Goal: Task Accomplishment & Management: Use online tool/utility

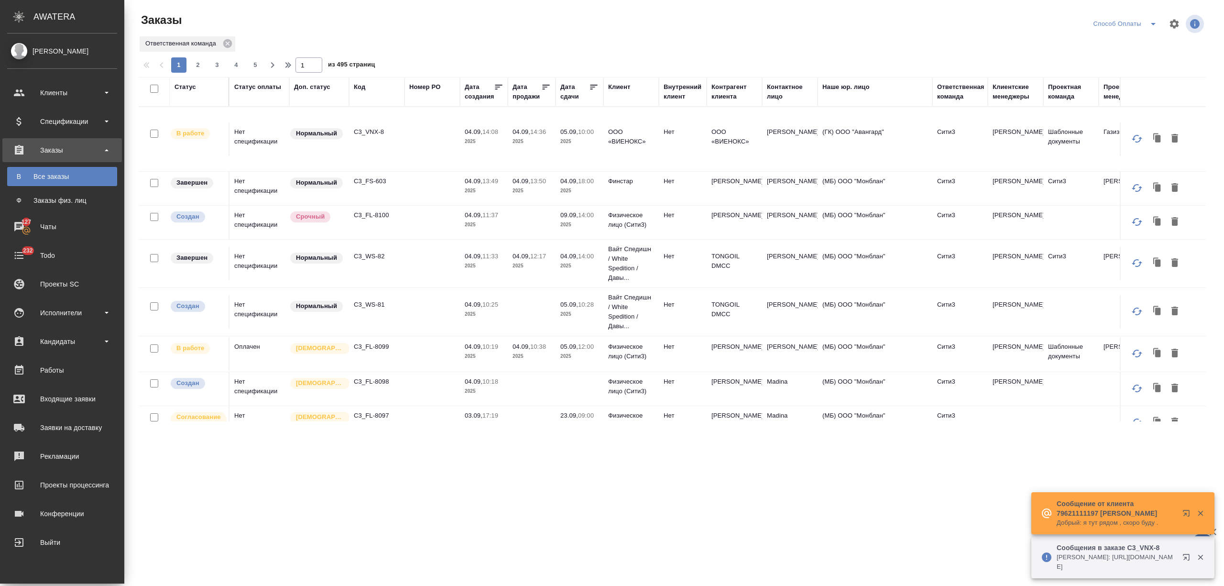
click at [20, 122] on div "Спецификации" at bounding box center [62, 121] width 110 height 14
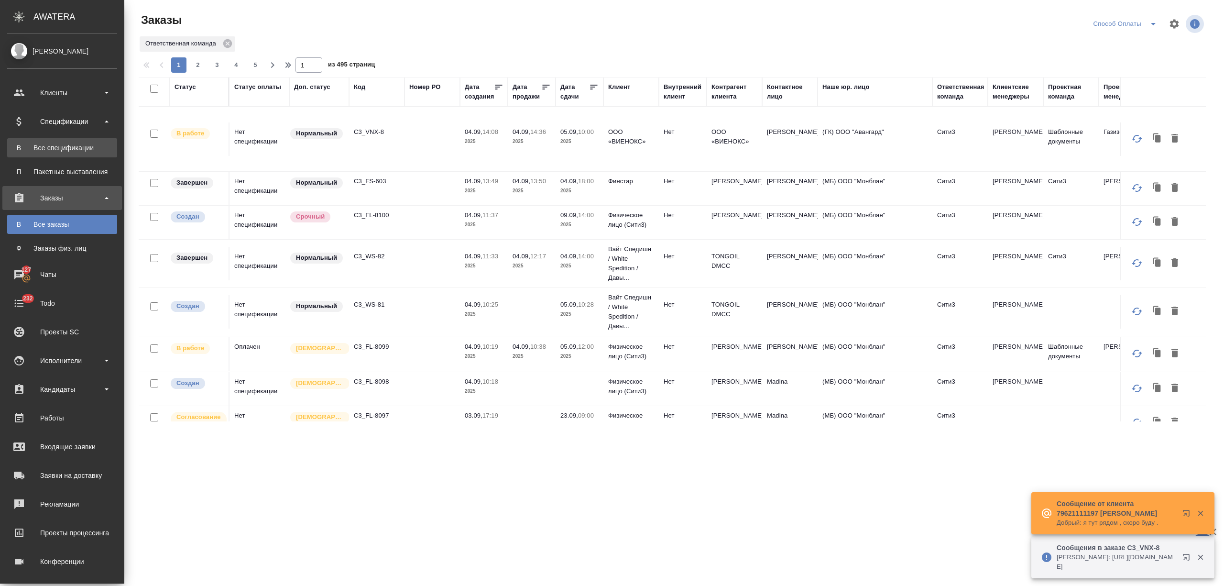
click at [35, 150] on div "Все спецификации" at bounding box center [62, 148] width 100 height 10
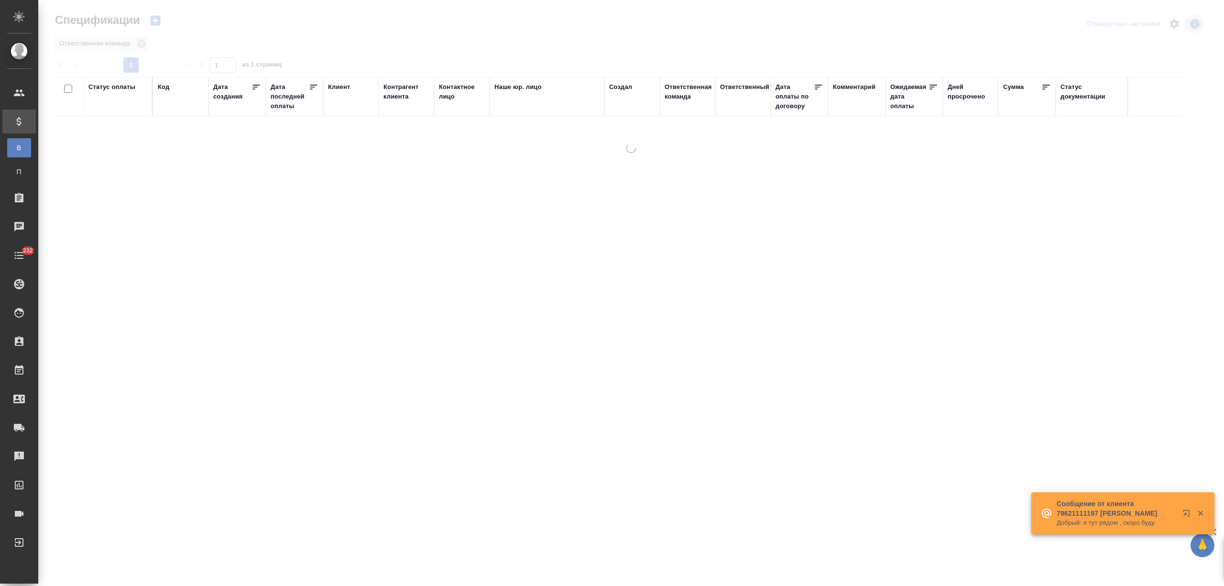
click at [334, 83] on div "Клиент" at bounding box center [339, 87] width 22 height 10
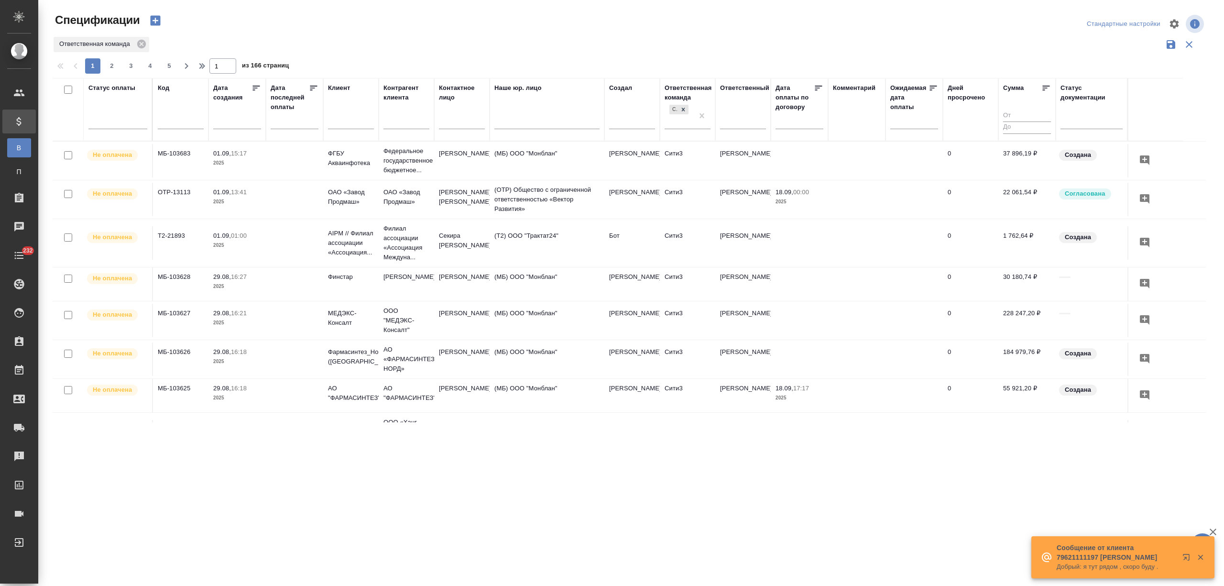
click at [347, 124] on input "text" at bounding box center [351, 123] width 46 height 12
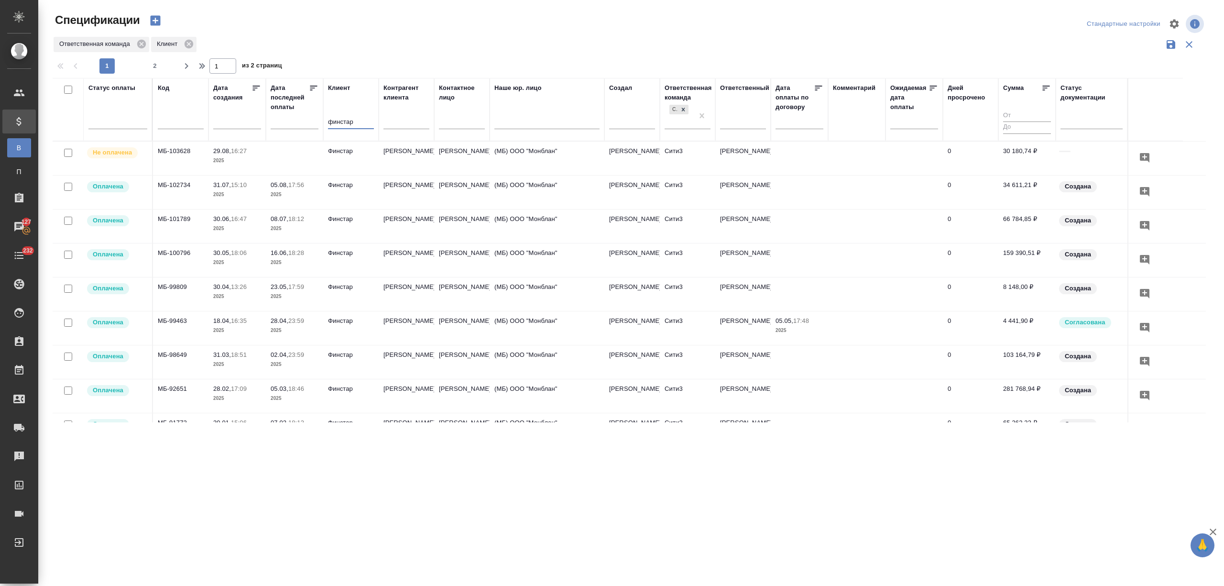
type input "финстар"
click at [347, 157] on td "Финстар" at bounding box center [350, 158] width 55 height 33
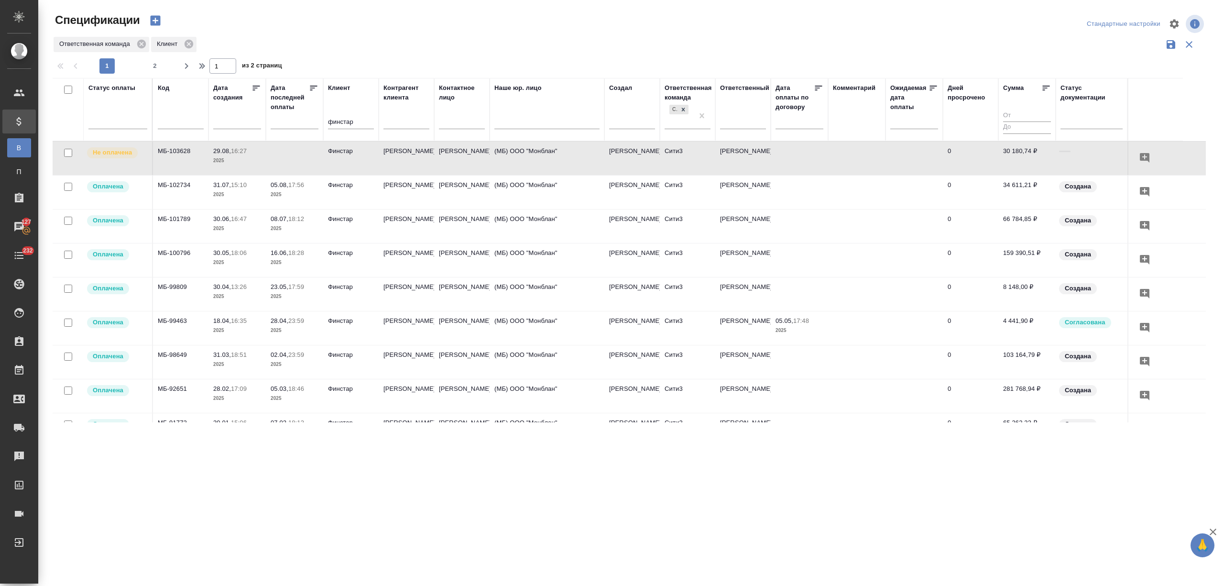
click at [383, 156] on p "[PERSON_NAME]" at bounding box center [406, 151] width 46 height 10
click at [383, 156] on p "Бойко Олег Викторович" at bounding box center [406, 151] width 46 height 10
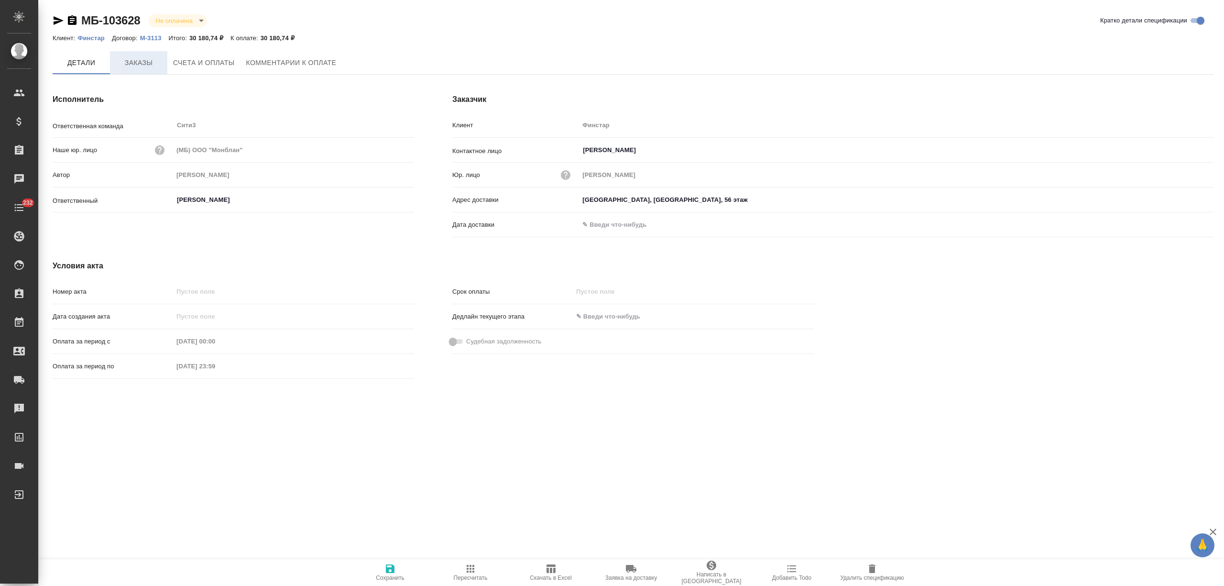
type input "[PERSON_NAME]"
click at [146, 67] on span "Заказы" at bounding box center [139, 63] width 46 height 12
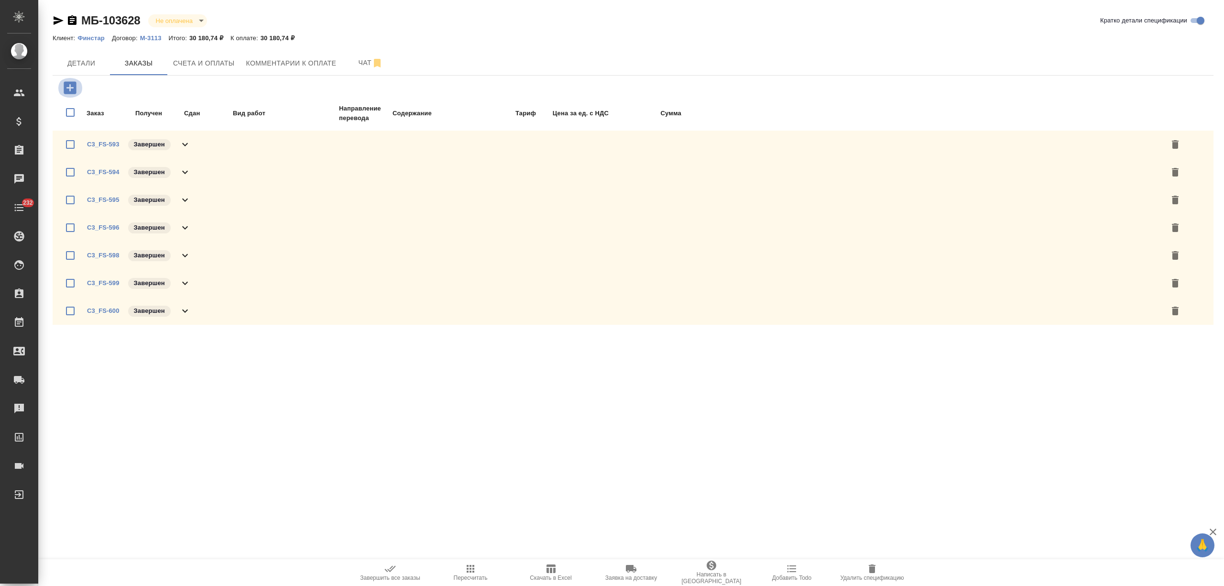
click at [78, 88] on button "button" at bounding box center [70, 88] width 26 height 20
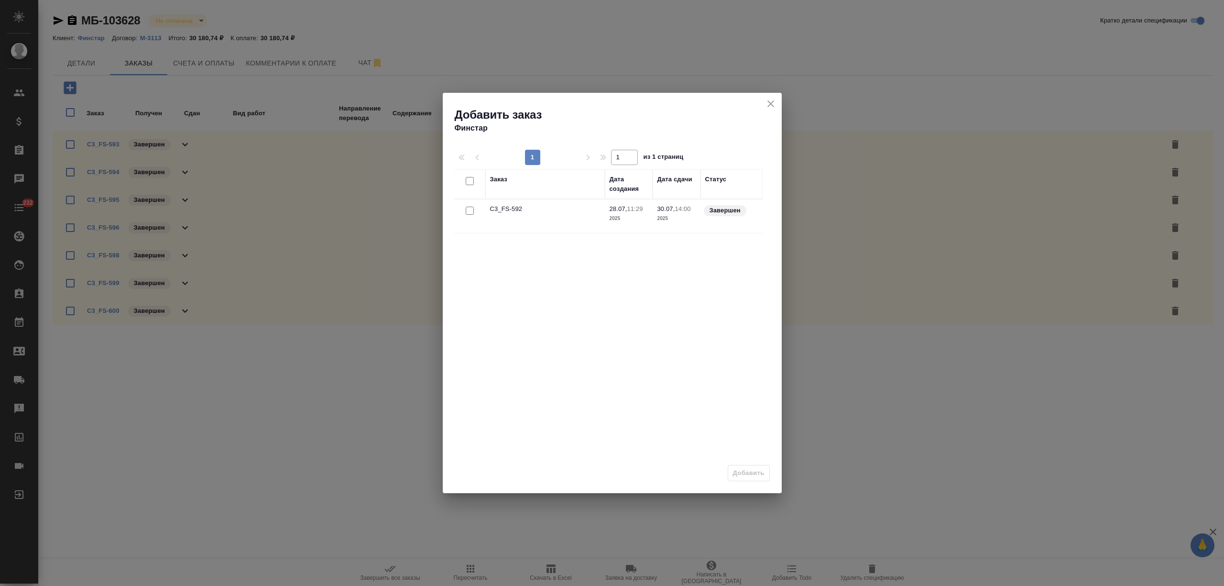
click at [469, 209] on input "checkbox" at bounding box center [470, 211] width 8 height 8
checkbox input "true"
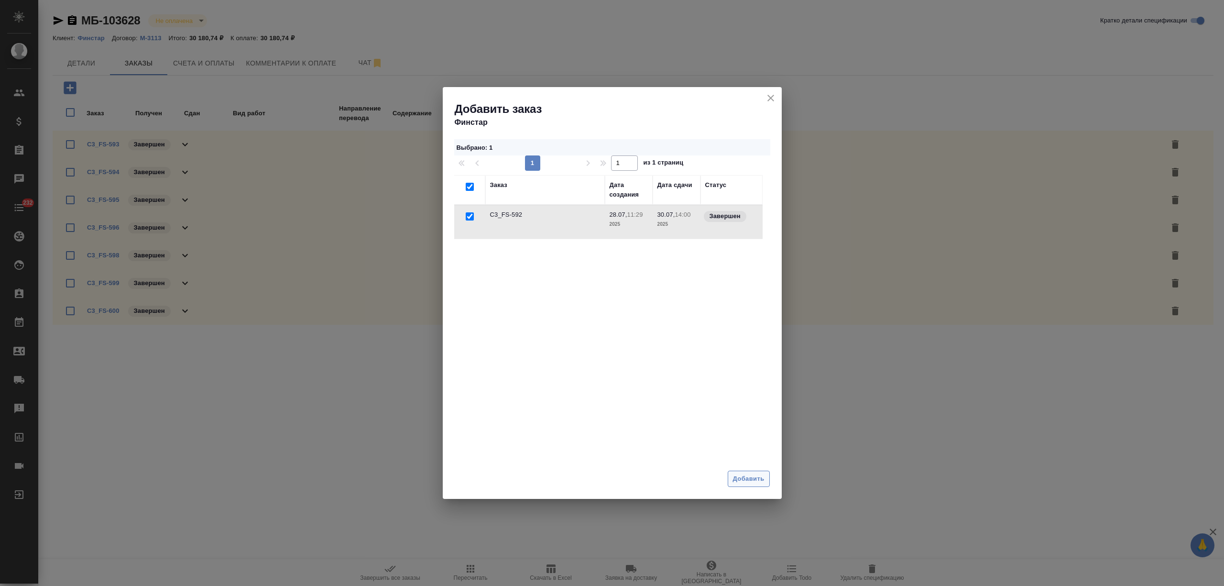
click at [758, 479] on span "Добавить" at bounding box center [749, 478] width 32 height 11
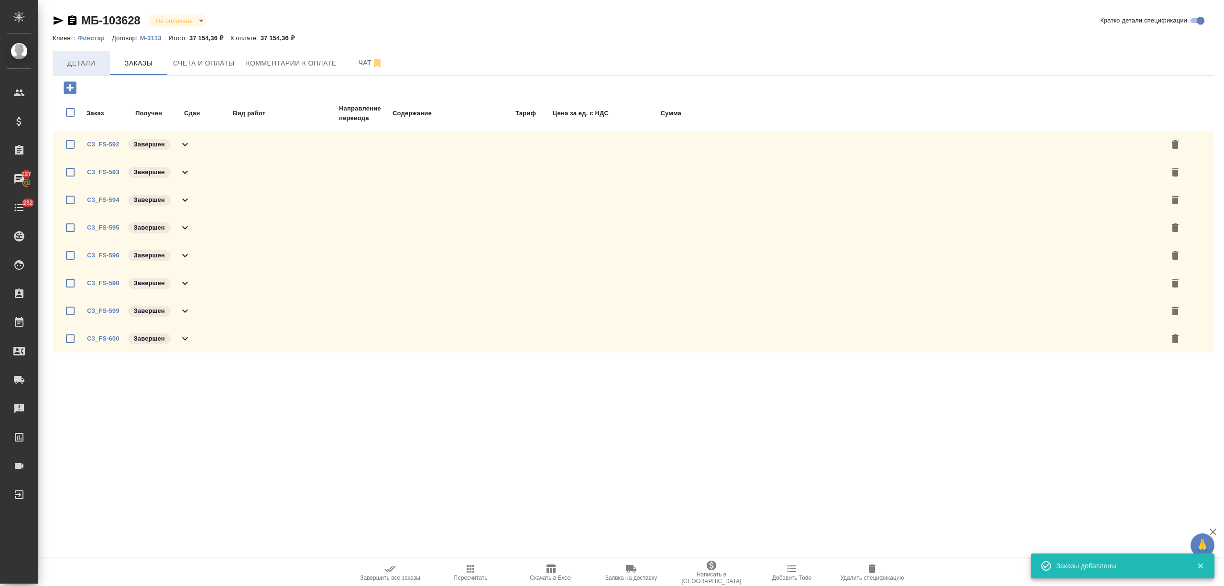
click at [77, 59] on span "Детали" at bounding box center [81, 63] width 46 height 12
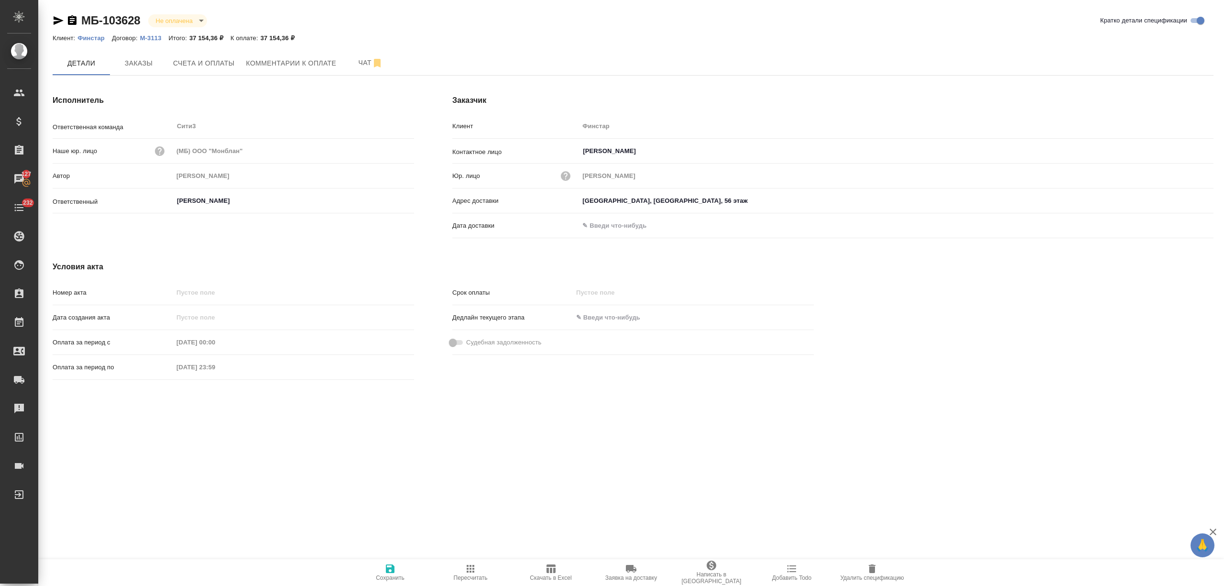
click at [55, 26] on icon "button" at bounding box center [58, 20] width 11 height 11
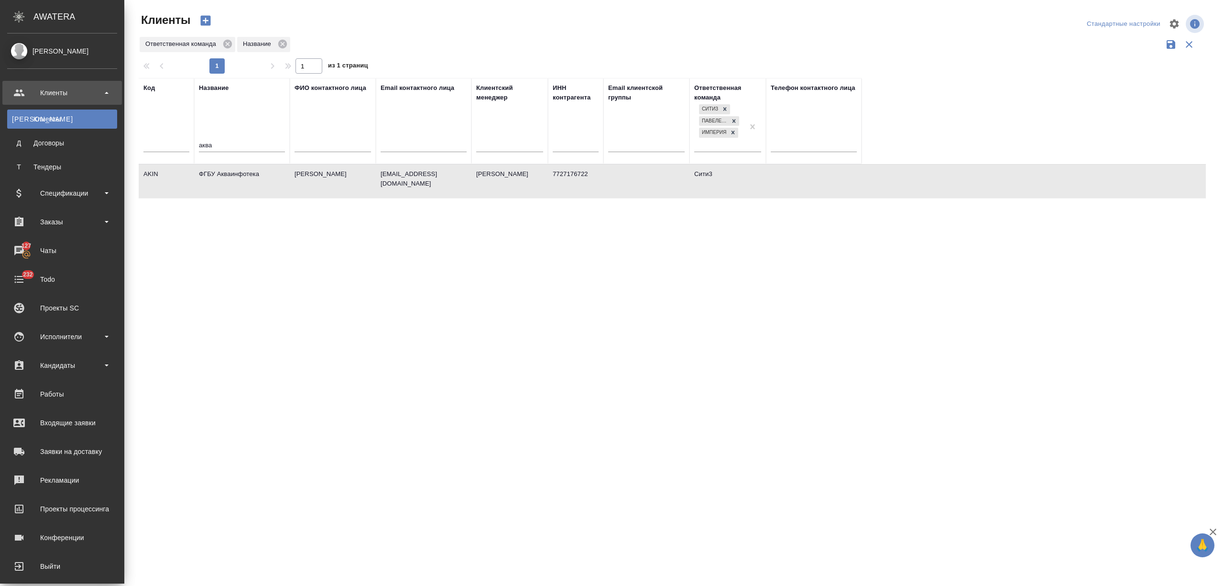
select select "RU"
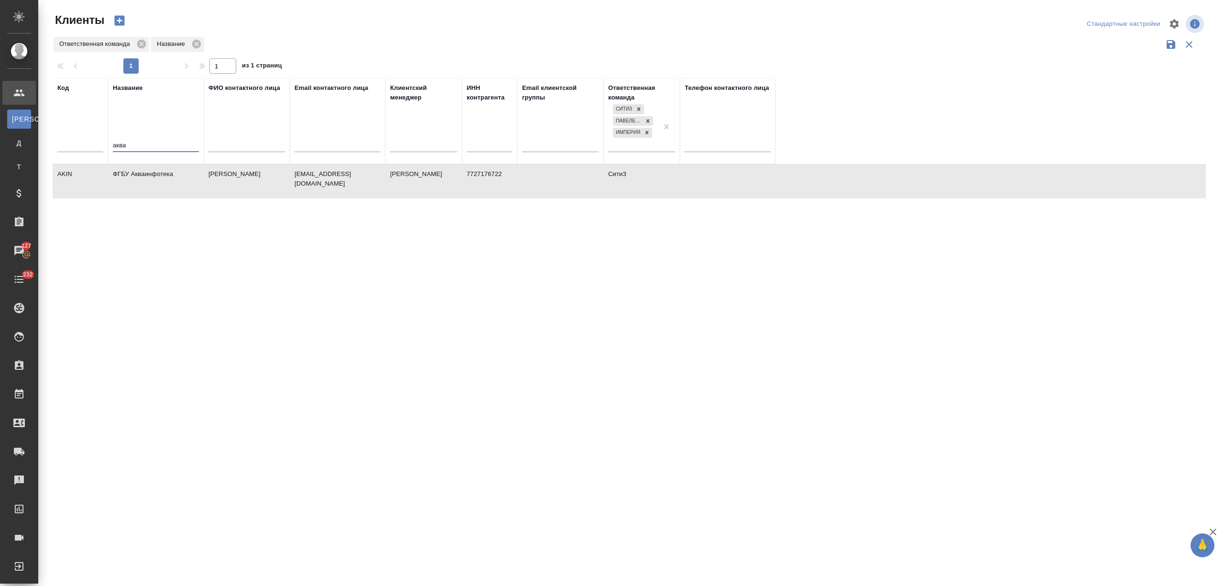
drag, startPoint x: 105, startPoint y: 142, endPoint x: 85, endPoint y: 142, distance: 20.1
click at [85, 142] on tr "Код Название аква ФИО контактного лица Email контактного лица Клиентский менедж…" at bounding box center [414, 121] width 723 height 86
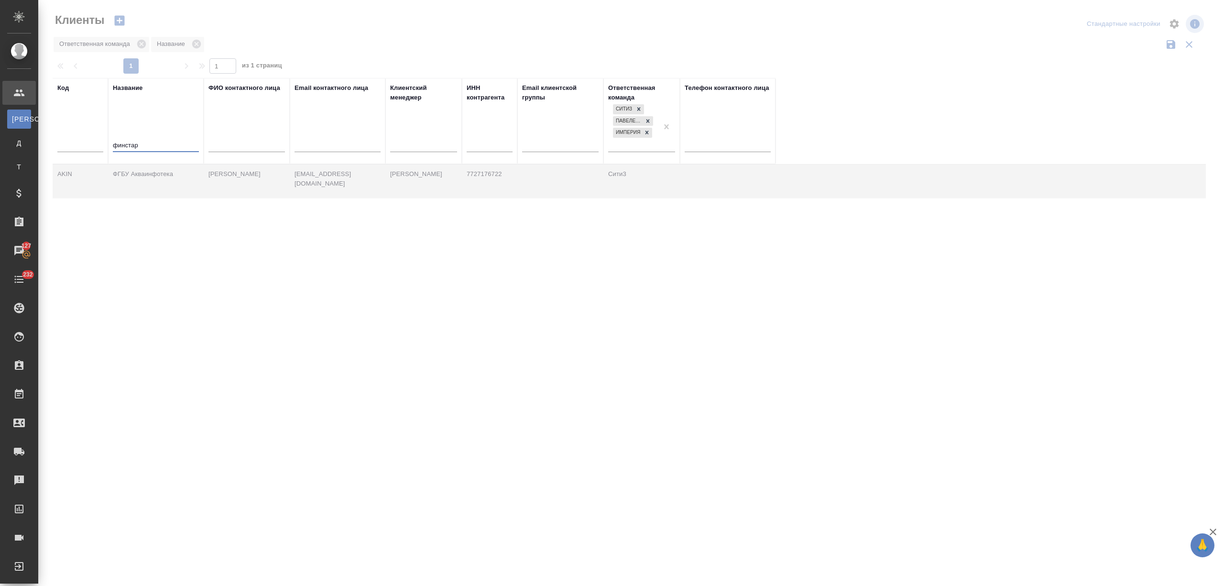
type input "финстар"
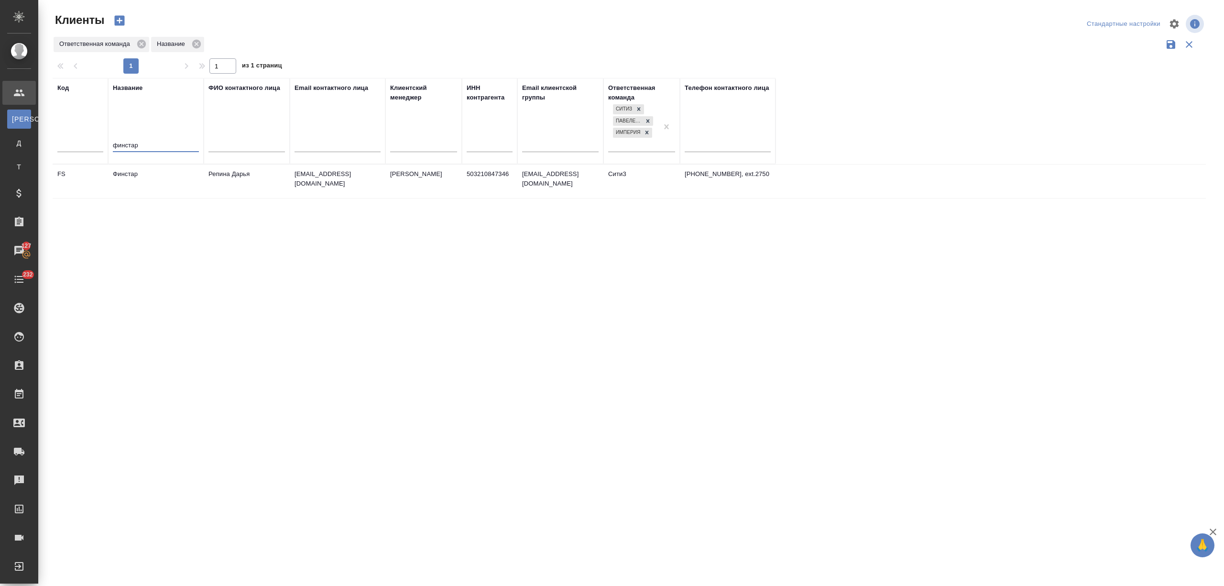
click at [159, 169] on td "Финстар" at bounding box center [156, 180] width 96 height 33
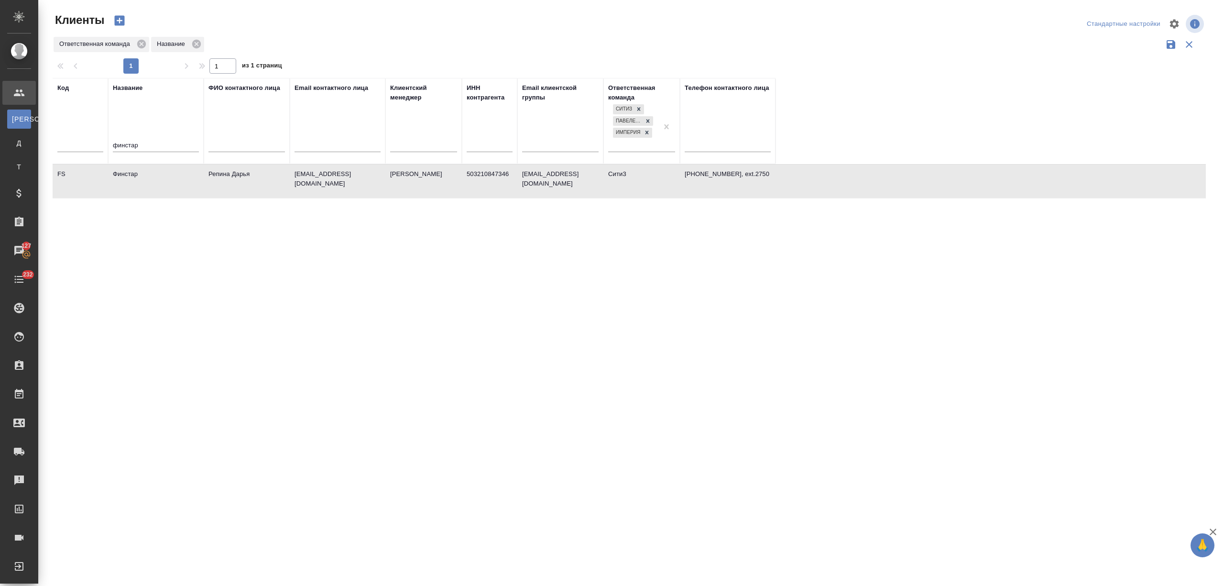
click at [159, 169] on td "Финстар" at bounding box center [156, 180] width 96 height 33
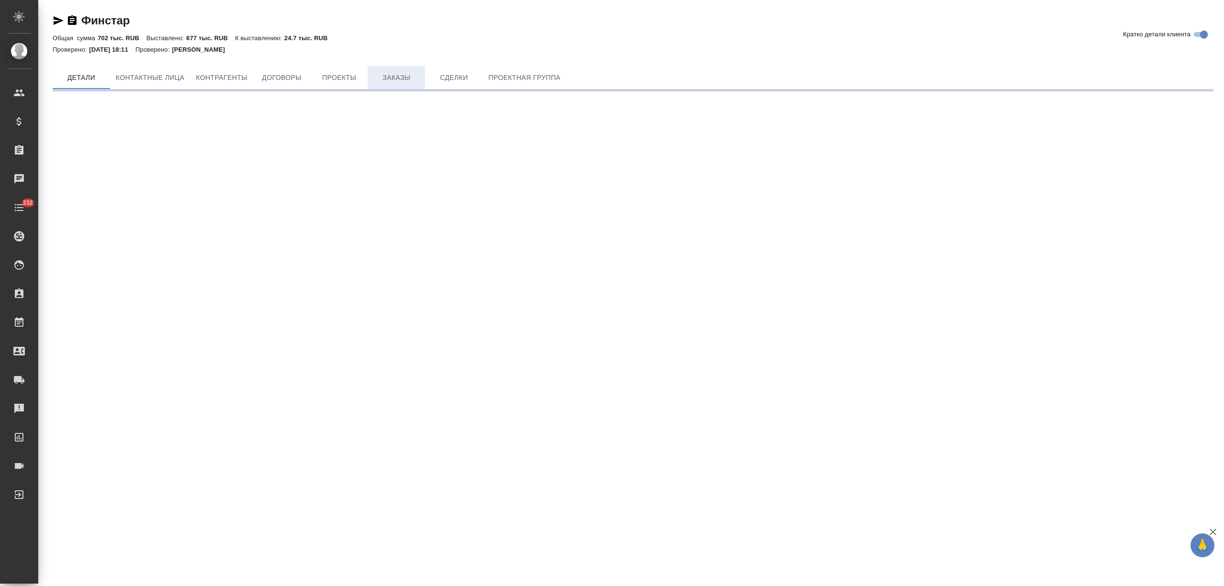
click at [399, 70] on button "Заказы" at bounding box center [396, 77] width 57 height 23
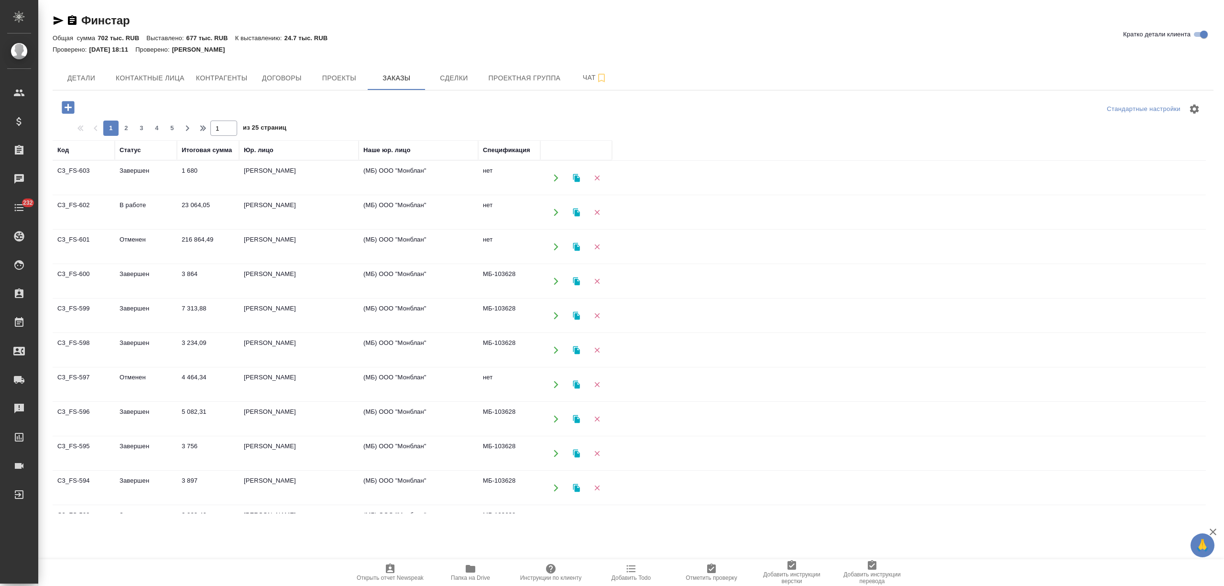
click at [188, 174] on td "1 680" at bounding box center [208, 177] width 62 height 33
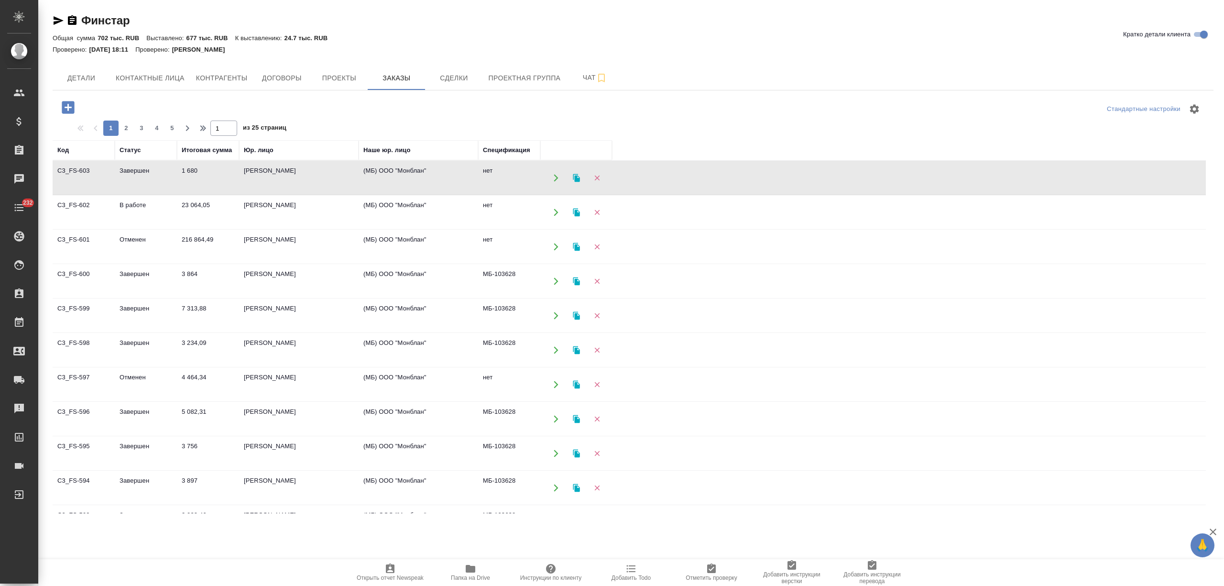
click at [188, 174] on td "1 680" at bounding box center [208, 177] width 62 height 33
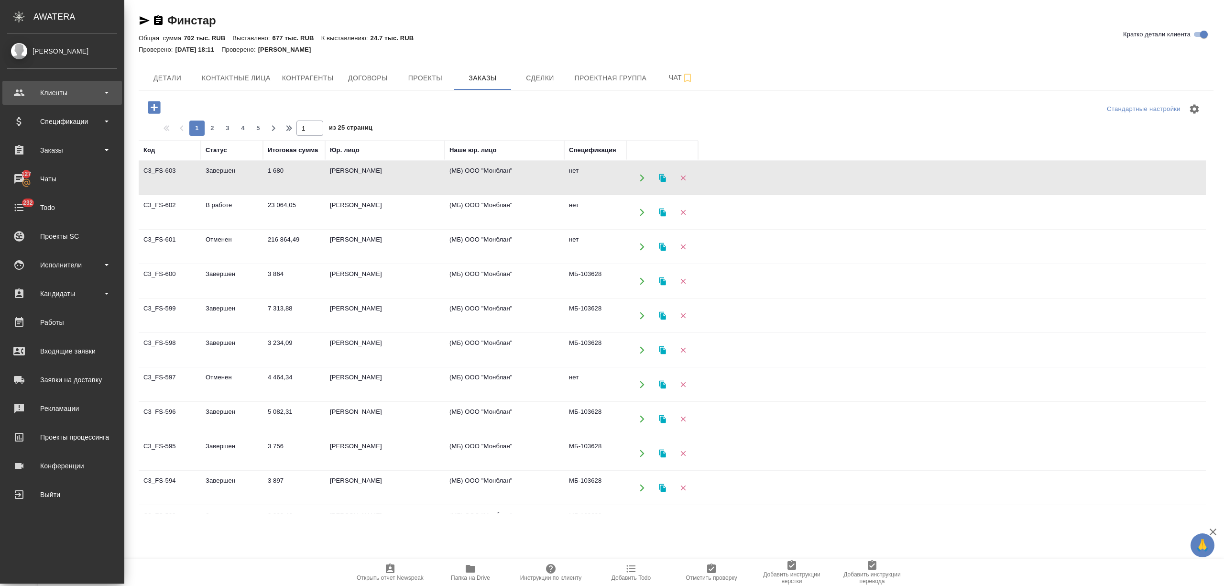
click at [23, 92] on div "Клиенты" at bounding box center [62, 93] width 110 height 14
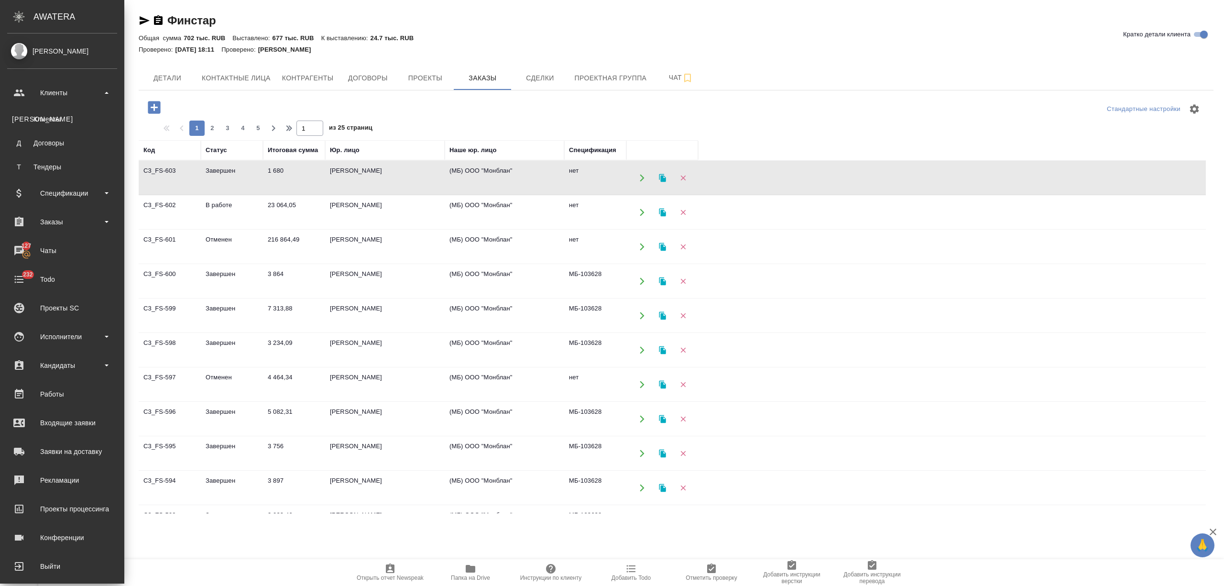
click at [50, 123] on div "Клиенты" at bounding box center [62, 119] width 100 height 10
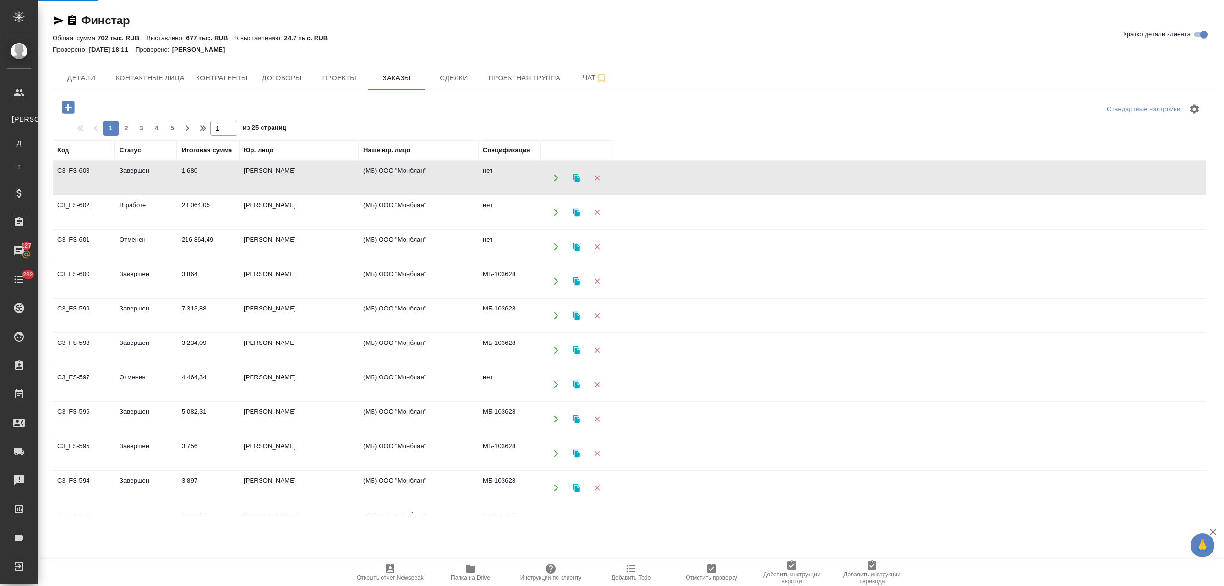
select select "RU"
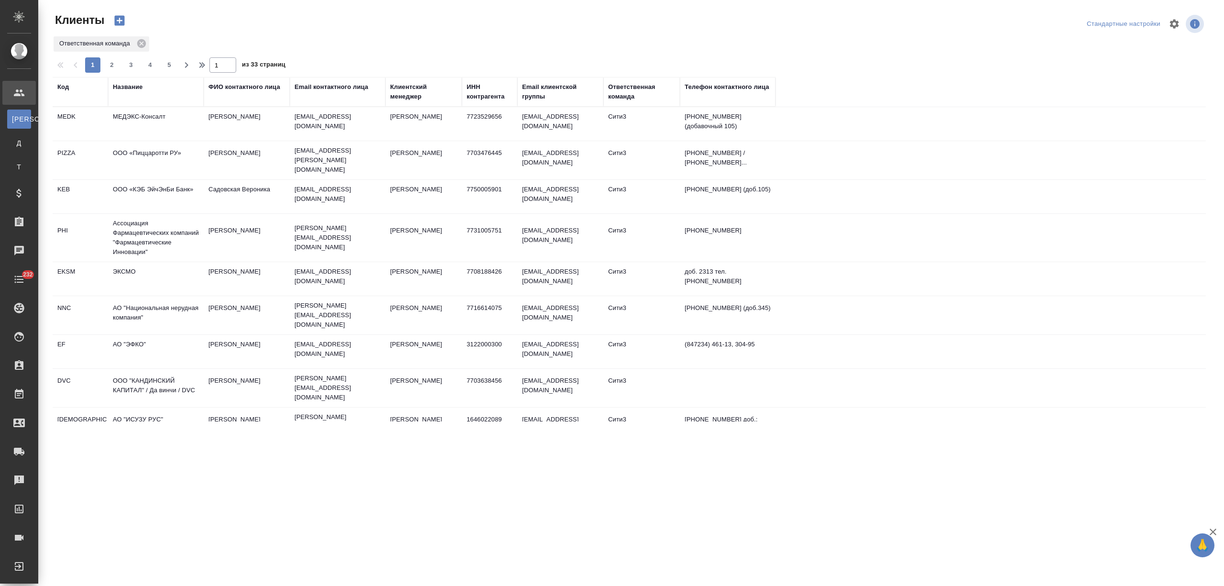
click at [259, 86] on div "ФИО контактного лица" at bounding box center [244, 87] width 72 height 10
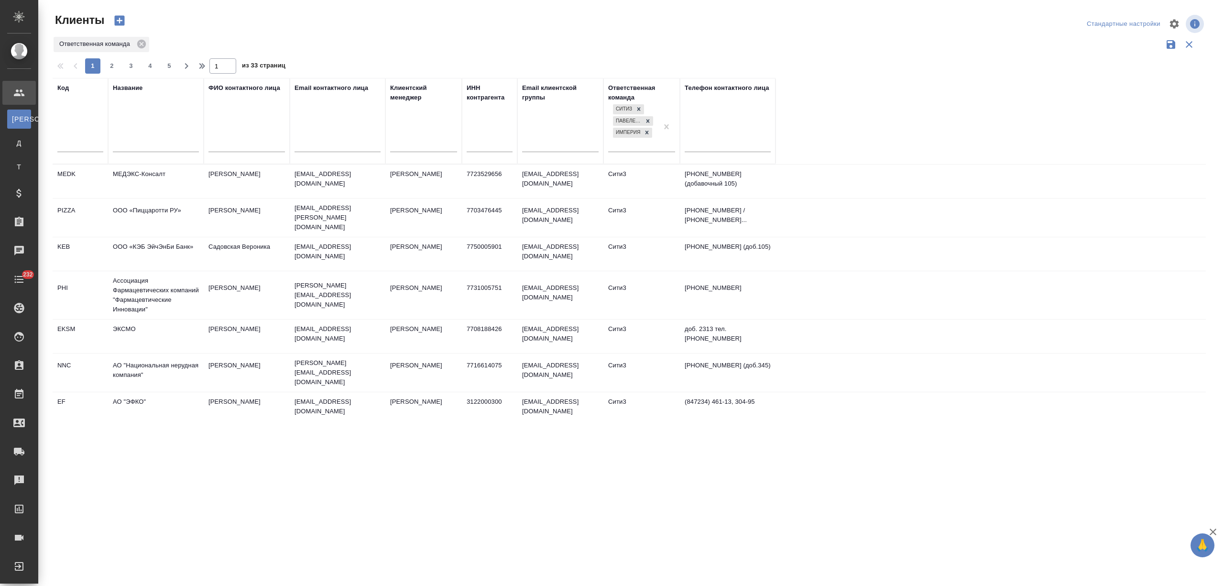
click at [341, 142] on input "text" at bounding box center [338, 146] width 86 height 12
type input "м"
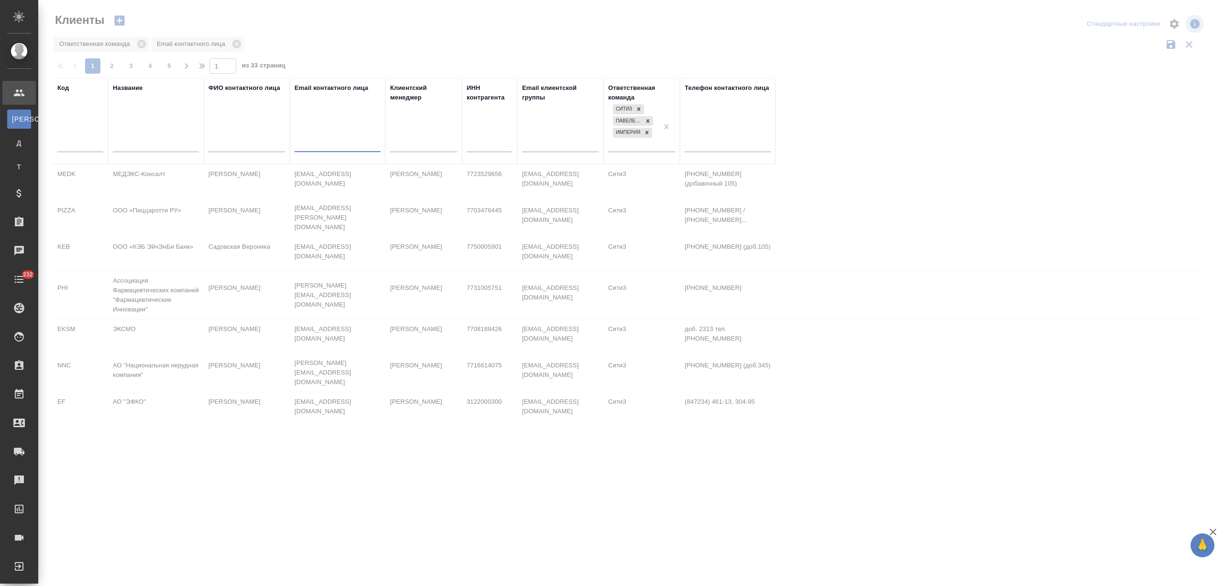
paste input "astralinux"
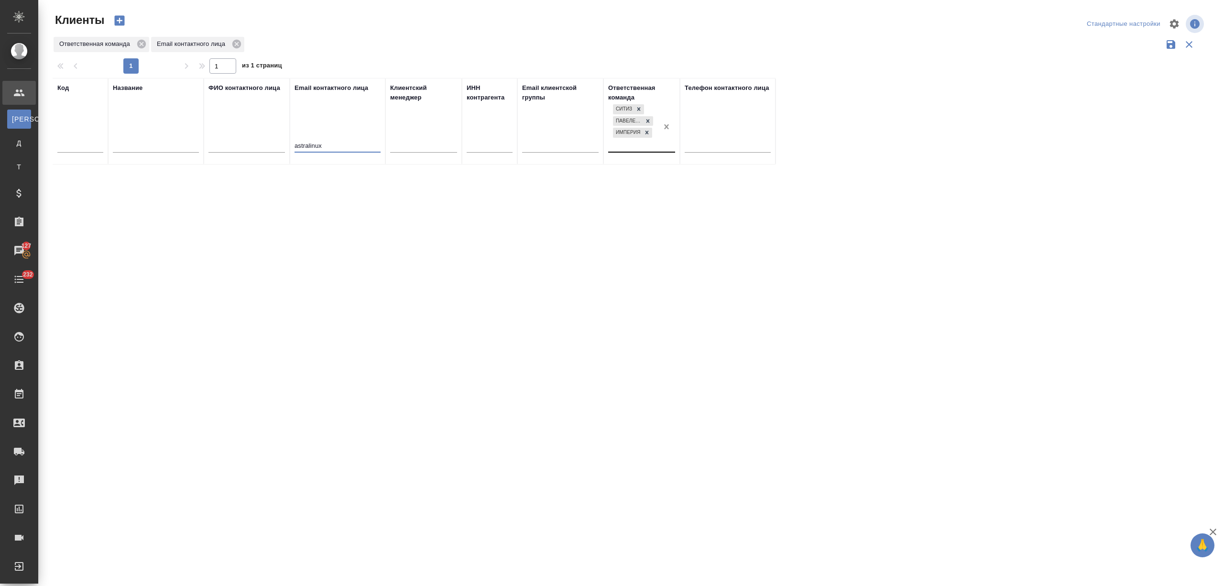
type input "astralinux"
click at [247, 153] on td "Иванова Анастасия" at bounding box center [247, 149] width 86 height 33
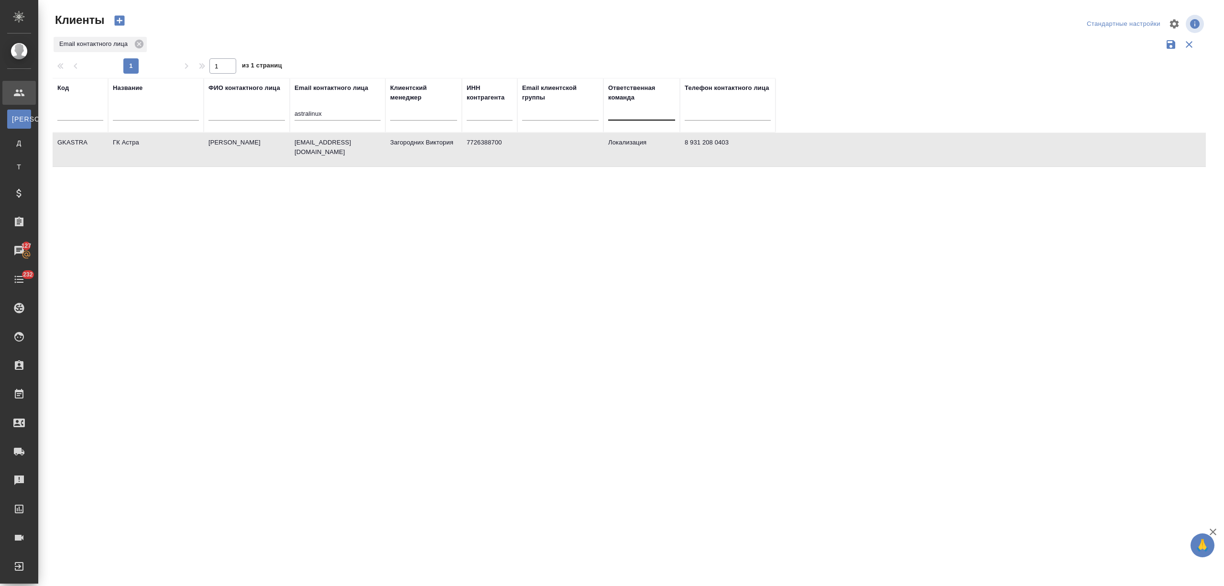
click at [247, 153] on td "Иванова Анастасия" at bounding box center [247, 149] width 86 height 33
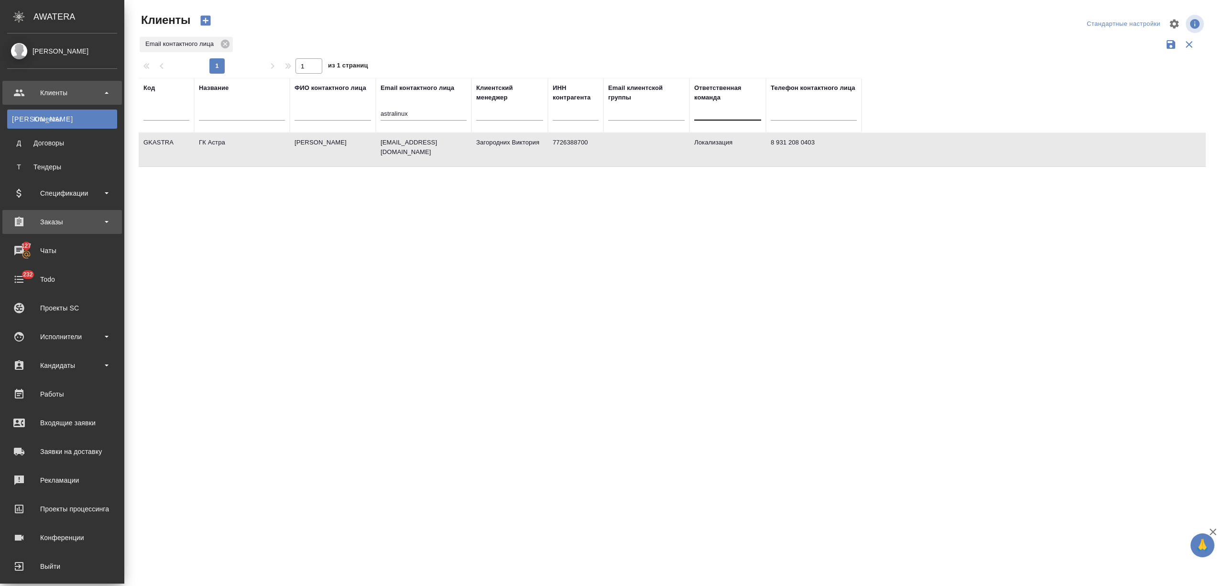
click at [55, 220] on div "Заказы" at bounding box center [62, 222] width 110 height 14
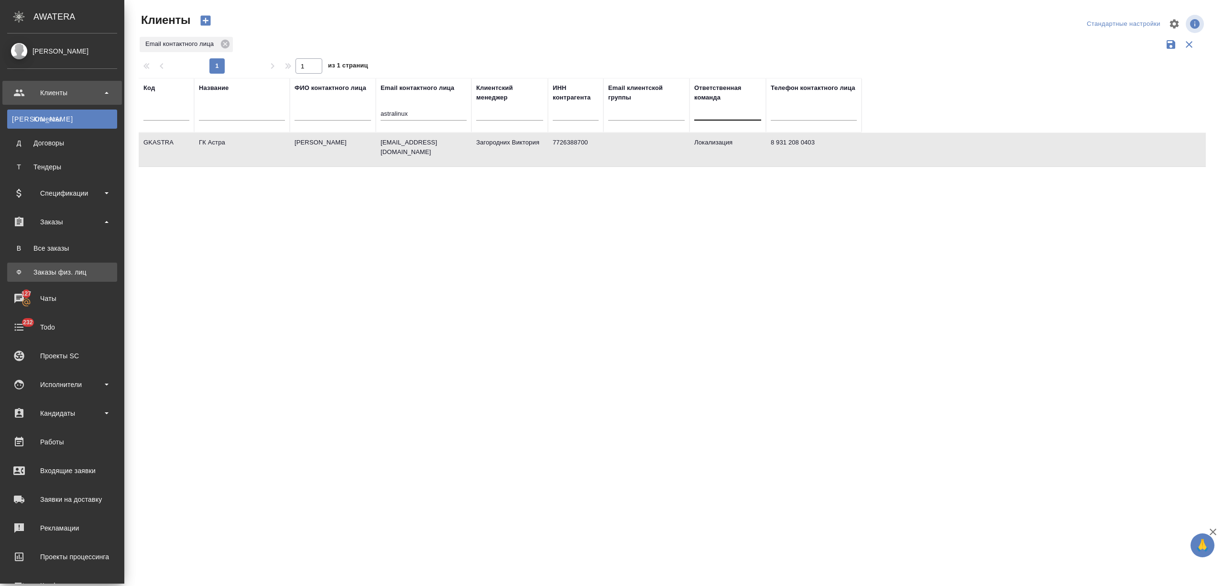
click at [51, 276] on div "Заказы физ. лиц" at bounding box center [62, 272] width 100 height 10
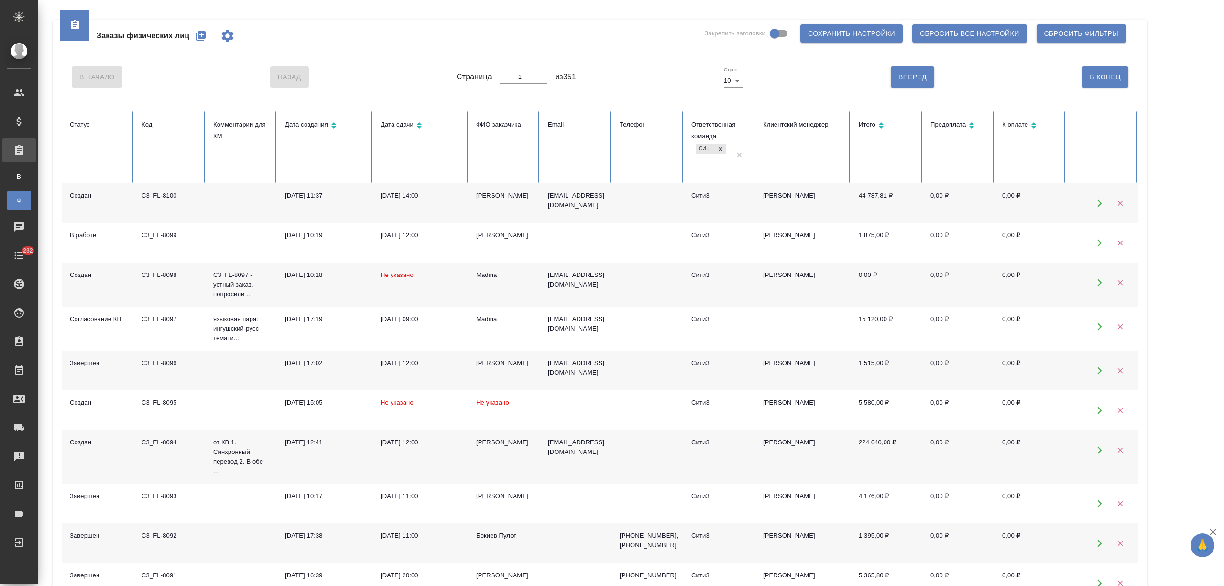
click at [203, 36] on icon "button" at bounding box center [201, 36] width 10 height 10
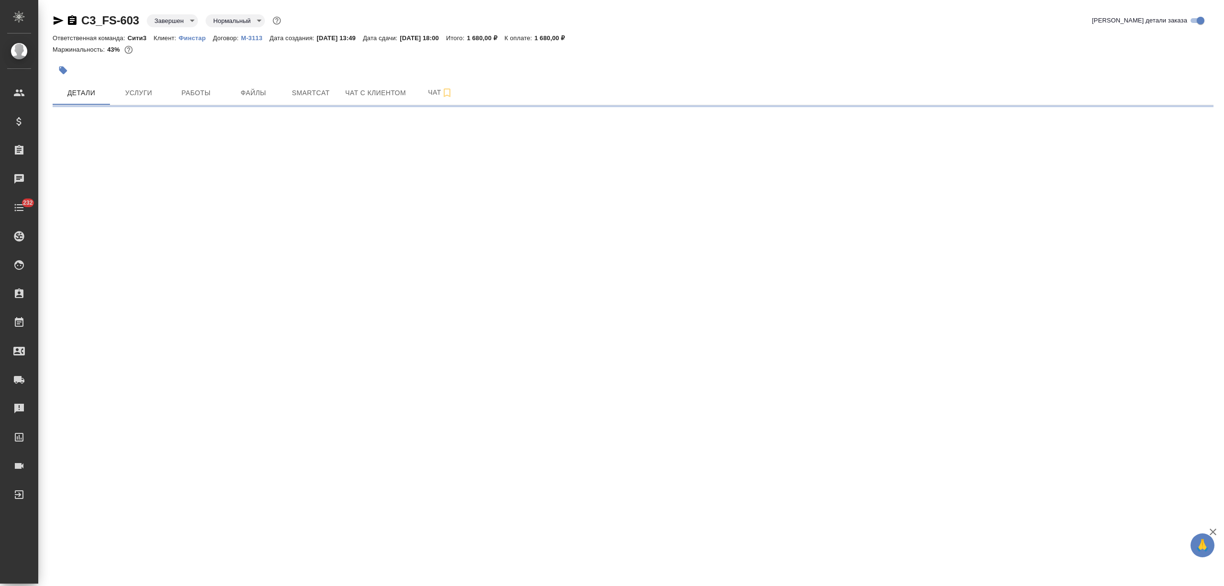
select select "RU"
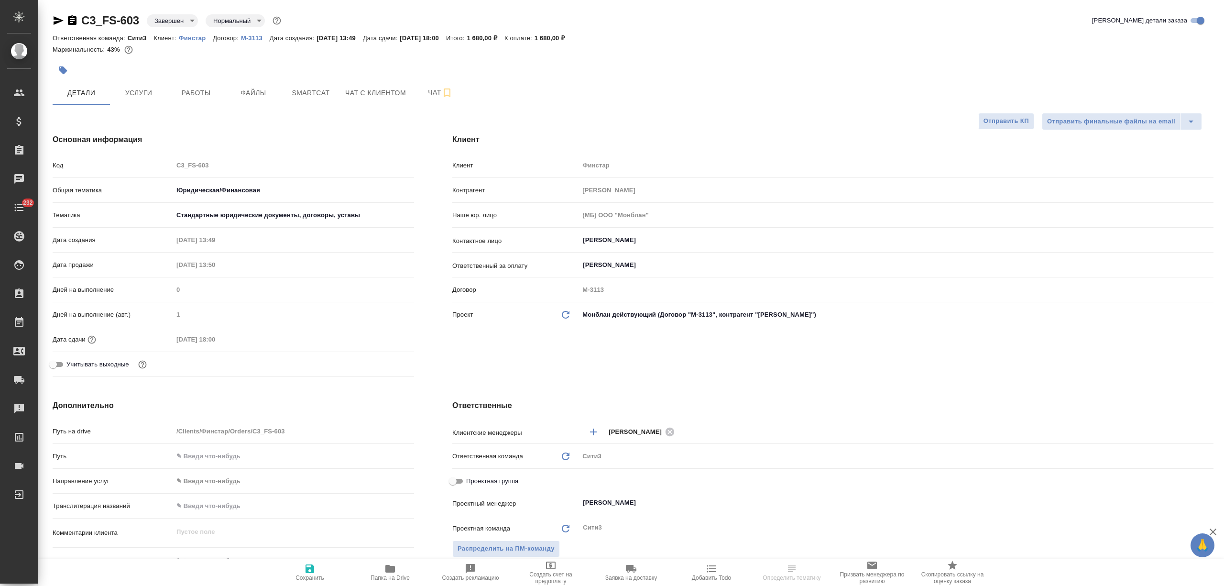
type textarea "x"
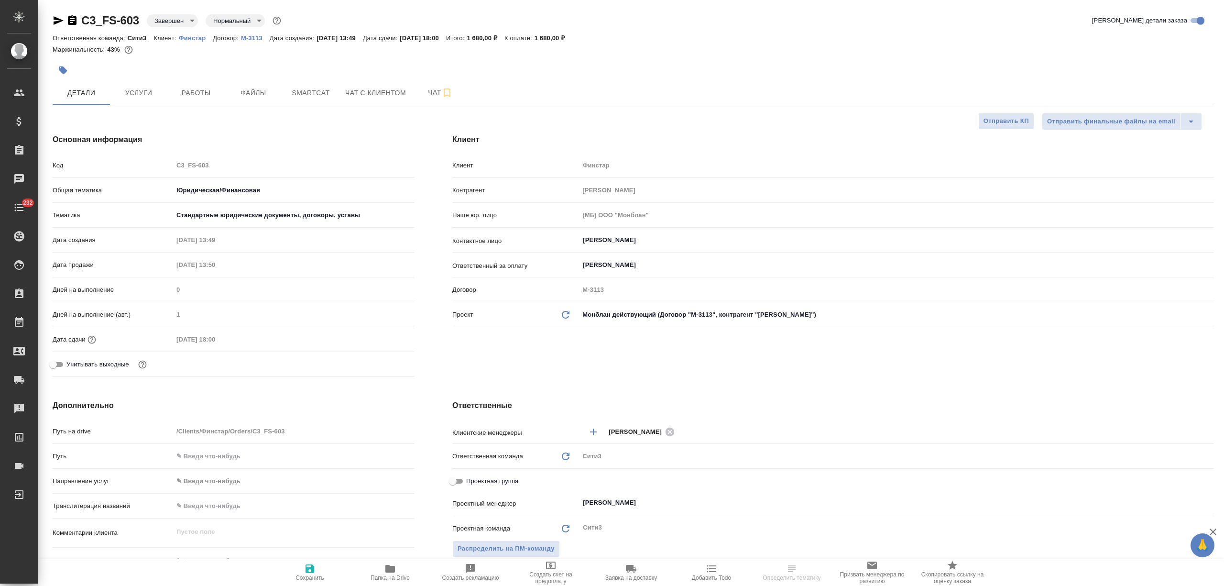
type textarea "x"
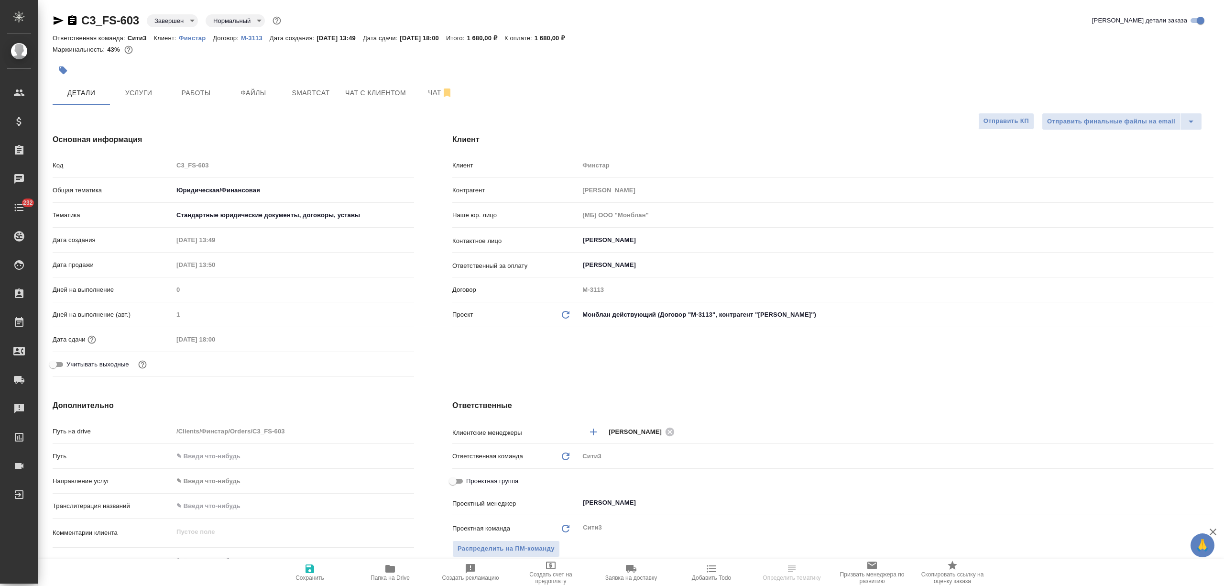
type textarea "x"
select select "RU"
type textarea "x"
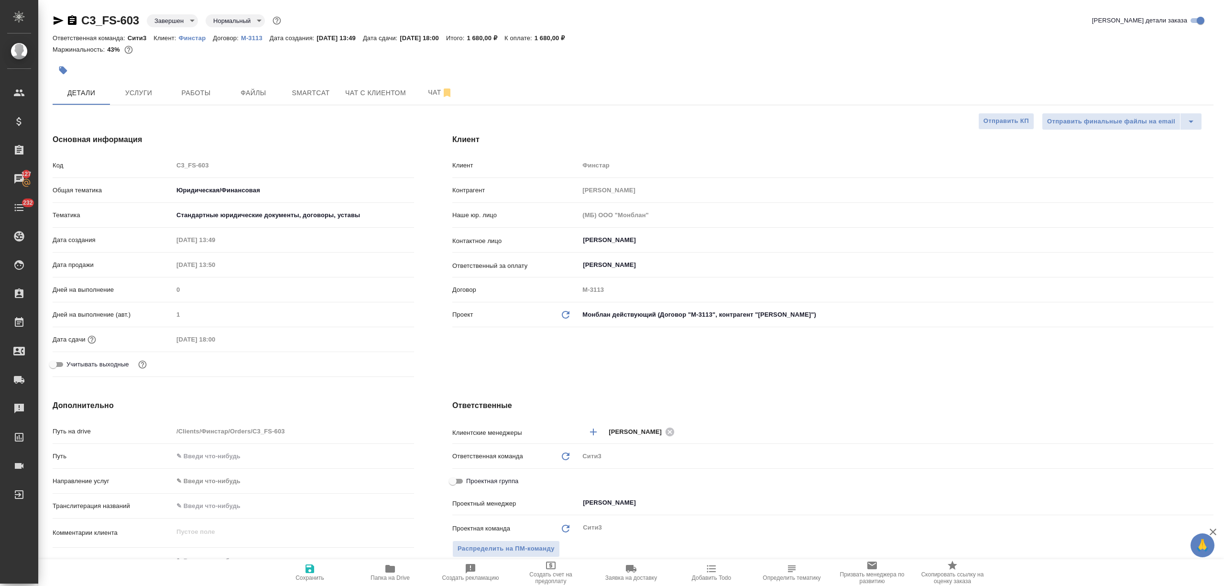
type textarea "x"
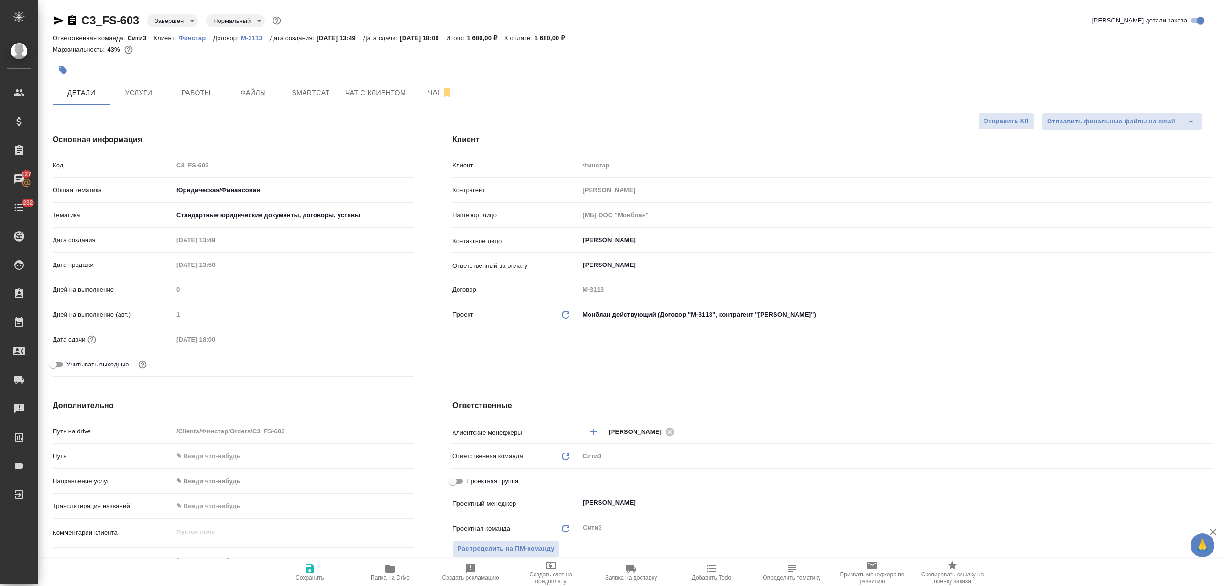
type textarea "x"
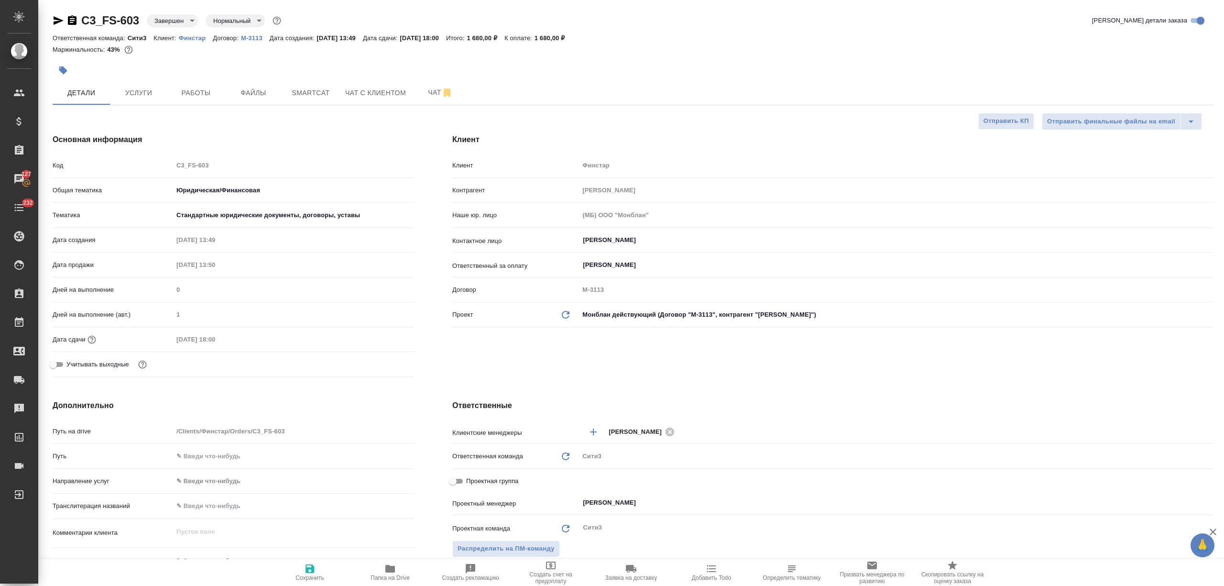
type textarea "x"
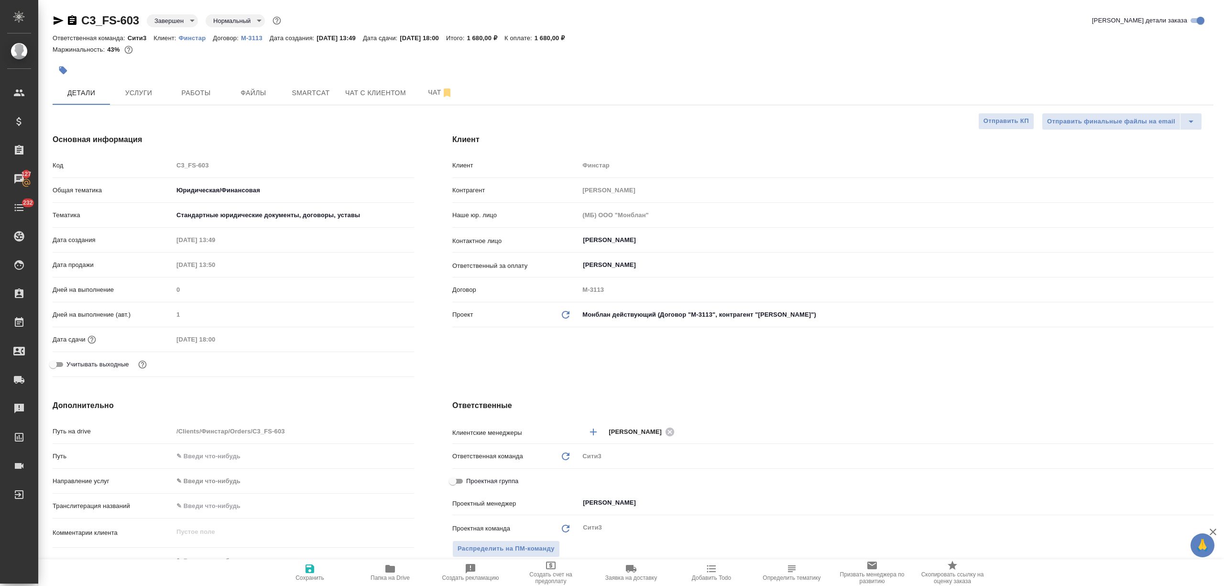
type textarea "x"
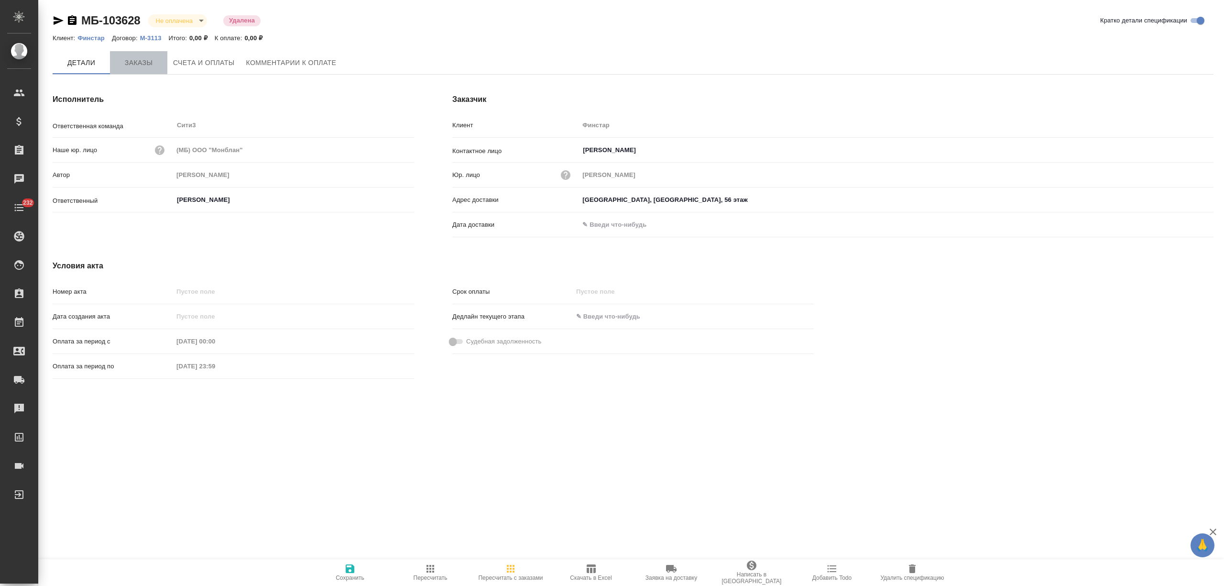
click at [151, 69] on button "Заказы" at bounding box center [138, 62] width 57 height 23
click at [156, 71] on button "Заказы" at bounding box center [138, 63] width 57 height 24
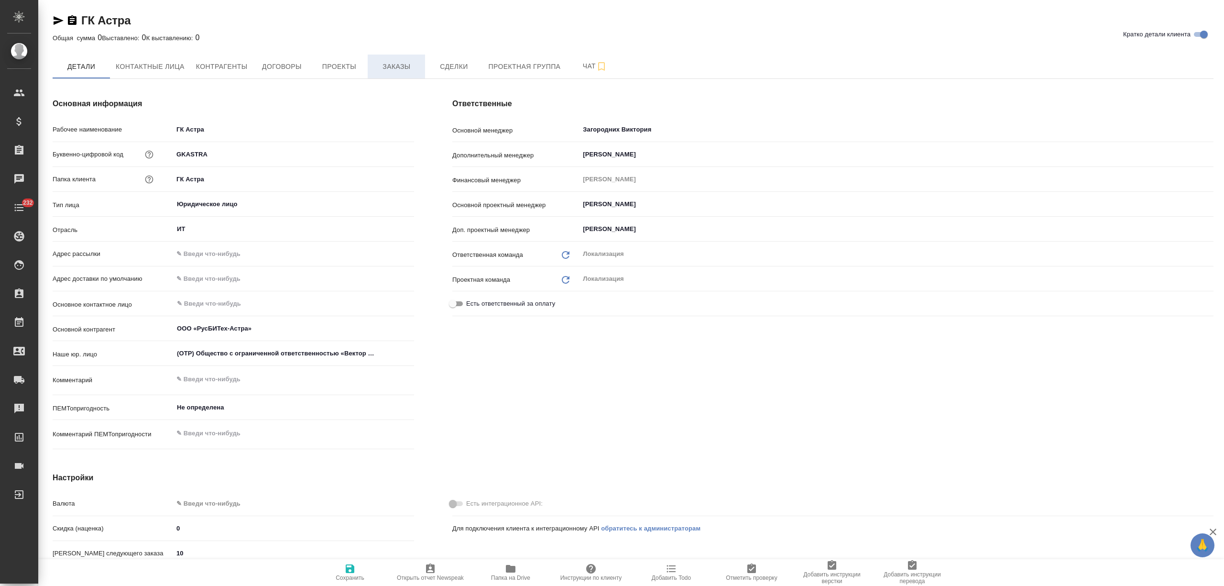
click at [385, 64] on span "Заказы" at bounding box center [396, 67] width 46 height 12
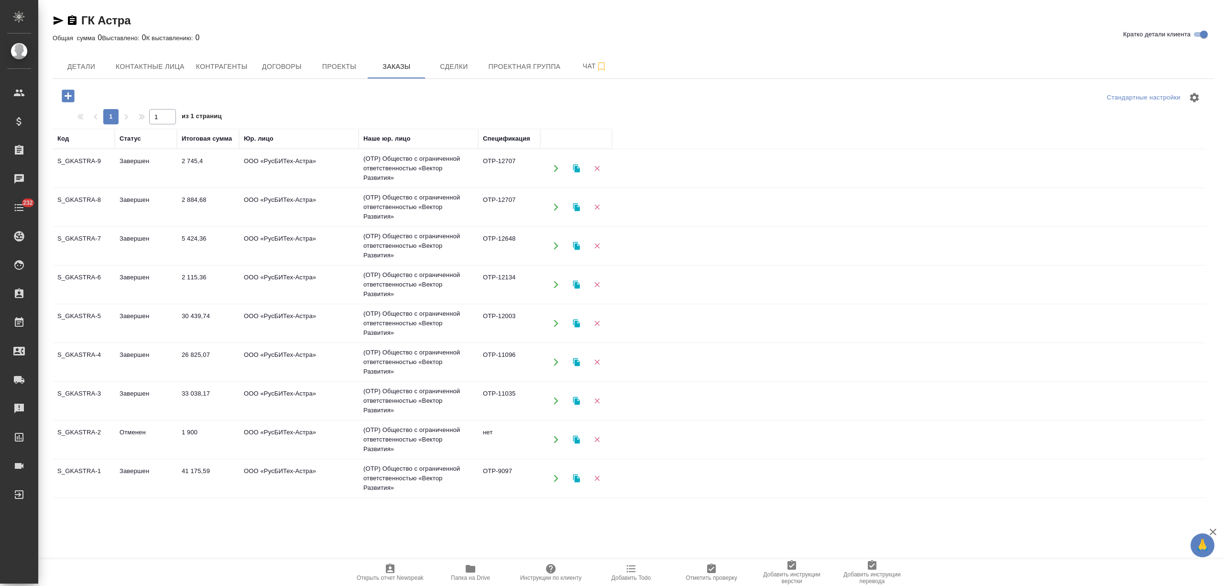
click at [158, 163] on td "Завершен" at bounding box center [146, 168] width 62 height 33
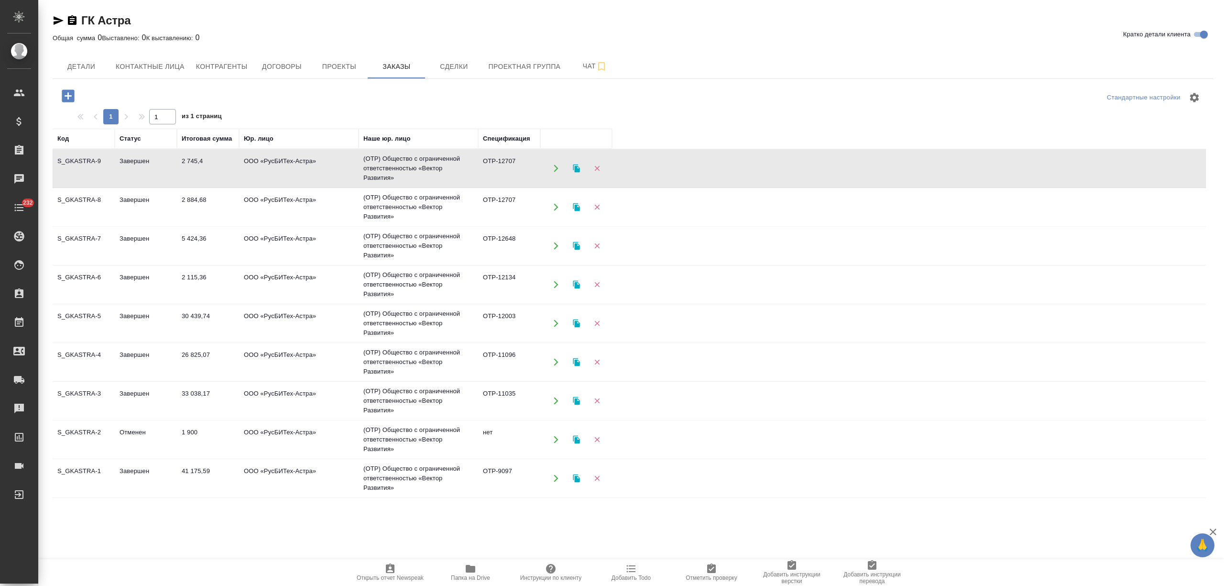
click at [158, 163] on td "Завершен" at bounding box center [146, 168] width 62 height 33
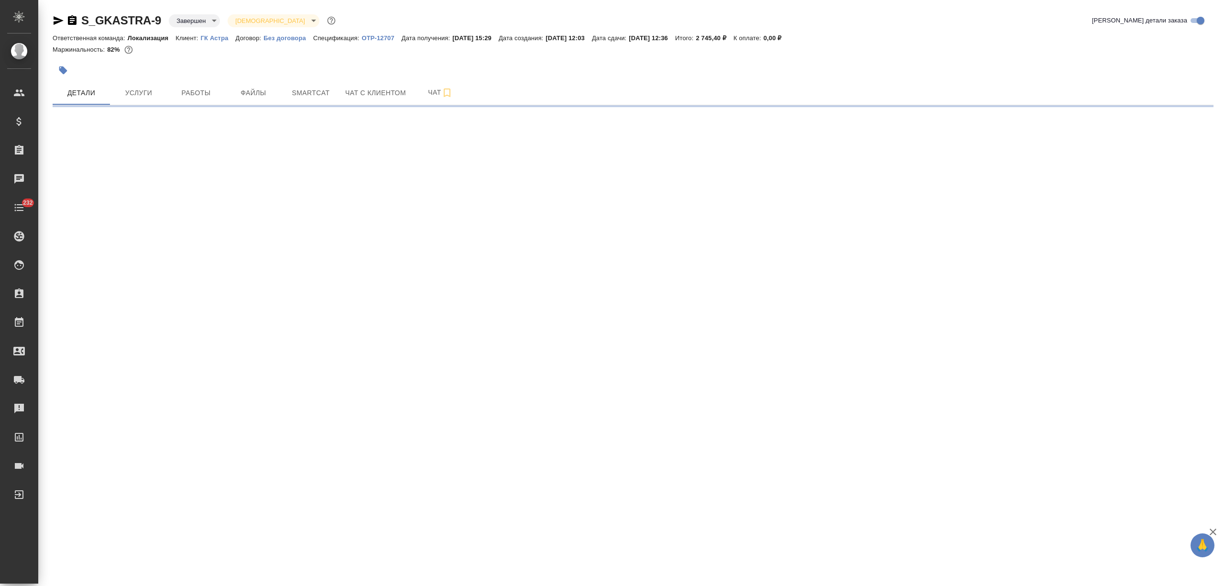
select select "RU"
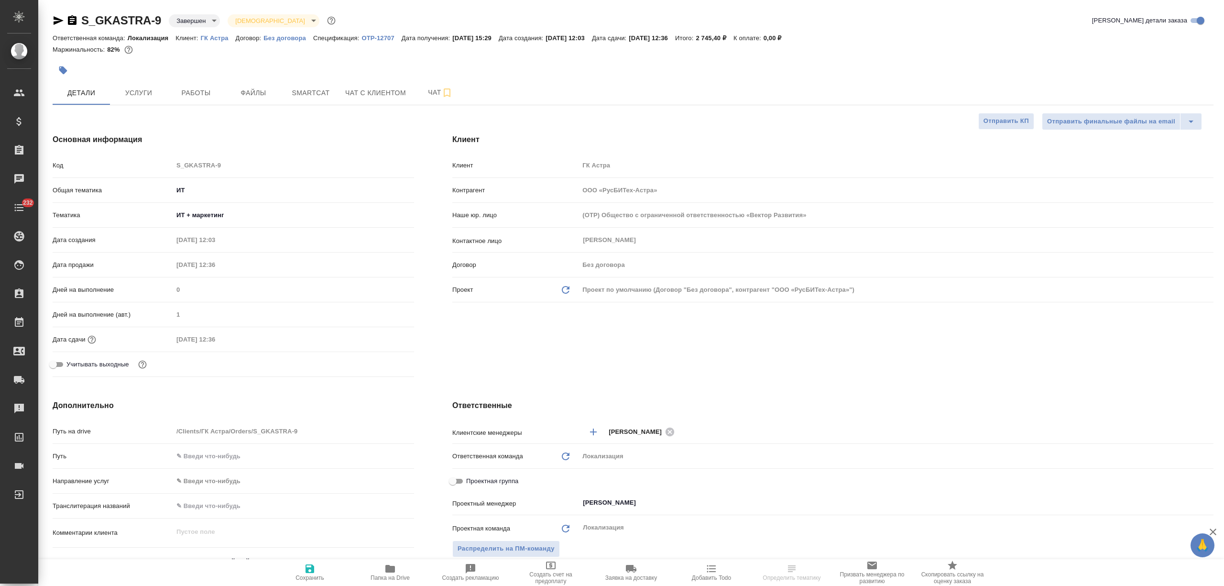
type textarea "x"
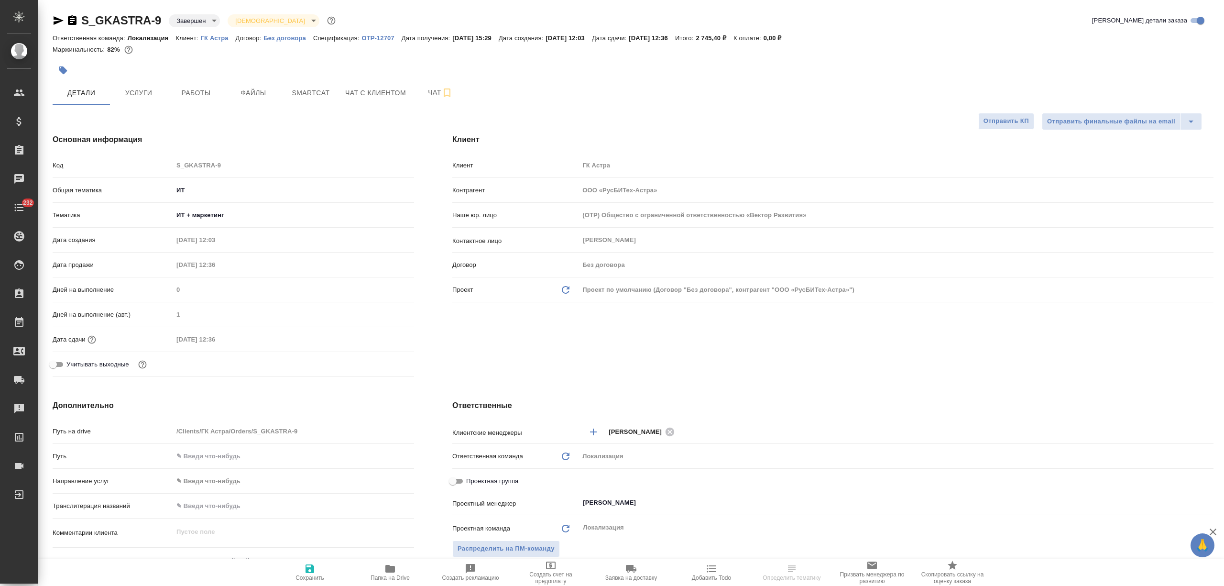
type textarea "x"
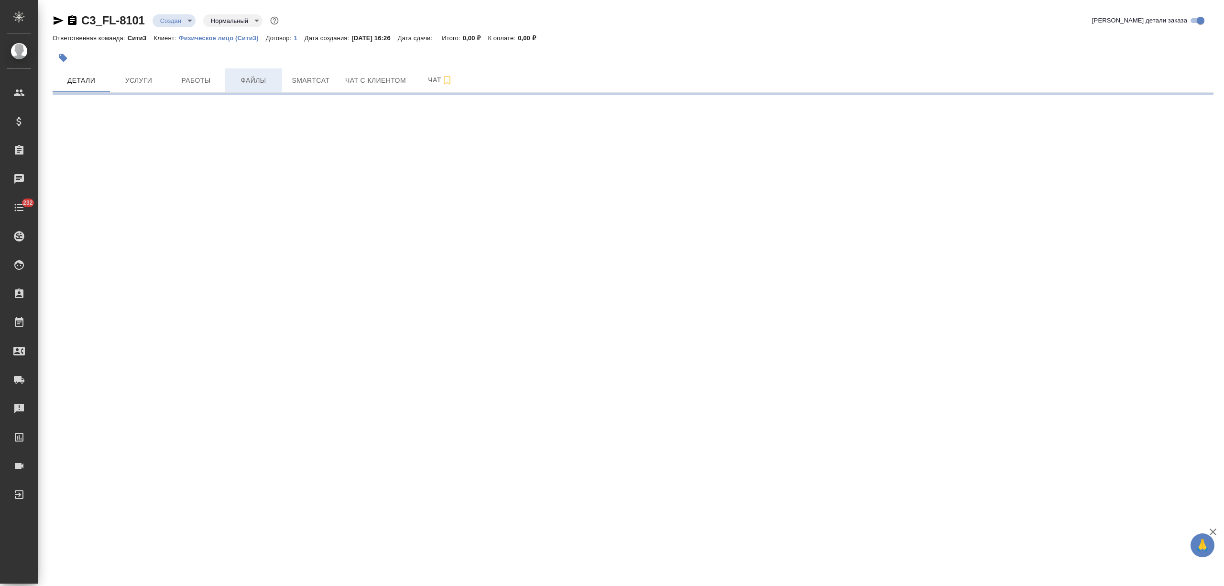
click at [250, 85] on span "Файлы" at bounding box center [253, 81] width 46 height 12
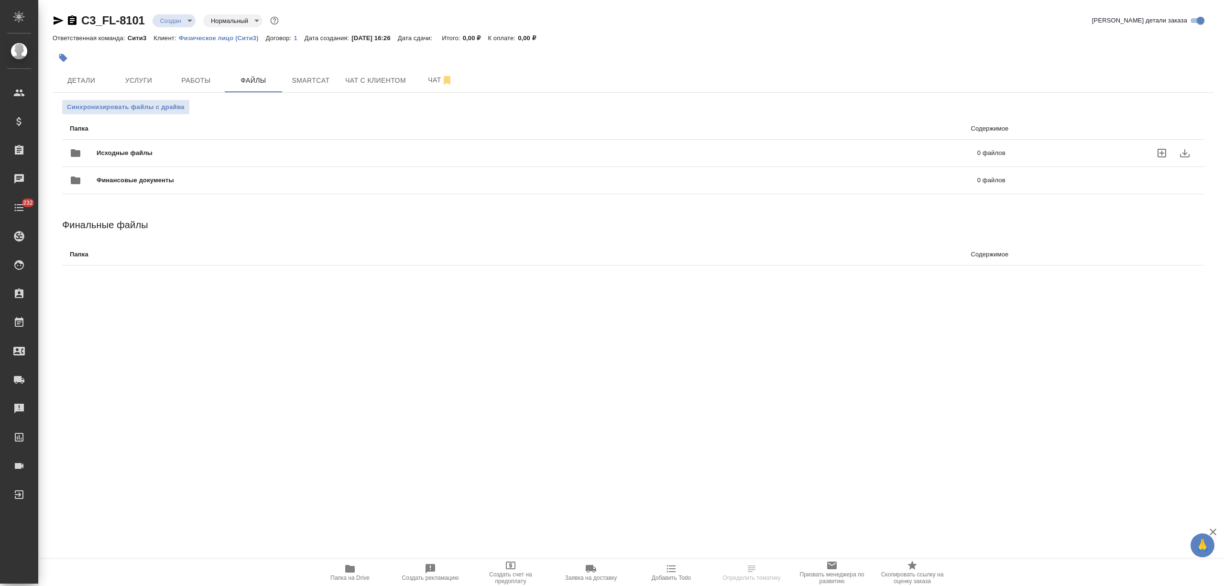
click at [156, 140] on div "Исходные файлы 0 файлов" at bounding box center [537, 153] width 955 height 42
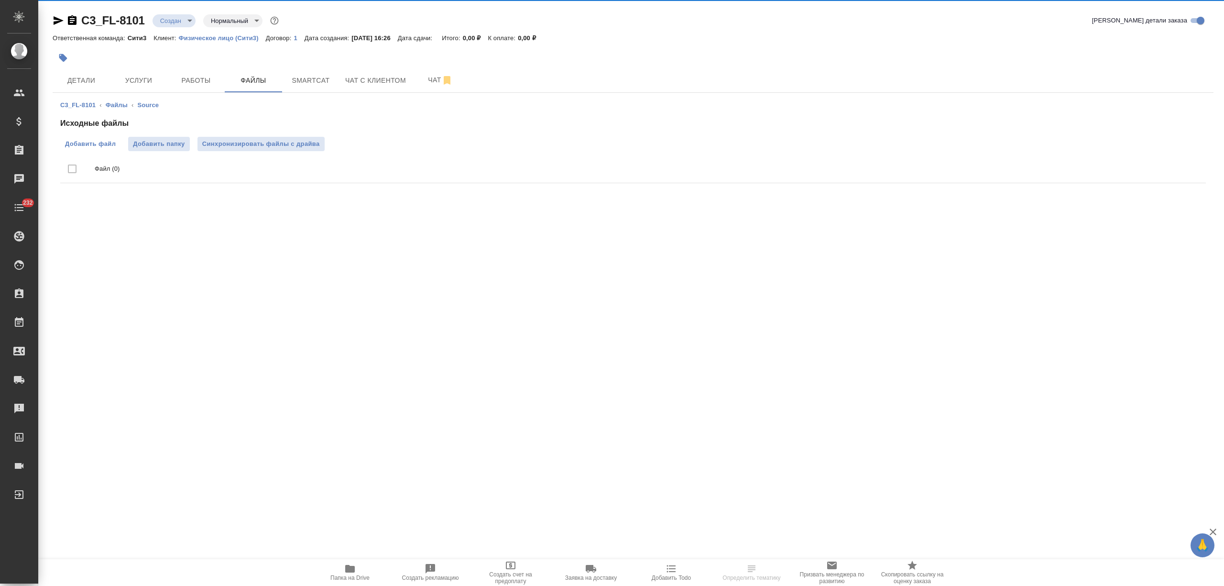
click at [92, 144] on span "Добавить файл" at bounding box center [90, 144] width 51 height 10
click at [0, 0] on input "Добавить файл" at bounding box center [0, 0] width 0 height 0
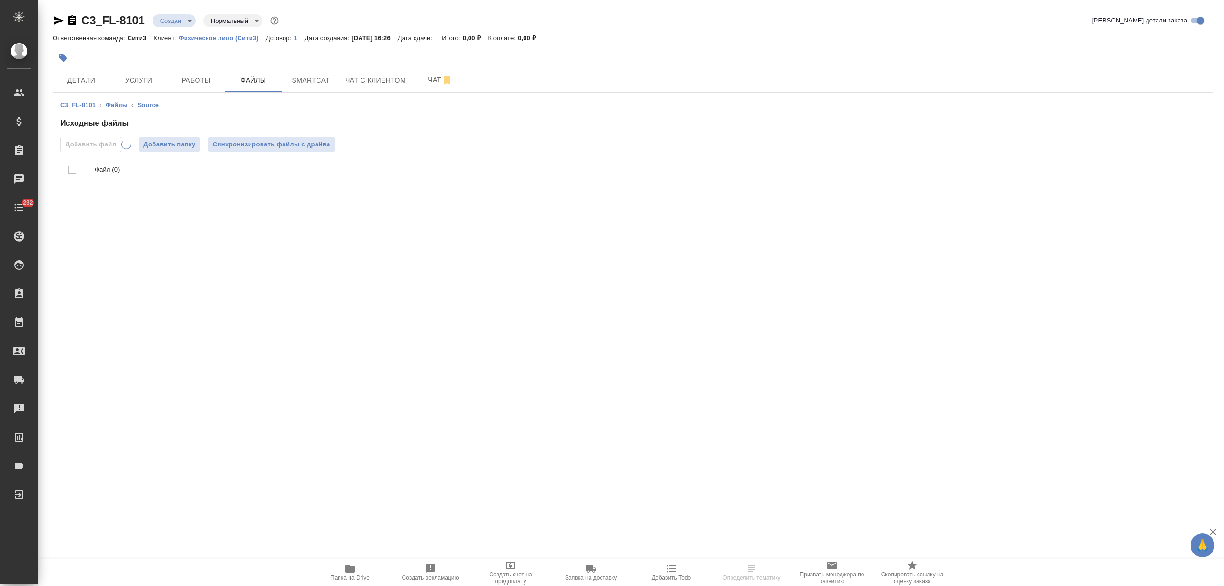
click at [493, 127] on h4 "Исходные файлы" at bounding box center [633, 123] width 1146 height 11
click at [90, 81] on span "Детали" at bounding box center [81, 81] width 46 height 12
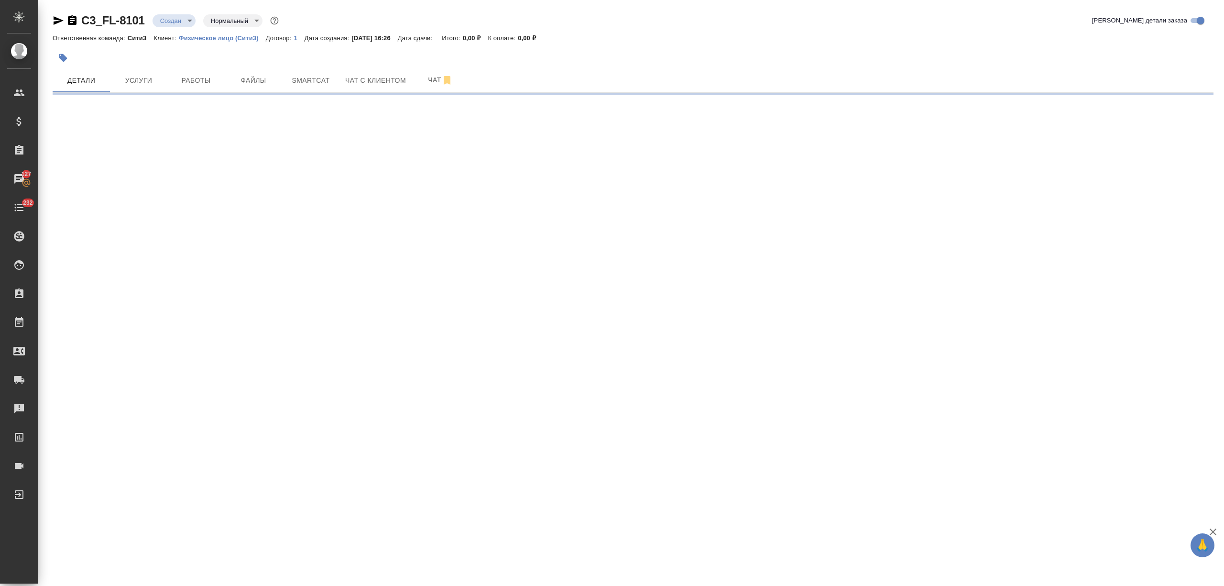
select select "RU"
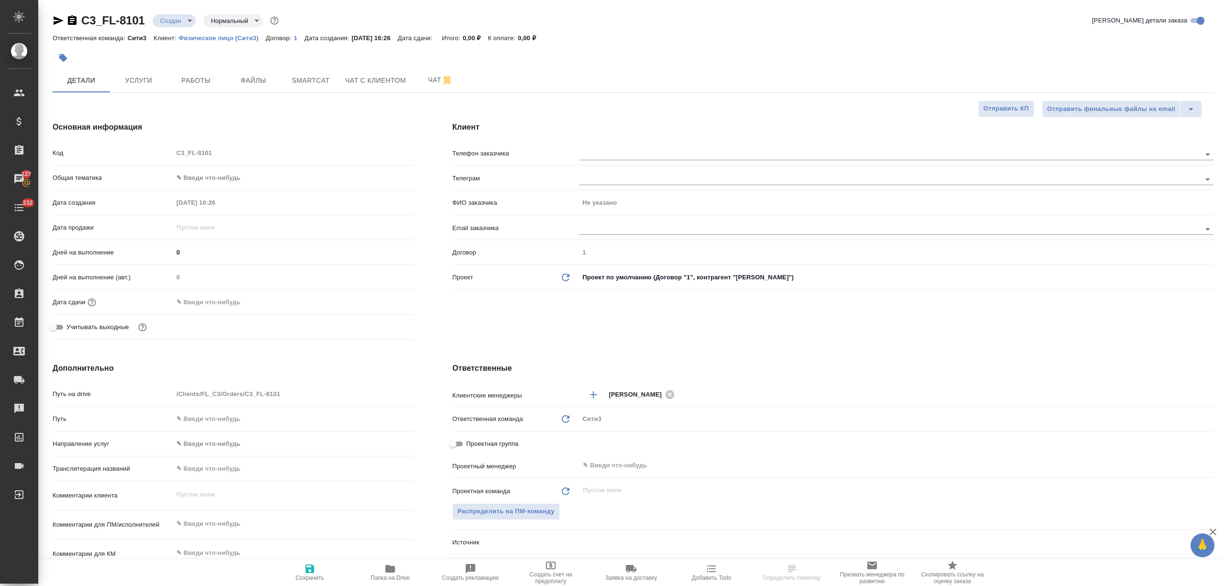
type textarea "x"
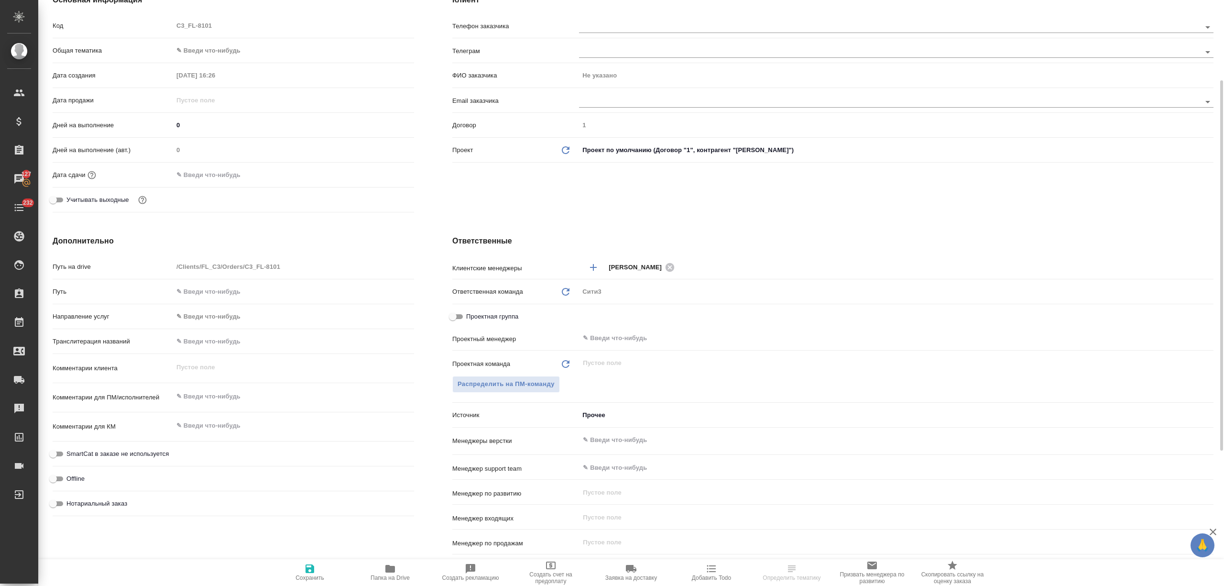
click at [607, 447] on div "​" at bounding box center [896, 439] width 635 height 17
type input "о"
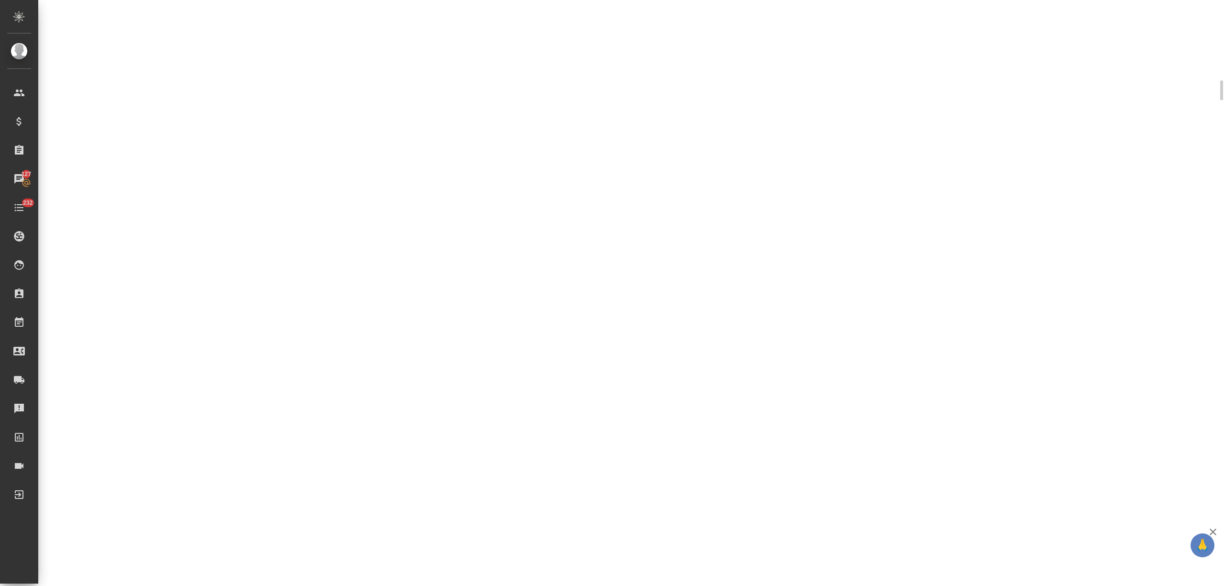
select select "RU"
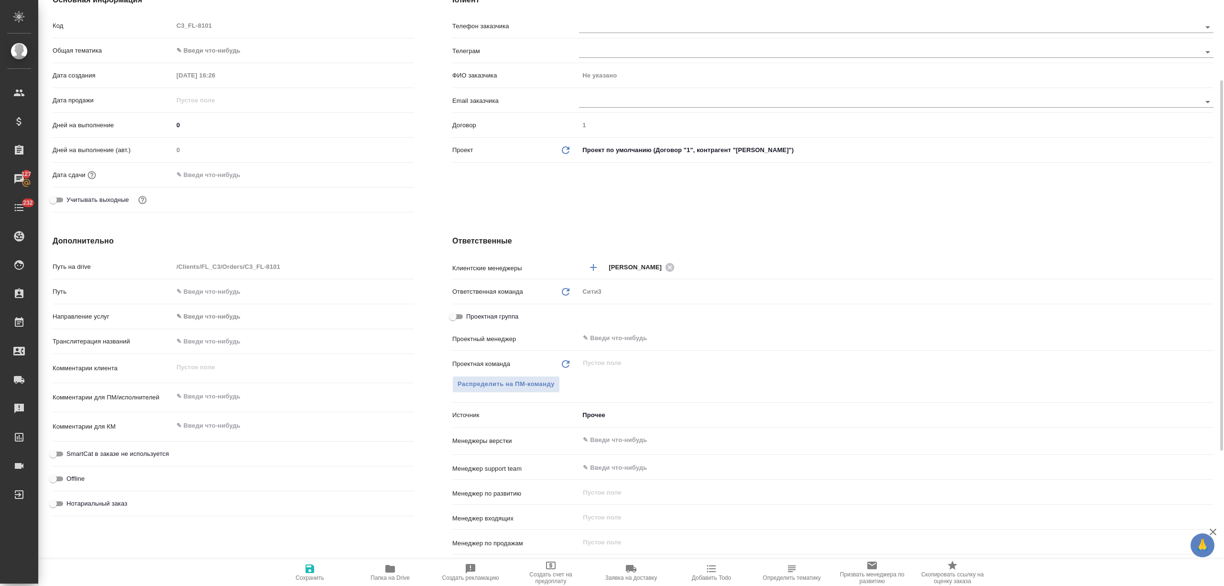
type textarea "x"
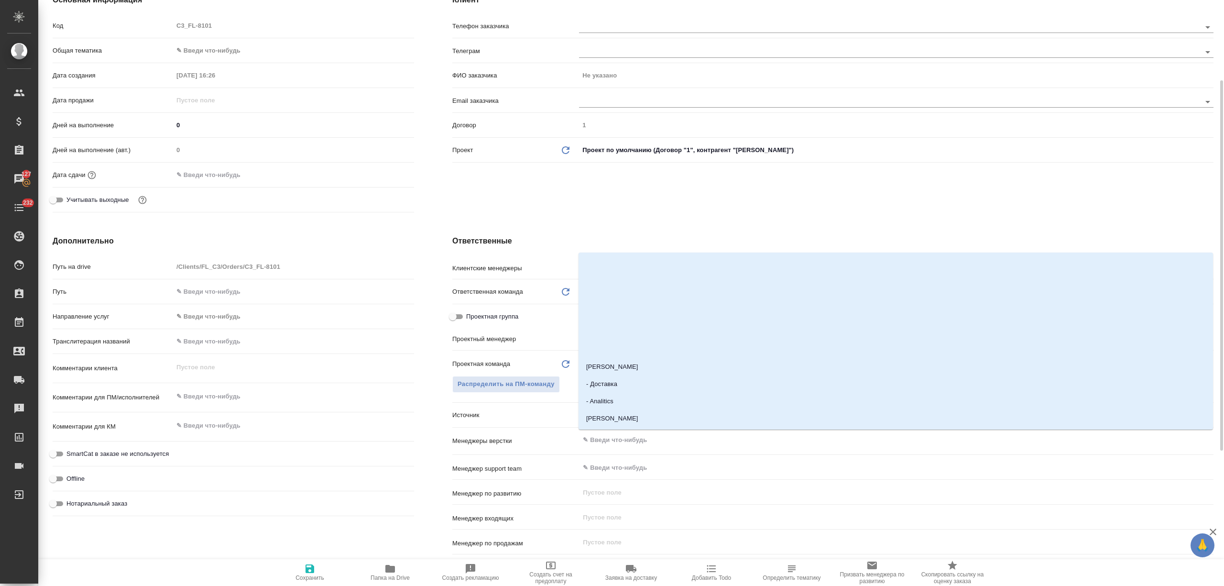
click at [622, 440] on input "text" at bounding box center [880, 439] width 597 height 11
type input "отд"
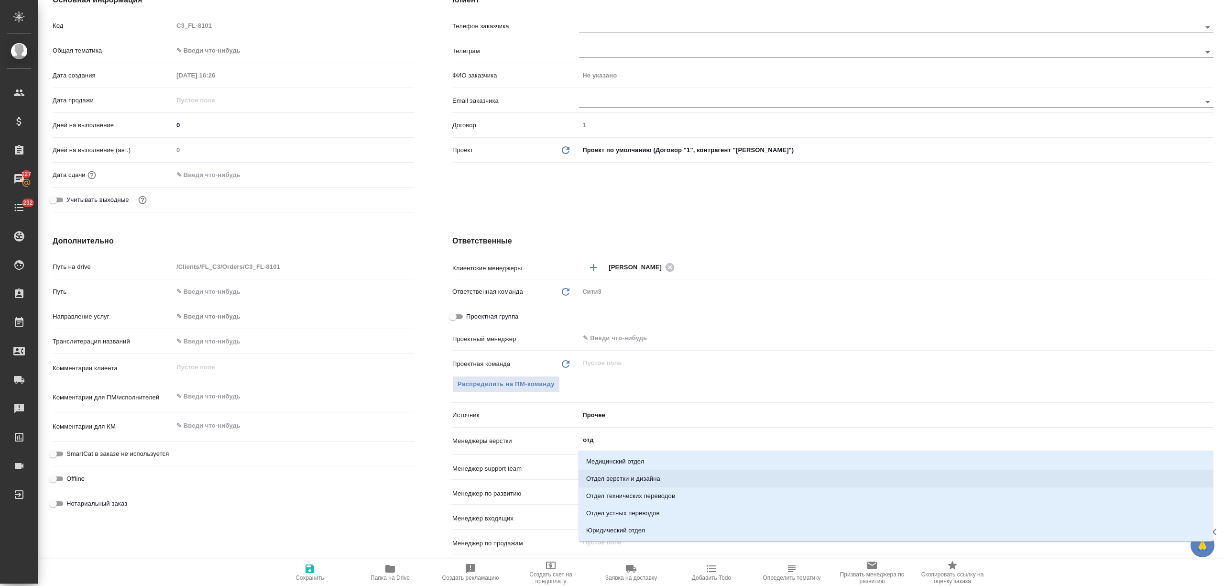
click at [637, 474] on li "Отдел верстки и дизайна" at bounding box center [896, 478] width 635 height 17
type textarea "x"
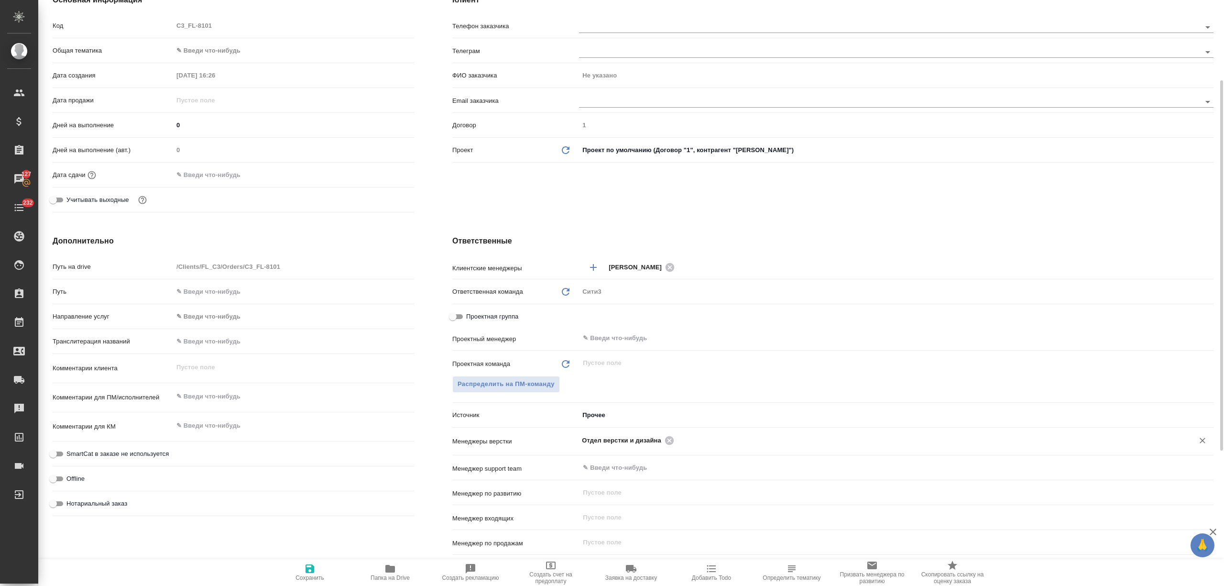
click at [313, 567] on icon "button" at bounding box center [310, 568] width 9 height 9
type textarea "x"
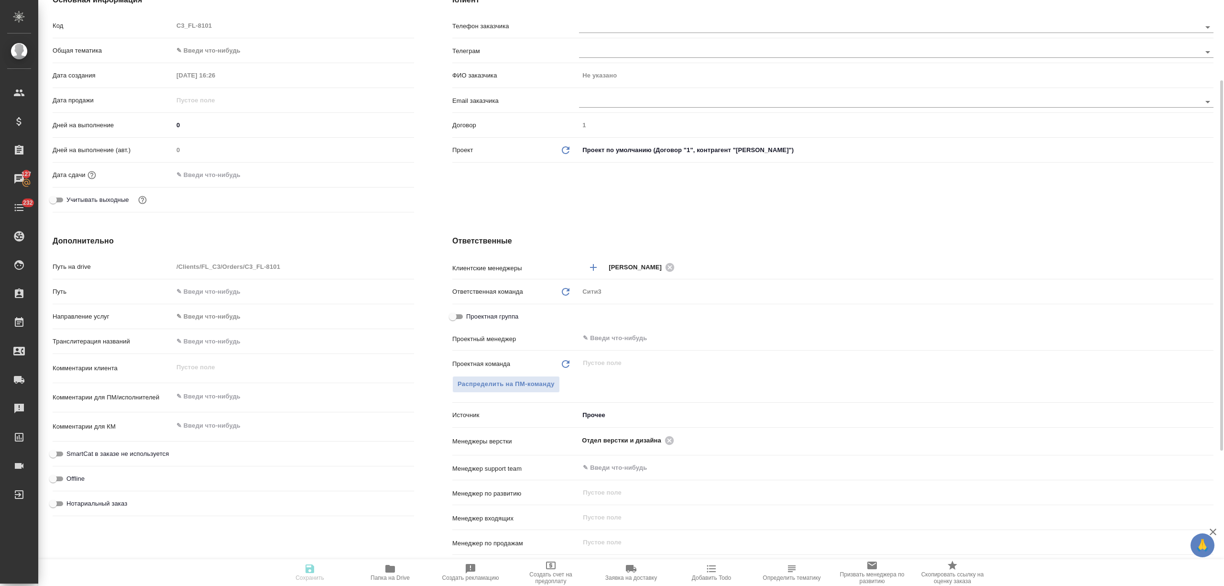
type textarea "x"
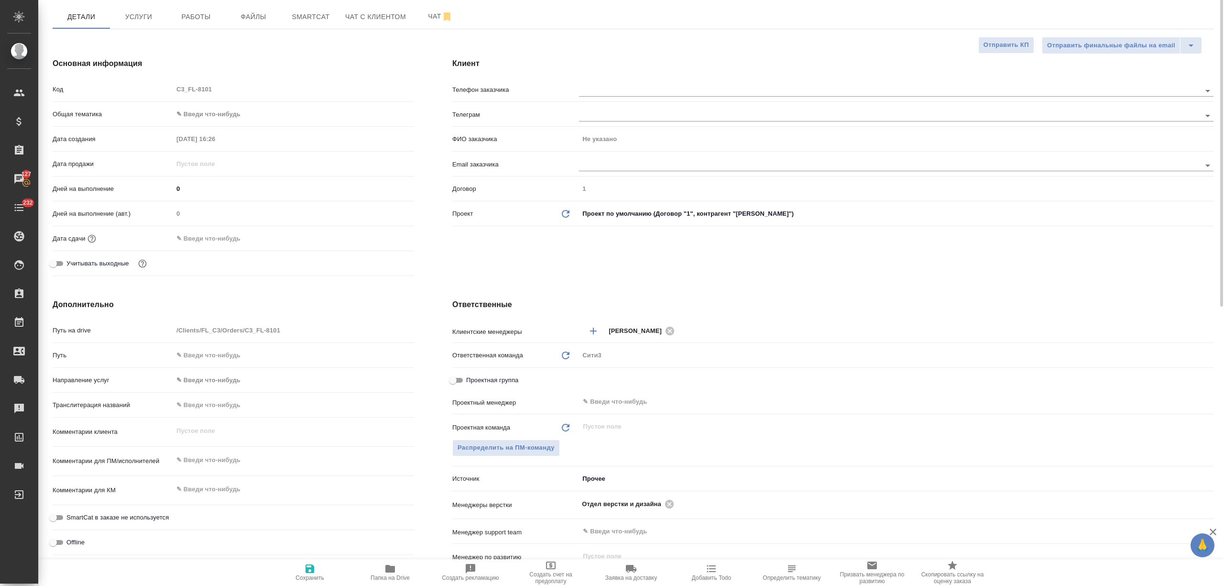
scroll to position [0, 0]
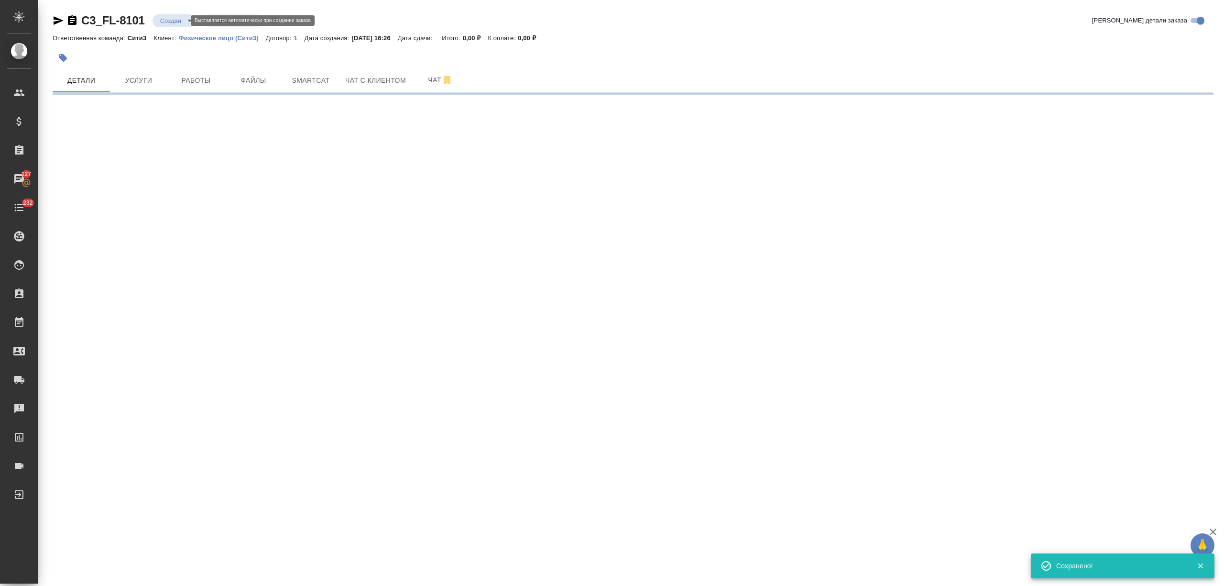
click at [180, 18] on body "🙏 .cls-1 fill:#fff; AWATERA Nikitina Tatiana Клиенты Спецификации Заказы 127 Ча…" at bounding box center [612, 293] width 1224 height 586
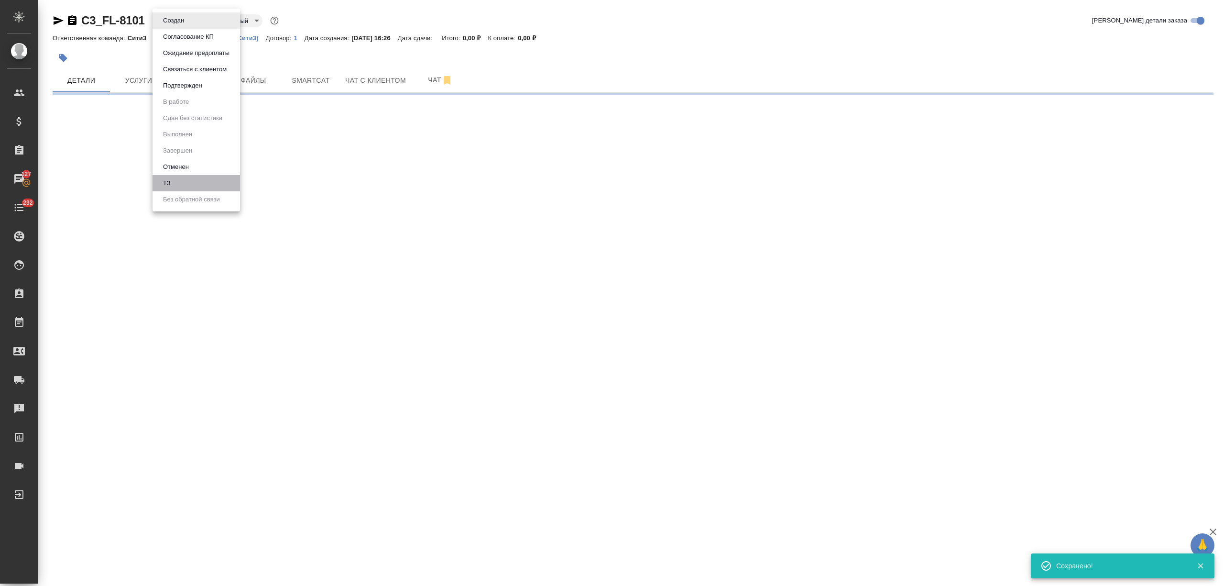
click at [178, 186] on li "ТЗ" at bounding box center [197, 183] width 88 height 16
select select "RU"
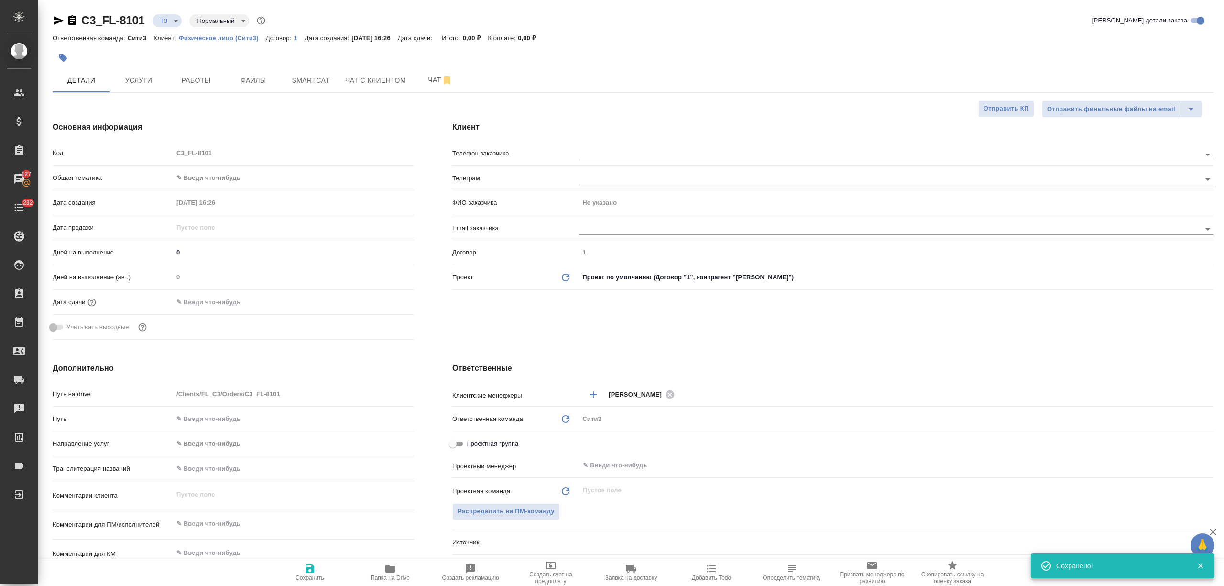
type textarea "x"
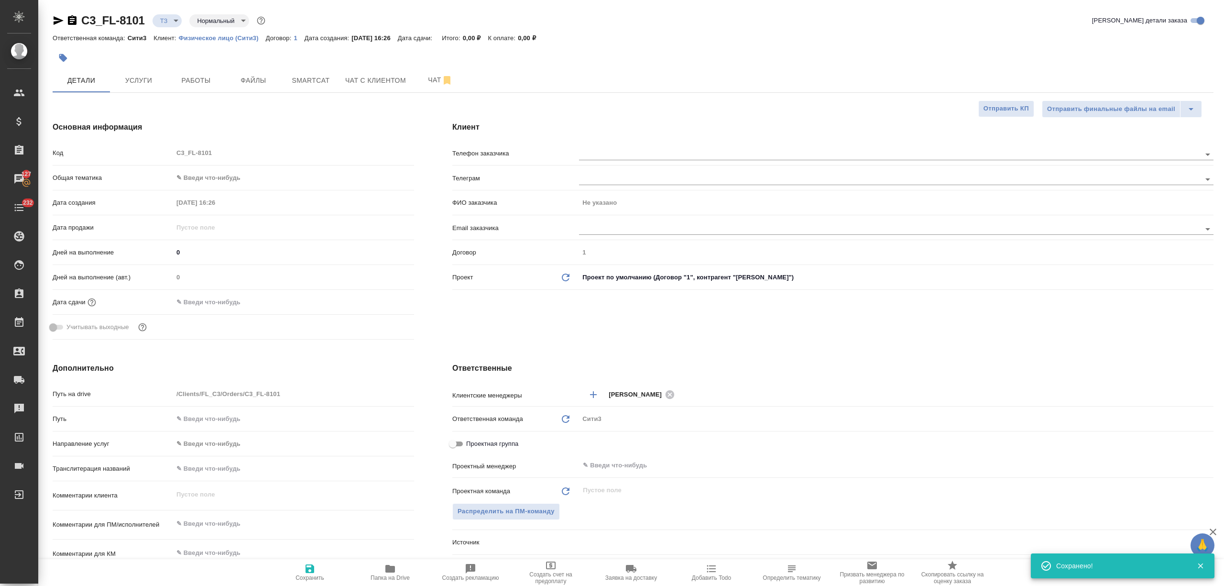
type textarea "x"
click at [130, 70] on button "Услуги" at bounding box center [138, 80] width 57 height 24
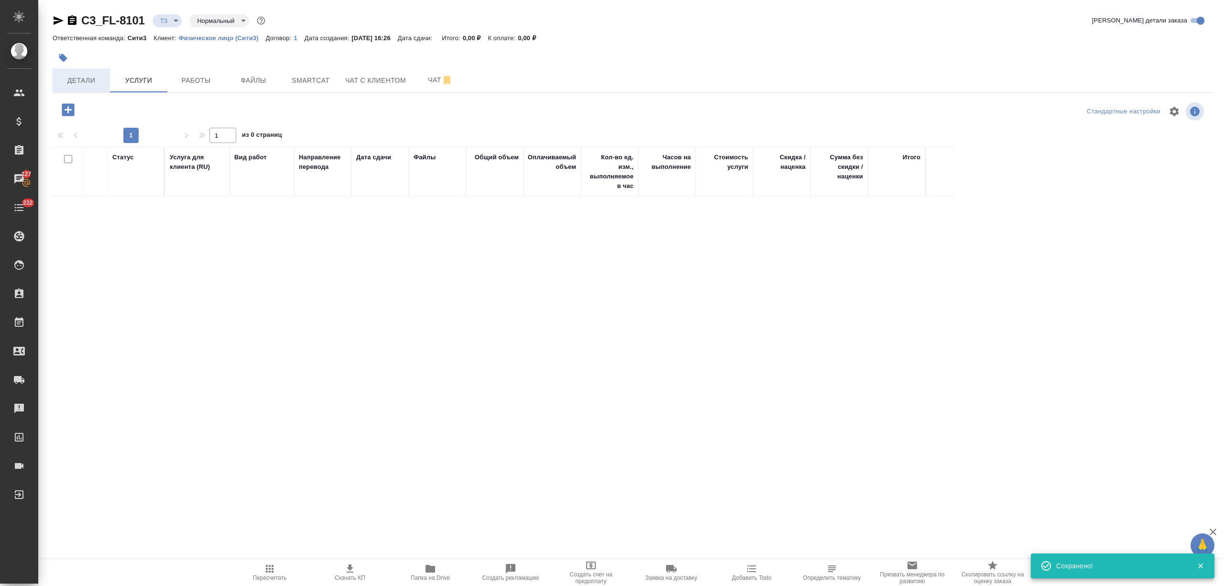
click at [92, 83] on span "Детали" at bounding box center [81, 81] width 46 height 12
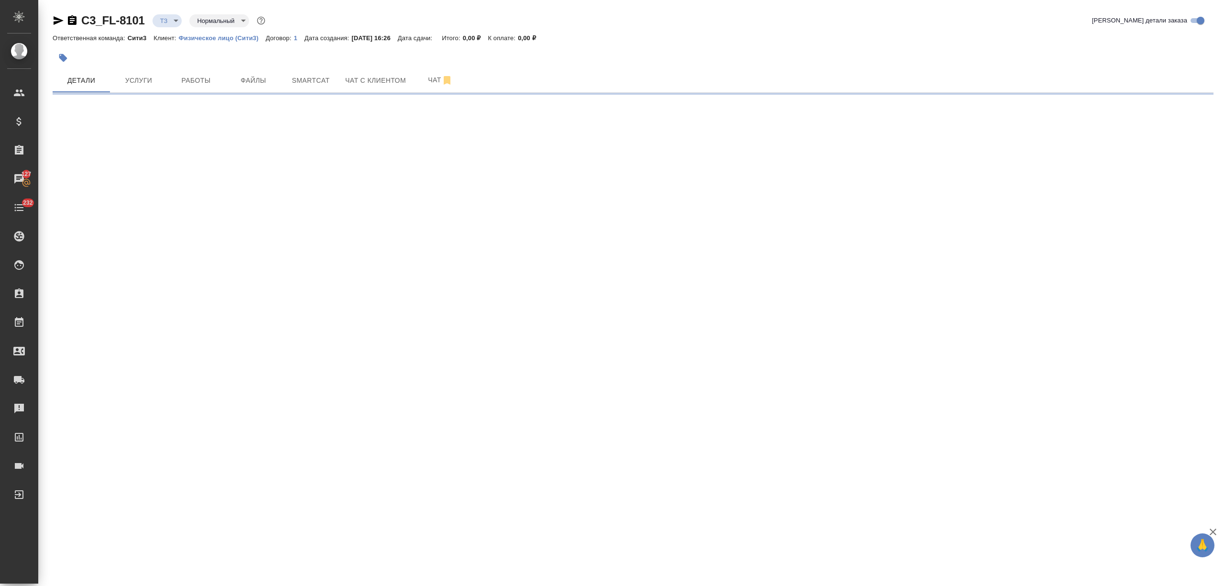
select select "RU"
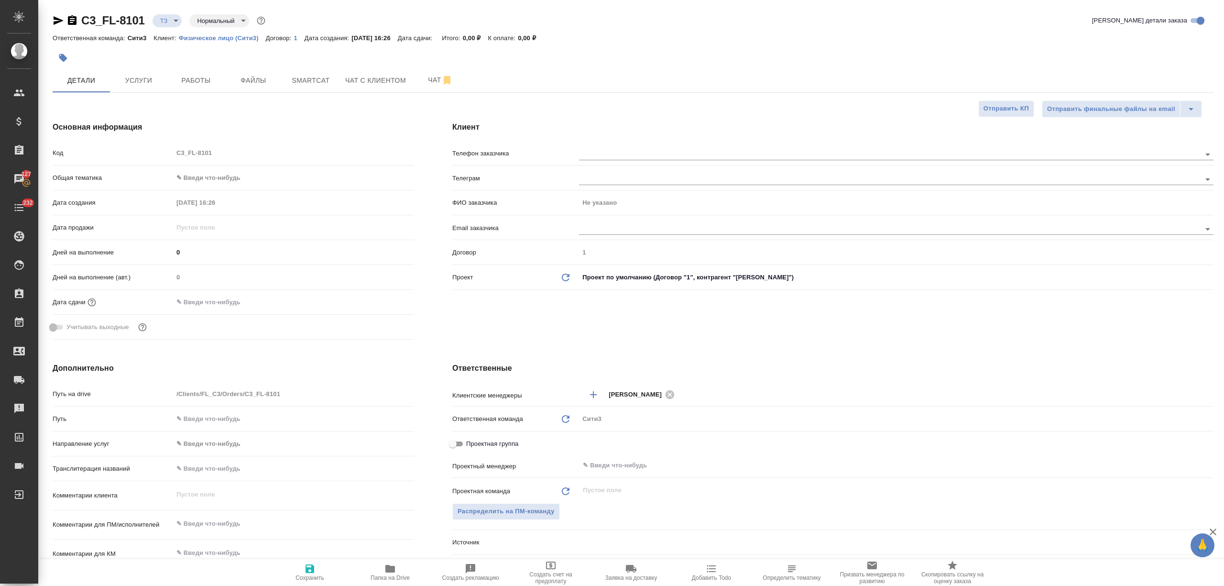
type textarea "x"
click at [601, 231] on input "text" at bounding box center [874, 228] width 590 height 11
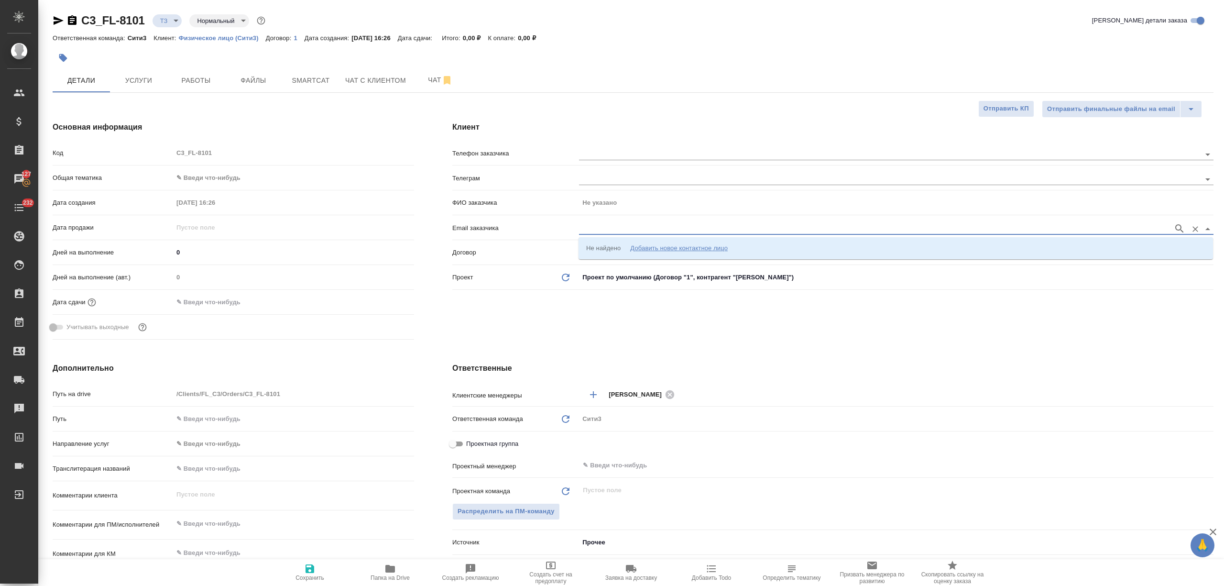
paste input "idziubak@astralinux.ru"
type input "idziubak@astralinux.ru"
click at [641, 249] on div "Добавить новое контактное лицо" at bounding box center [679, 248] width 98 height 10
type input "idziubak@astralinux.ru"
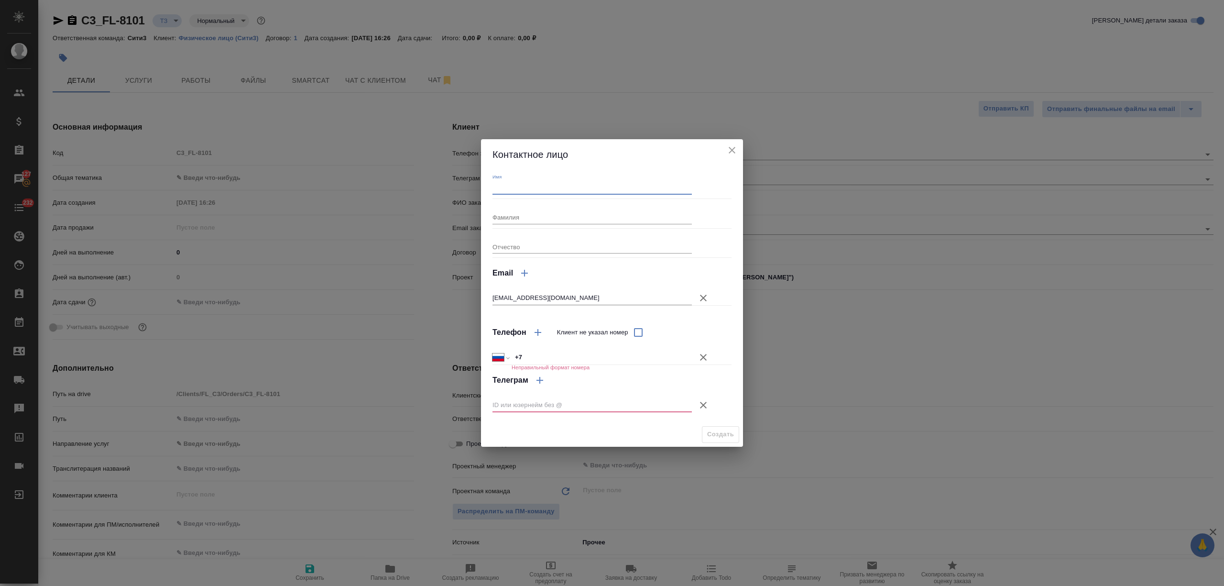
click at [566, 190] on input "Имя" at bounding box center [592, 187] width 199 height 13
type input "Юлия"
type textarea "x"
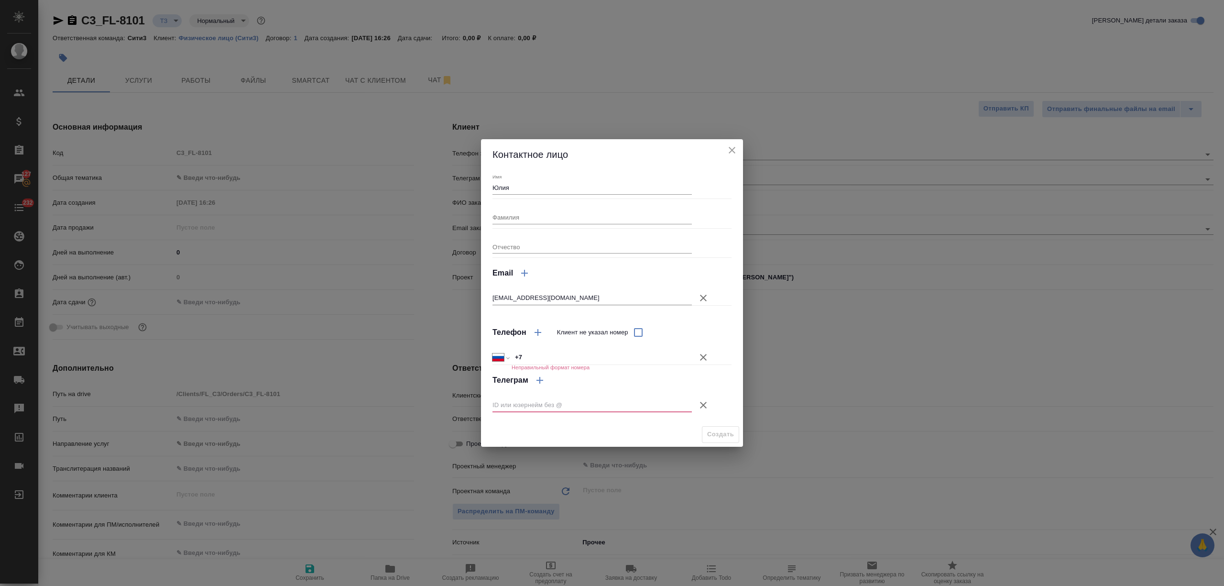
type textarea "x"
click at [524, 215] on input "Фамилия" at bounding box center [592, 216] width 199 height 13
type input "Дзюбак"
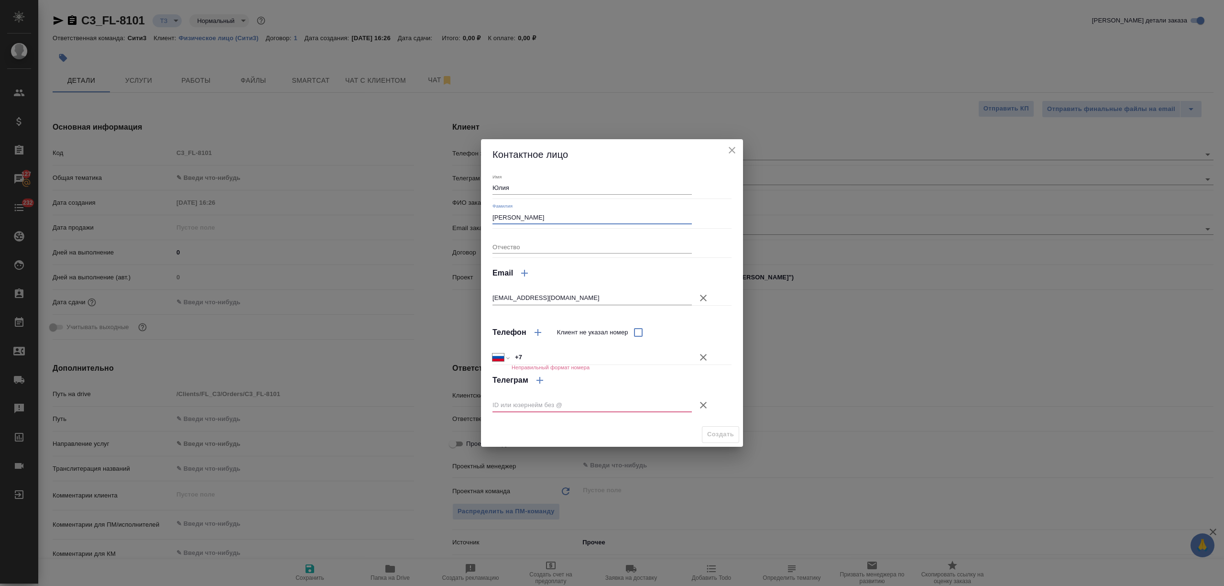
click at [702, 358] on icon "button" at bounding box center [703, 357] width 7 height 7
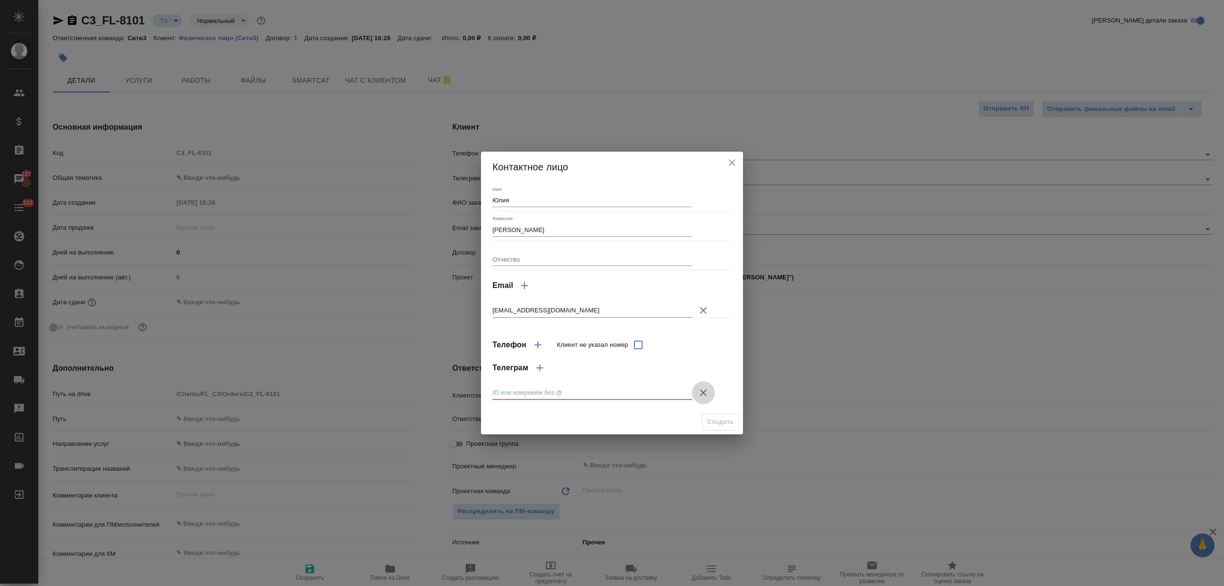
click at [702, 392] on icon "button" at bounding box center [703, 392] width 11 height 11
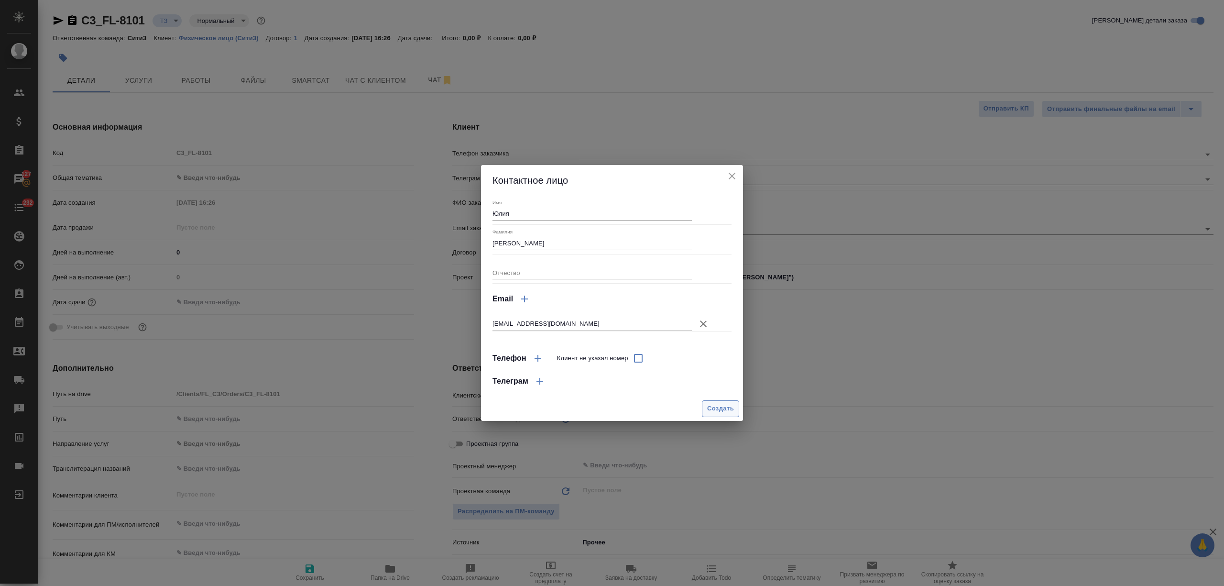
click at [713, 408] on span "Создать" at bounding box center [720, 408] width 27 height 11
type input "Дзюбак Юлия"
type textarea "x"
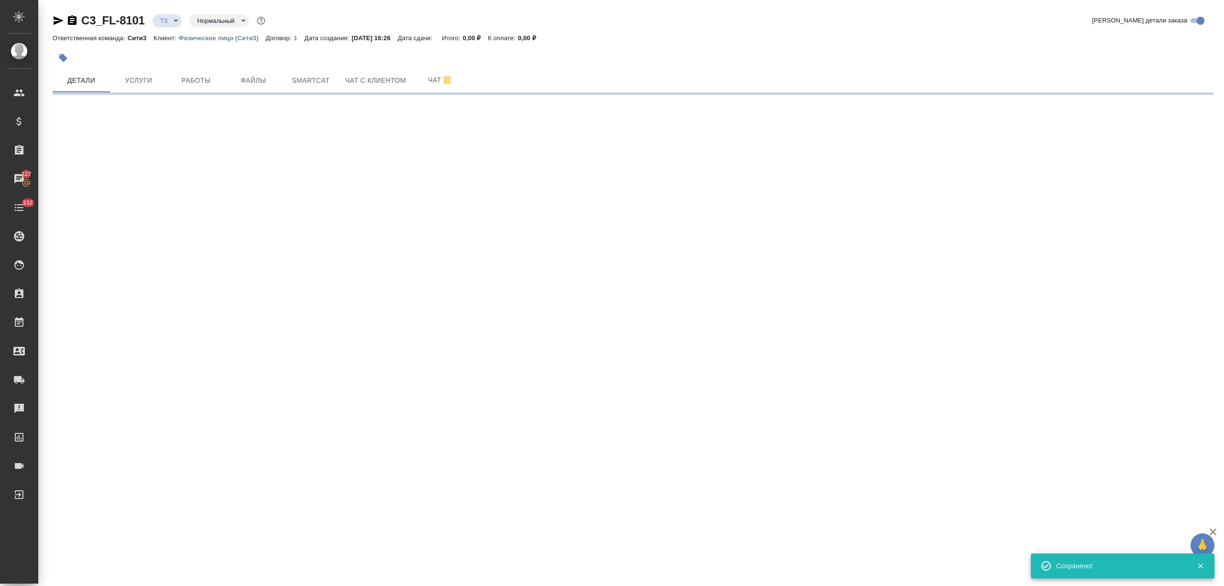
type input "holyTrinity"
click at [138, 85] on span "Услуги" at bounding box center [139, 81] width 46 height 12
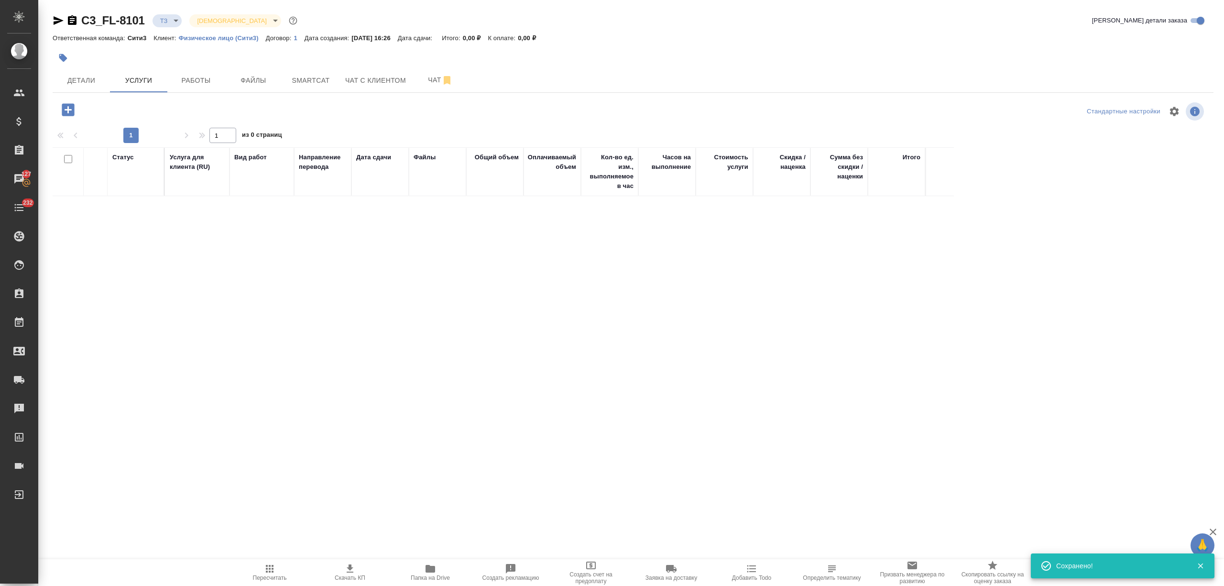
click at [71, 106] on icon "button" at bounding box center [68, 109] width 12 height 12
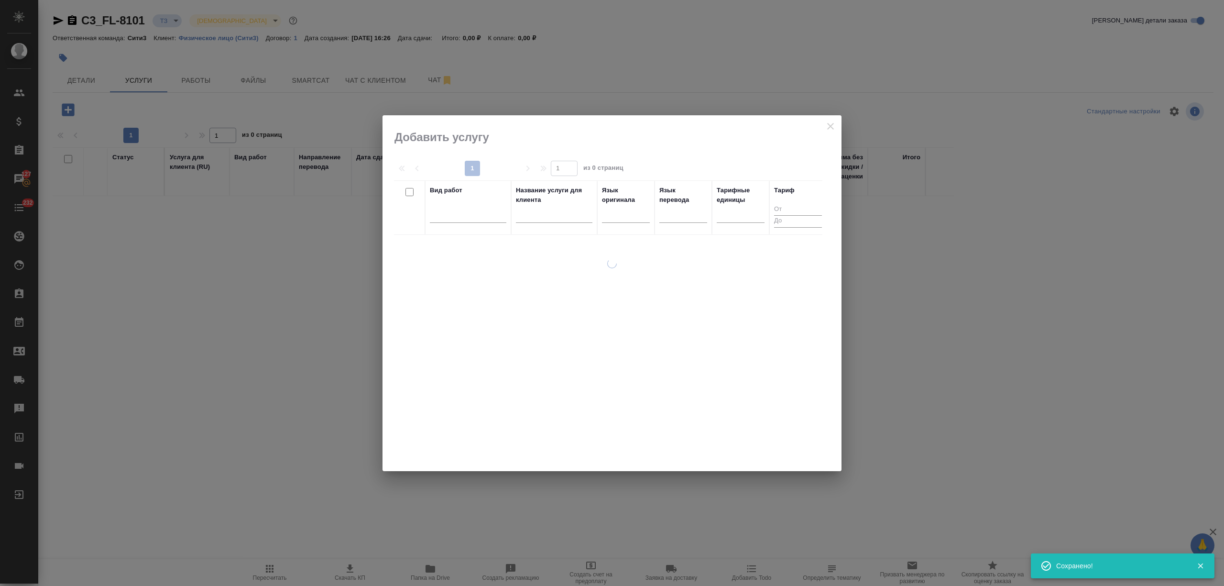
click at [484, 223] on div at bounding box center [468, 217] width 77 height 25
click at [482, 222] on div at bounding box center [468, 214] width 77 height 18
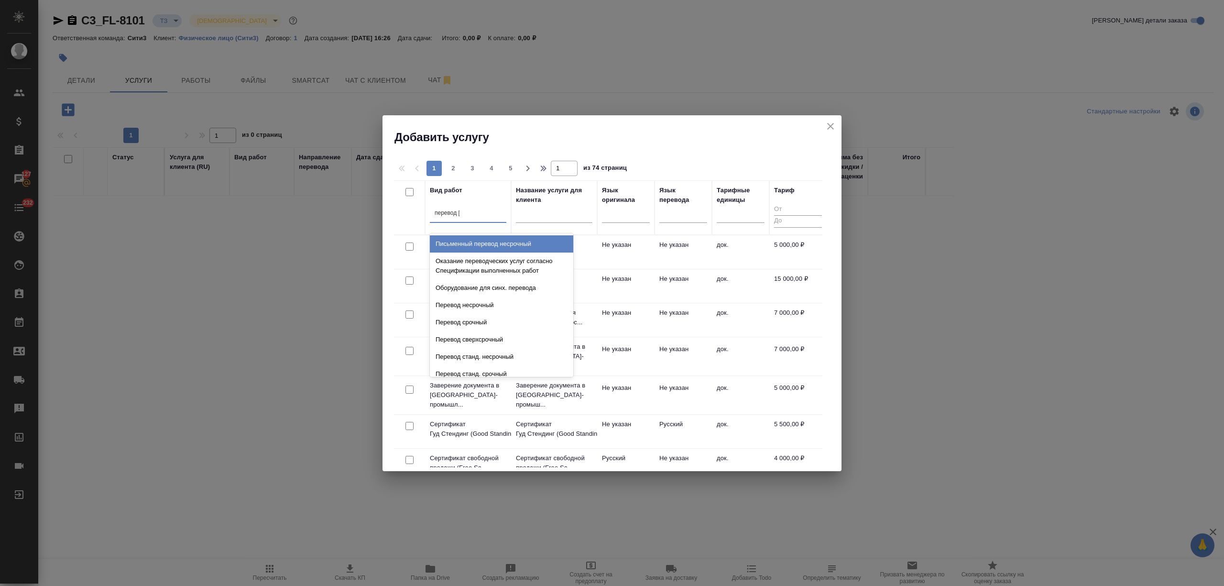
type input "перевод ст"
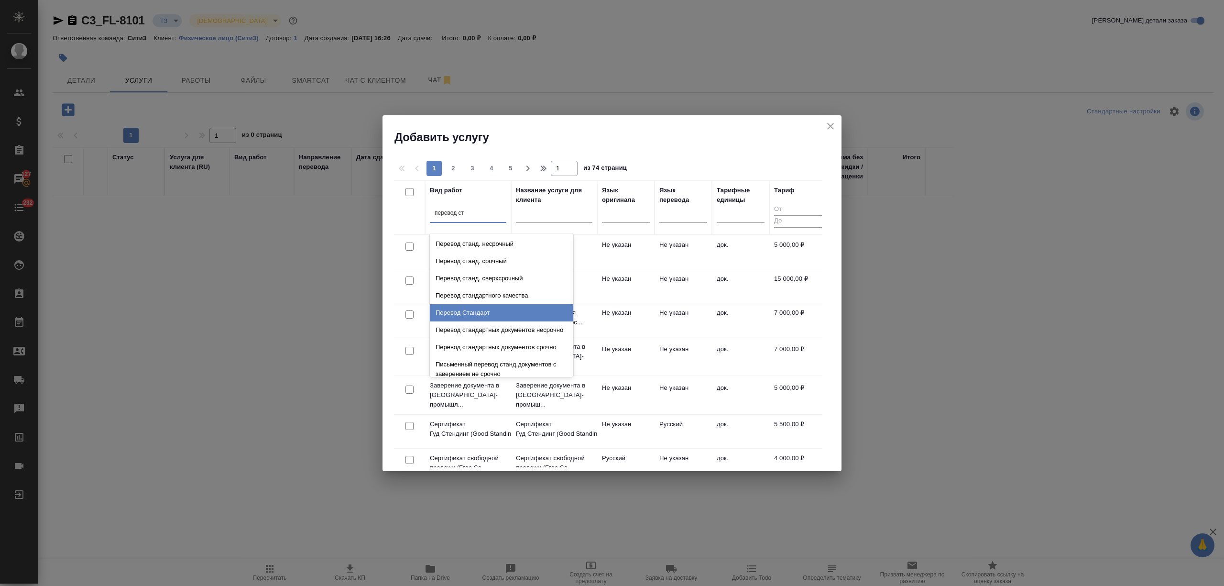
click at [481, 313] on div "Перевод Стандарт" at bounding box center [501, 312] width 143 height 17
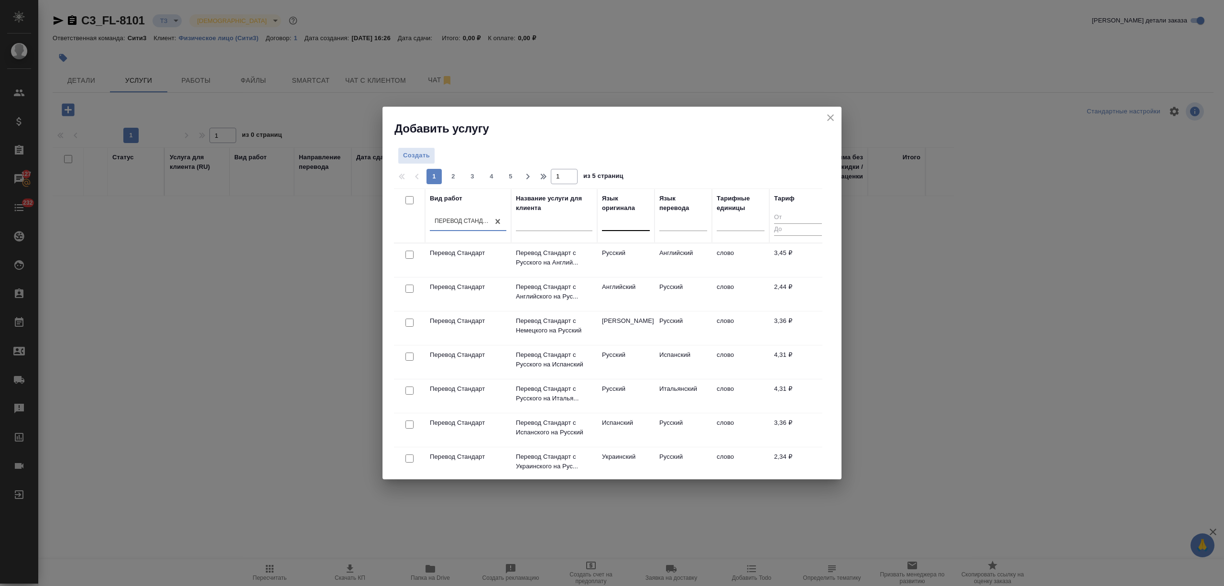
click at [607, 224] on input "text" at bounding box center [607, 221] width 1 height 7
type input "а"
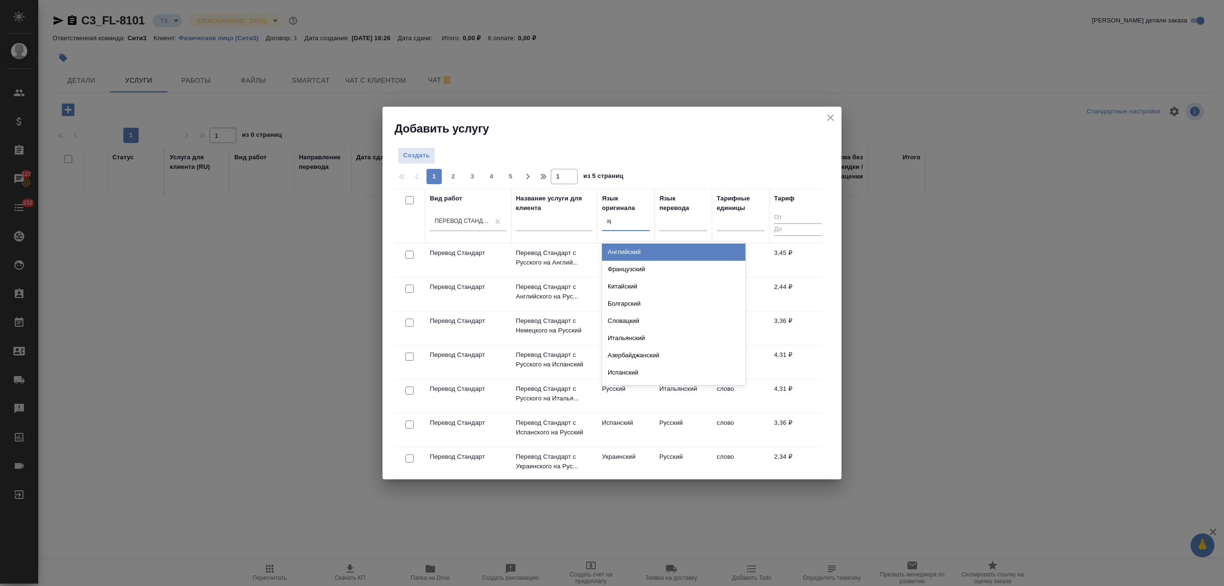
type input "арм"
click at [644, 256] on div "Армянский" at bounding box center [673, 251] width 143 height 17
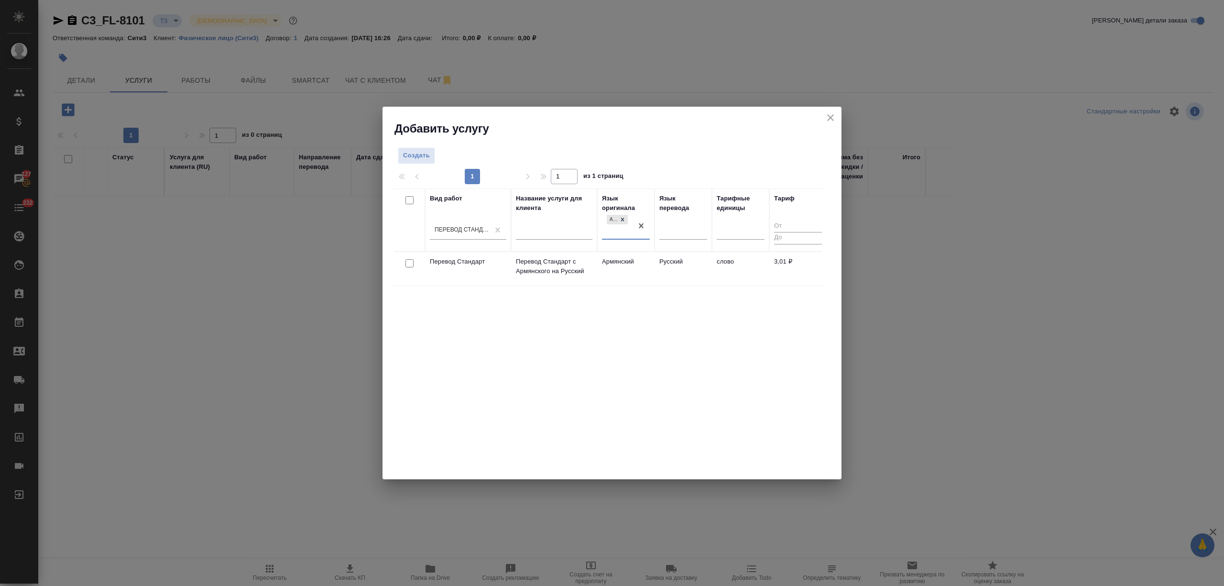
click at [672, 266] on td "Русский" at bounding box center [683, 268] width 57 height 33
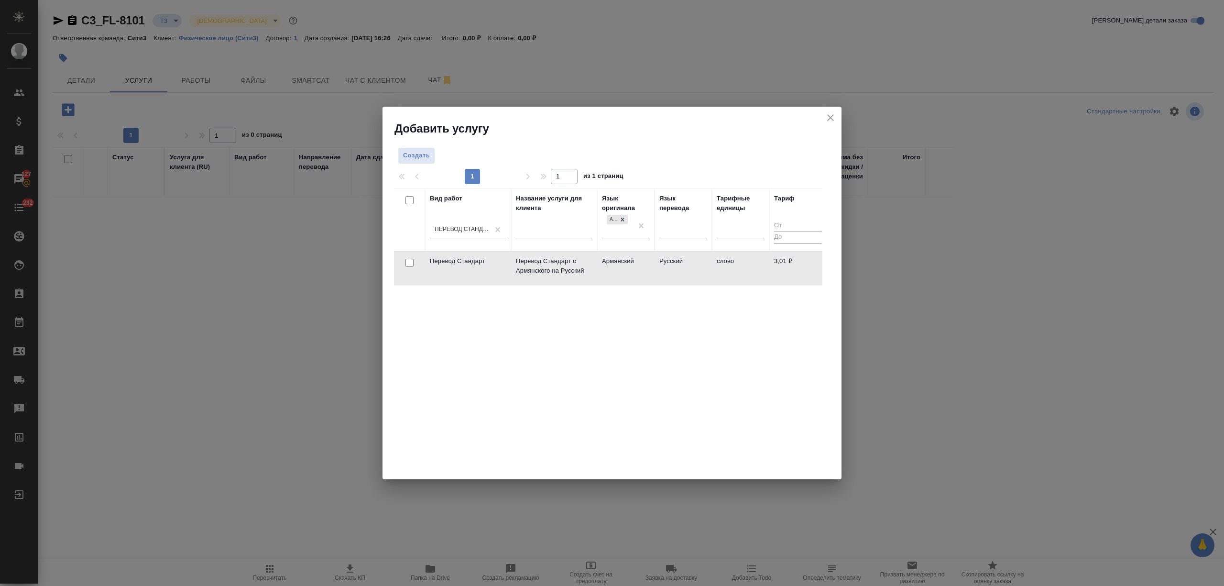
click at [672, 266] on td "Русский" at bounding box center [683, 268] width 57 height 33
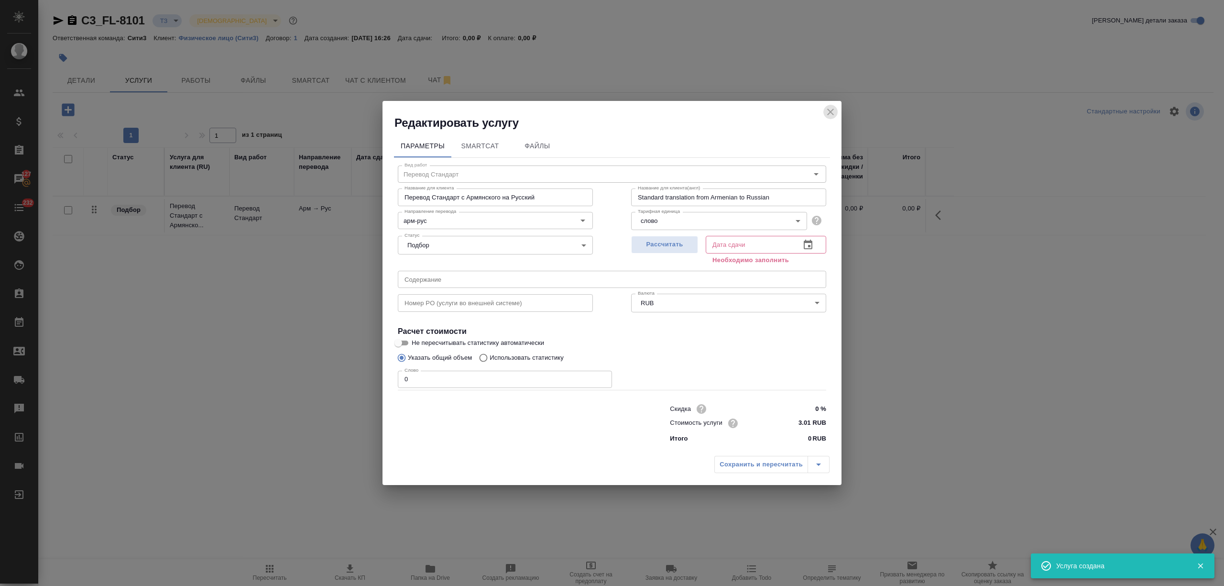
click at [827, 106] on icon "close" at bounding box center [830, 111] width 11 height 11
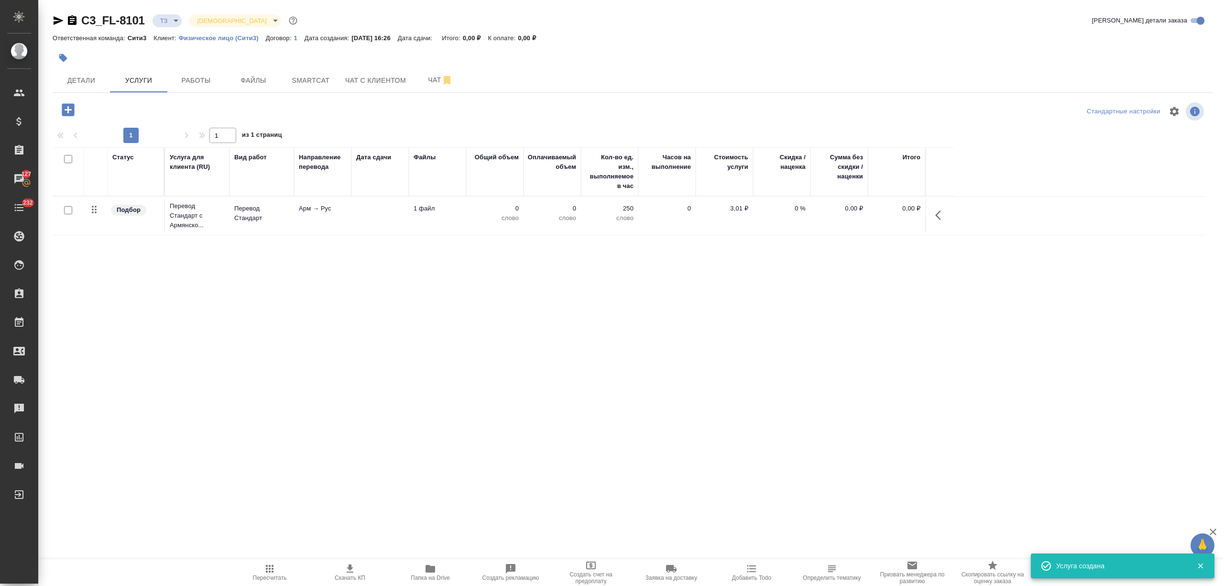
click at [65, 207] on input "checkbox" at bounding box center [68, 210] width 8 height 8
checkbox input "true"
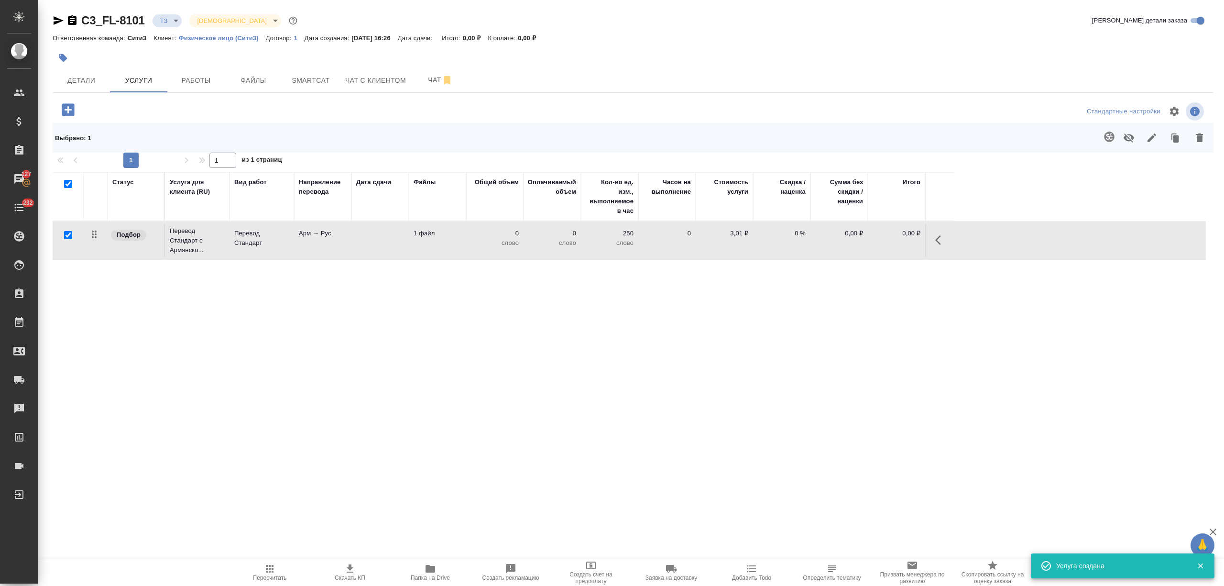
click at [1102, 134] on button "button" at bounding box center [1109, 136] width 23 height 23
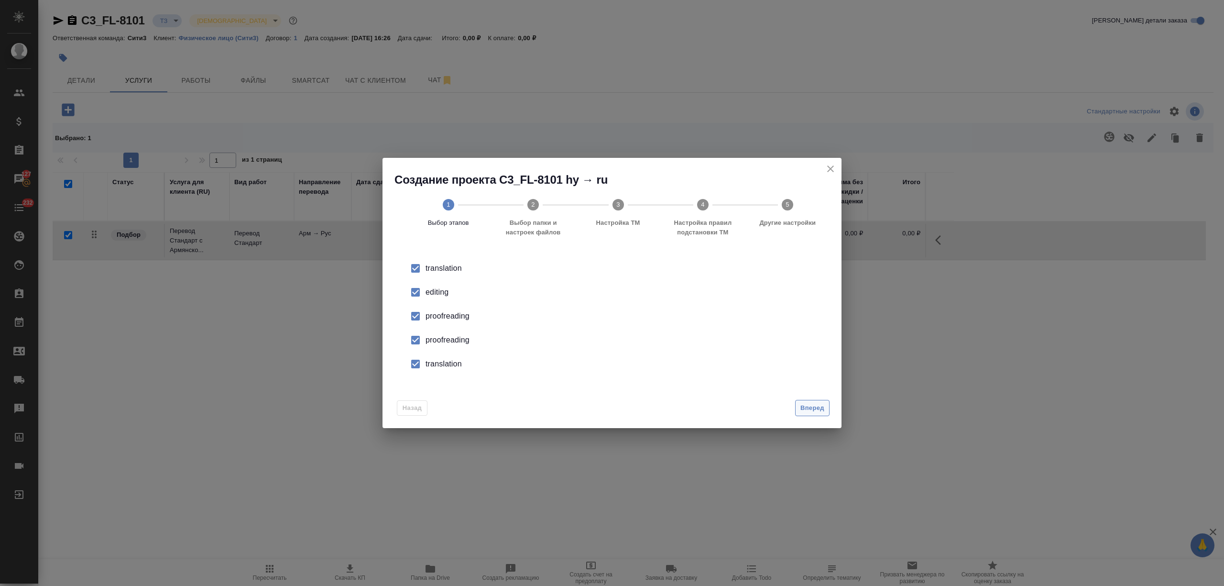
click at [804, 406] on span "Вперед" at bounding box center [812, 408] width 24 height 11
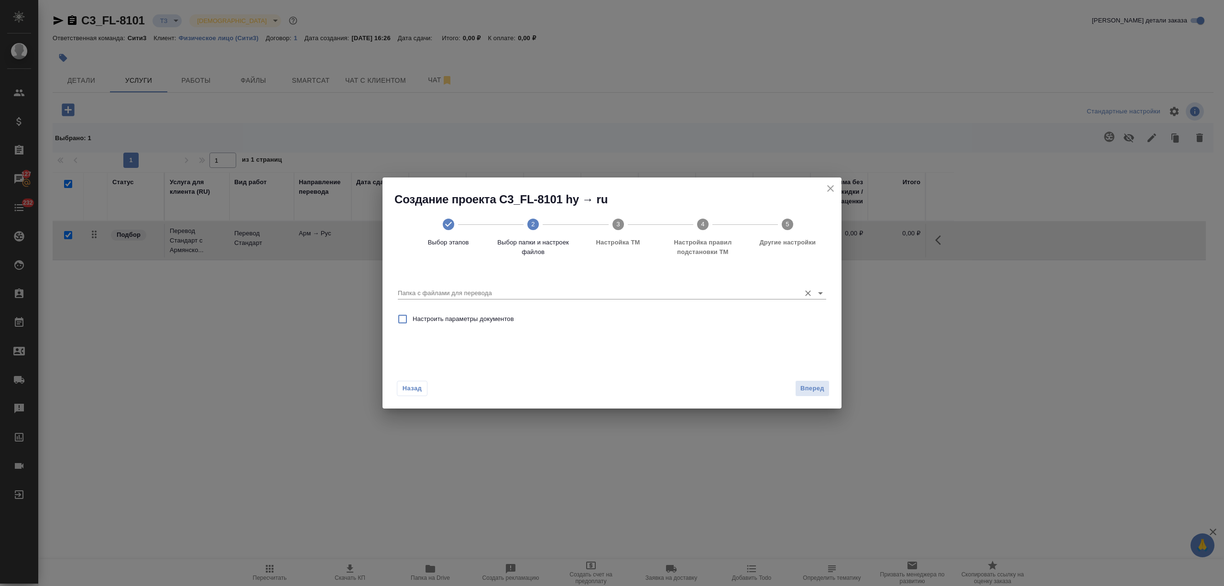
click at [670, 289] on input "Папка с файлами для перевода" at bounding box center [597, 292] width 398 height 11
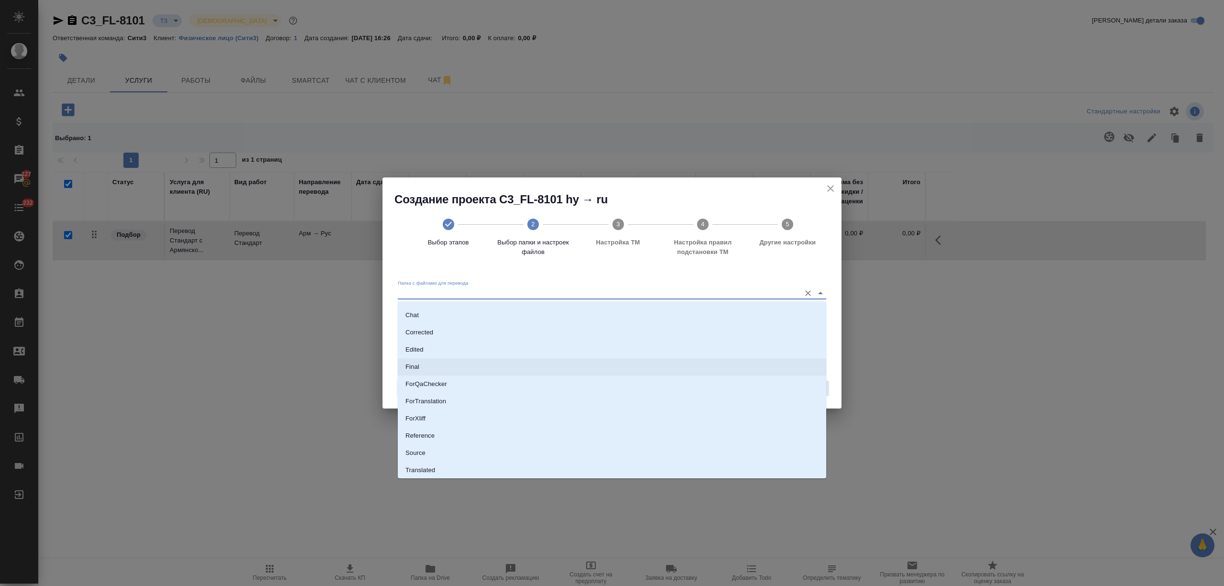
scroll to position [50, 0]
click at [467, 432] on li "Source" at bounding box center [612, 434] width 428 height 17
type input "Source"
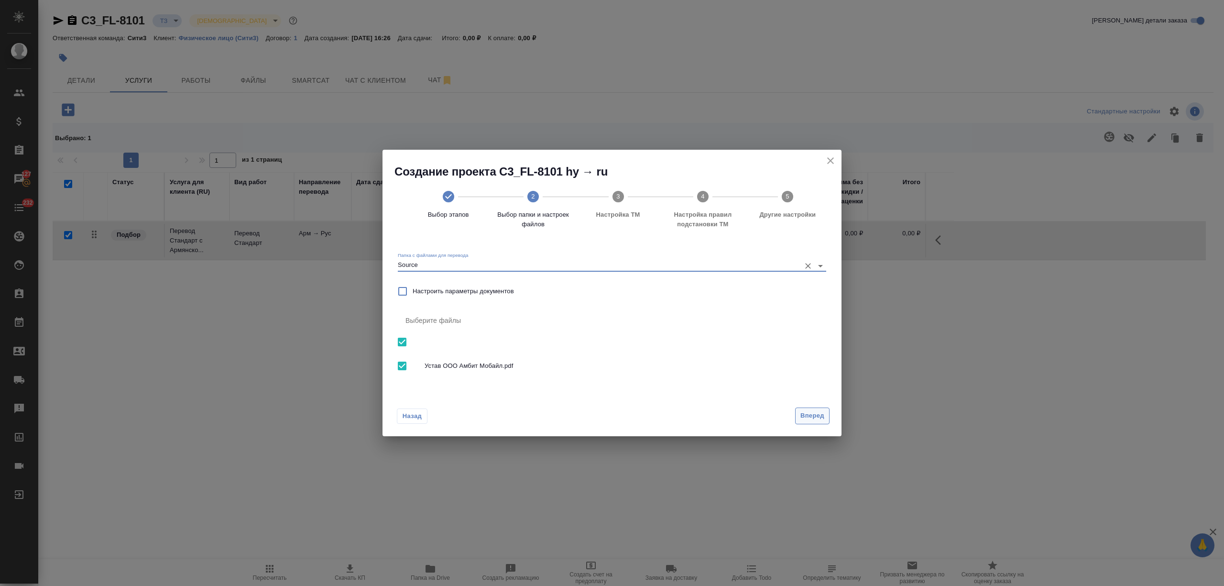
click at [803, 417] on span "Вперед" at bounding box center [812, 415] width 24 height 11
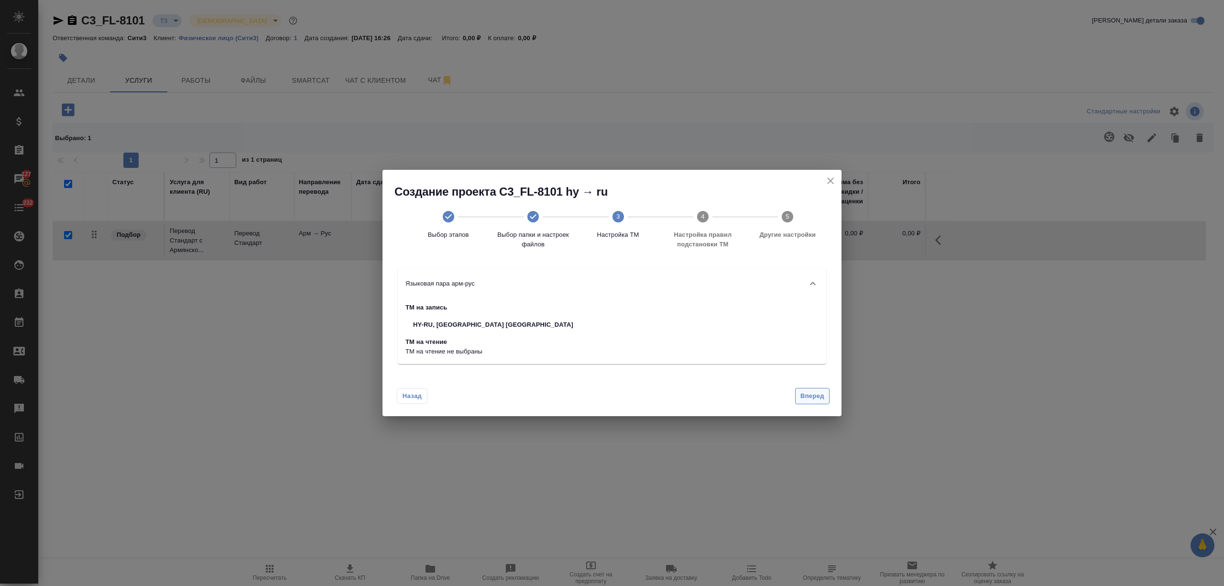
click at [813, 397] on span "Вперед" at bounding box center [812, 396] width 24 height 11
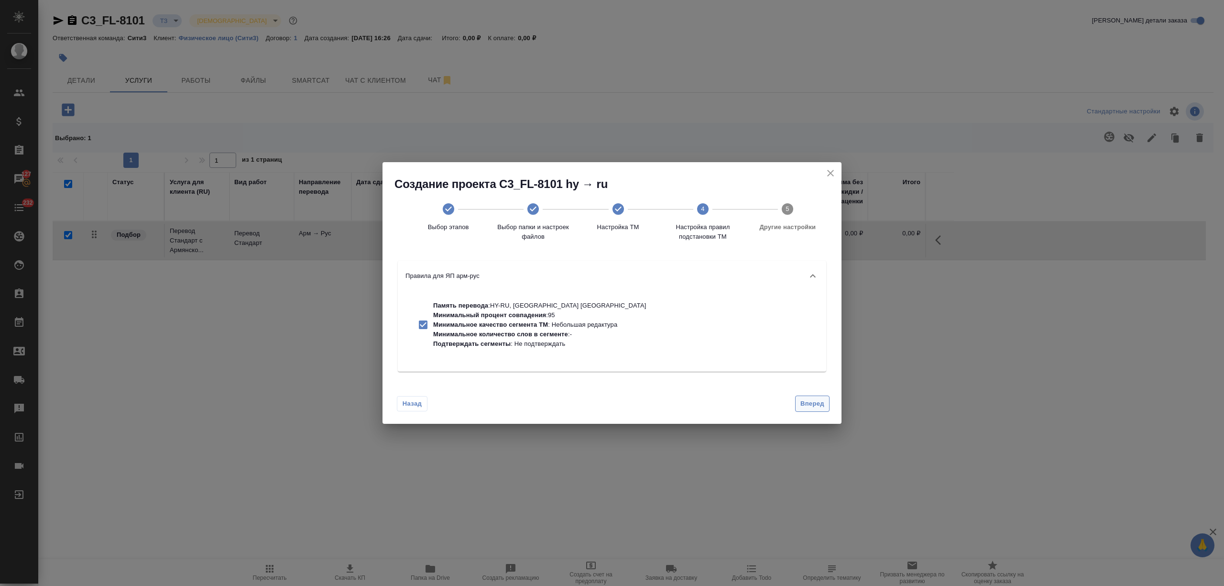
click at [813, 408] on span "Вперед" at bounding box center [812, 403] width 24 height 11
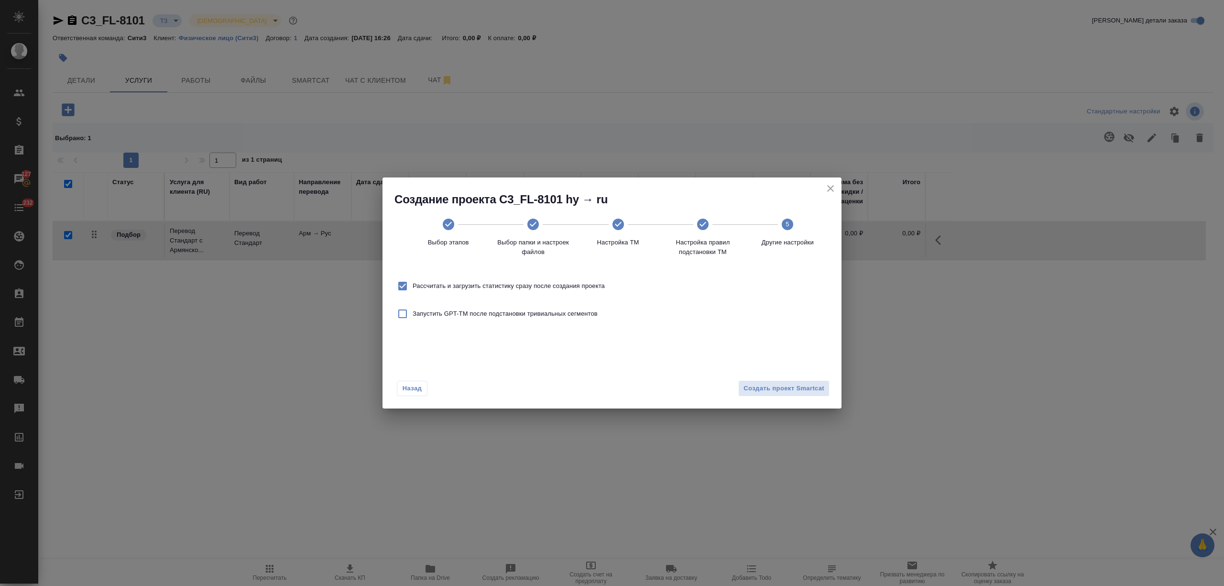
click at [563, 285] on span "Рассчитать и загрузить статистику сразу после создания проекта" at bounding box center [509, 286] width 192 height 10
click at [413, 285] on input "Рассчитать и загрузить статистику сразу после создания проекта" at bounding box center [403, 286] width 20 height 20
checkbox input "false"
click at [792, 381] on button "Создать проект Smartcat" at bounding box center [783, 388] width 91 height 17
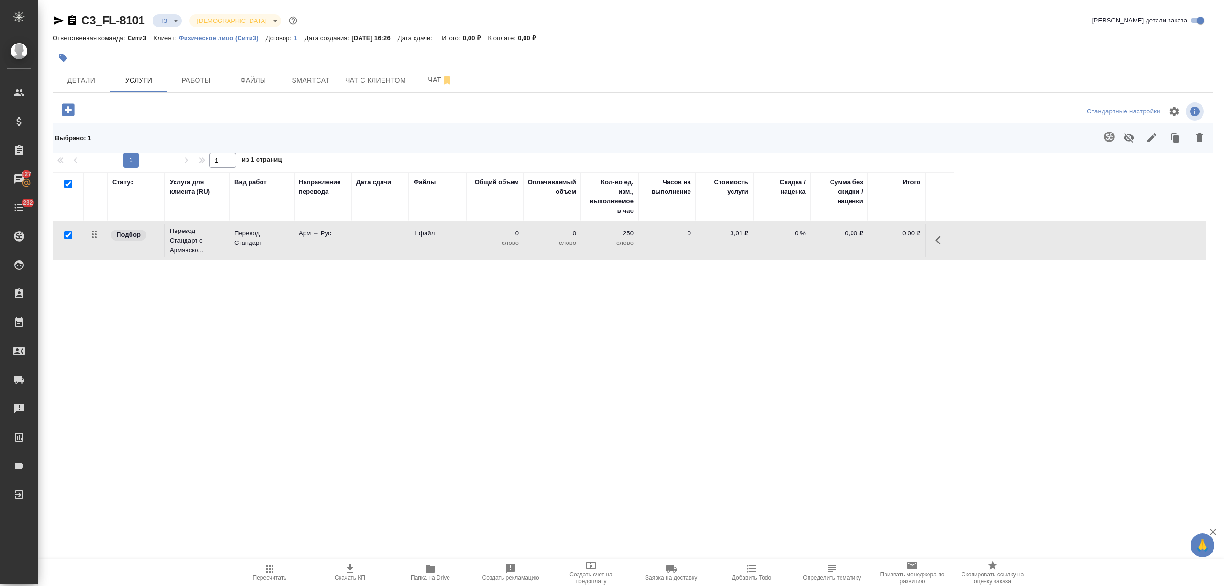
click at [282, 249] on td "Перевод Стандарт" at bounding box center [262, 240] width 65 height 33
click at [283, 249] on td "Перевод Стандарт" at bounding box center [262, 240] width 65 height 33
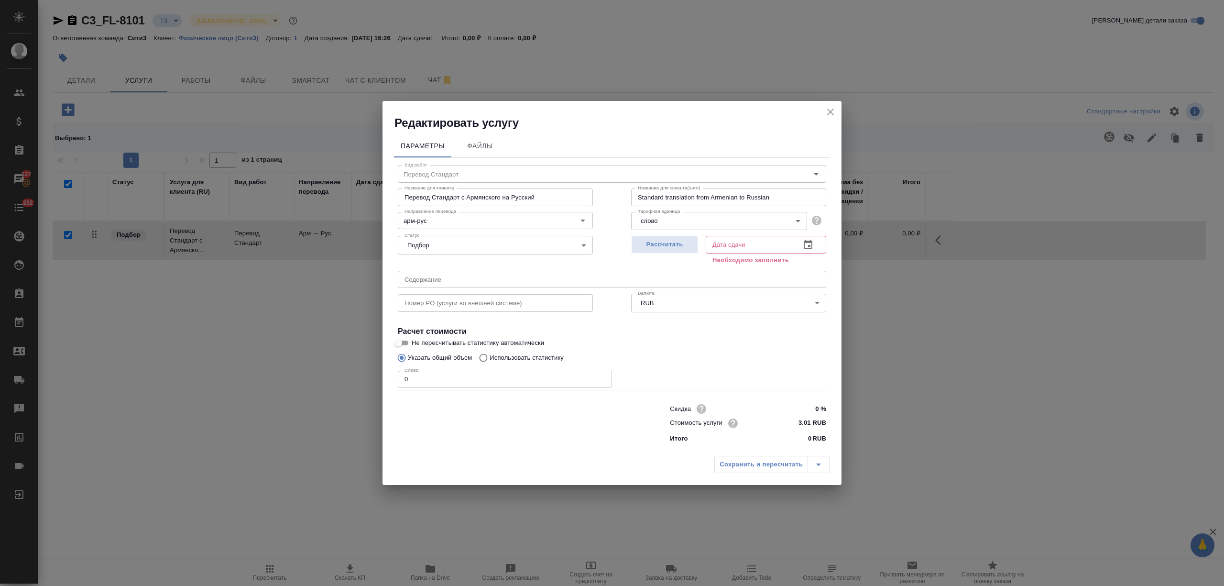
click at [498, 351] on label "Использовать статистику" at bounding box center [518, 358] width 89 height 18
click at [490, 351] on input "Использовать статистику" at bounding box center [481, 358] width 15 height 18
radio input "true"
radio input "false"
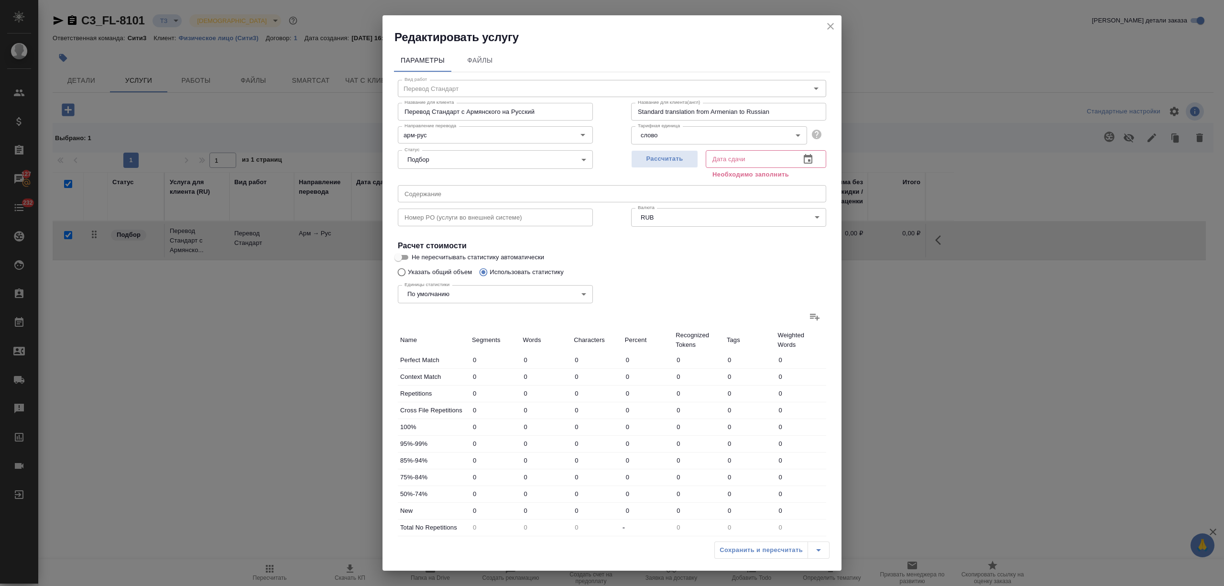
click at [811, 313] on label at bounding box center [814, 316] width 23 height 23
click at [0, 0] on input "file" at bounding box center [0, 0] width 0 height 0
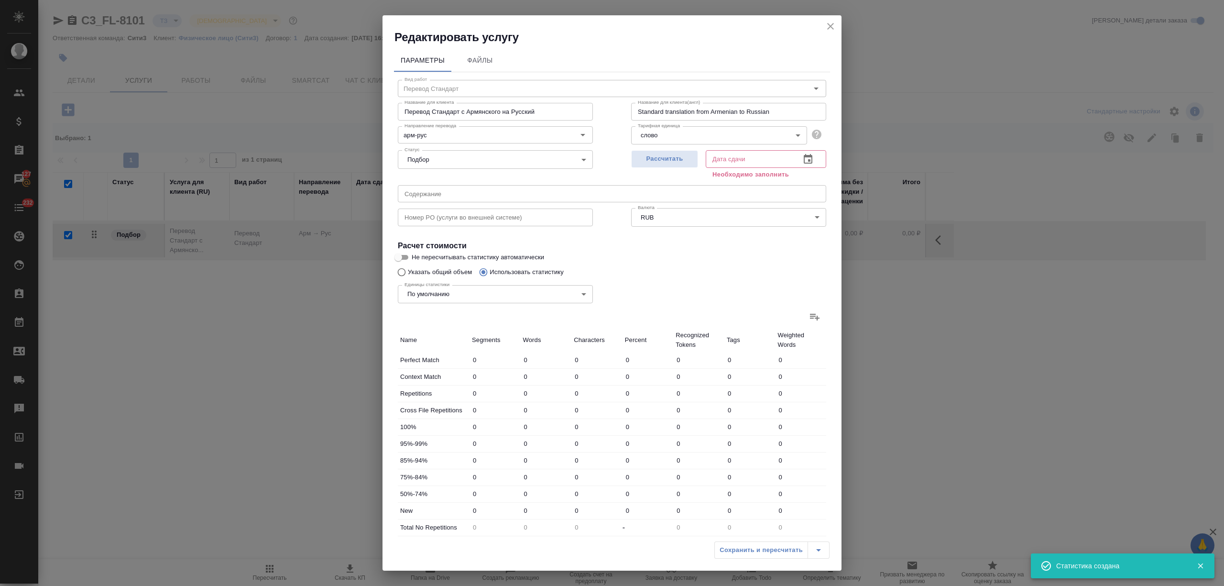
type input "1"
type input "2"
type input "10"
type input "18"
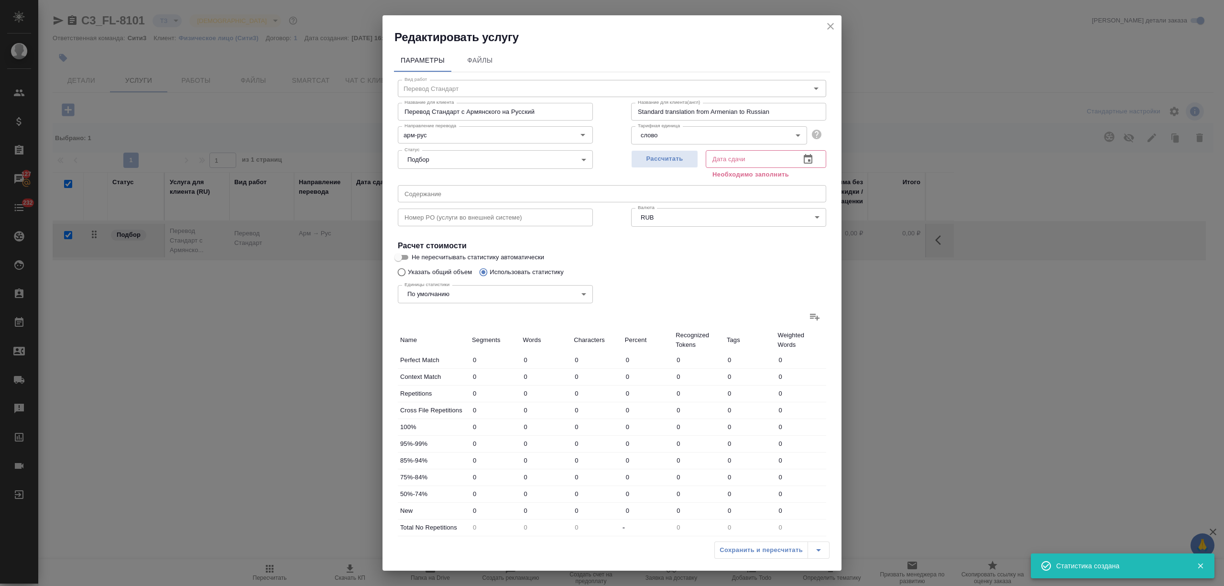
type input "161"
type input "7"
type input "59"
type input "494"
type input "12"
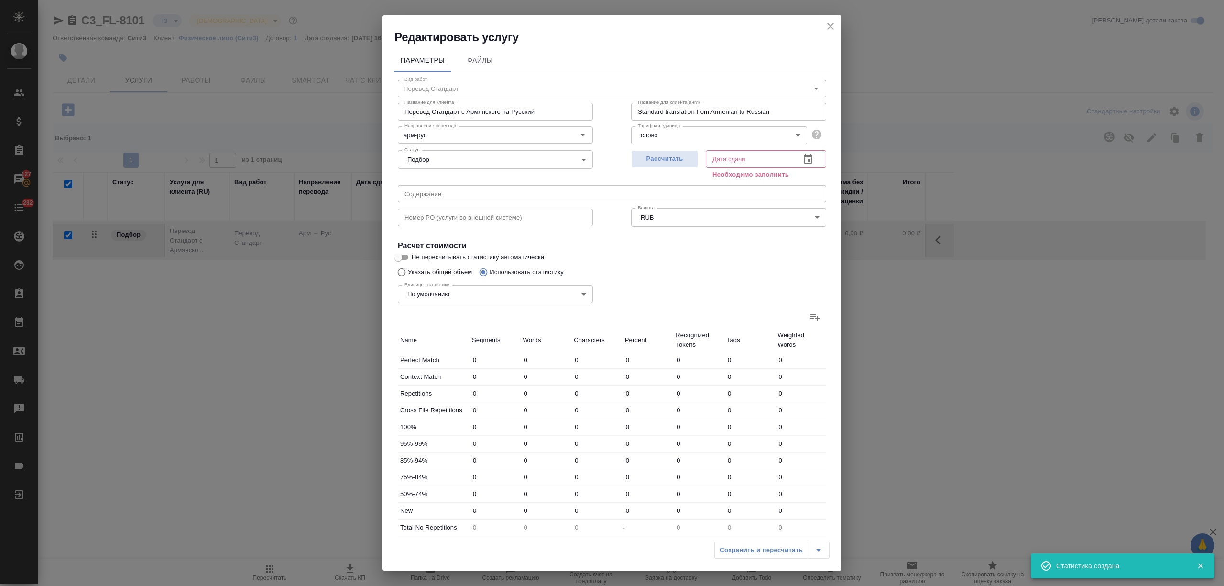
type input "207"
type input "1710"
type input "11"
type input "114"
type input "1013"
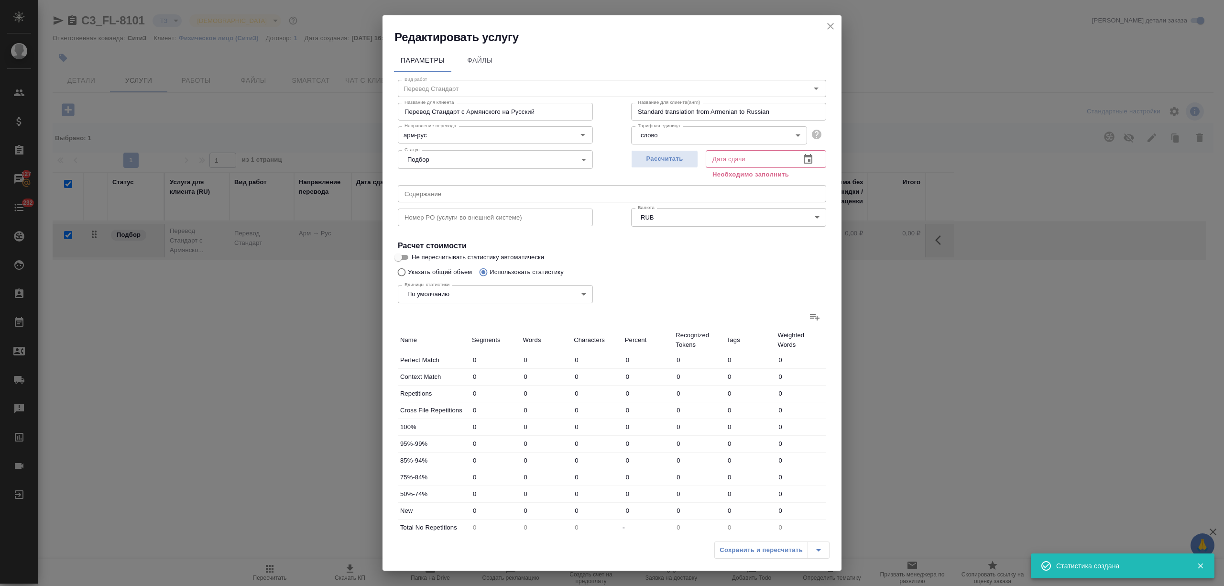
type input "78"
type input "417"
type input "3394"
type input "118"
type input "815"
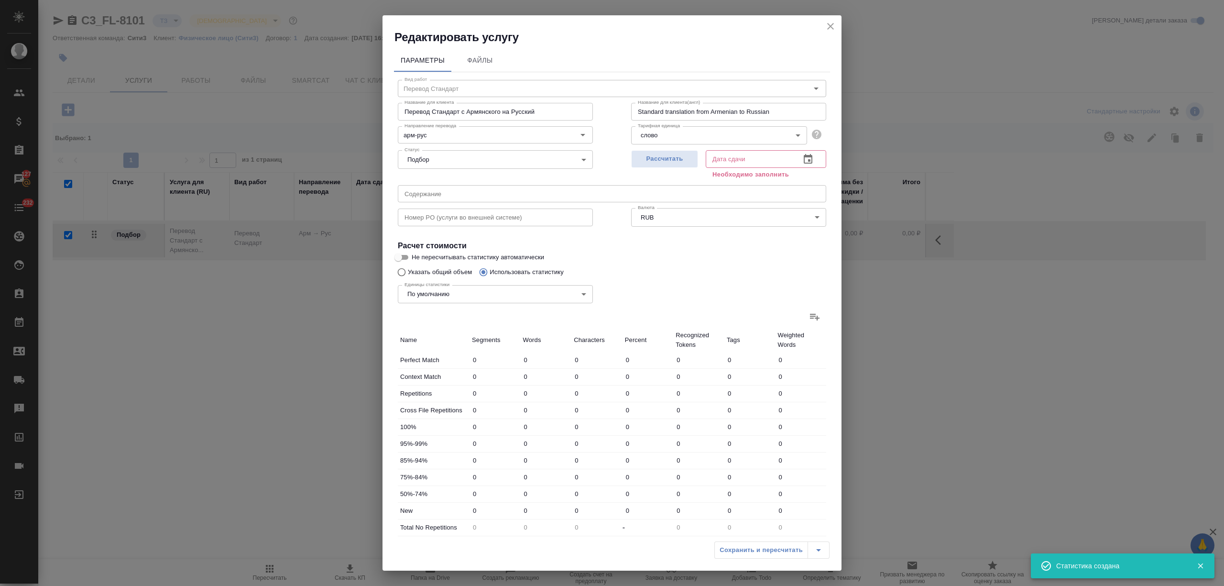
type input "6772"
type input "119"
type input "817"
type input "6782"
click at [806, 162] on button "button" at bounding box center [808, 159] width 23 height 23
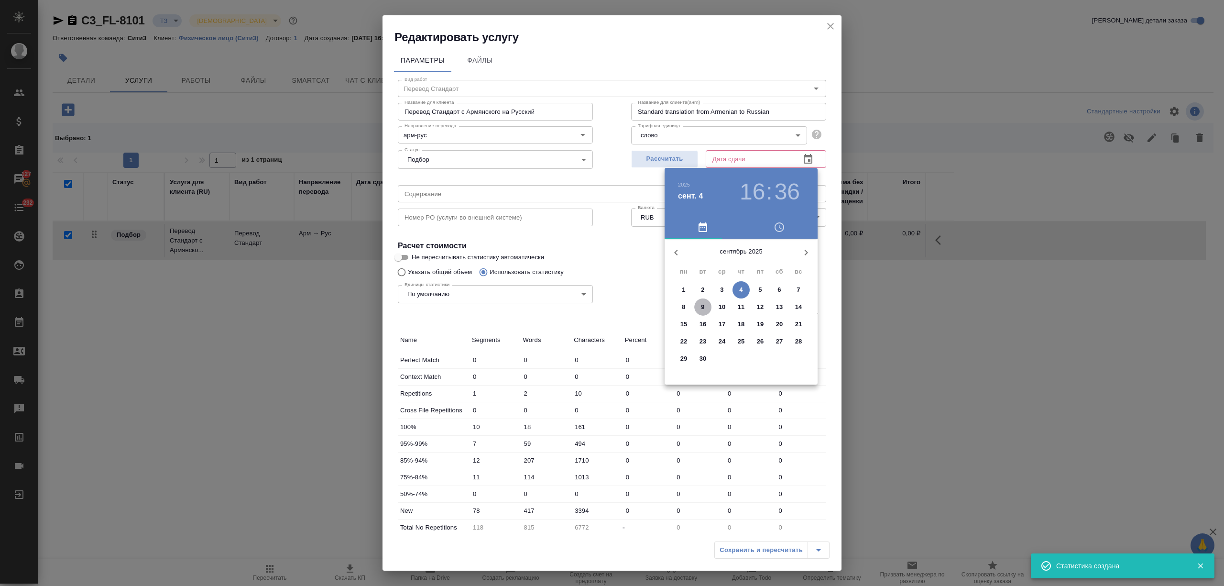
click at [709, 310] on span "9" at bounding box center [702, 307] width 17 height 10
type input "09.09.2025 16:36"
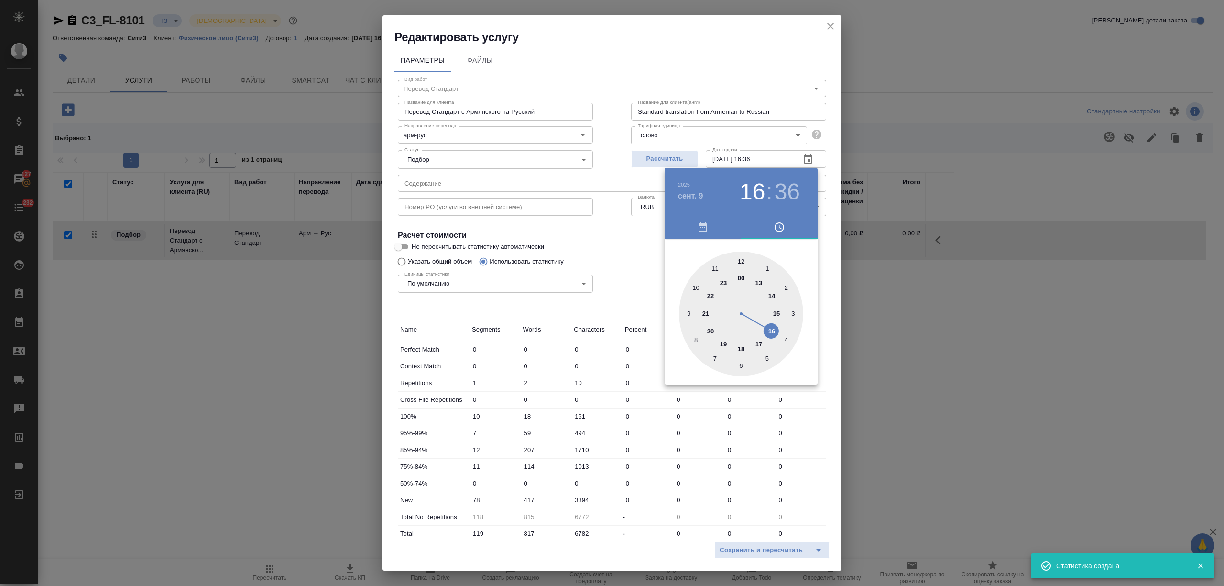
click at [739, 456] on div at bounding box center [612, 293] width 1224 height 586
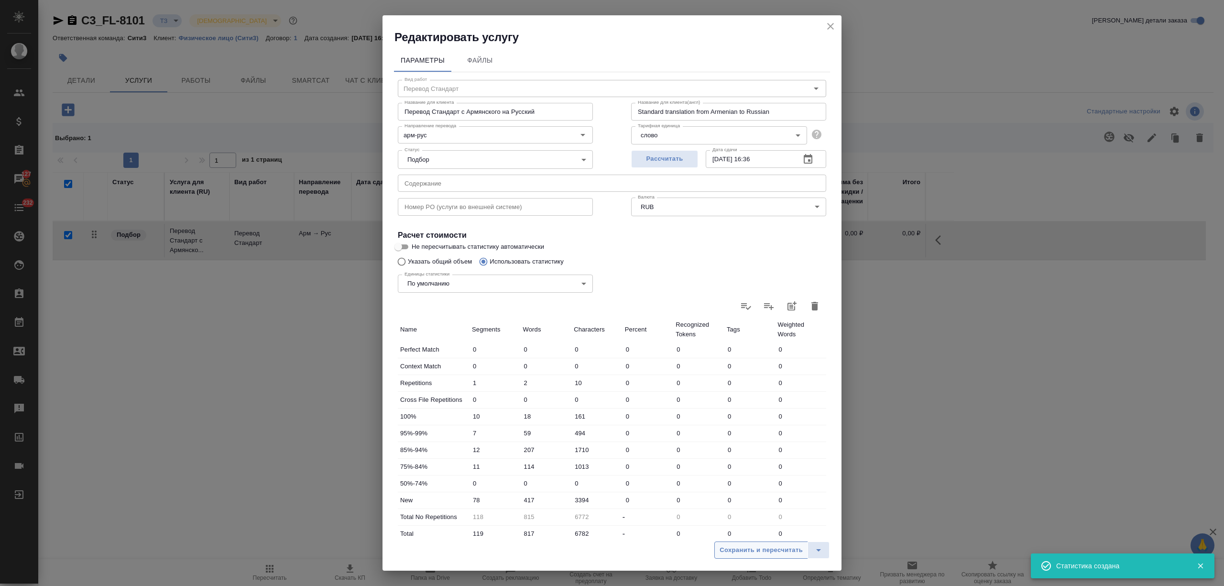
click at [762, 555] on span "Сохранить и пересчитать" at bounding box center [761, 550] width 83 height 11
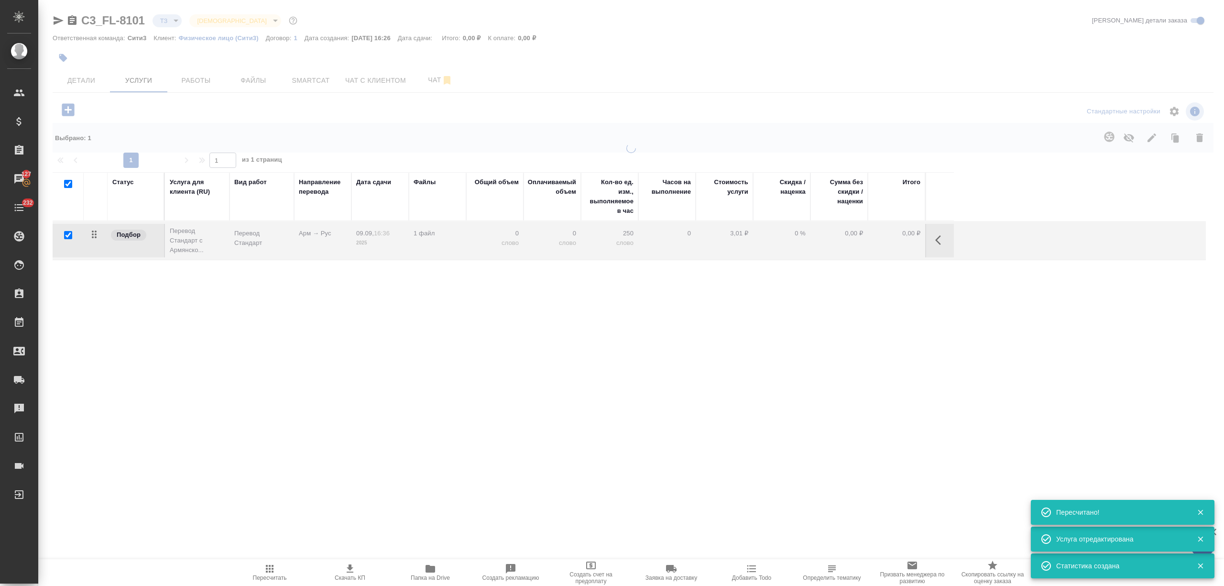
type input "new"
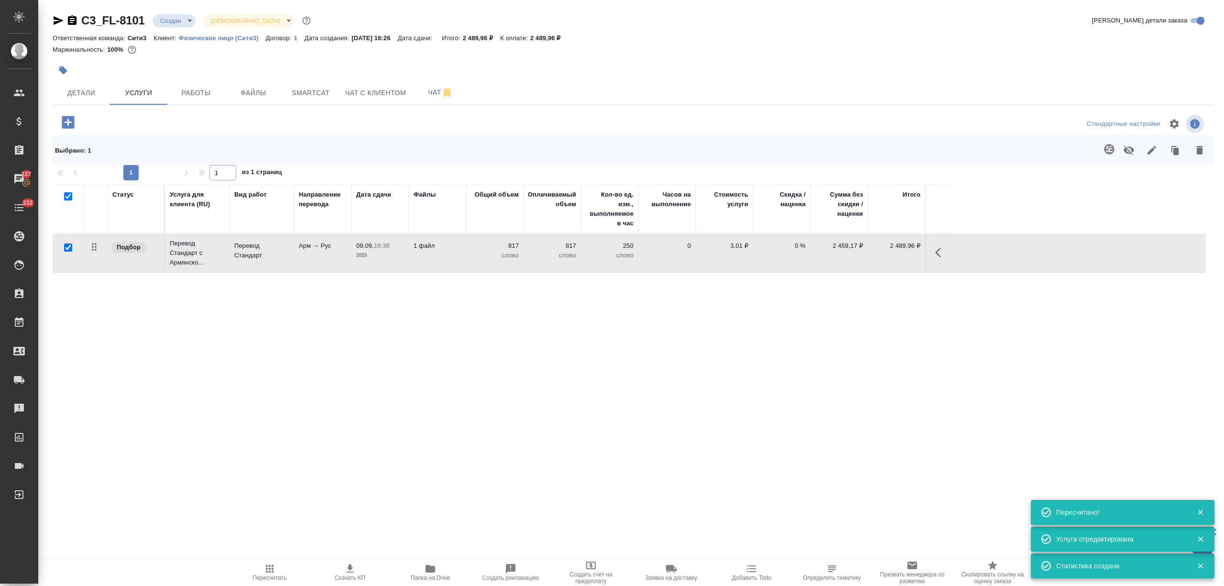
click at [319, 257] on td "Арм → Рус" at bounding box center [322, 252] width 57 height 33
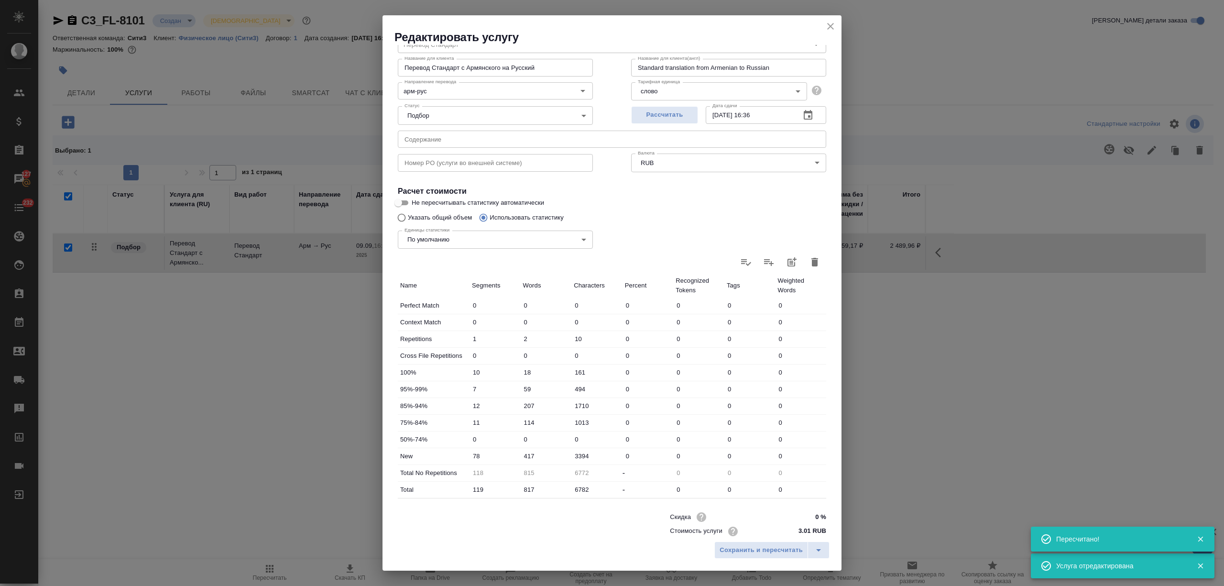
scroll to position [68, 0]
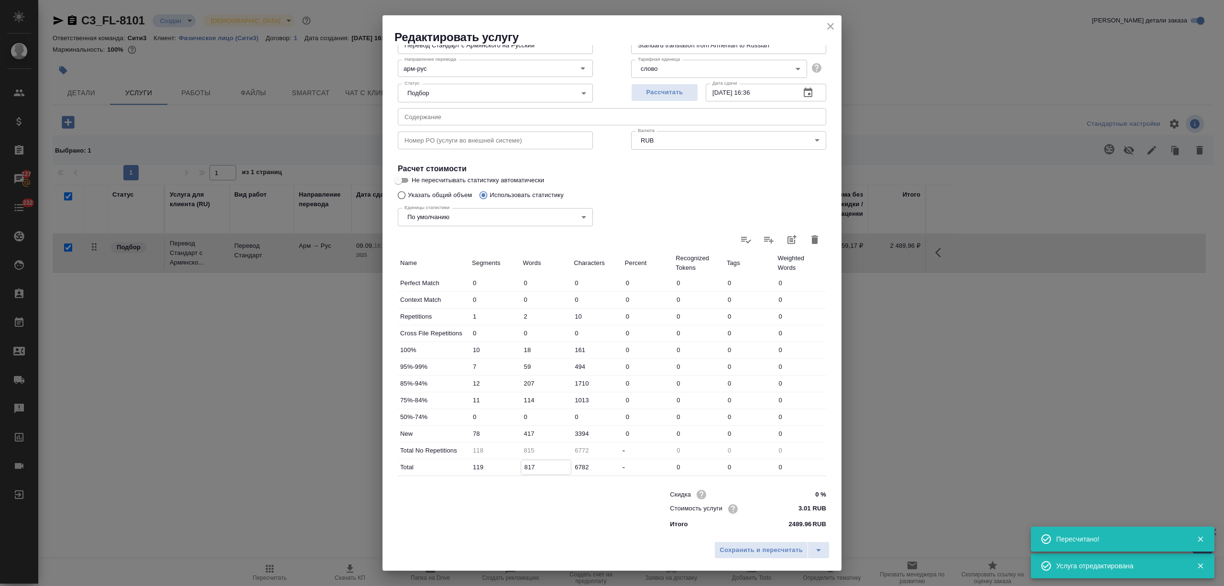
click at [524, 467] on input "817" at bounding box center [546, 467] width 50 height 14
click at [524, 465] on input "817" at bounding box center [546, 467] width 50 height 14
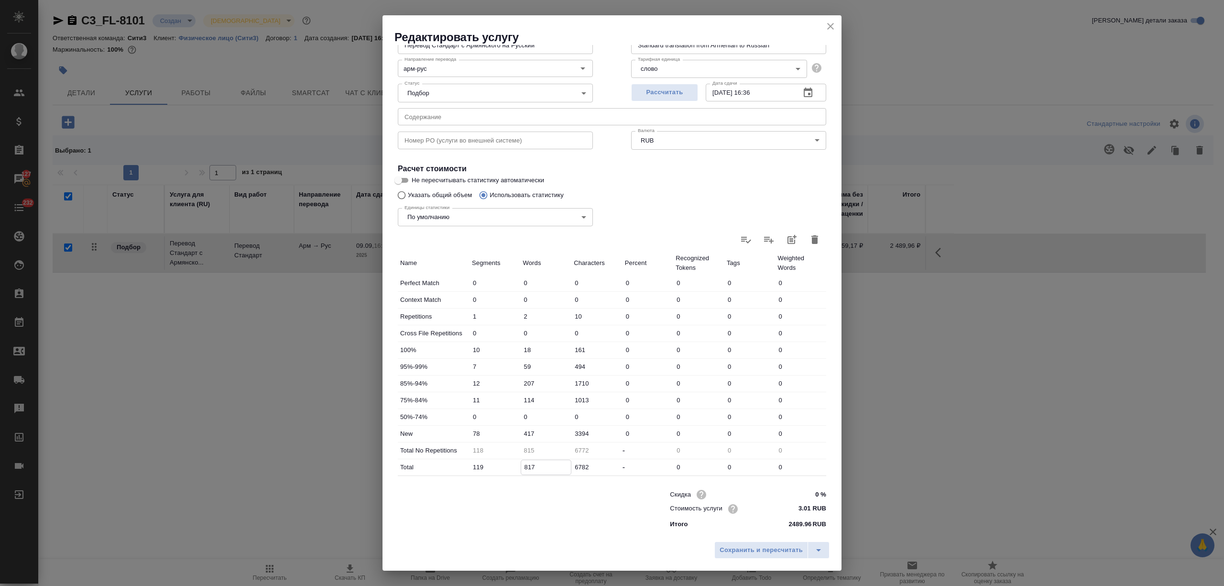
click at [525, 465] on input "817" at bounding box center [546, 467] width 50 height 14
click at [522, 466] on input "817" at bounding box center [546, 467] width 50 height 14
drag, startPoint x: 525, startPoint y: 466, endPoint x: 519, endPoint y: 467, distance: 5.8
click at [521, 467] on input "817" at bounding box center [546, 467] width 50 height 14
type input "915"
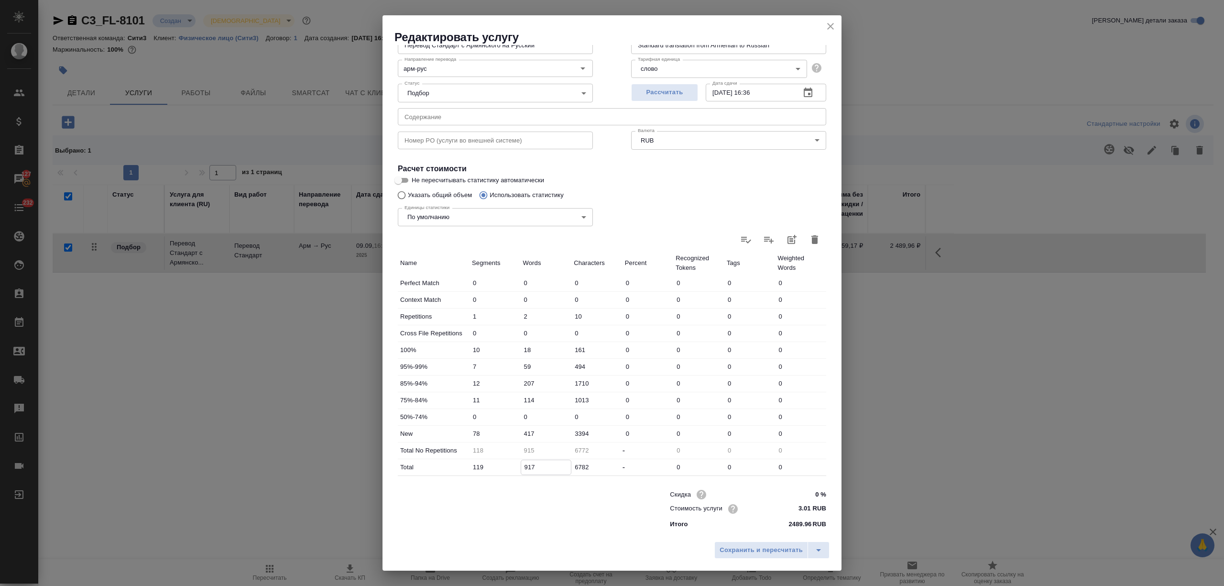
type input "917"
click at [526, 433] on input "417" at bounding box center [546, 434] width 50 height 14
type input "517"
click at [753, 549] on span "Сохранить и пересчитать" at bounding box center [761, 550] width 83 height 11
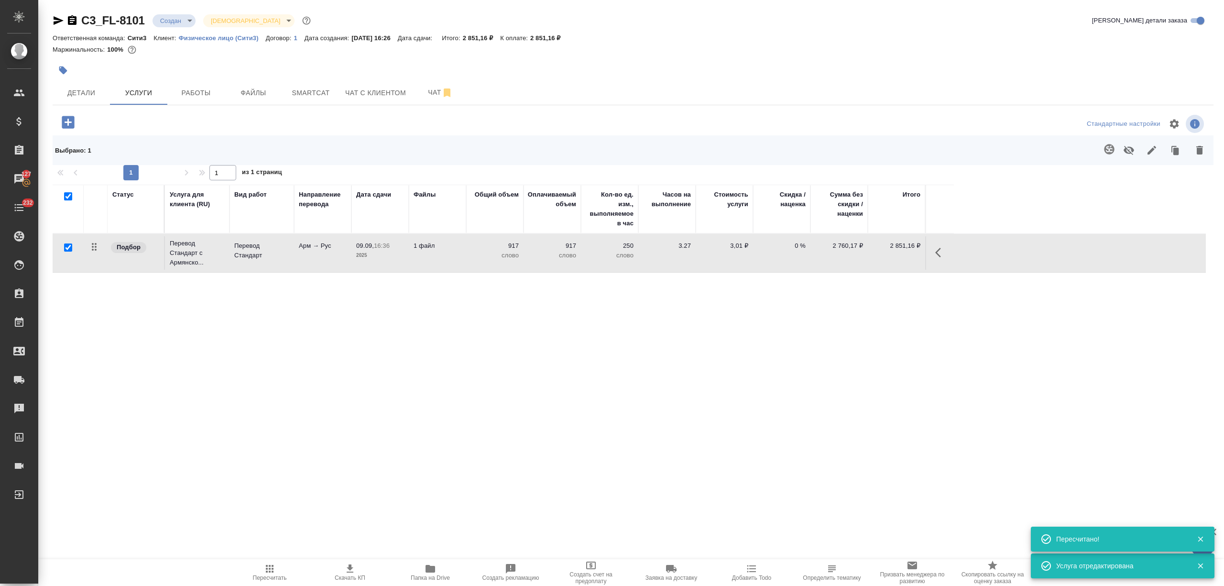
click at [425, 97] on span "Чат" at bounding box center [440, 93] width 46 height 12
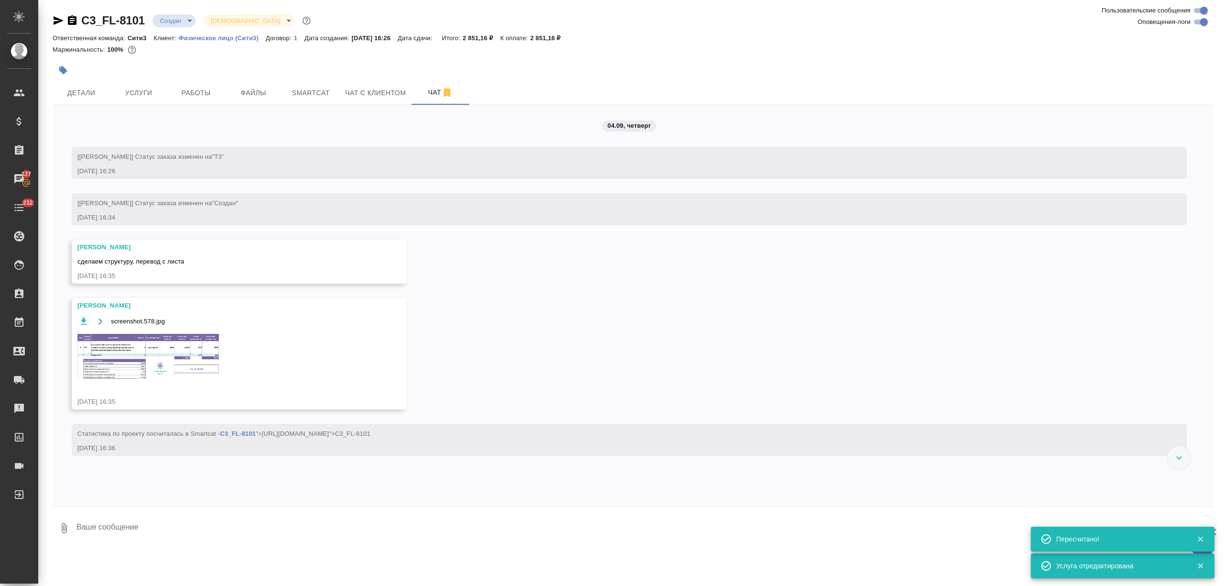
click at [180, 351] on img at bounding box center [148, 356] width 143 height 48
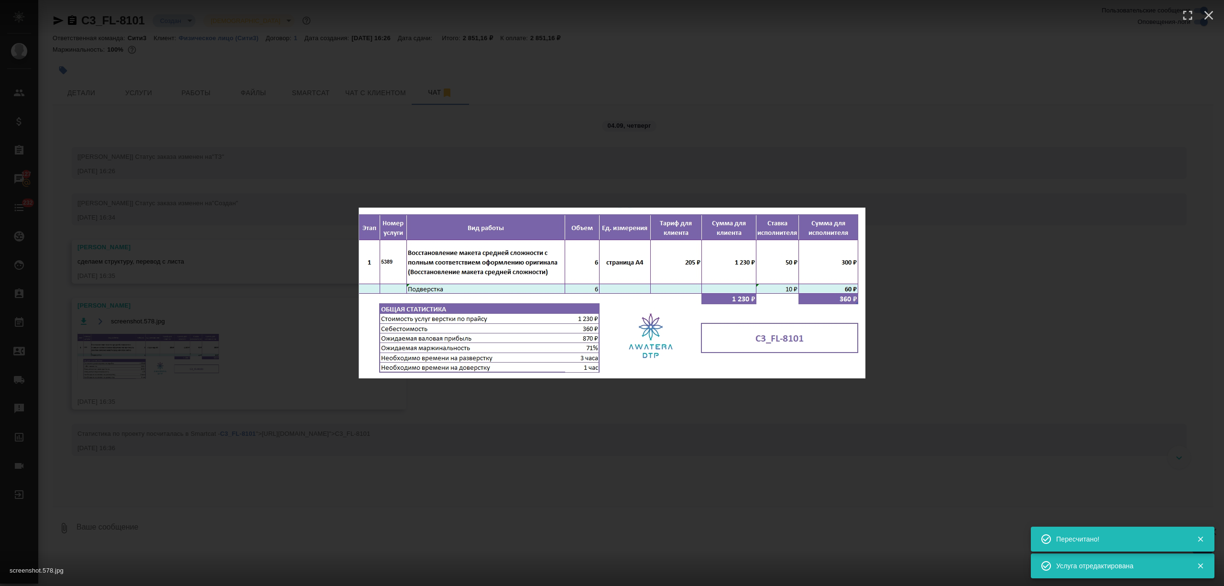
click at [283, 245] on div "screenshot.578.jpg 1 of 1" at bounding box center [612, 293] width 1224 height 586
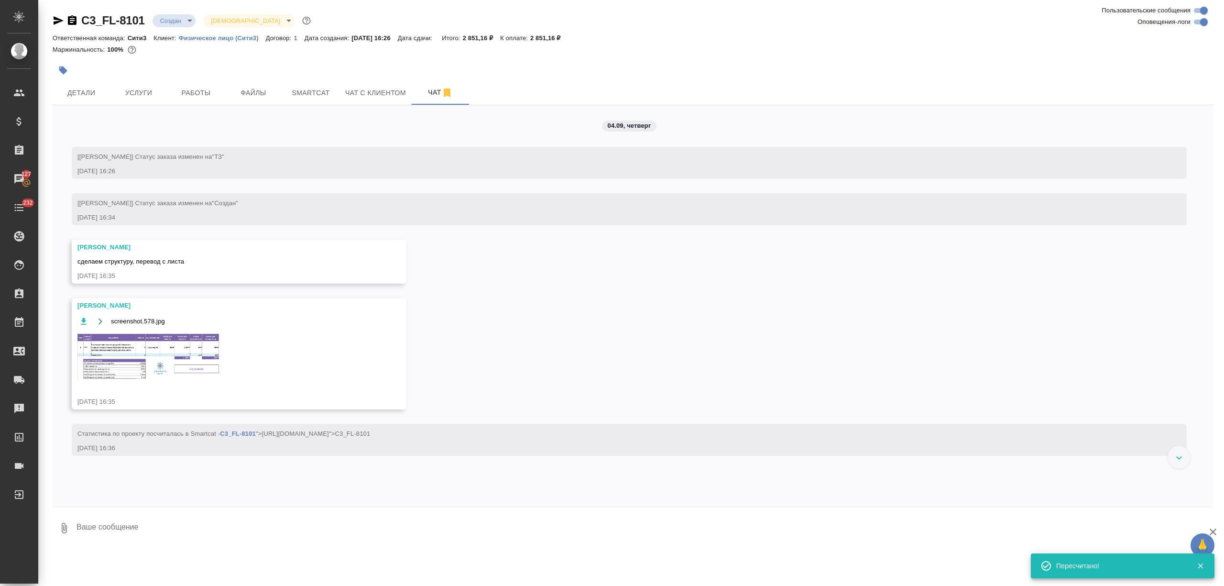
click at [142, 95] on span "Услуги" at bounding box center [139, 93] width 46 height 12
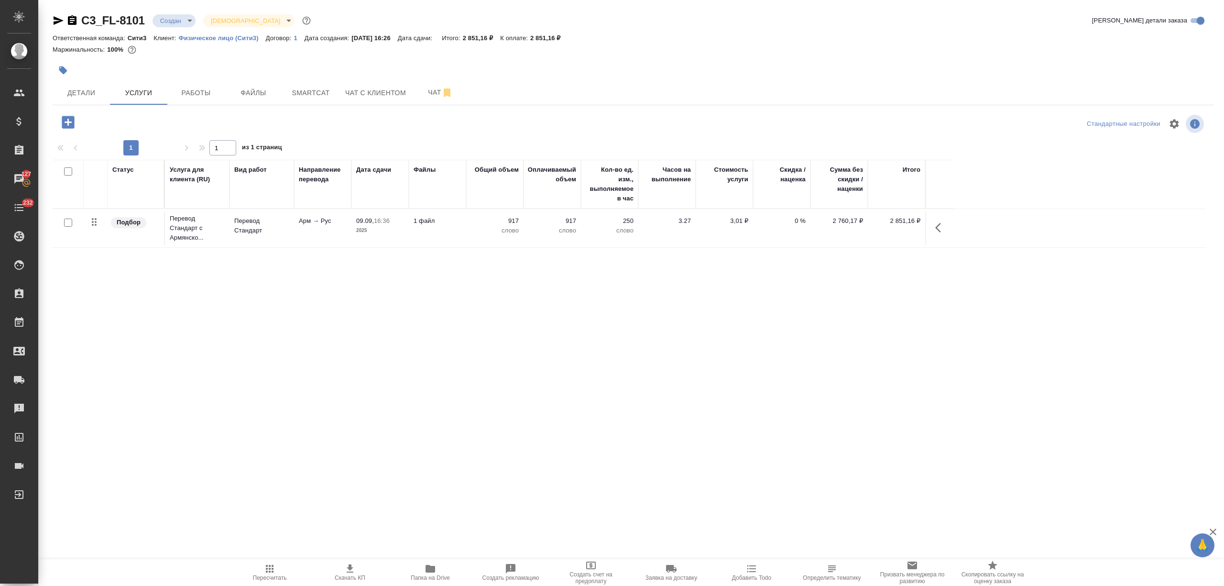
click at [76, 121] on icon "button" at bounding box center [68, 122] width 17 height 17
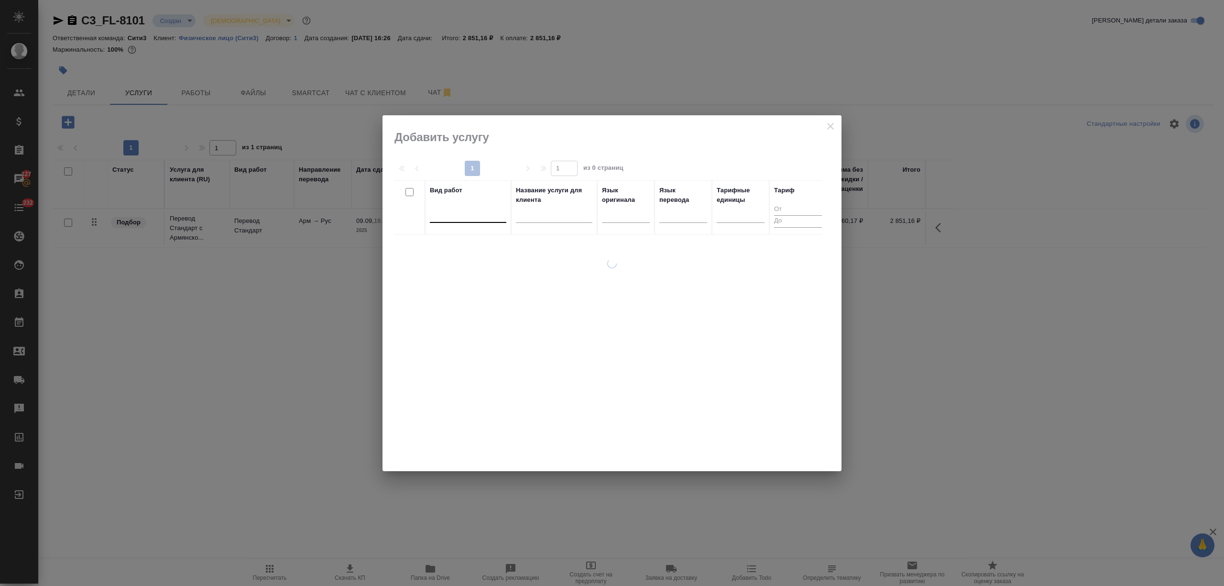
click at [465, 210] on div at bounding box center [468, 213] width 77 height 14
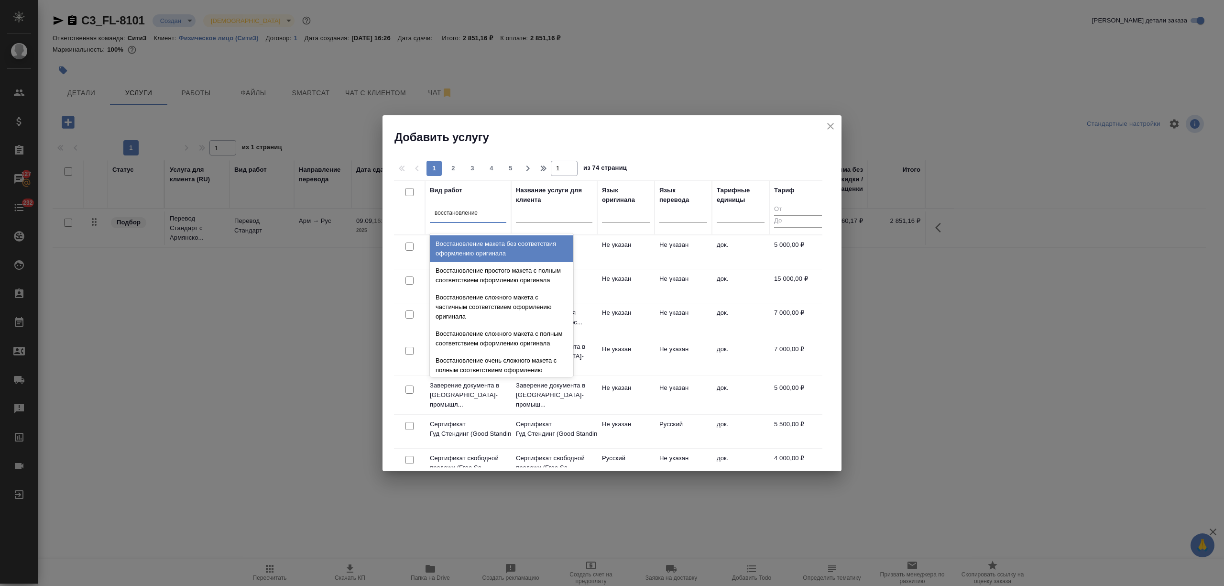
type input "восстановление м"
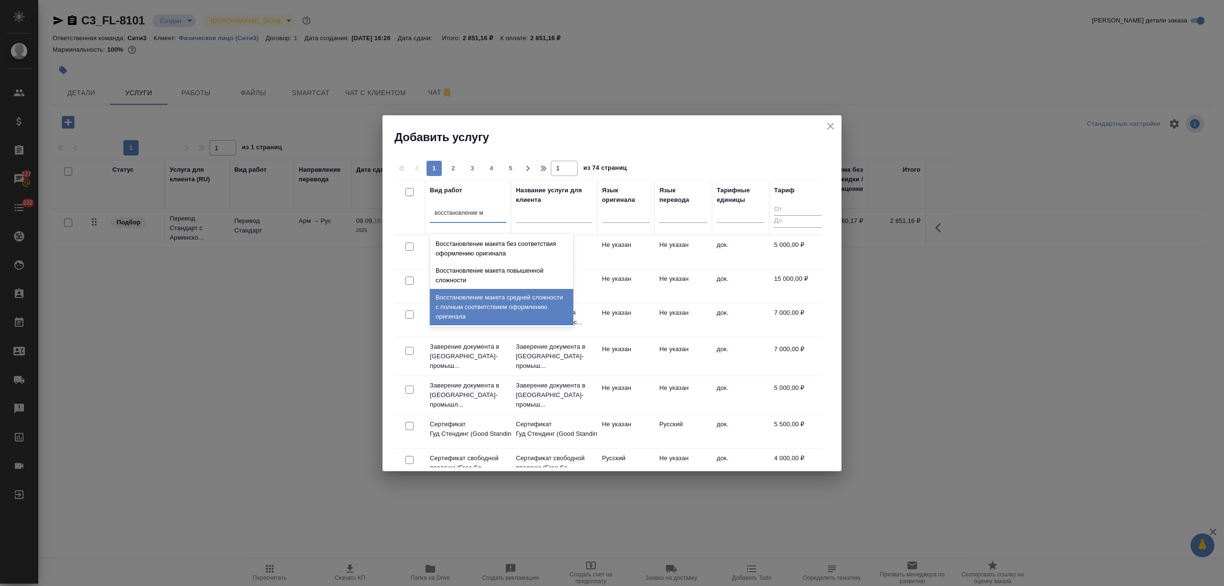
click at [490, 295] on div "Восстановление макета средней сложности с полным соответствием оформлению ориги…" at bounding box center [501, 307] width 143 height 36
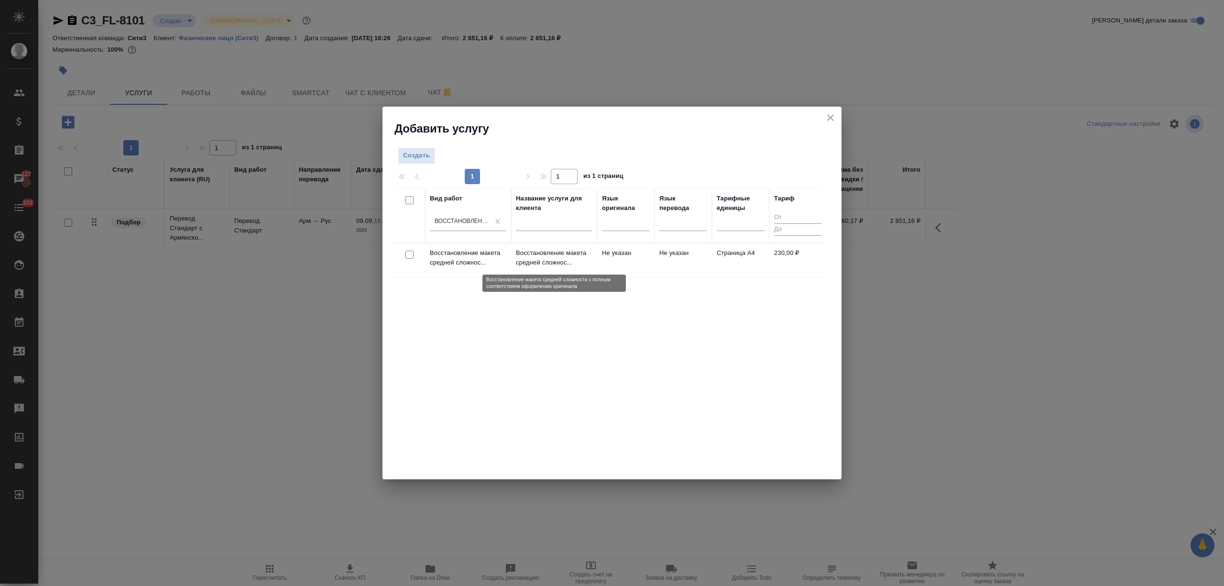
click at [590, 254] on p "Восстановление макета средней сложнос..." at bounding box center [554, 257] width 77 height 19
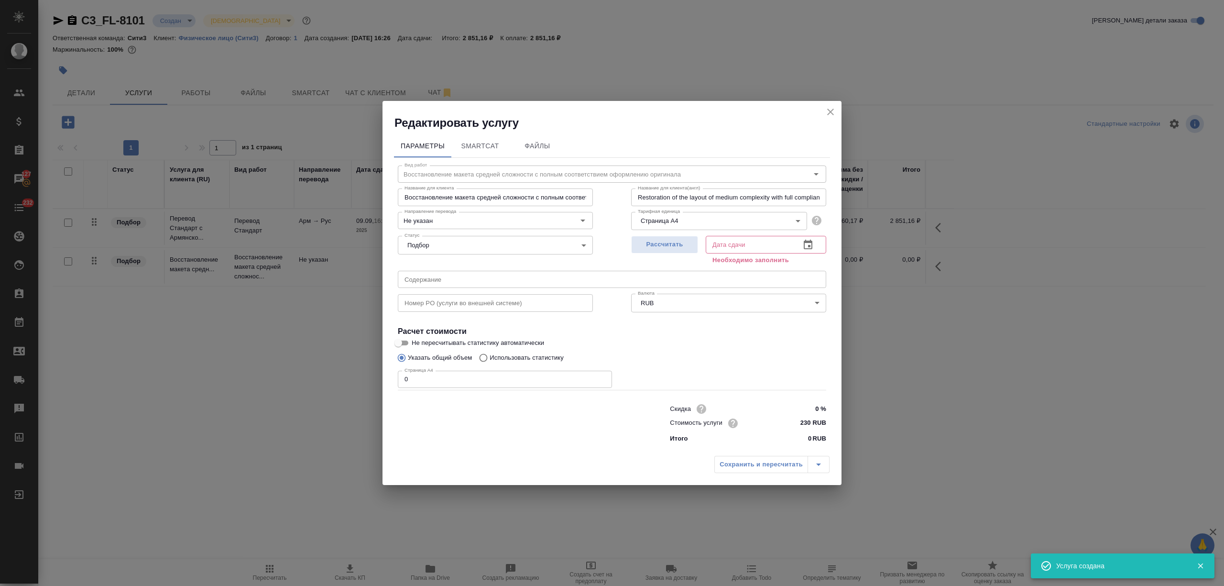
drag, startPoint x: 425, startPoint y: 370, endPoint x: 373, endPoint y: 370, distance: 51.2
click at [368, 370] on div "Редактировать услугу Параметры SmartCat Файлы Вид работ Восстановление макета с…" at bounding box center [612, 293] width 1224 height 586
type input "6"
click at [804, 244] on icon "button" at bounding box center [807, 244] width 11 height 11
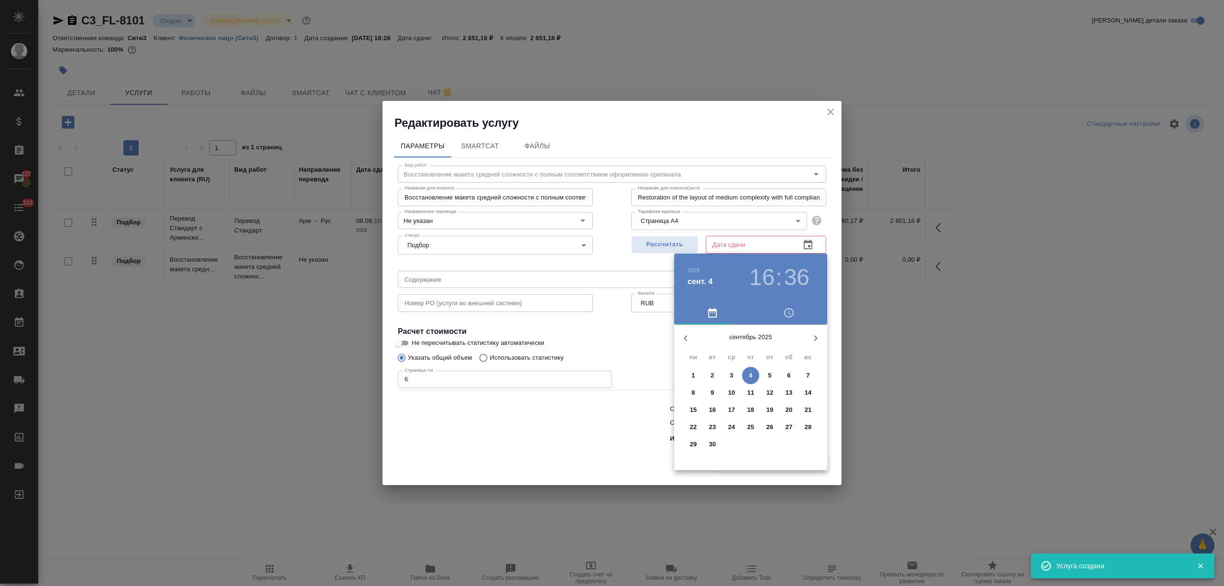
click at [747, 375] on span "4" at bounding box center [750, 376] width 17 height 10
type input "04.09.2025 16:36"
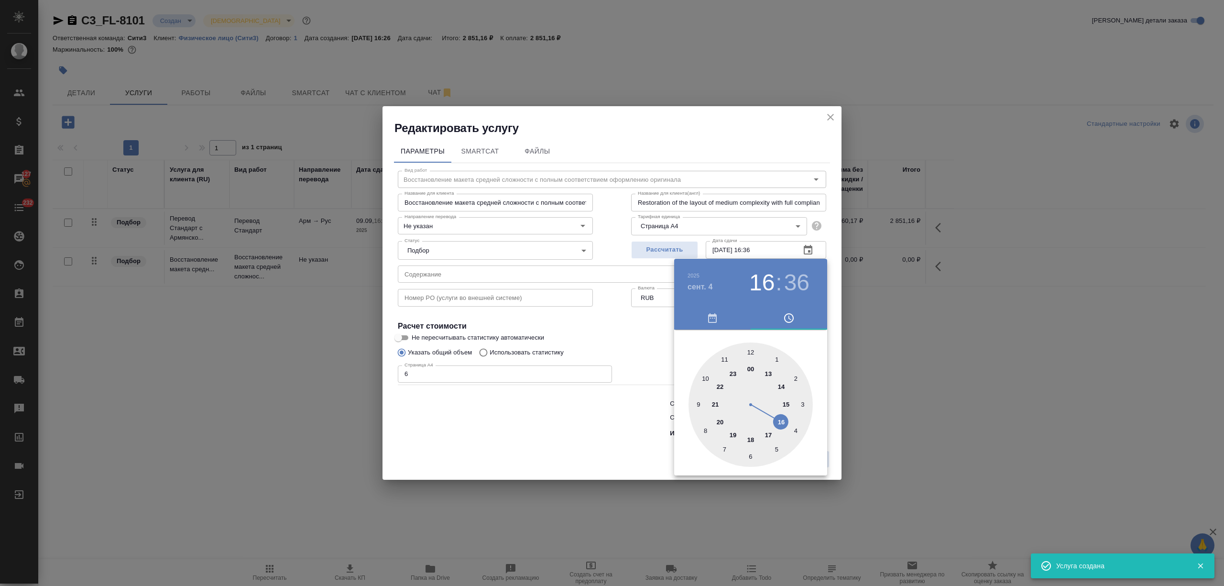
click at [526, 439] on div at bounding box center [612, 293] width 1224 height 586
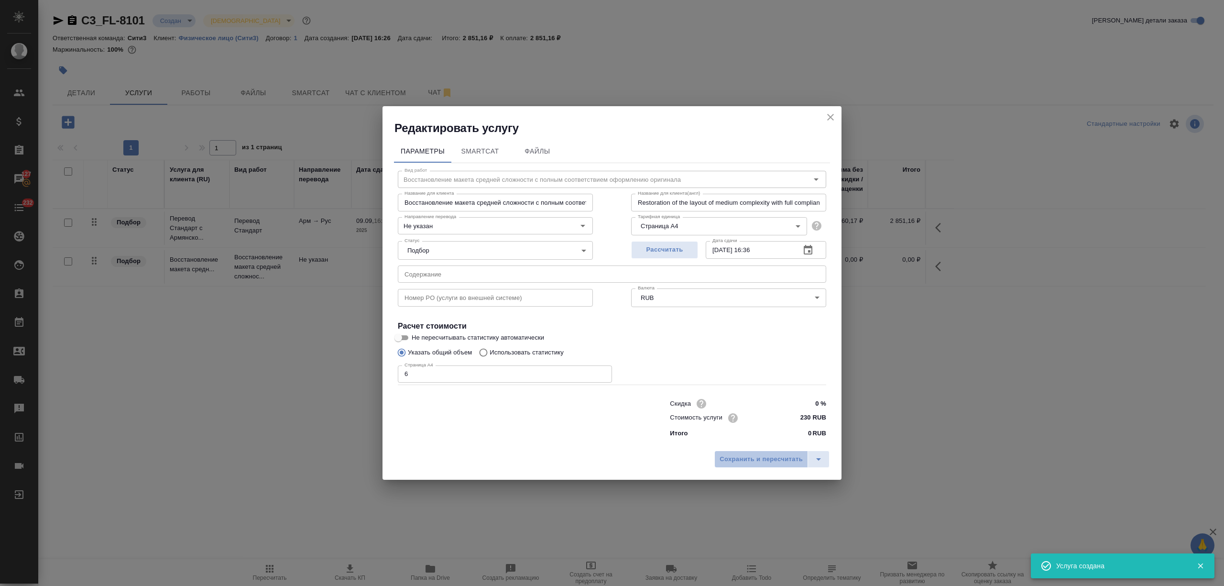
click at [799, 463] on span "Сохранить и пересчитать" at bounding box center [761, 459] width 83 height 11
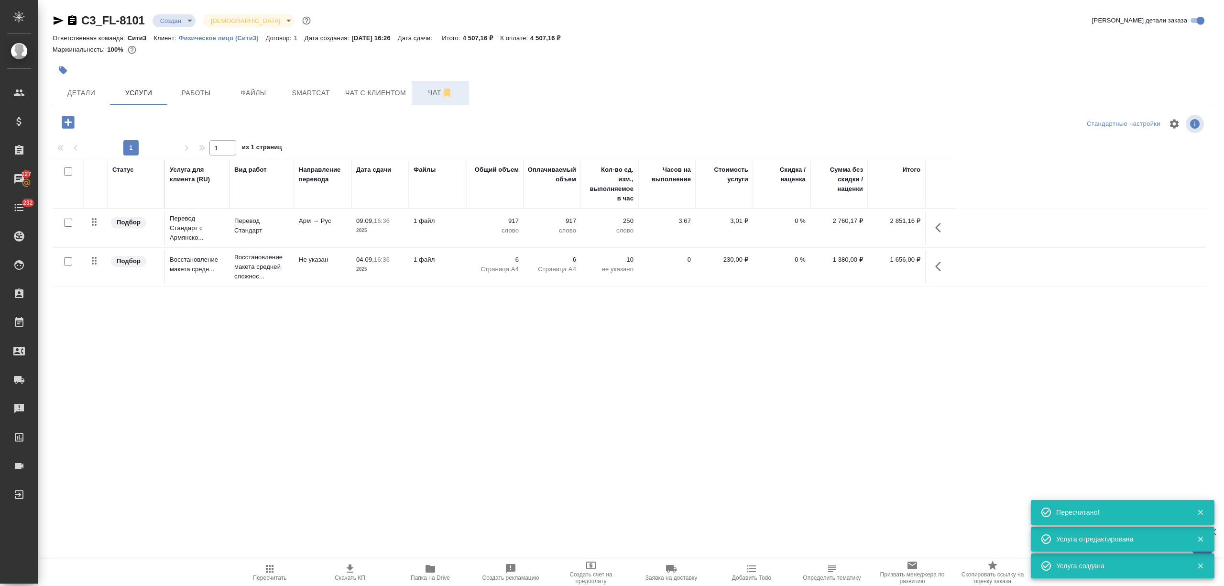
click at [433, 97] on span "Чат" at bounding box center [440, 93] width 46 height 12
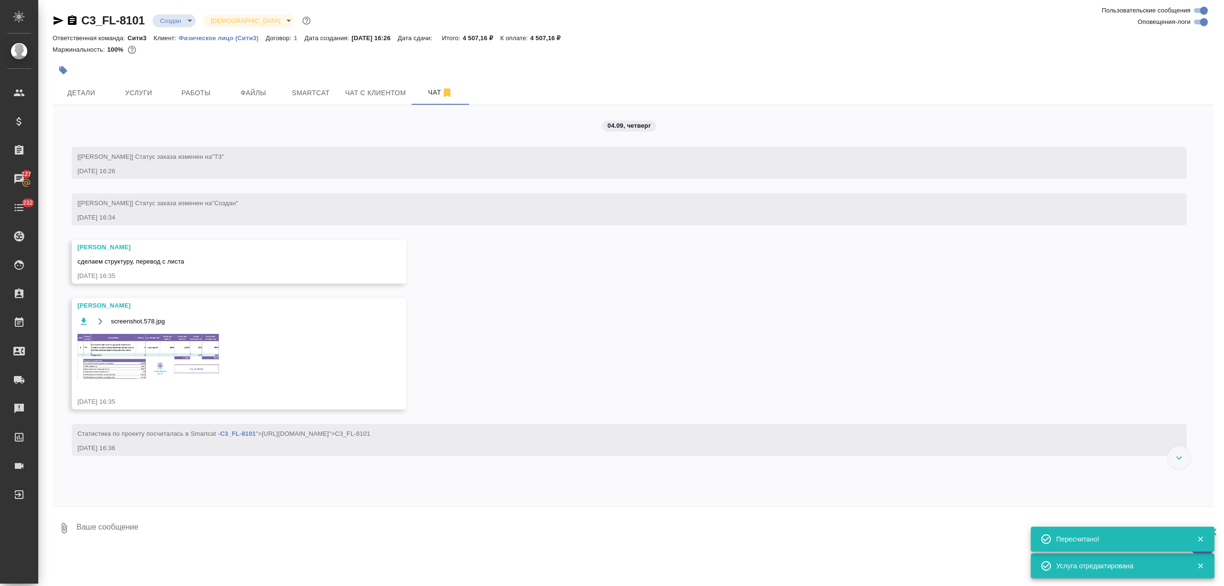
click at [148, 356] on img at bounding box center [148, 356] width 143 height 48
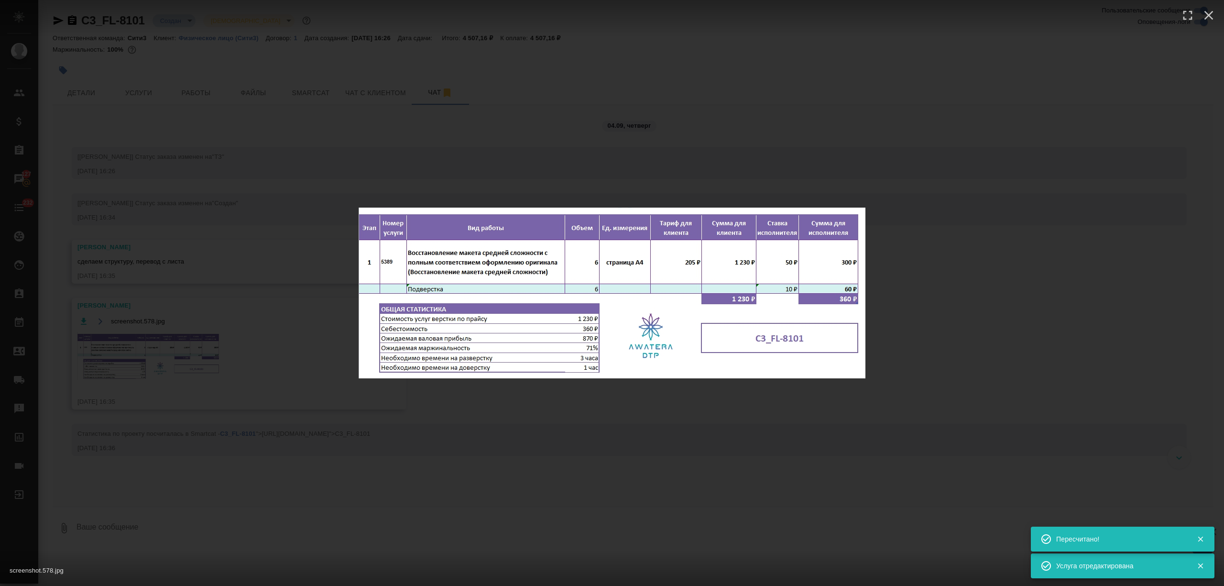
click at [203, 219] on div "screenshot.578.jpg 1 of 1" at bounding box center [612, 293] width 1224 height 586
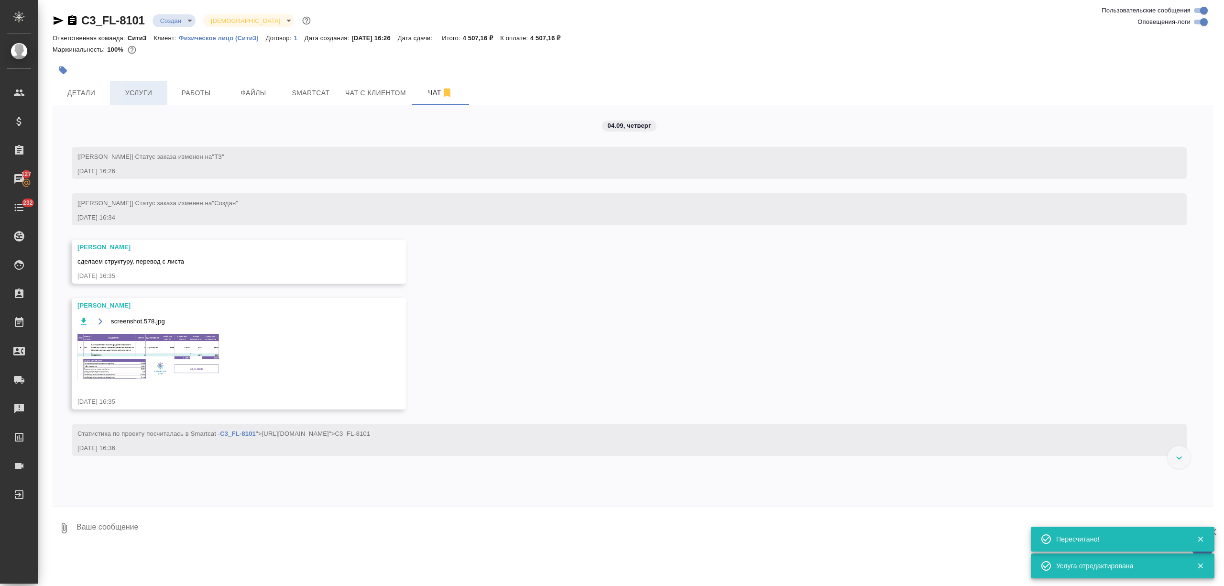
click at [138, 90] on span "Услуги" at bounding box center [139, 93] width 46 height 12
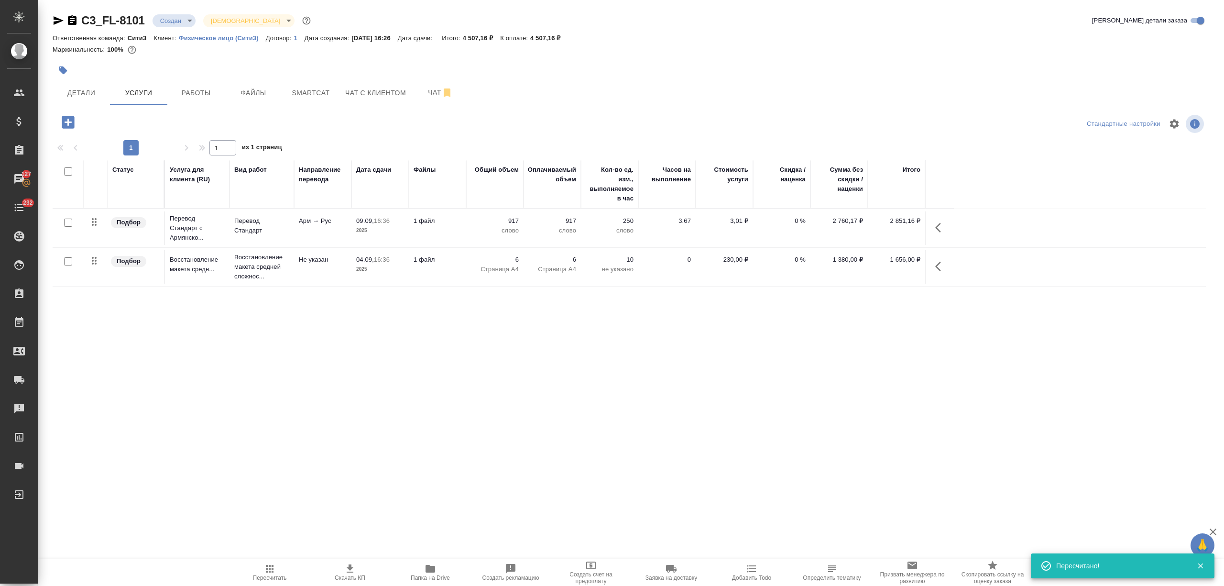
click at [54, 18] on icon "button" at bounding box center [58, 20] width 11 height 11
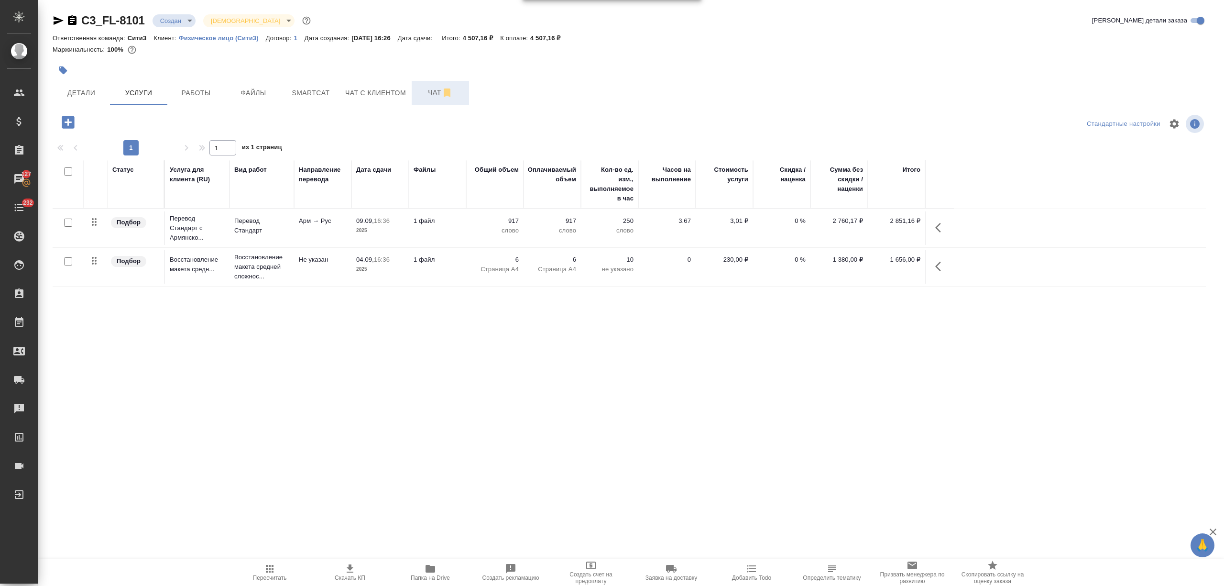
click at [421, 95] on span "Чат" at bounding box center [440, 93] width 46 height 12
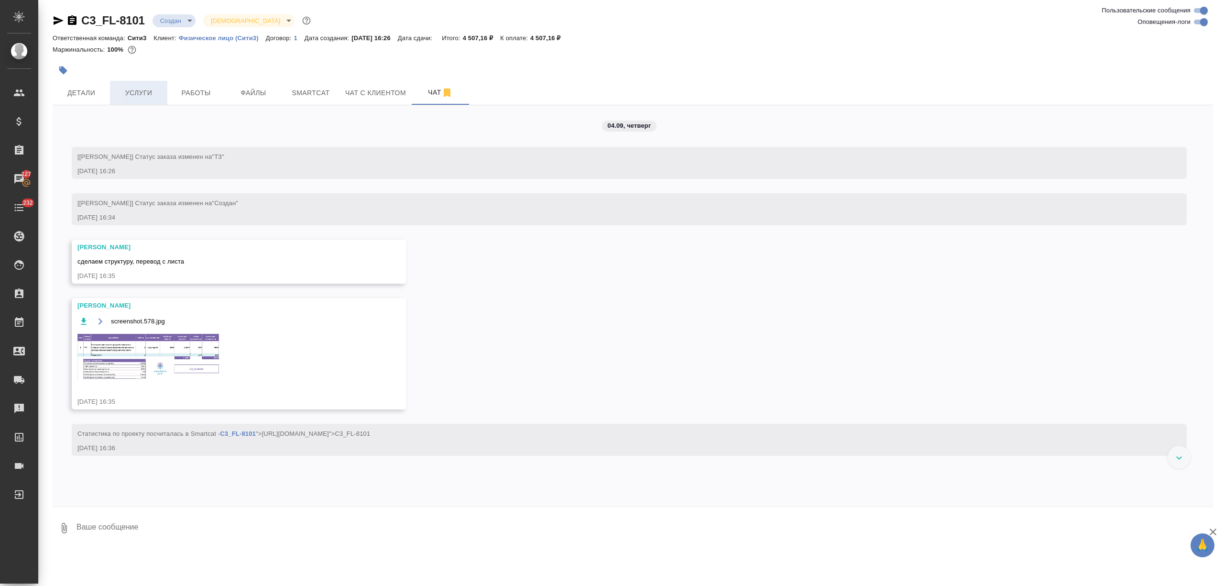
click at [132, 83] on button "Услуги" at bounding box center [138, 93] width 57 height 24
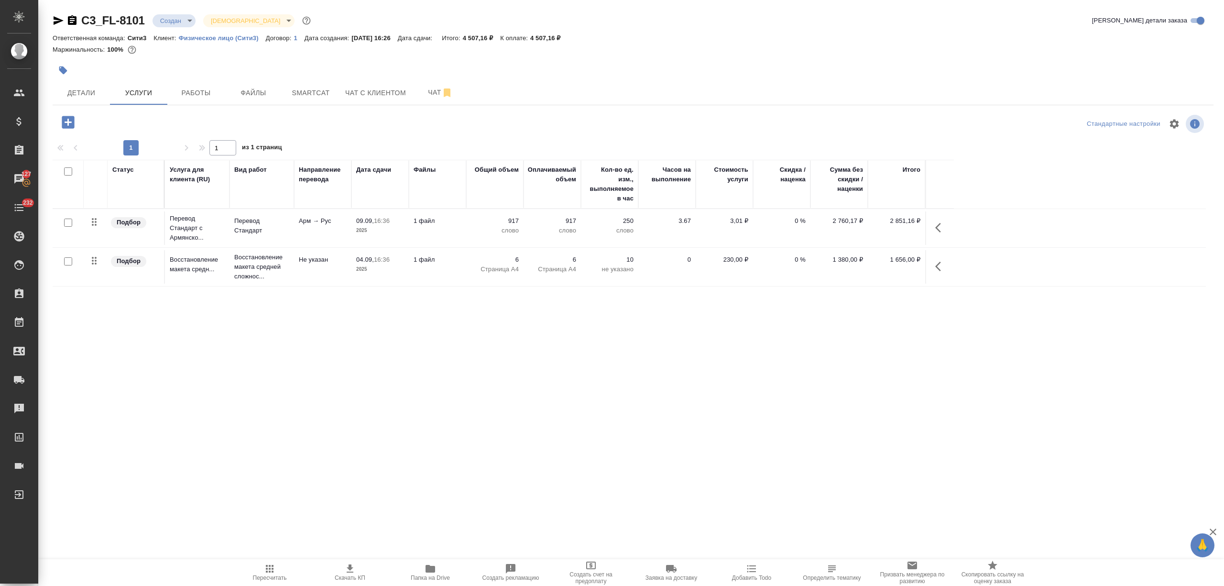
click at [73, 121] on icon "button" at bounding box center [68, 122] width 12 height 12
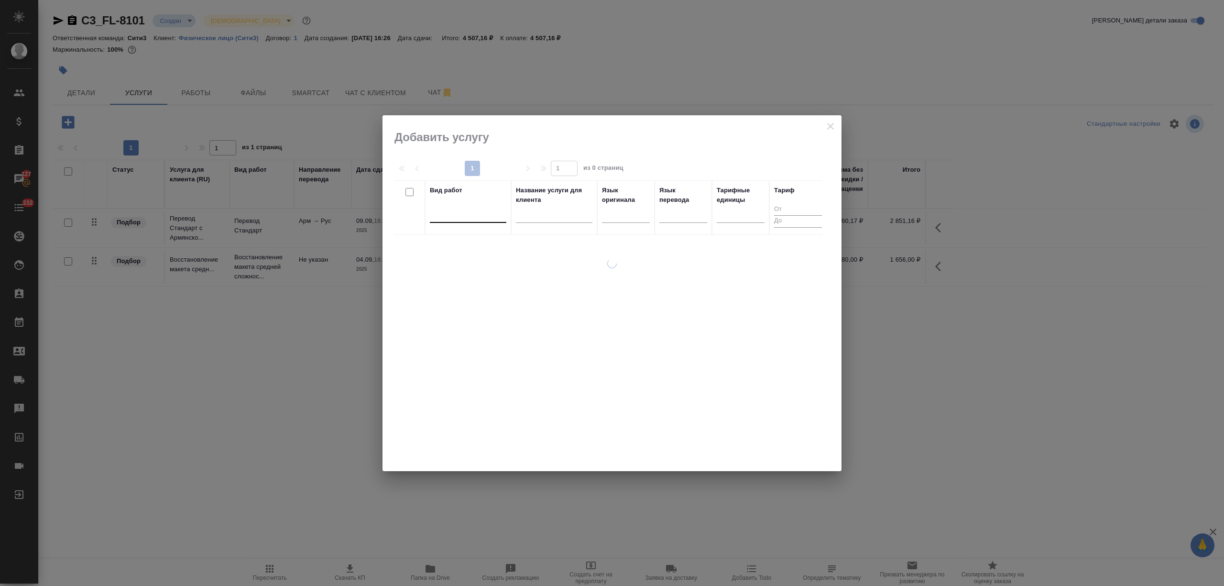
click at [447, 211] on div at bounding box center [468, 213] width 77 height 14
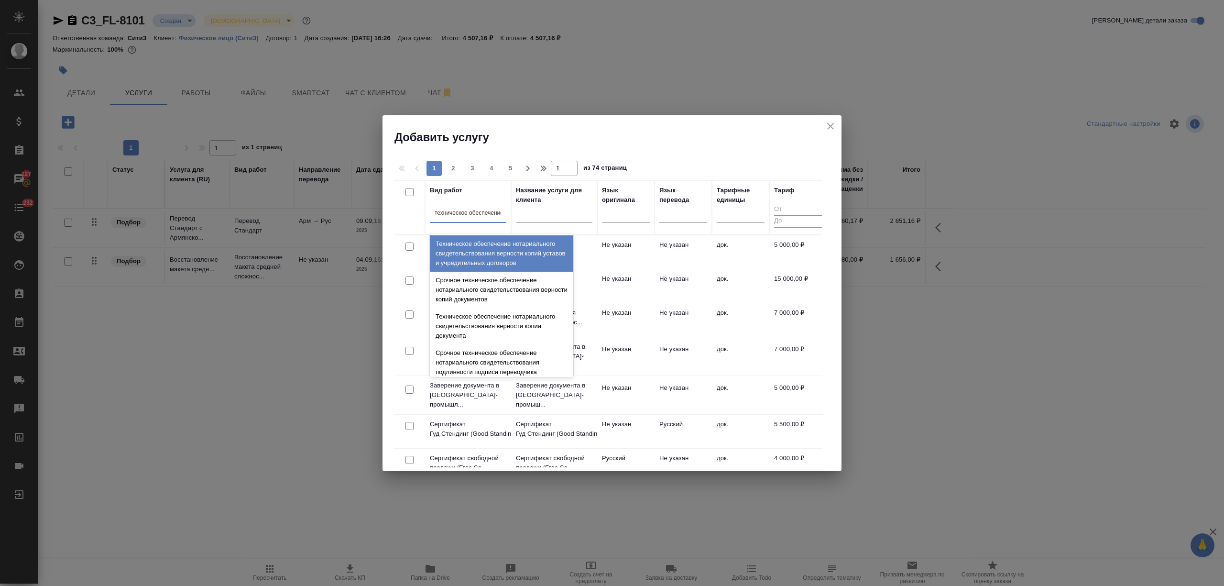
type input "техническое обеспечение"
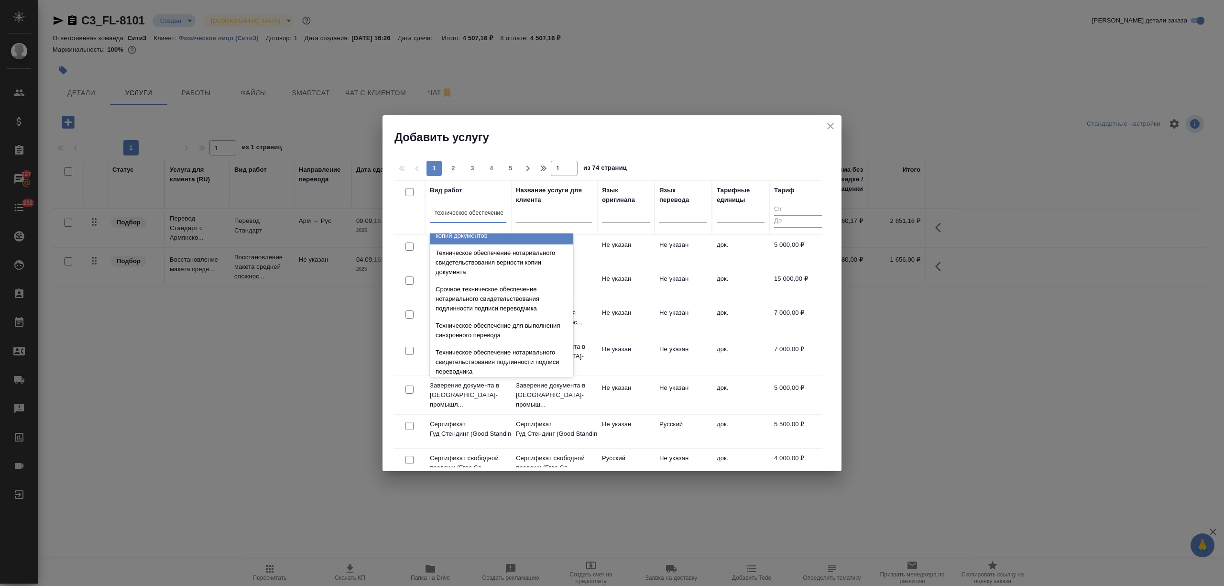
scroll to position [127, 0]
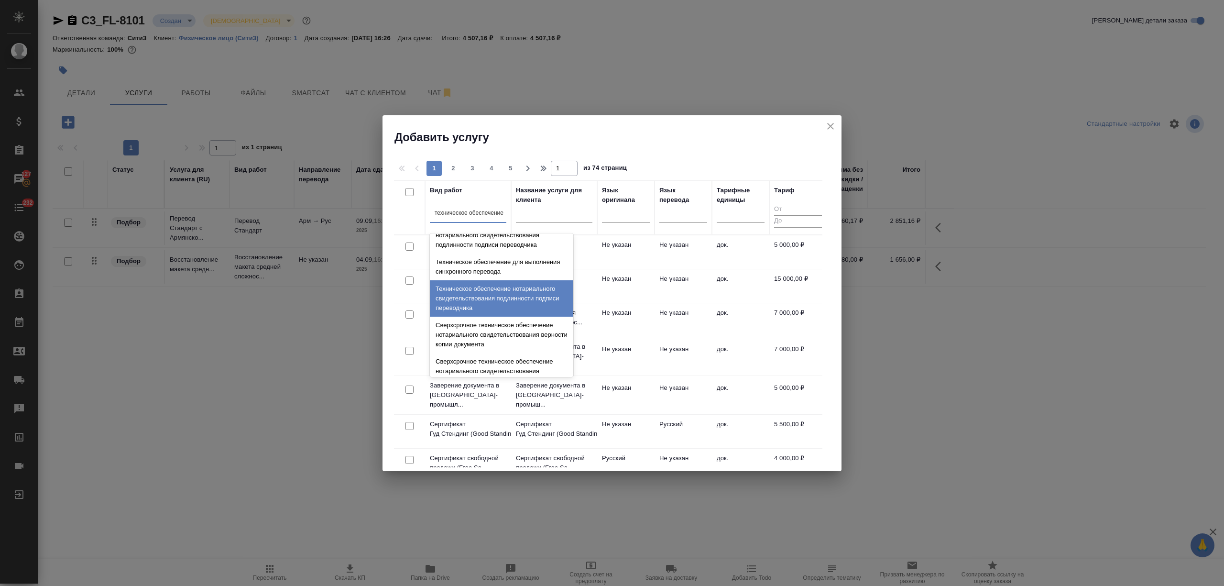
click at [507, 296] on div "Техническое обеспечение нотариального свидетельствования подлинности подписи пе…" at bounding box center [501, 298] width 143 height 36
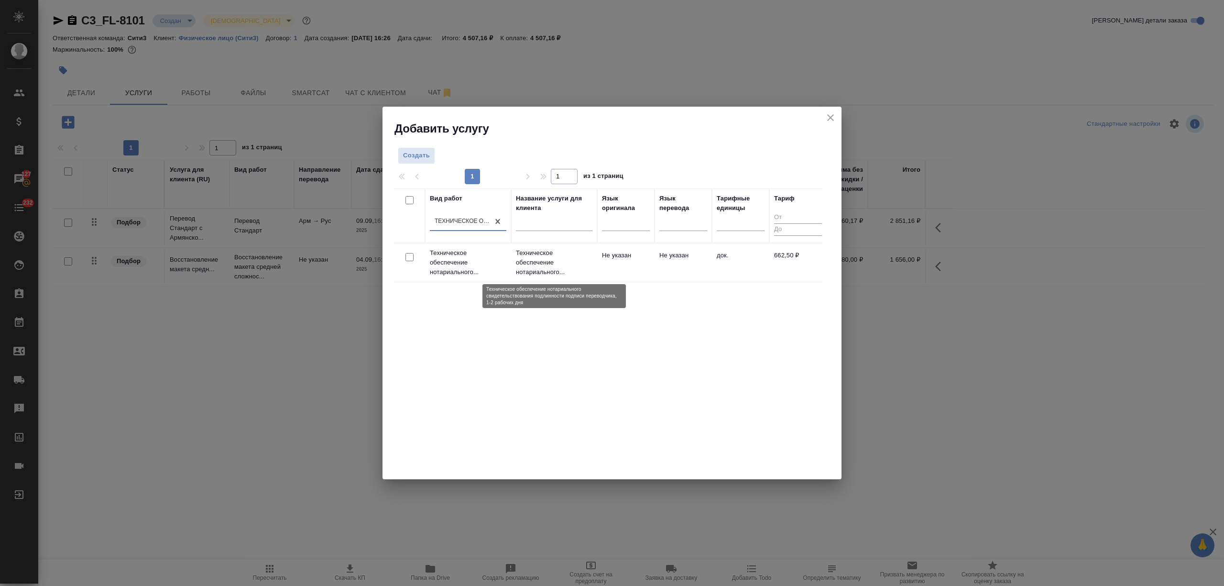
click at [546, 266] on p "Техническое обеспечение нотариального..." at bounding box center [554, 262] width 77 height 29
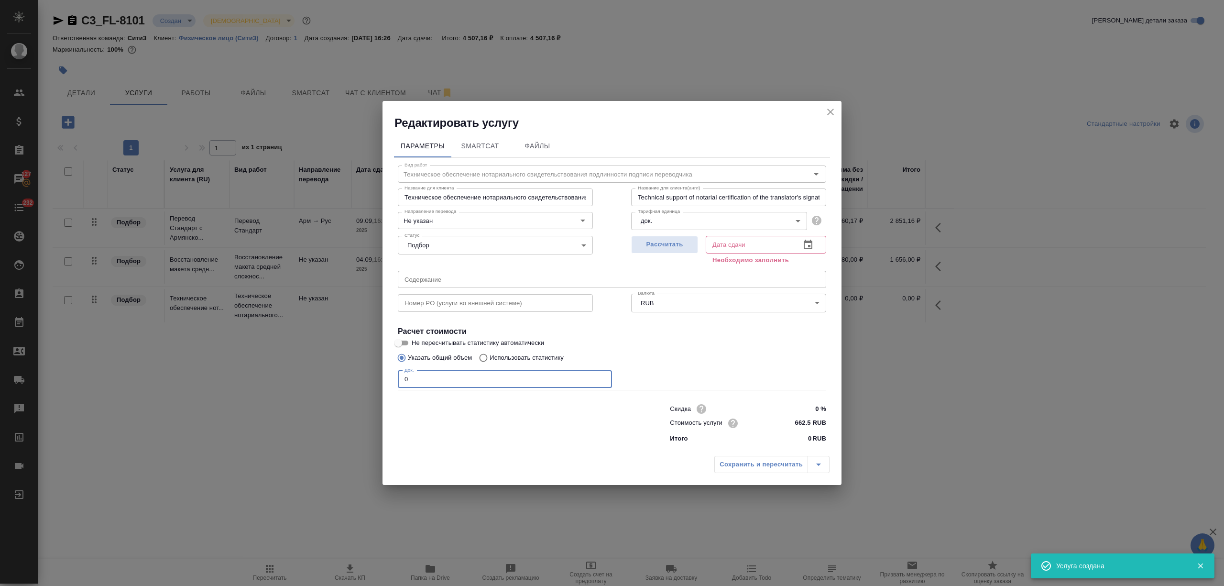
click at [373, 379] on div "Редактировать услугу Параметры SmartCat Файлы Вид работ Техническое обеспечение…" at bounding box center [612, 293] width 1224 height 586
type input "1"
click at [809, 248] on icon "button" at bounding box center [808, 245] width 9 height 10
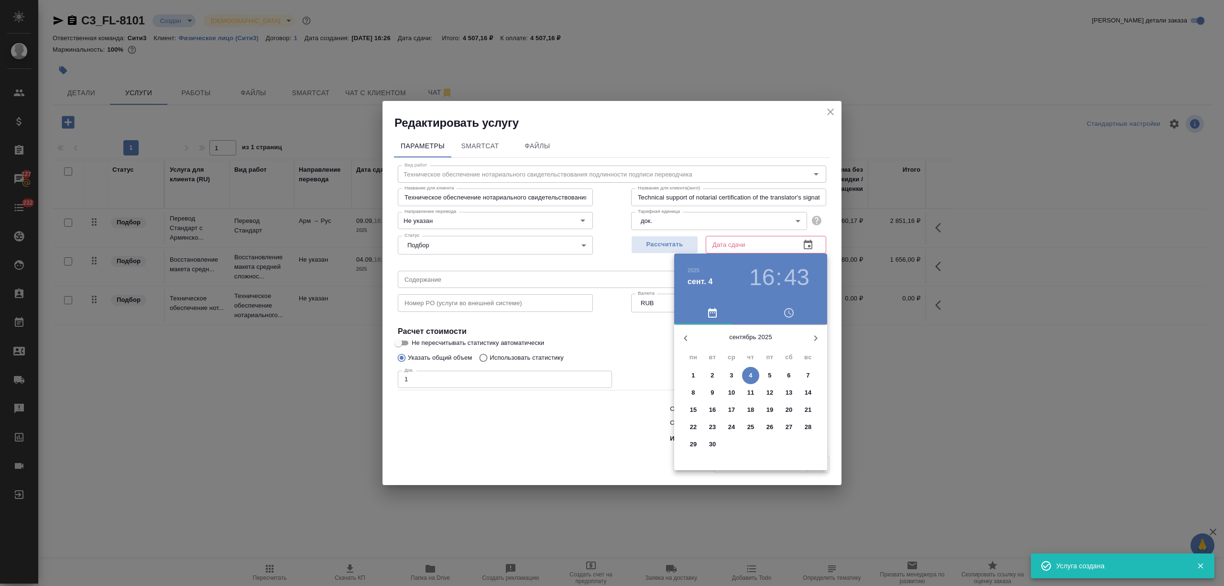
click at [766, 375] on span "5" at bounding box center [769, 376] width 17 height 10
type input "05.09.2025 16:43"
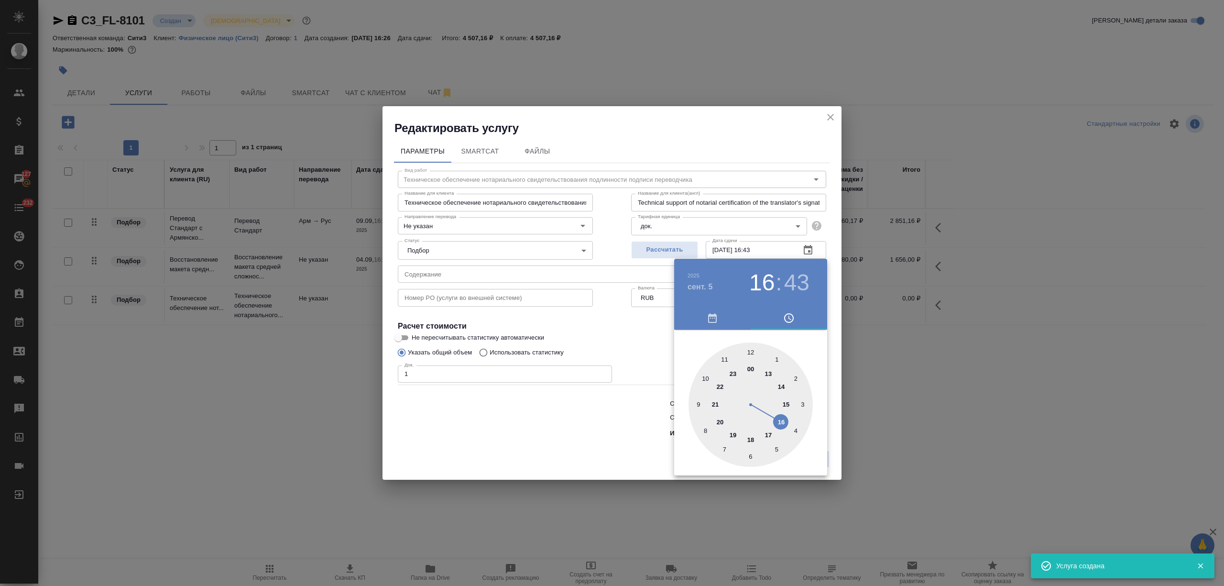
click at [507, 449] on div at bounding box center [612, 293] width 1224 height 586
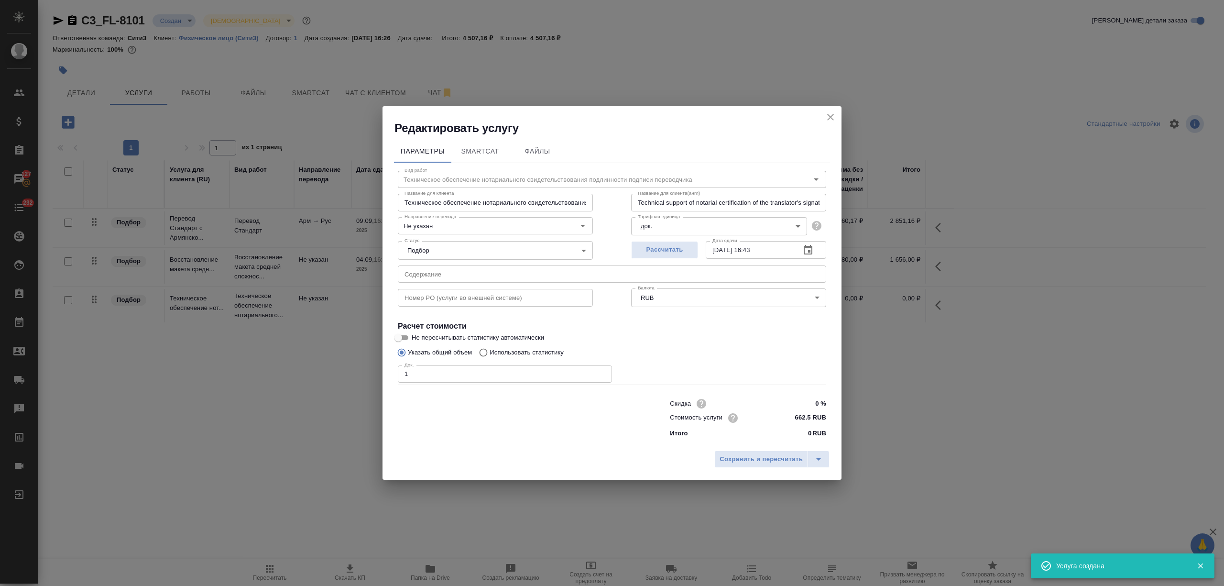
click at [752, 449] on div "Сохранить и пересчитать" at bounding box center [612, 463] width 459 height 34
click at [754, 454] on span "Сохранить и пересчитать" at bounding box center [761, 459] width 83 height 11
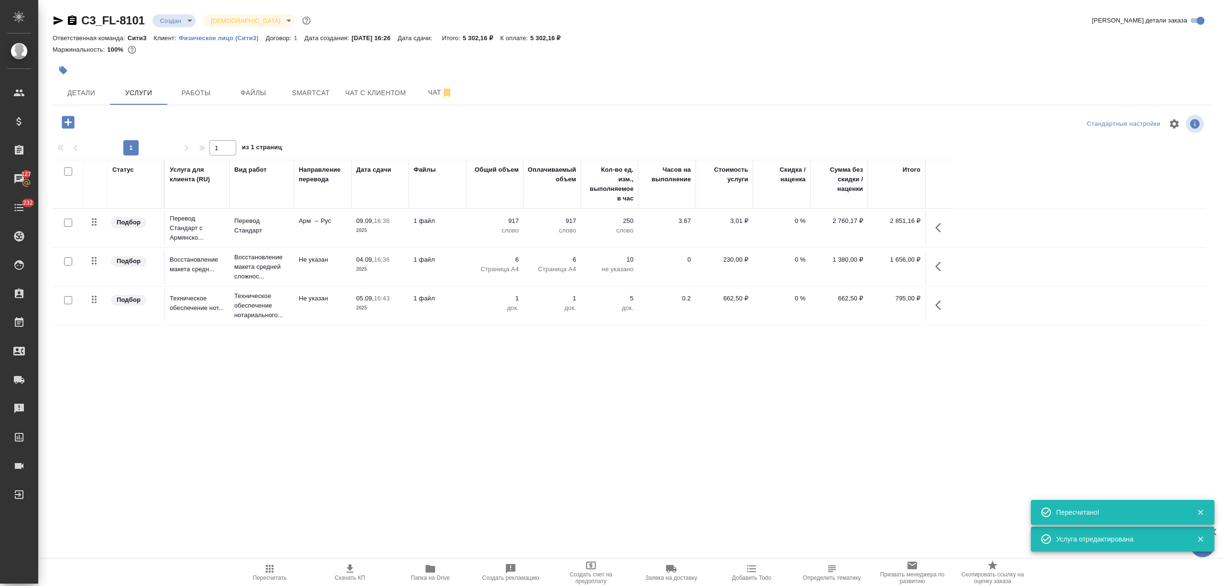
click at [90, 92] on span "Детали" at bounding box center [81, 93] width 46 height 12
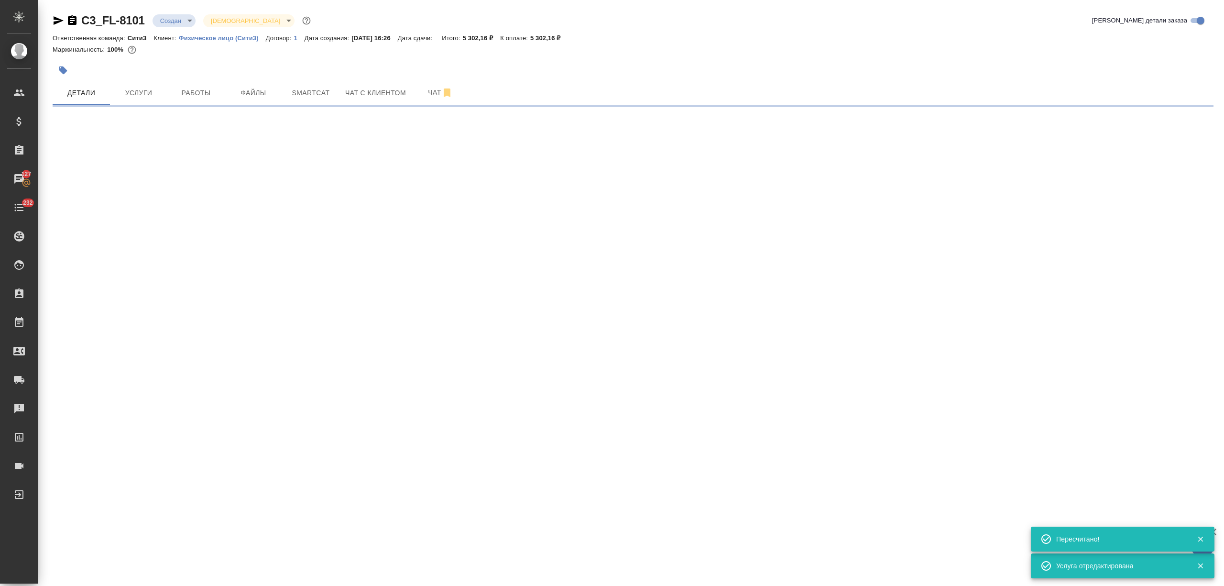
select select "RU"
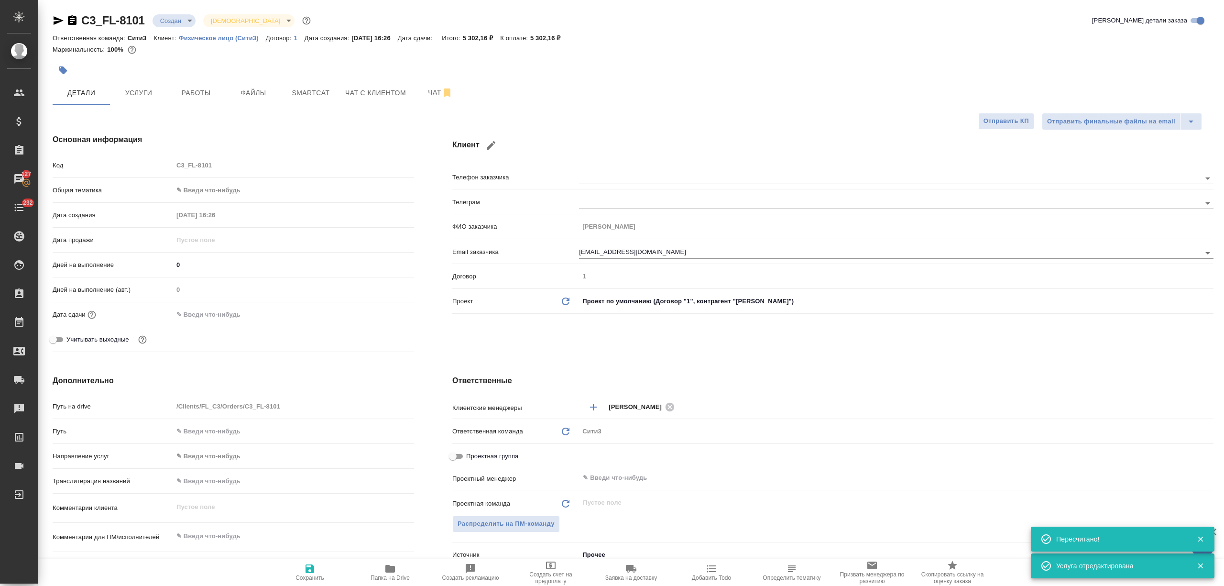
type textarea "x"
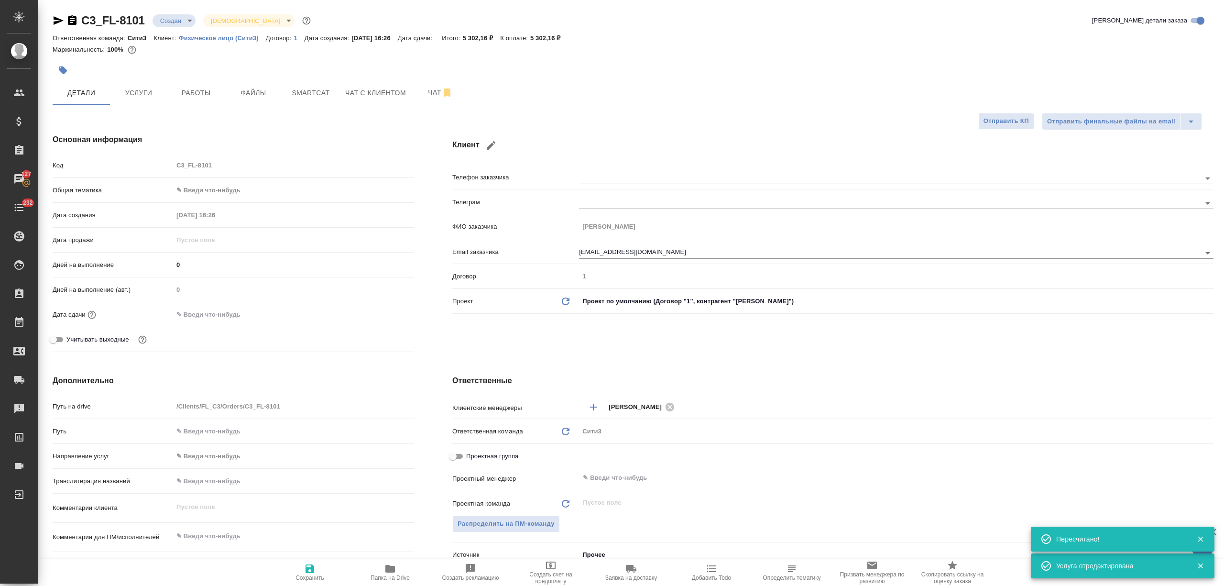
type textarea "x"
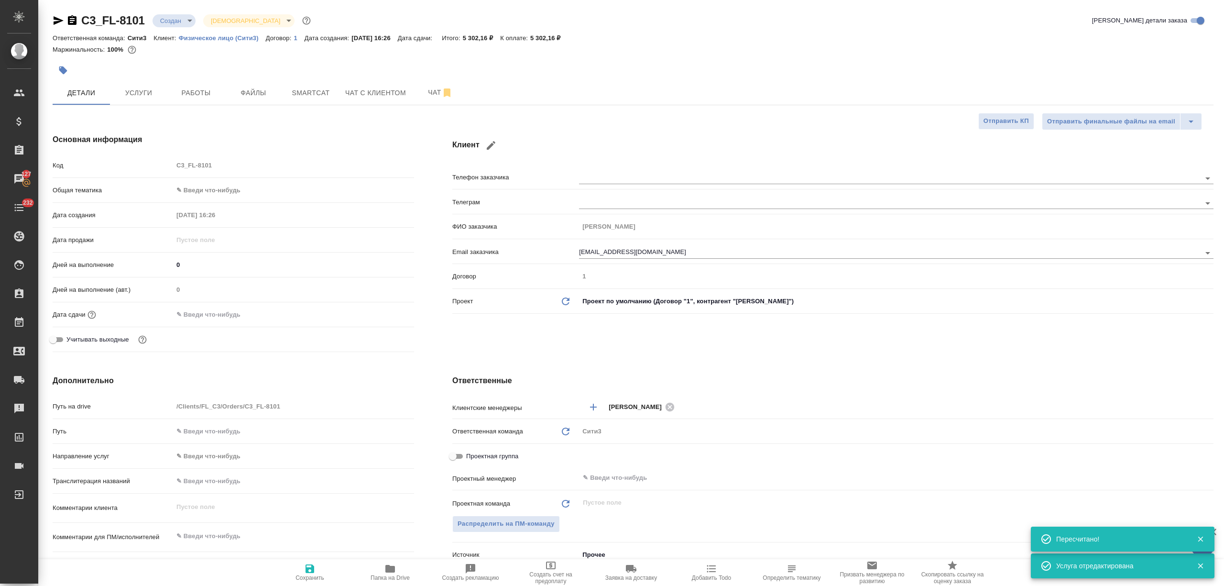
type textarea "x"
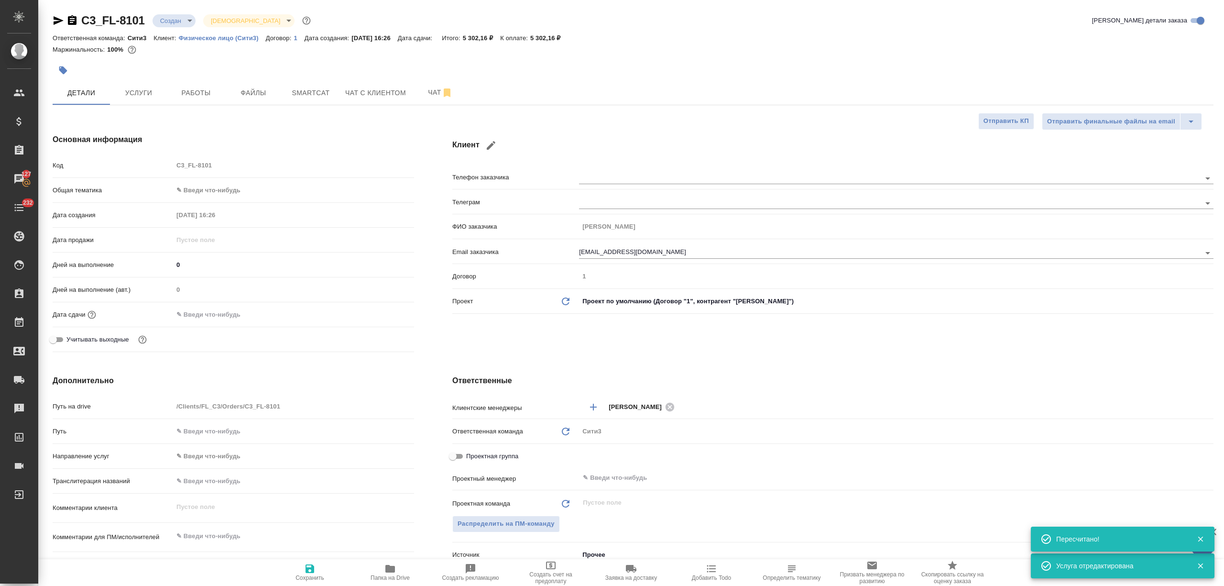
type textarea "x"
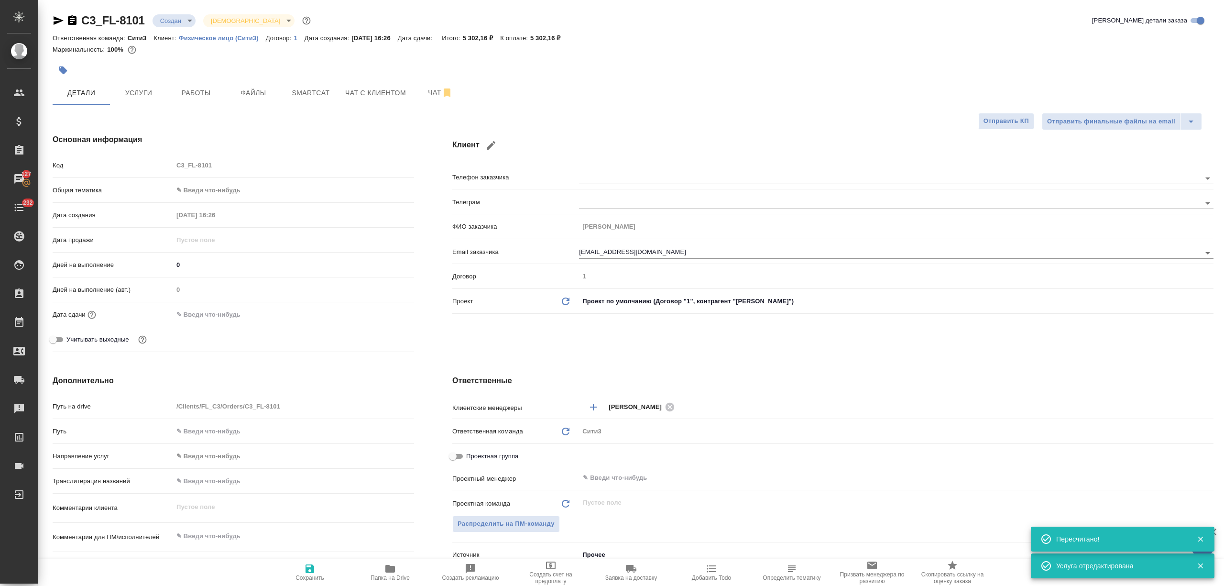
type textarea "x"
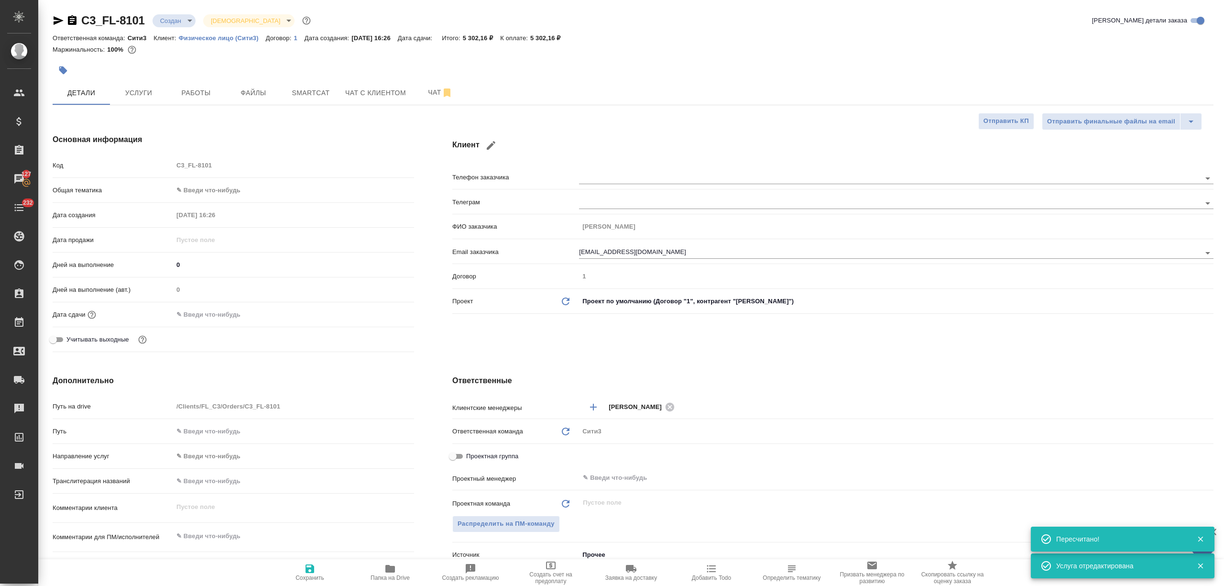
type textarea "x"
click at [211, 318] on input "text" at bounding box center [215, 314] width 84 height 14
click at [387, 318] on icon "button" at bounding box center [386, 313] width 11 height 11
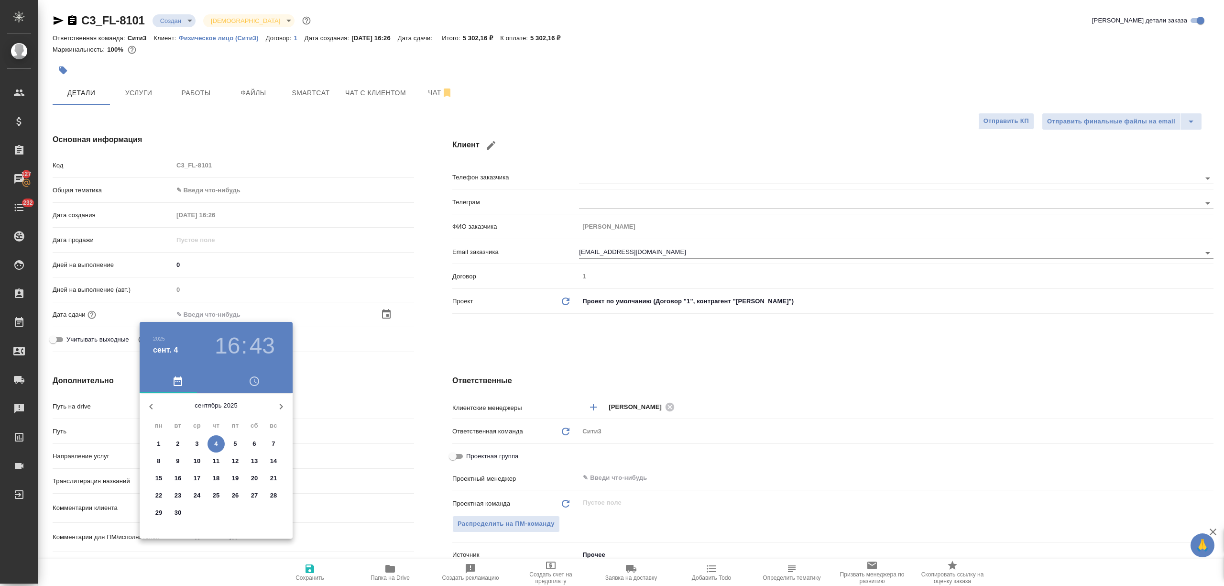
click at [233, 444] on p "5" at bounding box center [234, 444] width 3 height 10
type input "05.09.2025 16:43"
type textarea "x"
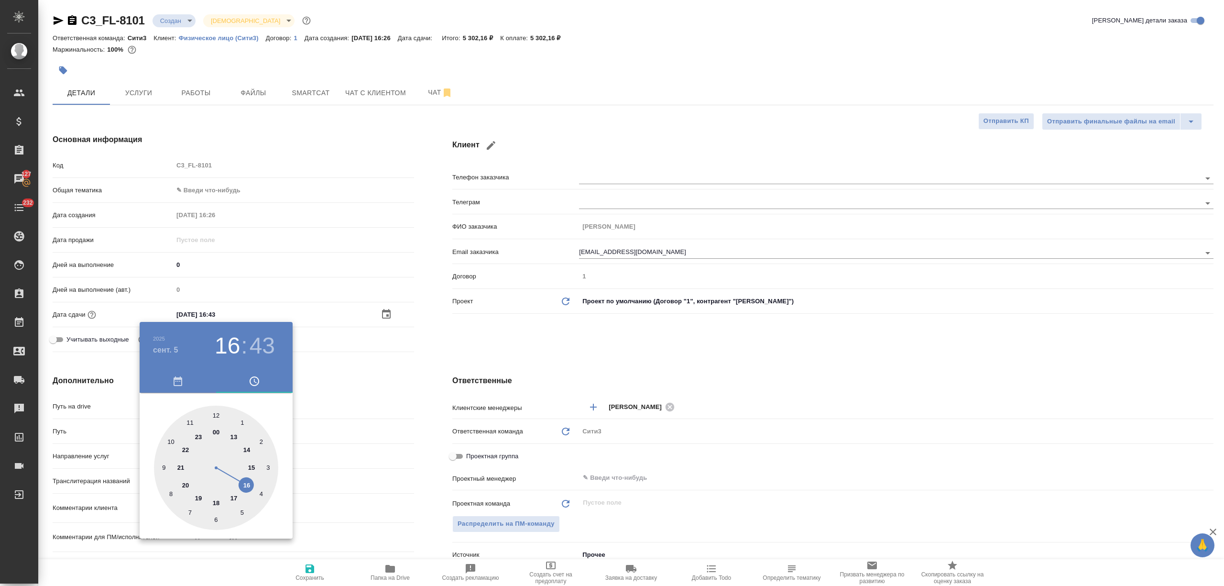
click at [232, 497] on div at bounding box center [216, 467] width 124 height 124
type input "05.09.2025 17:43"
type textarea "x"
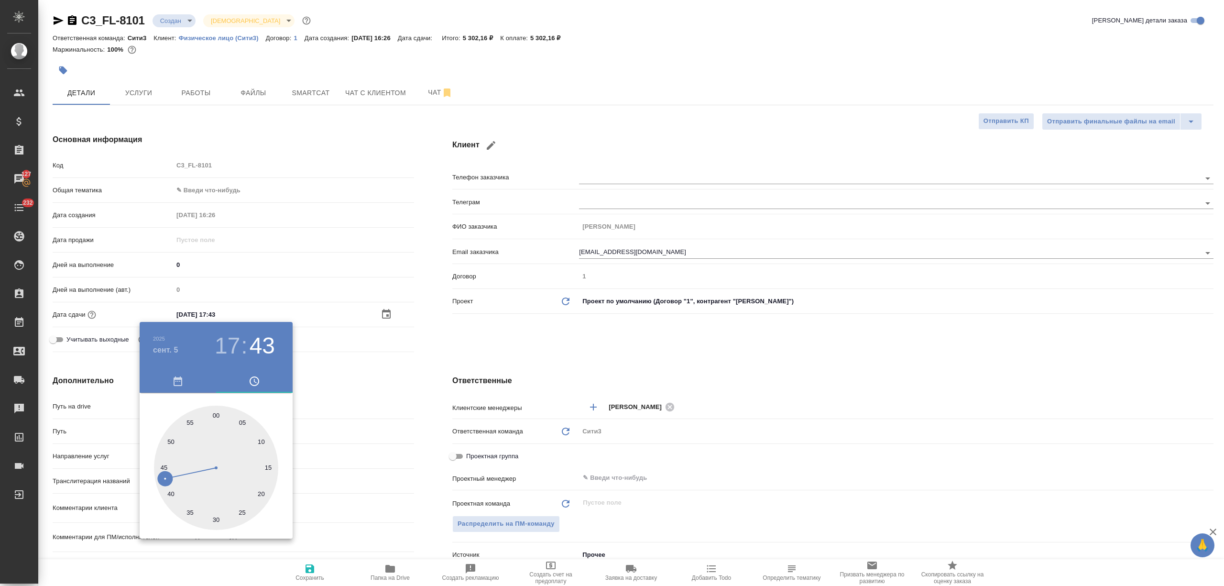
click at [215, 415] on div at bounding box center [216, 467] width 124 height 124
type input "05.09.2025 17:00"
type textarea "x"
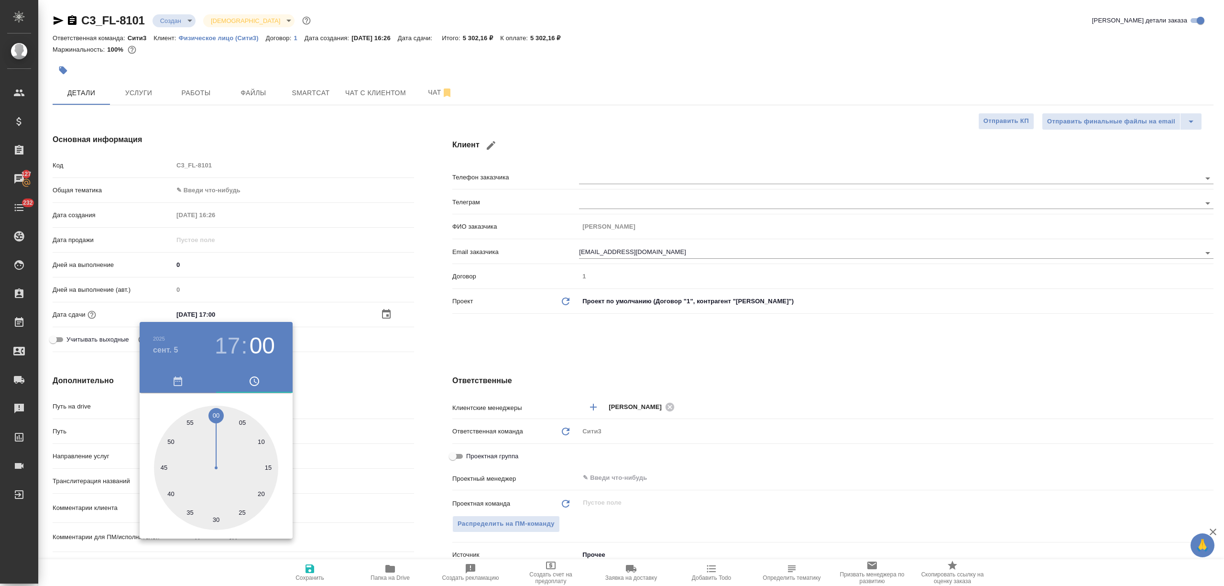
click at [347, 442] on div at bounding box center [612, 293] width 1224 height 586
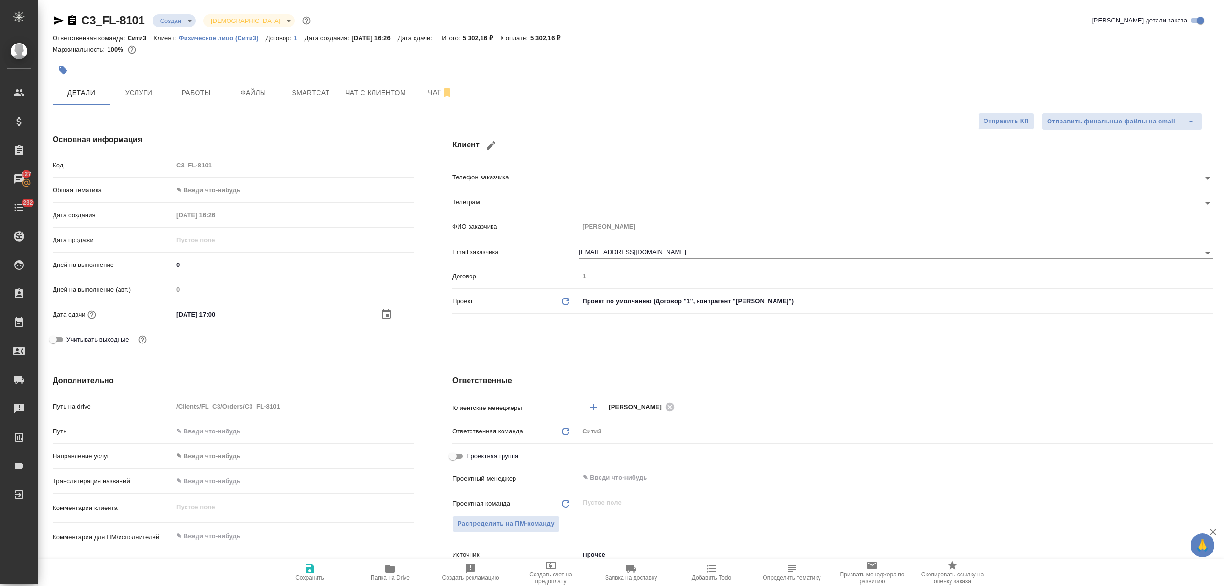
click at [322, 563] on span "Сохранить" at bounding box center [309, 572] width 69 height 18
type textarea "x"
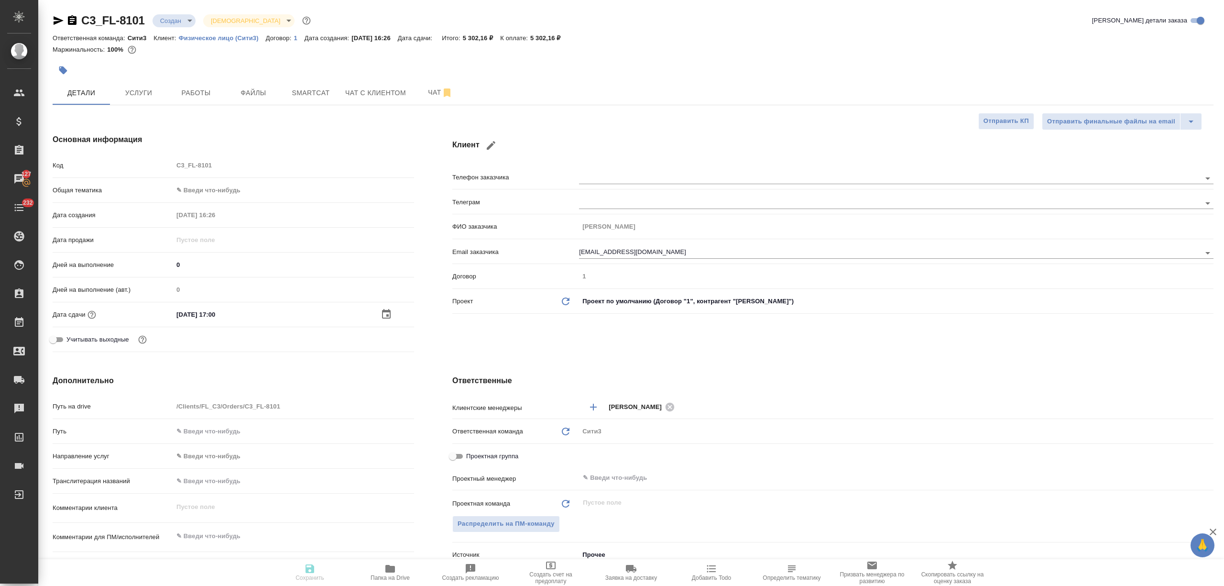
type textarea "x"
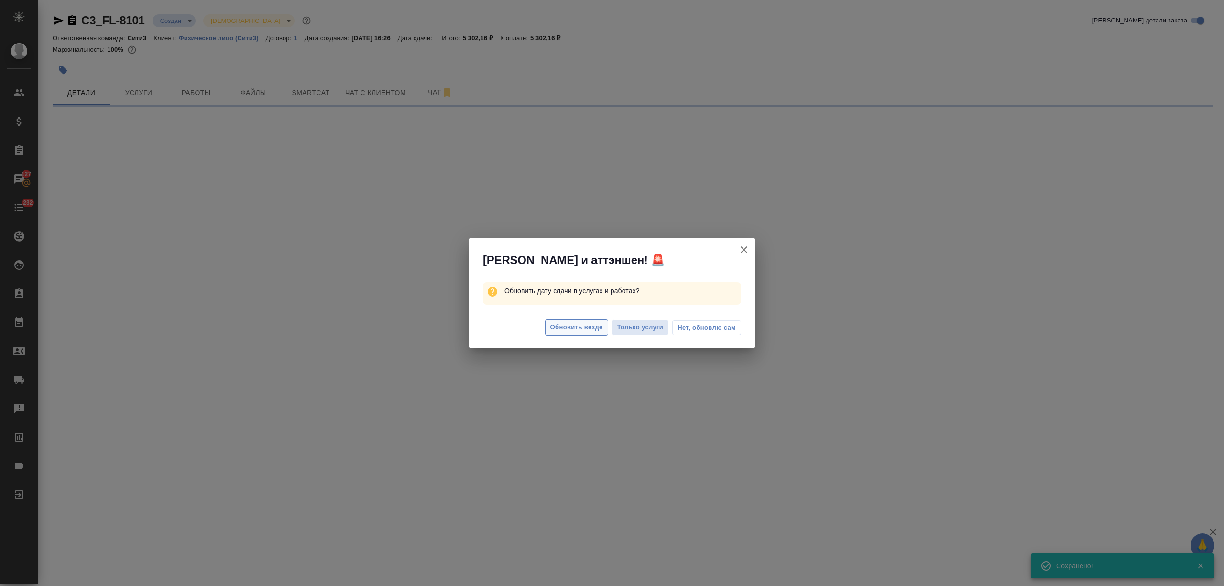
click at [587, 328] on span "Обновить везде" at bounding box center [576, 327] width 53 height 11
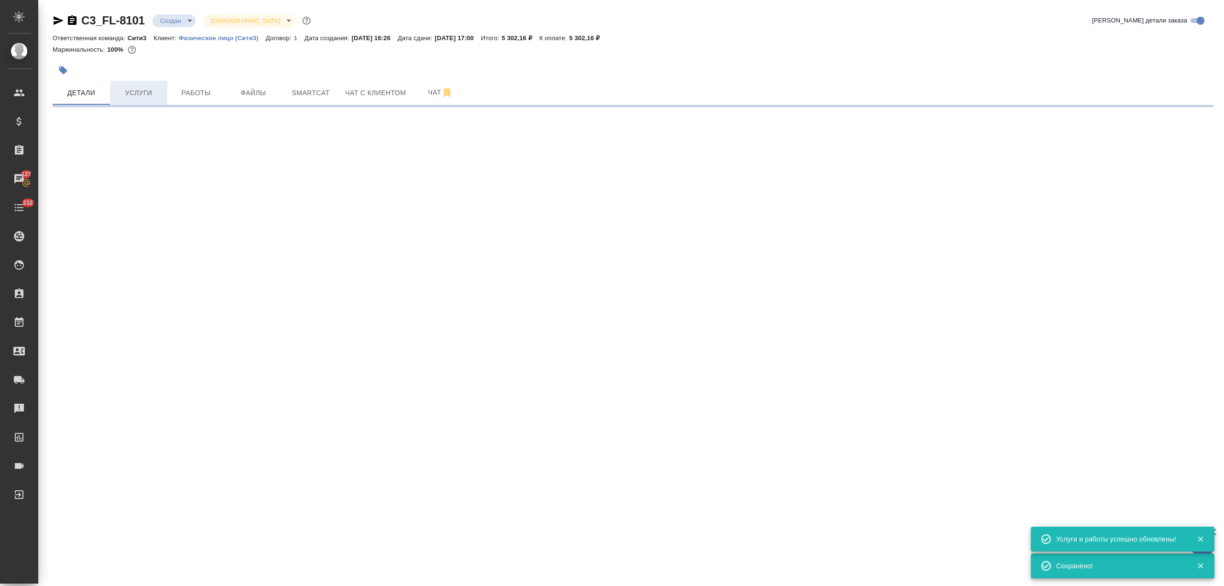
click at [144, 91] on span "Услуги" at bounding box center [139, 93] width 46 height 12
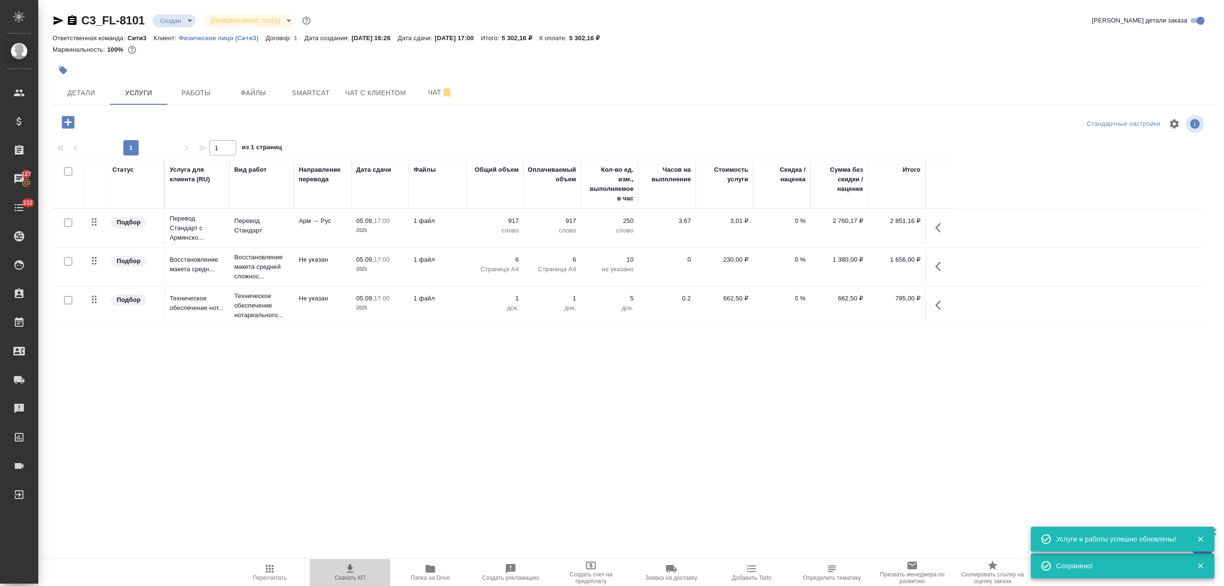
click at [342, 568] on span "Скачать КП" at bounding box center [350, 572] width 69 height 18
drag, startPoint x: 594, startPoint y: 38, endPoint x: 618, endPoint y: 38, distance: 24.4
click at [607, 38] on p "5 302,16 ₽" at bounding box center [588, 37] width 38 height 7
copy p "5 302,16"
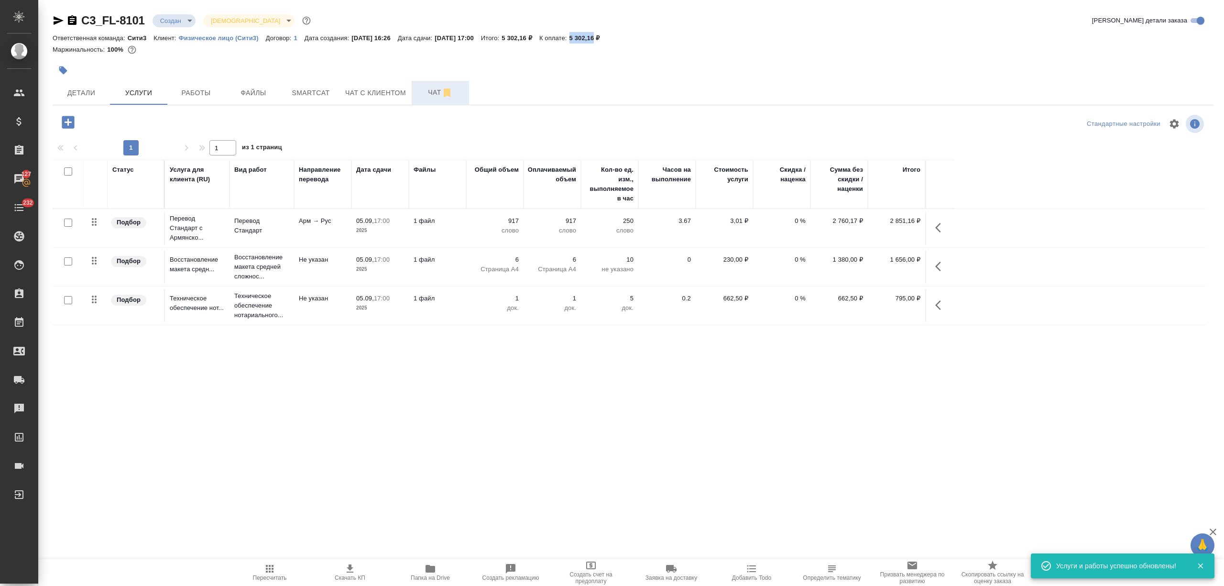
click at [430, 96] on span "Чат" at bounding box center [440, 93] width 46 height 12
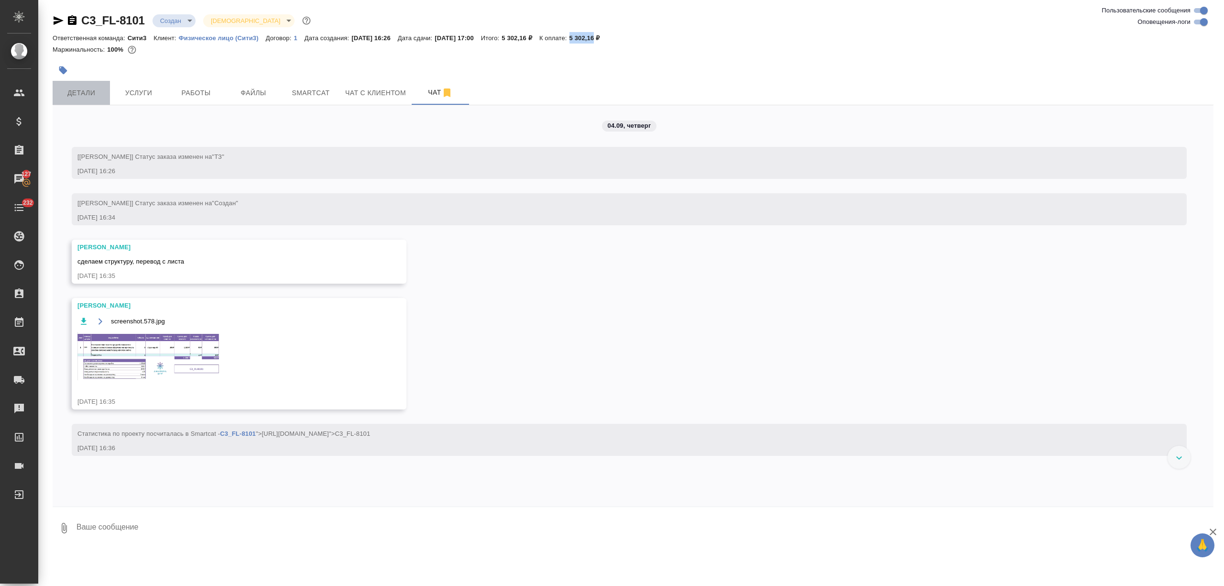
click at [82, 85] on button "Детали" at bounding box center [81, 93] width 57 height 24
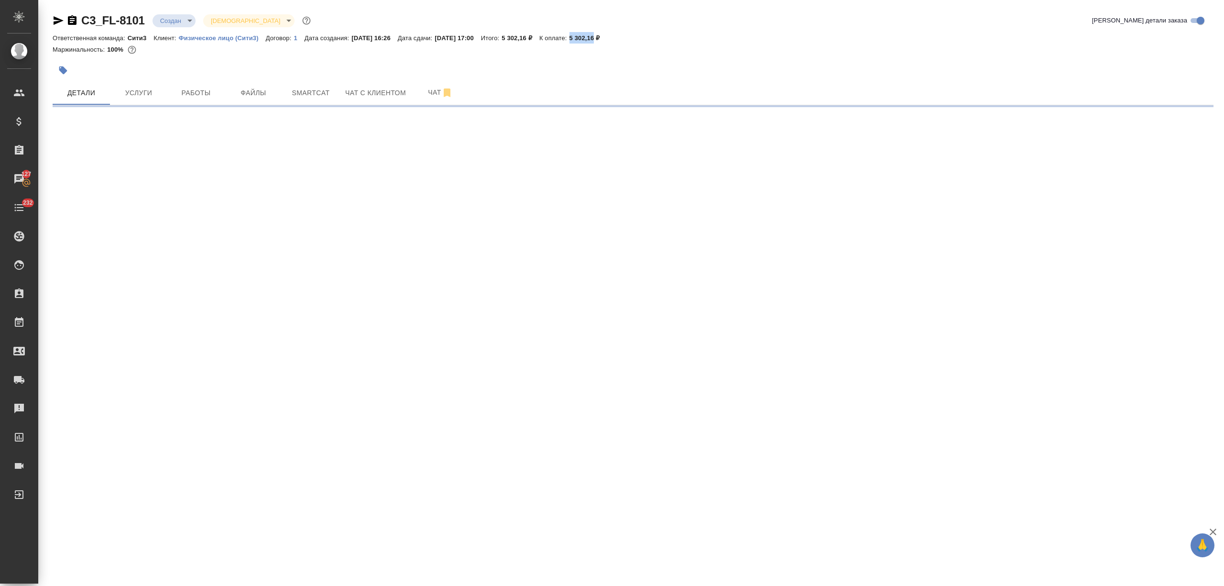
select select "RU"
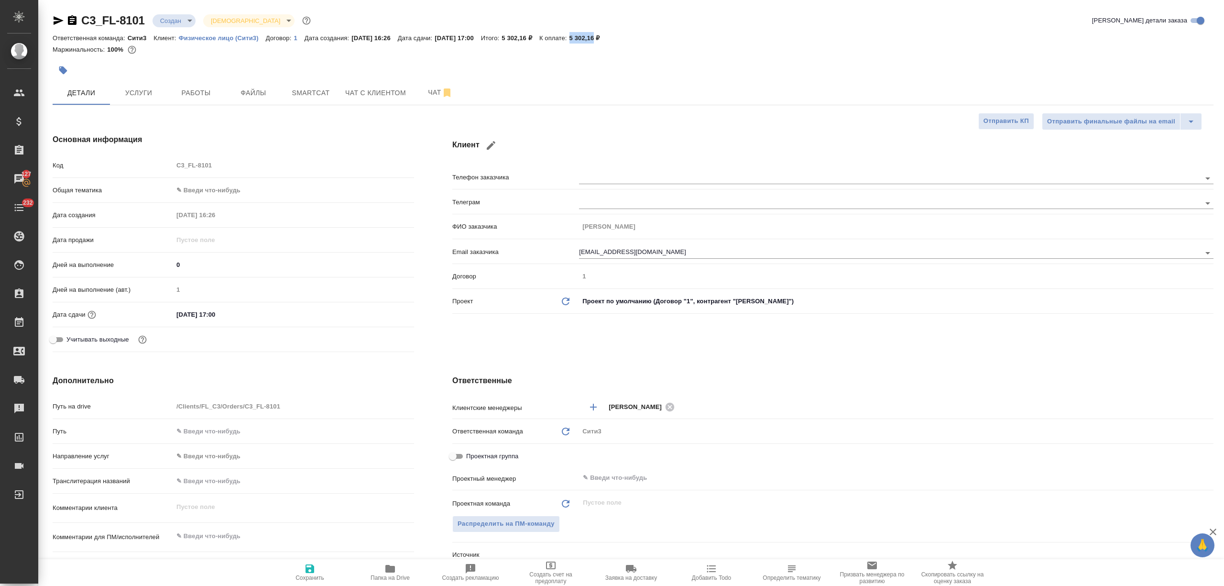
type textarea "x"
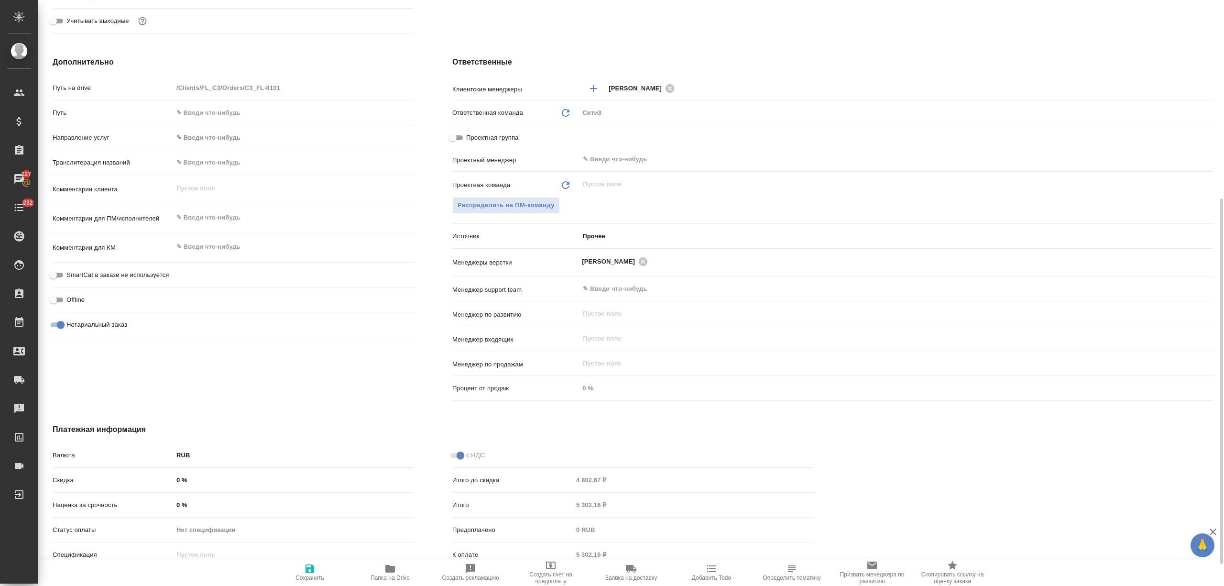
scroll to position [353, 0]
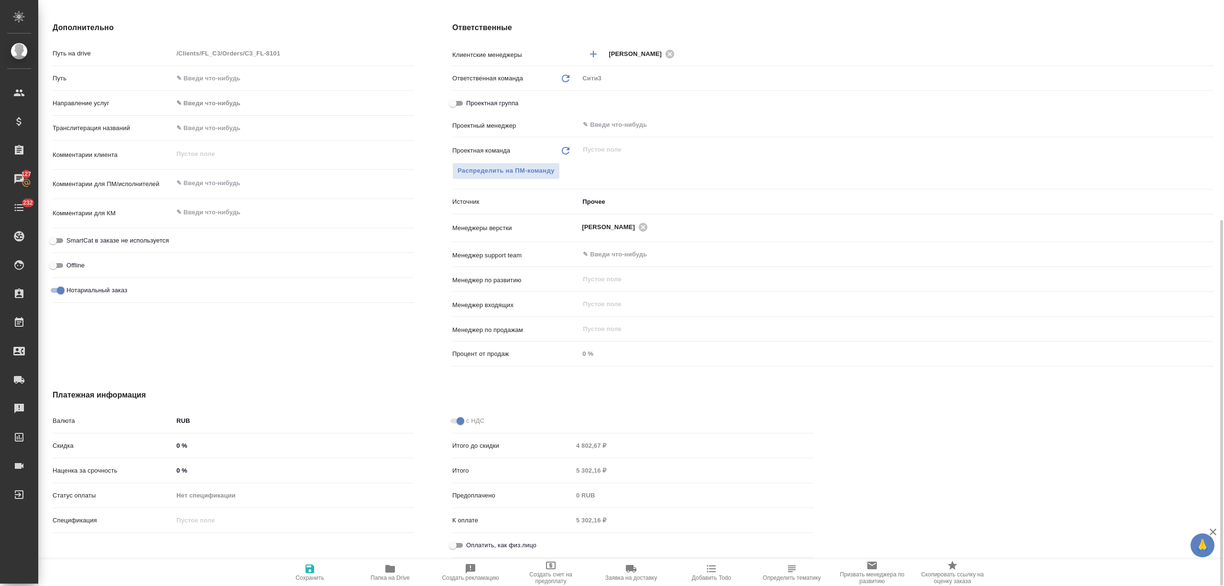
click at [455, 544] on input "Оплатить, как физ.лицо" at bounding box center [453, 544] width 34 height 11
checkbox input "true"
type textarea "x"
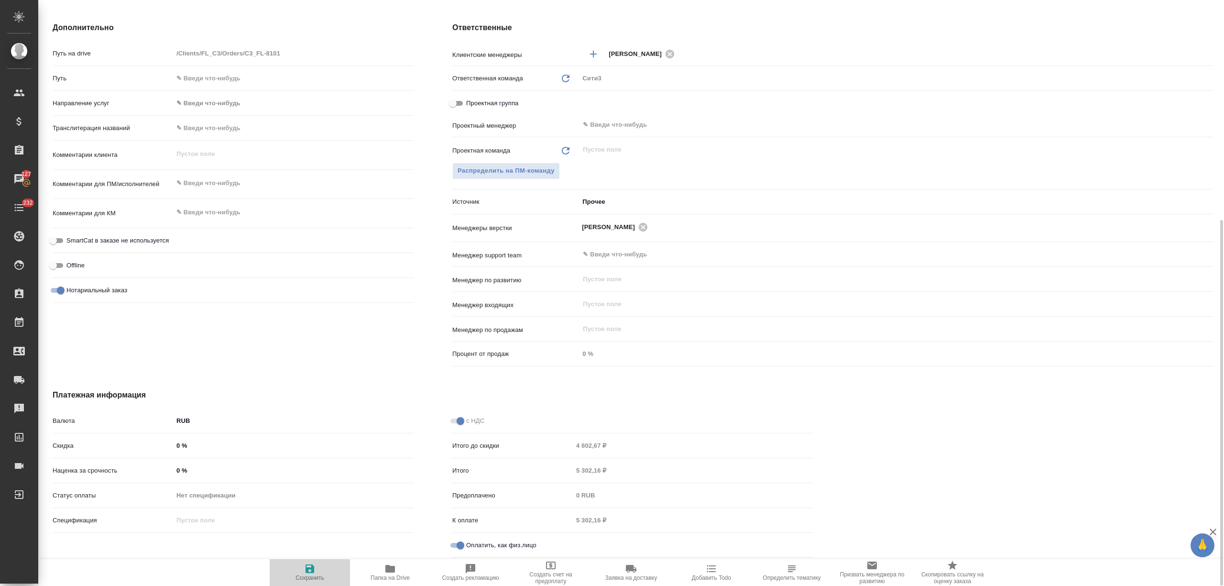
drag, startPoint x: 329, startPoint y: 563, endPoint x: 328, endPoint y: 546, distance: 17.3
click at [328, 563] on span "Сохранить" at bounding box center [309, 572] width 69 height 18
type textarea "x"
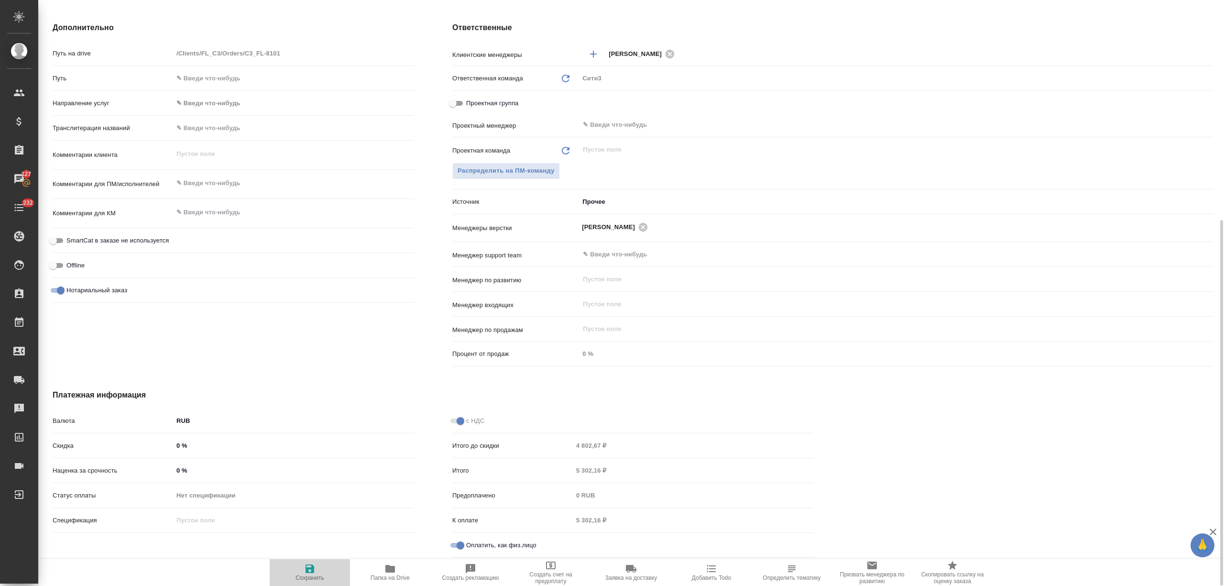
type textarea "x"
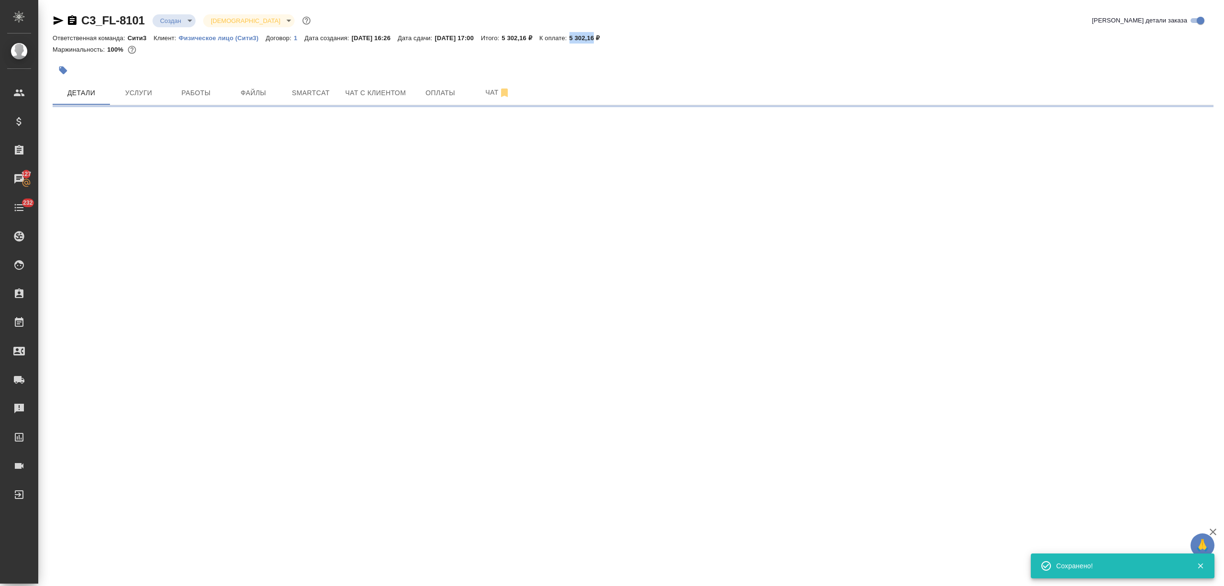
scroll to position [0, 0]
click at [446, 84] on button "Оплаты" at bounding box center [440, 93] width 57 height 24
select select "RU"
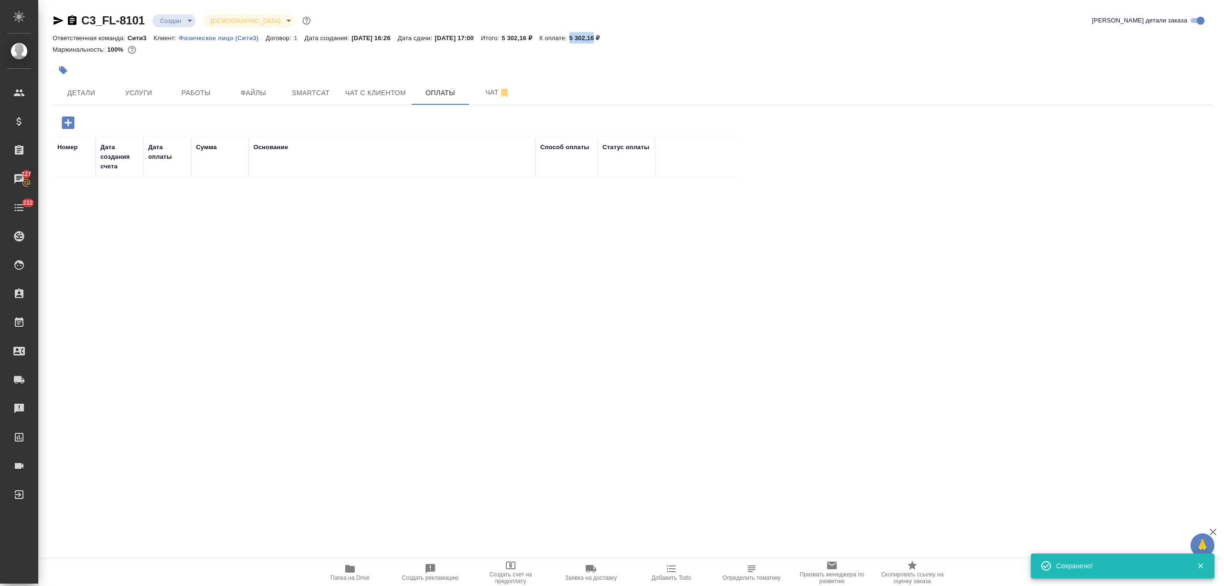
click at [62, 121] on icon "button" at bounding box center [68, 122] width 12 height 12
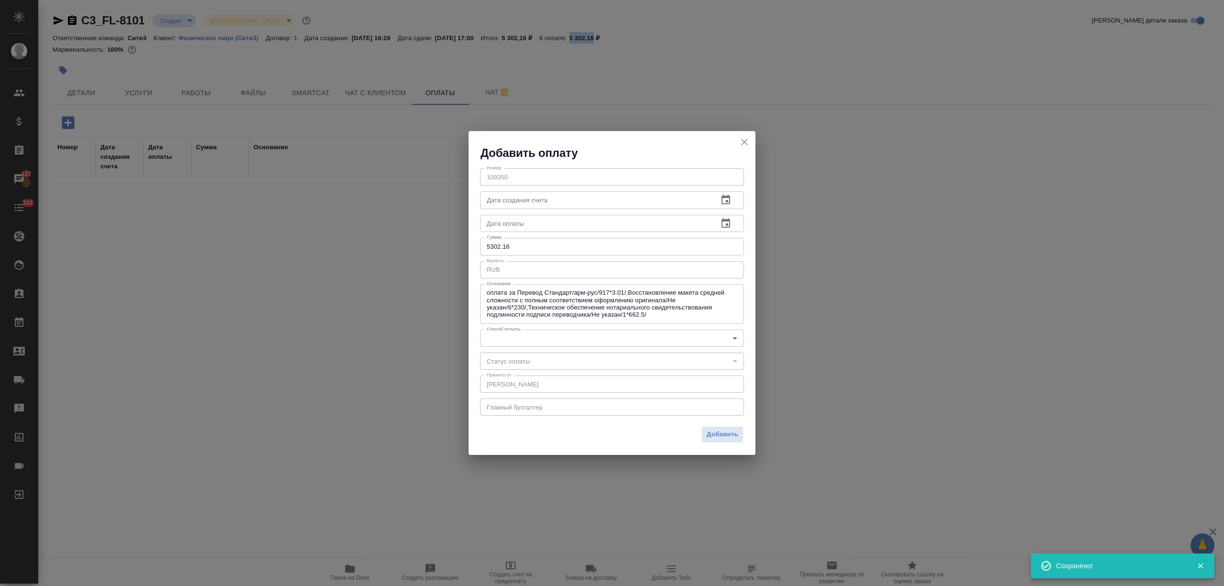
click at [558, 339] on body "🙏 .cls-1 fill:#fff; AWATERA Nikitina Tatiana Клиенты Спецификации Заказы 127 Ча…" at bounding box center [612, 293] width 1224 height 586
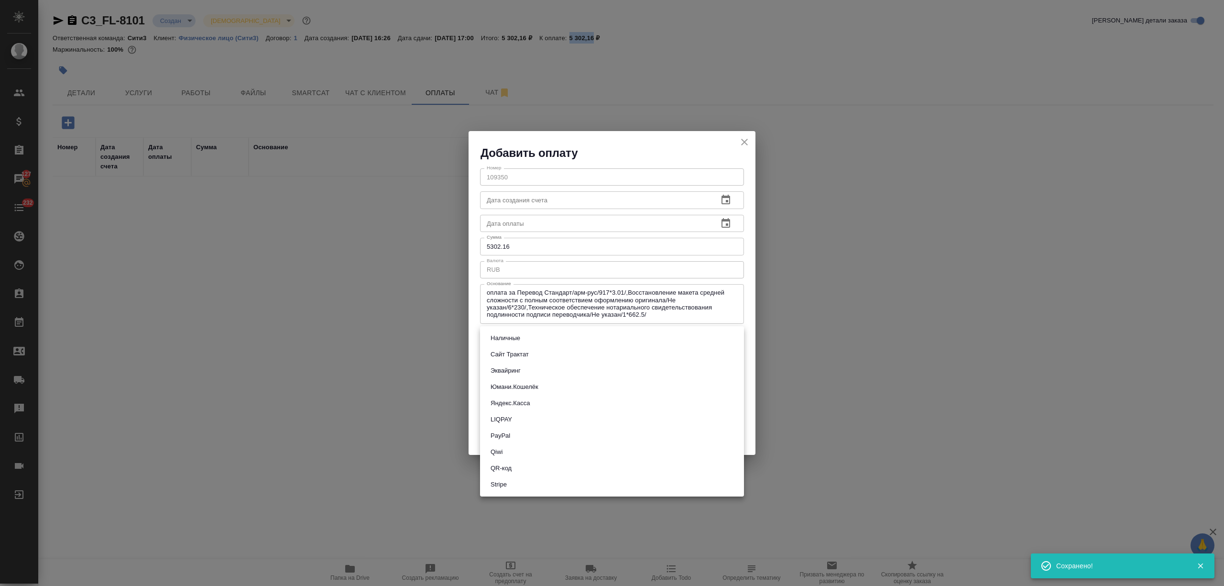
click at [576, 342] on li "Наличные" at bounding box center [612, 338] width 264 height 16
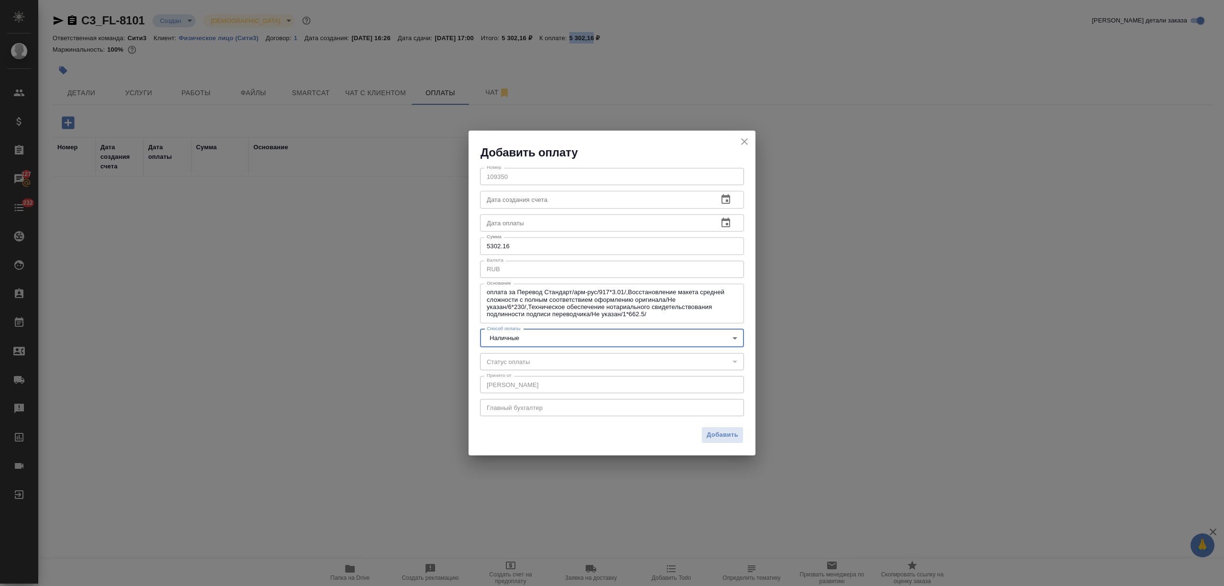
click at [726, 335] on body "🙏 .cls-1 fill:#fff; AWATERA Nikitina Tatiana Клиенты Спецификации Заказы 127 Ча…" at bounding box center [612, 293] width 1224 height 586
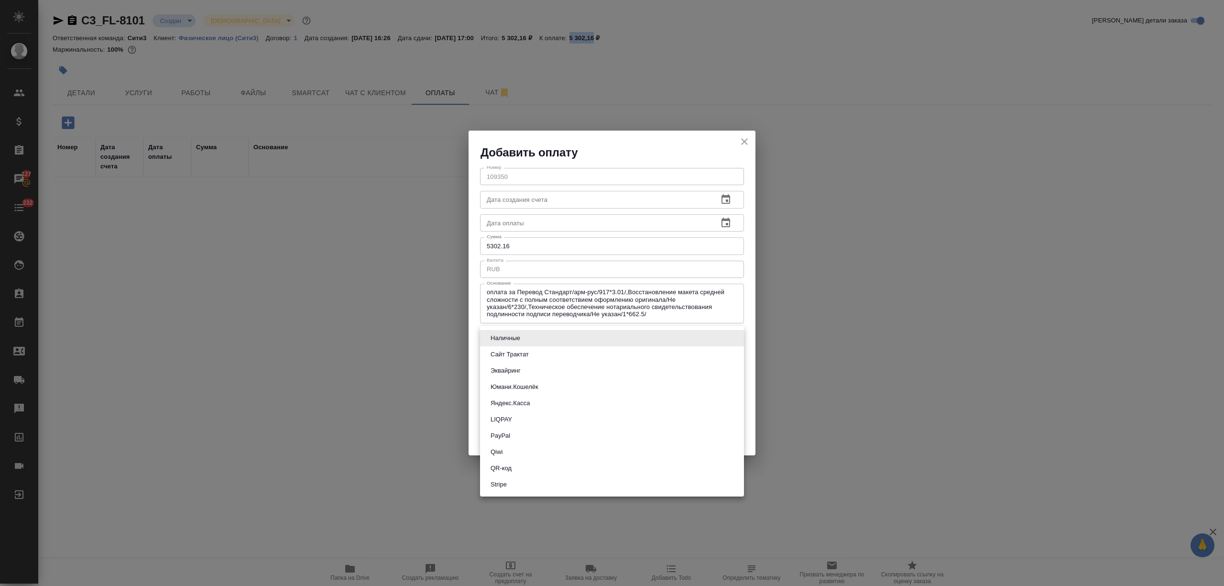
click at [624, 355] on li "Сайт Трактат" at bounding box center [612, 354] width 264 height 16
type input "site-traktat"
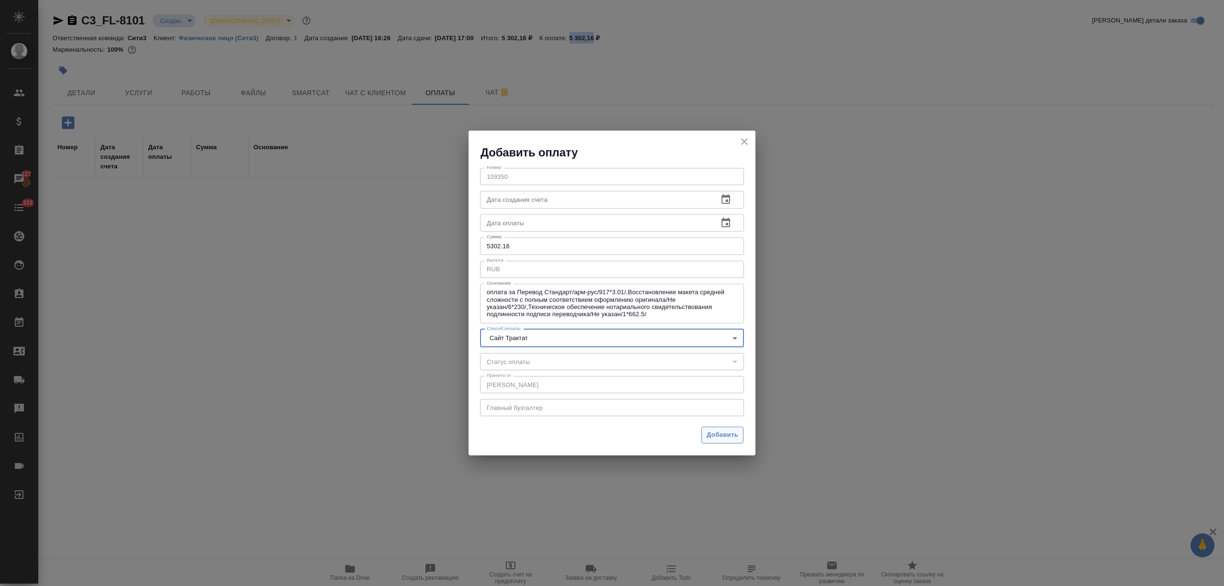
click at [723, 431] on span "Добавить" at bounding box center [723, 434] width 32 height 11
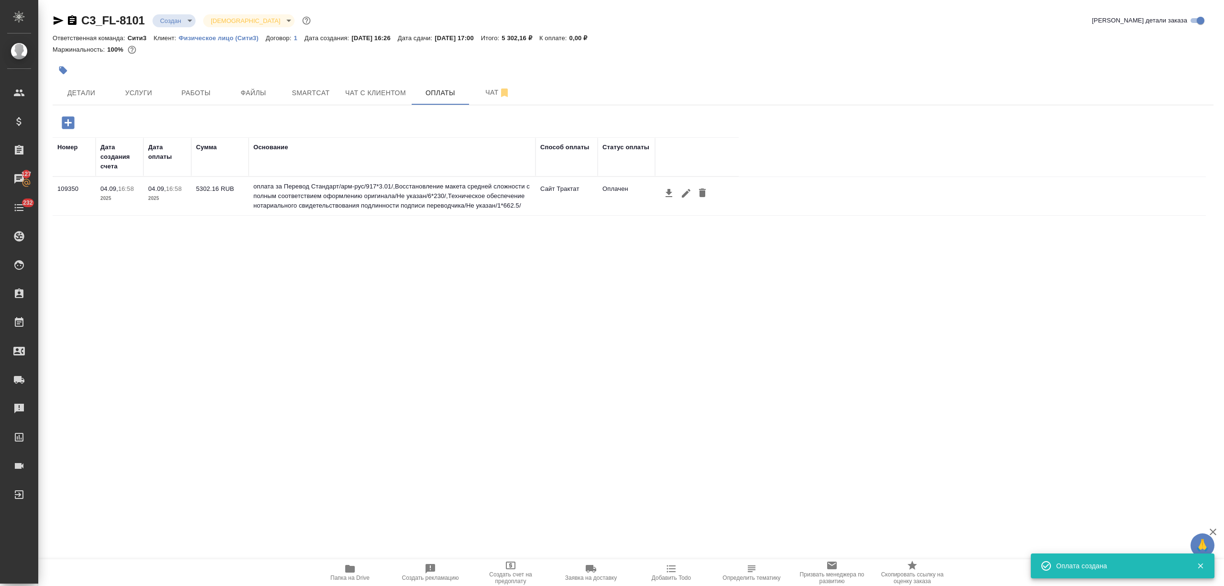
click at [668, 192] on icon "button" at bounding box center [669, 193] width 7 height 8
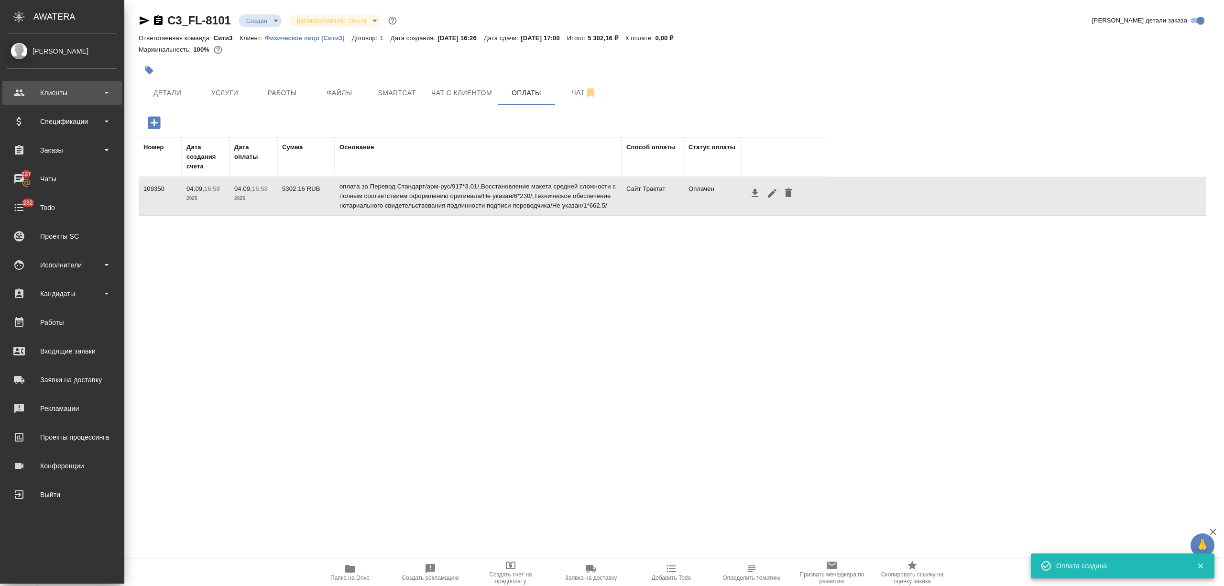
click at [58, 88] on div "Клиенты" at bounding box center [62, 93] width 110 height 14
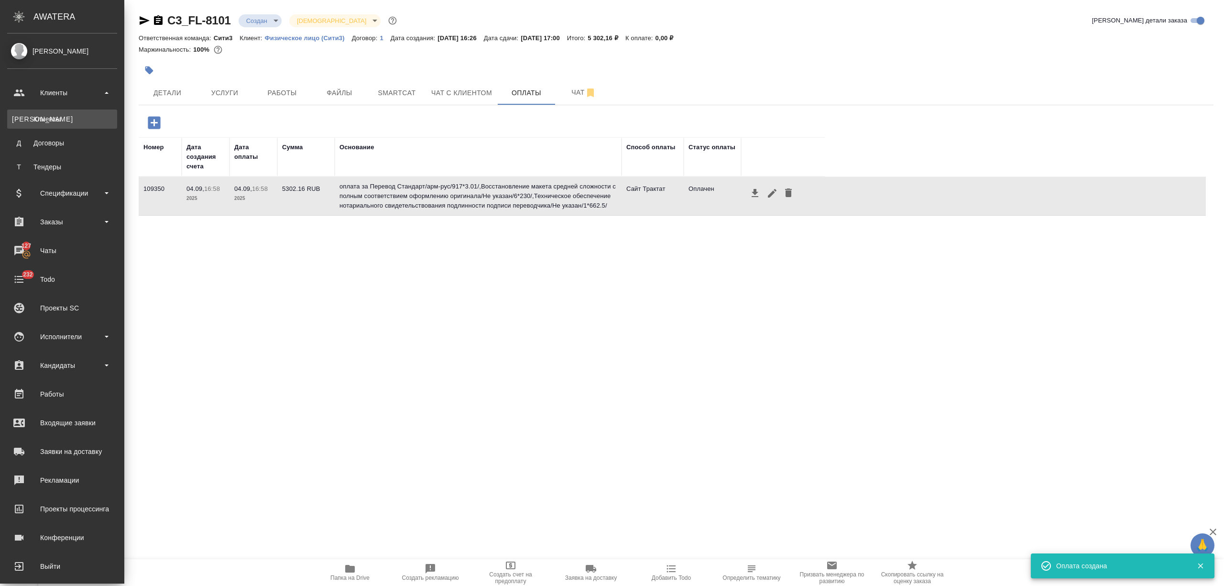
click at [56, 117] on div "Клиенты" at bounding box center [62, 119] width 100 height 10
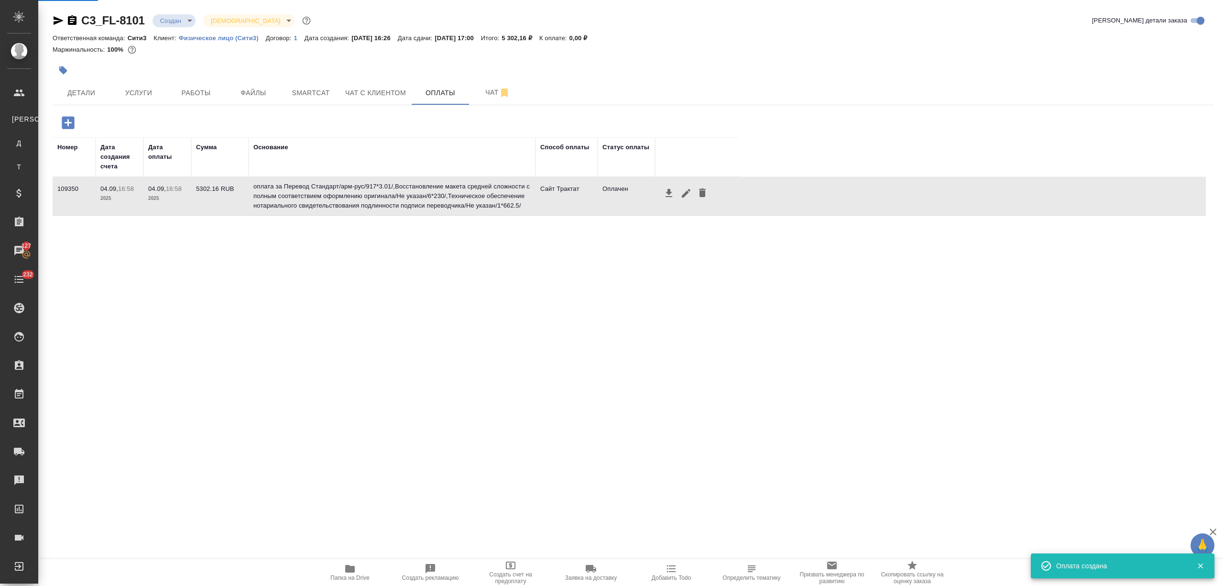
select select "RU"
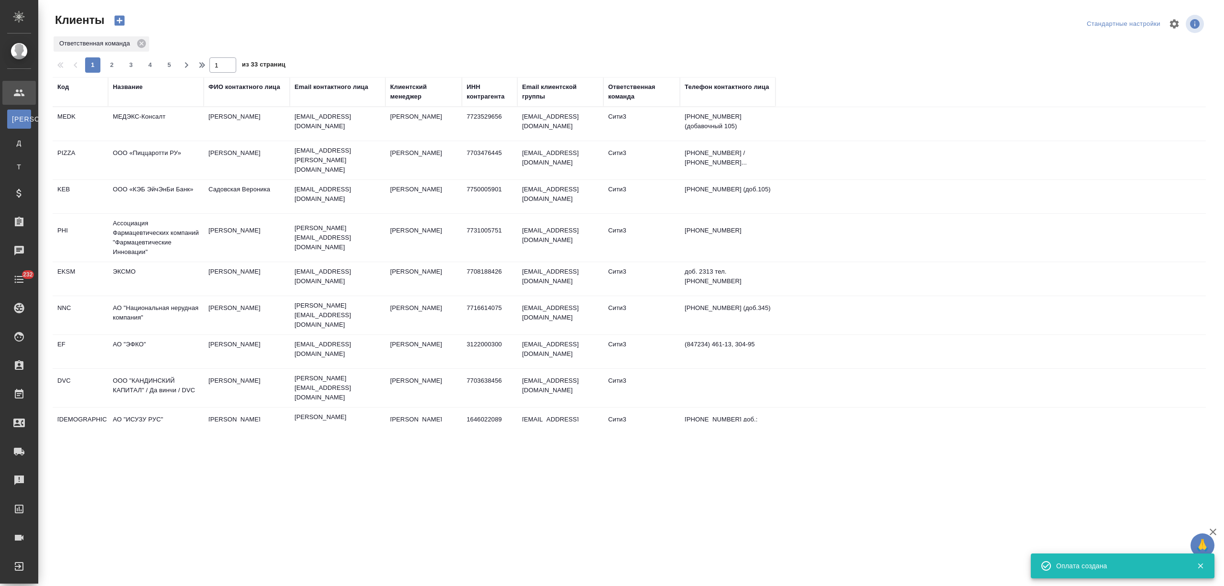
click at [116, 81] on th "Название" at bounding box center [156, 92] width 96 height 30
click at [119, 86] on div "Название" at bounding box center [128, 87] width 30 height 10
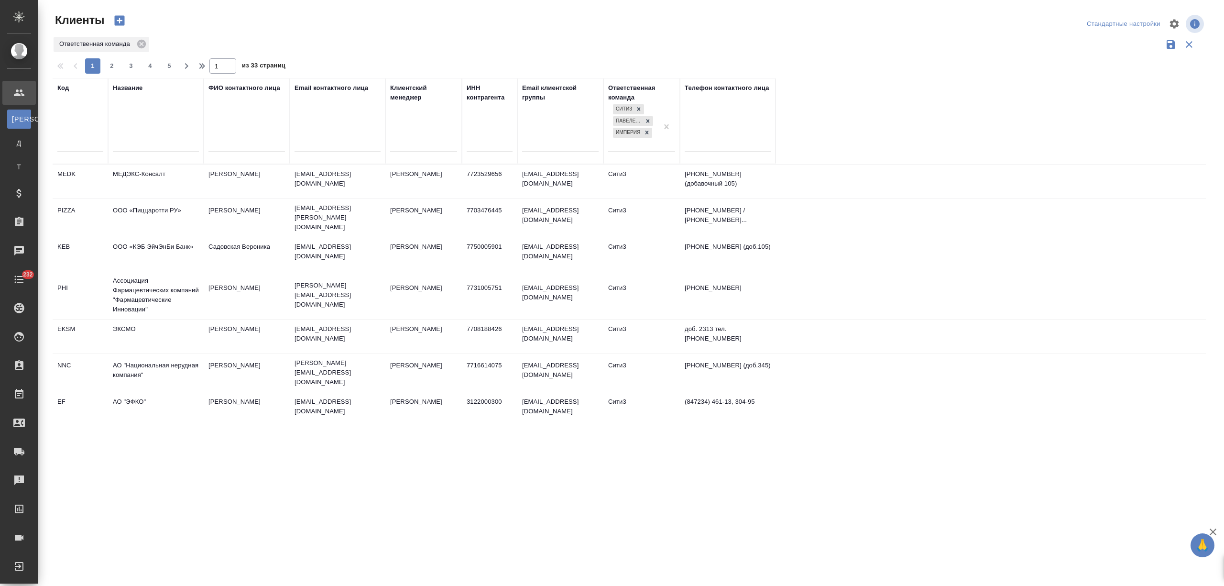
click at [139, 143] on input "text" at bounding box center [156, 146] width 86 height 12
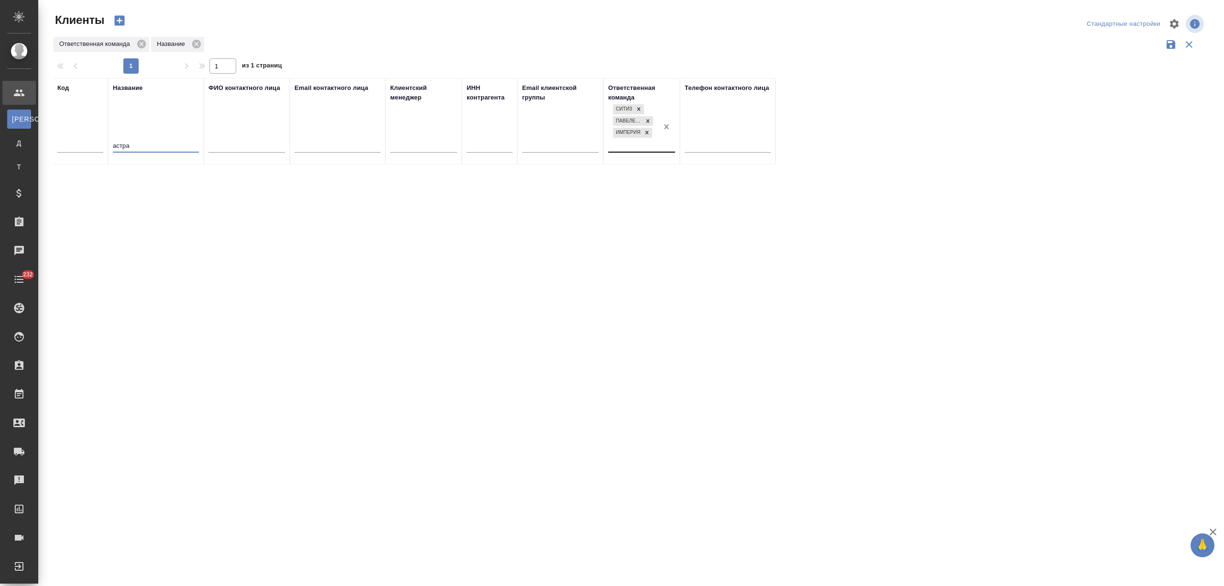
type input "астра"
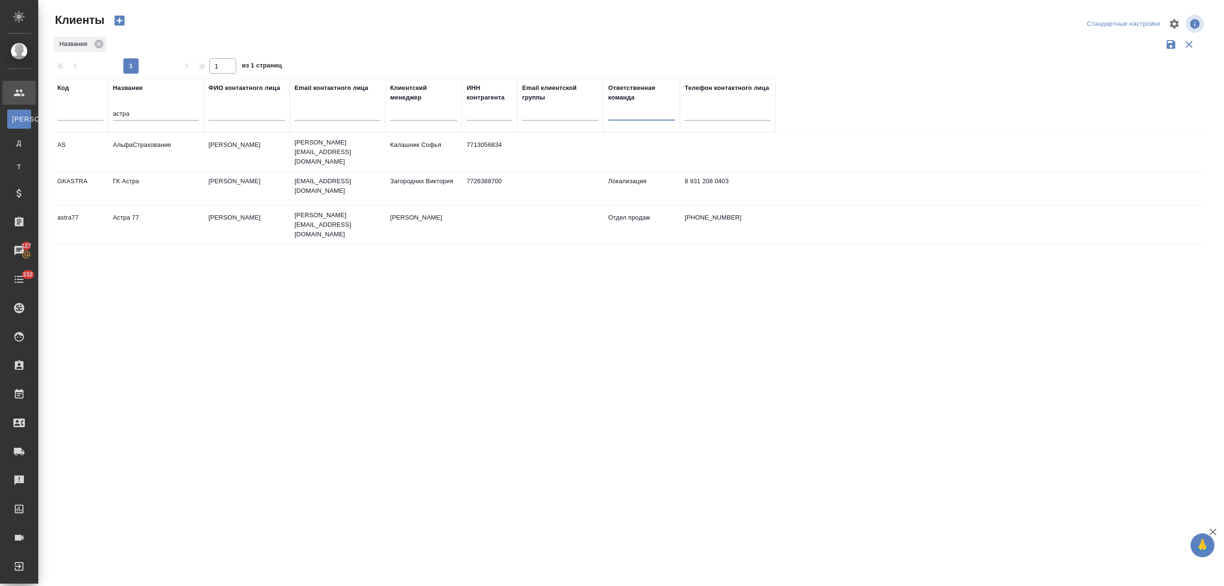
click at [221, 187] on td "Иванова Анастасия" at bounding box center [247, 188] width 86 height 33
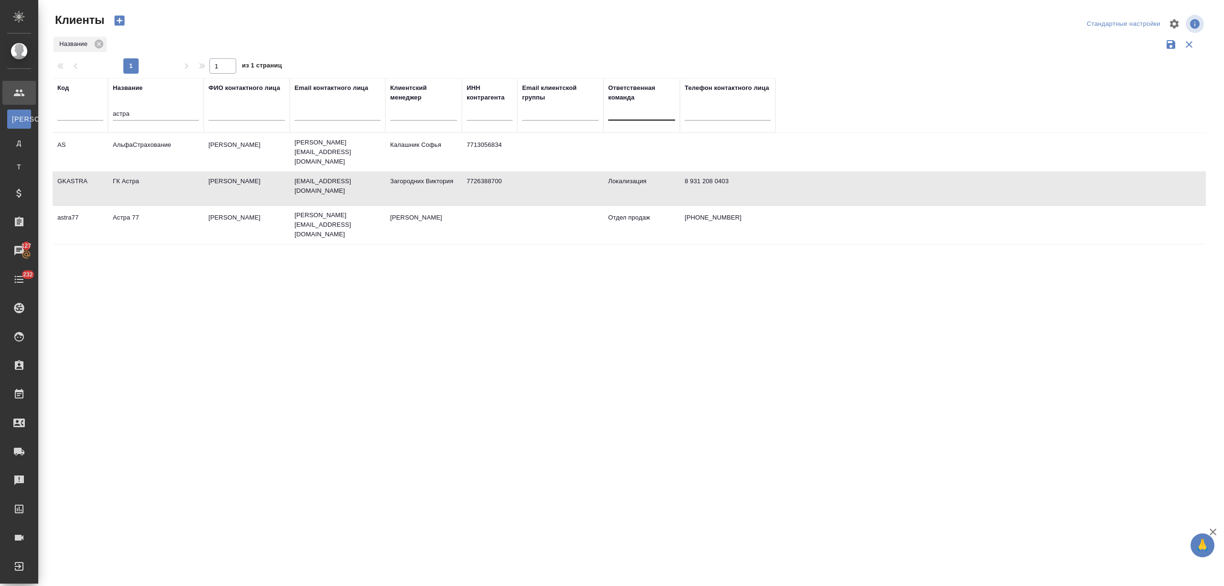
click at [221, 187] on td "Иванова Анастасия" at bounding box center [247, 188] width 86 height 33
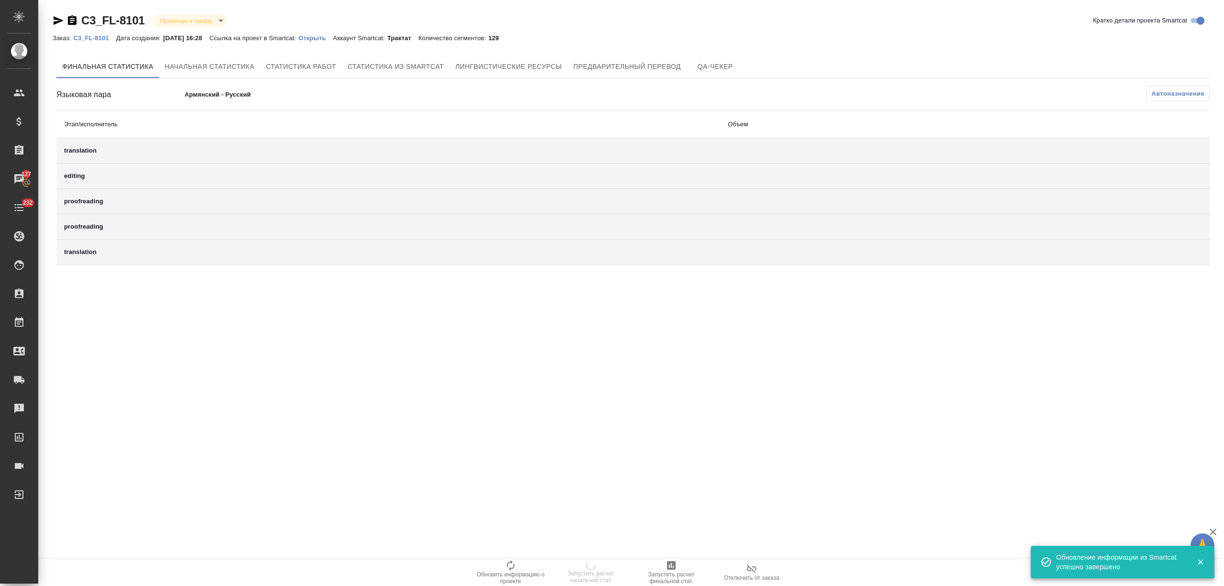
click at [320, 35] on p "Открыть" at bounding box center [315, 37] width 34 height 7
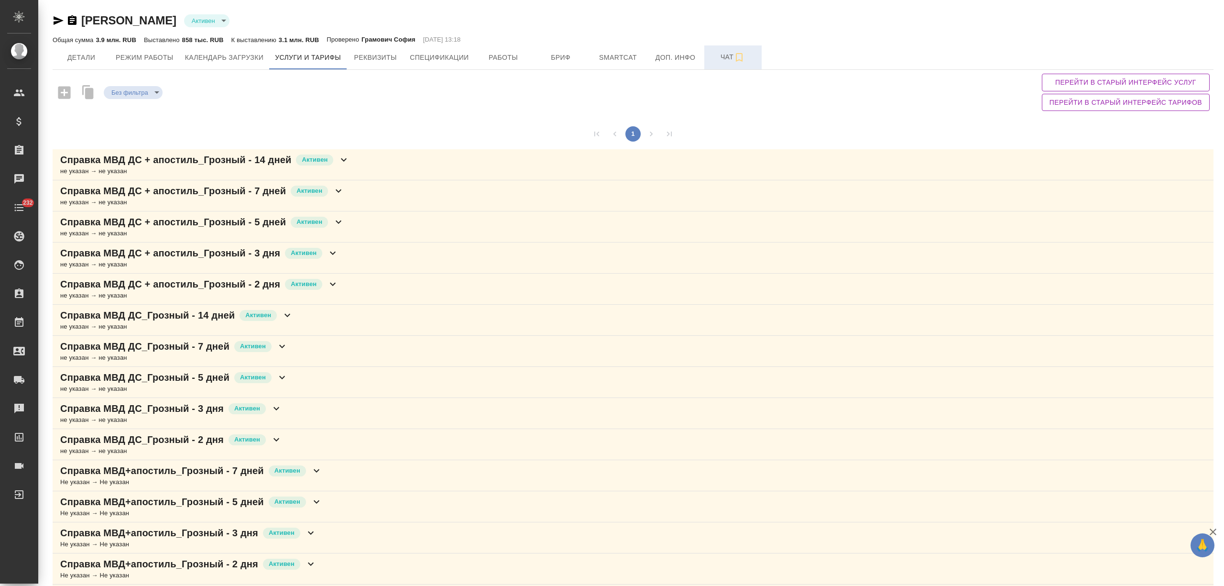
click at [715, 55] on span "Чат" at bounding box center [733, 57] width 46 height 12
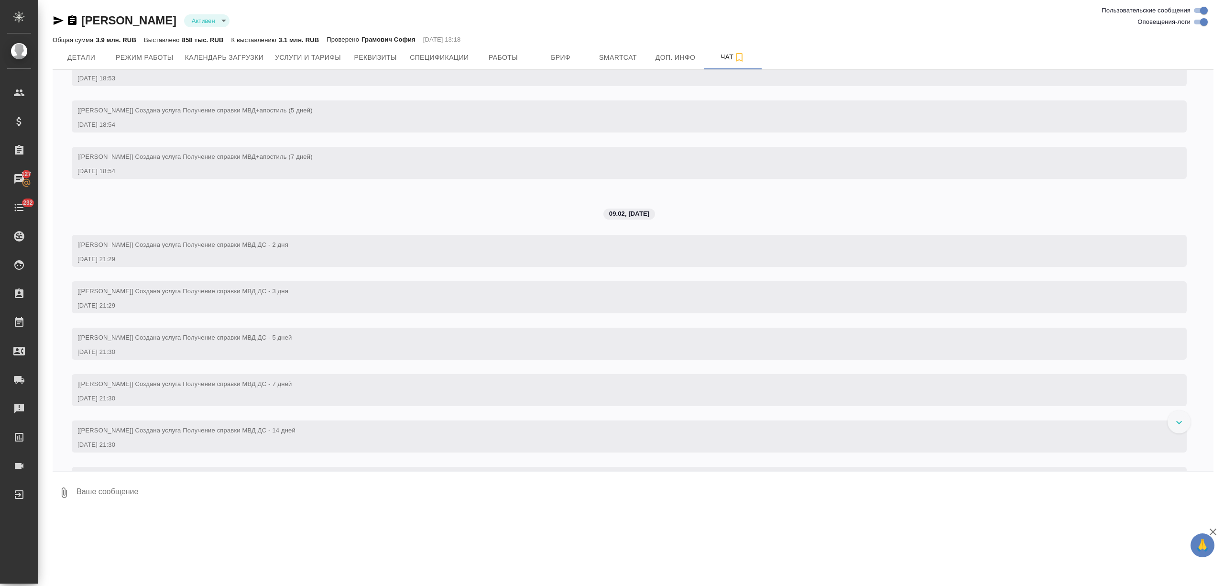
scroll to position [1130, 0]
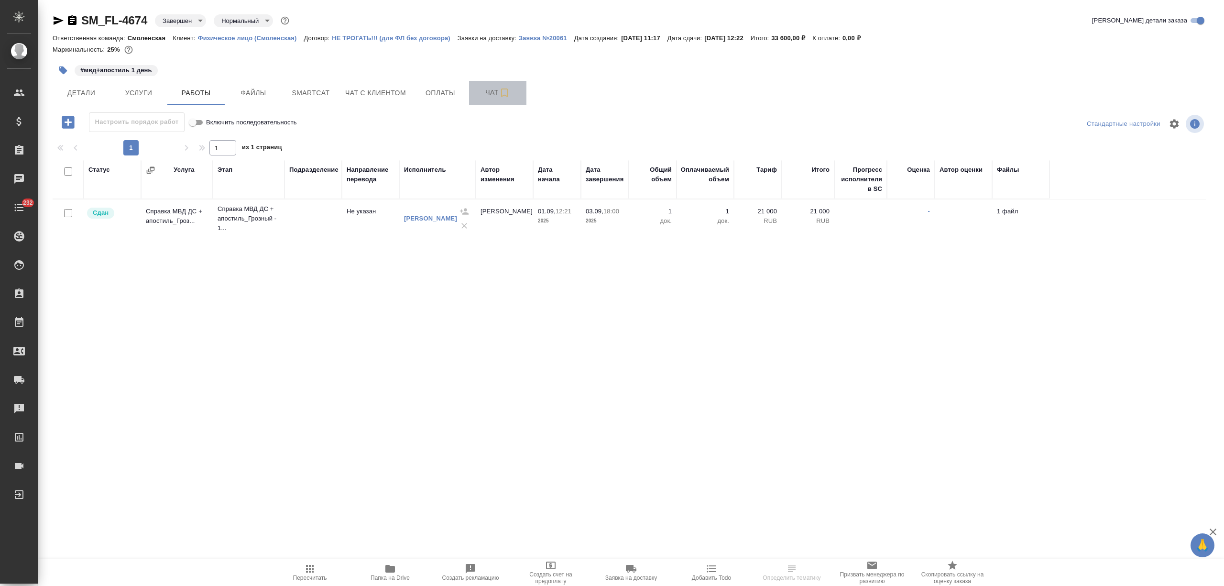
click at [475, 88] on span "Чат" at bounding box center [498, 93] width 46 height 12
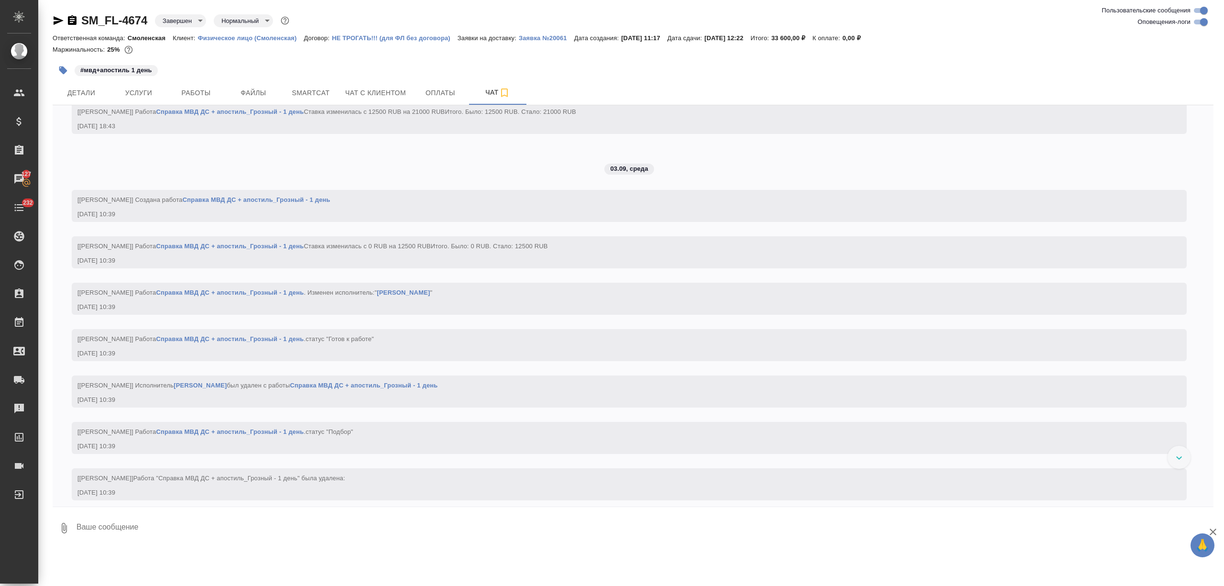
scroll to position [765, 0]
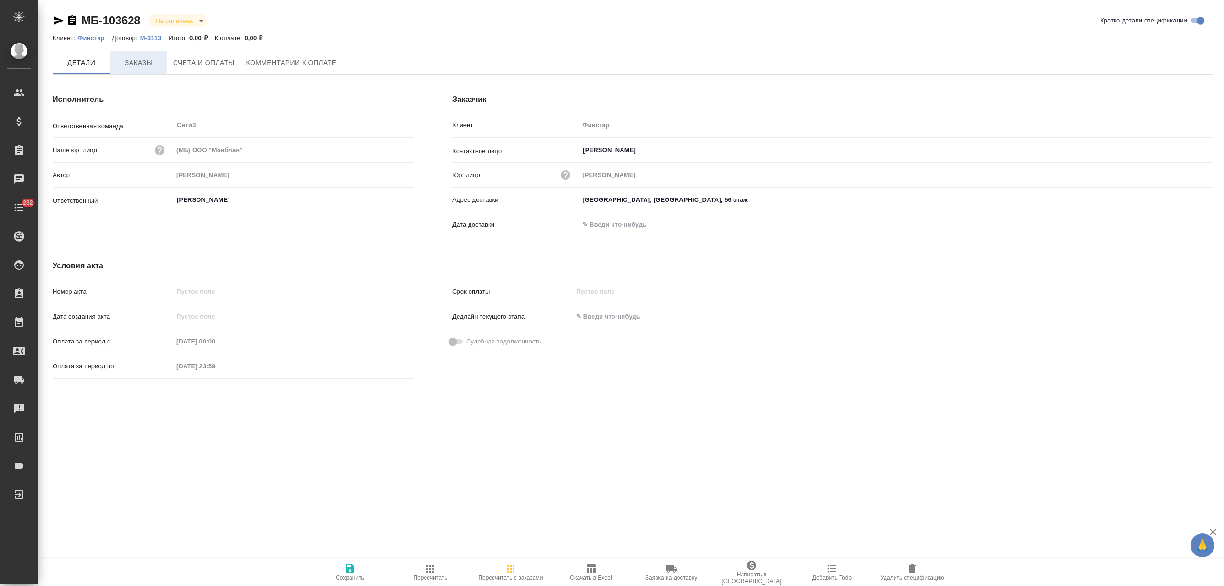
click at [125, 74] on button "Заказы" at bounding box center [138, 62] width 57 height 23
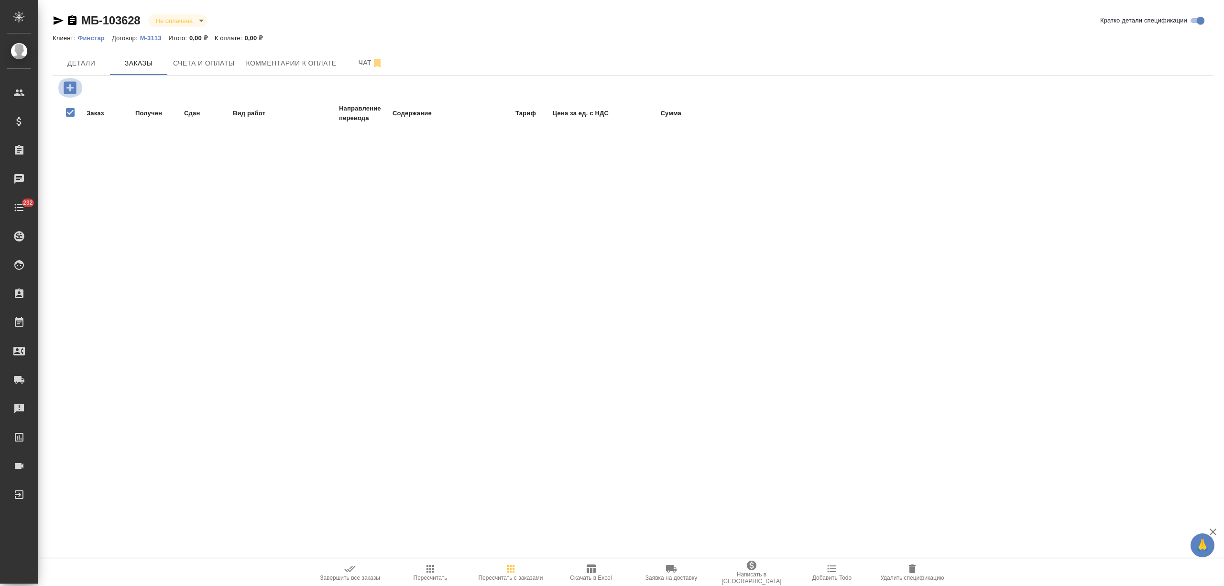
click at [64, 87] on icon "button" at bounding box center [70, 87] width 12 height 12
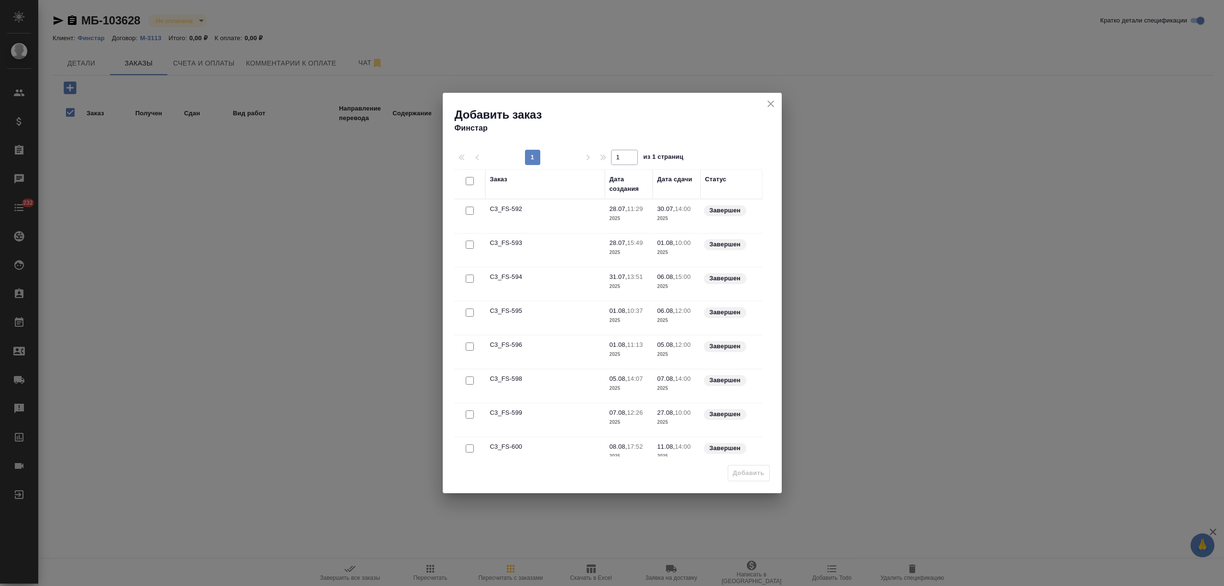
click at [459, 175] on div at bounding box center [467, 181] width 16 height 13
click at [466, 182] on input "checkbox" at bounding box center [470, 181] width 8 height 8
checkbox input "true"
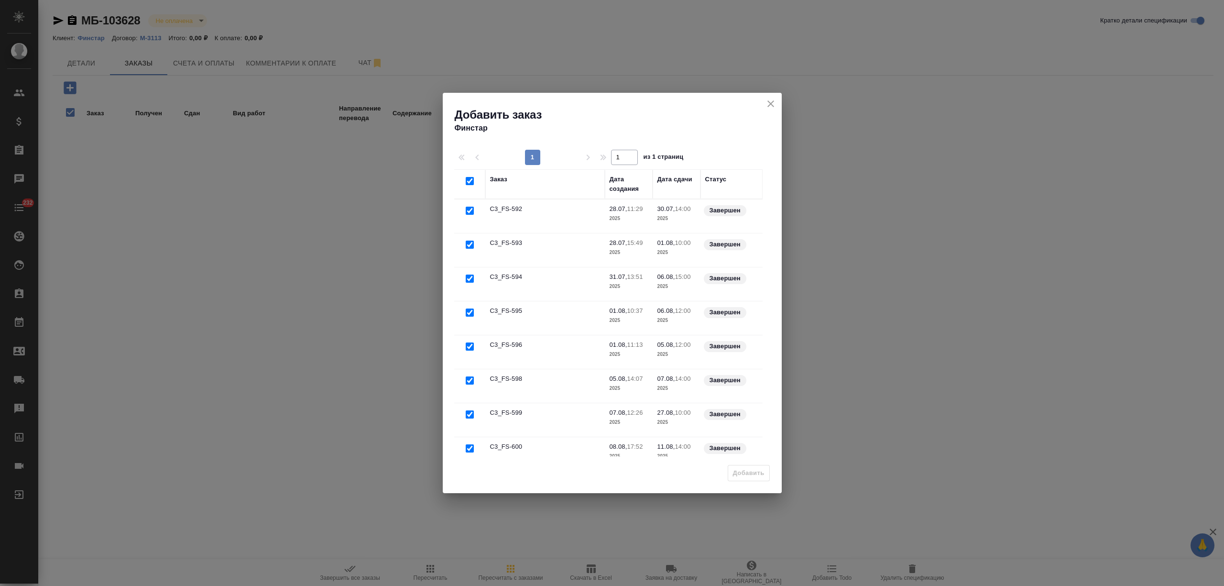
checkbox input "true"
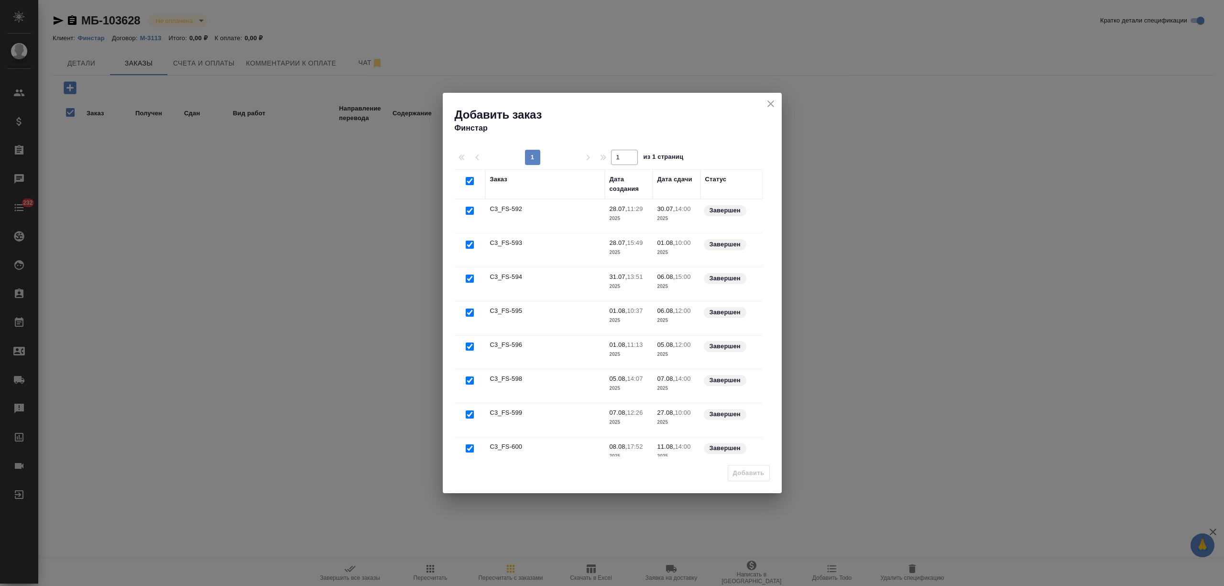
checkbox input "true"
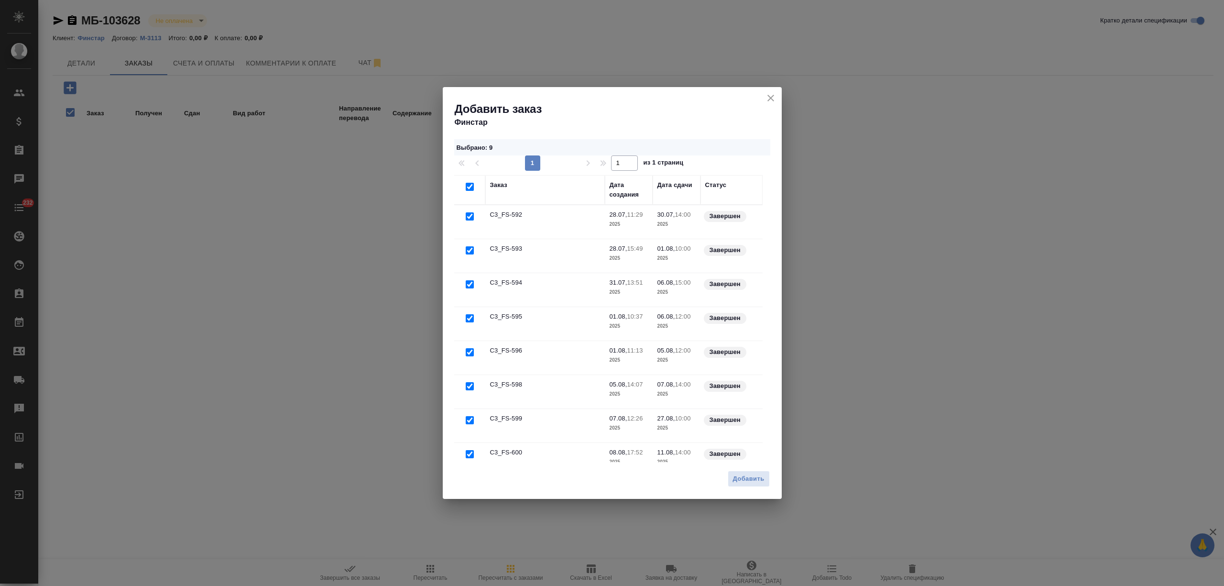
scroll to position [60, 0]
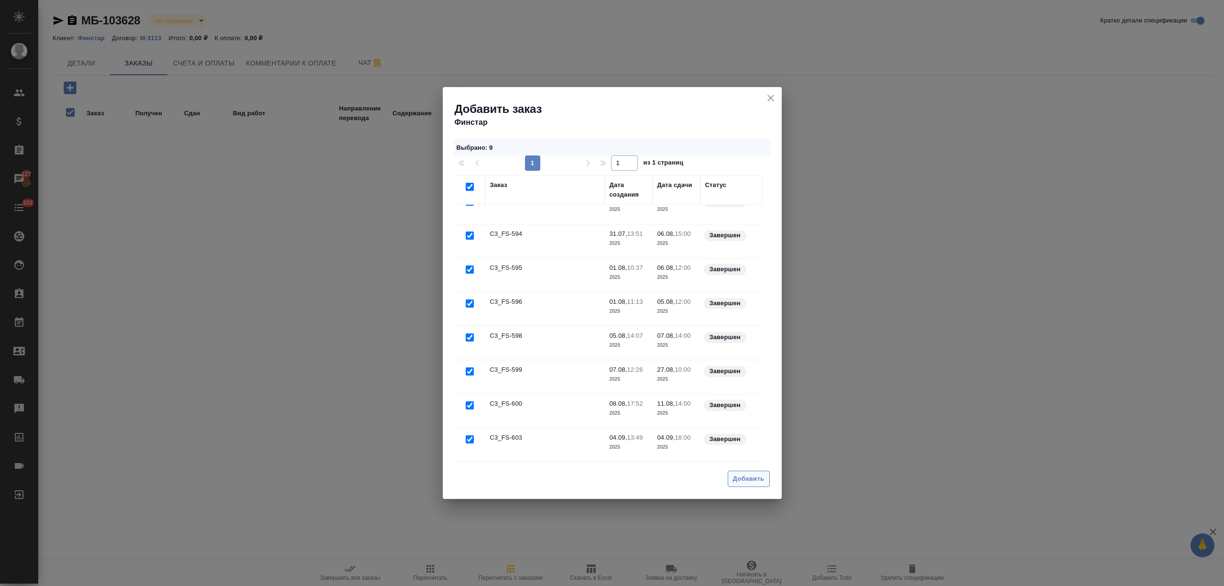
click at [760, 477] on span "Добавить" at bounding box center [749, 478] width 32 height 11
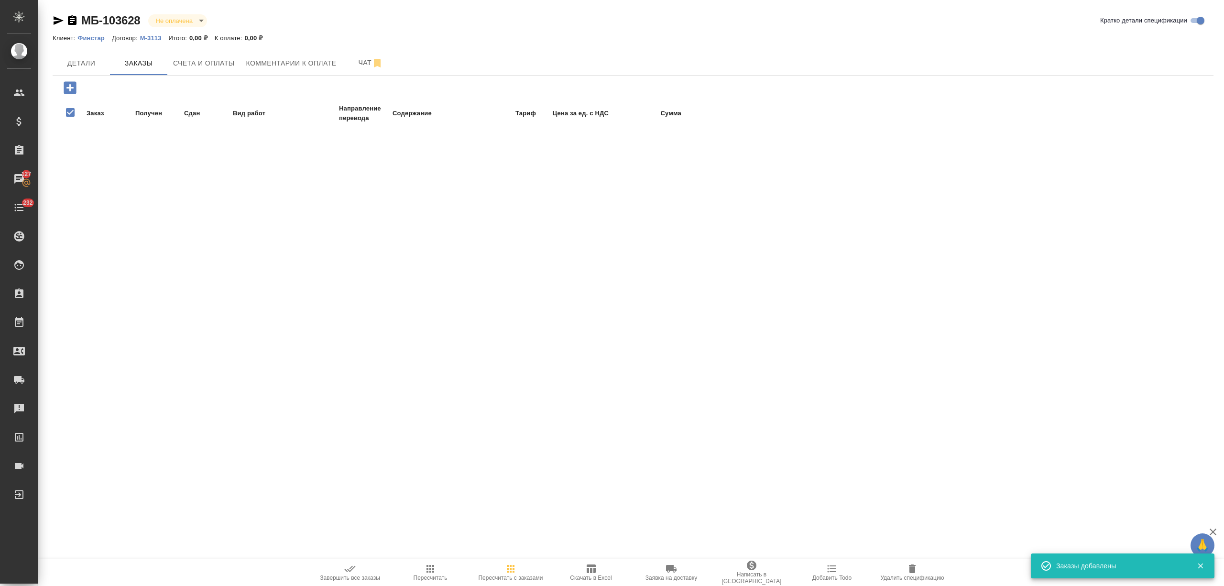
checkbox input "false"
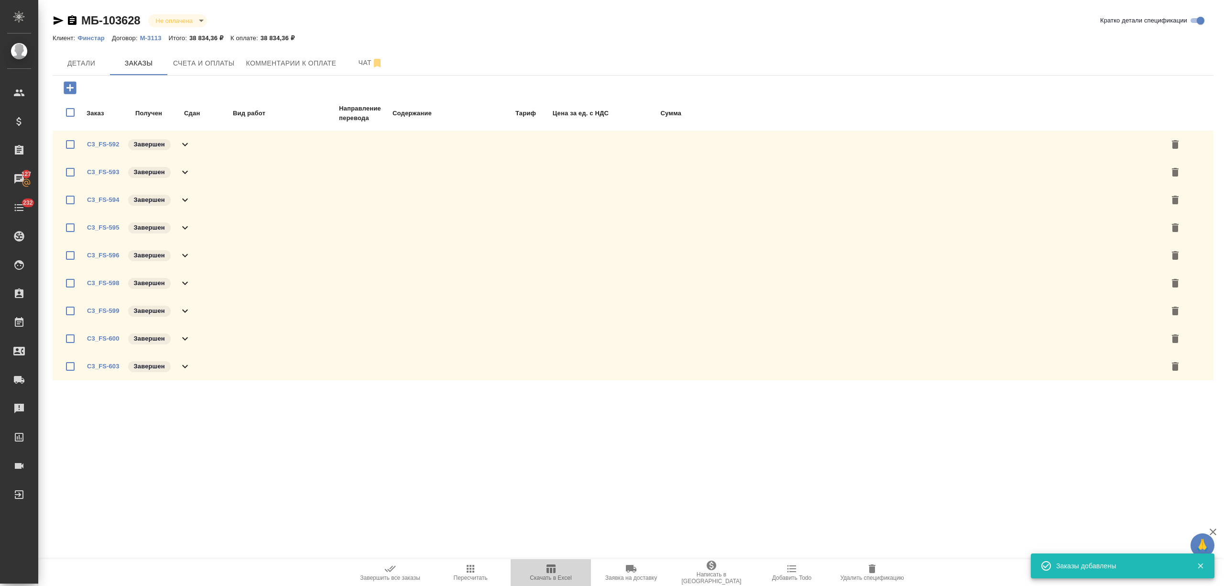
click at [542, 565] on span "Скачать в Excel" at bounding box center [550, 572] width 69 height 18
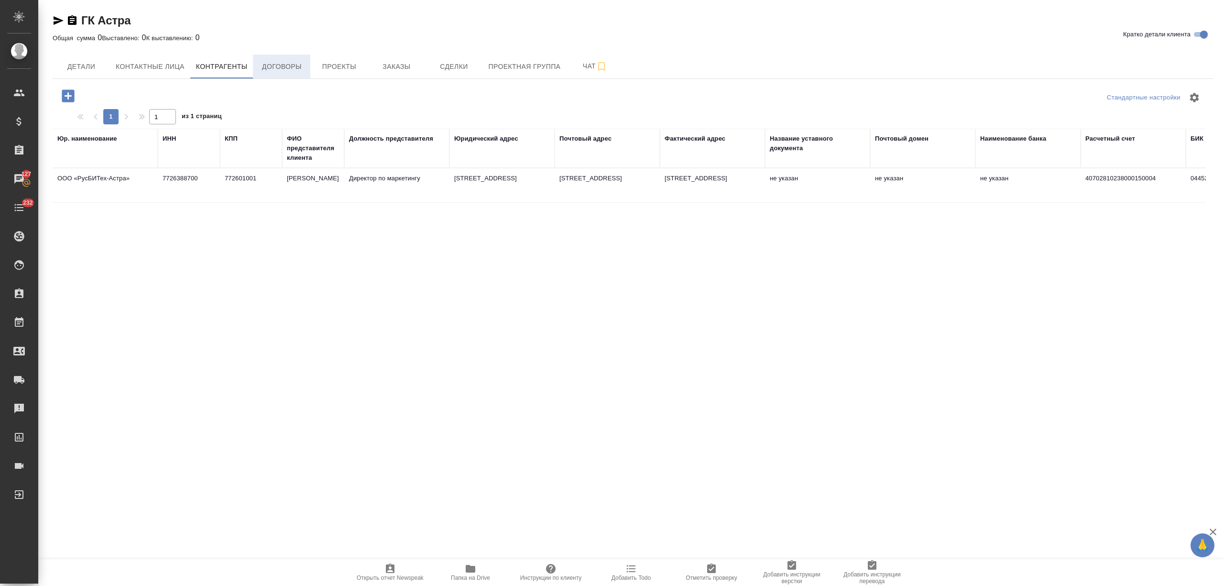
click at [272, 69] on span "Договоры" at bounding box center [282, 67] width 46 height 12
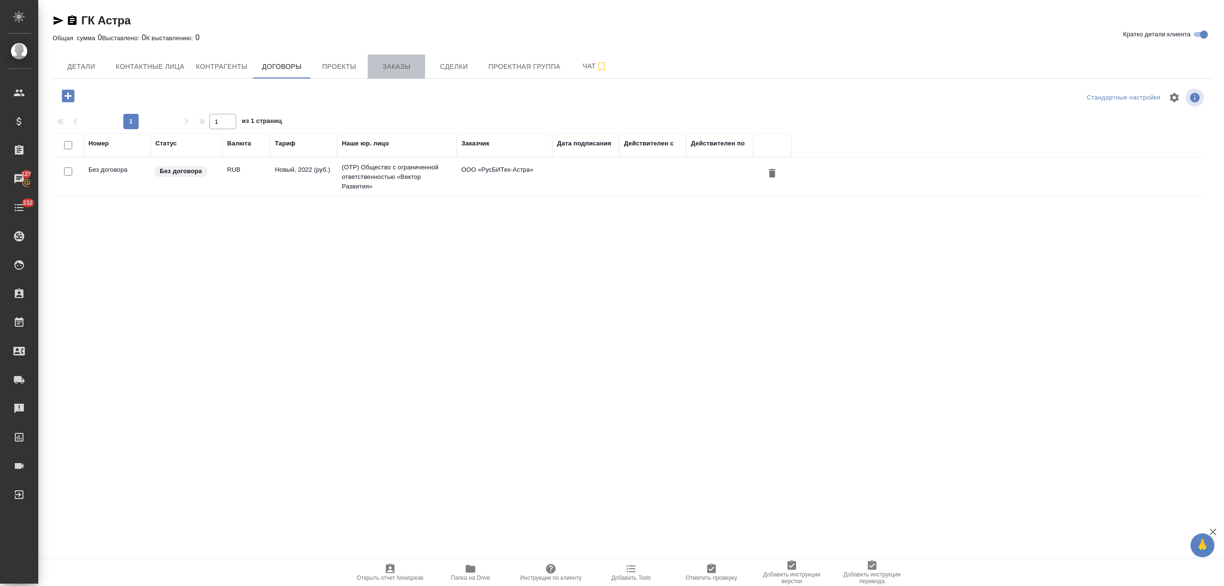
click at [390, 68] on span "Заказы" at bounding box center [396, 67] width 46 height 12
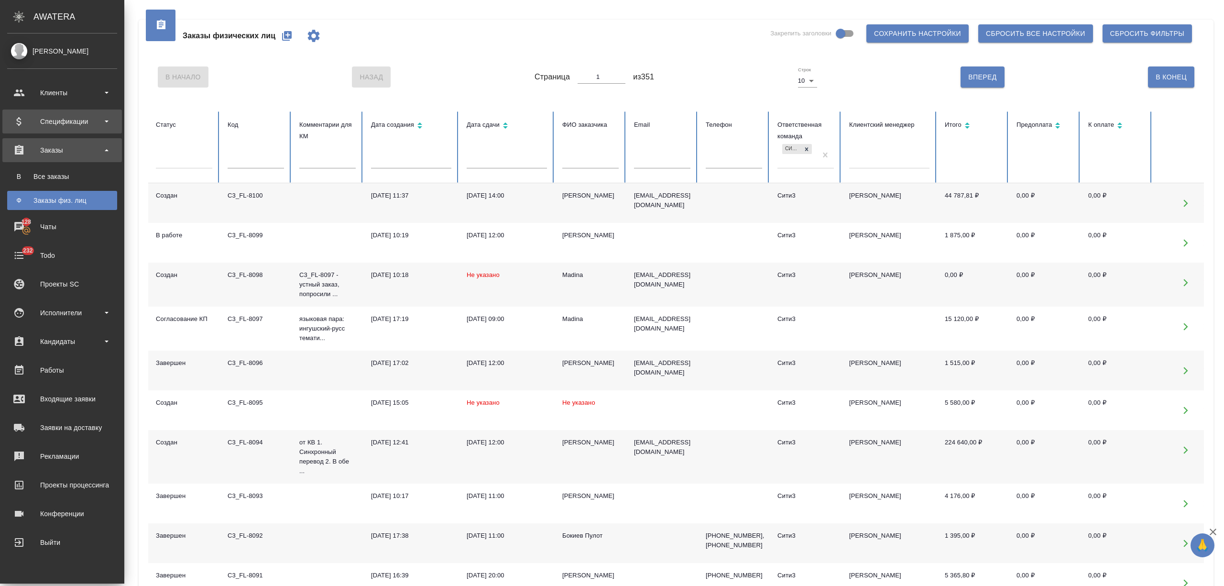
click at [67, 121] on div "Спецификации" at bounding box center [62, 121] width 110 height 14
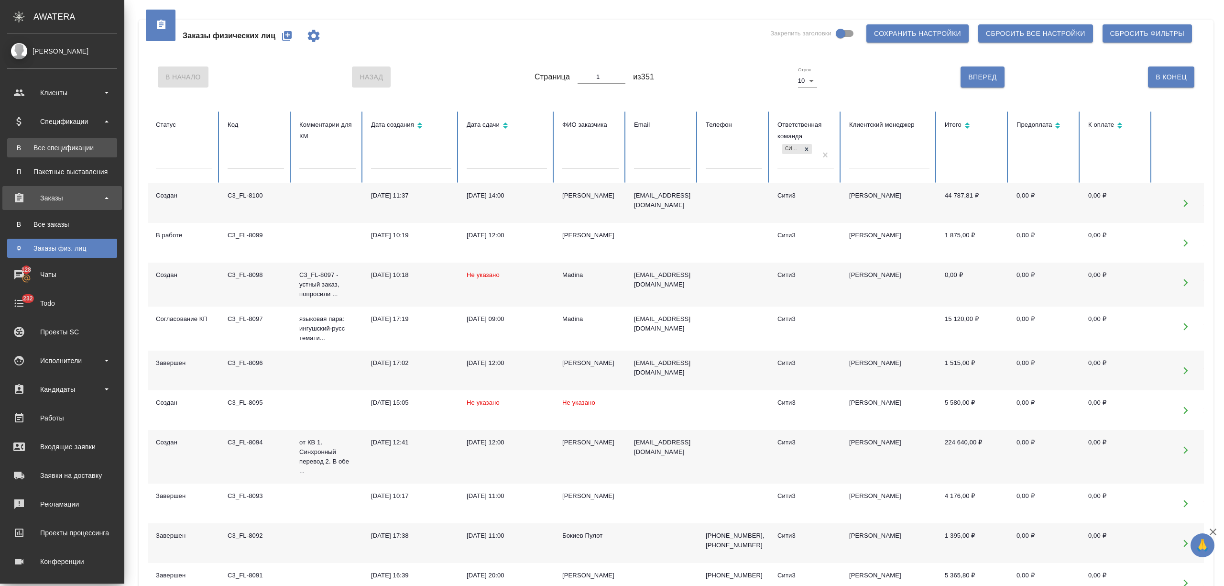
click at [81, 147] on div "Все спецификации" at bounding box center [62, 148] width 100 height 10
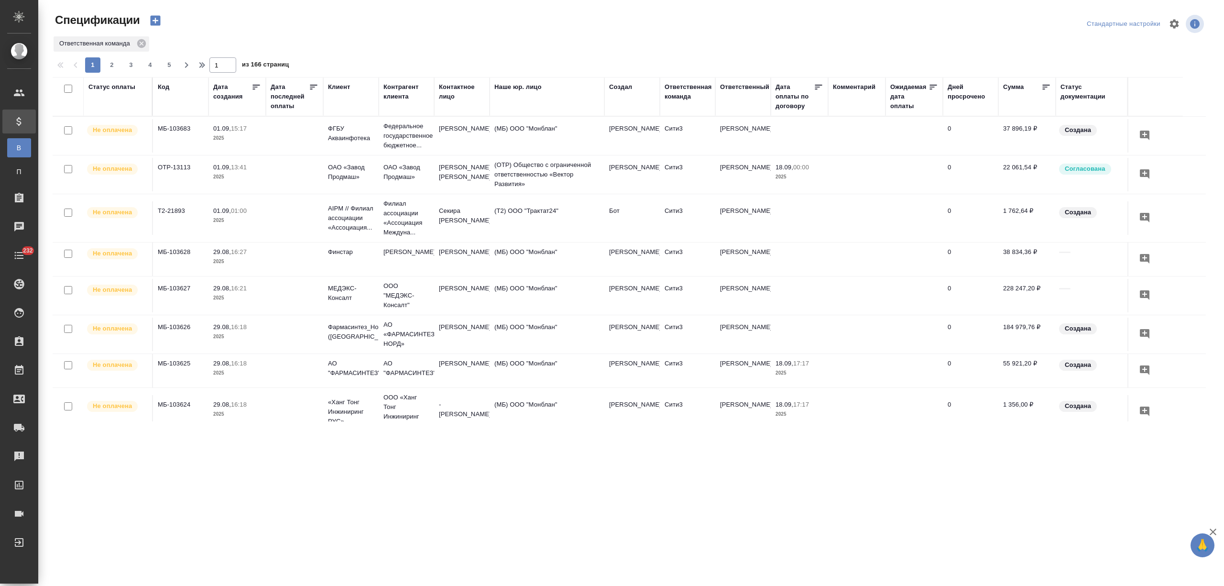
click at [335, 85] on div "Клиент" at bounding box center [339, 87] width 22 height 10
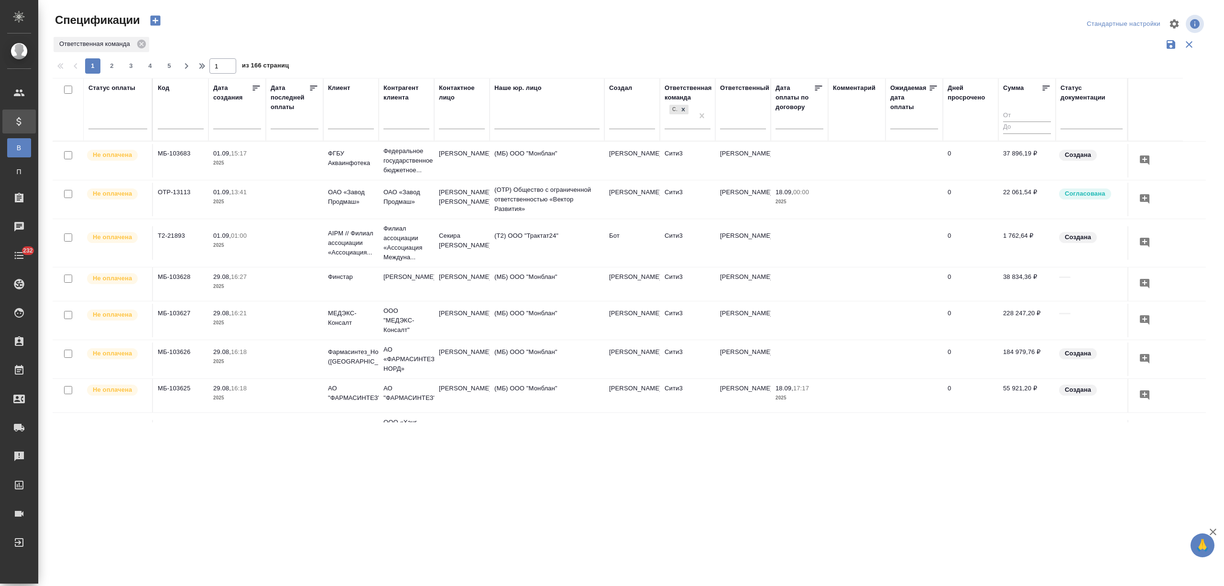
click at [345, 124] on input "text" at bounding box center [351, 123] width 46 height 12
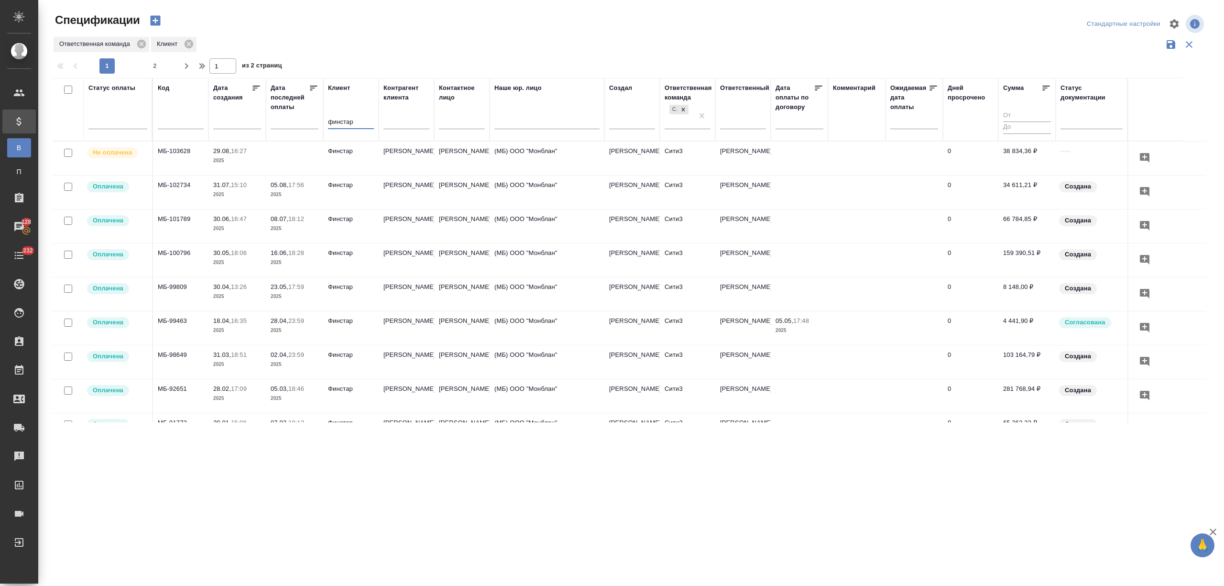
type input "финстар"
click at [343, 155] on p "Финстар" at bounding box center [351, 151] width 46 height 10
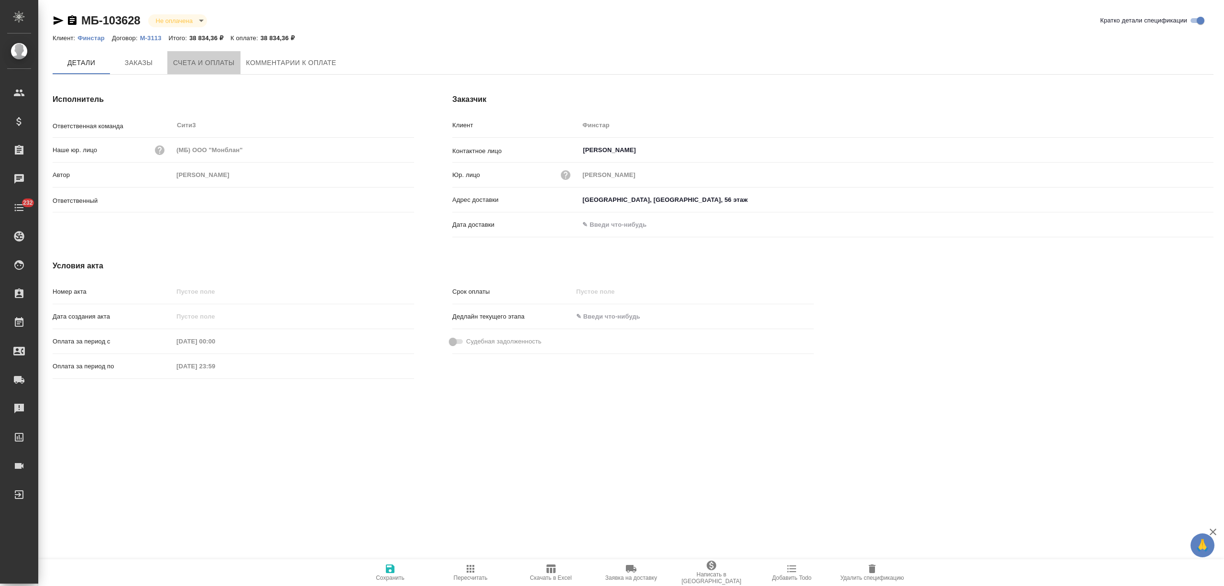
click at [221, 58] on span "Счета и оплаты" at bounding box center [204, 63] width 62 height 12
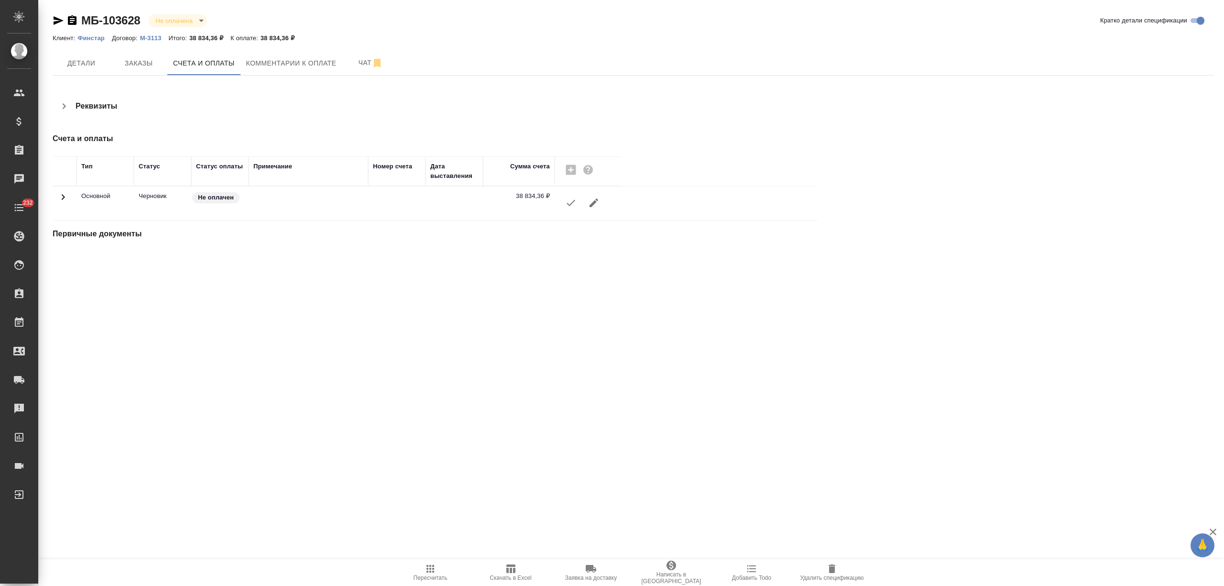
click at [490, 569] on span "Скачать в Excel" at bounding box center [510, 572] width 69 height 18
click at [147, 55] on button "Заказы" at bounding box center [138, 63] width 57 height 24
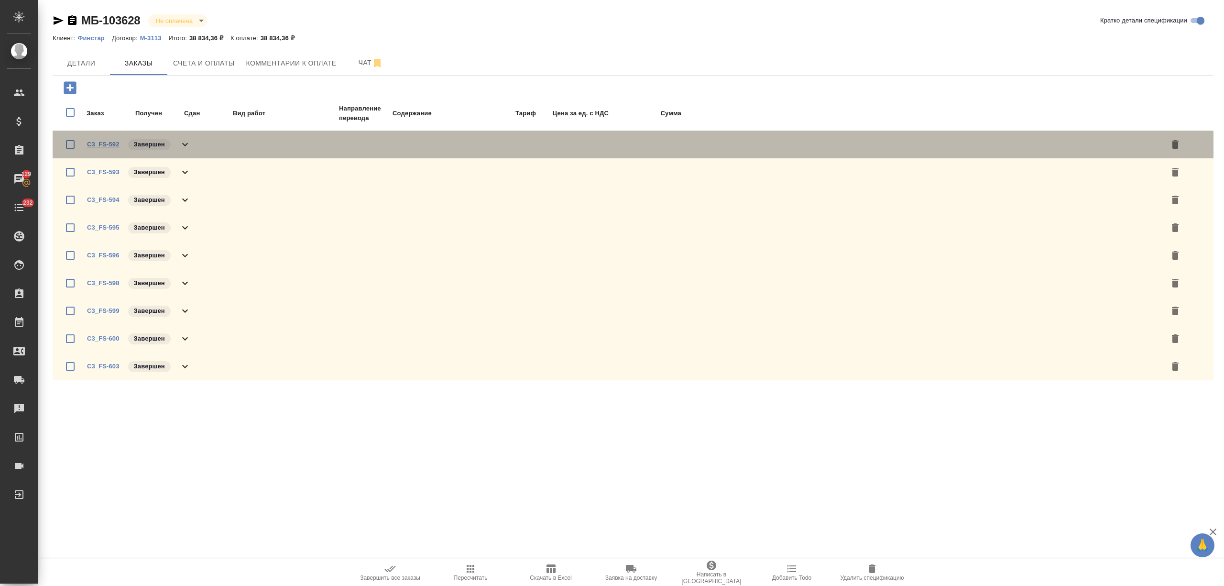
click at [97, 144] on link "C3_FS-592" at bounding box center [103, 144] width 33 height 7
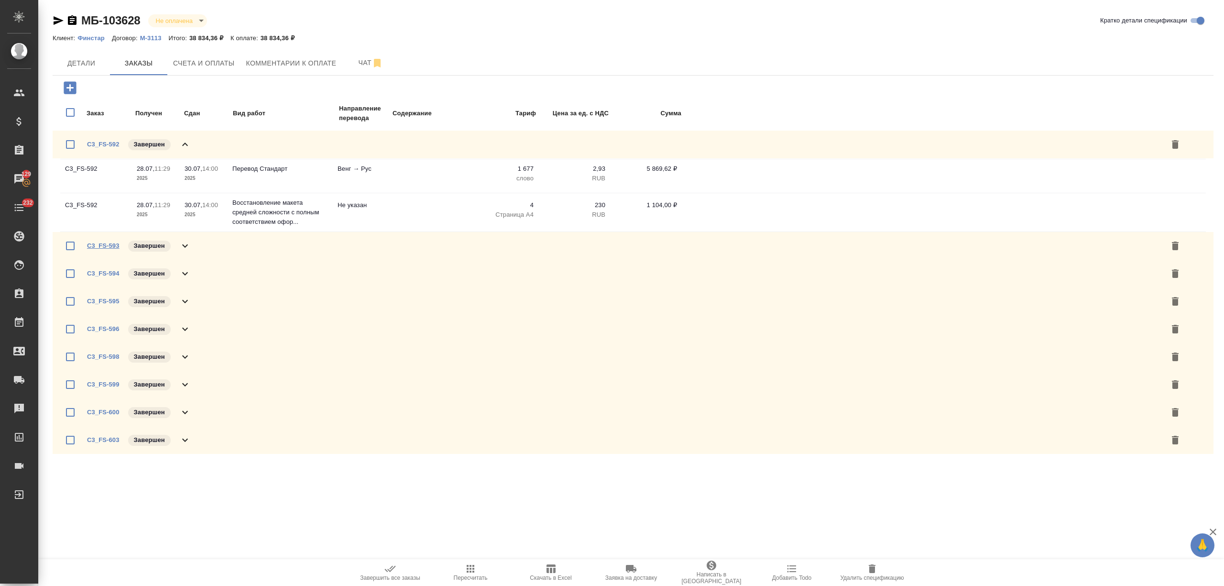
click at [113, 244] on link "C3_FS-593" at bounding box center [103, 245] width 33 height 7
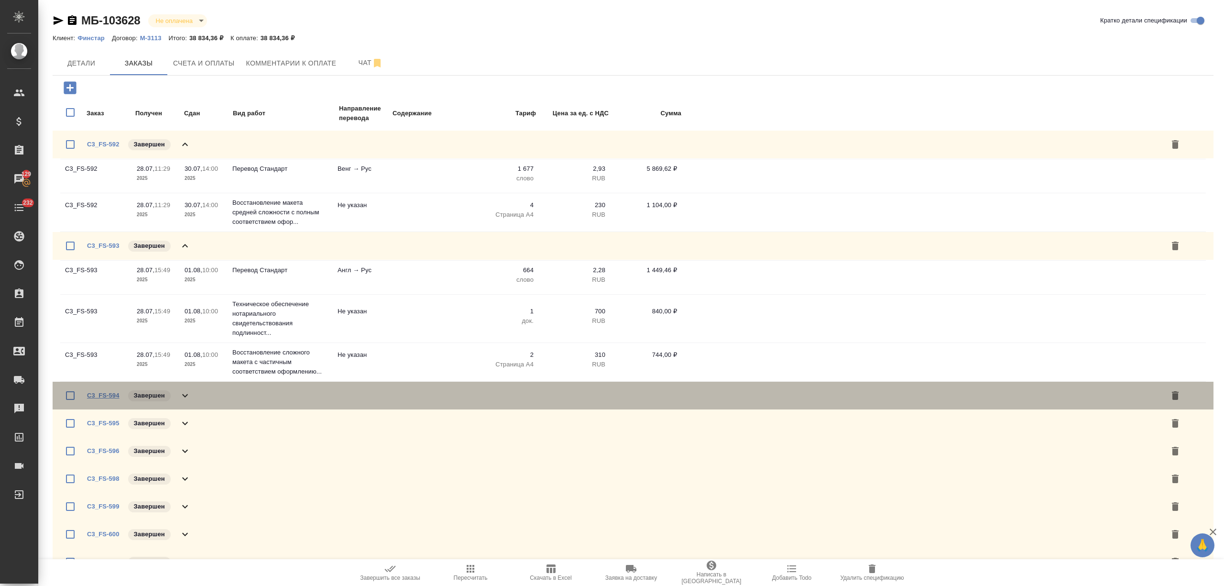
click at [106, 393] on link "C3_FS-594" at bounding box center [103, 395] width 33 height 7
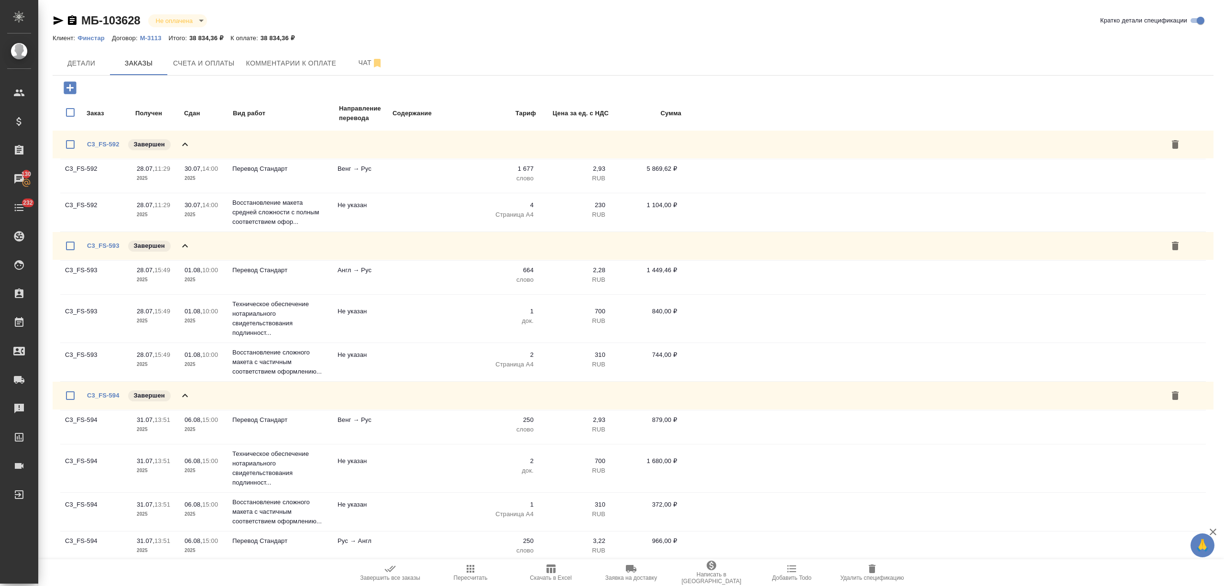
click at [183, 393] on icon at bounding box center [184, 395] width 11 height 11
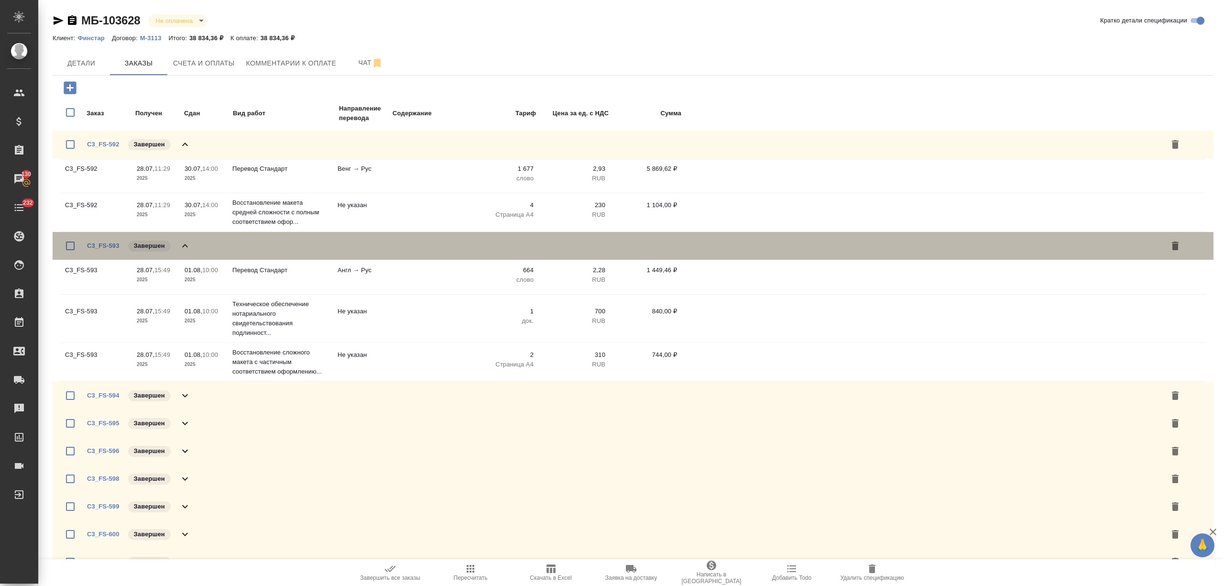
click at [187, 245] on icon at bounding box center [184, 245] width 11 height 11
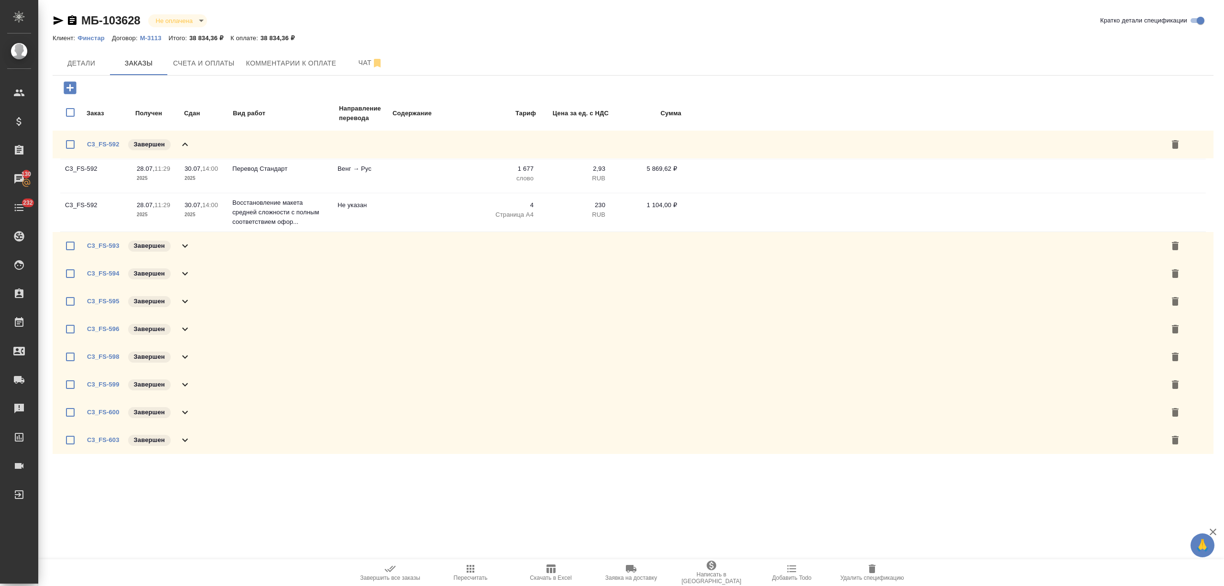
click at [186, 142] on icon at bounding box center [185, 143] width 6 height 3
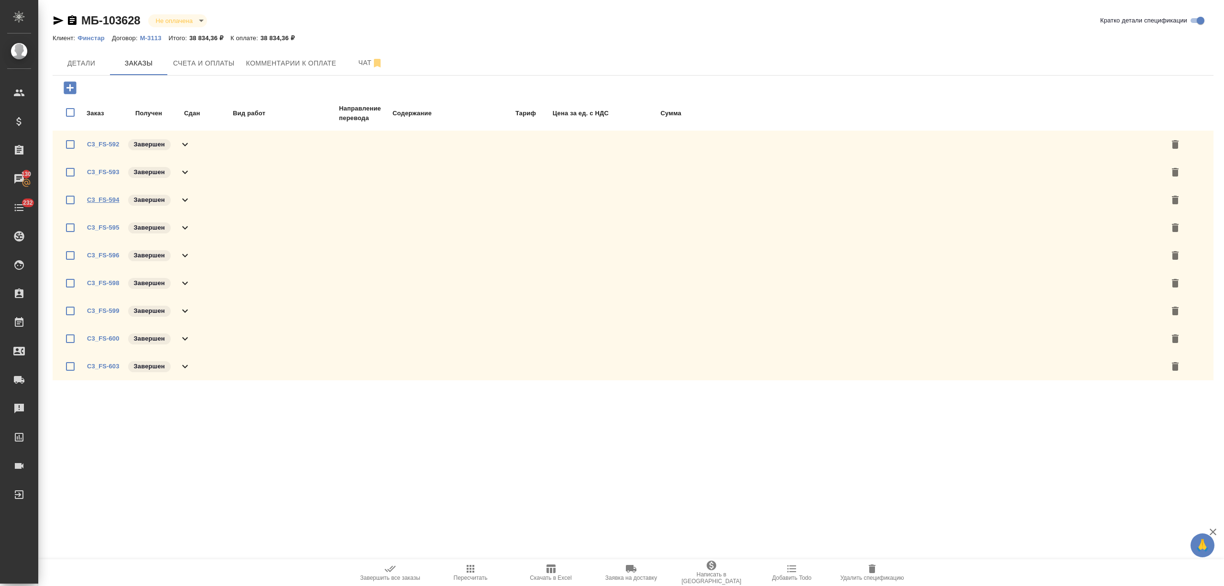
click at [103, 201] on link "C3_FS-594" at bounding box center [103, 199] width 33 height 7
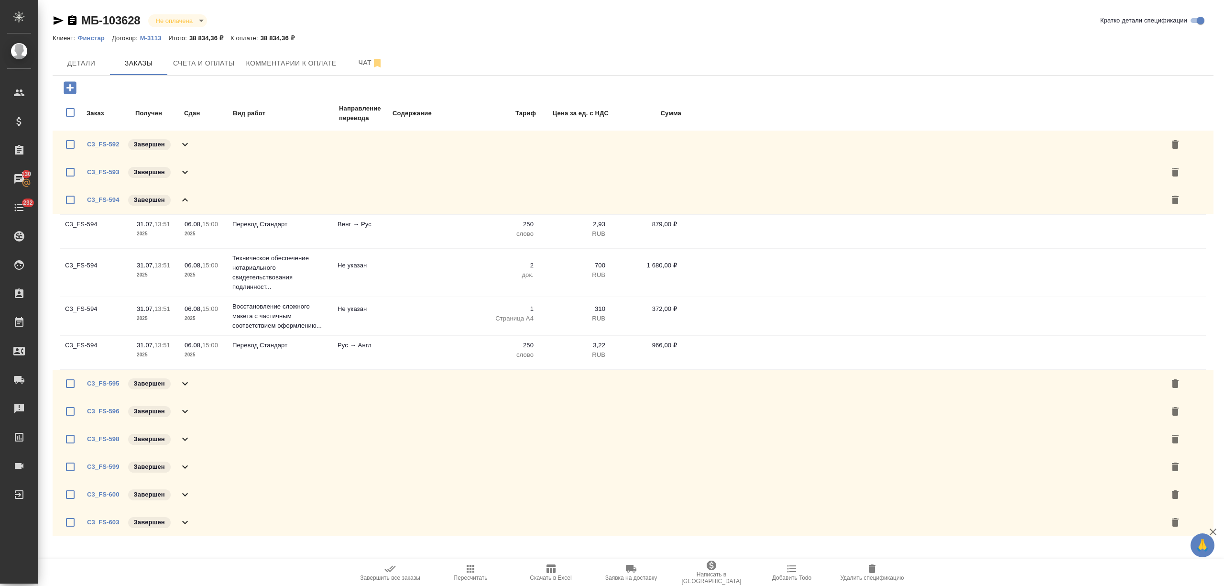
click at [183, 201] on icon at bounding box center [184, 199] width 11 height 11
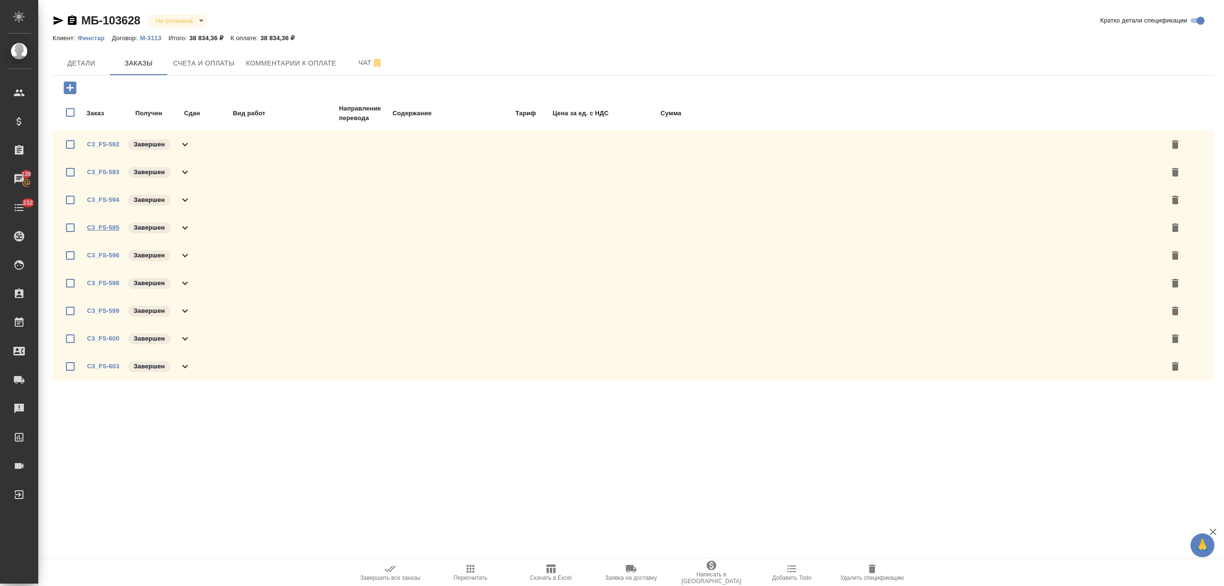
click at [109, 226] on link "C3_FS-595" at bounding box center [103, 227] width 33 height 7
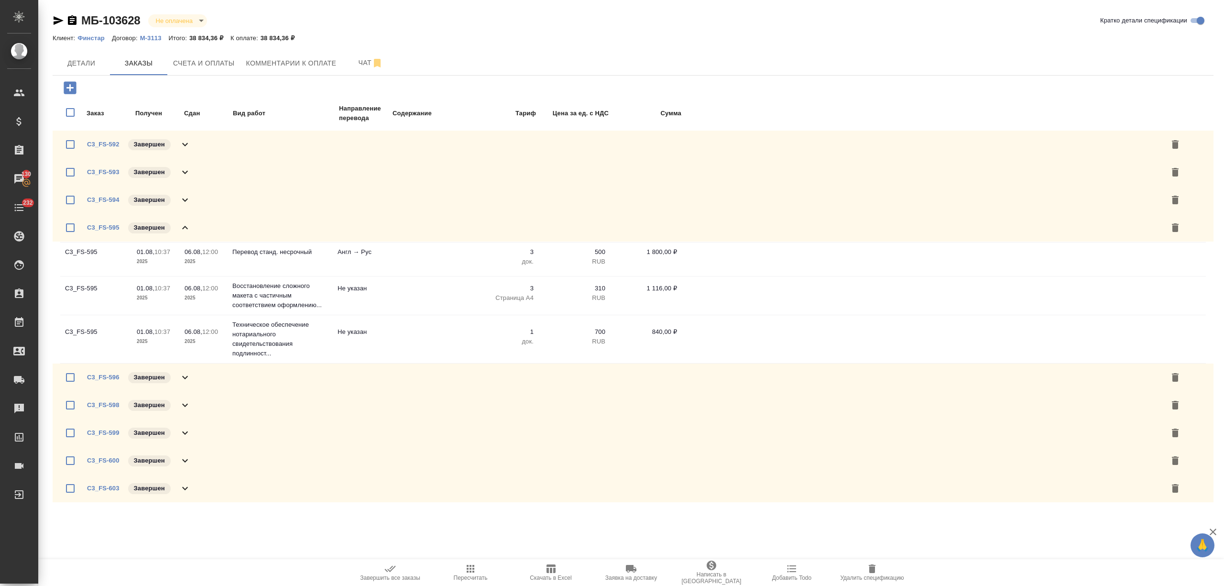
click at [192, 223] on div "C3_FS-595 Завершен" at bounding box center [633, 228] width 1161 height 28
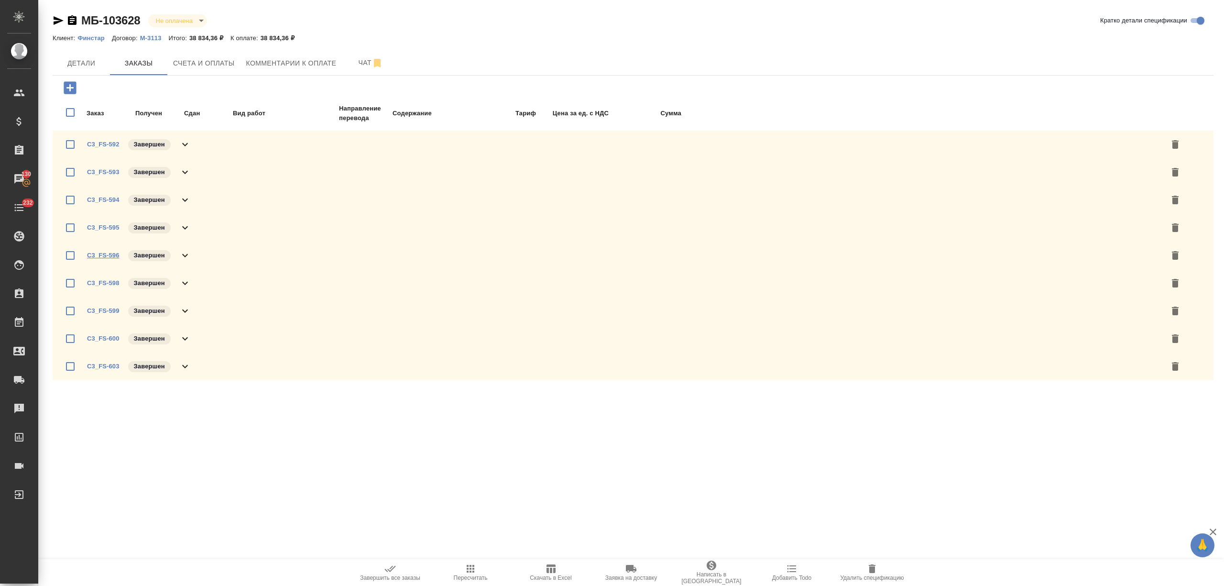
click at [105, 252] on link "C3_FS-596" at bounding box center [103, 255] width 33 height 7
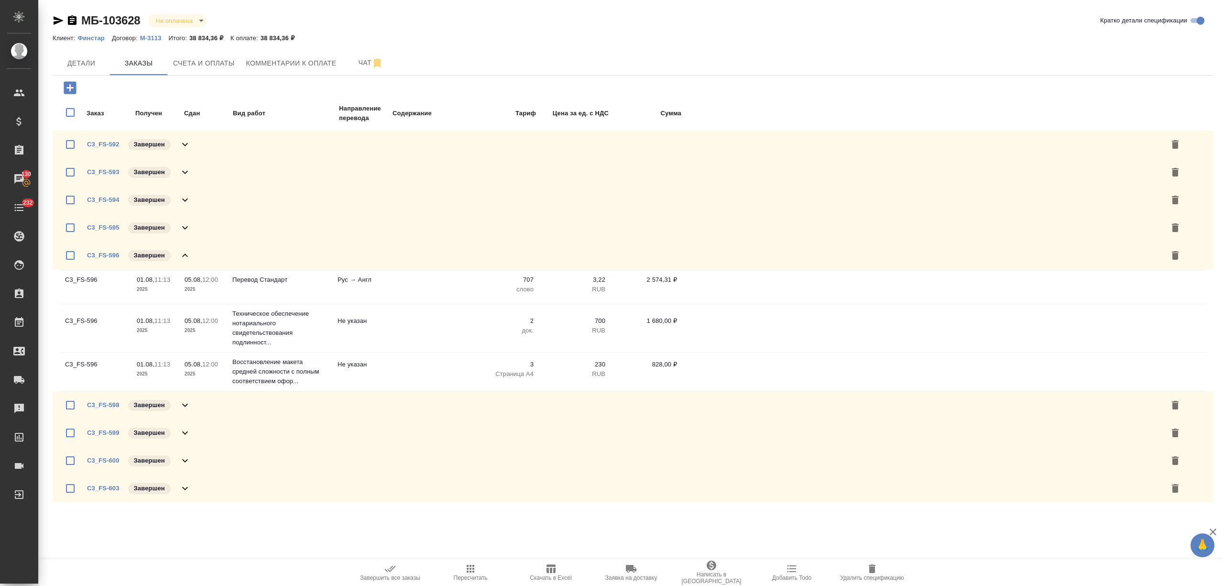
click at [187, 252] on icon at bounding box center [184, 255] width 11 height 11
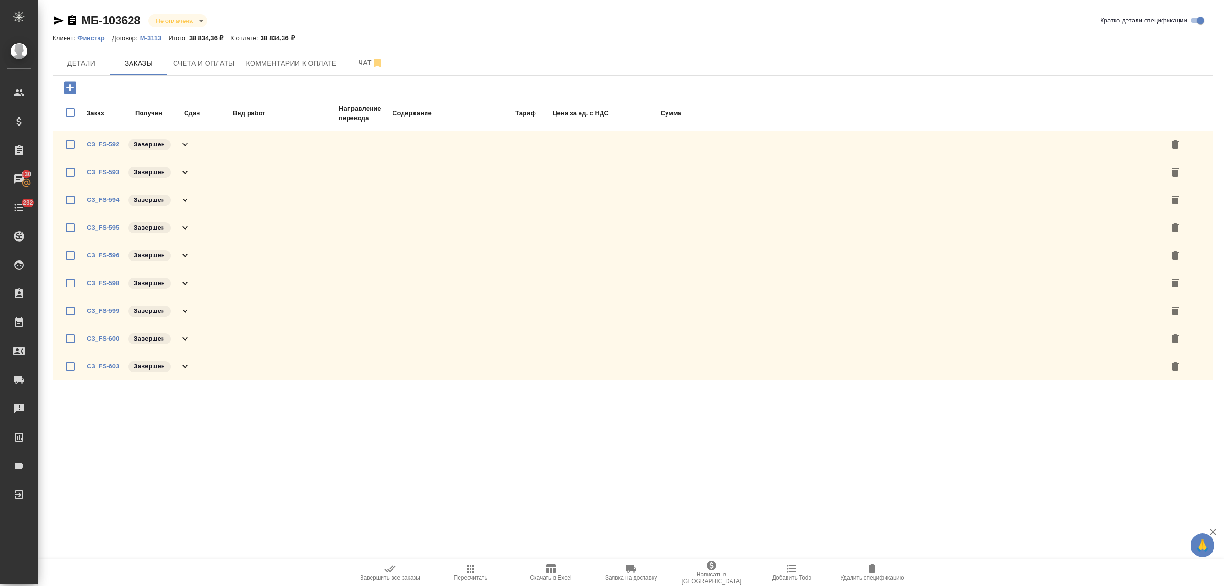
click at [111, 284] on link "C3_FS-598" at bounding box center [103, 282] width 33 height 7
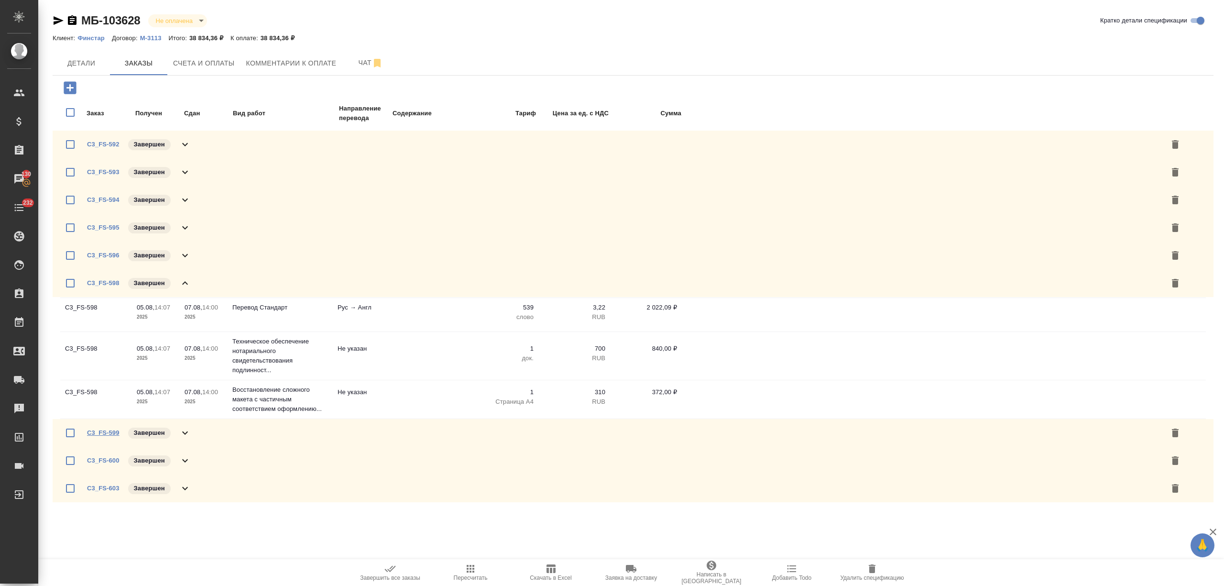
click at [102, 432] on link "C3_FS-599" at bounding box center [103, 432] width 33 height 7
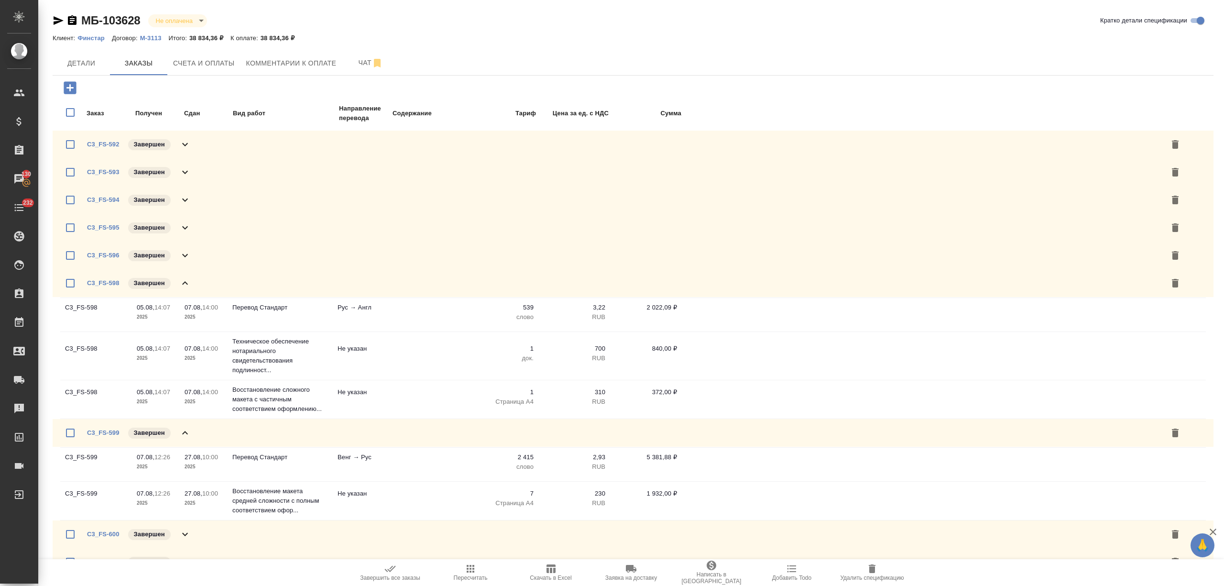
click at [186, 427] on icon at bounding box center [184, 432] width 11 height 11
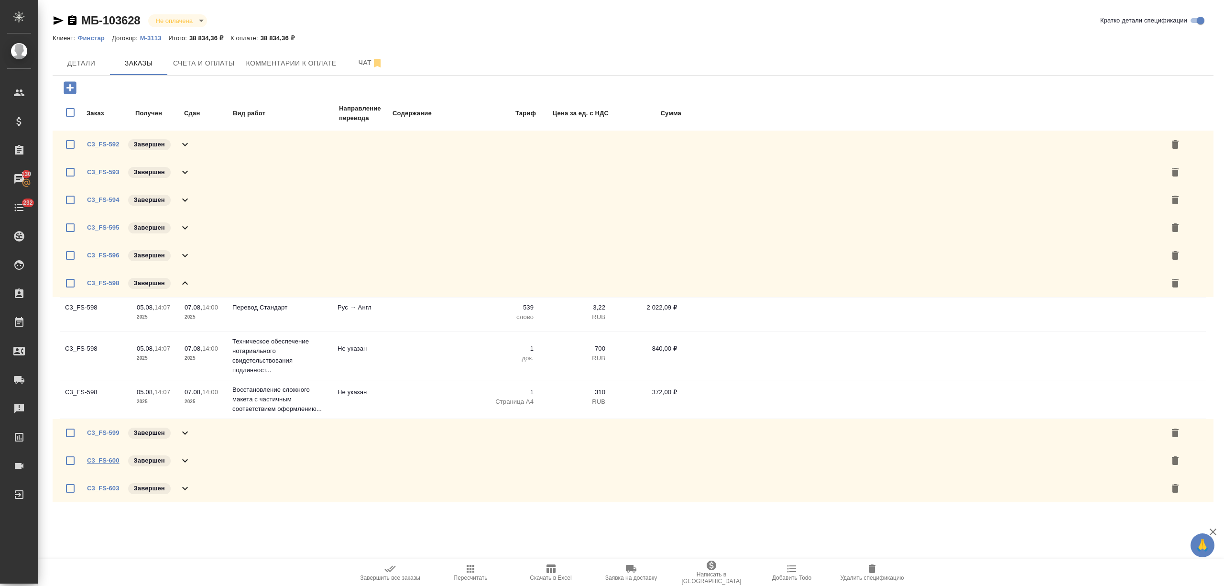
click at [106, 458] on link "C3_FS-600" at bounding box center [103, 460] width 33 height 7
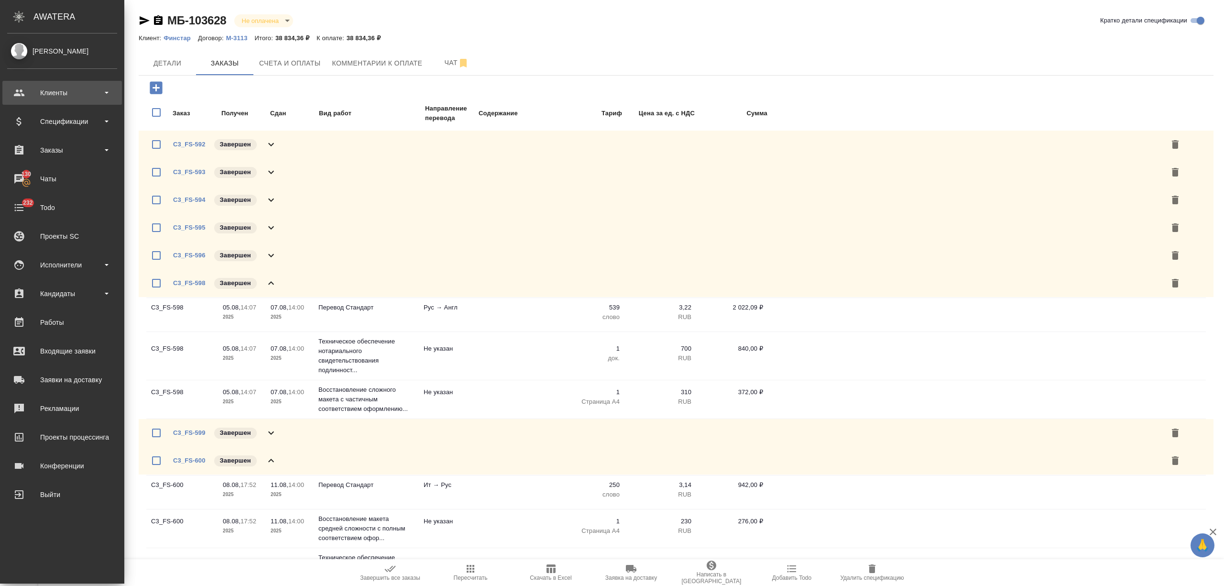
click at [23, 96] on div "Клиенты" at bounding box center [62, 93] width 110 height 14
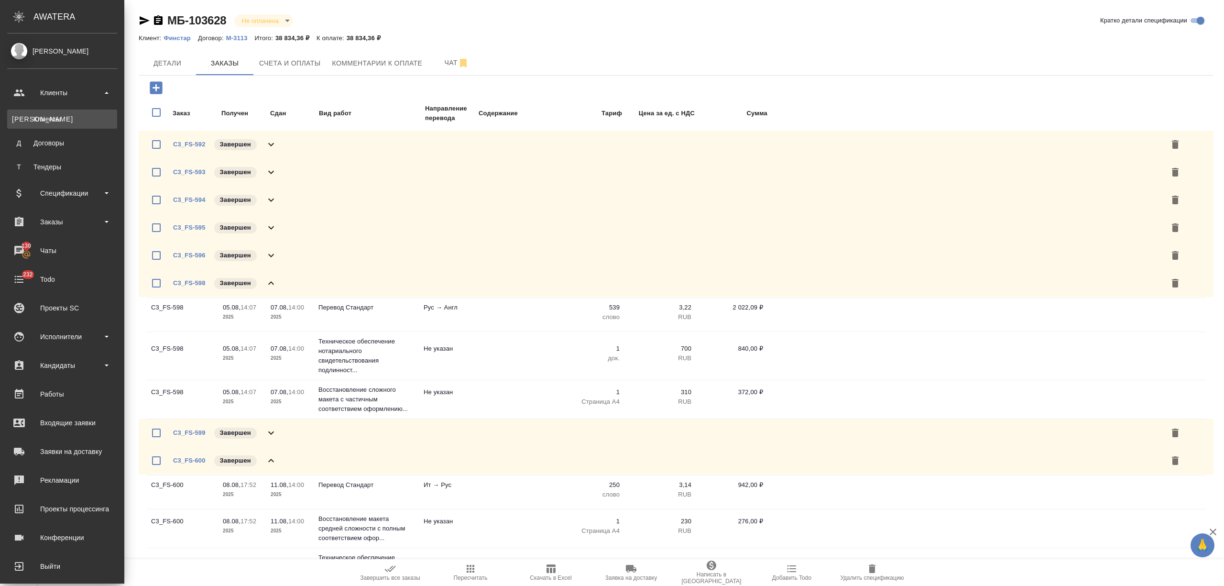
click at [38, 117] on div "Клиенты" at bounding box center [62, 119] width 100 height 10
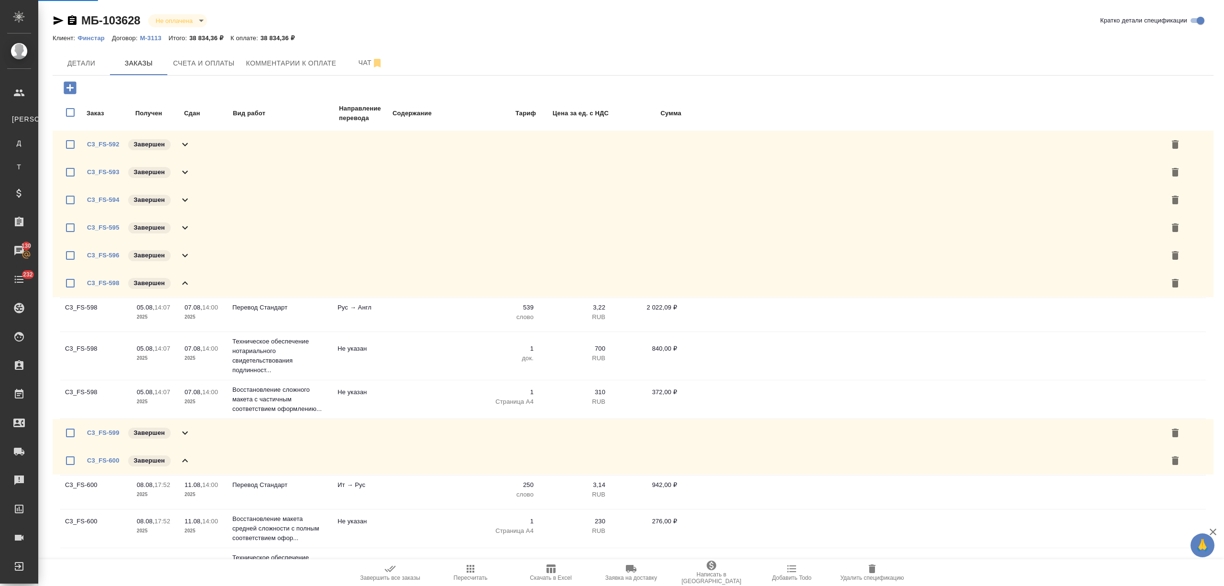
select select "RU"
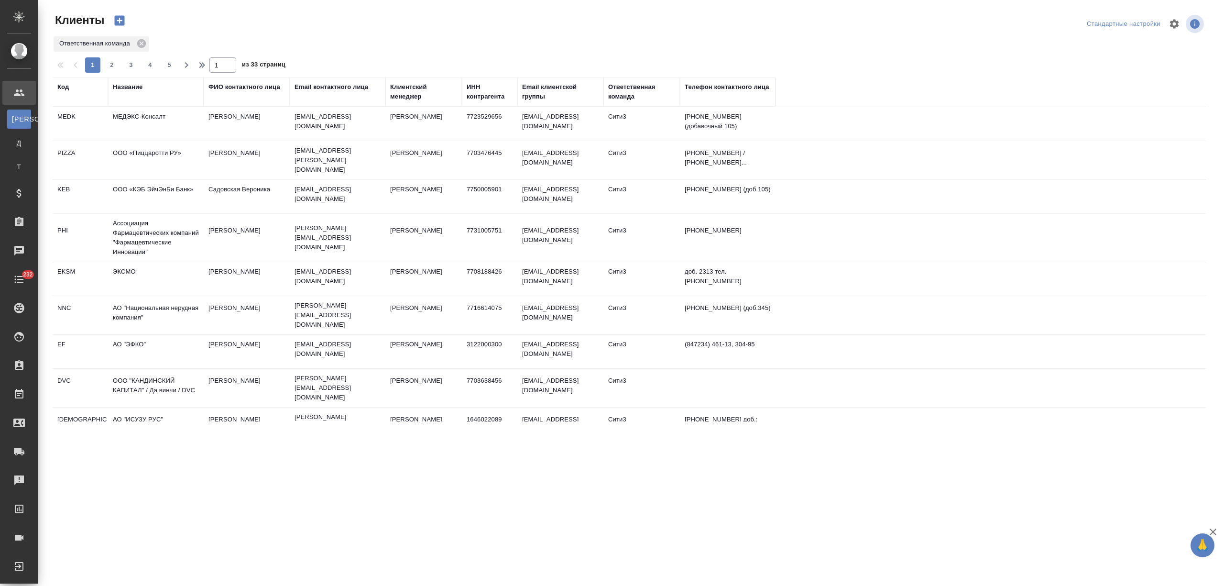
click at [139, 87] on div "Название" at bounding box center [128, 87] width 30 height 10
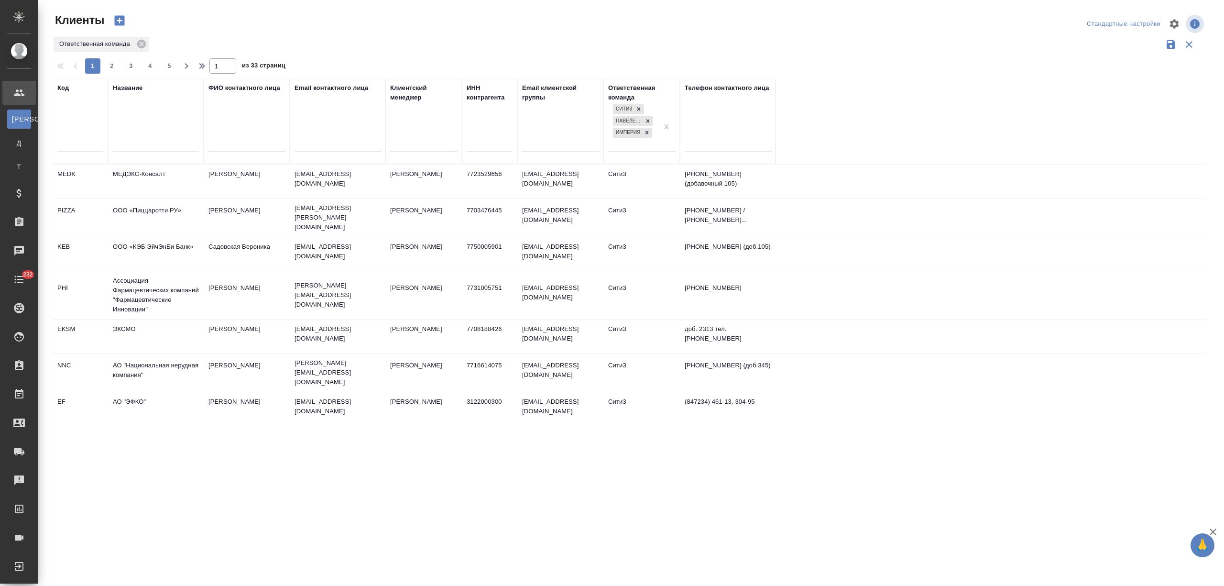
click at [131, 147] on input "text" at bounding box center [156, 146] width 86 height 12
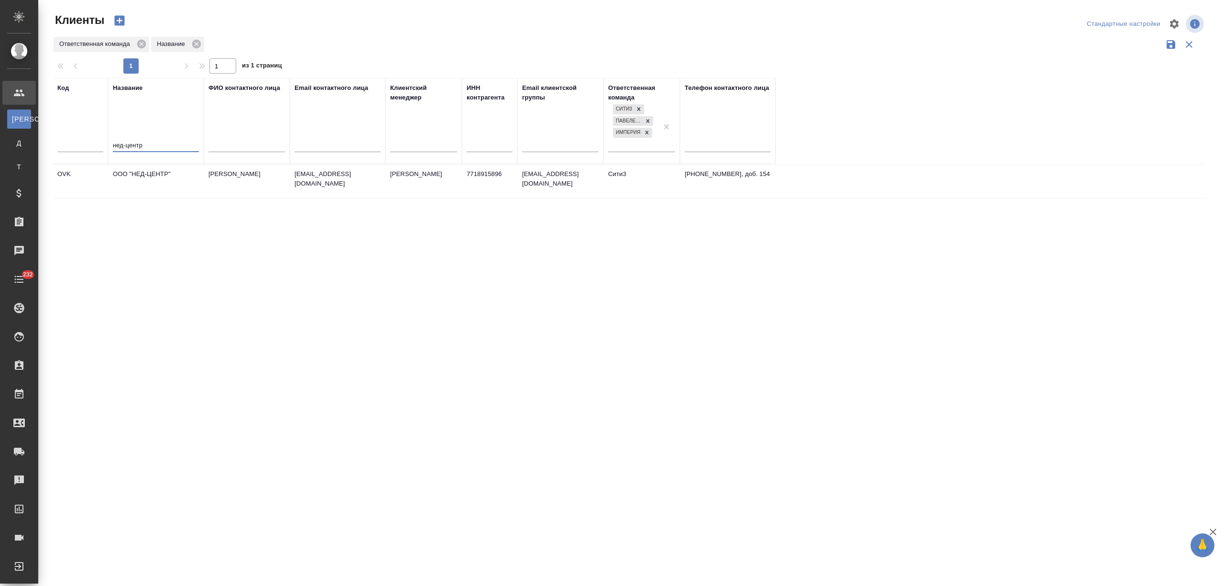
type input "нед-центр"
click at [159, 181] on td "ООО "НЕД-ЦЕНТР"" at bounding box center [156, 180] width 96 height 33
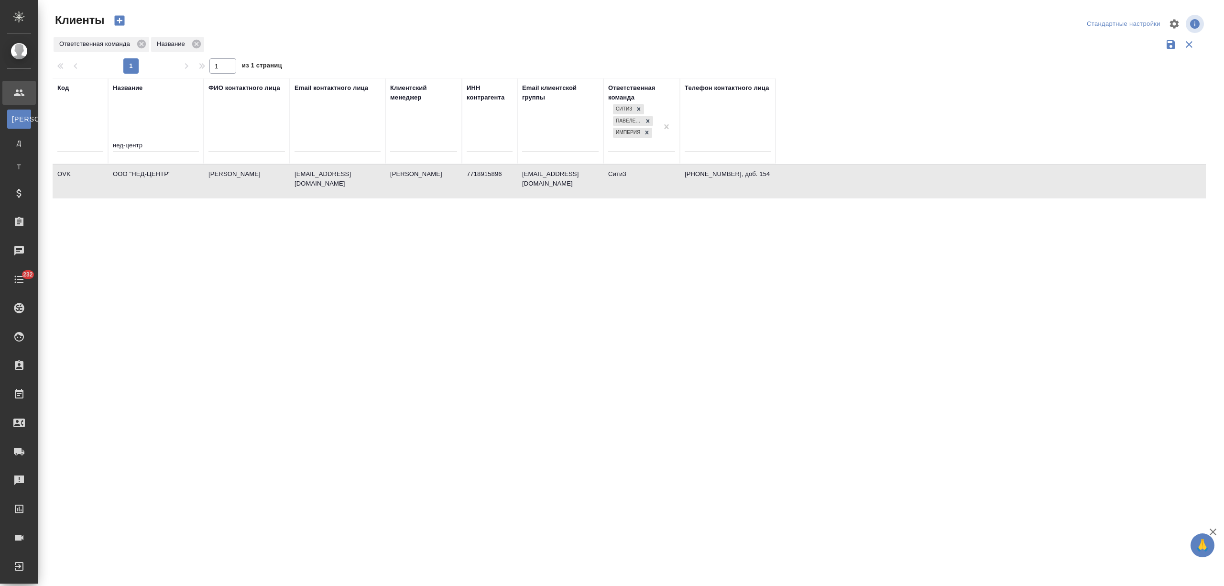
click at [159, 181] on td "ООО "НЕД-ЦЕНТР"" at bounding box center [156, 180] width 96 height 33
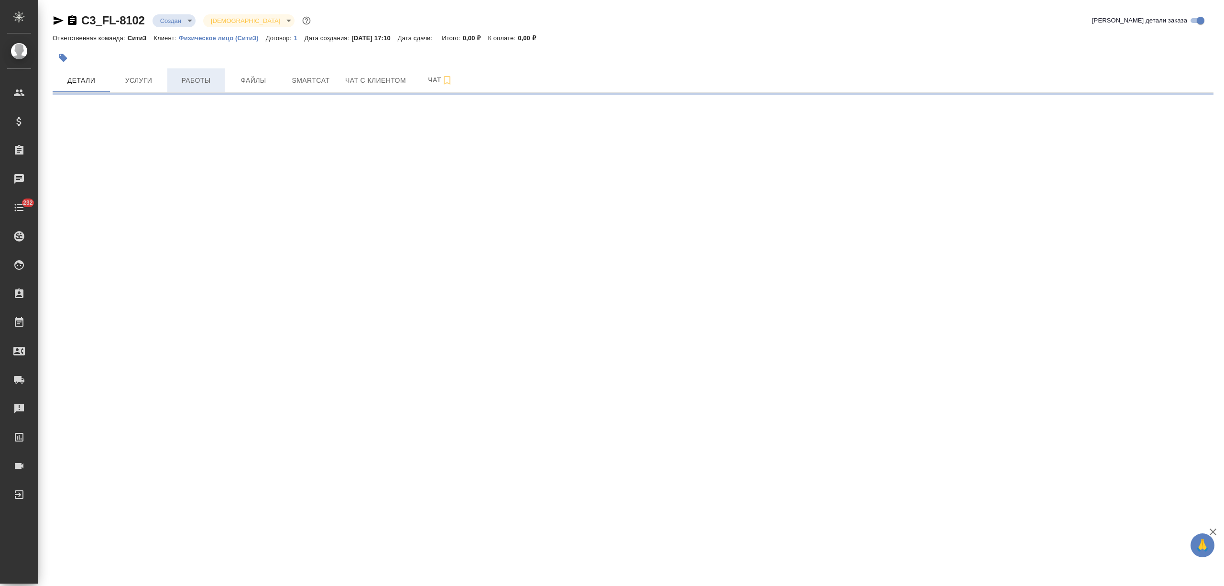
select select "RU"
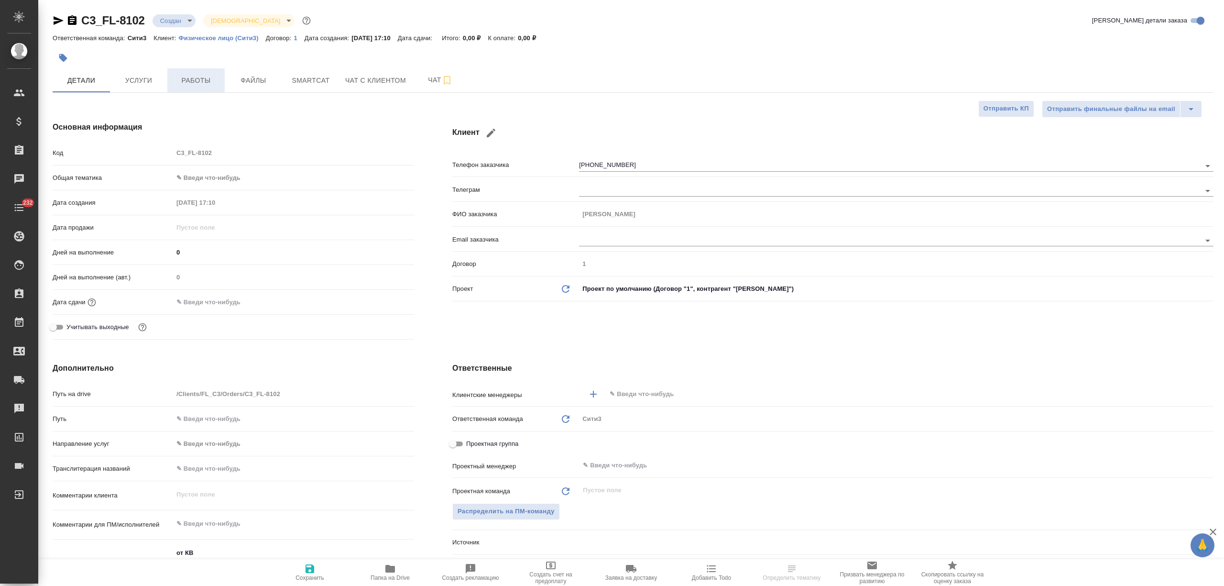
type textarea "x"
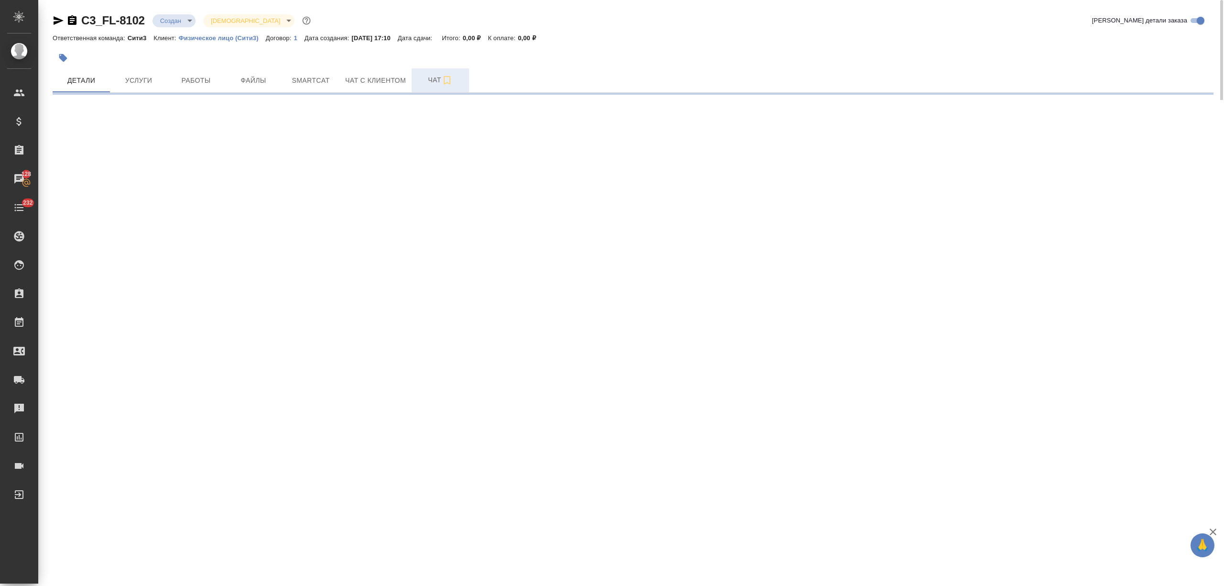
click at [423, 81] on span "Чат" at bounding box center [440, 80] width 46 height 12
select select "RU"
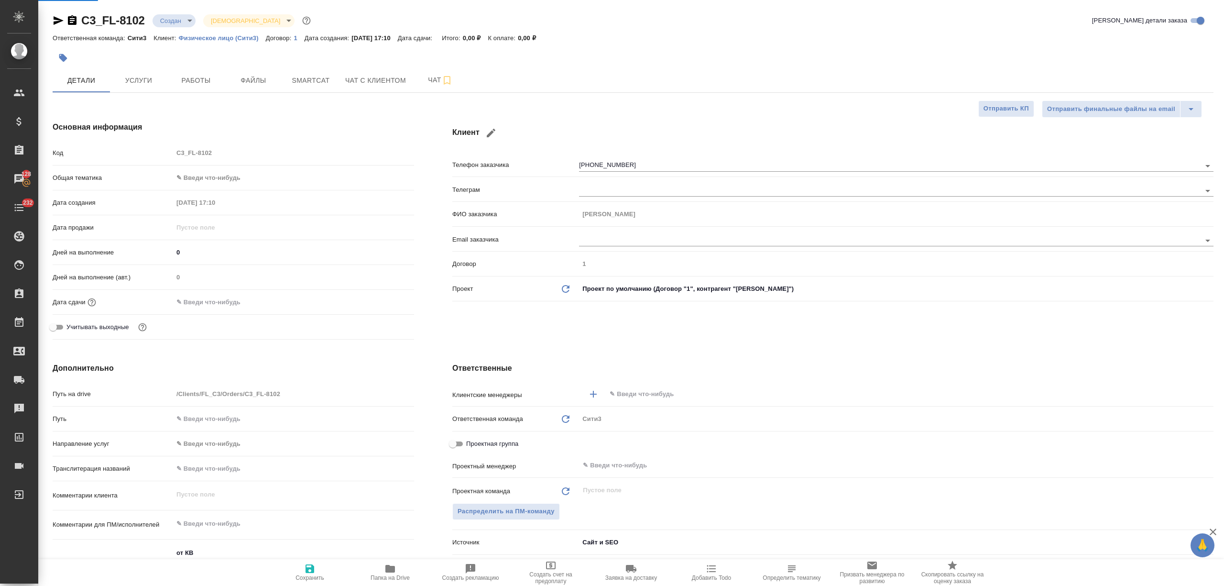
type textarea "x"
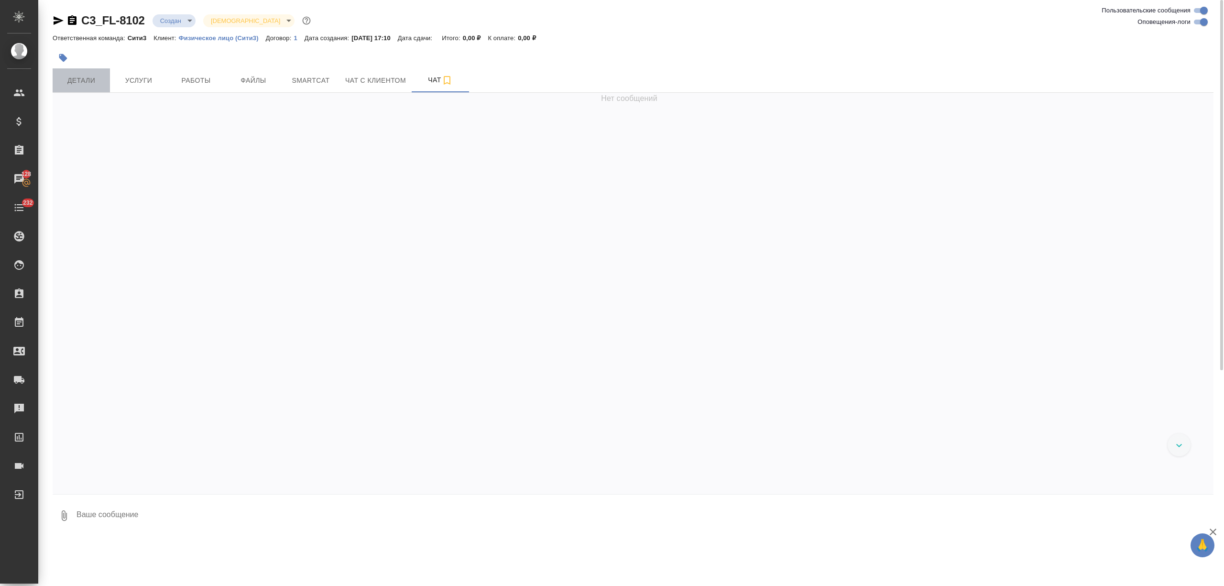
click at [97, 83] on span "Детали" at bounding box center [81, 81] width 46 height 12
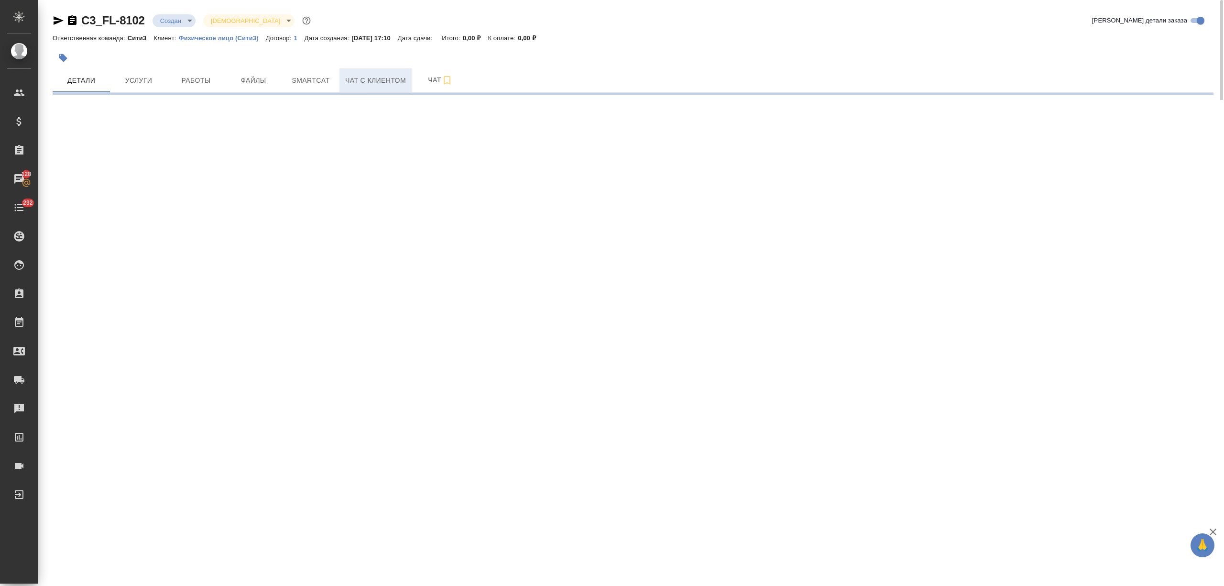
click at [354, 82] on span "Чат с клиентом" at bounding box center [375, 81] width 61 height 12
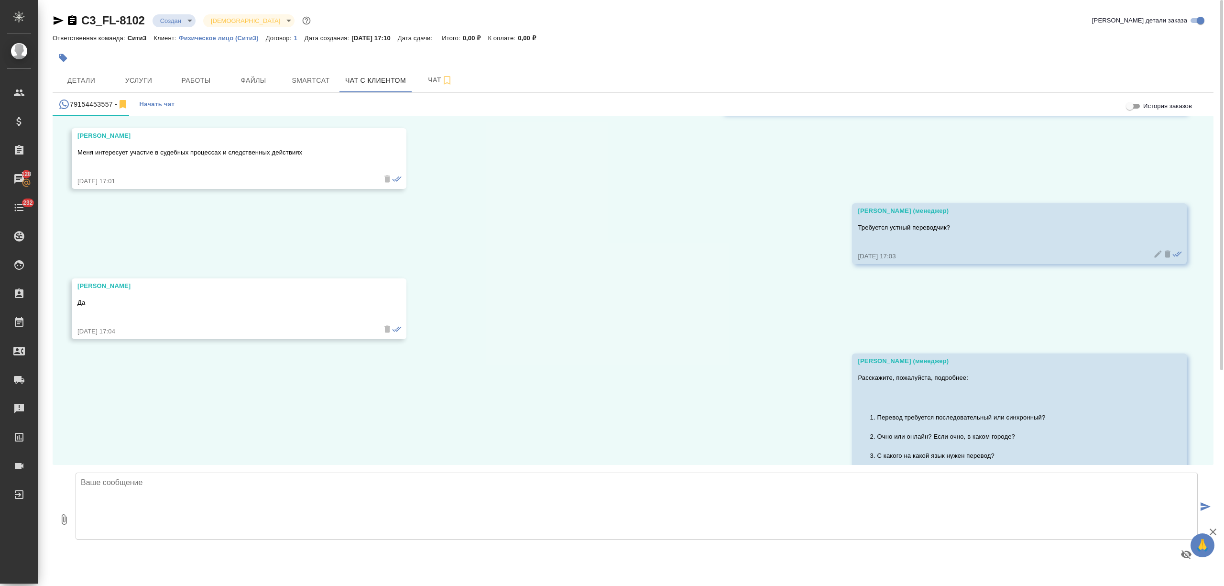
scroll to position [398, 0]
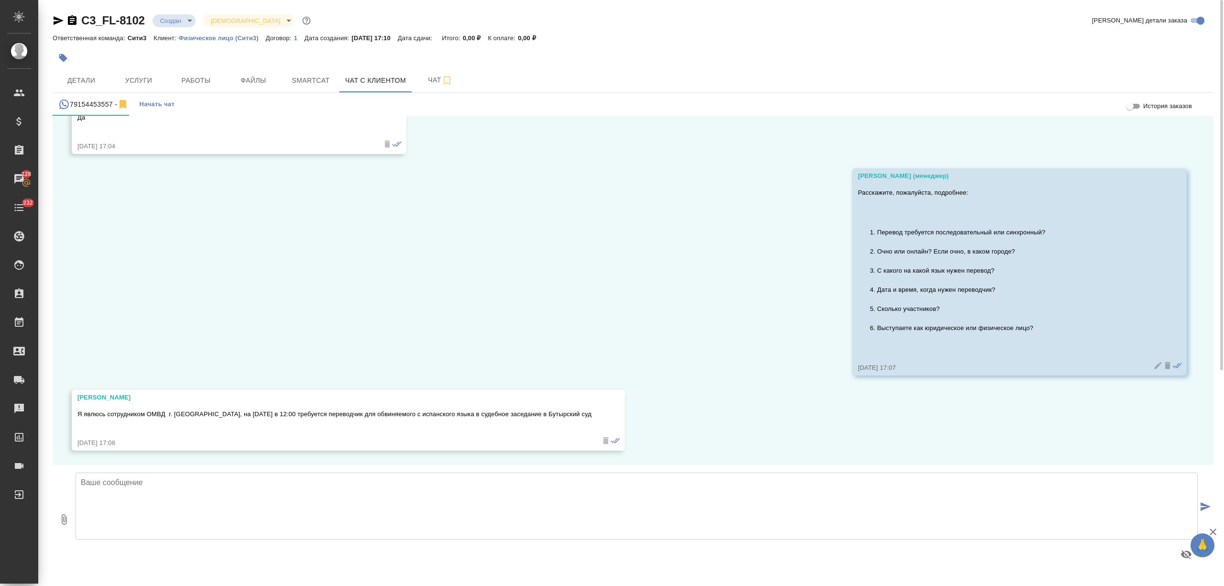
drag, startPoint x: 161, startPoint y: 531, endPoint x: 160, endPoint y: 526, distance: 4.9
click at [161, 530] on textarea at bounding box center [637, 505] width 1122 height 67
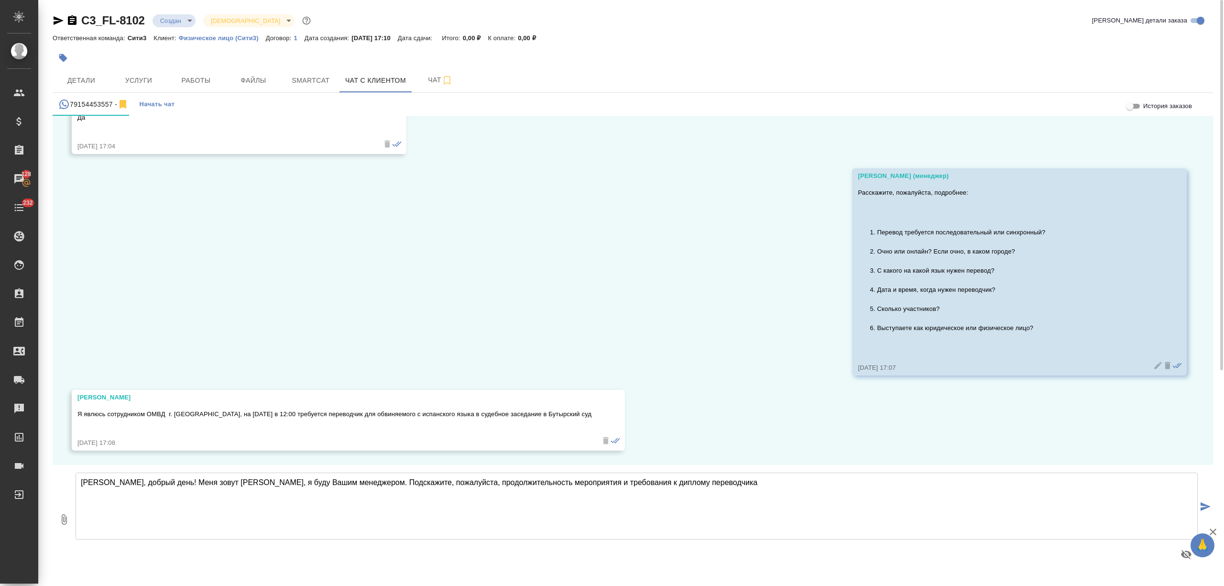
type textarea "Анастасия, добрый день! Меня зовут Татьяна, я буду Вашим менеджером. Подскажите…"
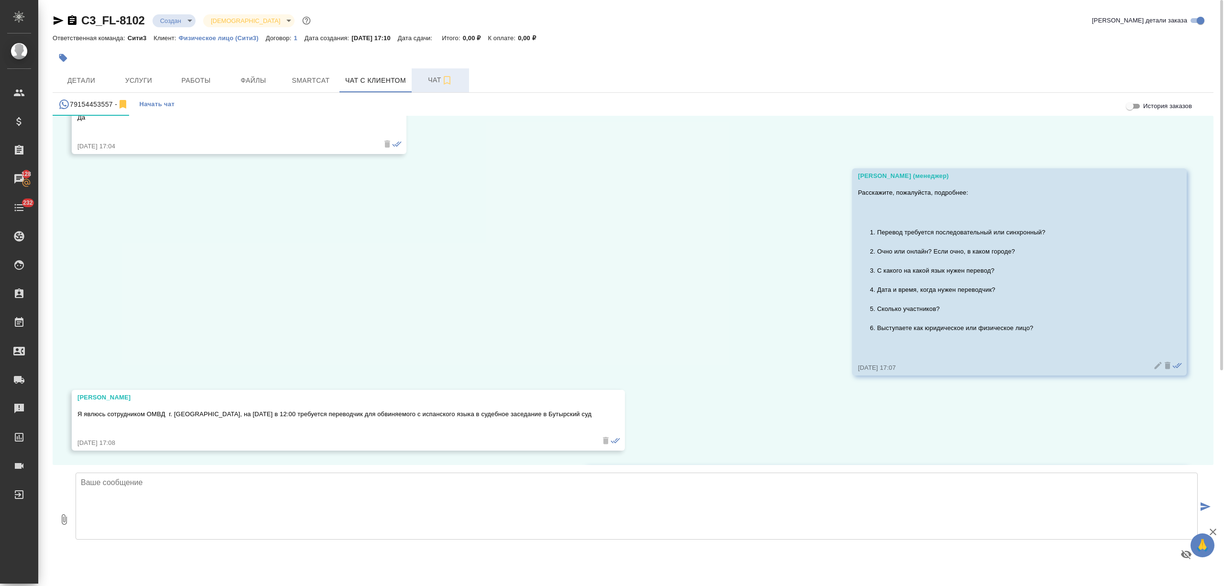
scroll to position [472, 0]
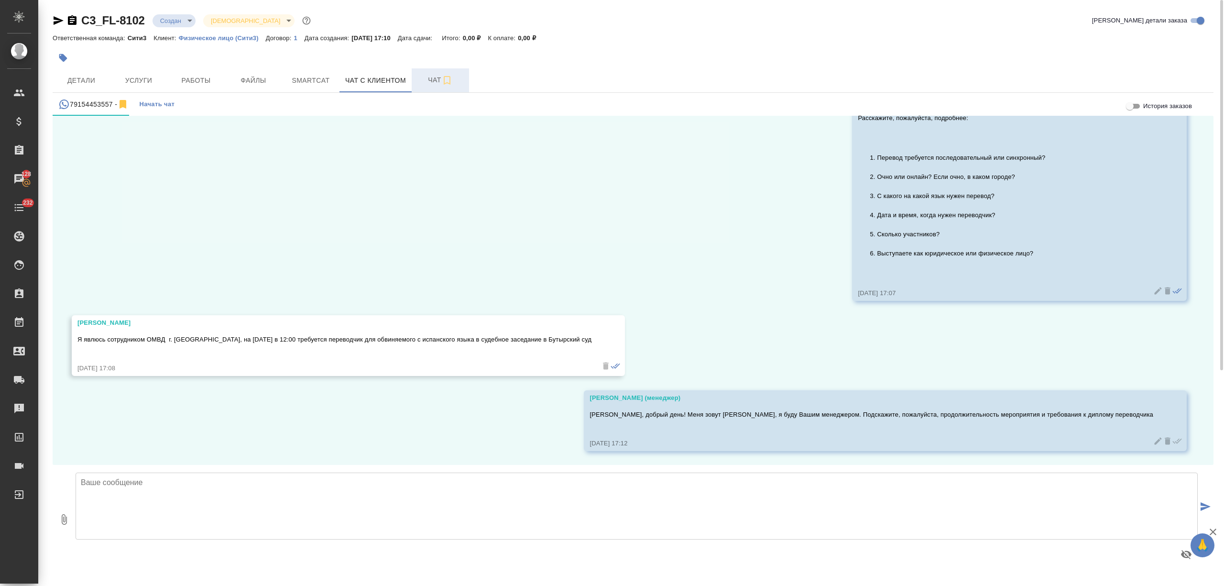
click at [423, 80] on span "Чат" at bounding box center [440, 80] width 46 height 12
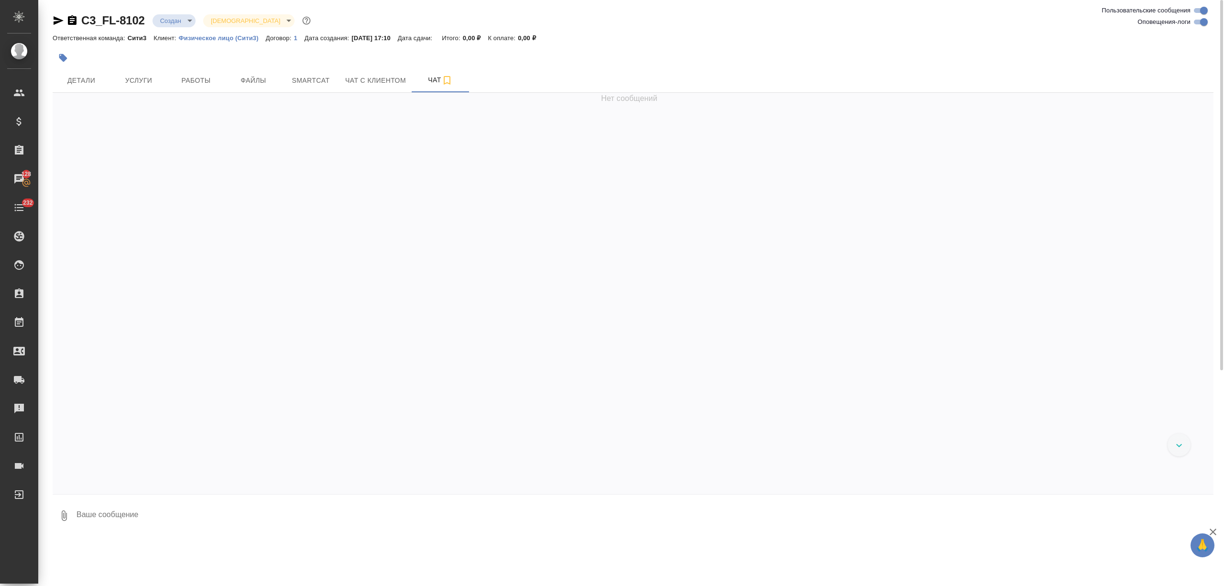
click at [141, 506] on textarea at bounding box center [645, 515] width 1138 height 33
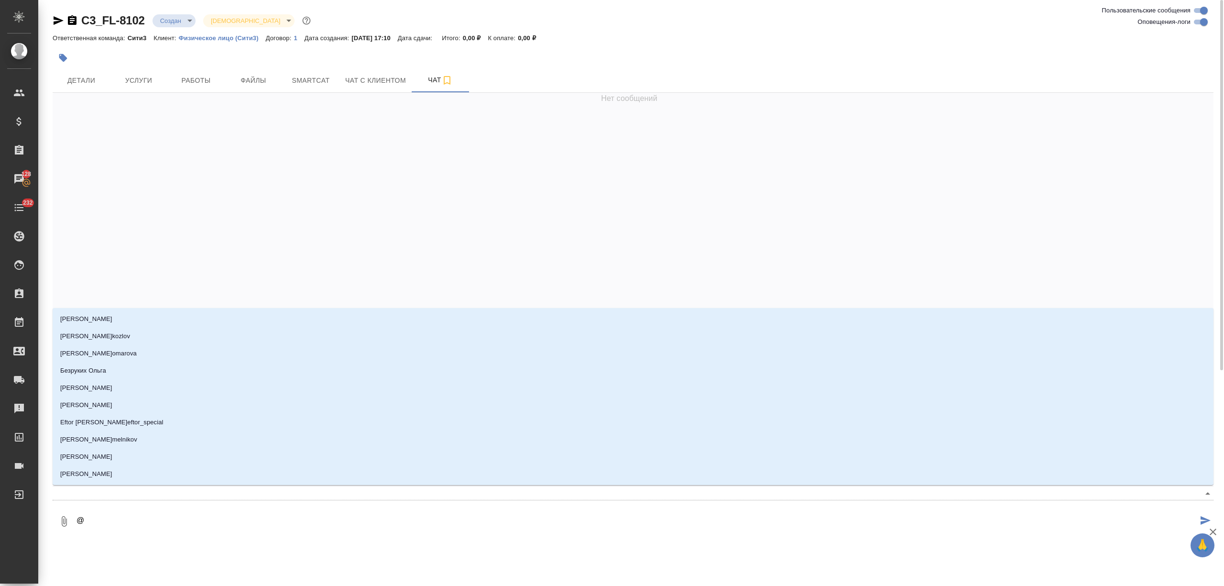
type textarea "@ф"
type input "ф"
type textarea "@фе"
type input "фе"
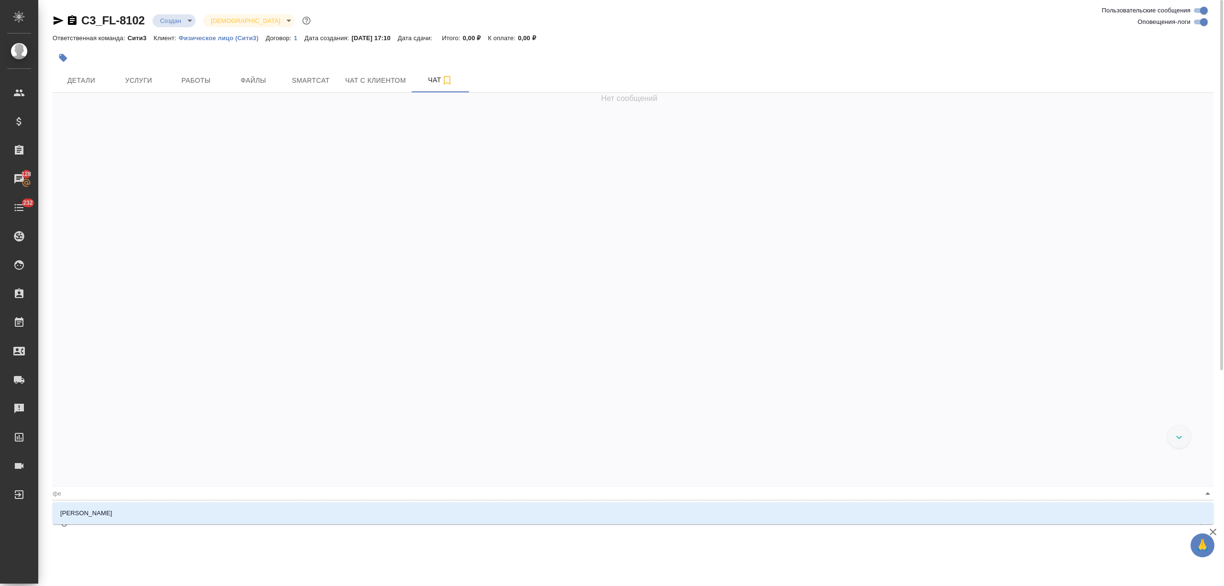
type textarea "@фед"
type input "фед"
type textarea "@федо"
type input "федо"
type textarea "@федот"
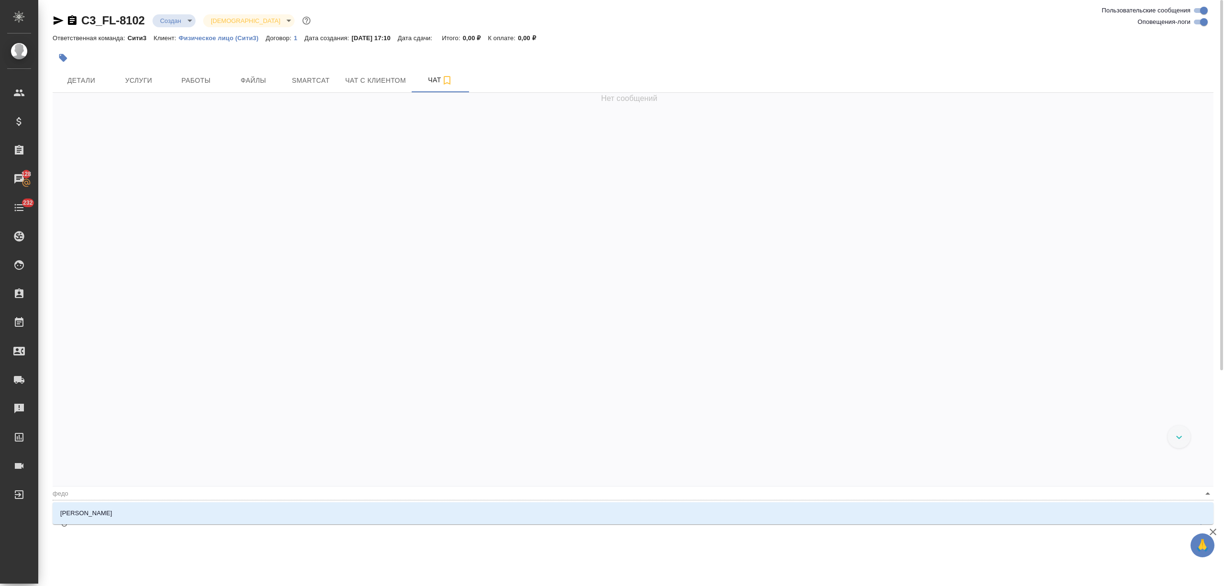
type input "федот"
click at [142, 507] on li "Федотова Ирина" at bounding box center [633, 512] width 1161 height 17
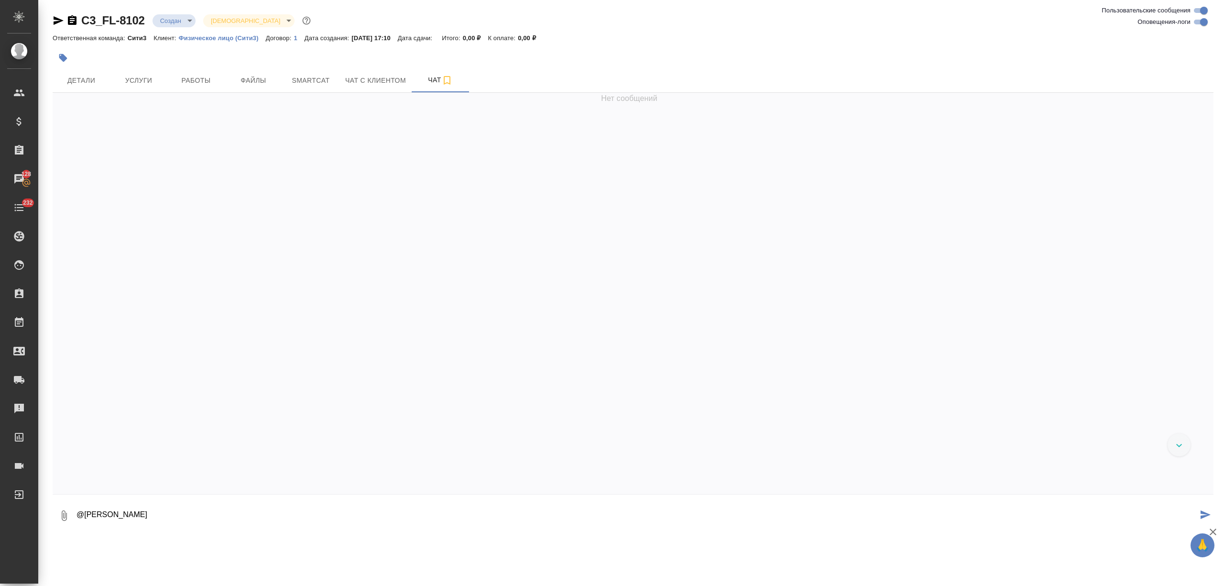
click at [145, 511] on textarea "@Федотова Ирина" at bounding box center [637, 515] width 1122 height 33
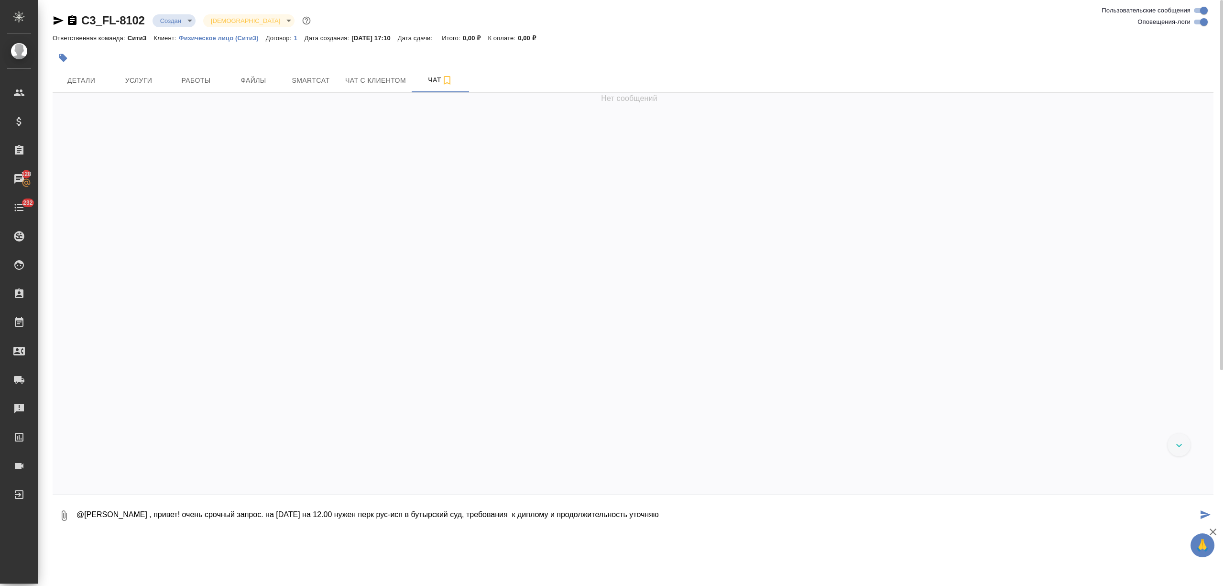
type textarea "@Федотова Ирина , привет! очень срочный запрос. на завтра на 12.00 нужен перк р…"
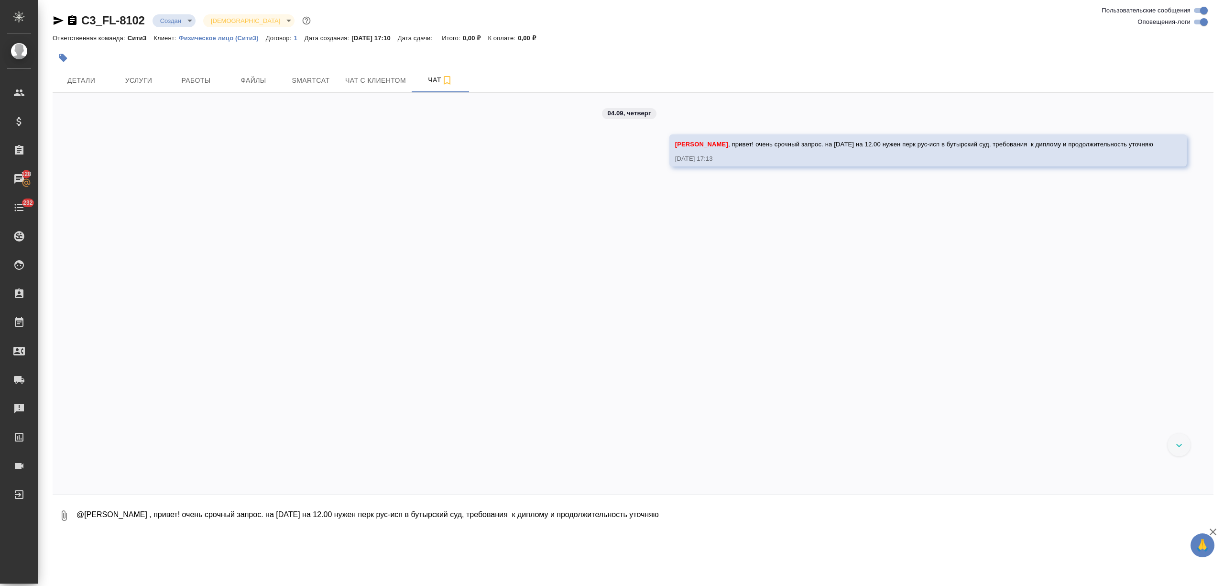
click at [53, 18] on icon "button" at bounding box center [58, 20] width 11 height 11
click at [377, 82] on span "Чат с клиентом" at bounding box center [375, 81] width 61 height 12
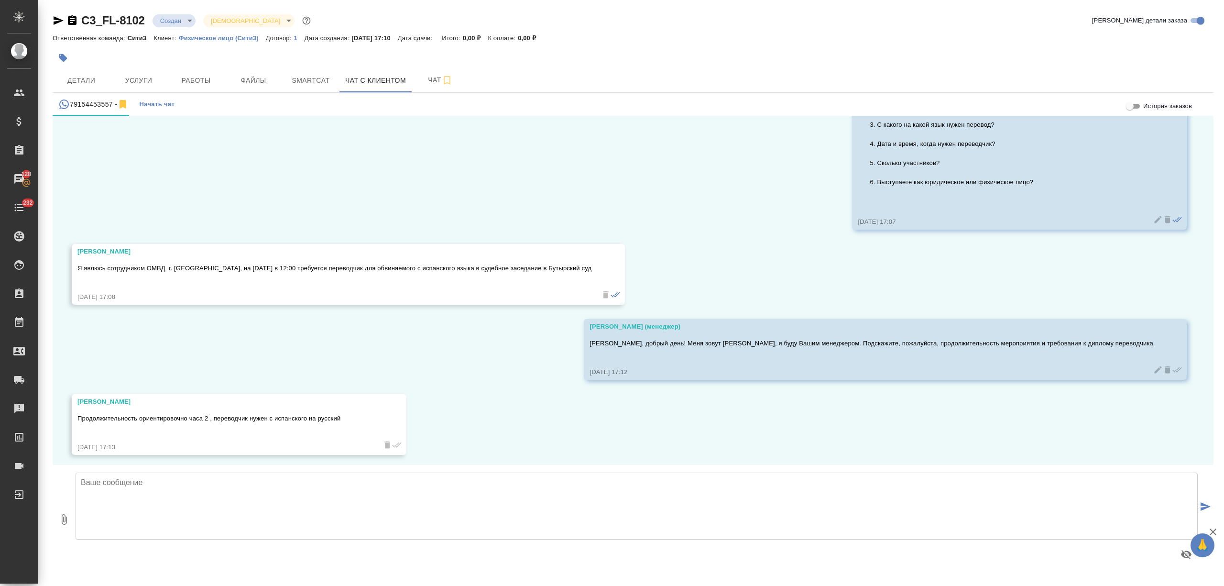
scroll to position [547, 0]
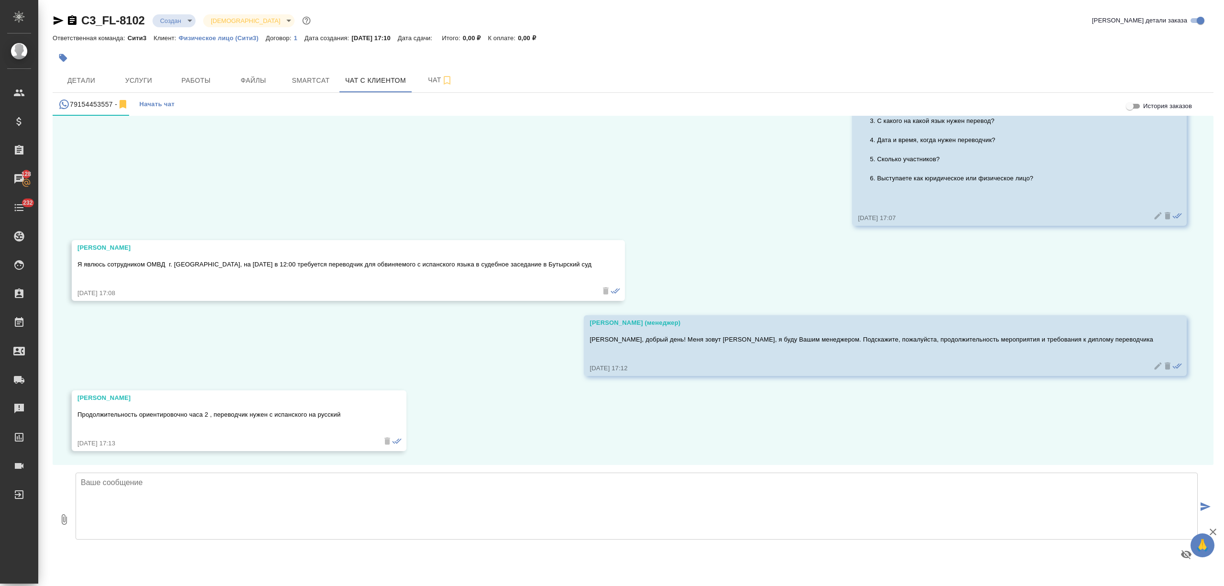
click at [242, 483] on textarea at bounding box center [637, 505] width 1122 height 67
click at [248, 483] on textarea "Есть ли требования к специальности – подойдет ли только переводчик, или лингвис…" at bounding box center [637, 505] width 1122 height 67
click at [502, 480] on textarea "Есть ли требования к специальности – необходим ли только переводчик, или лингви…" at bounding box center [637, 505] width 1122 height 67
type textarea "Есть ли требования к специальности – необходим ли только переводчик, или лингви…"
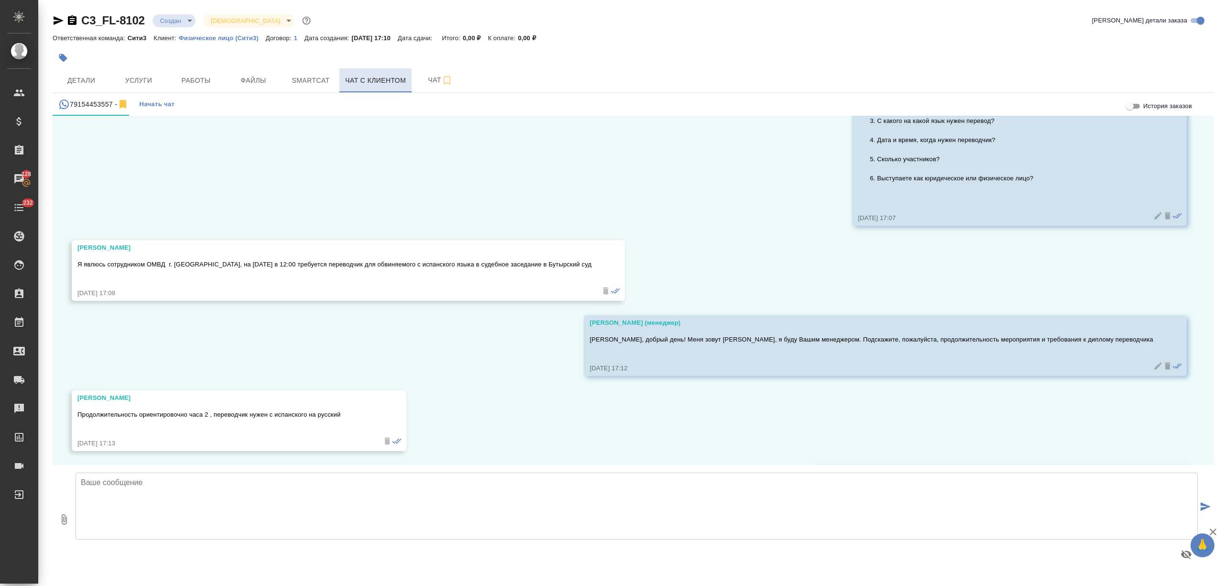
scroll to position [623, 0]
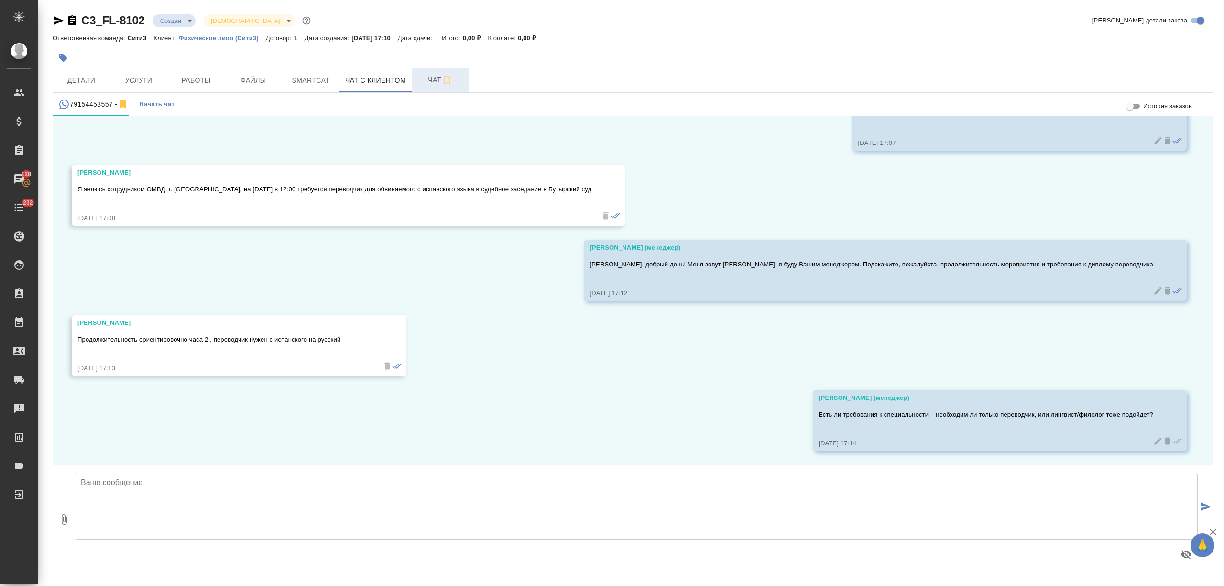
click at [425, 79] on span "Чат" at bounding box center [440, 80] width 46 height 12
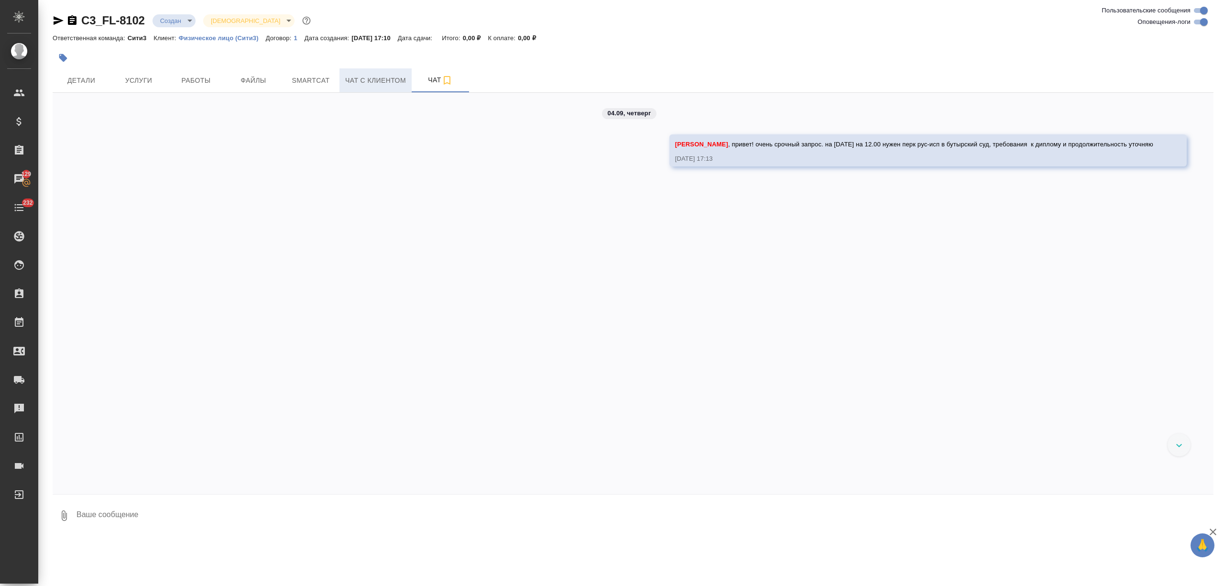
click at [382, 80] on span "Чат с клиентом" at bounding box center [375, 81] width 61 height 12
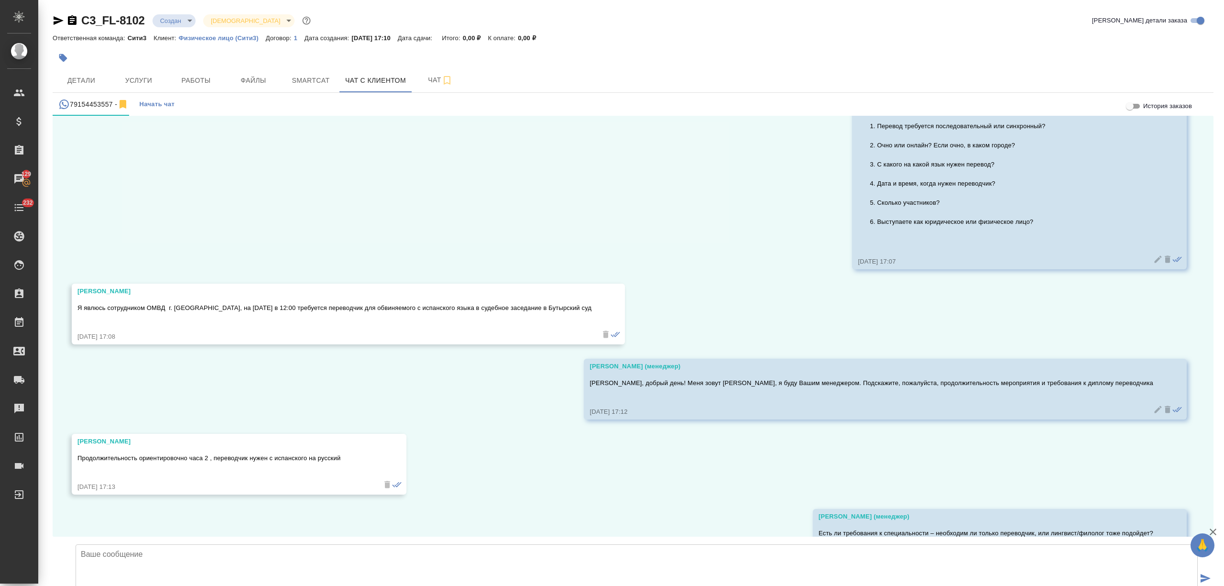
scroll to position [698, 0]
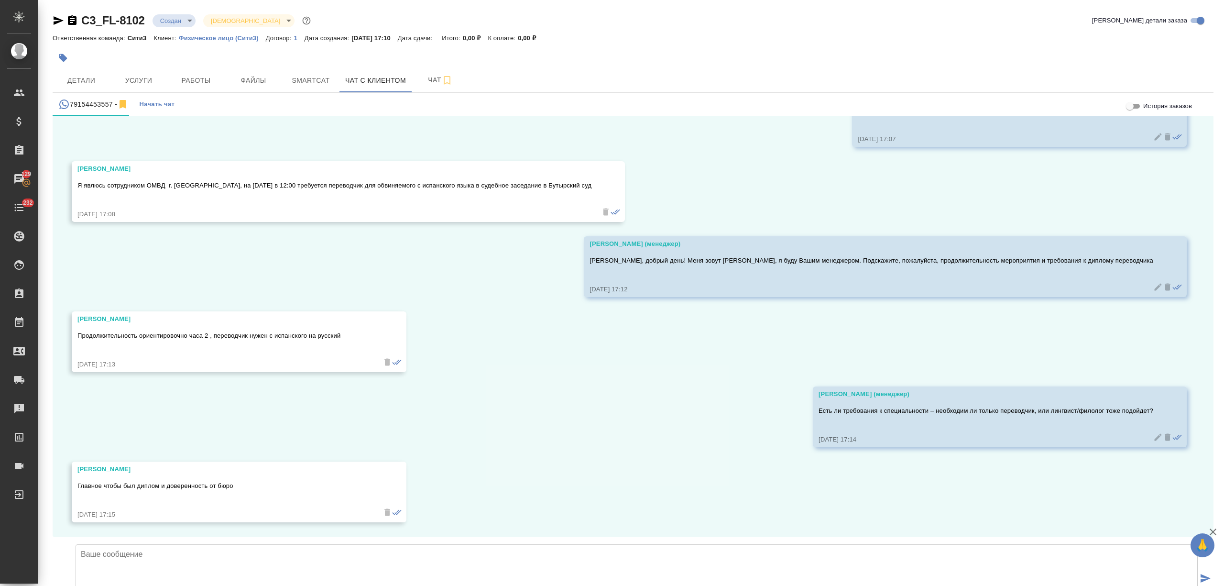
click at [237, 544] on textarea at bounding box center [637, 577] width 1122 height 67
type textarea "Анастасия, принято, уточняю у коллег занятость переводчиков и вернусь с обратно…"
click at [421, 74] on span "Чат" at bounding box center [440, 80] width 46 height 12
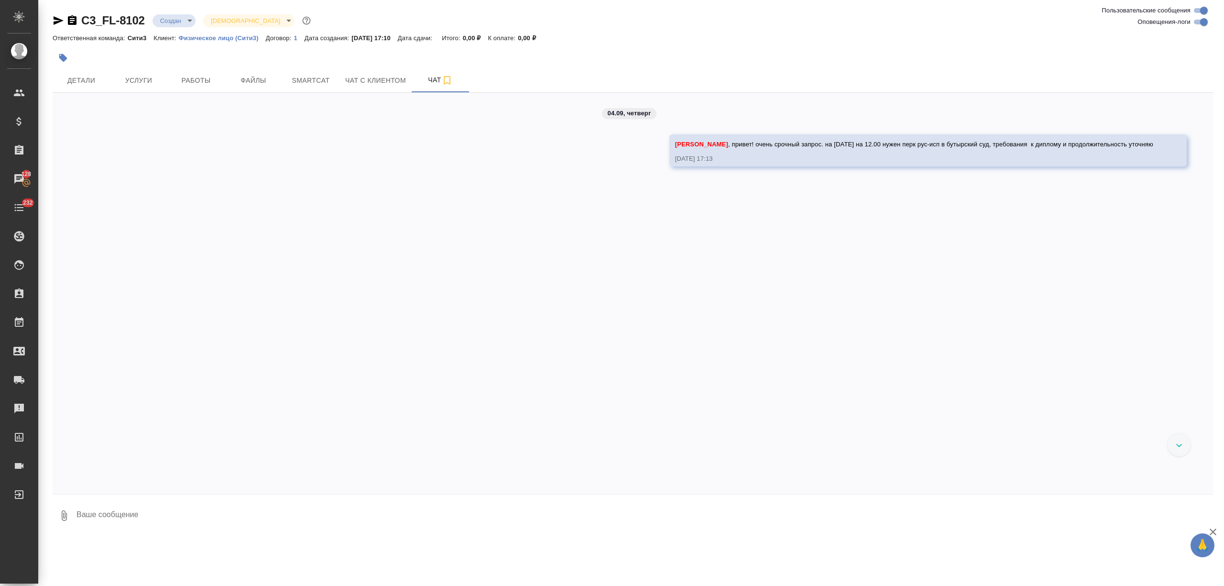
click at [157, 511] on textarea at bounding box center [645, 515] width 1138 height 33
type textarea "+ нужна доверенность от бюро (ты с таким уже встречалась?)"
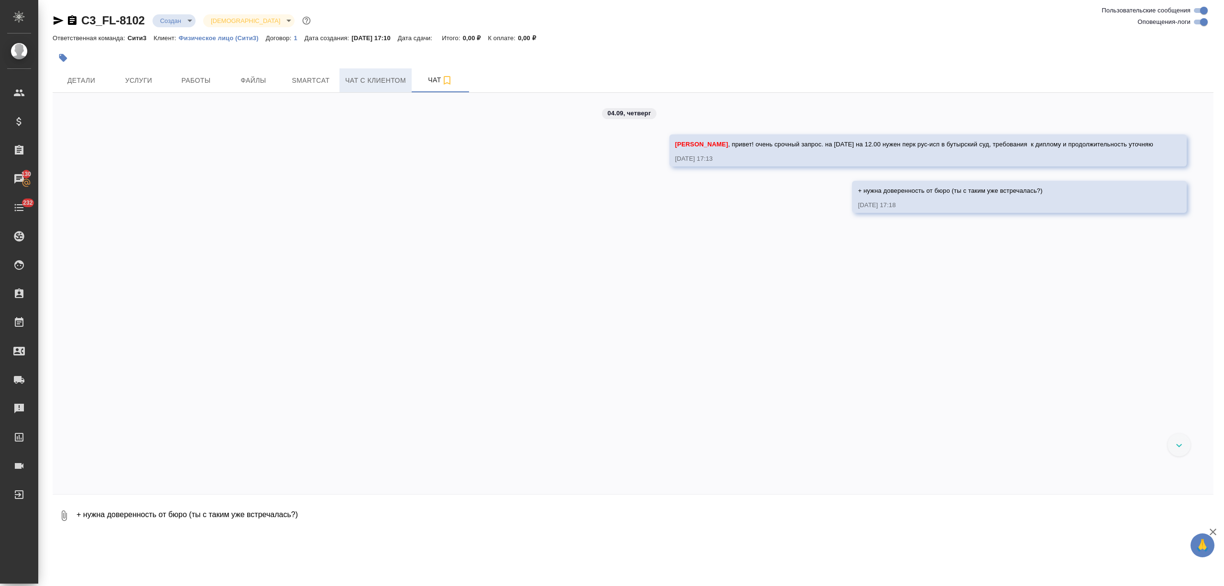
click at [371, 86] on span "Чат с клиентом" at bounding box center [375, 81] width 61 height 12
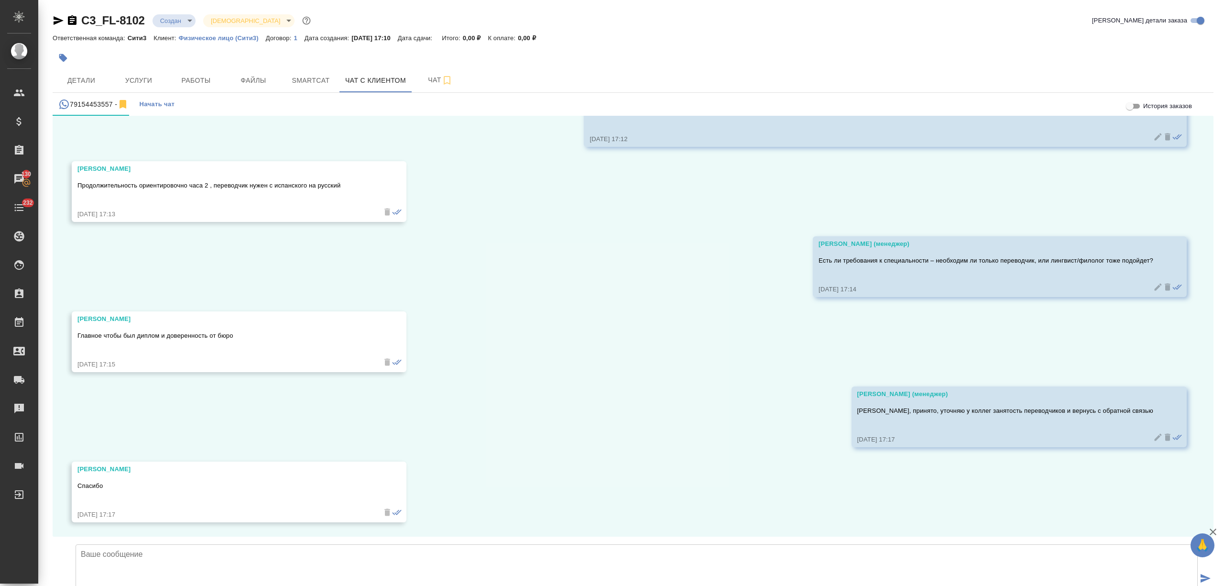
scroll to position [848, 0]
click at [429, 92] on button "Чат" at bounding box center [440, 80] width 57 height 24
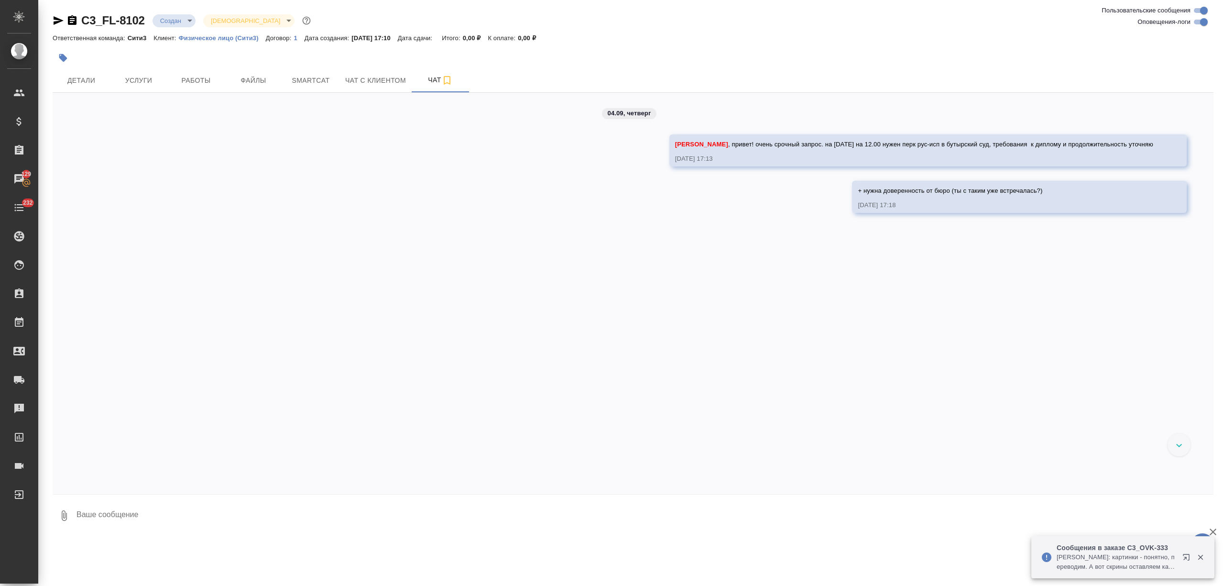
click at [100, 514] on textarea at bounding box center [645, 515] width 1138 height 33
click at [131, 507] on textarea at bounding box center [645, 515] width 1138 height 33
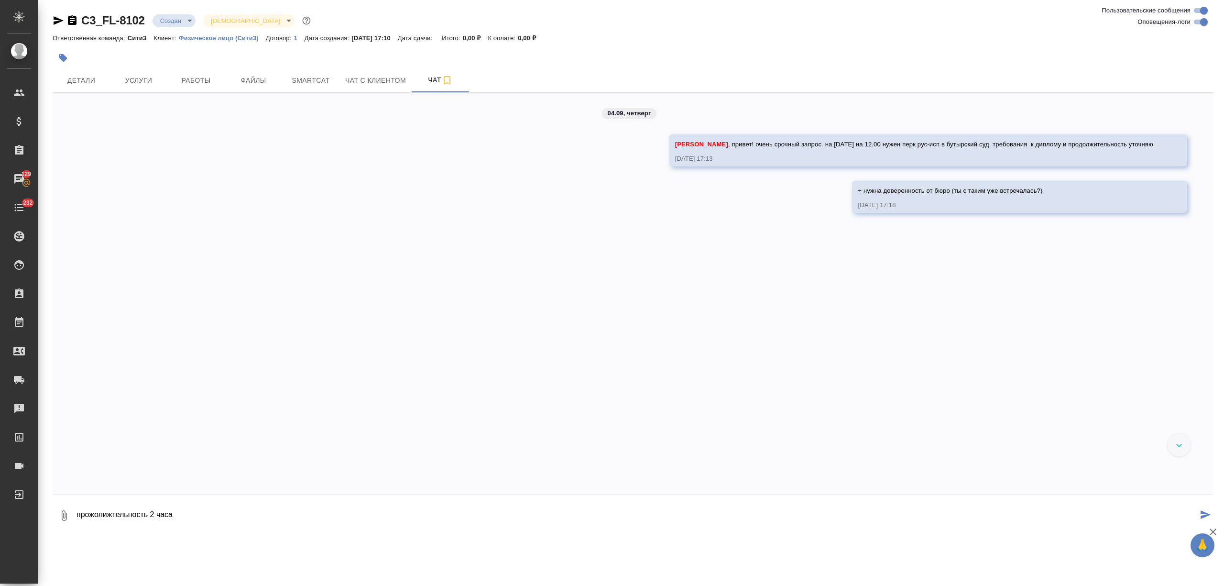
click at [96, 514] on textarea "прожолижтельность 2 часа" at bounding box center [637, 515] width 1122 height 33
click at [256, 513] on textarea "продолижтельность 2 часа" at bounding box center [637, 515] width 1122 height 33
drag, startPoint x: 111, startPoint y: 509, endPoint x: 102, endPoint y: 511, distance: 8.7
click at [102, 511] on textarea "продолижтельность 2 часа" at bounding box center [637, 515] width 1122 height 33
drag, startPoint x: 346, startPoint y: 520, endPoint x: 326, endPoint y: 501, distance: 28.1
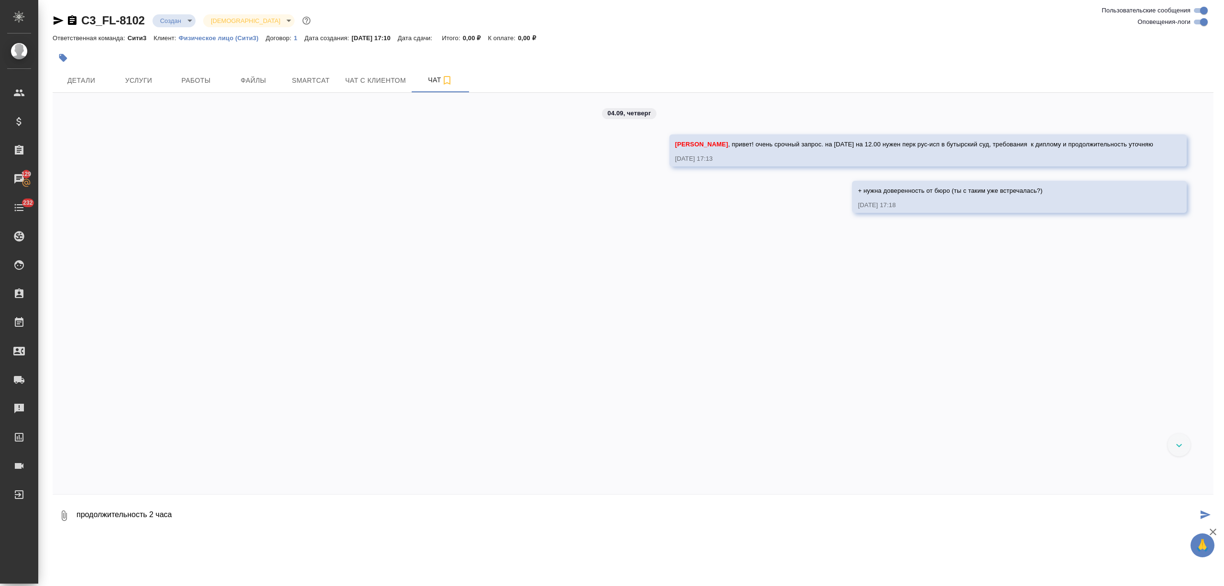
click at [345, 520] on textarea "продолжительность 2 часа" at bounding box center [637, 515] width 1122 height 33
type textarea "продолжительность 2 часа"
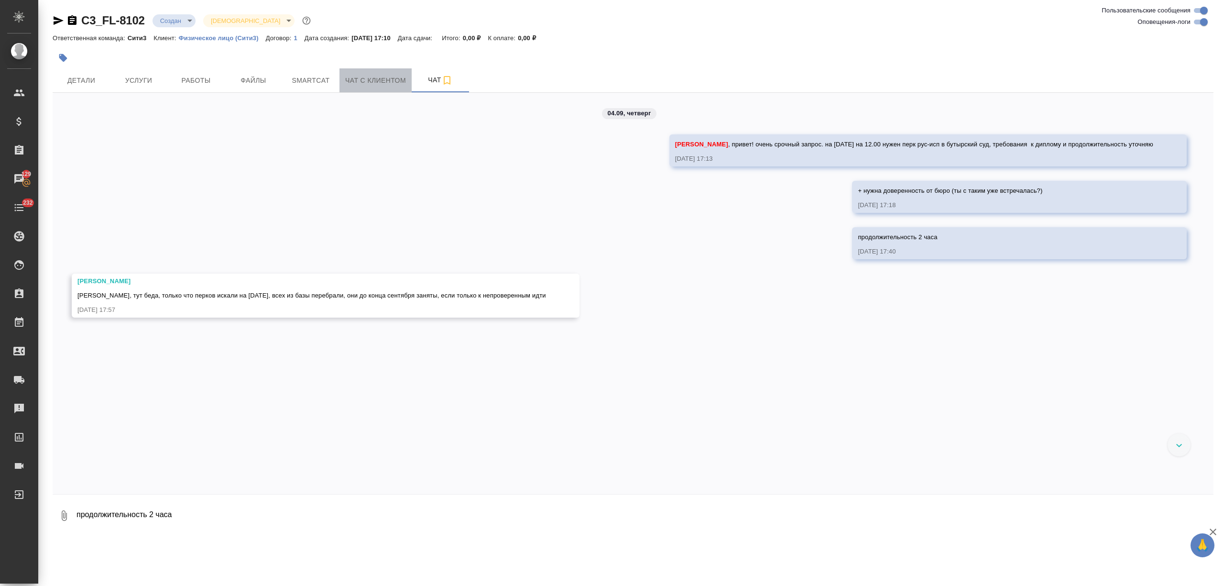
click at [377, 72] on button "Чат с клиентом" at bounding box center [375, 80] width 72 height 24
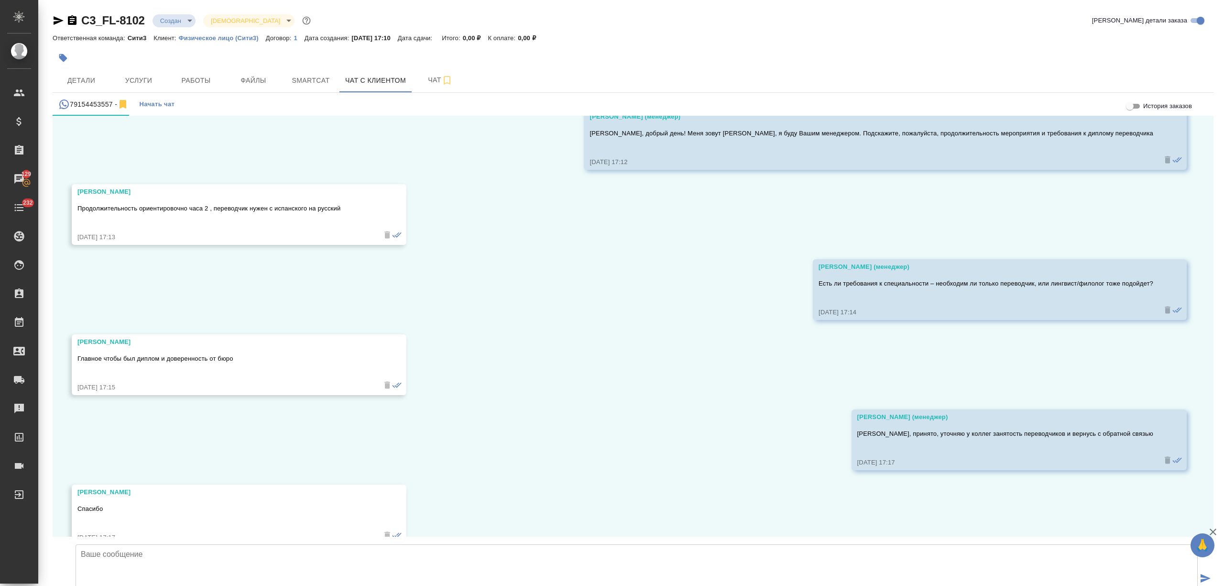
click at [127, 544] on textarea at bounding box center [637, 577] width 1122 height 67
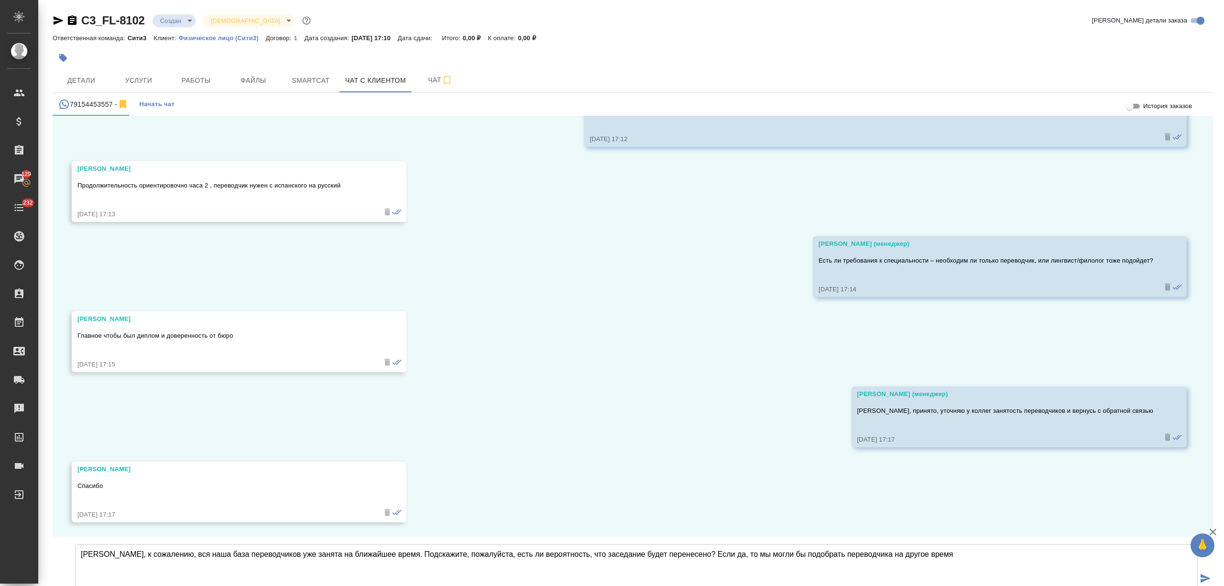
type textarea "Анастасия, к сожалению, вся наша база переводчиков уже занята на ближайшее врем…"
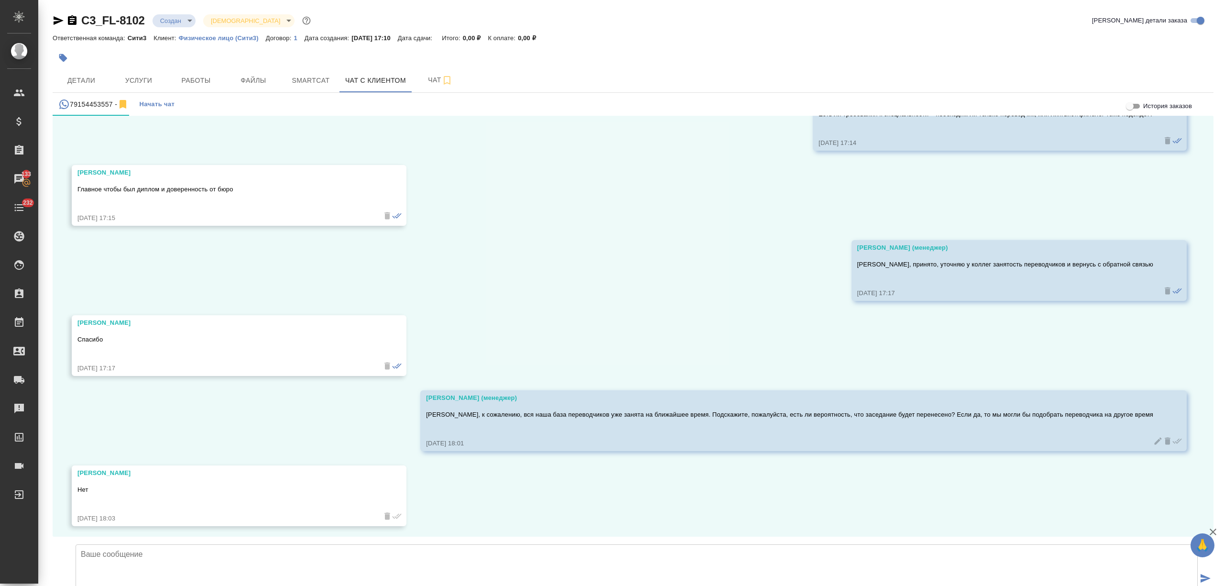
scroll to position [998, 0]
click at [185, 544] on textarea at bounding box center [637, 577] width 1122 height 67
type textarea "Принято, спасибо! К сожалению, не сможем помочь, но будем рады новым проектам!"
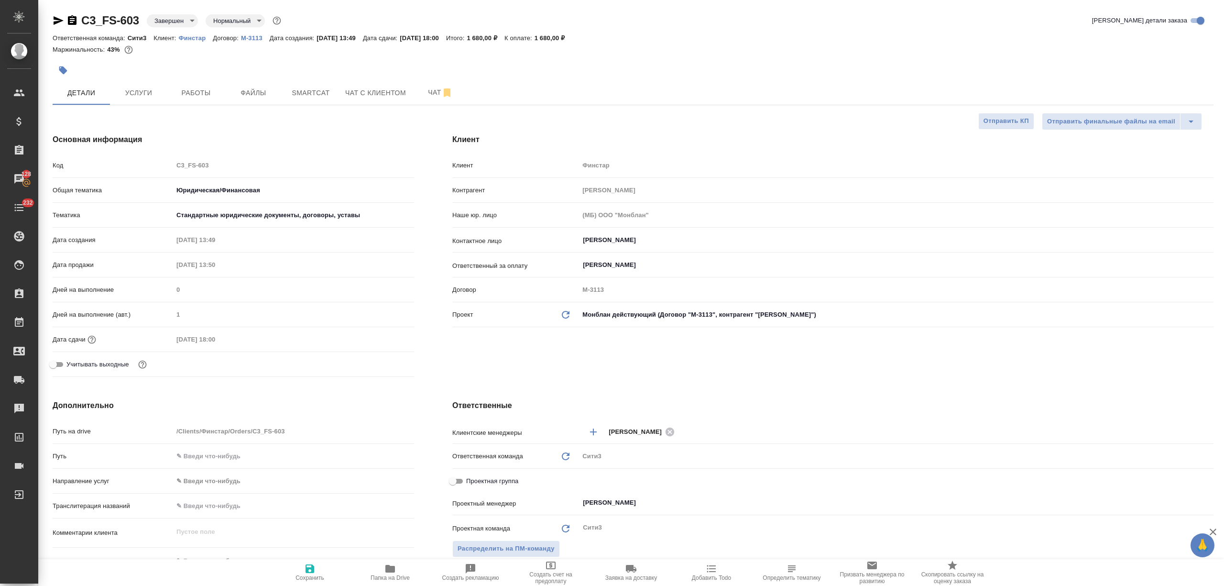
select select "RU"
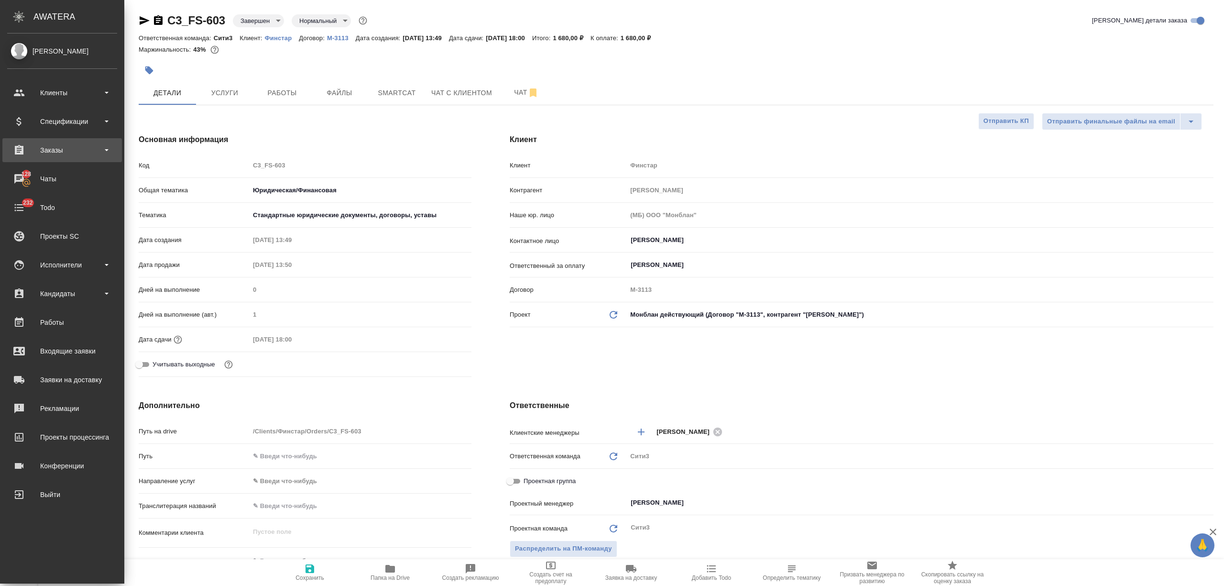
click at [63, 148] on div "Заказы" at bounding box center [62, 150] width 110 height 14
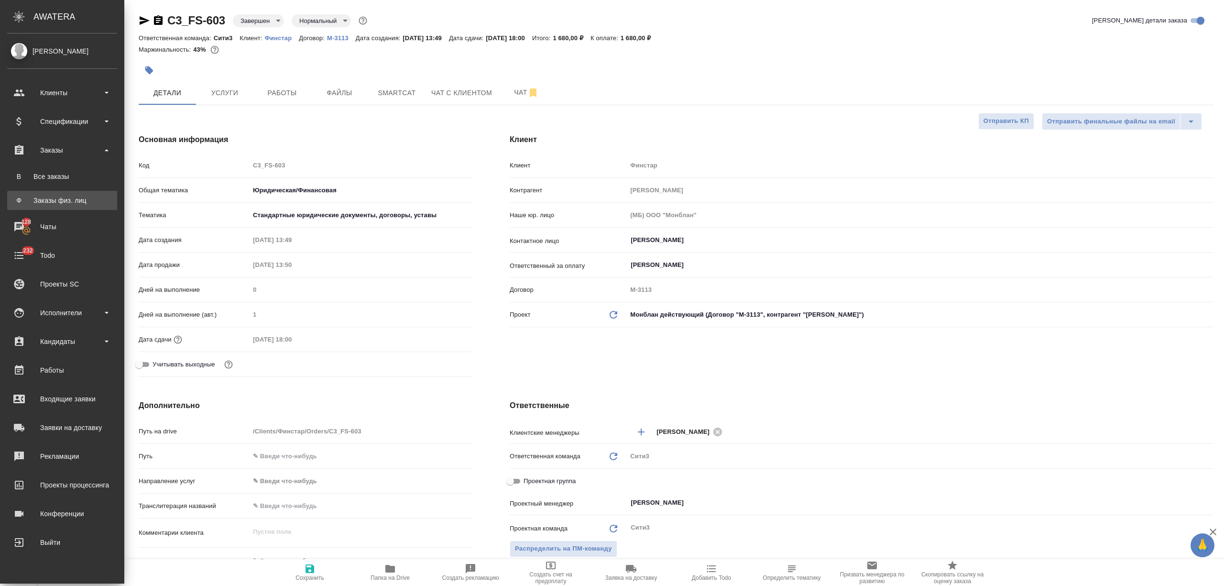
click at [69, 192] on link "Ф Заказы физ. лиц" at bounding box center [62, 200] width 110 height 19
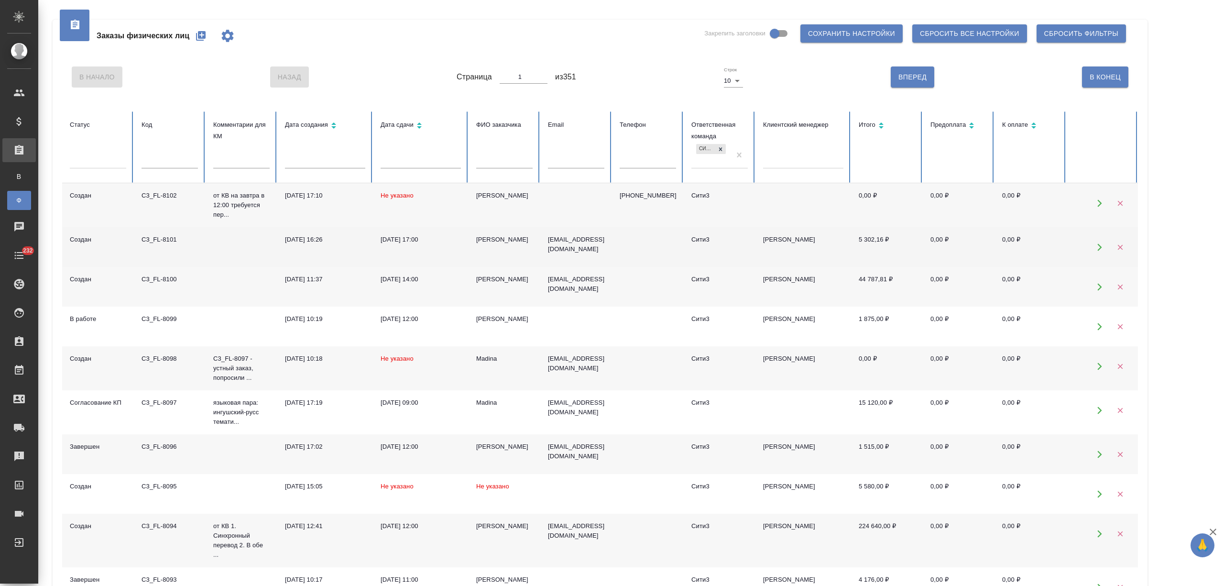
click at [483, 249] on td "[PERSON_NAME]" at bounding box center [505, 247] width 72 height 40
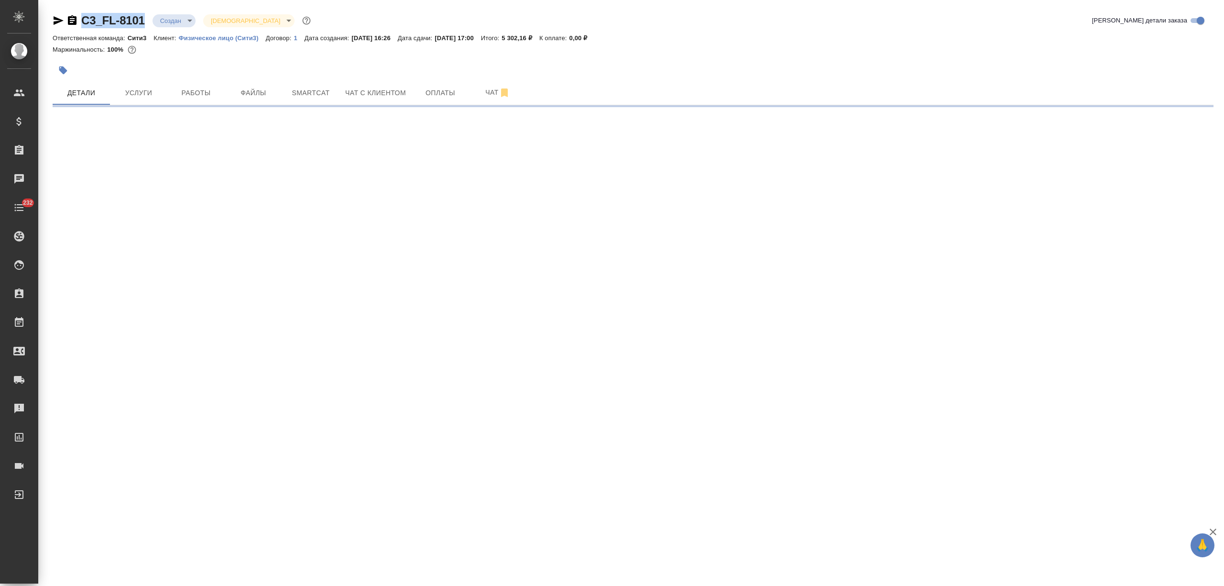
drag, startPoint x: 124, startPoint y: 18, endPoint x: 82, endPoint y: 17, distance: 42.1
click at [82, 17] on div "C3_FL-8101 Создан new [DEMOGRAPHIC_DATA] holyTrinity" at bounding box center [183, 20] width 260 height 15
copy link "C3_FL-8101"
select select "RU"
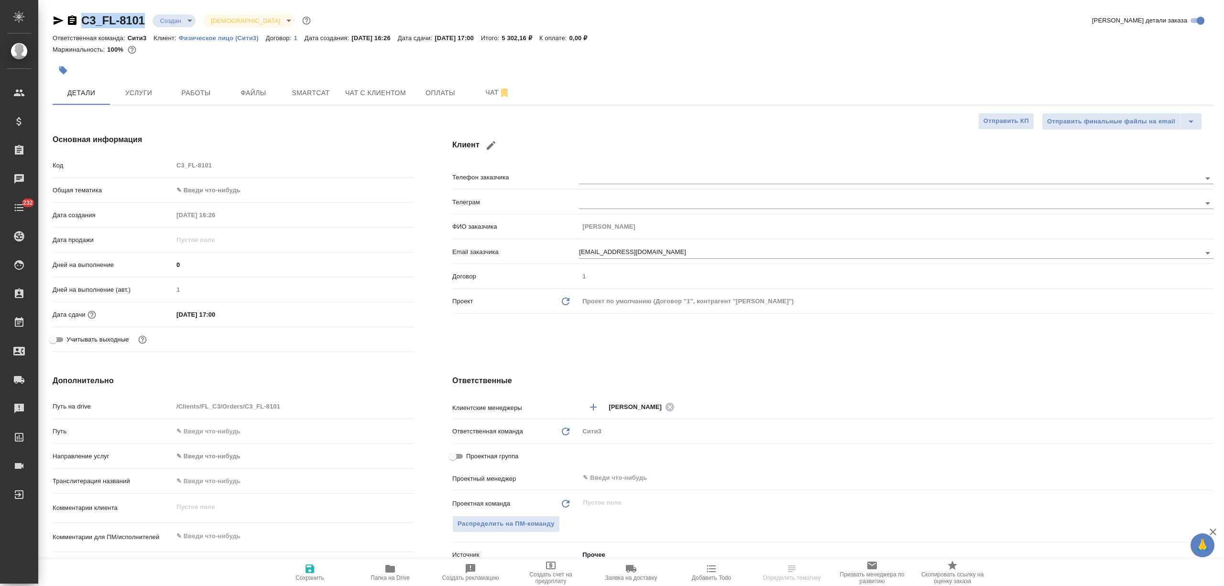
type textarea "x"
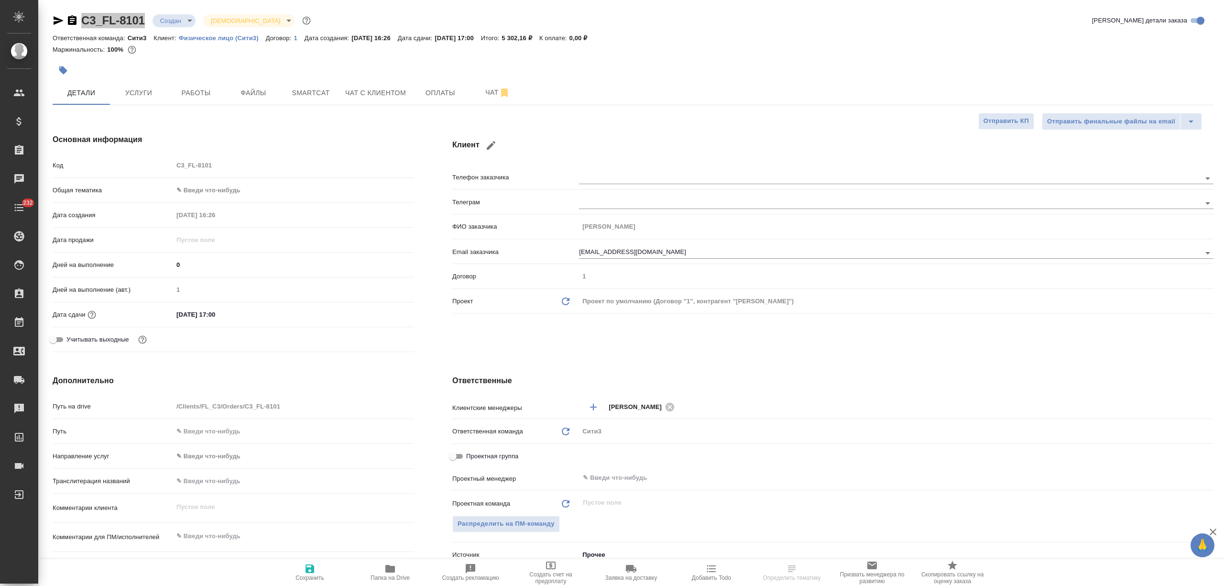
type textarea "x"
drag, startPoint x: 524, startPoint y: 37, endPoint x: 552, endPoint y: 39, distance: 27.8
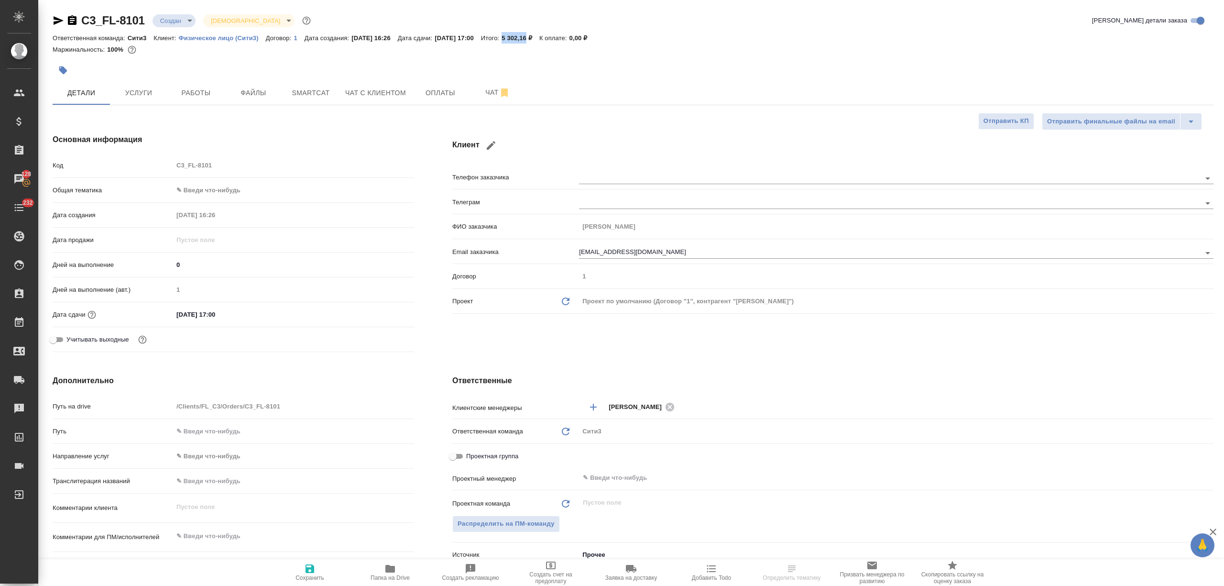
click at [552, 39] on div "Ответственная команда: Сити3 Клиент: Физическое лицо (Сити3) Договор: 1 Дата со…" at bounding box center [633, 37] width 1161 height 11
copy p "5 302,16"
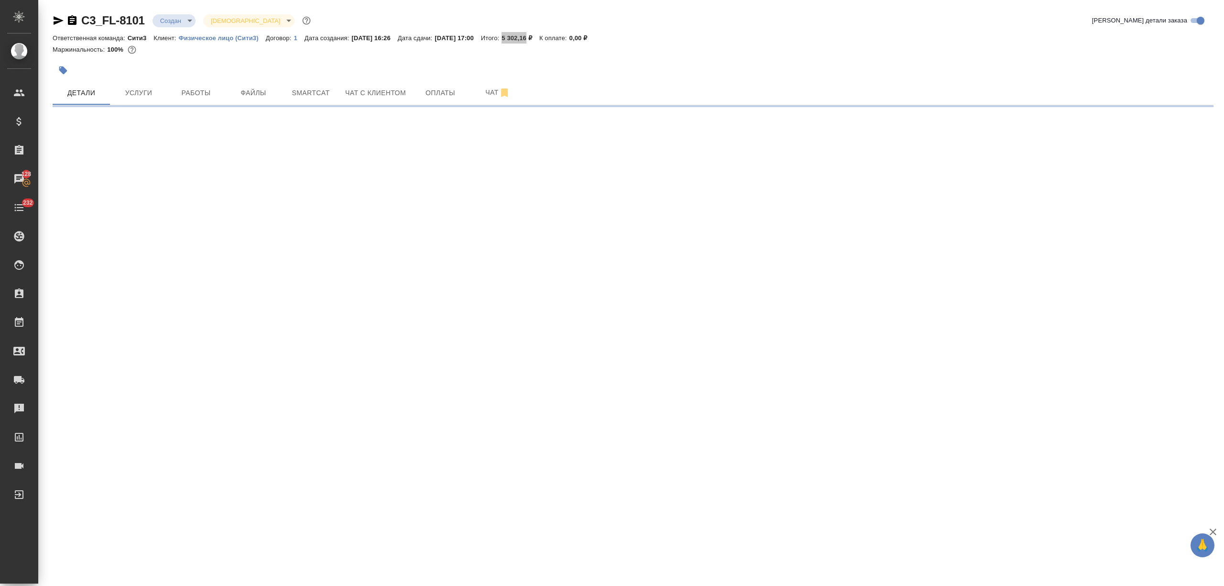
select select "RU"
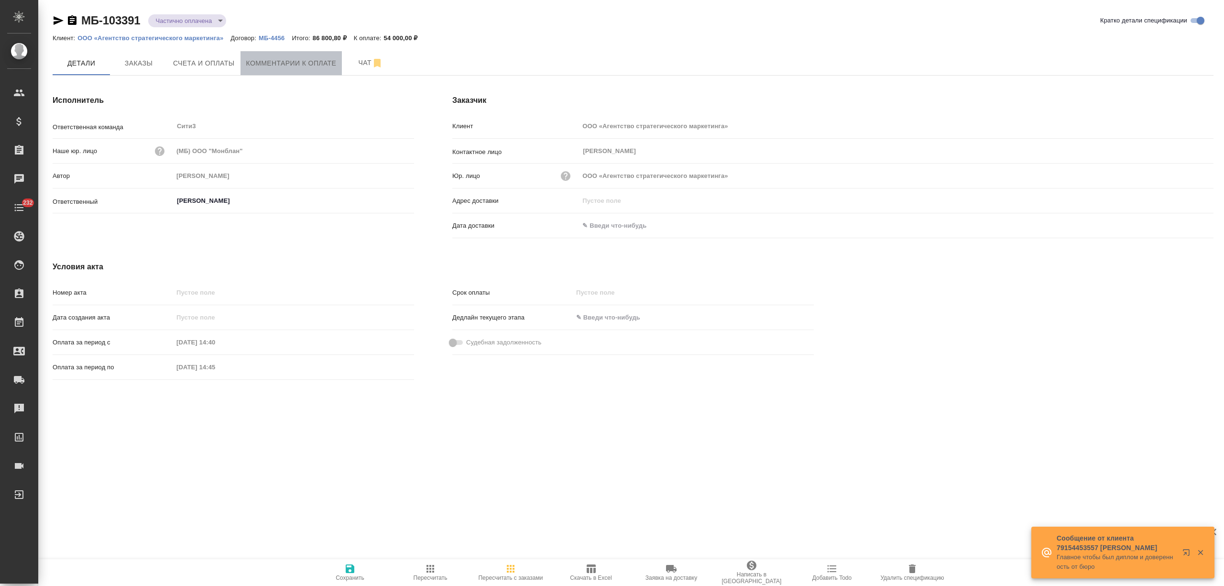
click at [263, 63] on span "Комментарии к оплате" at bounding box center [291, 63] width 90 height 12
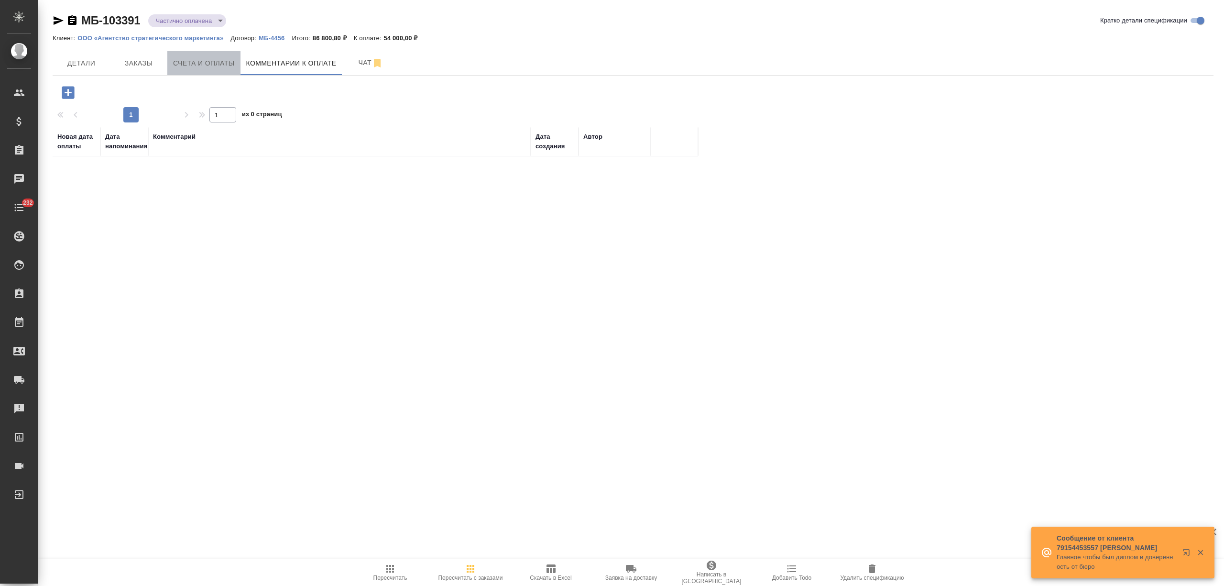
click at [207, 54] on button "Счета и оплаты" at bounding box center [203, 63] width 73 height 24
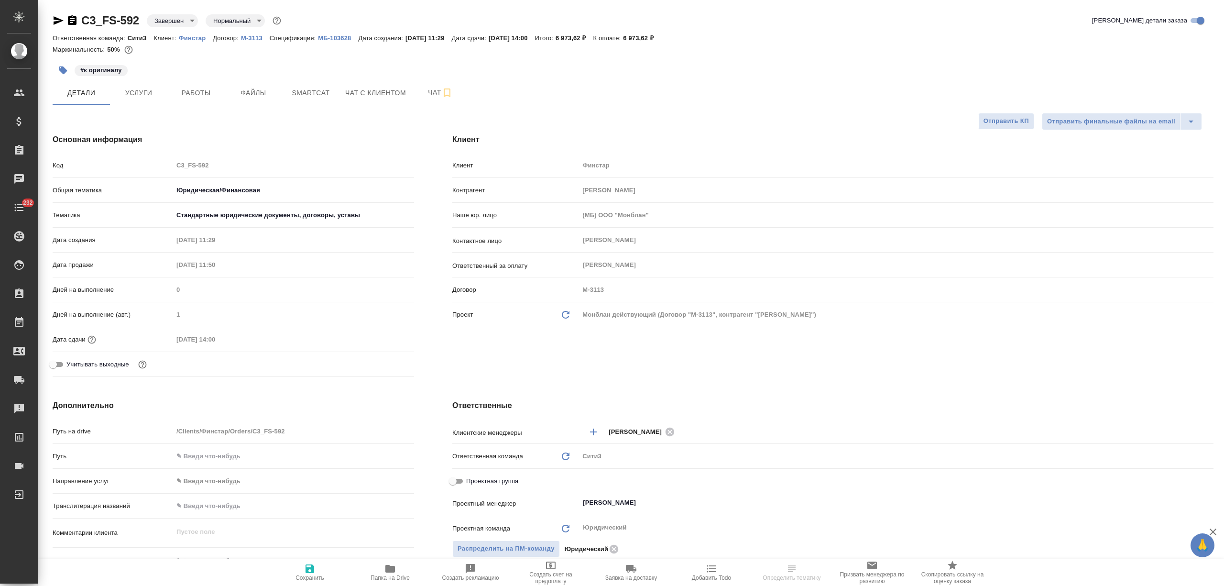
select select "RU"
drag, startPoint x: 646, startPoint y: 35, endPoint x: 672, endPoint y: 37, distance: 25.9
click at [672, 37] on div "Ответственная команда: Сити3 Клиент: Финстар Договор: М-3113 Спецификация: МБ-1…" at bounding box center [633, 37] width 1161 height 11
copy p "6 973,62"
select select "RU"
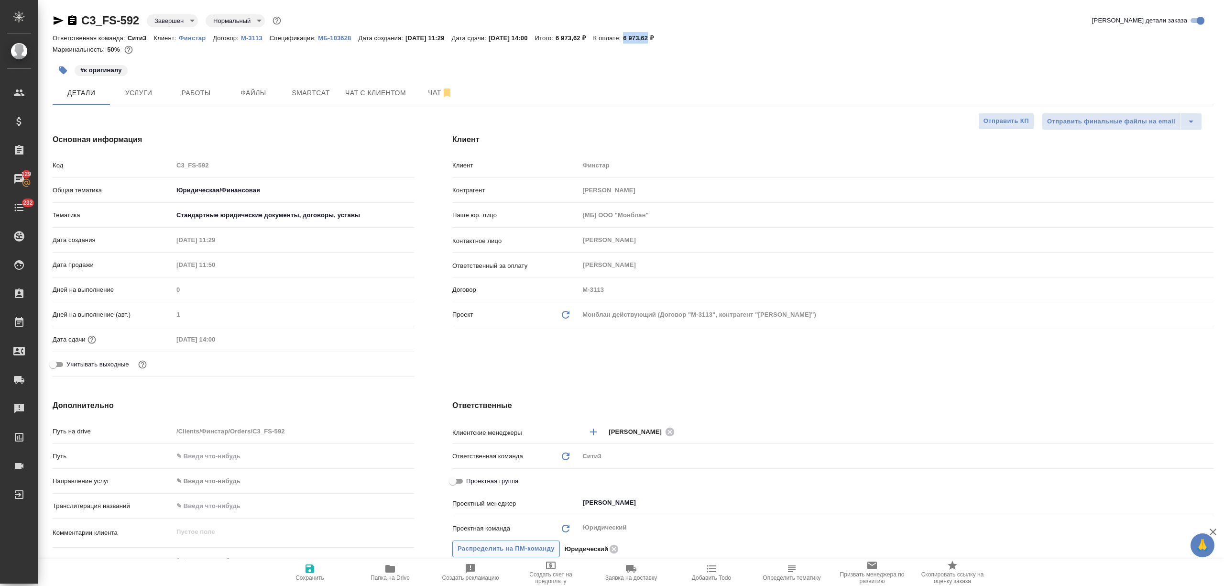
type textarea "x"
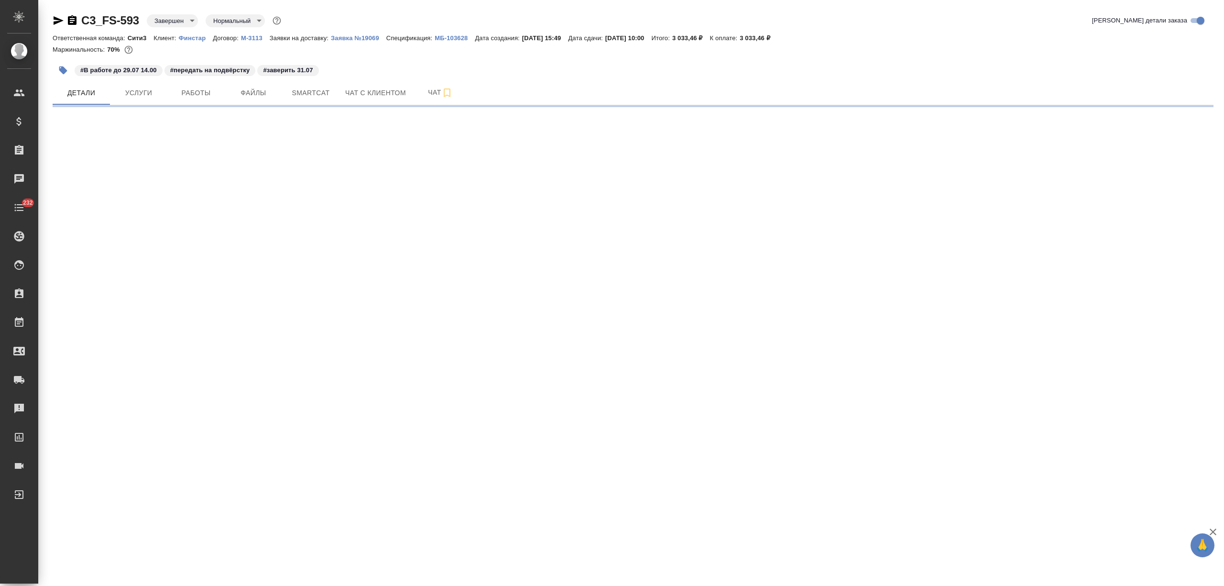
select select "RU"
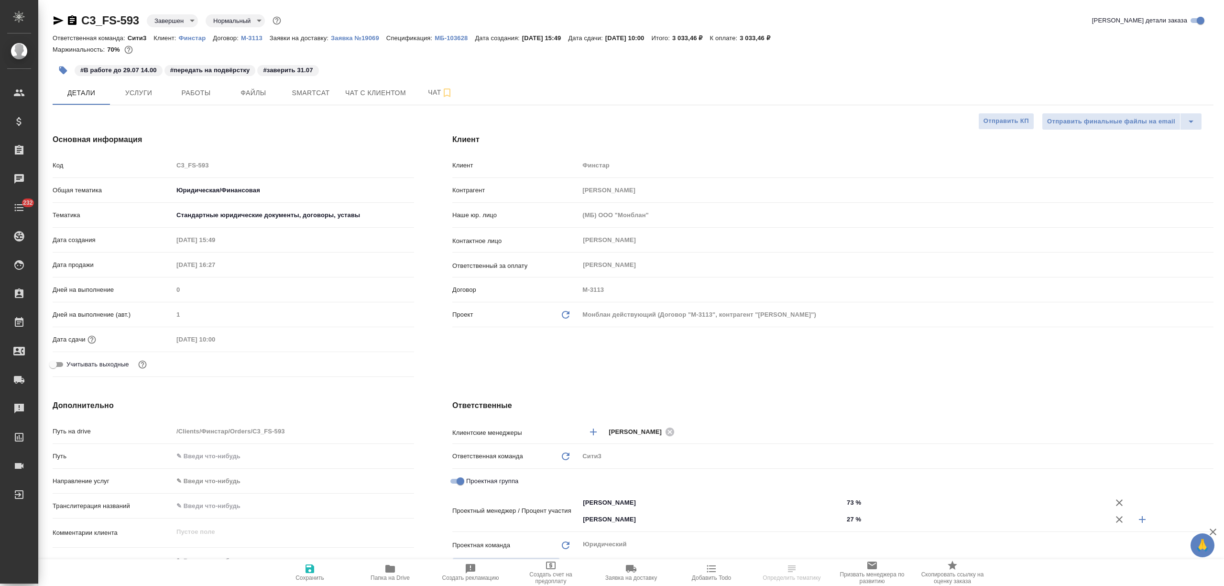
type textarea "x"
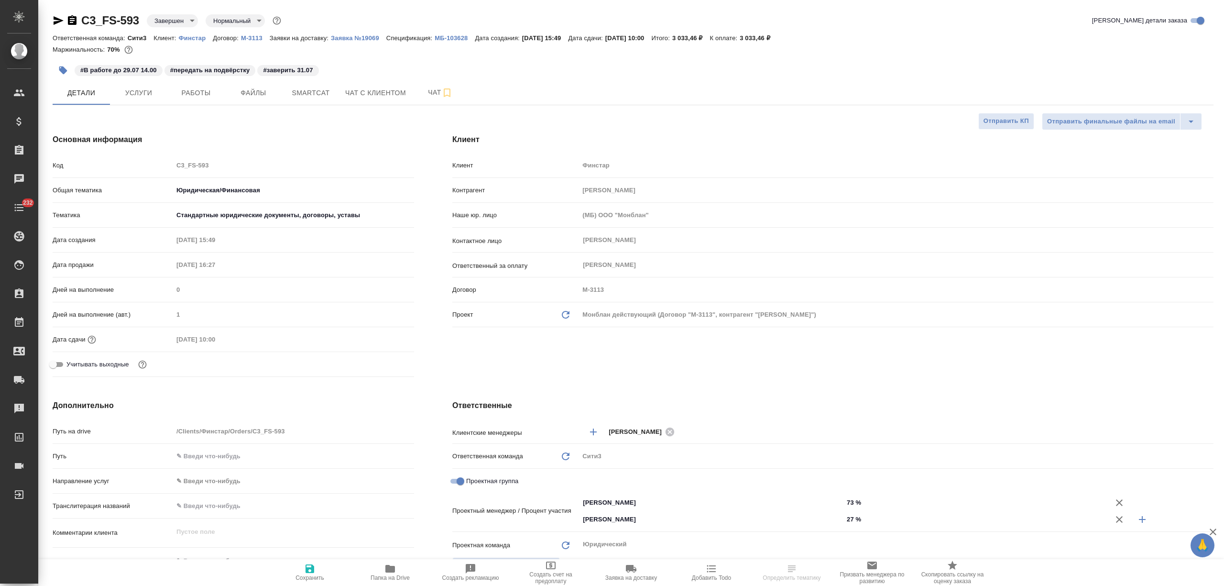
type textarea "x"
drag, startPoint x: 763, startPoint y: 41, endPoint x: 787, endPoint y: 41, distance: 23.9
click at [787, 41] on div "Ответственная команда: Сити3 Клиент: Финстар Договор: М-3113 Заявки на доставку…" at bounding box center [633, 37] width 1161 height 11
copy p "3 033,46"
type textarea "x"
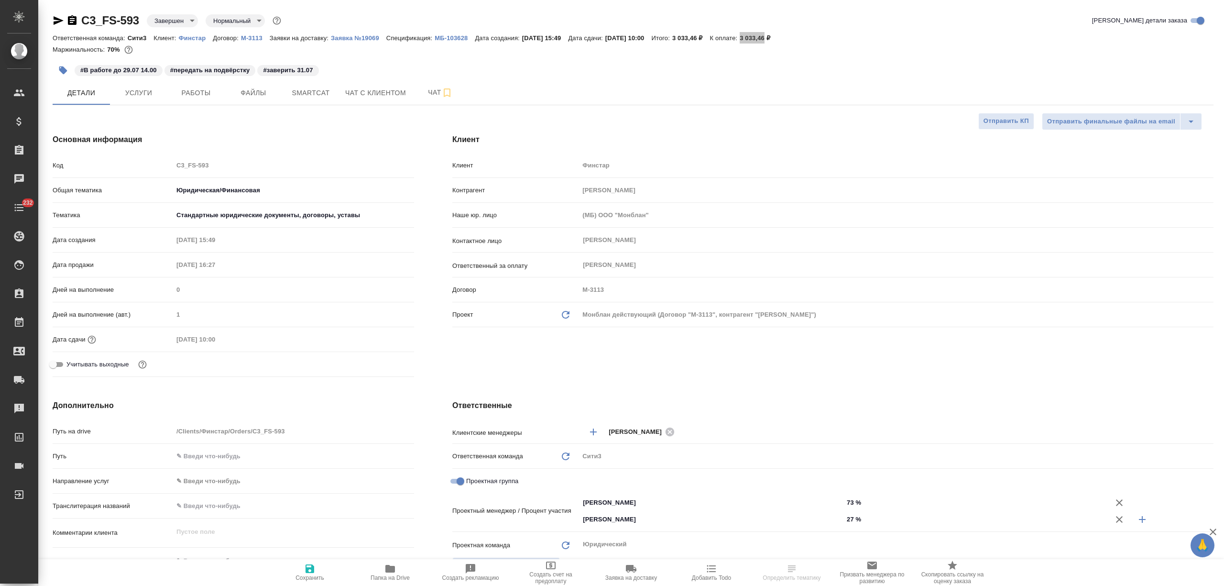
type textarea "x"
select select "RU"
type textarea "x"
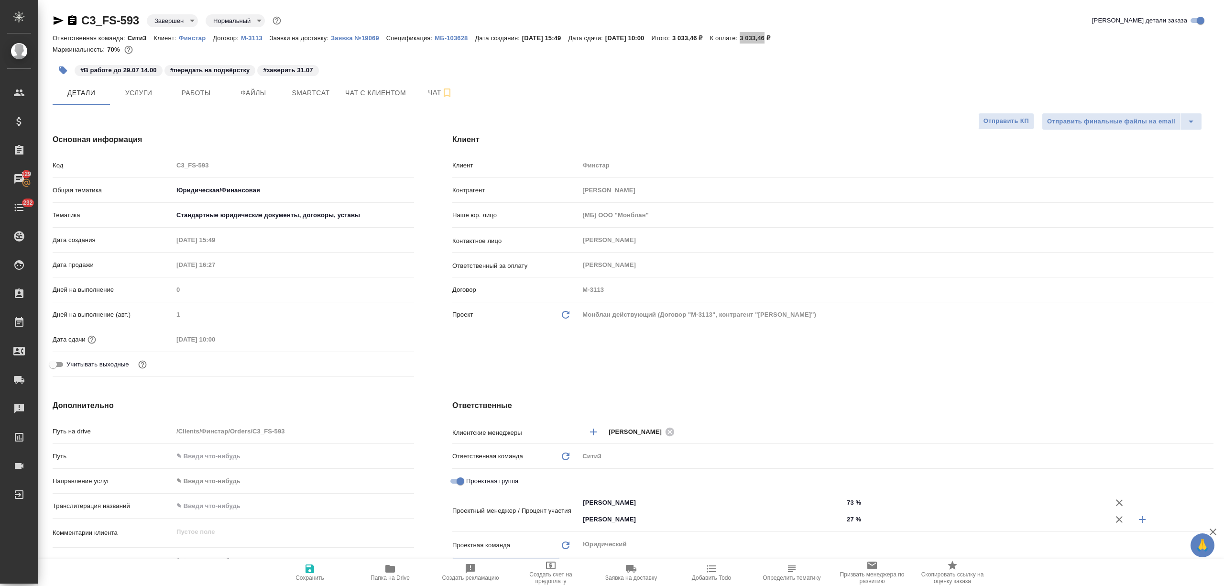
type textarea "x"
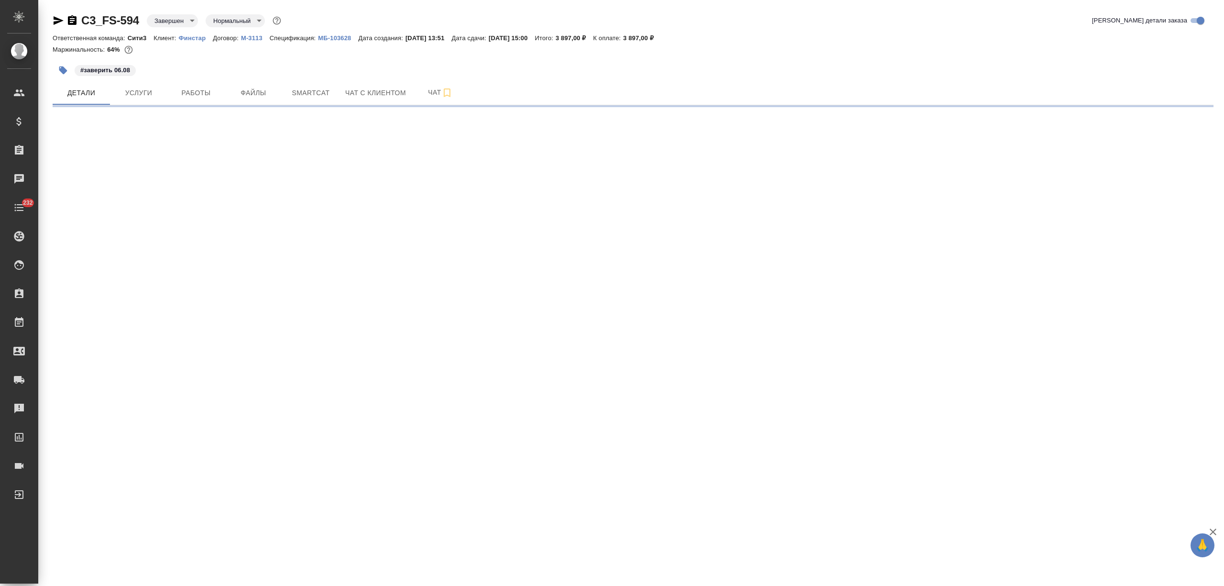
select select "RU"
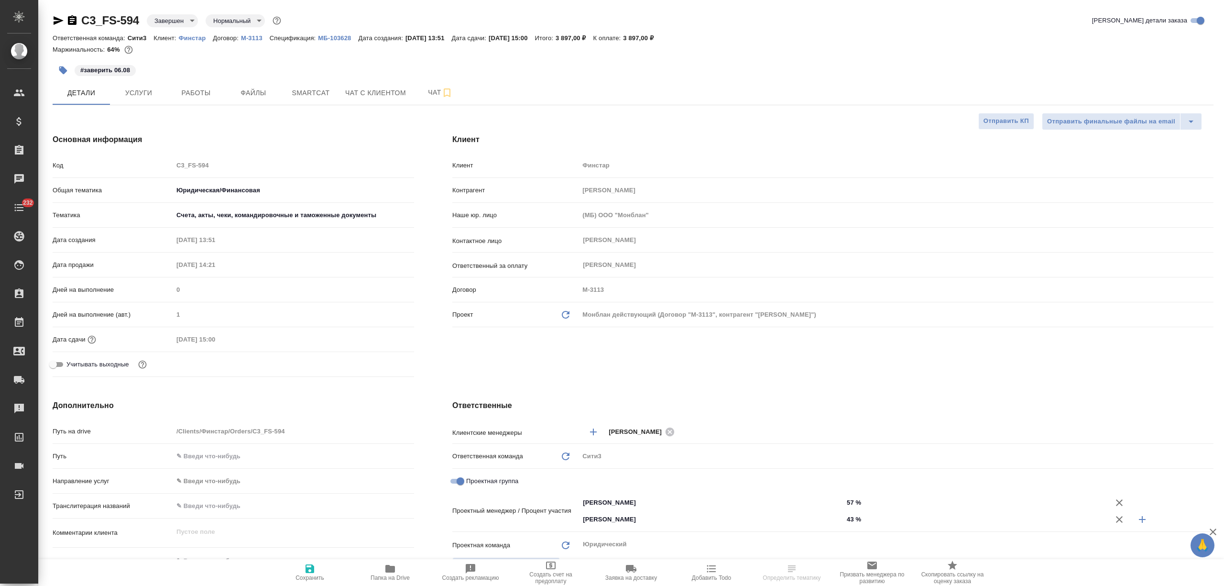
type textarea "x"
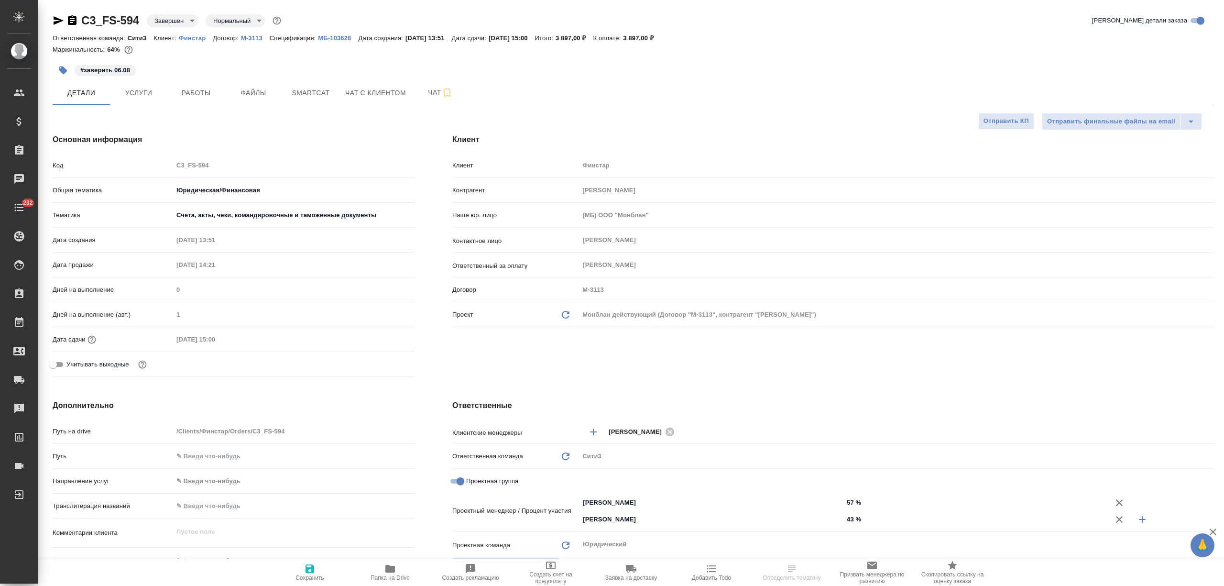
type textarea "x"
drag, startPoint x: 646, startPoint y: 37, endPoint x: 663, endPoint y: 39, distance: 17.3
click at [663, 39] on div "Ответственная команда: Сити3 Клиент: Финстар Договор: М-3113 Спецификация: МБ-1…" at bounding box center [633, 37] width 1161 height 11
copy p "3 897"
type textarea "x"
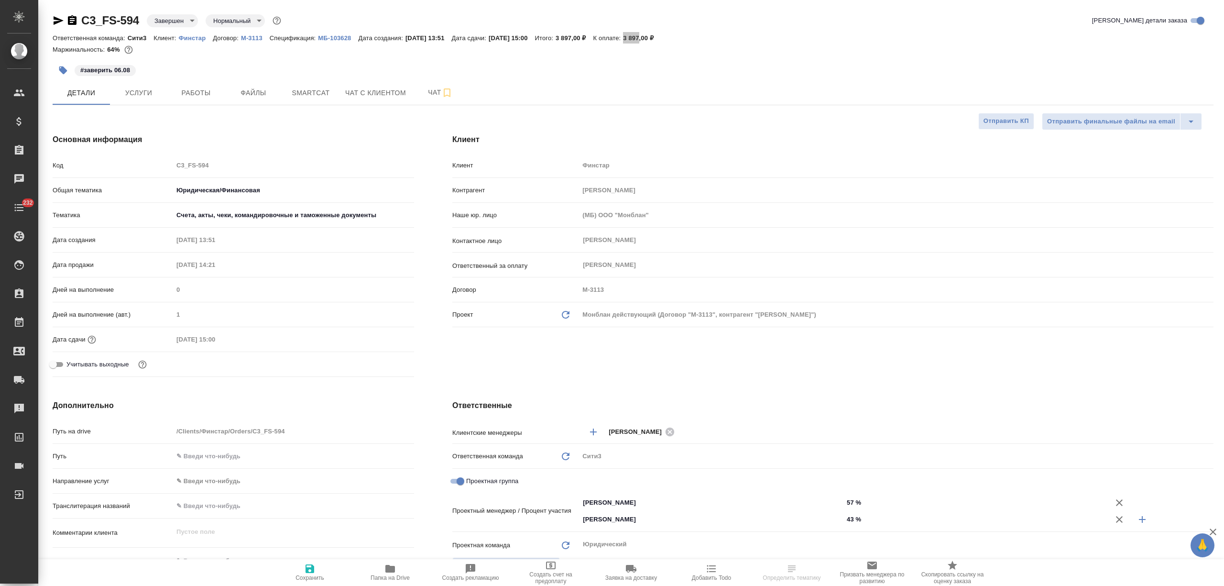
type textarea "x"
select select "RU"
type textarea "x"
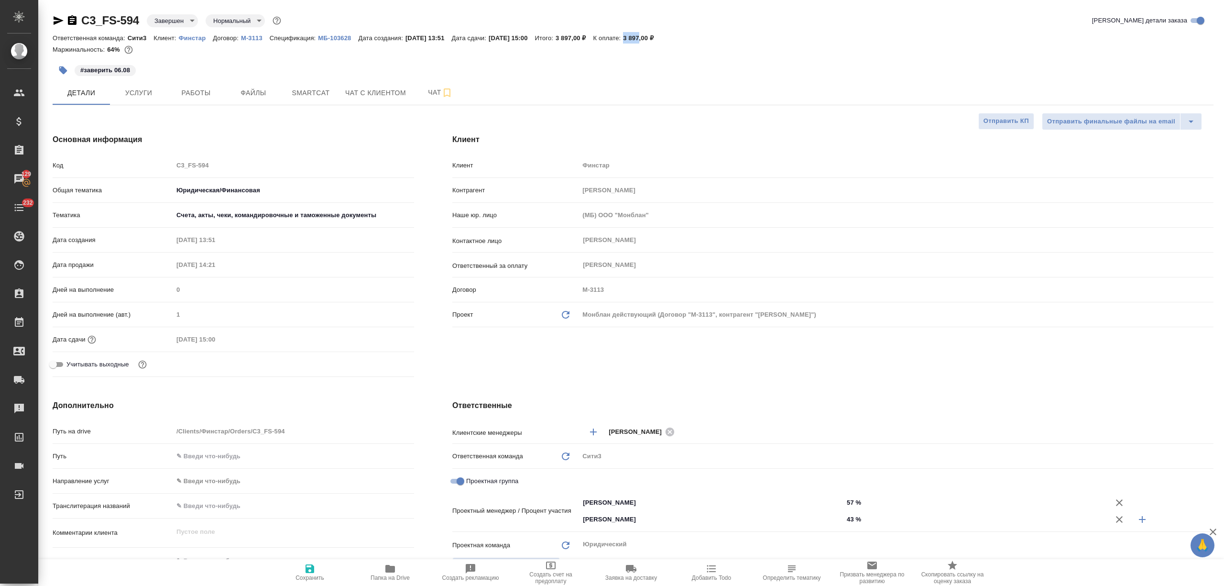
type textarea "x"
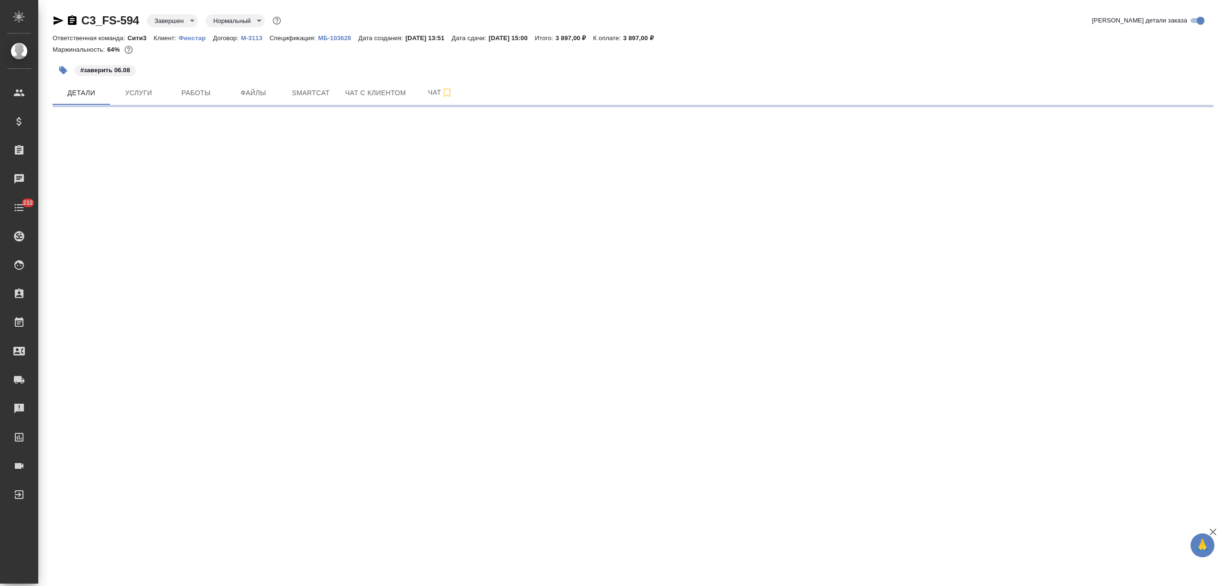
select select "RU"
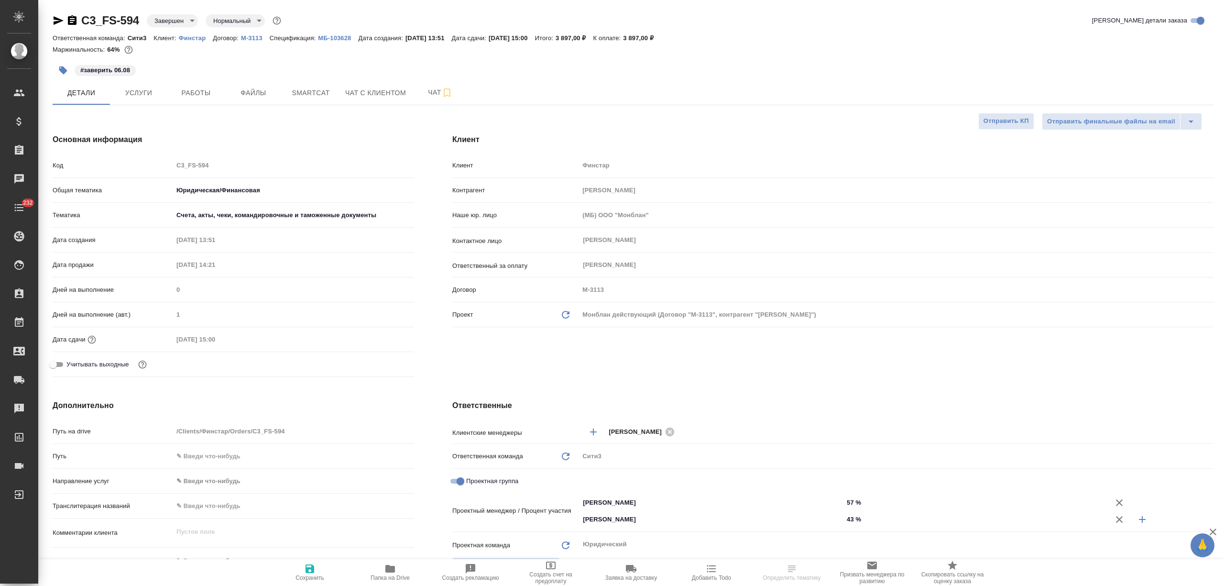
type textarea "x"
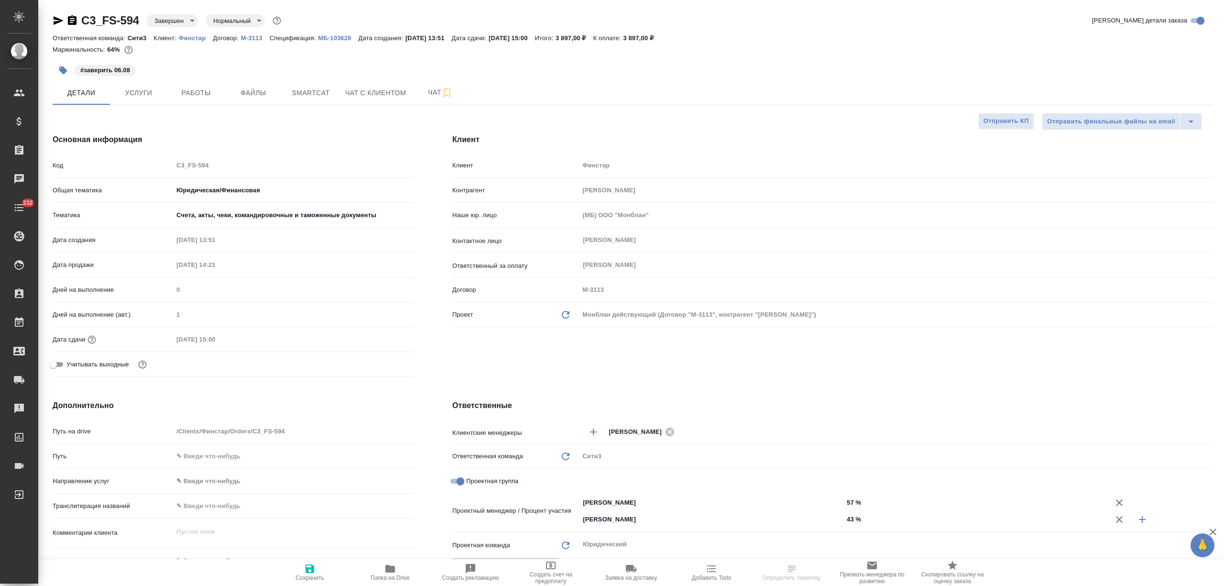
type textarea "x"
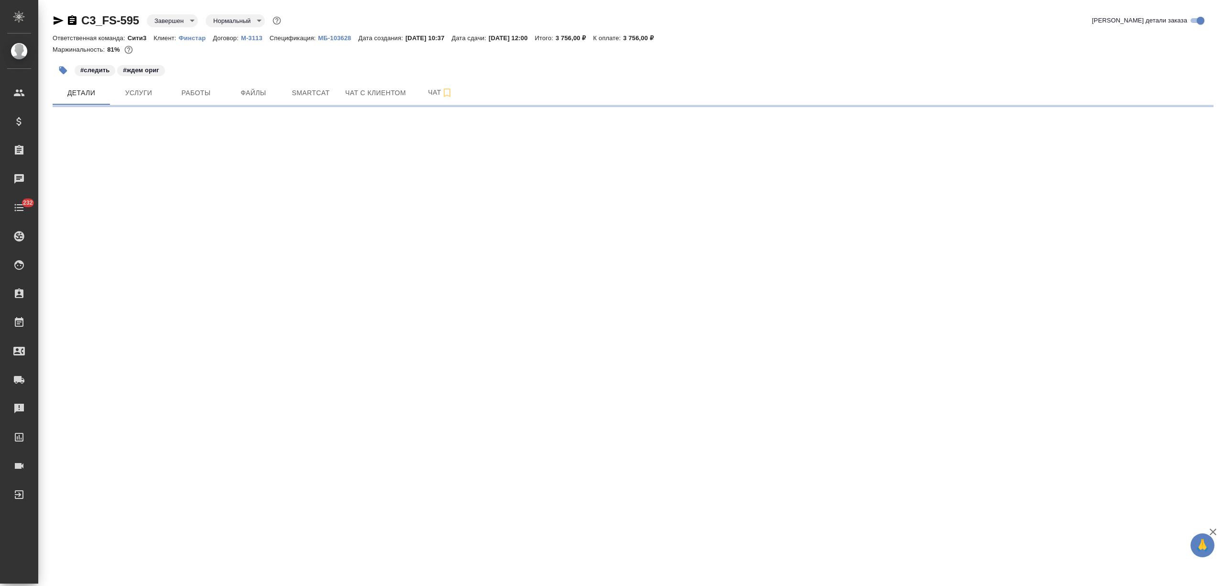
select select "RU"
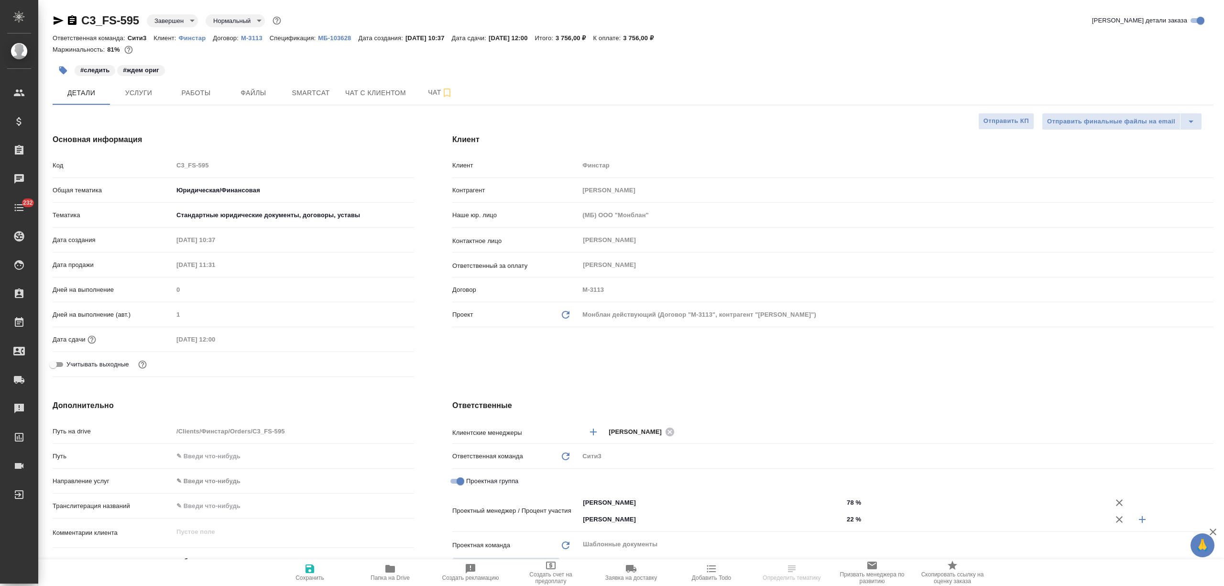
type textarea "x"
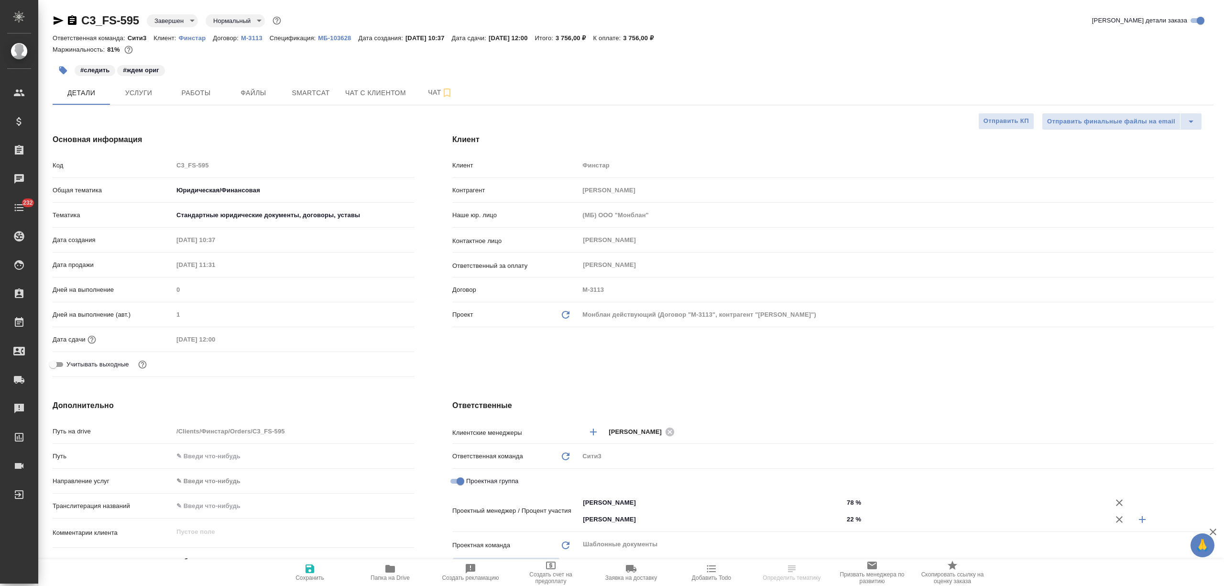
type textarea "x"
drag, startPoint x: 645, startPoint y: 37, endPoint x: 662, endPoint y: 37, distance: 17.2
click at [662, 37] on div "Ответственная команда: Сити3 Клиент: Финстар Договор: М-3113 Спецификация: МБ-1…" at bounding box center [633, 37] width 1161 height 11
copy p "3 756"
type textarea "x"
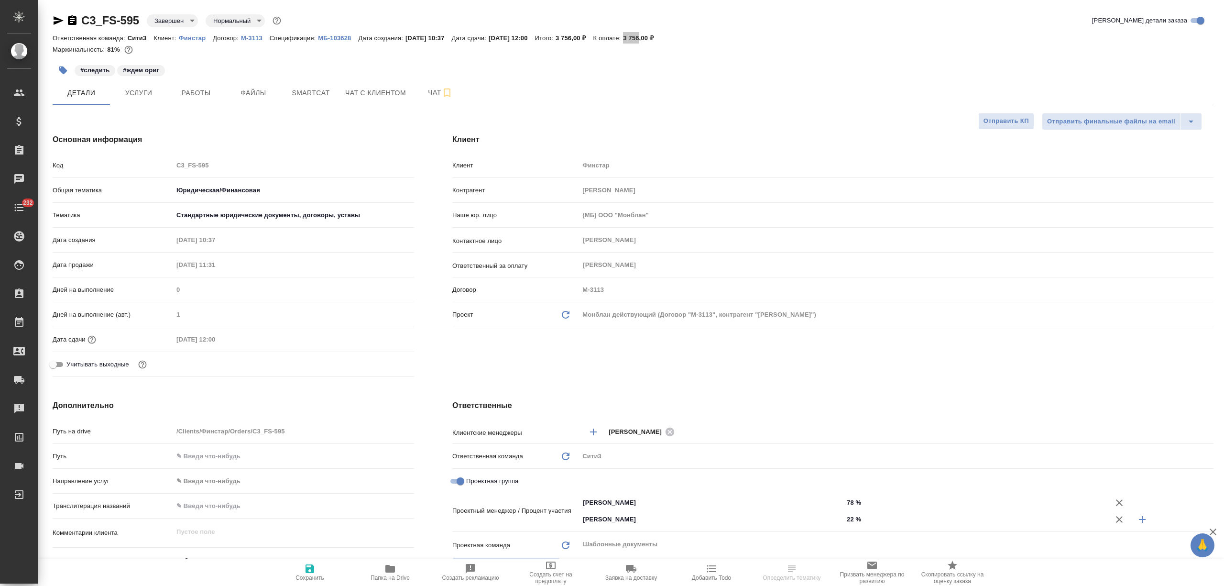
type textarea "x"
select select "RU"
type textarea "x"
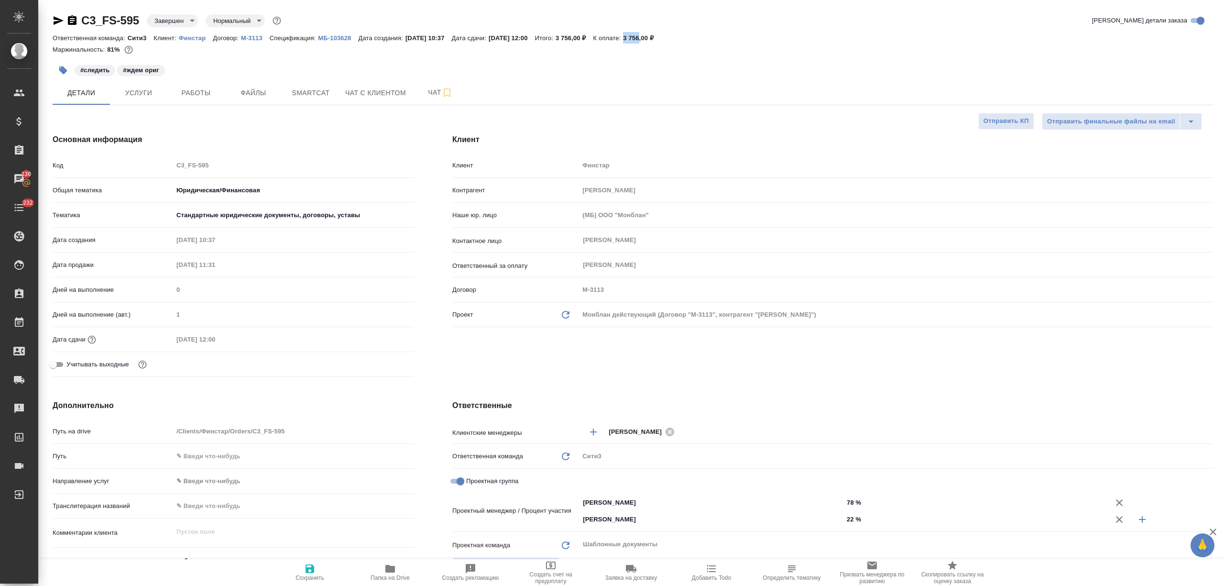
type textarea "x"
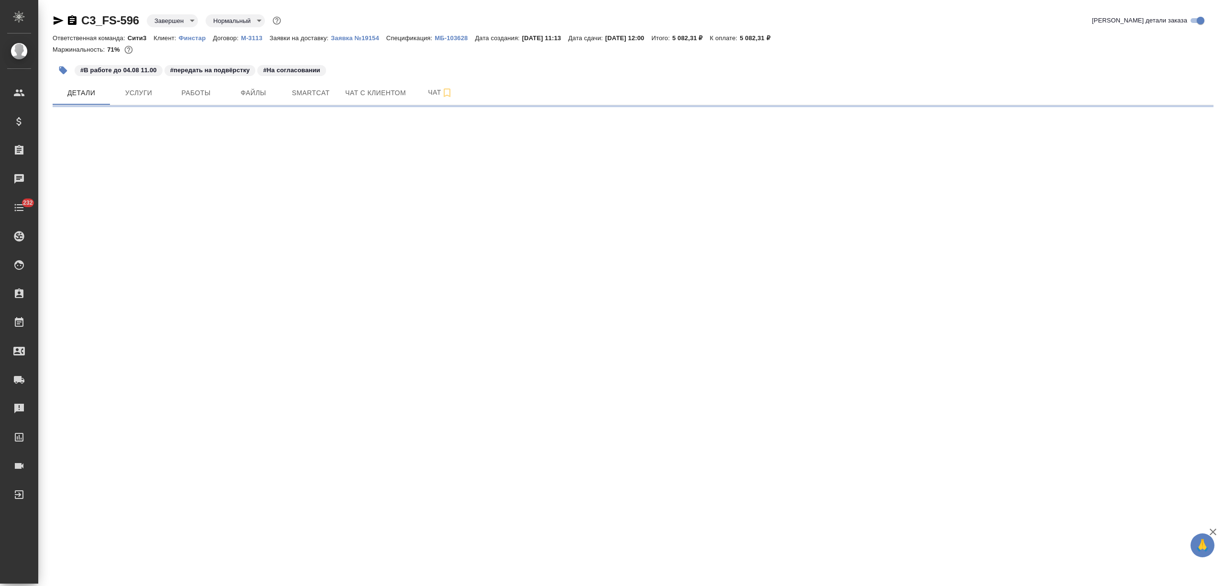
select select "RU"
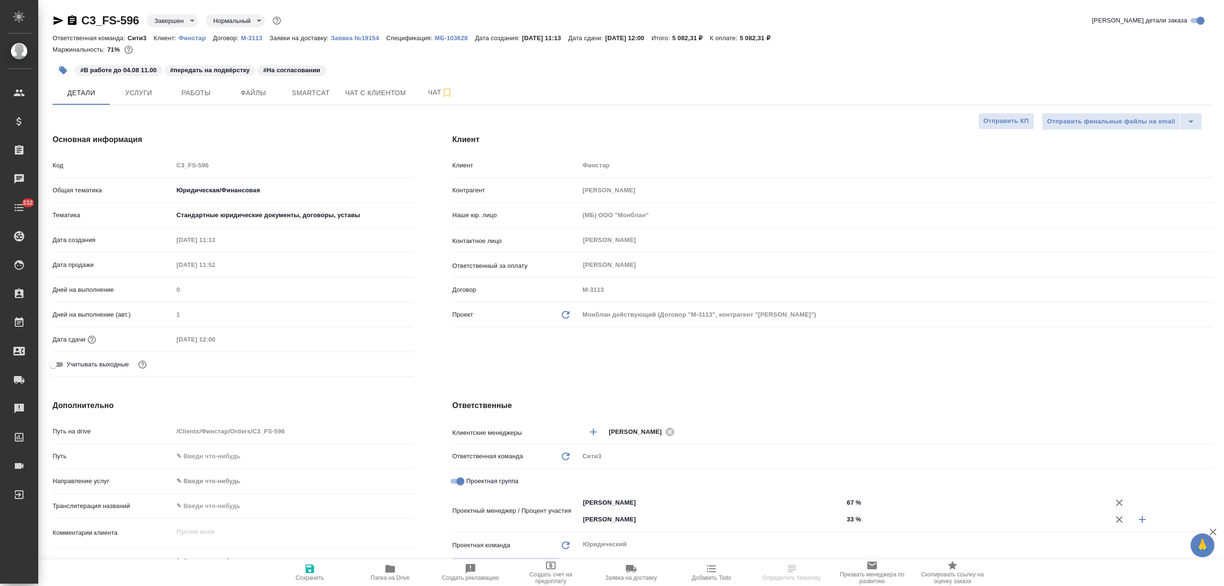
type textarea "x"
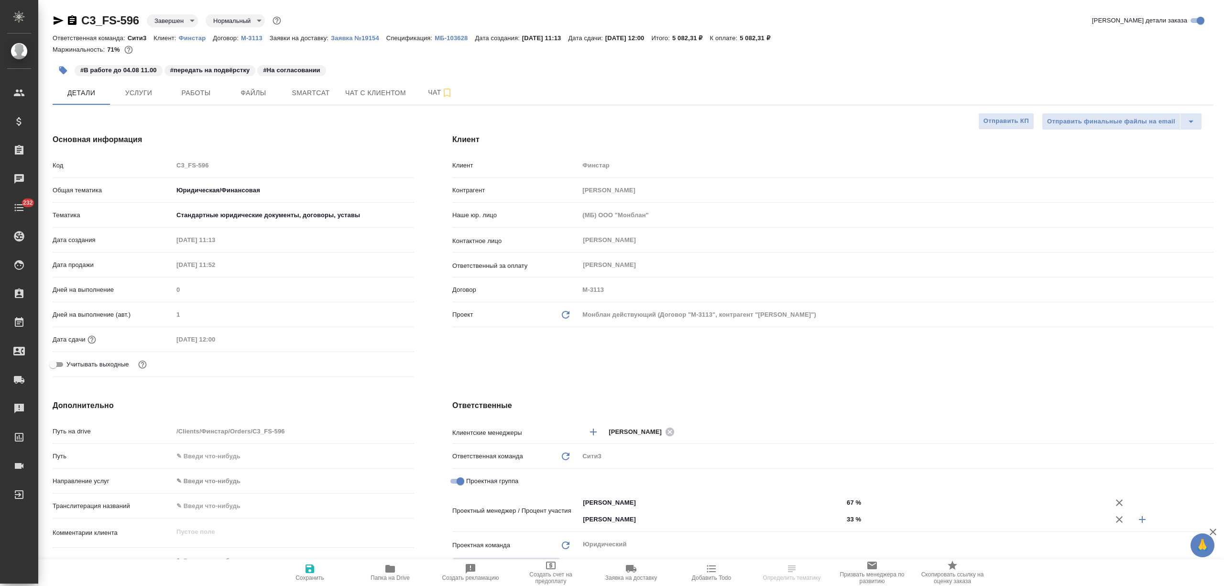
type textarea "x"
drag, startPoint x: 763, startPoint y: 37, endPoint x: 788, endPoint y: 39, distance: 24.9
click at [788, 39] on div "Ответственная команда: Сити3 Клиент: Финстар Договор: М-3113 Заявки на доставку…" at bounding box center [633, 37] width 1161 height 11
copy p "5 082,31"
type textarea "x"
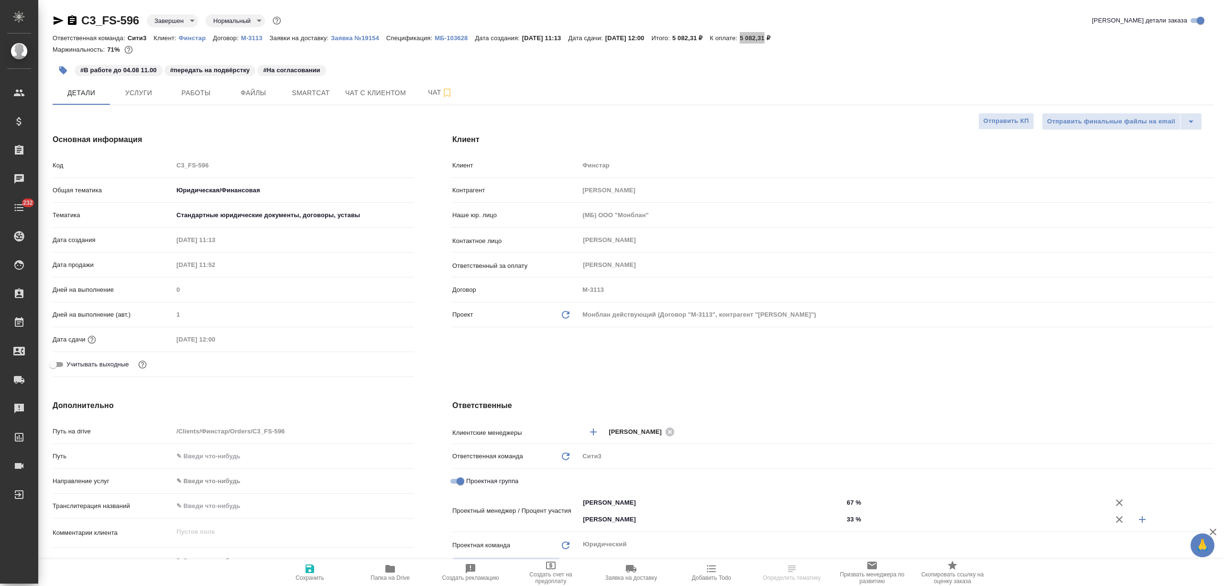
type textarea "x"
select select "RU"
type textarea "x"
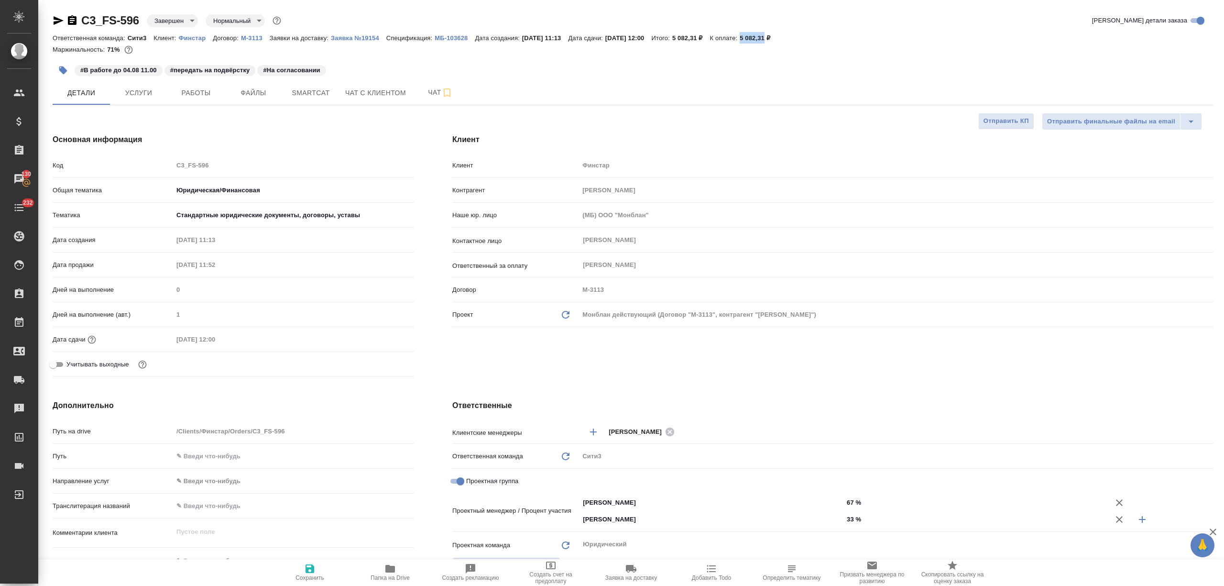
type textarea "x"
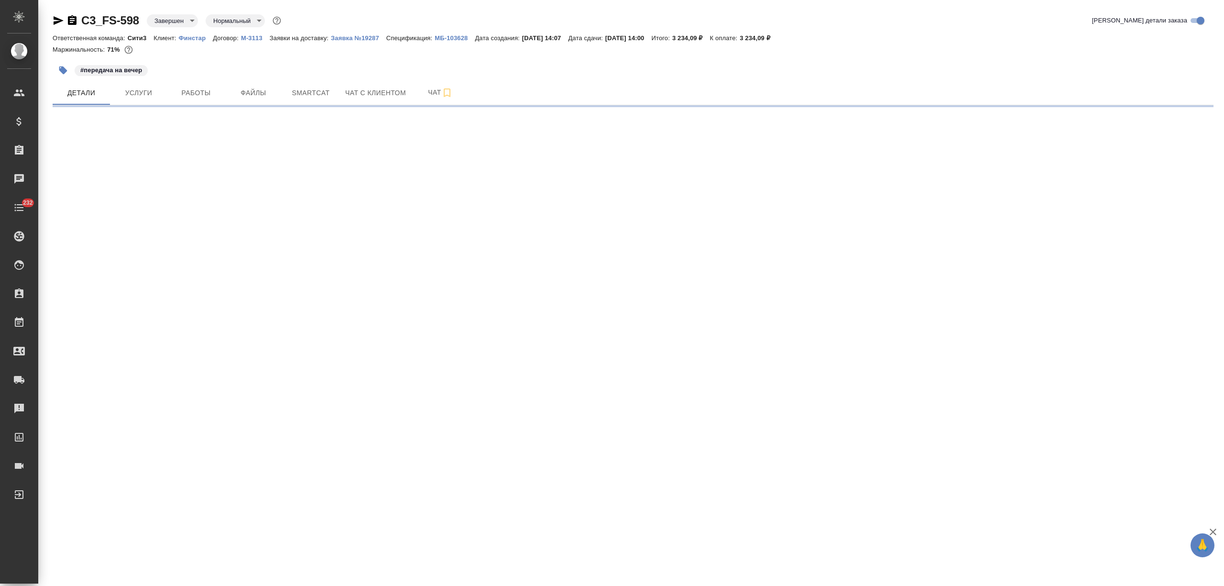
select select "RU"
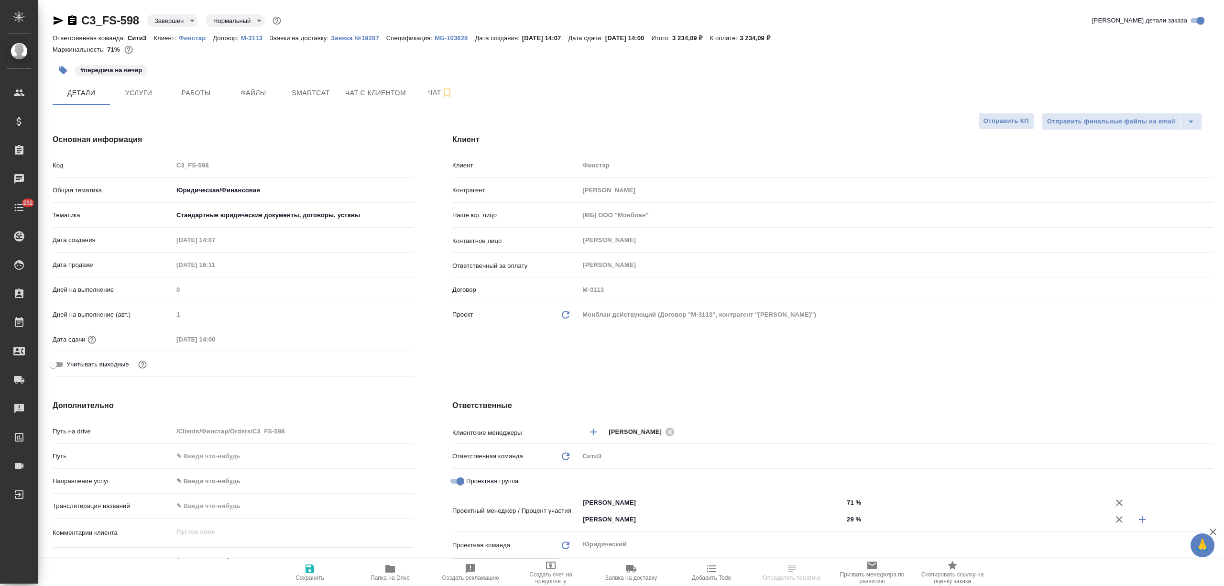
type textarea "x"
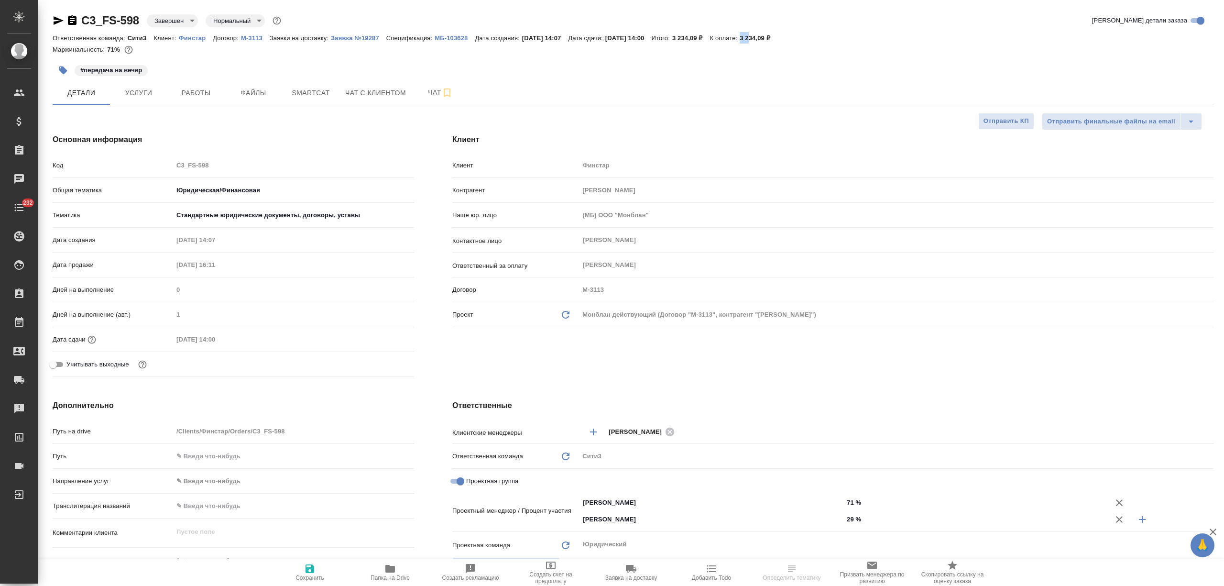
type textarea "x"
drag, startPoint x: 768, startPoint y: 34, endPoint x: 790, endPoint y: 36, distance: 22.1
click at [790, 36] on div "Ответственная команда: Сити3 Клиент: Финстар Договор: М-3113 Заявки на доставку…" at bounding box center [633, 37] width 1161 height 11
copy p "3 234,09"
type textarea "x"
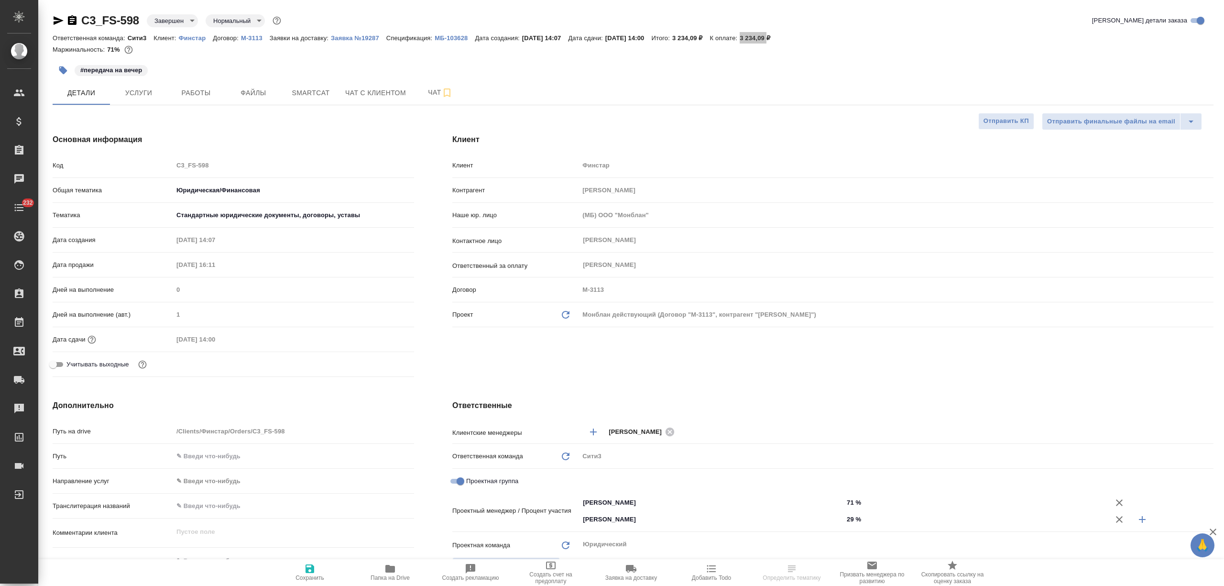
type textarea "x"
select select "RU"
type textarea "x"
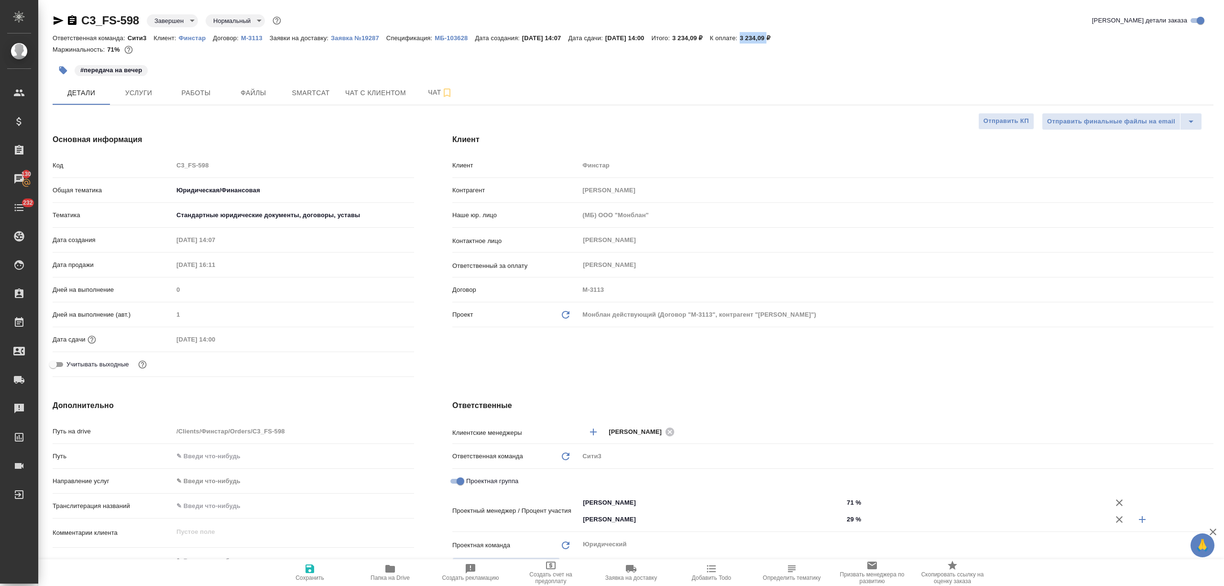
type textarea "x"
click at [148, 83] on button "Услуги" at bounding box center [138, 93] width 57 height 24
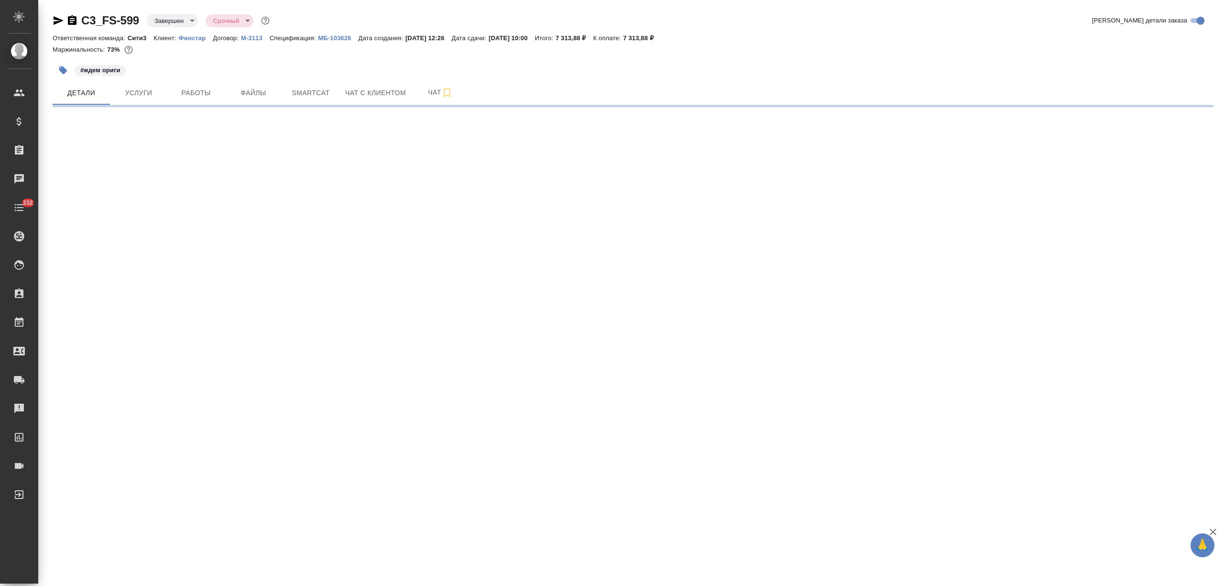
select select "RU"
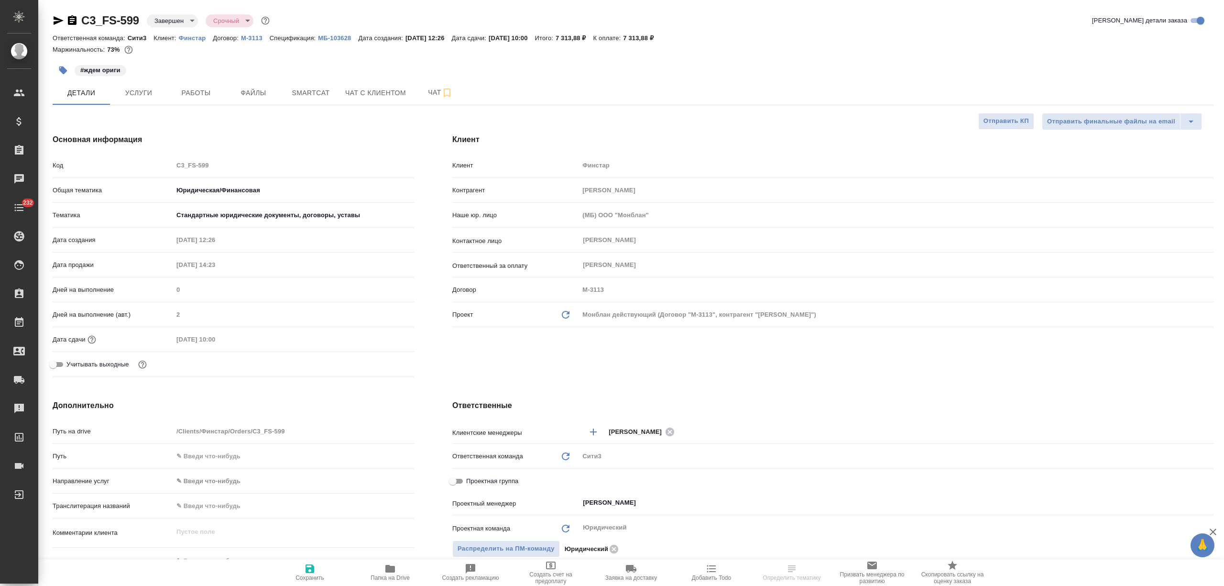
type textarea "x"
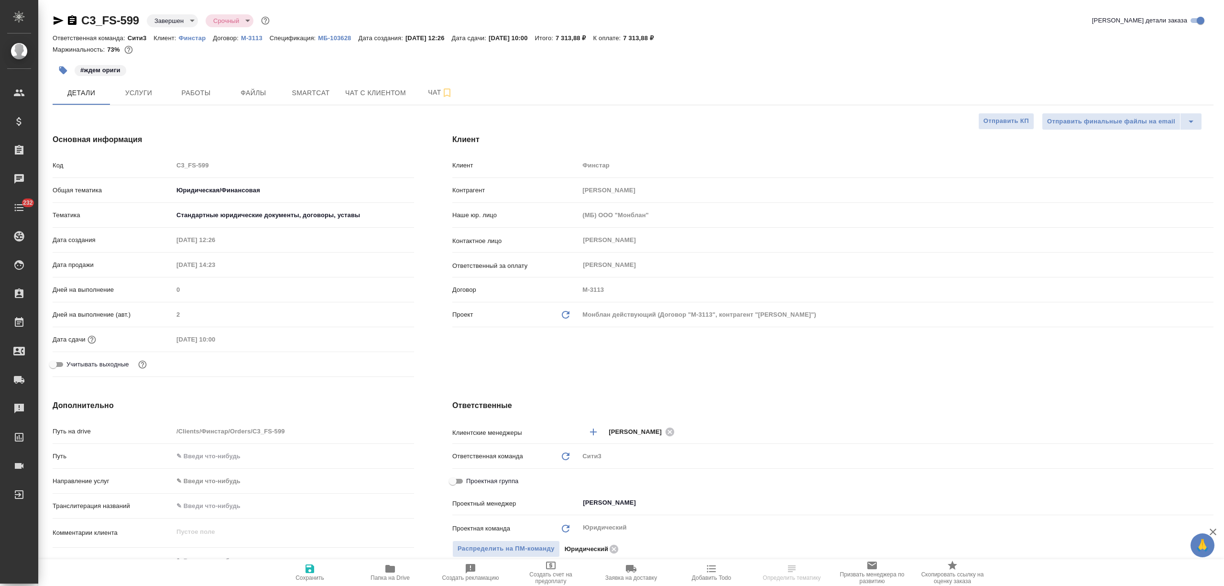
type textarea "x"
drag, startPoint x: 647, startPoint y: 36, endPoint x: 670, endPoint y: 35, distance: 23.0
click at [670, 35] on div "Ответственная команда: Сити3 Клиент: Финстар Договор: М-3113 Спецификация: МБ-1…" at bounding box center [633, 37] width 1161 height 11
drag, startPoint x: 672, startPoint y: 35, endPoint x: 646, endPoint y: 35, distance: 25.8
click at [646, 35] on div "Ответственная команда: Сити3 Клиент: Финстар Договор: М-3113 Спецификация: МБ-1…" at bounding box center [633, 37] width 1161 height 11
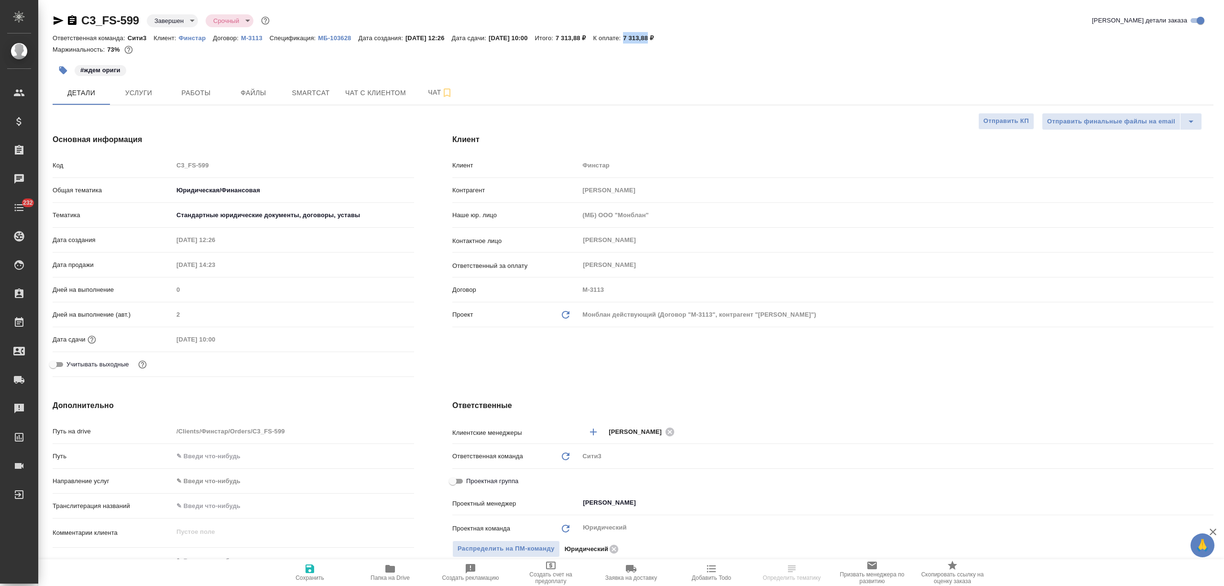
copy p "7 313,88"
select select "RU"
type textarea "x"
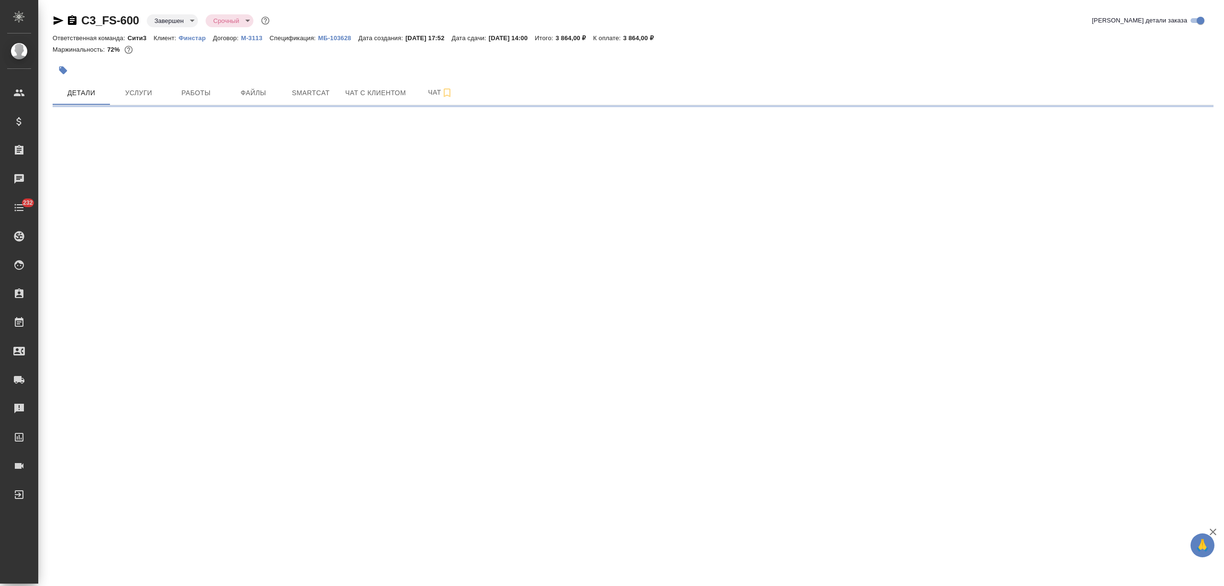
select select "RU"
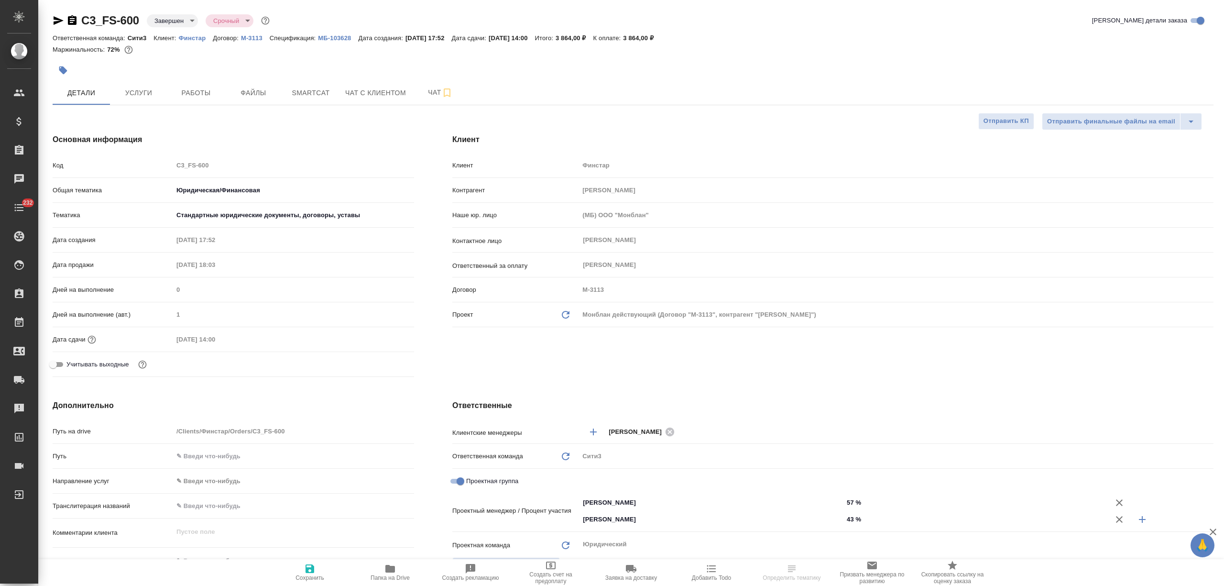
type textarea "x"
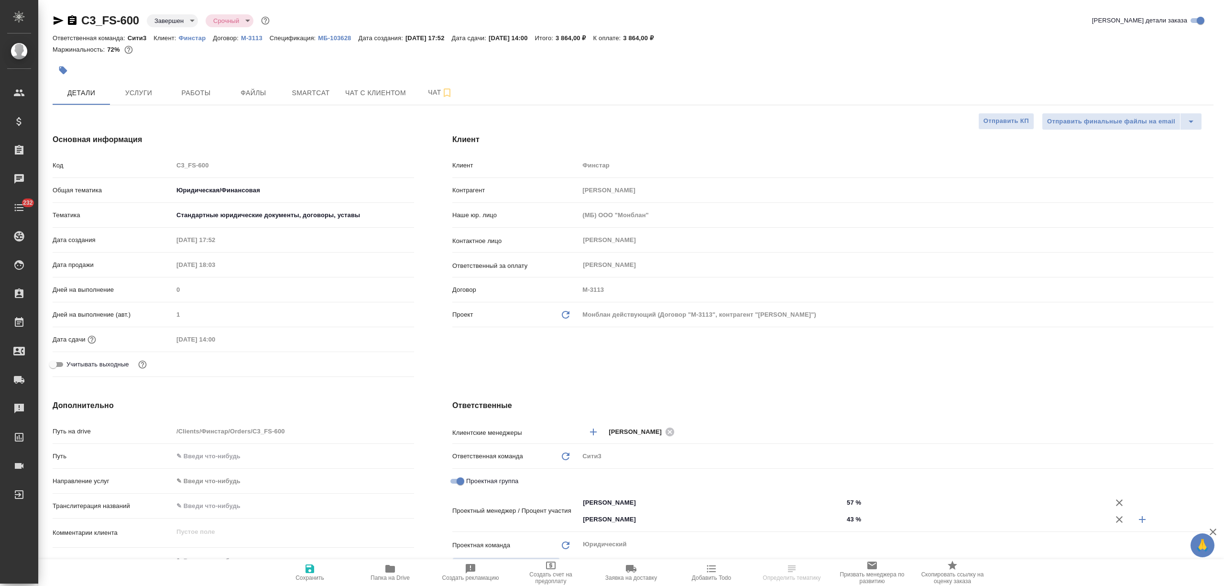
type textarea "x"
drag, startPoint x: 645, startPoint y: 39, endPoint x: 663, endPoint y: 41, distance: 18.2
click at [663, 41] on div "Ответственная команда: Сити3 Клиент: Финстар Договор: М-3113 Спецификация: МБ-1…" at bounding box center [633, 37] width 1161 height 11
click at [660, 39] on p "3 864,00 ₽" at bounding box center [642, 37] width 38 height 7
click at [624, 38] on p "К оплате:" at bounding box center [608, 37] width 30 height 7
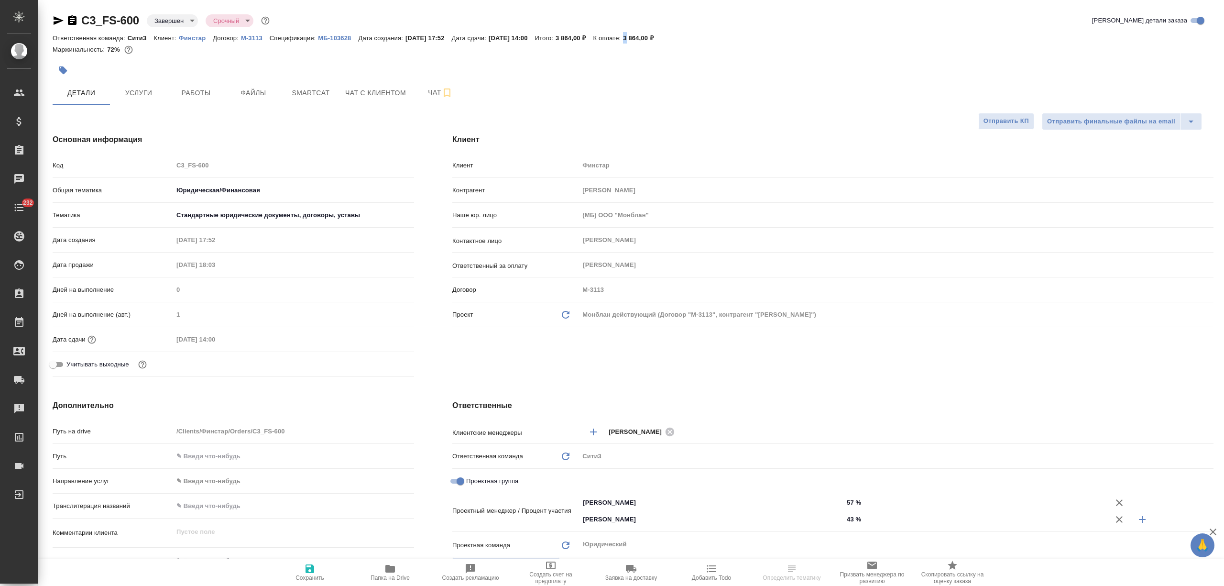
click at [647, 37] on div "Ответственная команда: Сити3 Клиент: Финстар Договор: М-3113 Спецификация: МБ-1…" at bounding box center [633, 37] width 1161 height 11
click at [650, 38] on p "3 864,00 ₽" at bounding box center [642, 37] width 38 height 7
drag, startPoint x: 646, startPoint y: 38, endPoint x: 662, endPoint y: 37, distance: 15.8
click at [662, 37] on div "Ответственная команда: Сити3 Клиент: Финстар Договор: М-3113 Спецификация: МБ-1…" at bounding box center [633, 37] width 1161 height 11
copy p "3 864"
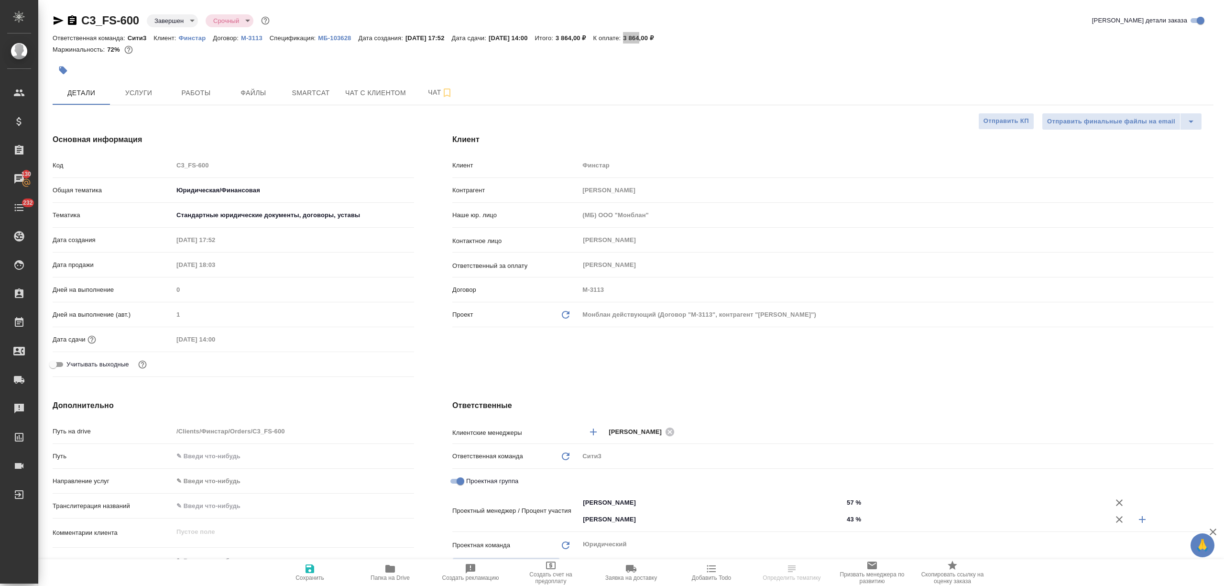
select select "RU"
type textarea "x"
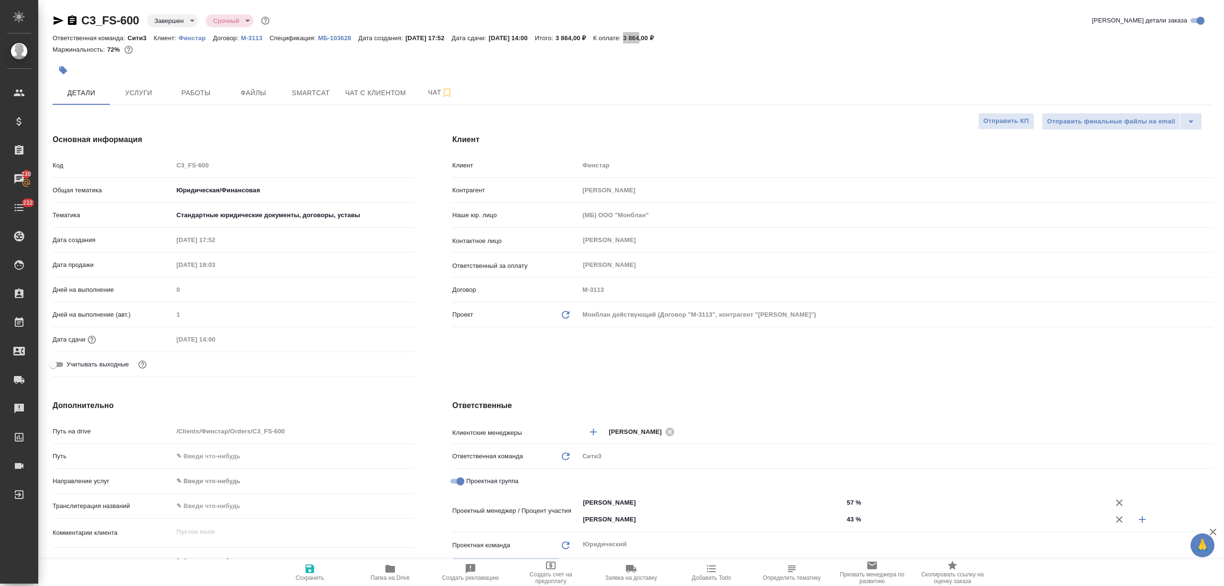
type textarea "x"
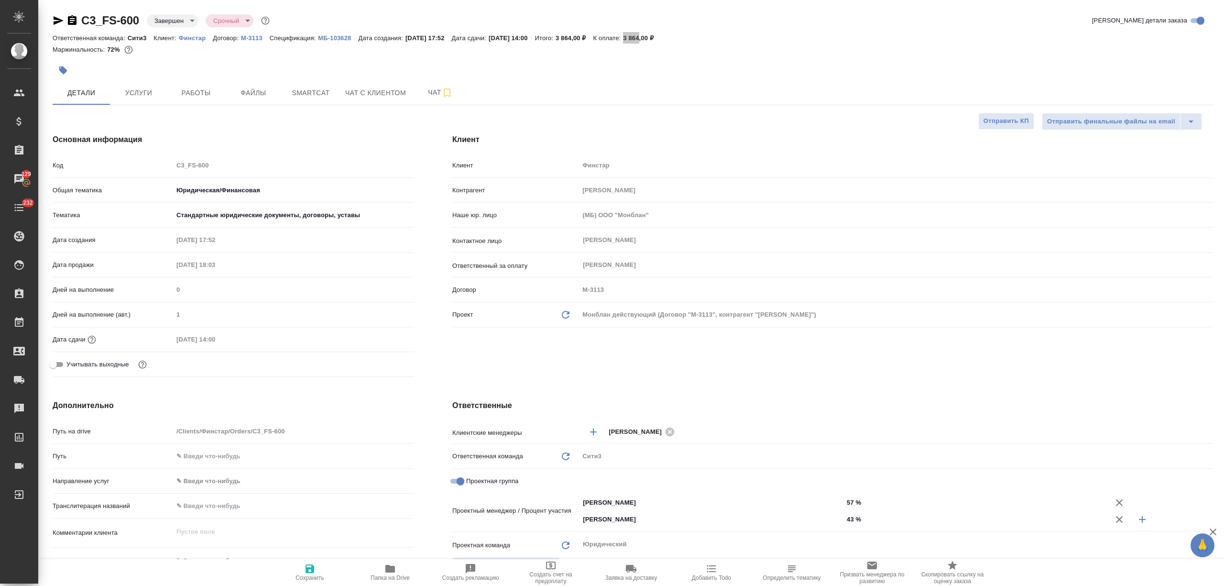
type textarea "x"
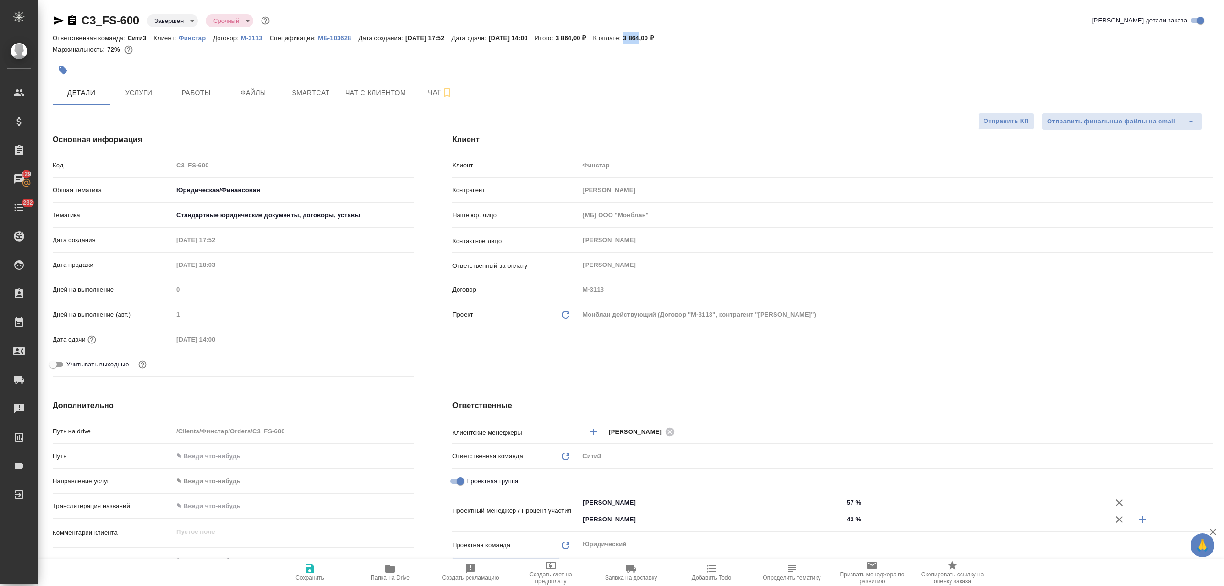
type textarea "x"
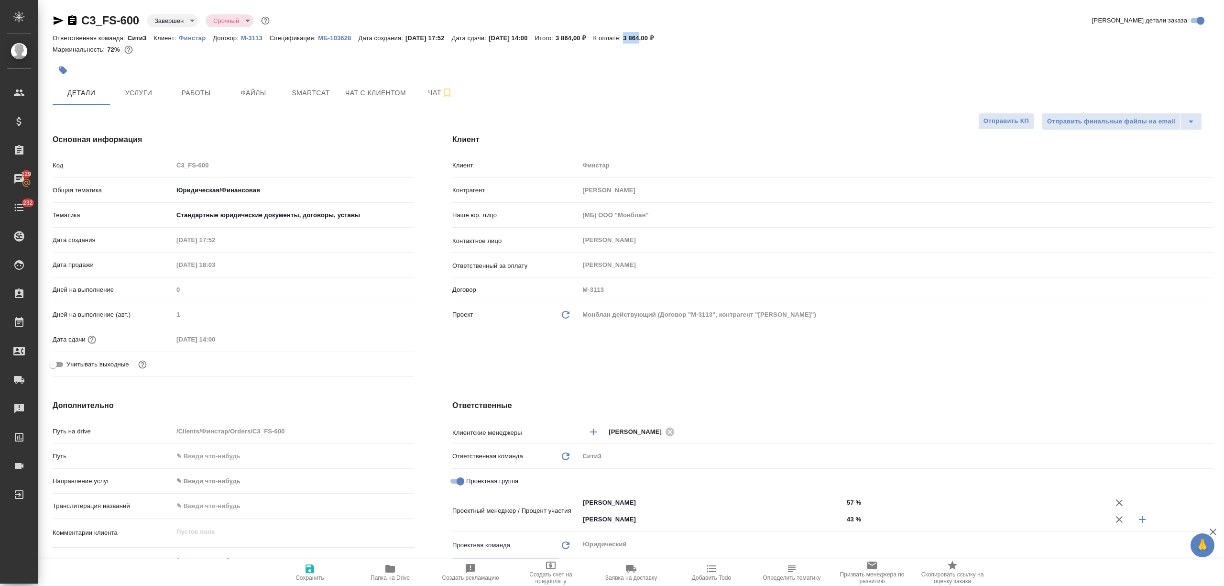
type textarea "x"
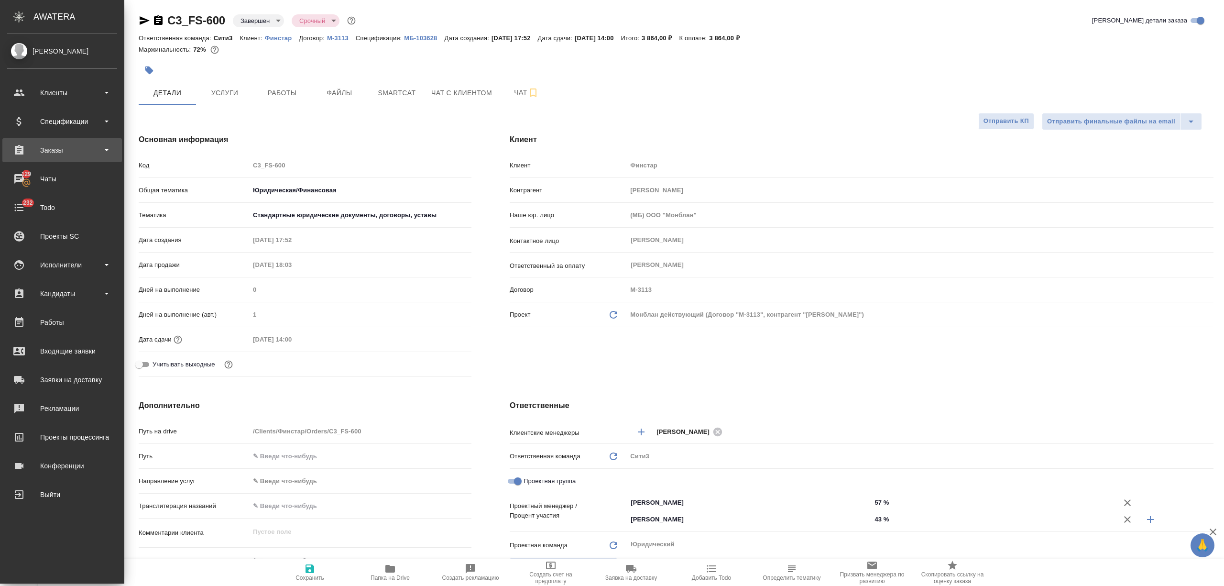
click at [44, 152] on div "Заказы" at bounding box center [62, 150] width 110 height 14
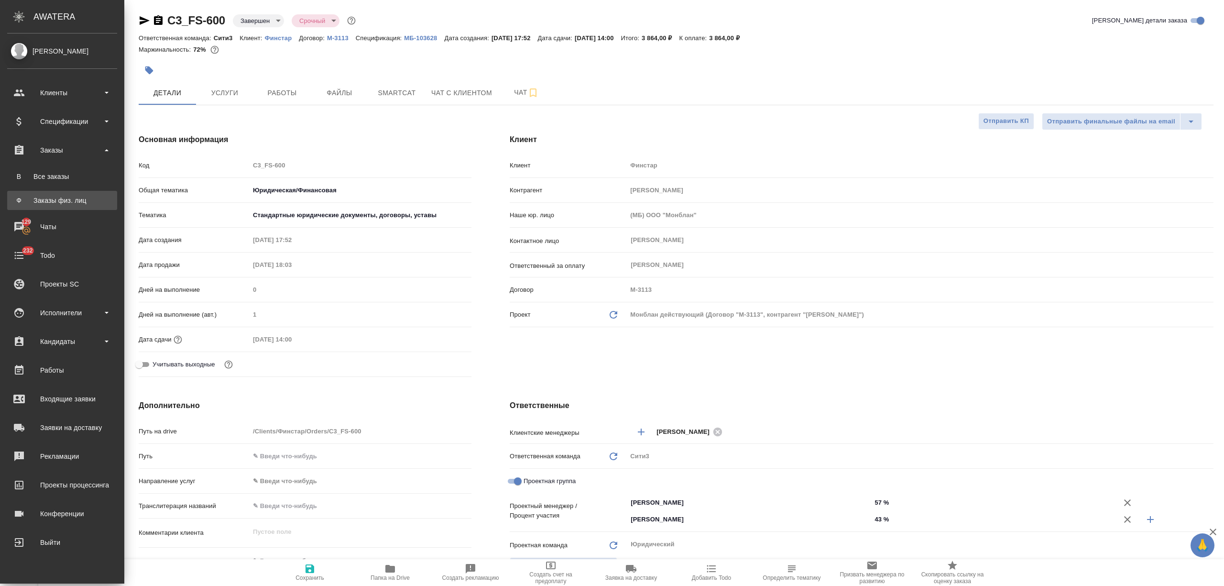
click at [69, 207] on link "Ф Заказы физ. лиц" at bounding box center [62, 200] width 110 height 19
type textarea "x"
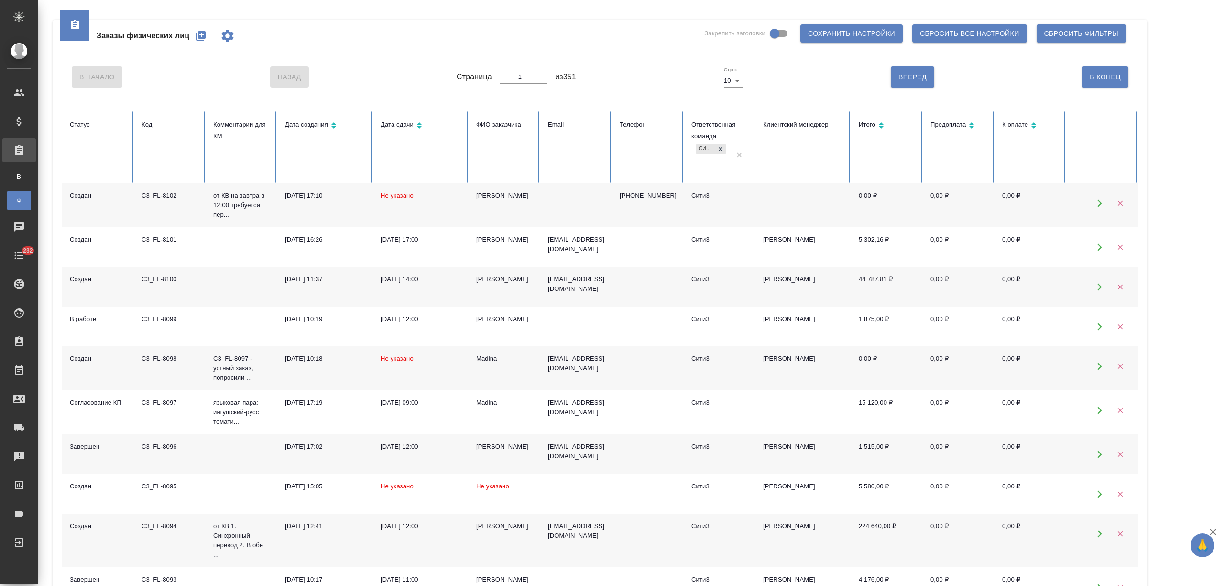
click at [494, 156] on input "text" at bounding box center [504, 161] width 56 height 13
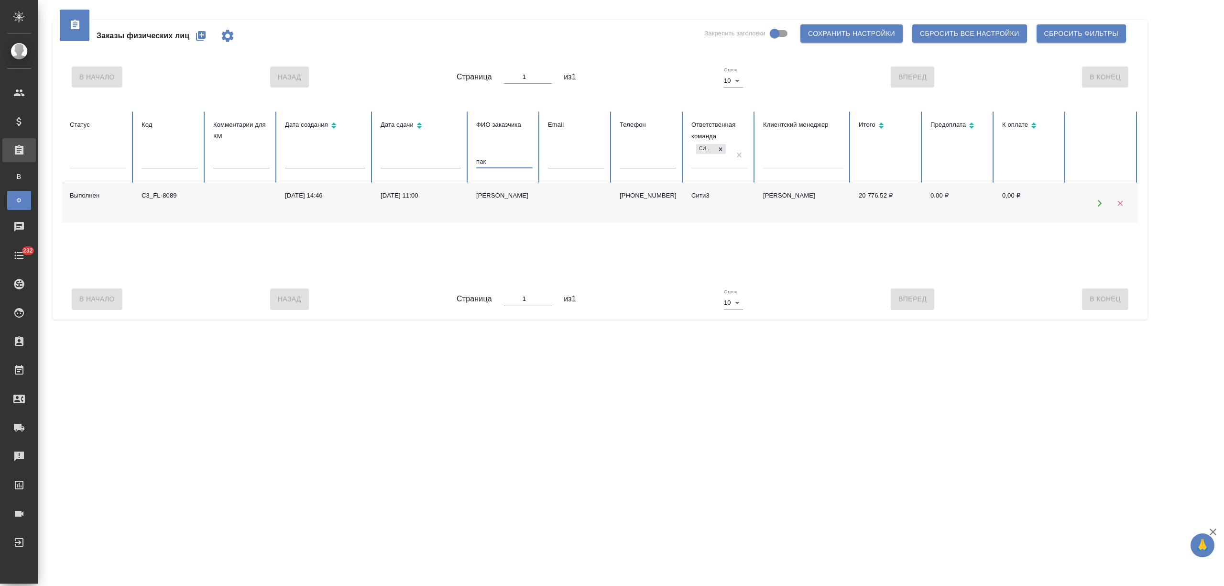
type input "пак"
click at [494, 200] on div "Пак Олеся" at bounding box center [504, 196] width 56 height 10
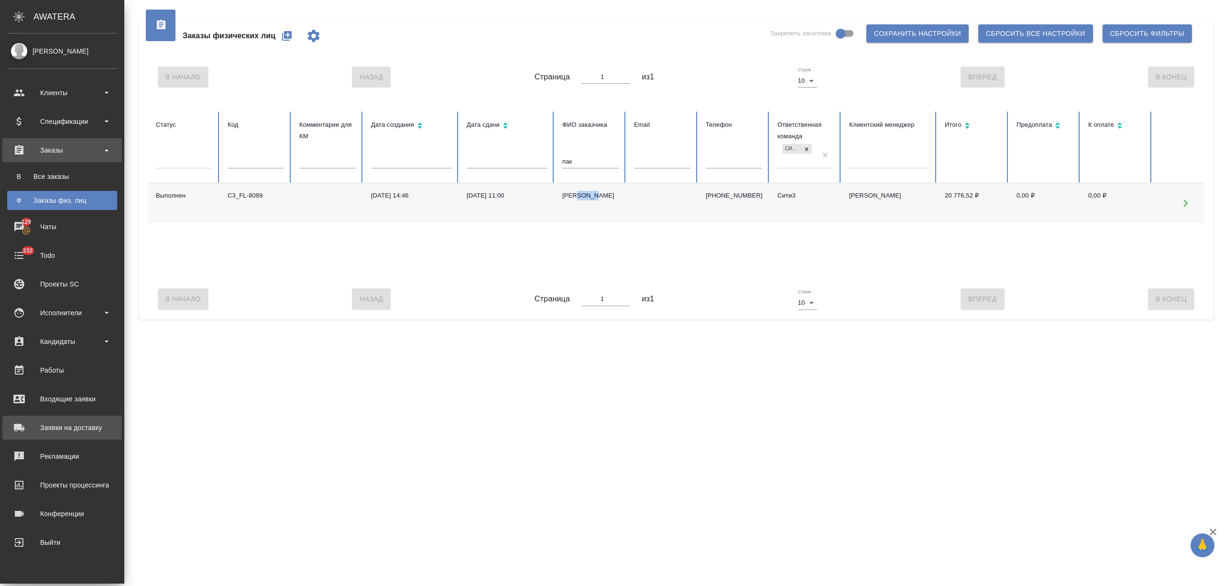
click at [58, 428] on div "Заявки на доставку" at bounding box center [62, 427] width 110 height 14
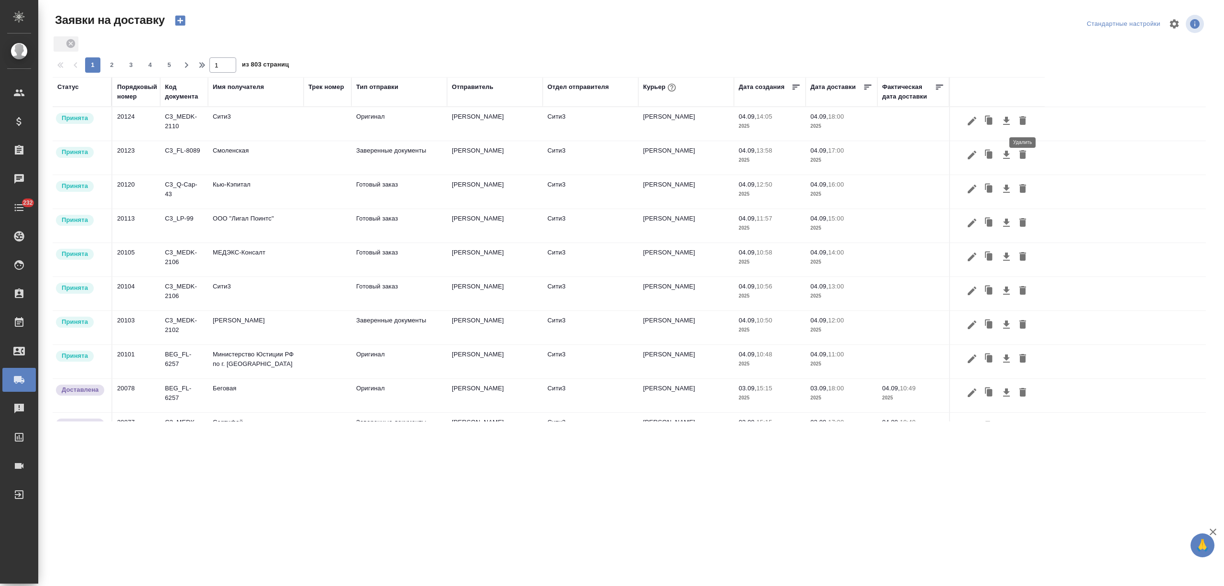
click at [1019, 120] on icon "button" at bounding box center [1022, 120] width 11 height 11
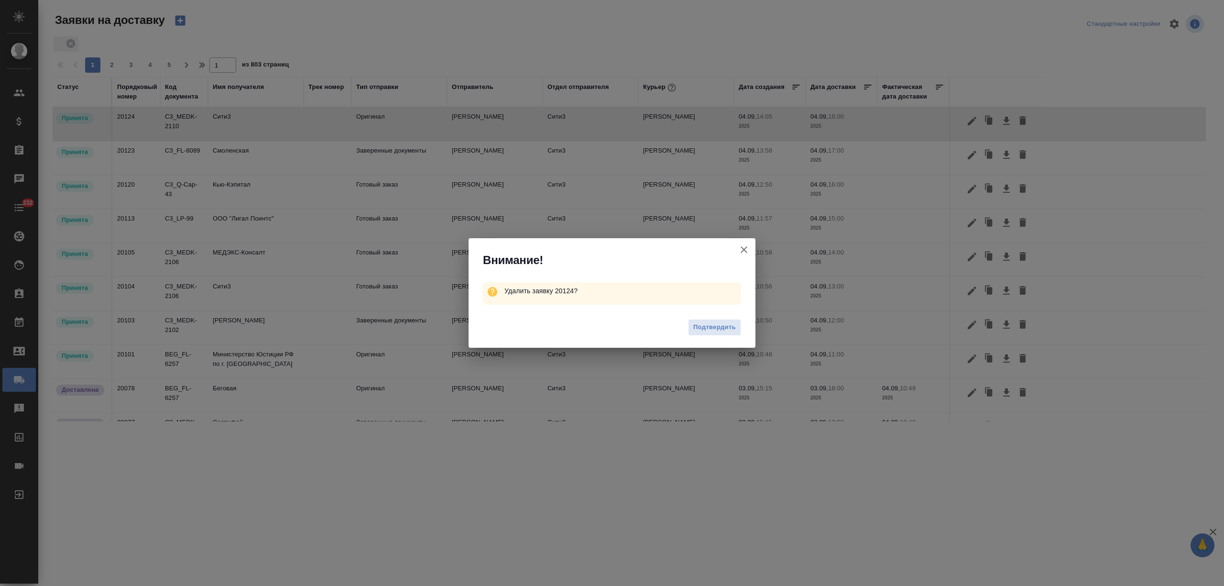
click at [734, 319] on button "Подтвердить" at bounding box center [714, 327] width 53 height 17
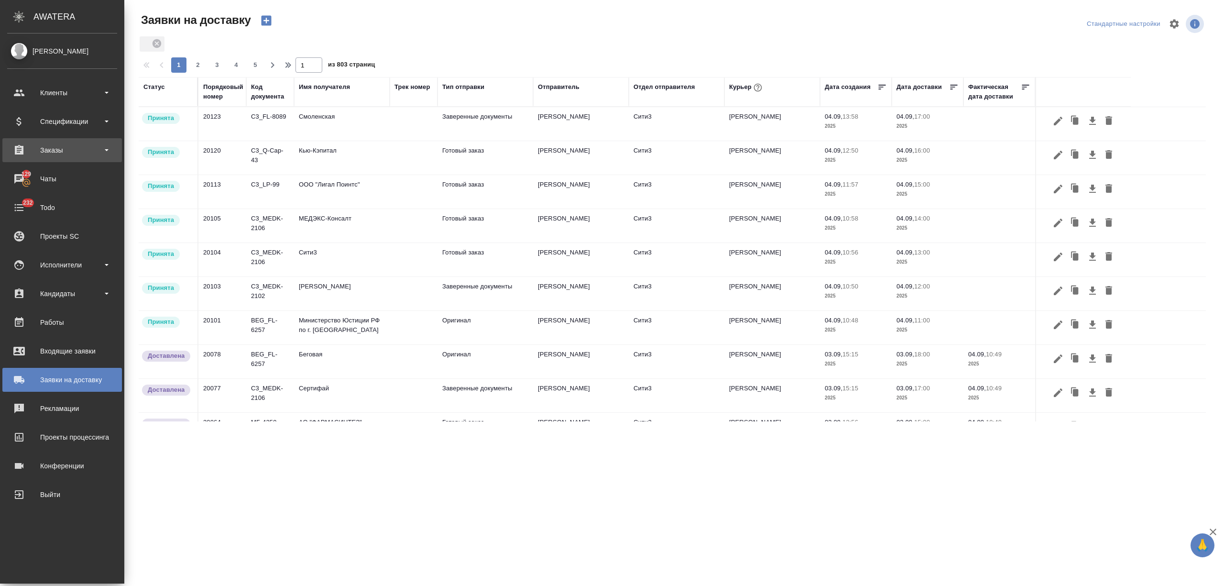
click at [62, 154] on div "Заказы" at bounding box center [62, 150] width 110 height 14
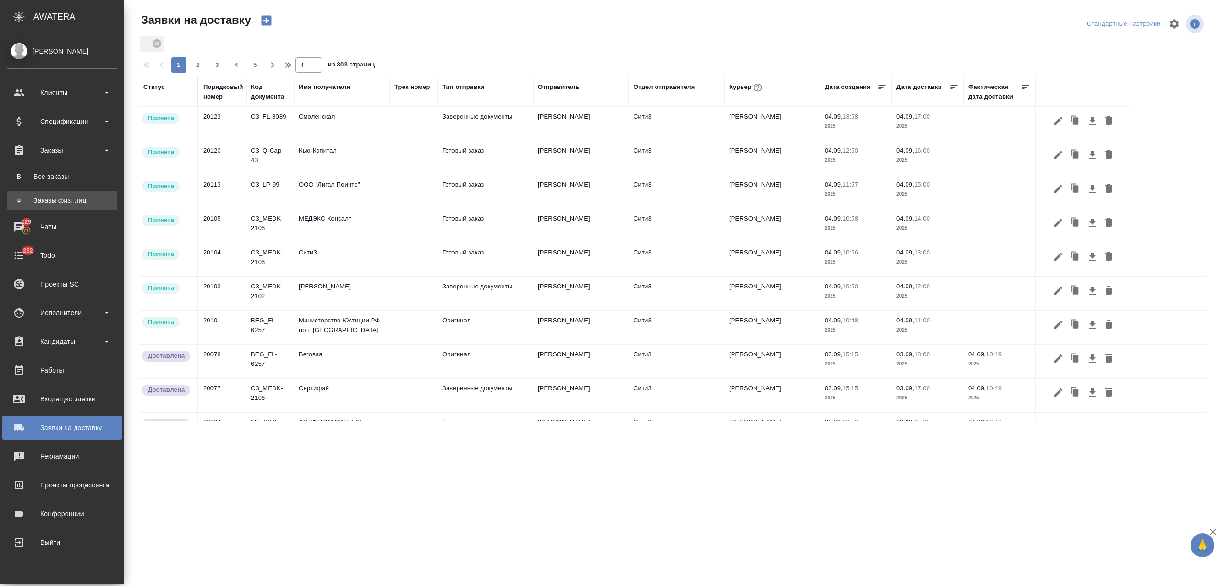
click at [67, 194] on link "Ф Заказы физ. лиц" at bounding box center [62, 200] width 110 height 19
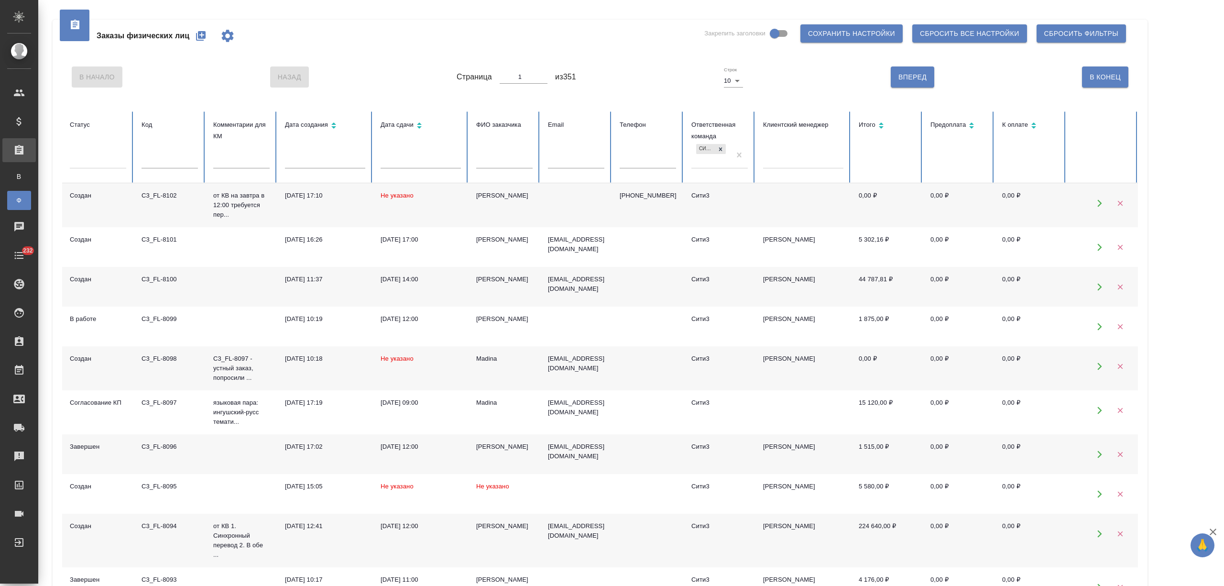
click at [404, 204] on td "Не указано" at bounding box center [421, 205] width 96 height 44
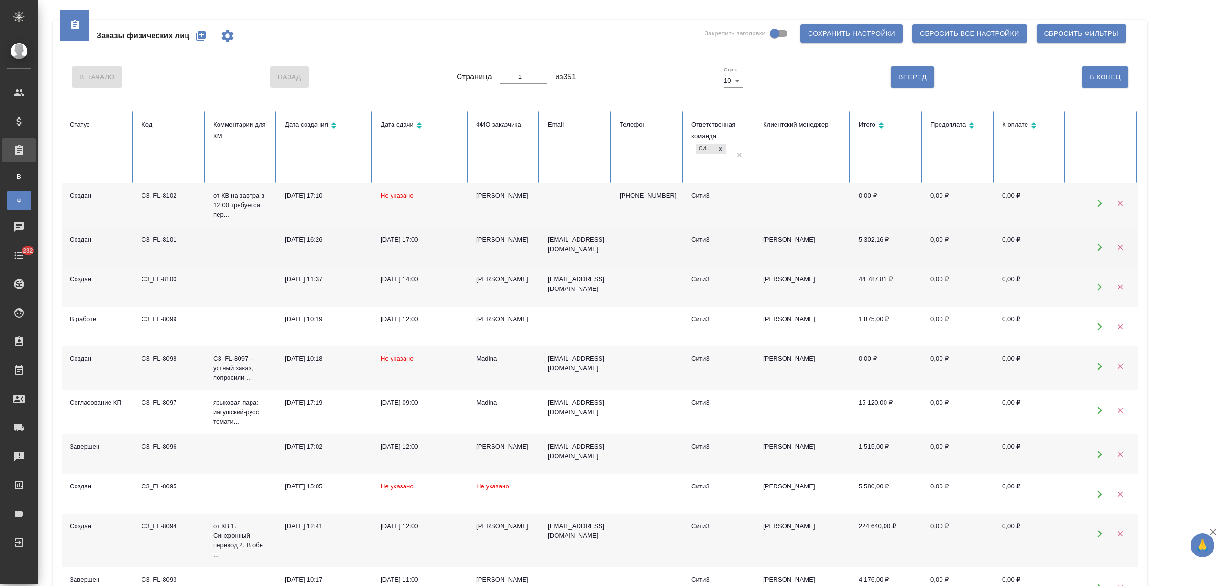
click at [402, 251] on td "05.09.2025, 17:00" at bounding box center [421, 247] width 96 height 40
click at [413, 241] on div "05.09.2025, 17:00" at bounding box center [421, 240] width 80 height 10
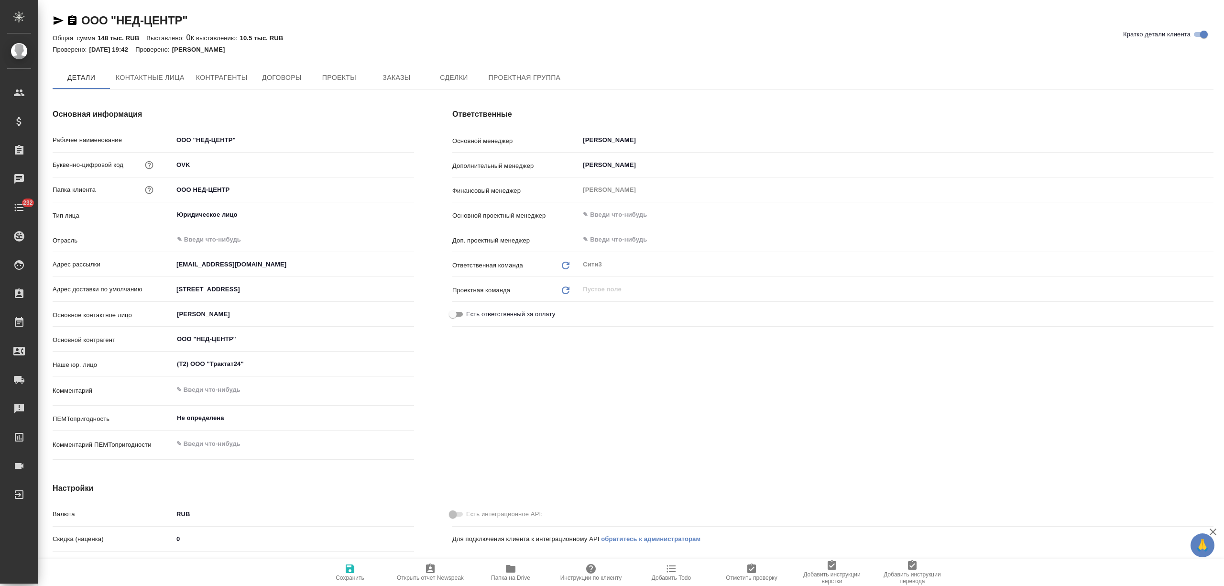
type textarea "x"
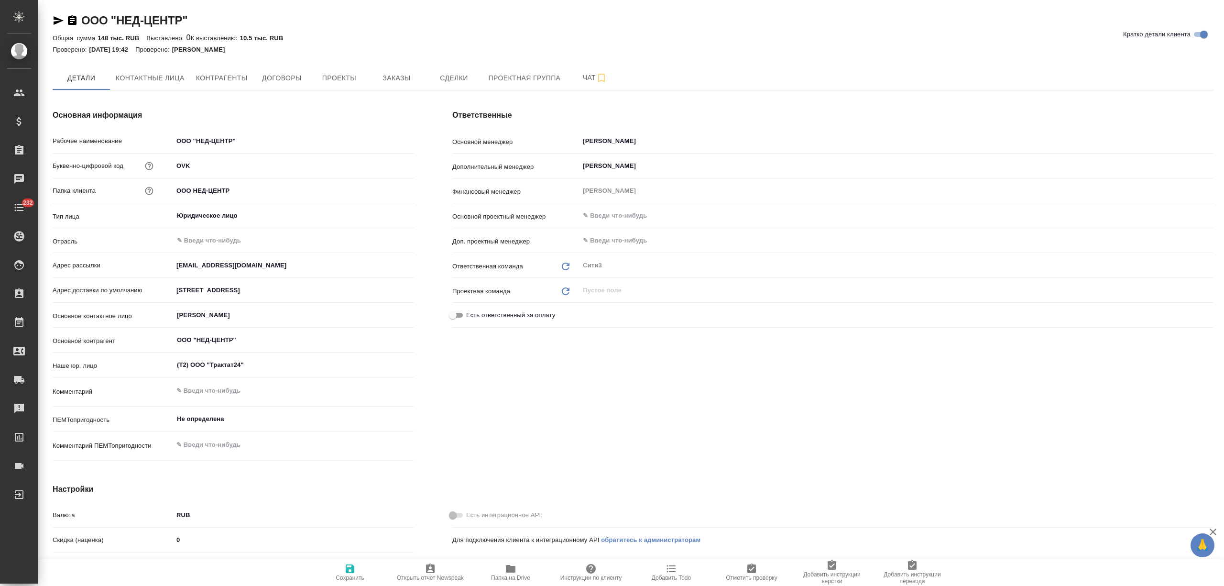
type textarea "x"
click at [389, 79] on span "Заказы" at bounding box center [396, 78] width 46 height 12
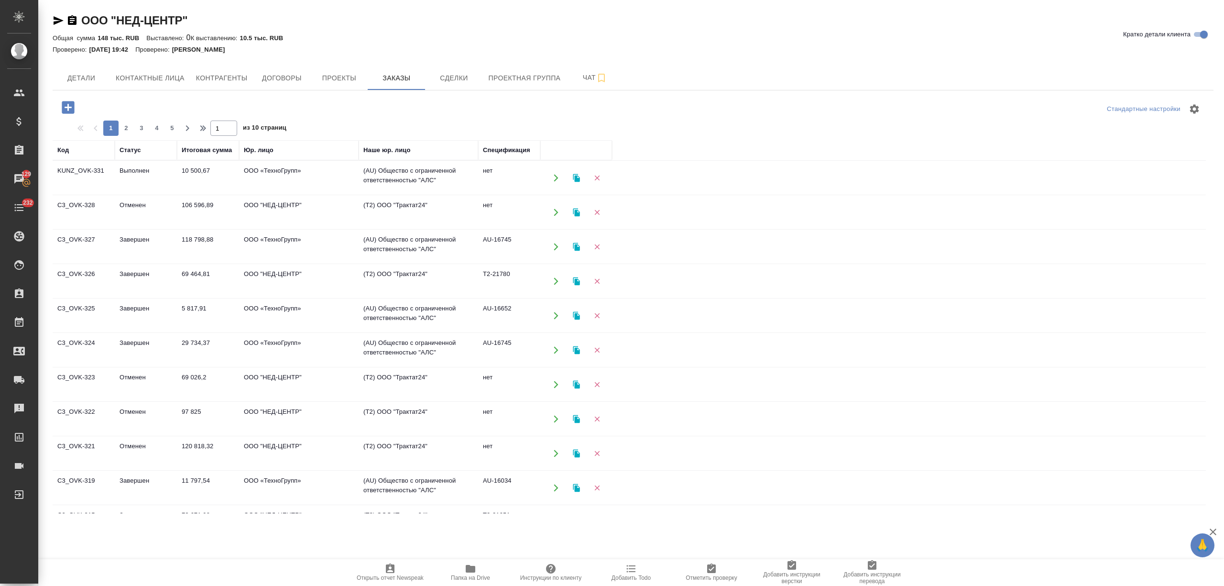
click at [68, 109] on icon "button" at bounding box center [68, 107] width 17 height 17
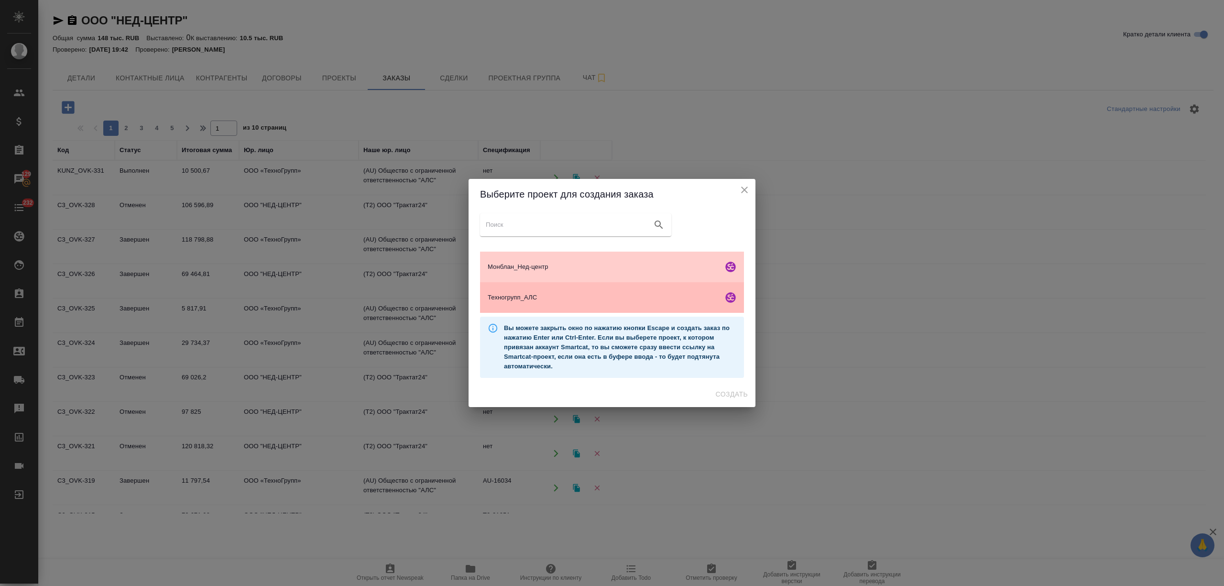
click at [541, 293] on span "Техногрупп_АЛС" at bounding box center [603, 298] width 231 height 10
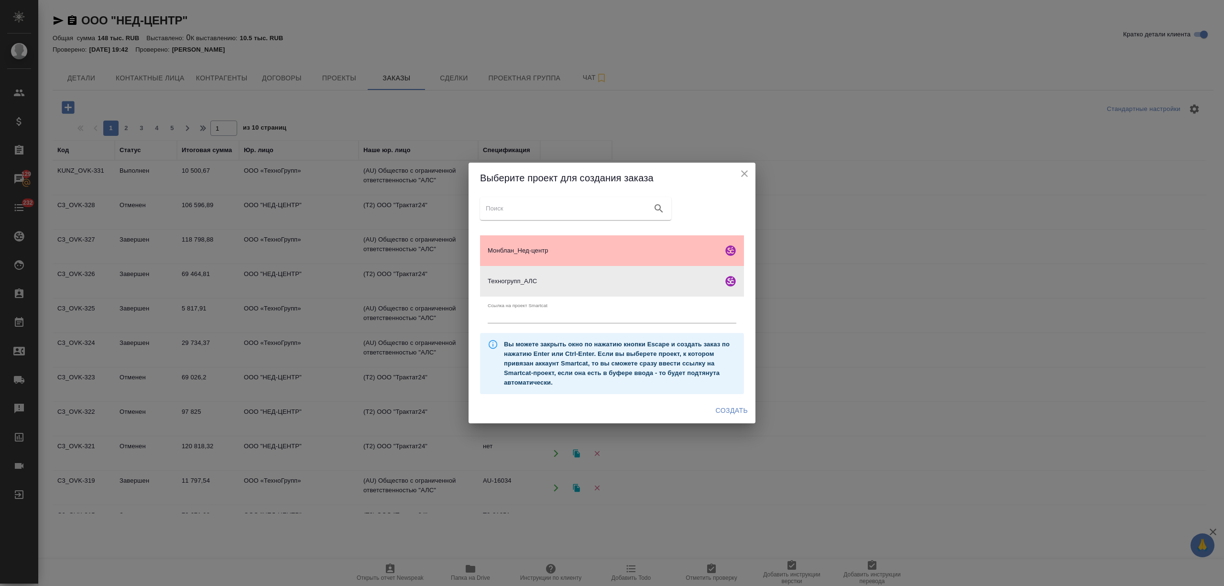
click at [635, 251] on span "Монблан_Нед-центр" at bounding box center [603, 251] width 231 height 10
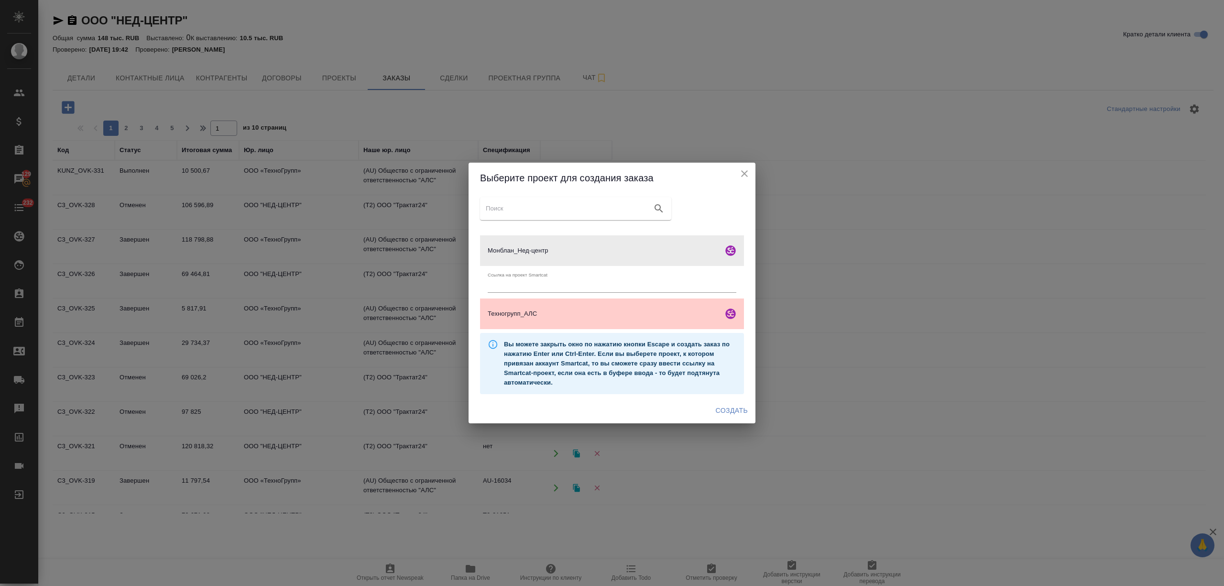
click at [734, 402] on button "Создать" at bounding box center [732, 411] width 40 height 18
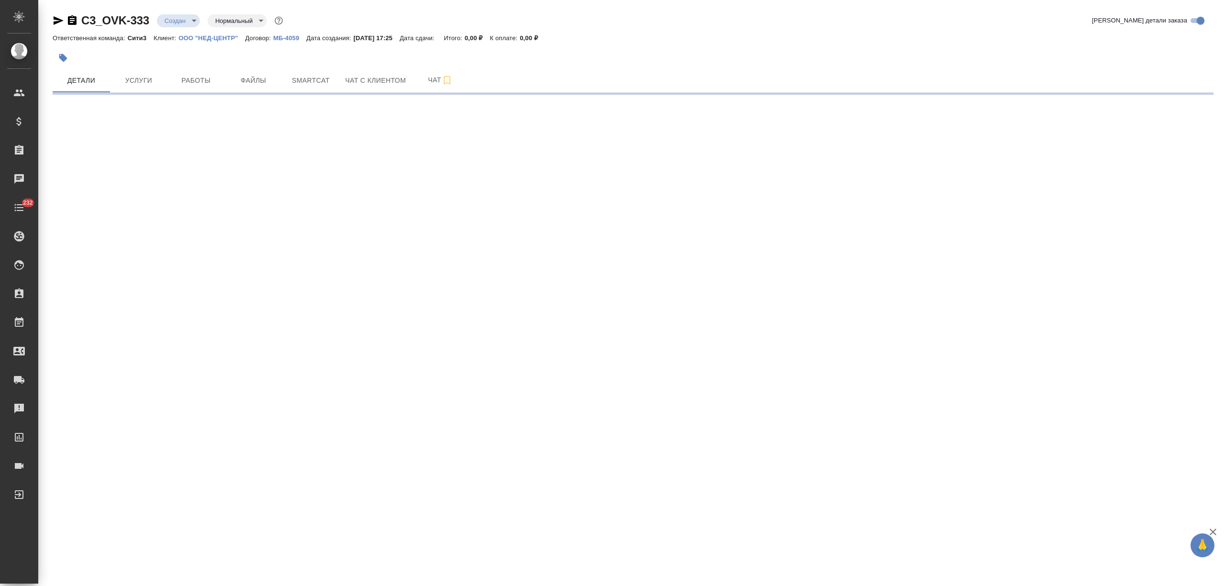
select select "RU"
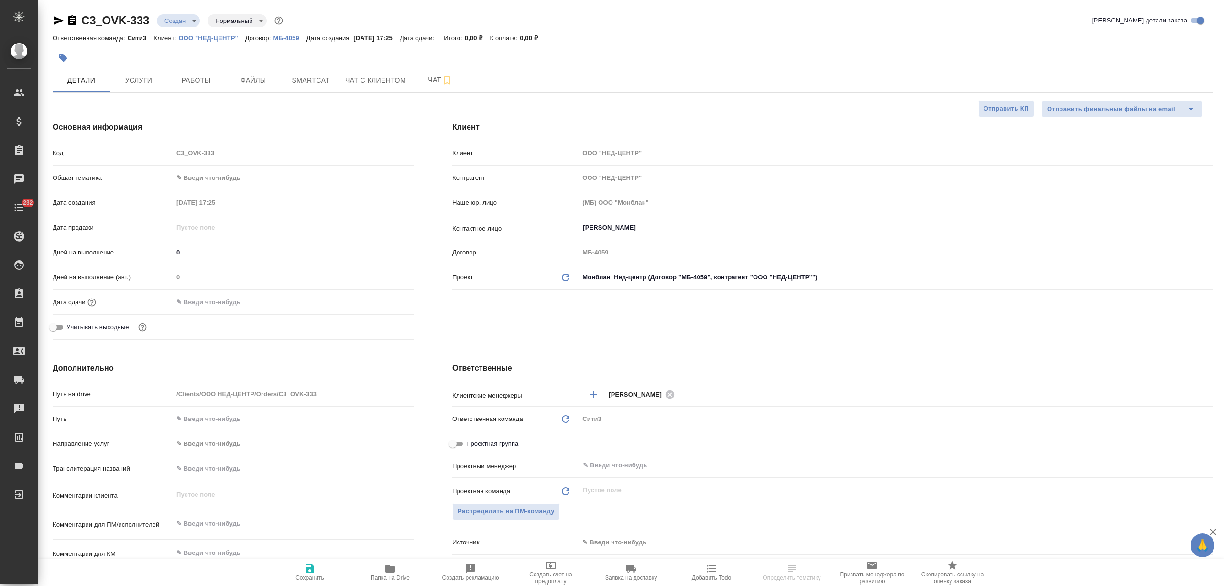
type textarea "x"
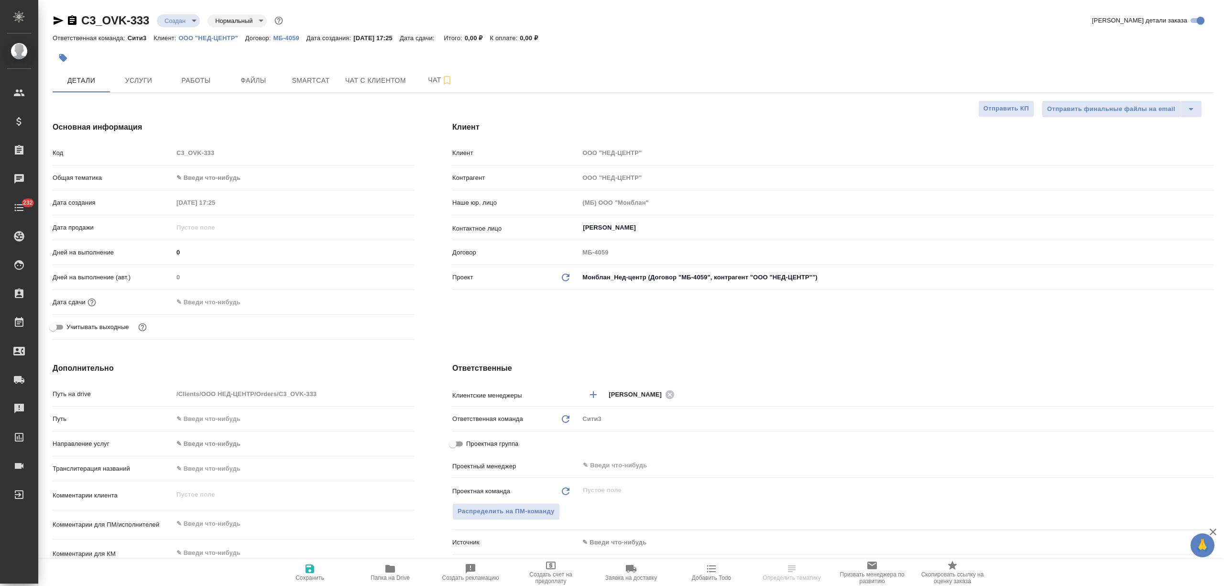
type textarea "x"
click at [253, 82] on span "Файлы" at bounding box center [253, 81] width 46 height 12
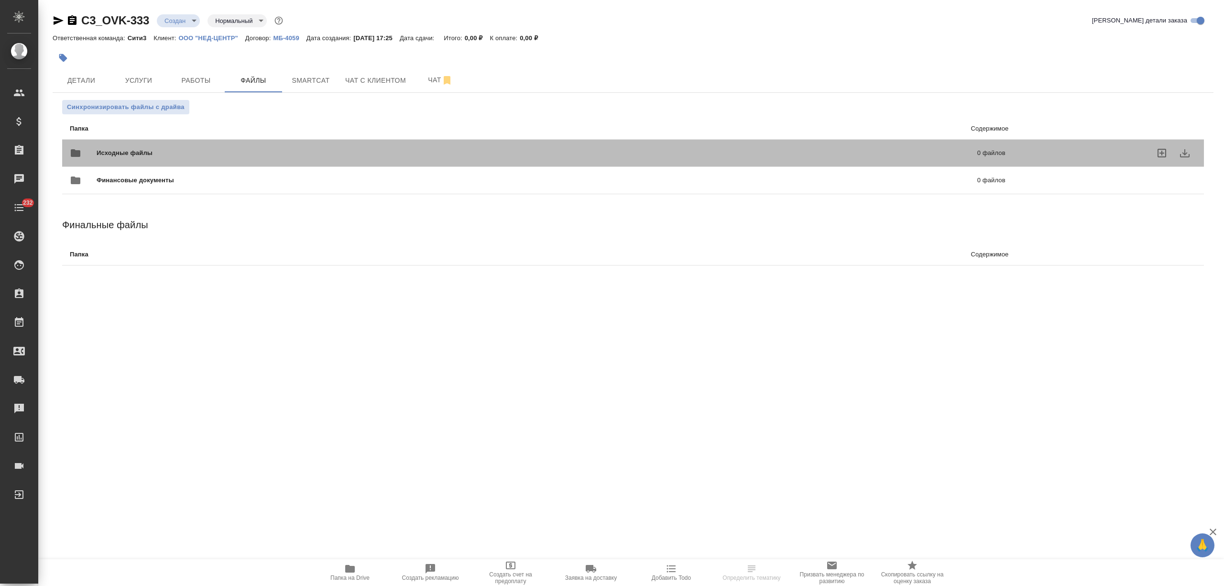
click at [192, 156] on span "Исходные файлы" at bounding box center [331, 153] width 468 height 10
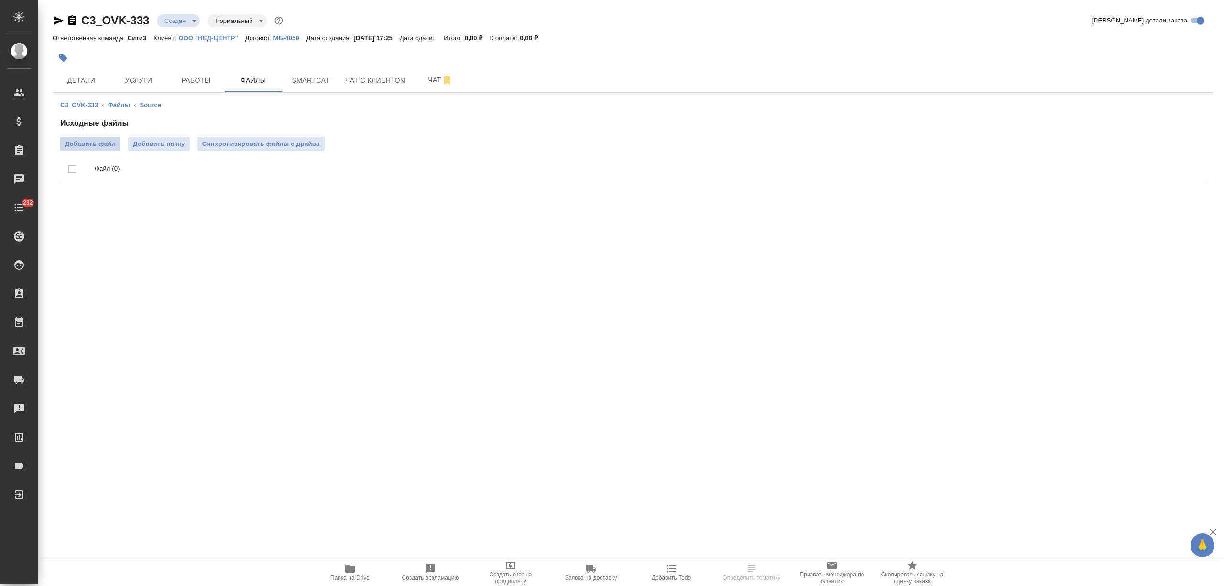
click at [109, 146] on span "Добавить файл" at bounding box center [90, 144] width 51 height 10
click at [0, 0] on input "Добавить файл" at bounding box center [0, 0] width 0 height 0
click at [104, 77] on span "Детали" at bounding box center [81, 81] width 46 height 12
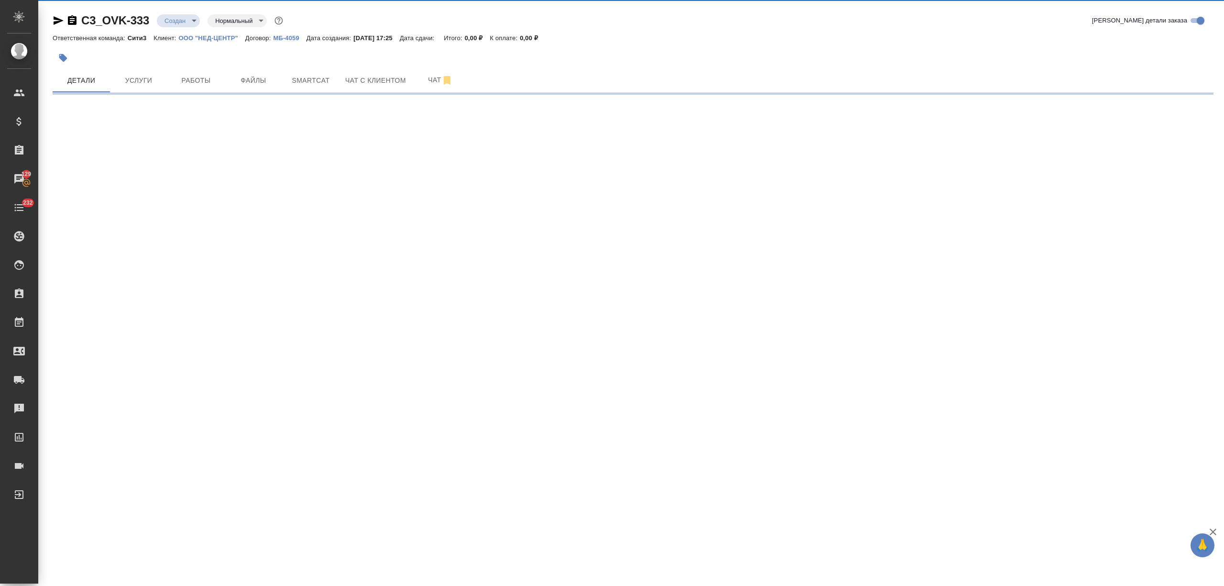
select select "RU"
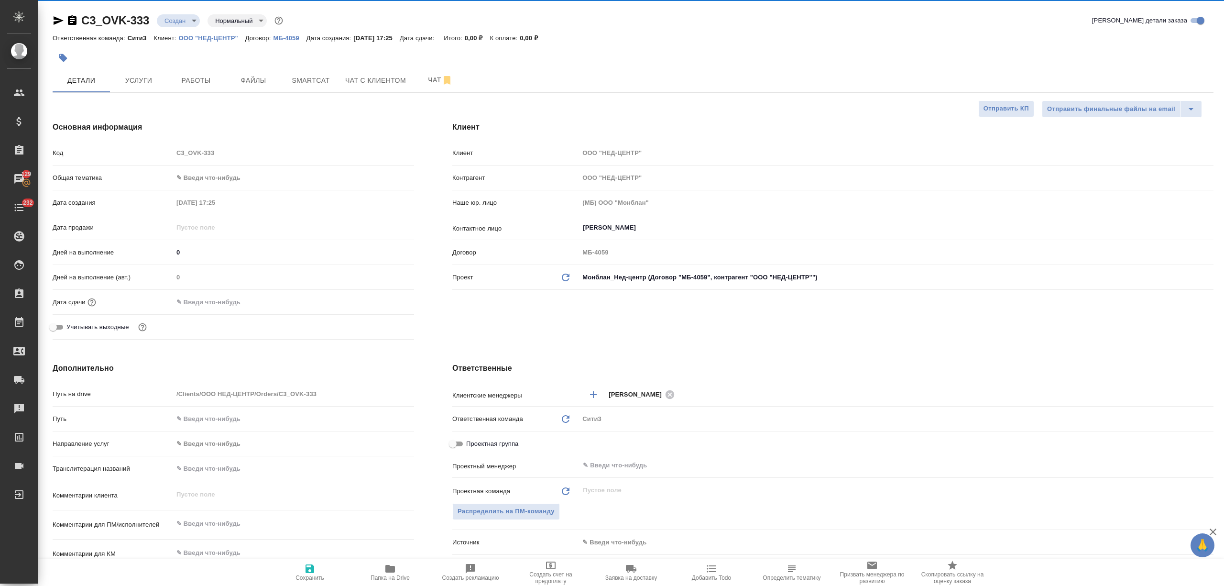
type textarea "x"
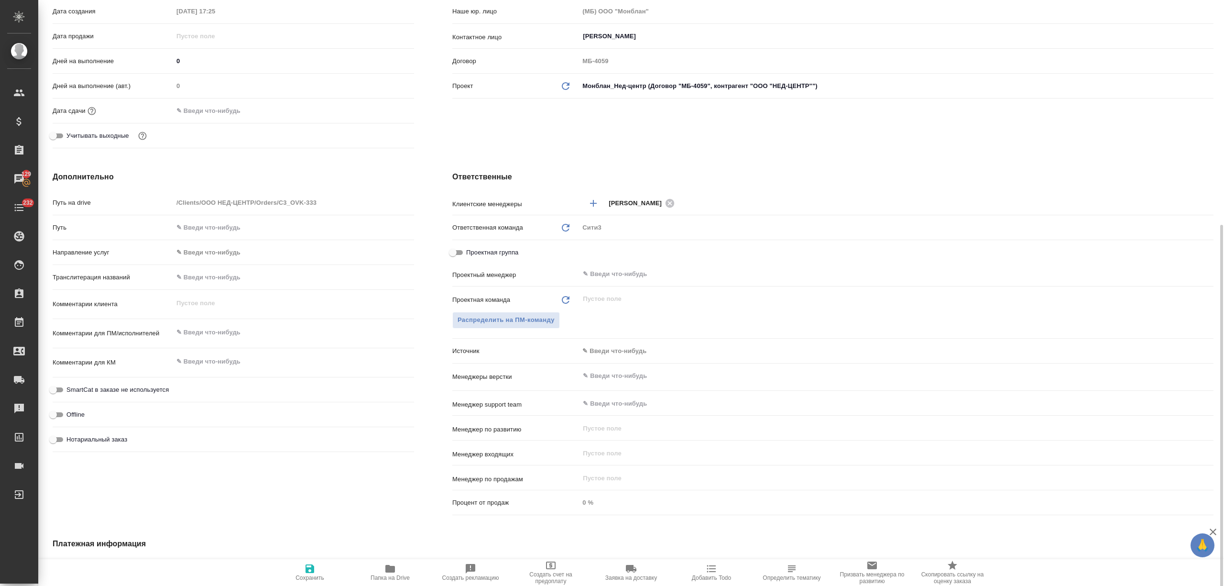
scroll to position [255, 0]
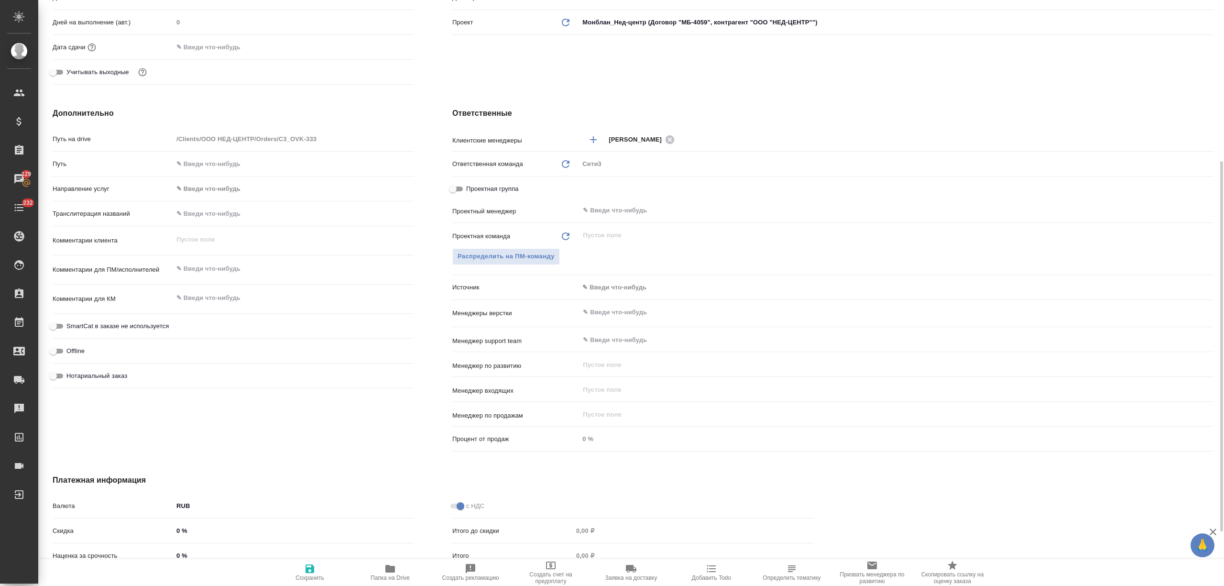
type textarea "x"
click at [213, 265] on textarea at bounding box center [294, 269] width 240 height 16
paste textarea "Нужен полный перевод на русский, с картинками."
type textarea "Нужен полный перевод на русский, с картинками."
type textarea "x"
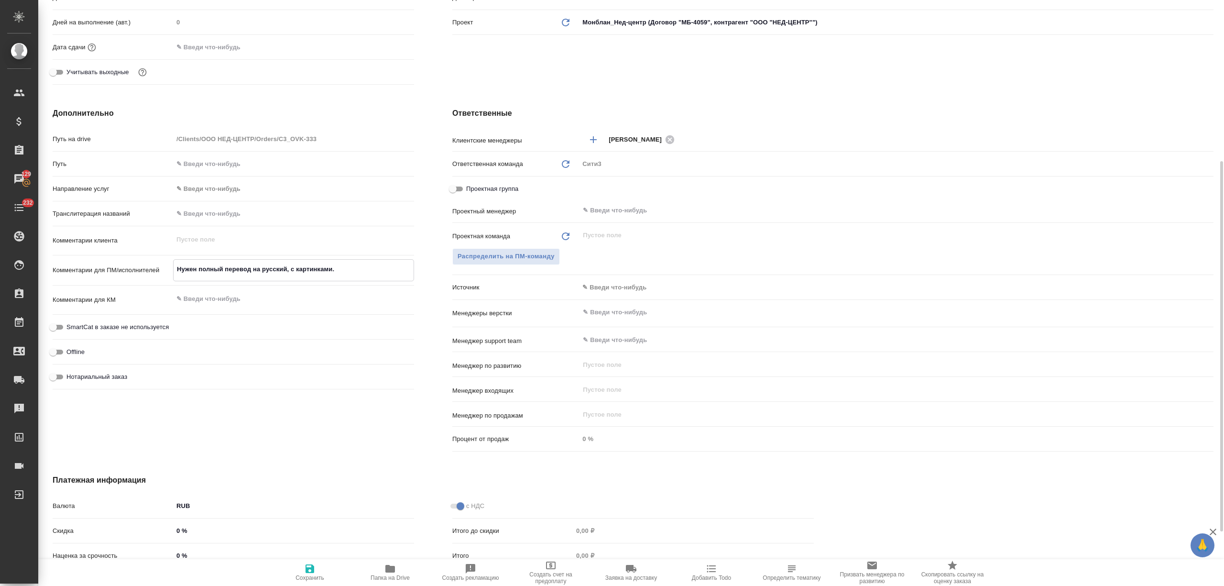
type textarea "x"
click at [616, 305] on div "​" at bounding box center [896, 312] width 635 height 17
type textarea "Нужен полный перевод на русский, с картинками."
type textarea "x"
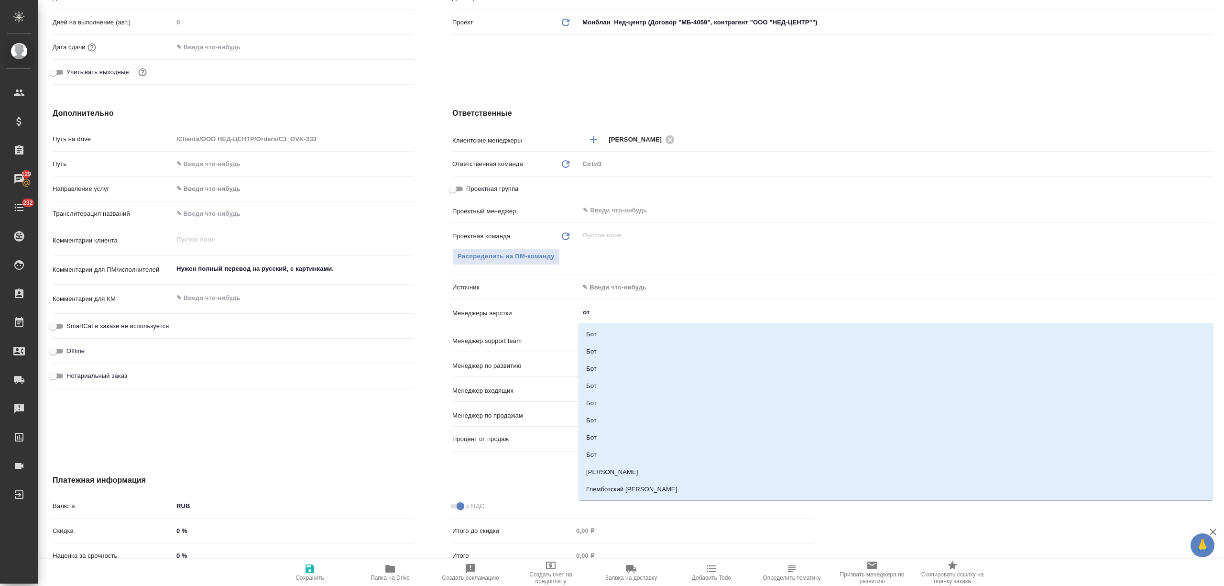
type input "отд"
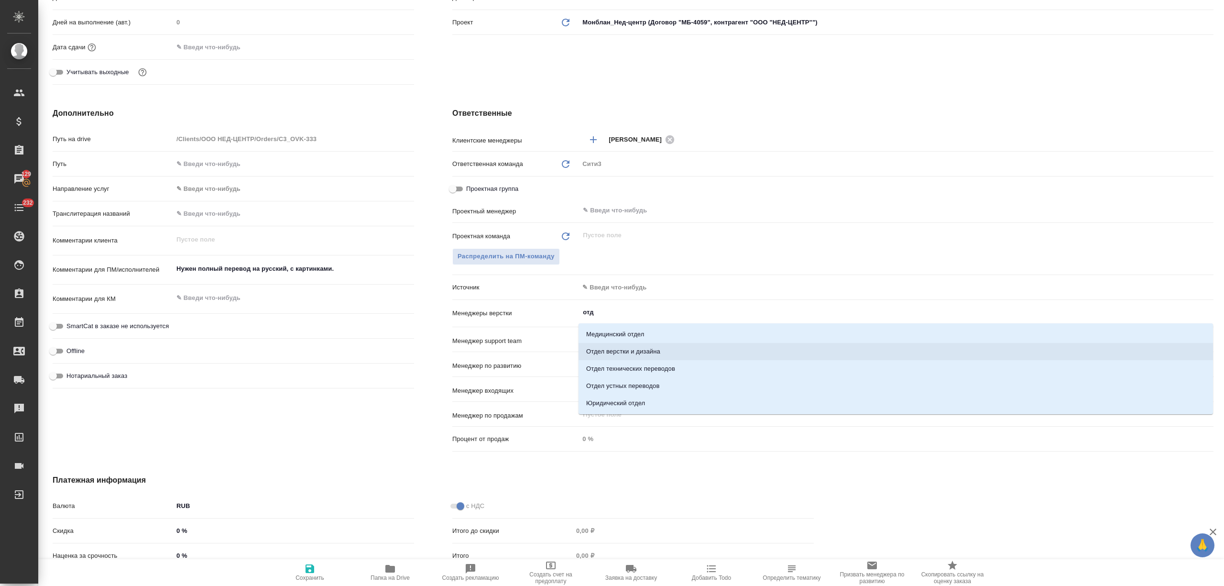
click at [610, 347] on li "Отдел верстки и дизайна" at bounding box center [896, 351] width 635 height 17
type textarea "x"
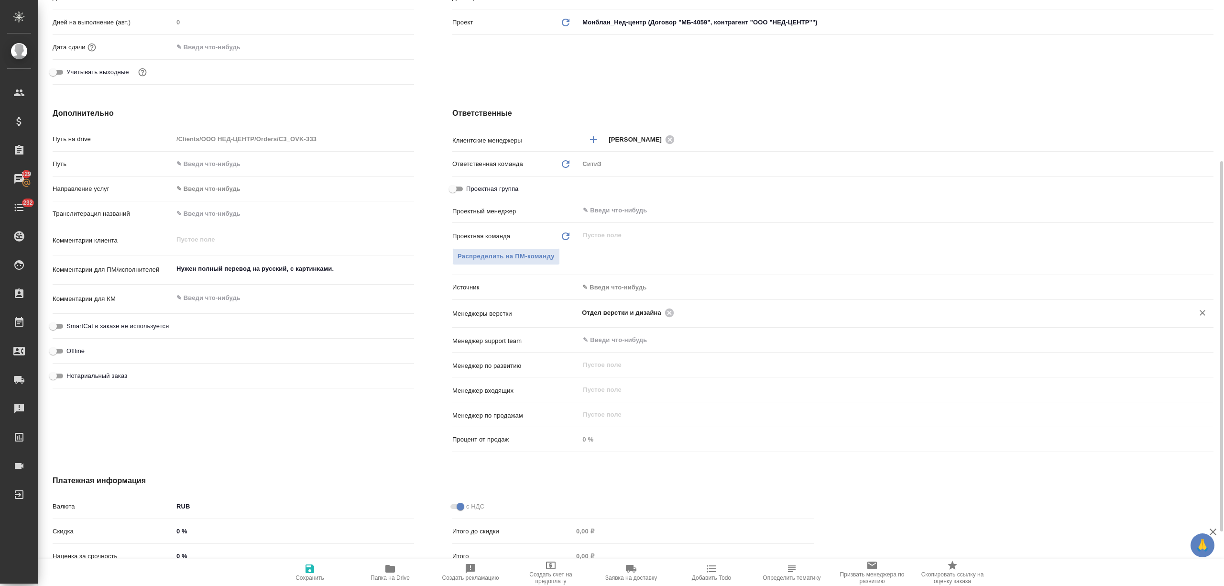
click at [305, 569] on icon "button" at bounding box center [309, 568] width 11 height 11
type textarea "x"
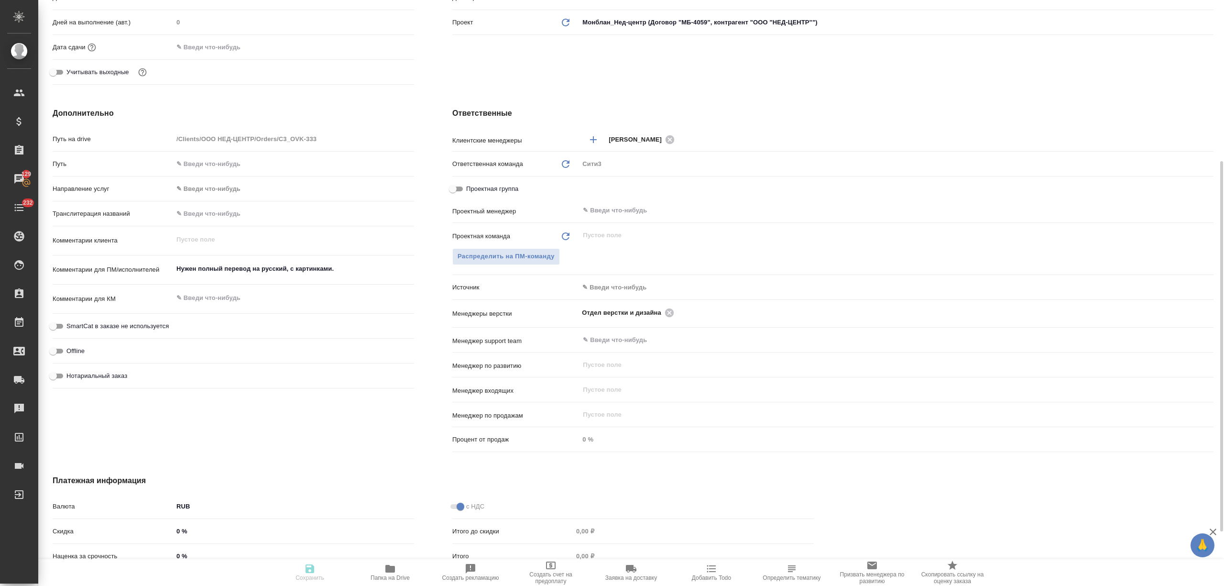
type textarea "x"
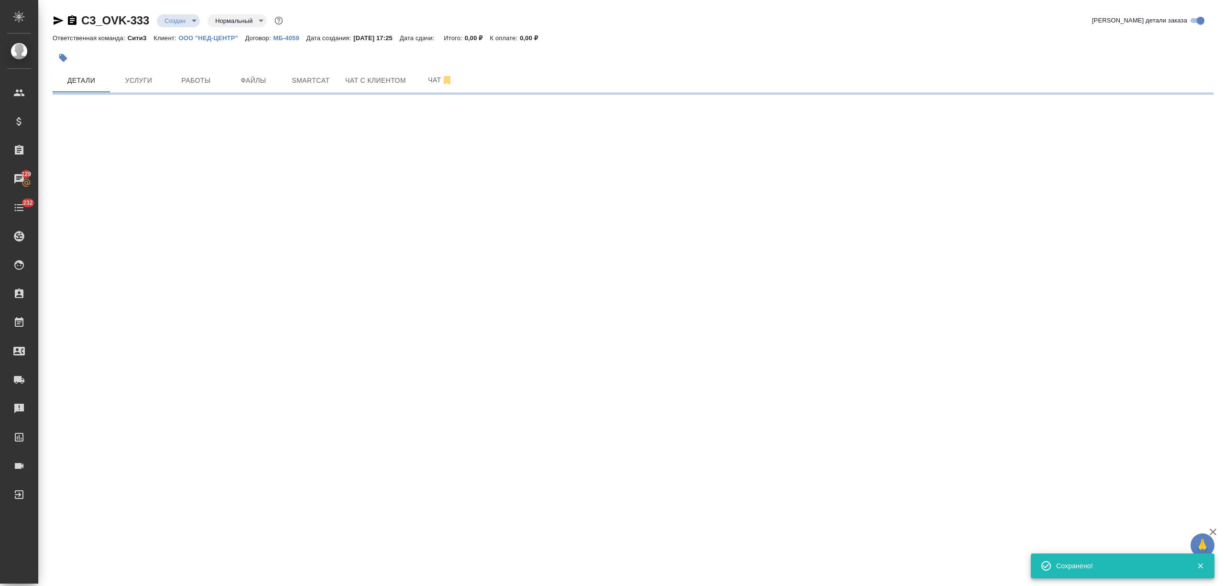
scroll to position [0, 0]
select select "RU"
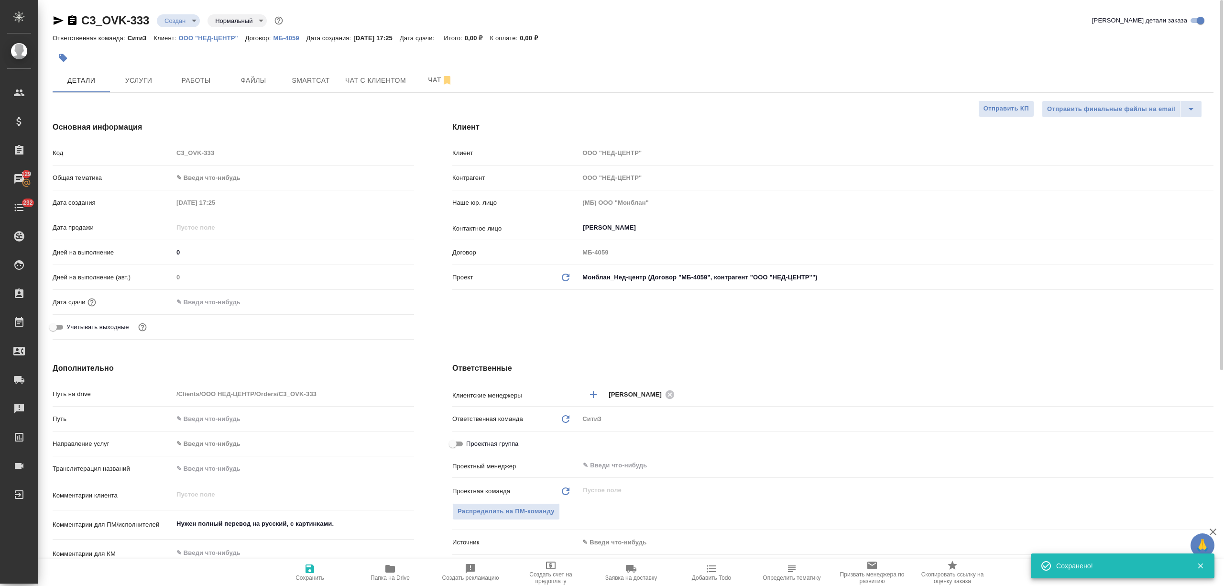
type textarea "x"
click at [177, 21] on body "🙏 .cls-1 fill:#fff; AWATERA Nikitina Tatiana Клиенты Спецификации Заказы 129 Ча…" at bounding box center [612, 293] width 1224 height 586
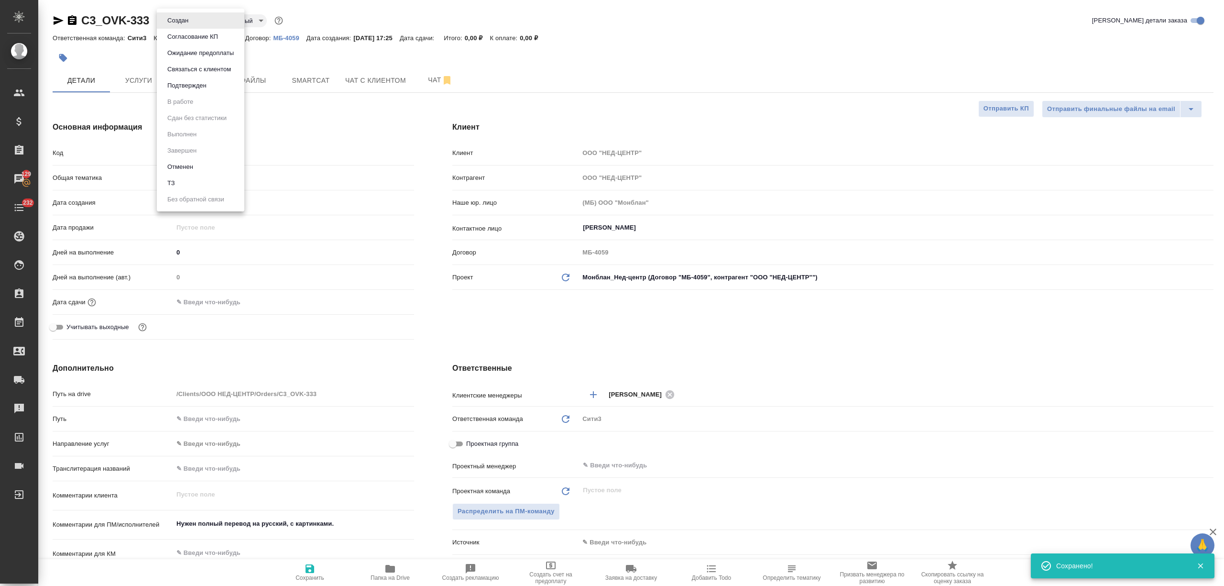
click at [189, 180] on li "ТЗ" at bounding box center [201, 183] width 88 height 16
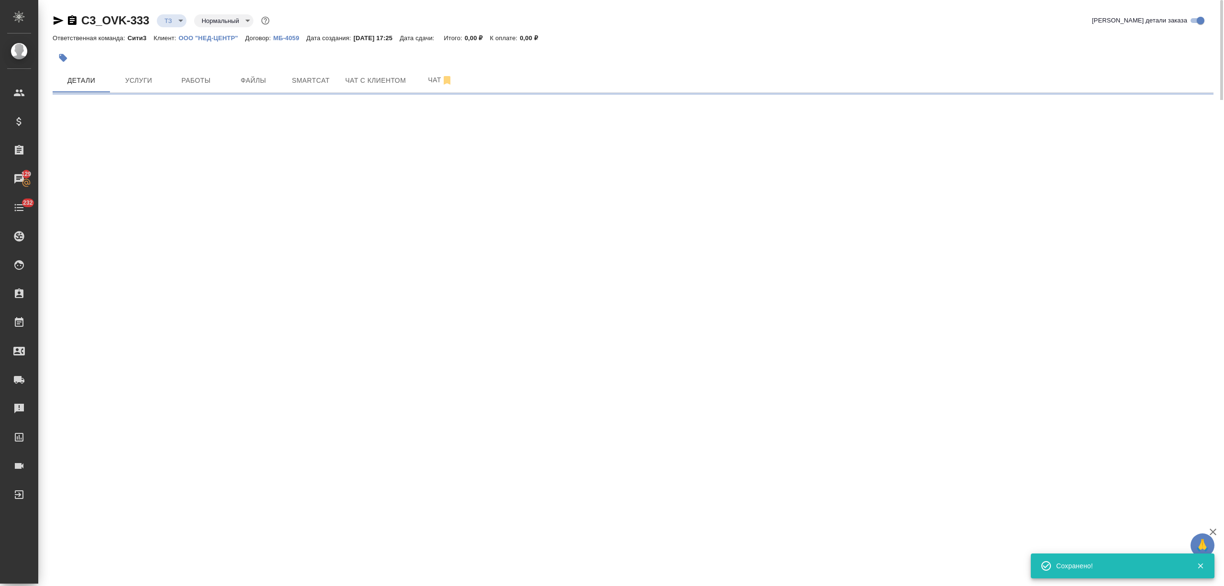
select select "RU"
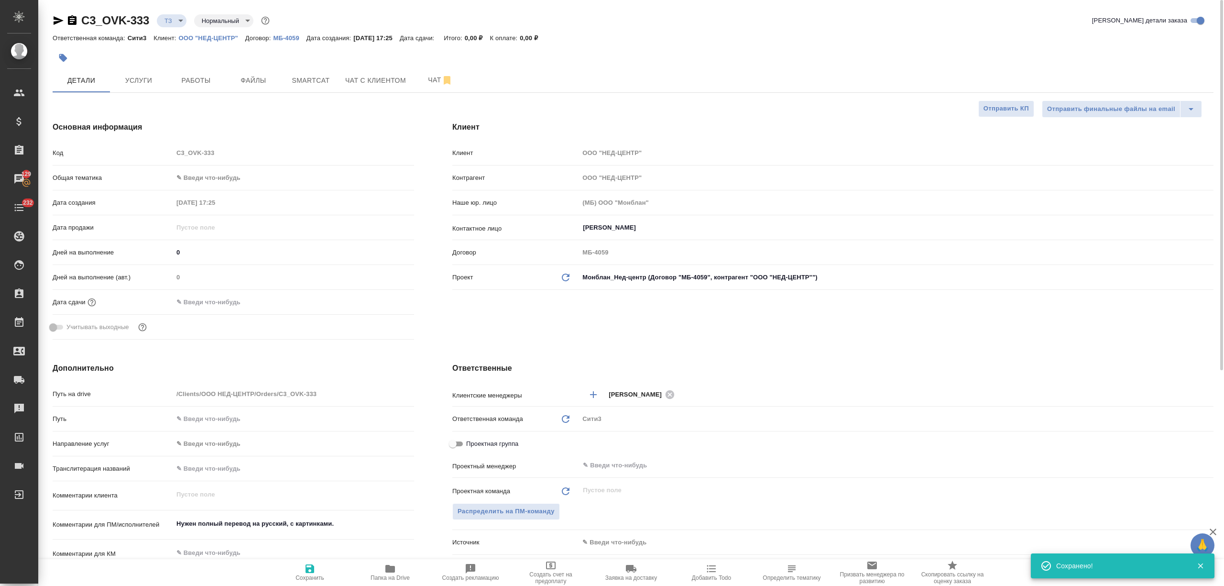
type textarea "x"
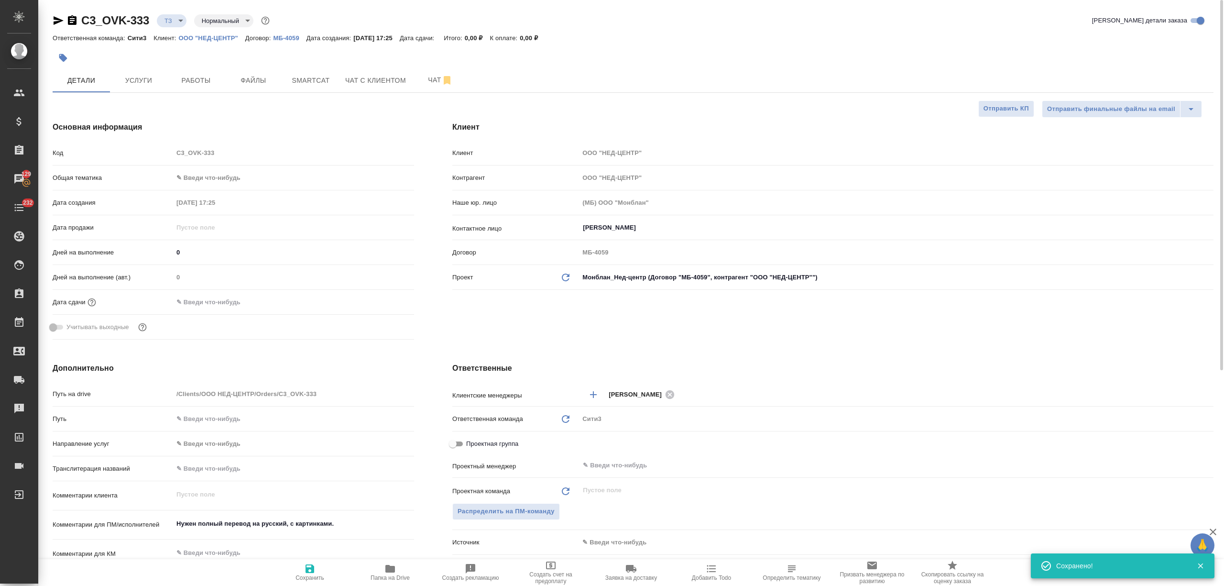
type textarea "x"
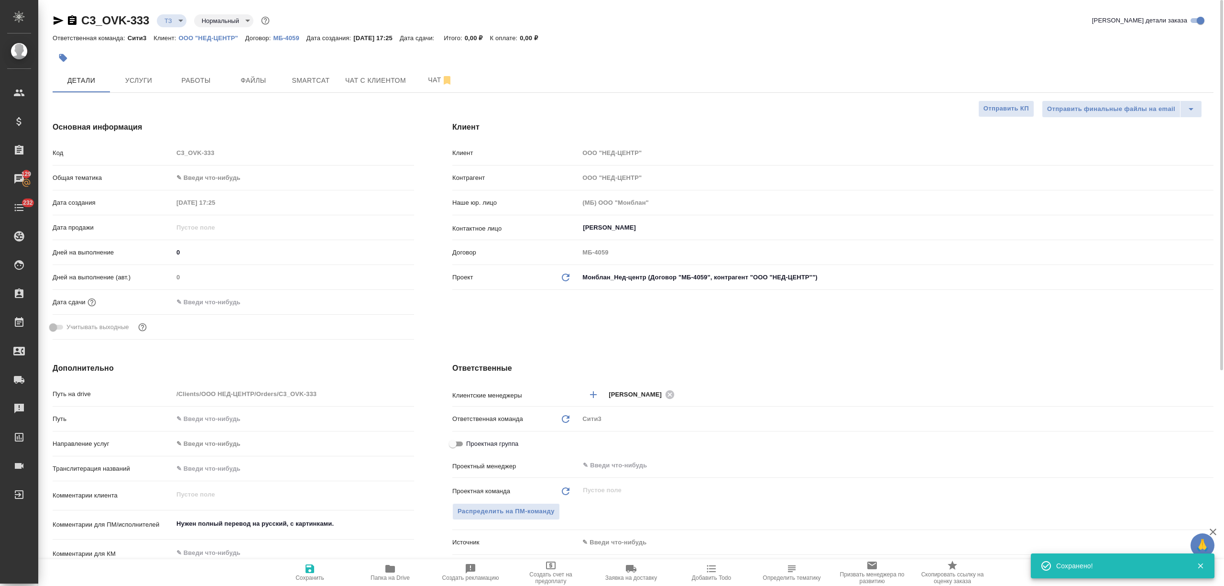
type textarea "x"
click at [421, 79] on span "Чат" at bounding box center [440, 80] width 46 height 12
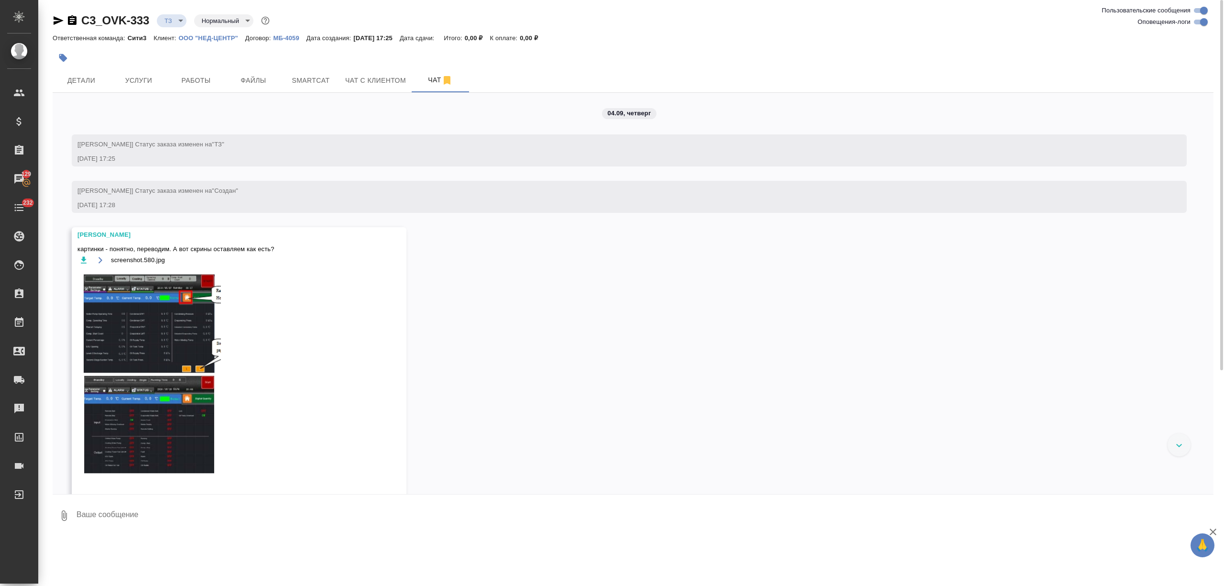
click at [145, 514] on textarea at bounding box center [645, 515] width 1138 height 33
type textarea "уточню"
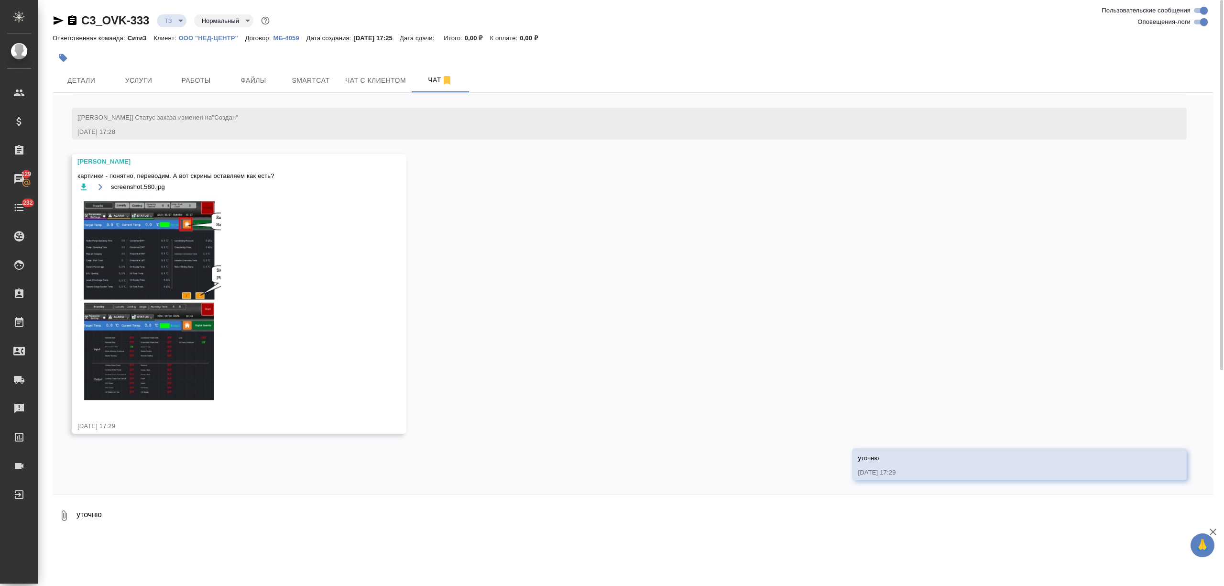
click at [197, 235] on img at bounding box center [148, 300] width 143 height 207
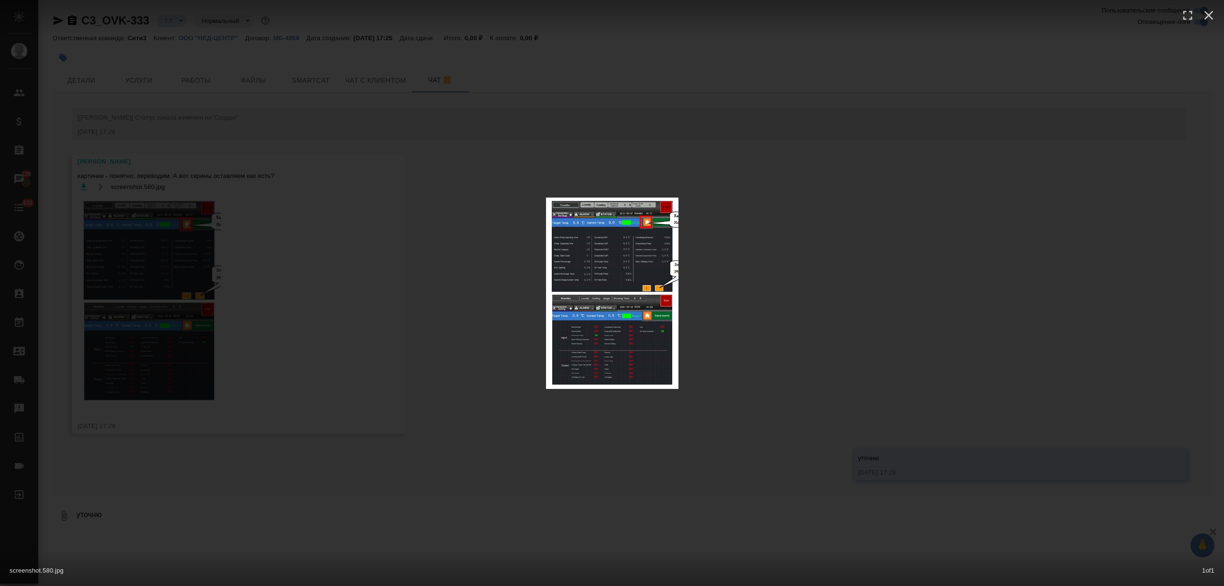
click at [855, 113] on div "screenshot.580.jpg 1 of 1" at bounding box center [612, 293] width 1224 height 586
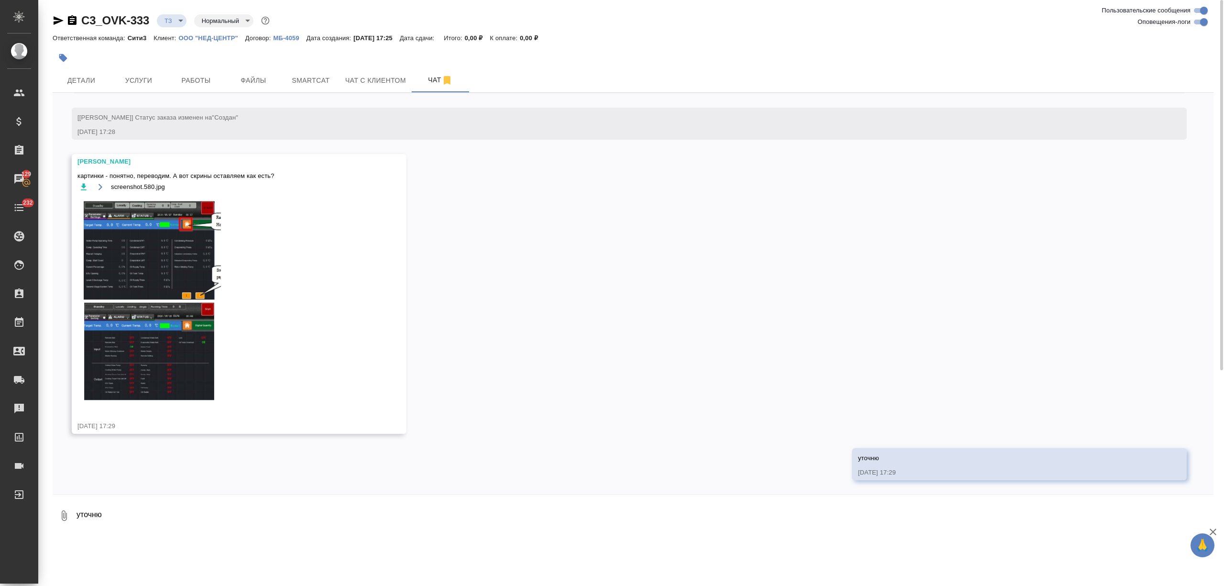
click at [137, 513] on textarea "уточню" at bounding box center [645, 515] width 1138 height 33
type textarea "да, это тоже все переводим"
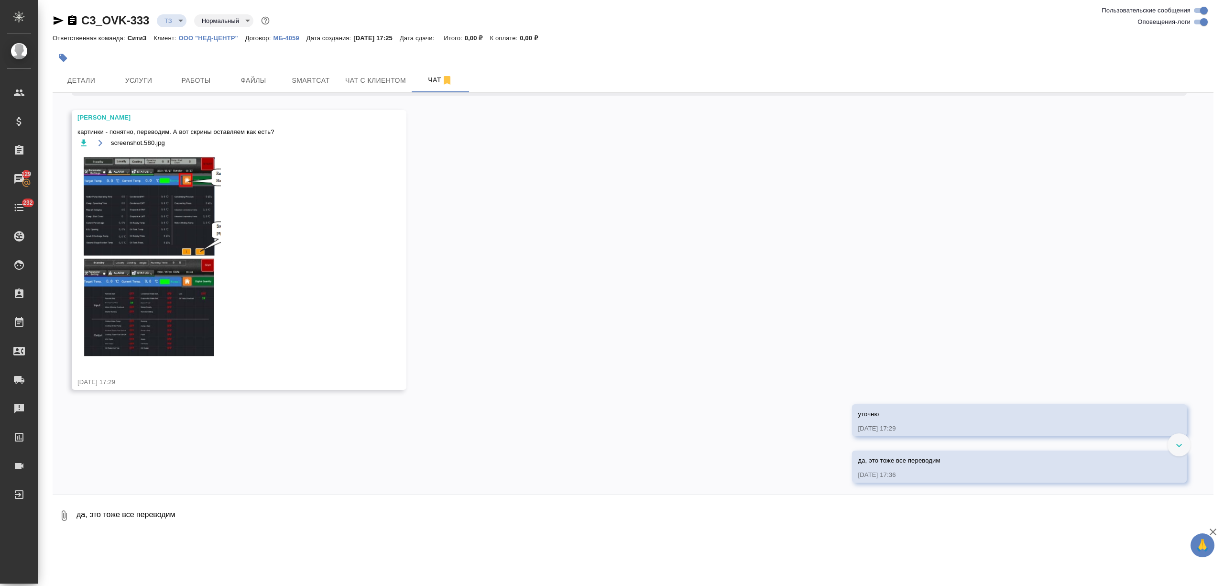
scroll to position [120, 0]
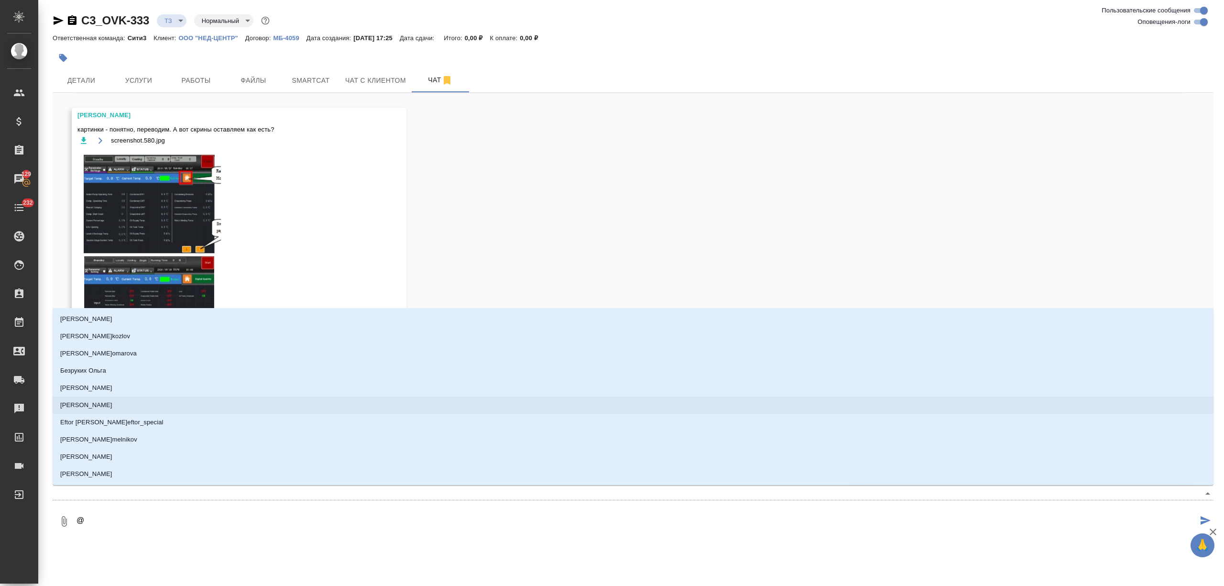
click at [196, 519] on textarea "@" at bounding box center [637, 521] width 1122 height 33
type textarea "@а"
type input "а"
type textarea "@ар"
type input "ар"
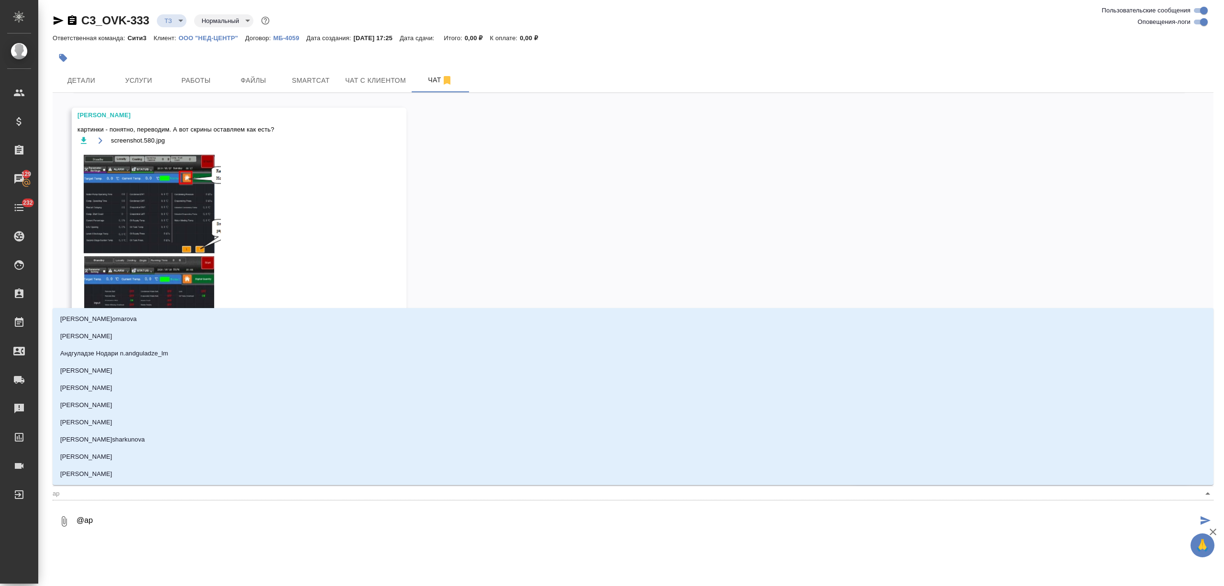
type textarea "@арс"
type input "арс"
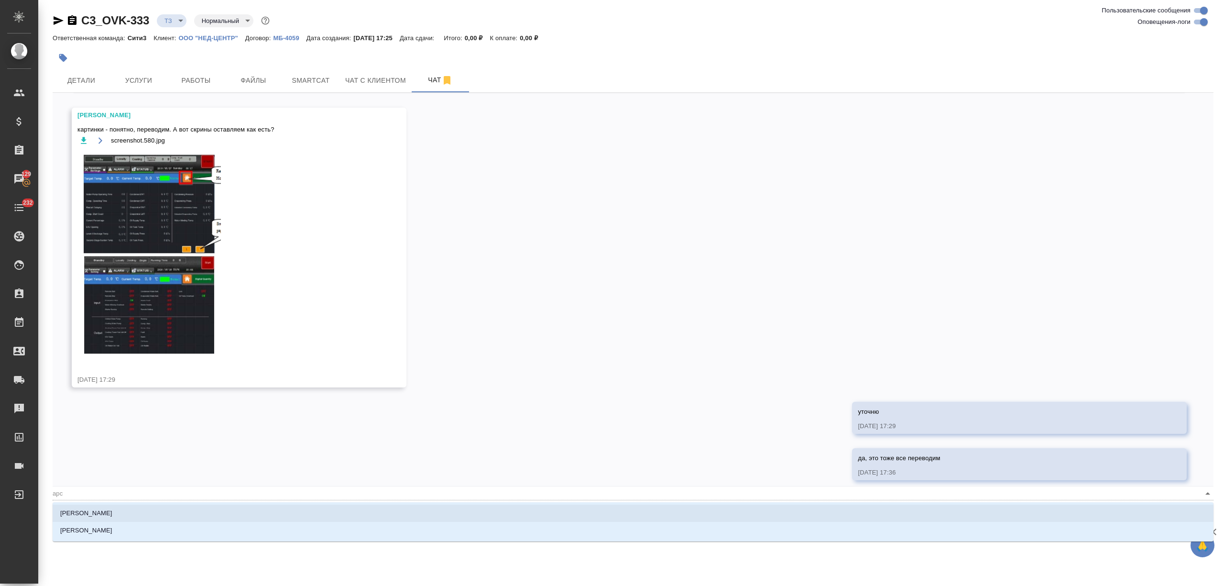
click at [206, 512] on li "Арсеньева Вера" at bounding box center [633, 512] width 1161 height 17
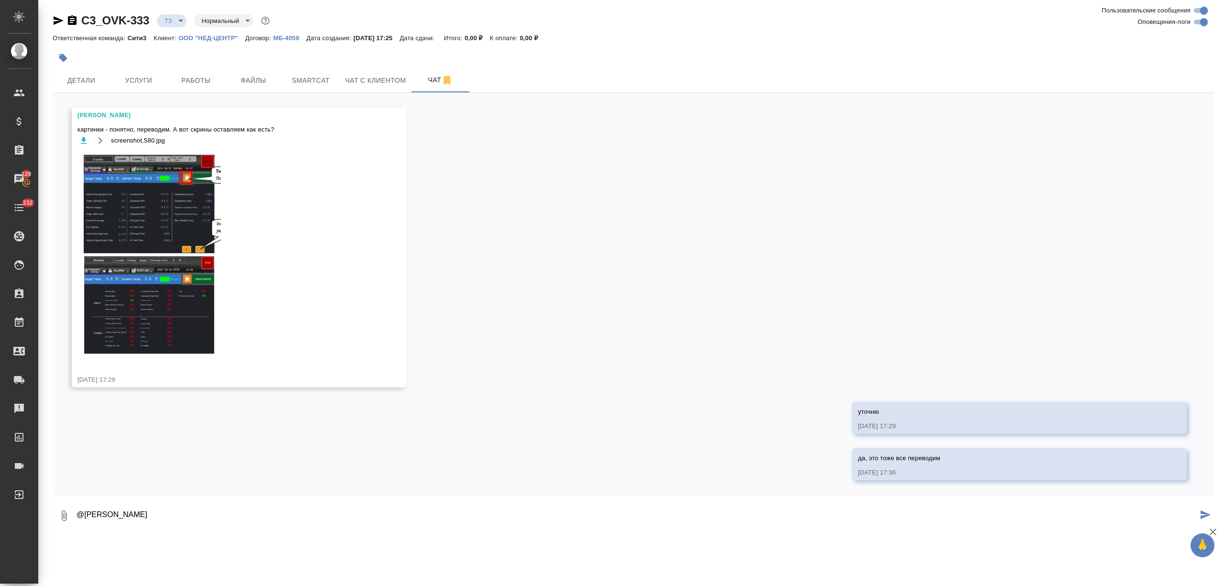
type textarea "@Арсеньева Вера"
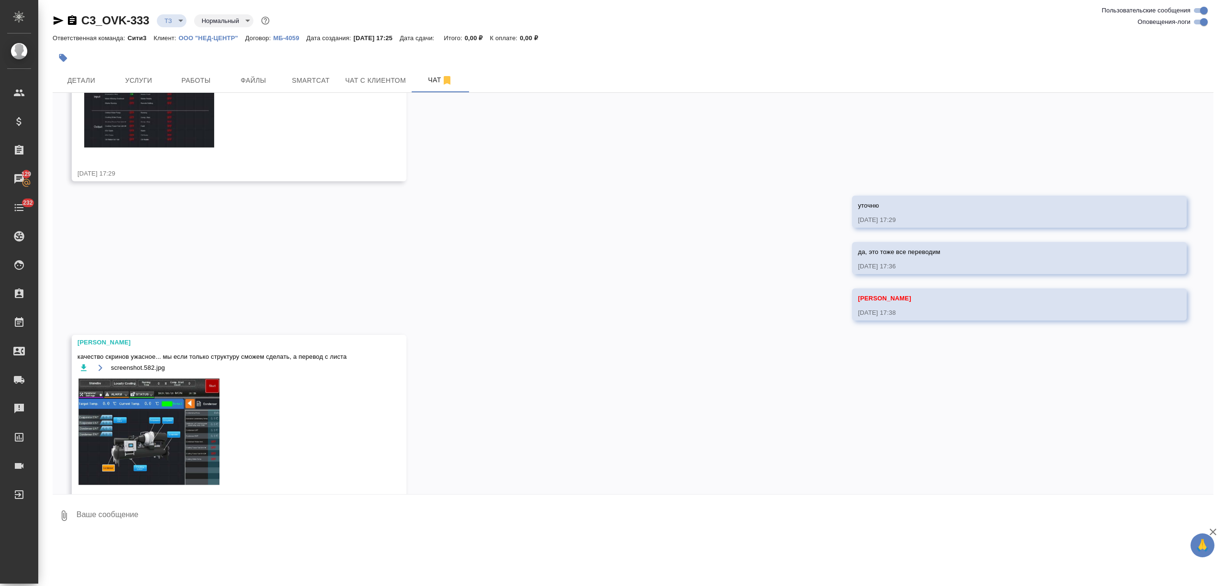
scroll to position [331, 0]
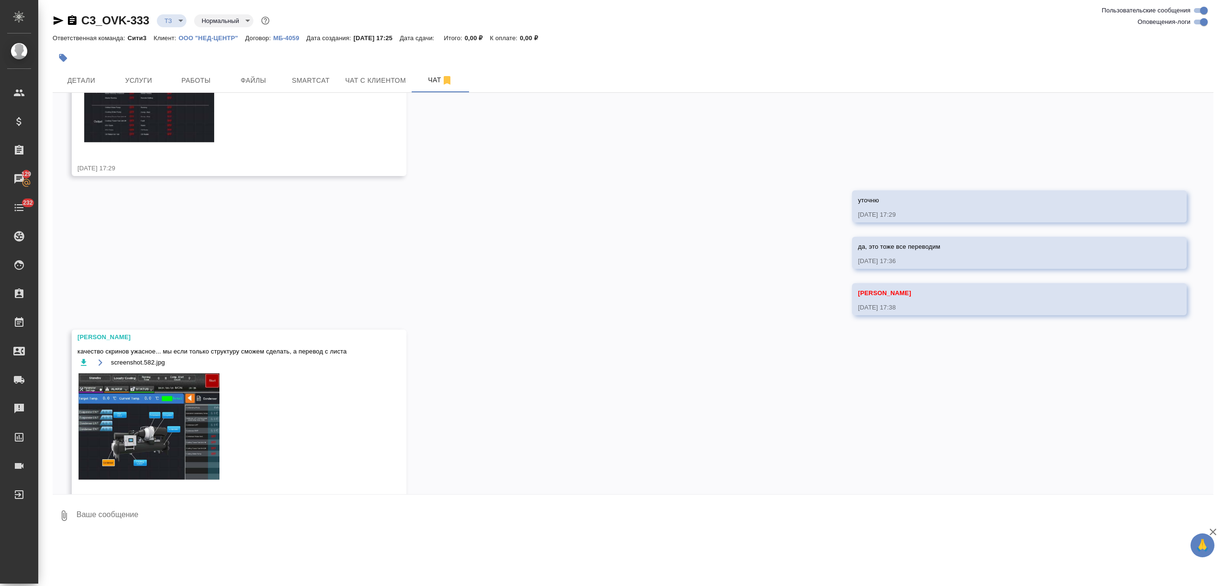
click at [180, 404] on img at bounding box center [148, 427] width 143 height 108
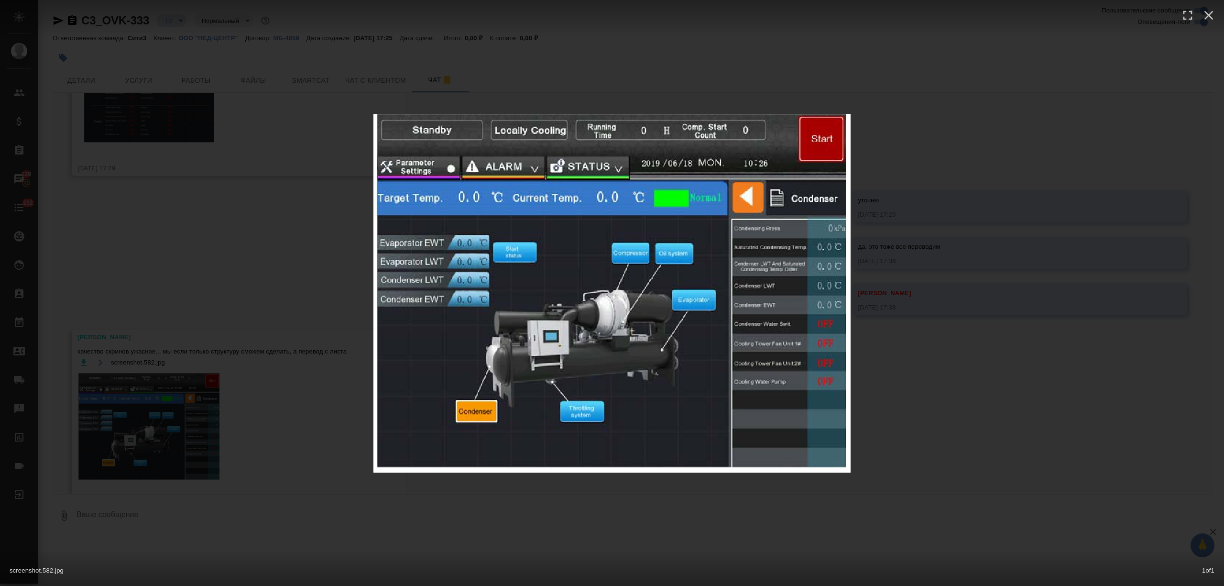
click at [329, 379] on div "screenshot.582.jpg 1 of 1" at bounding box center [612, 293] width 1224 height 586
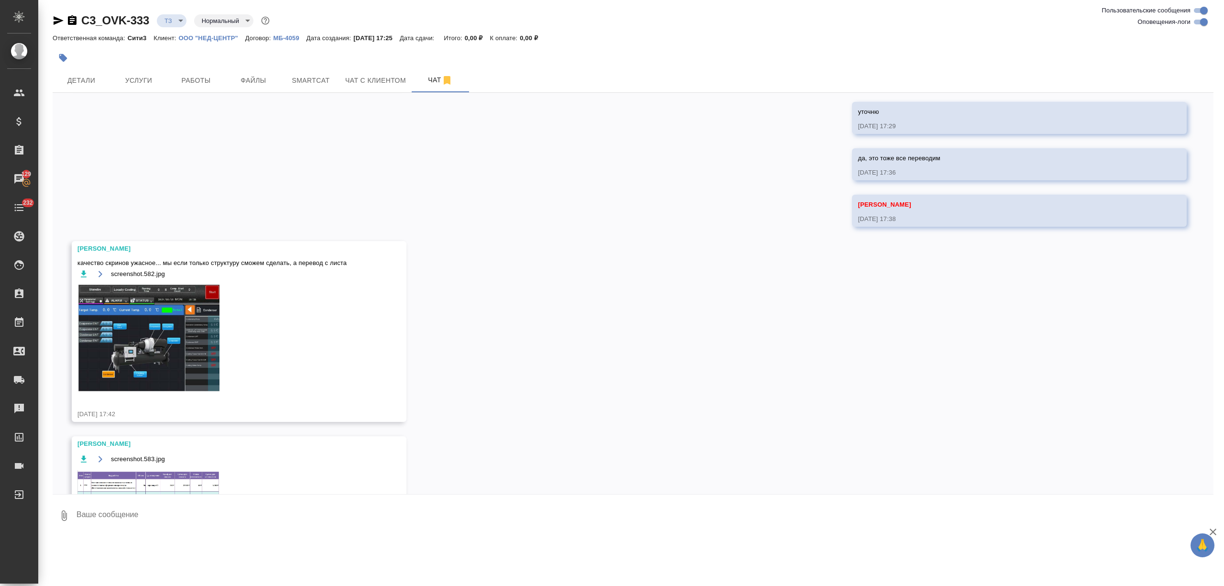
scroll to position [512, 0]
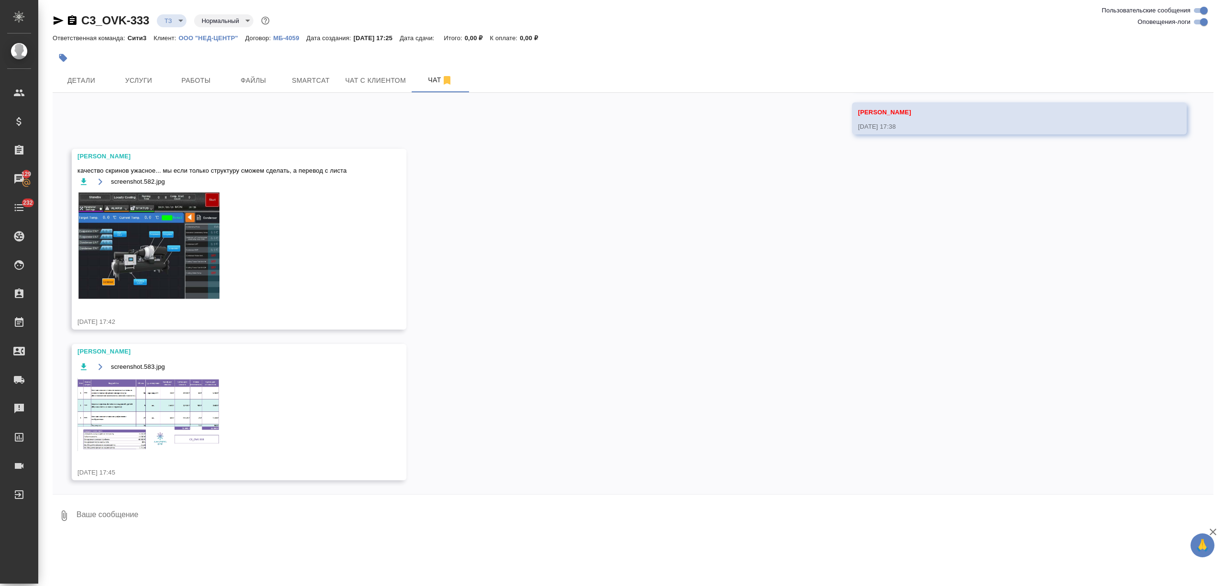
click at [153, 516] on textarea at bounding box center [645, 515] width 1138 height 33
type textarea "оки, давай так, если что напишу, что качество плохое"
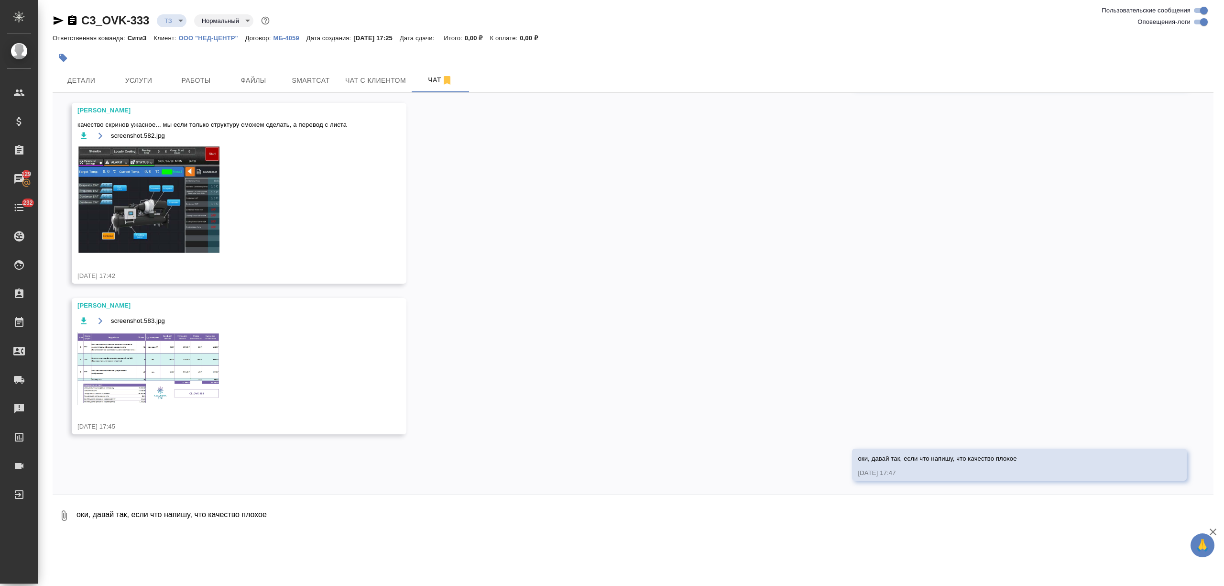
click at [162, 364] on img at bounding box center [148, 368] width 143 height 73
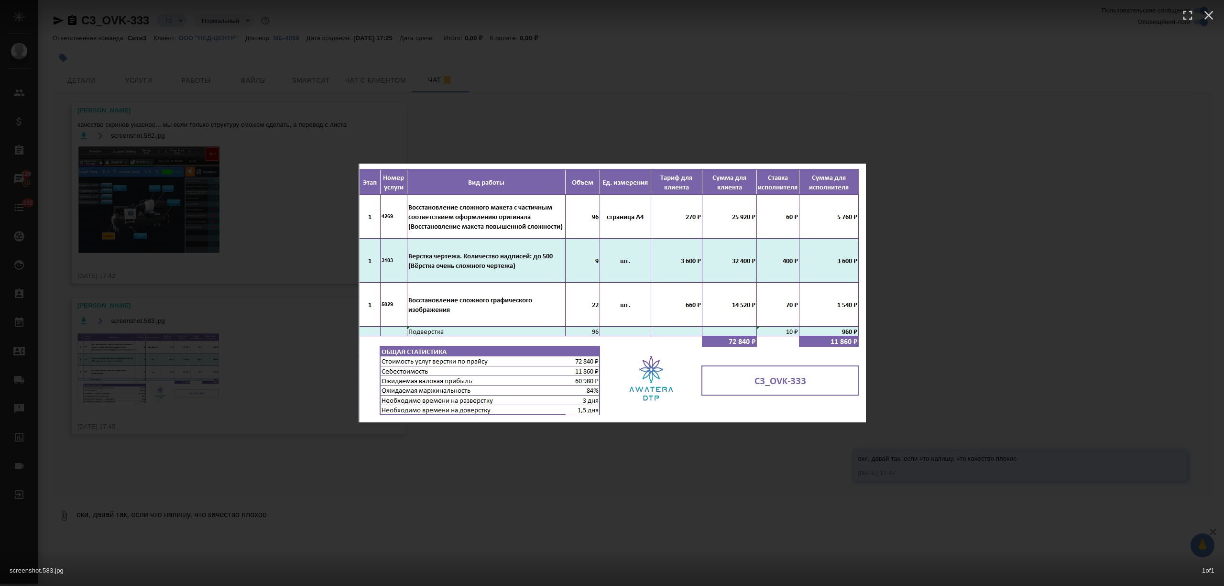
click at [245, 299] on div "screenshot.583.jpg 1 of 1" at bounding box center [612, 293] width 1224 height 586
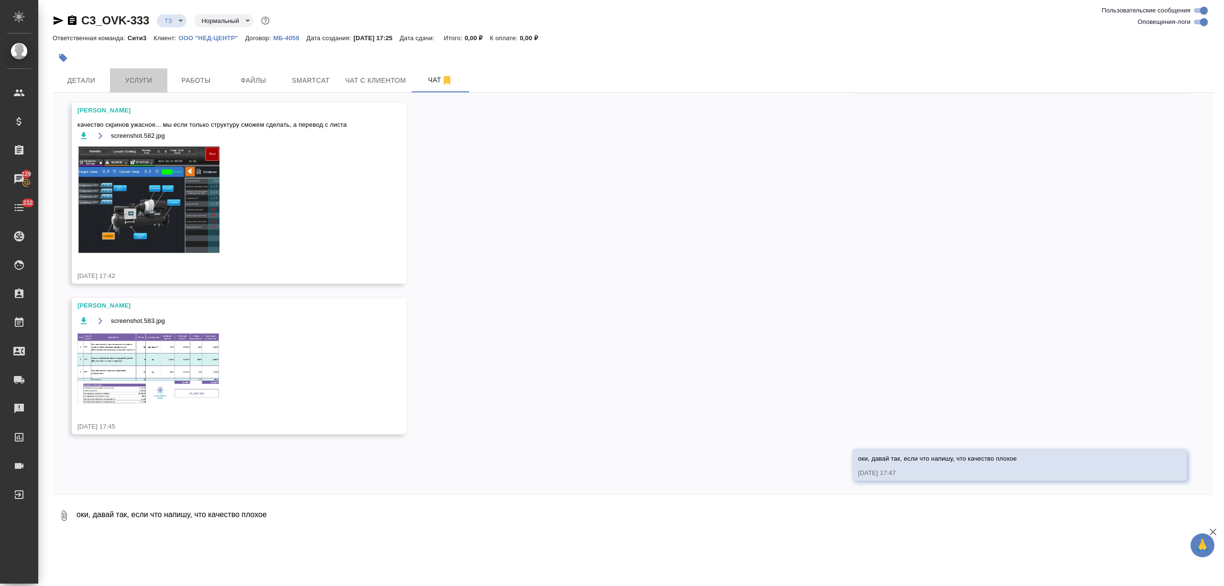
click at [147, 76] on span "Услуги" at bounding box center [139, 81] width 46 height 12
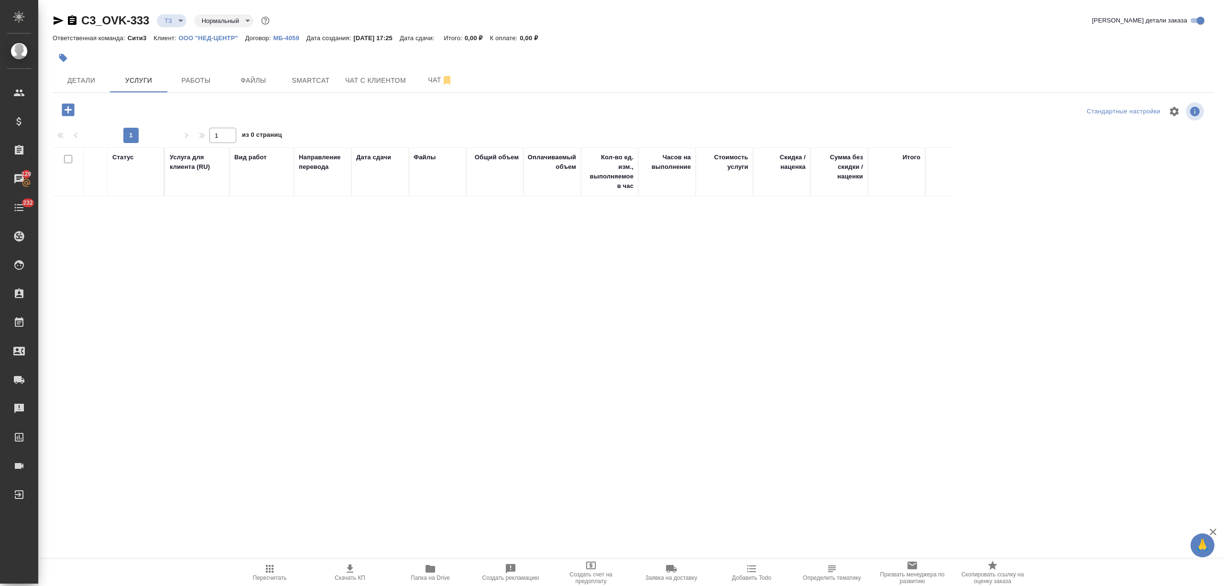
click at [68, 109] on icon "button" at bounding box center [68, 109] width 17 height 17
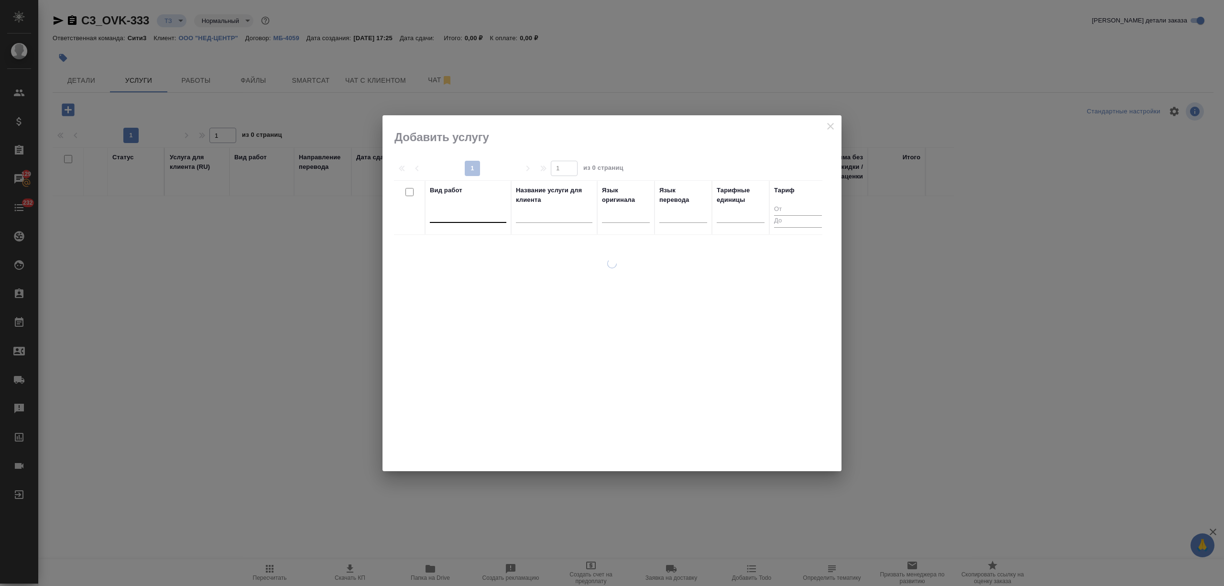
drag, startPoint x: 438, startPoint y: 216, endPoint x: 440, endPoint y: 210, distance: 6.0
click at [438, 216] on div at bounding box center [468, 213] width 77 height 14
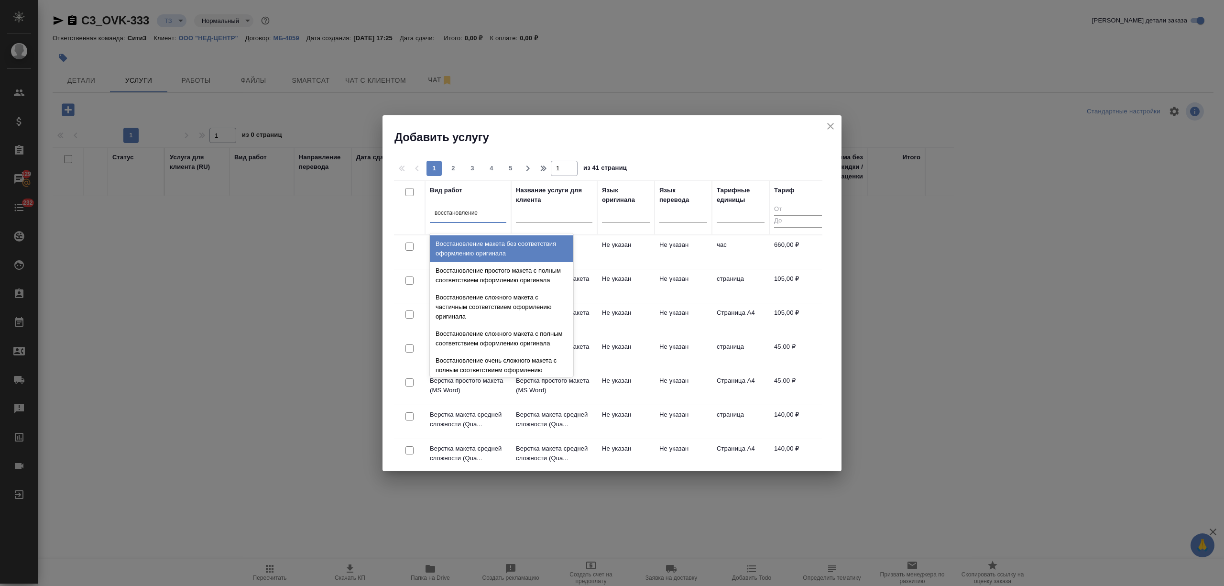
type input "восстановление с"
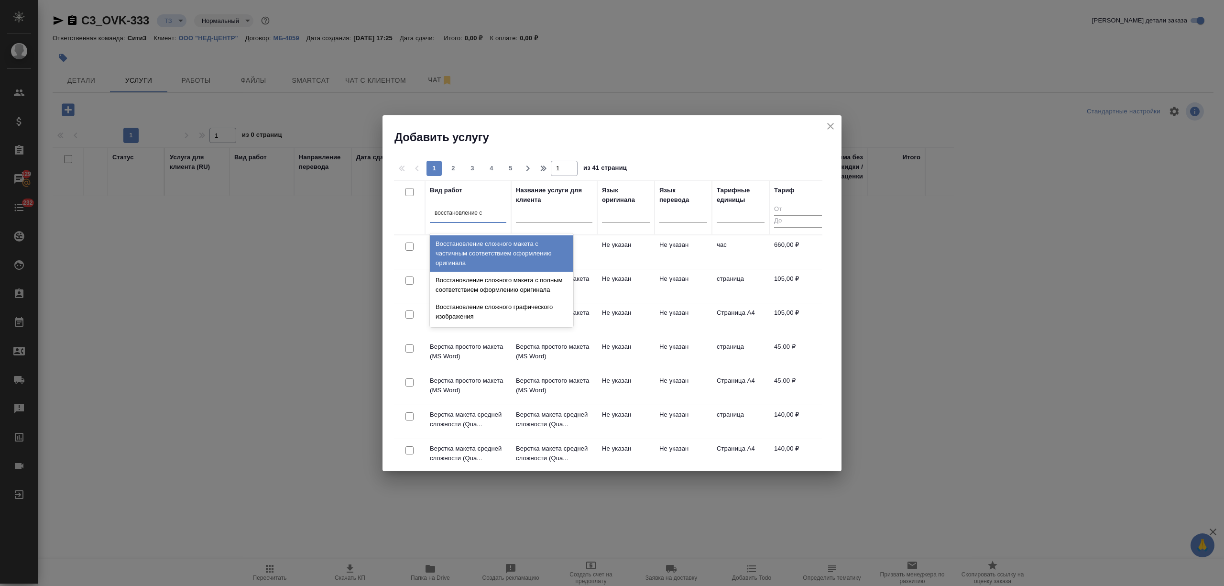
click at [465, 248] on div "Восстановление сложного макета с частичным соответствием оформлению оригинала" at bounding box center [501, 253] width 143 height 36
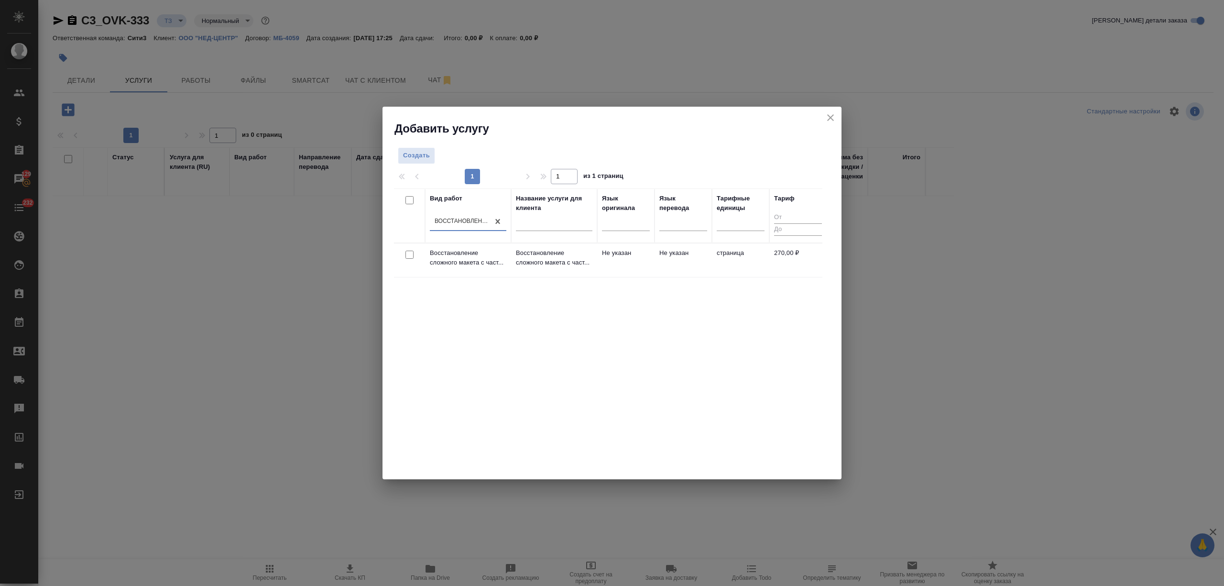
click at [530, 254] on p "Восстановление сложного макета с част..." at bounding box center [554, 257] width 77 height 19
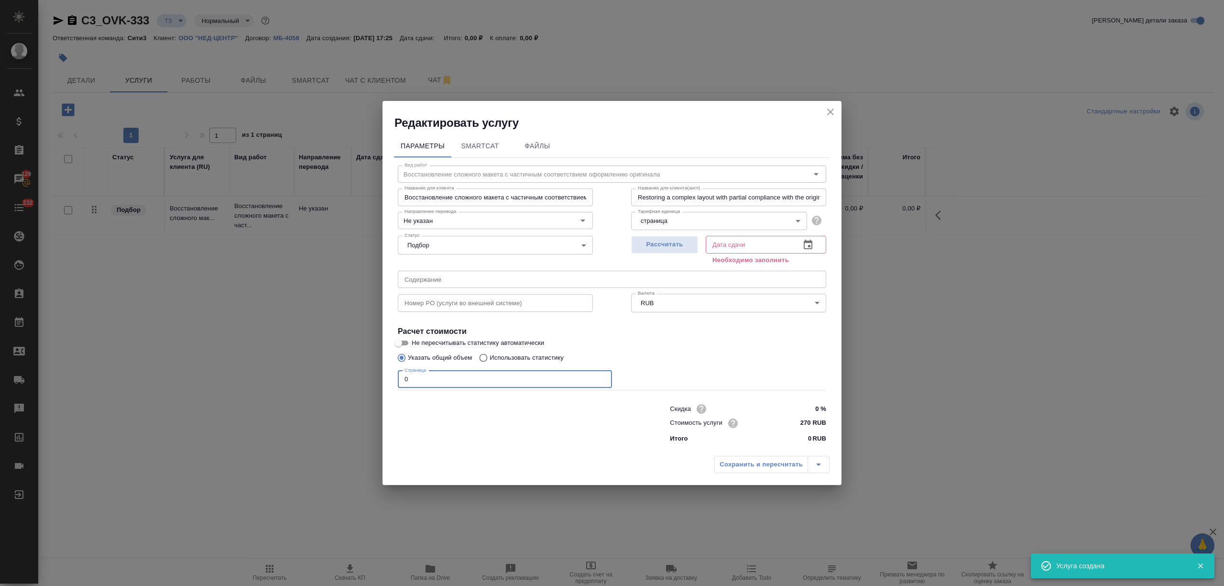
drag, startPoint x: 414, startPoint y: 372, endPoint x: 545, endPoint y: 337, distance: 135.6
click at [354, 374] on div "Редактировать услугу Параметры SmartCat Файлы Вид работ Восстановление сложного…" at bounding box center [612, 293] width 1224 height 586
type input "96"
click at [807, 242] on icon "button" at bounding box center [808, 245] width 9 height 10
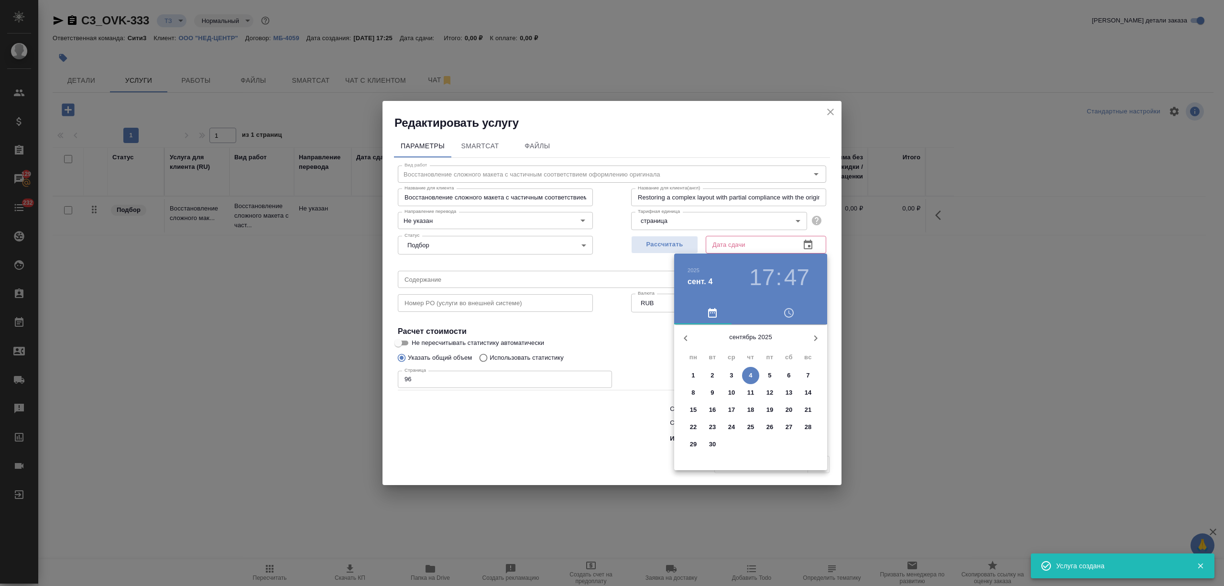
drag, startPoint x: 767, startPoint y: 374, endPoint x: 664, endPoint y: 399, distance: 106.2
click at [763, 377] on span "5" at bounding box center [769, 376] width 17 height 10
type input "05.09.2025 17:47"
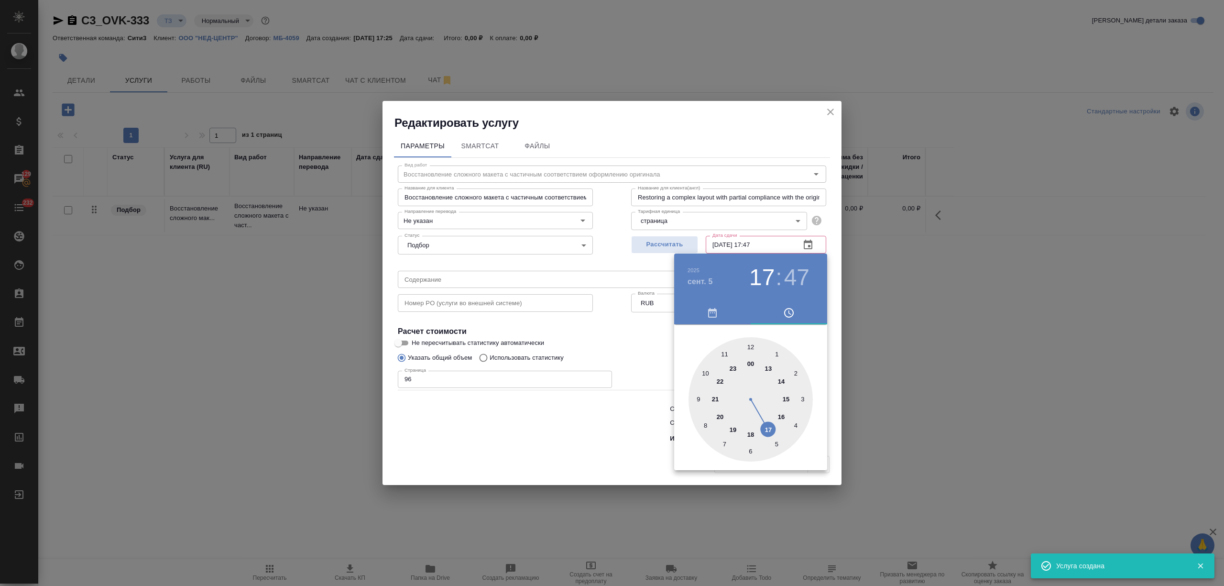
drag, startPoint x: 519, startPoint y: 425, endPoint x: 601, endPoint y: 443, distance: 83.2
click at [520, 427] on div at bounding box center [612, 293] width 1224 height 586
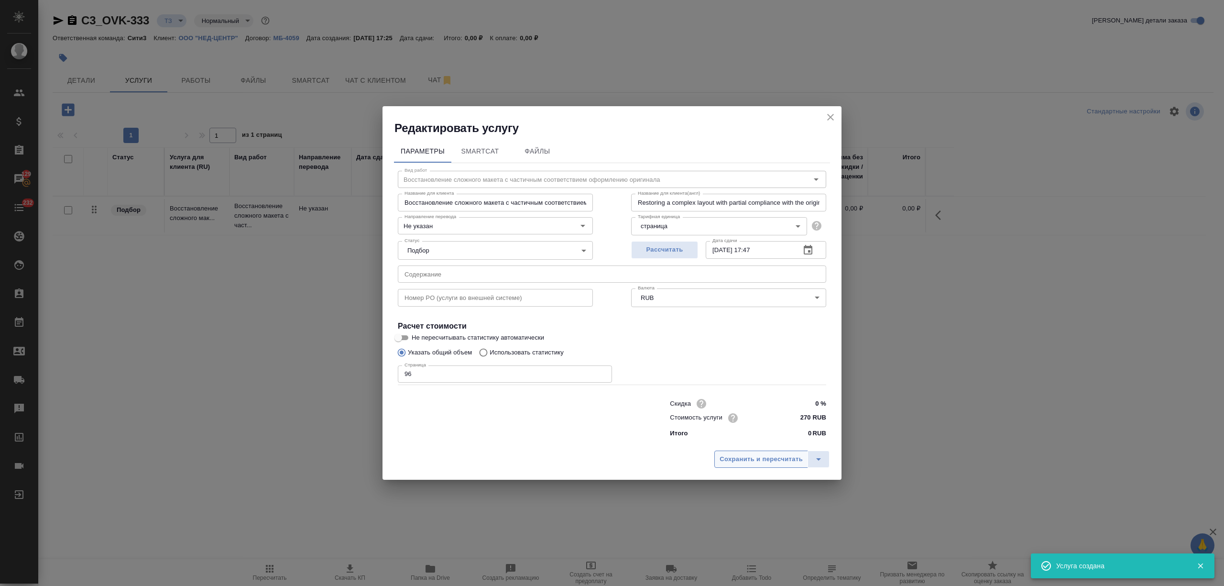
click at [783, 462] on span "Сохранить и пересчитать" at bounding box center [761, 459] width 83 height 11
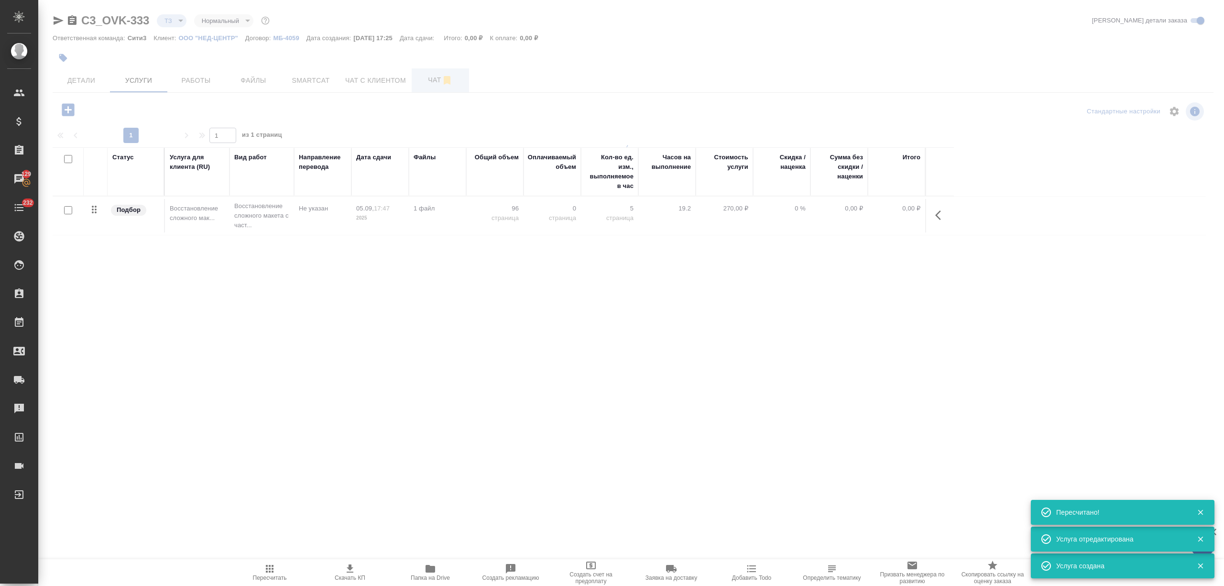
type input "new"
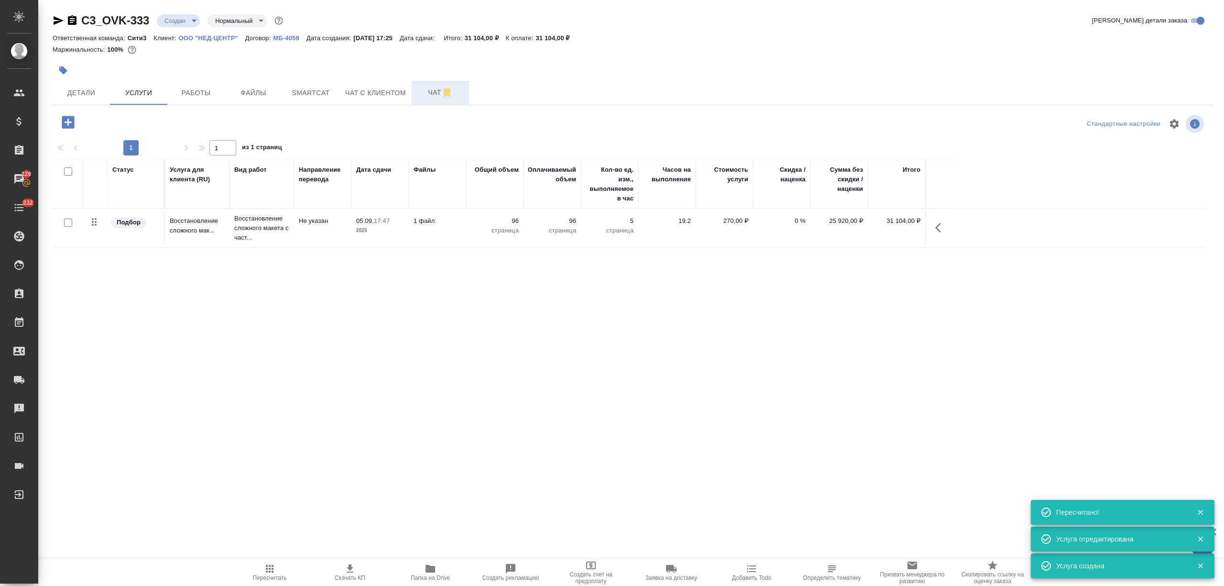
click at [426, 85] on button "Чат" at bounding box center [440, 93] width 57 height 24
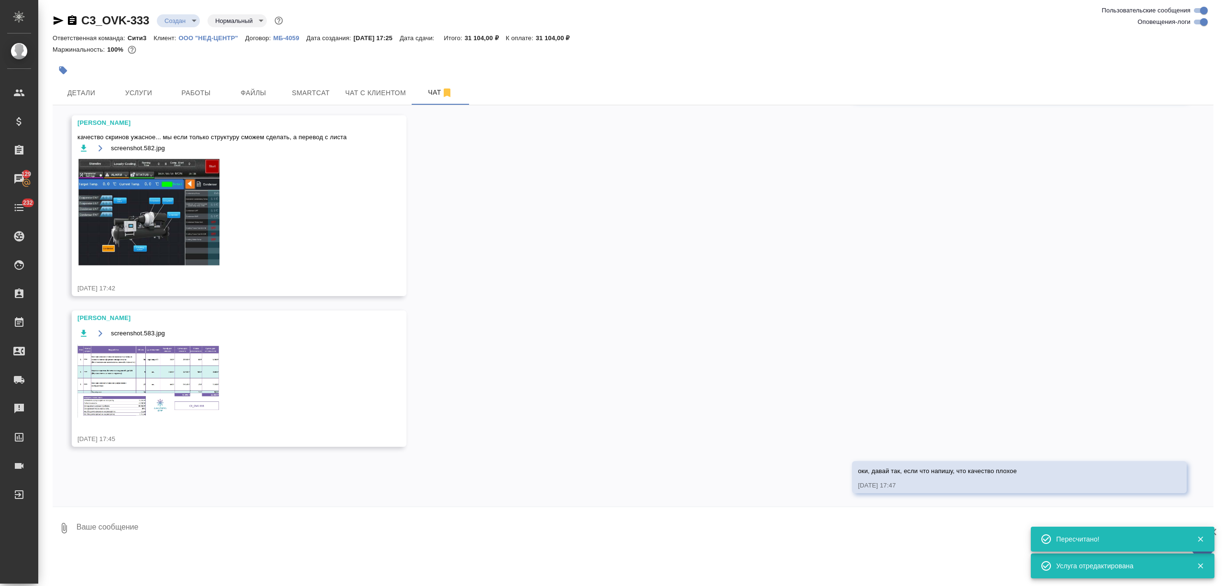
scroll to position [558, 0]
click at [175, 359] on img at bounding box center [148, 379] width 143 height 73
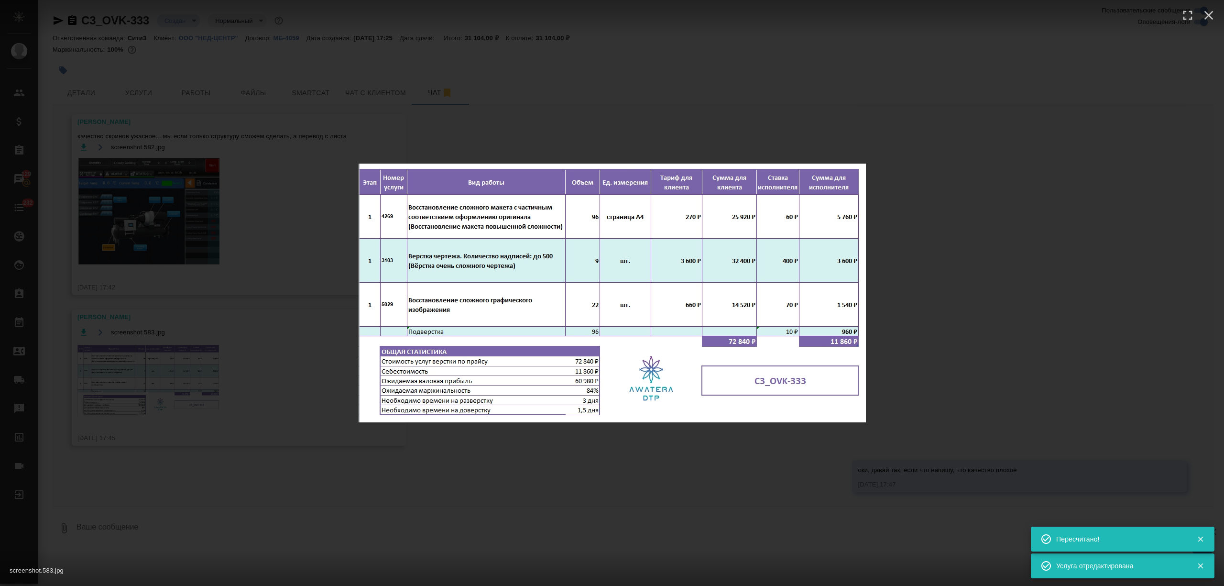
click at [269, 258] on div "screenshot.583.jpg 1 of 1" at bounding box center [612, 293] width 1224 height 586
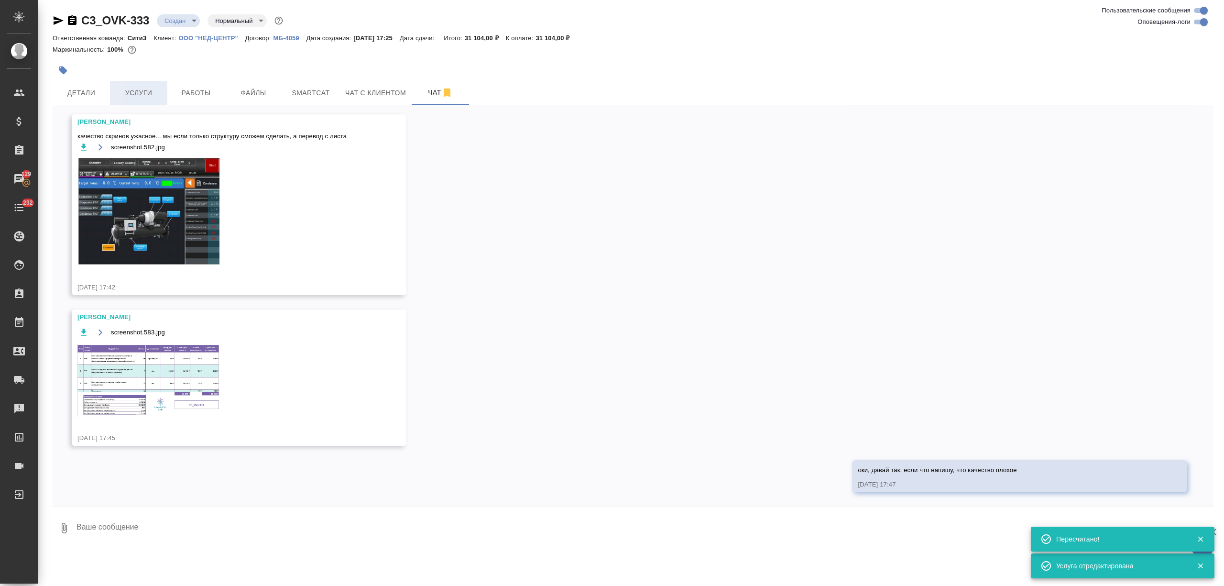
click at [142, 88] on span "Услуги" at bounding box center [139, 93] width 46 height 12
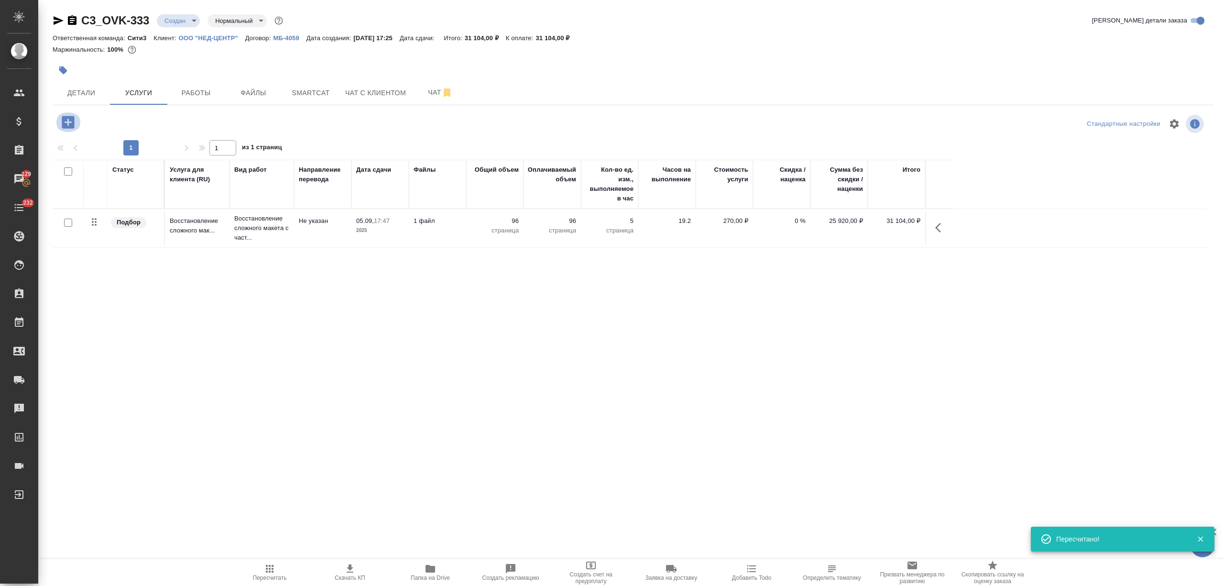
click at [67, 122] on icon "button" at bounding box center [68, 122] width 17 height 17
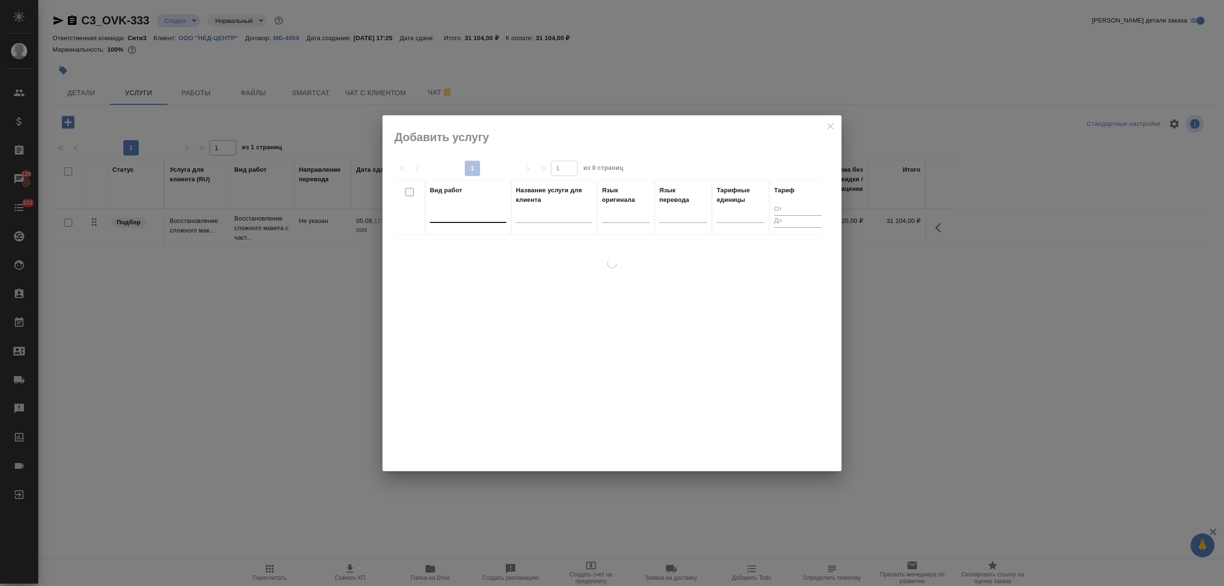
click at [473, 217] on div at bounding box center [468, 213] width 77 height 14
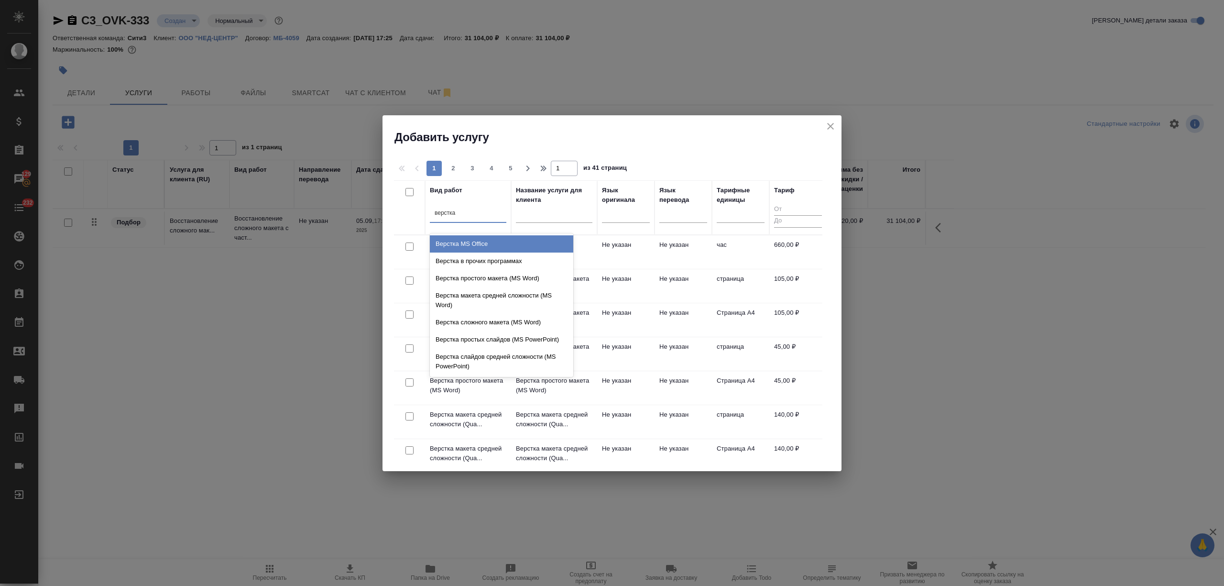
type input "верстка ч"
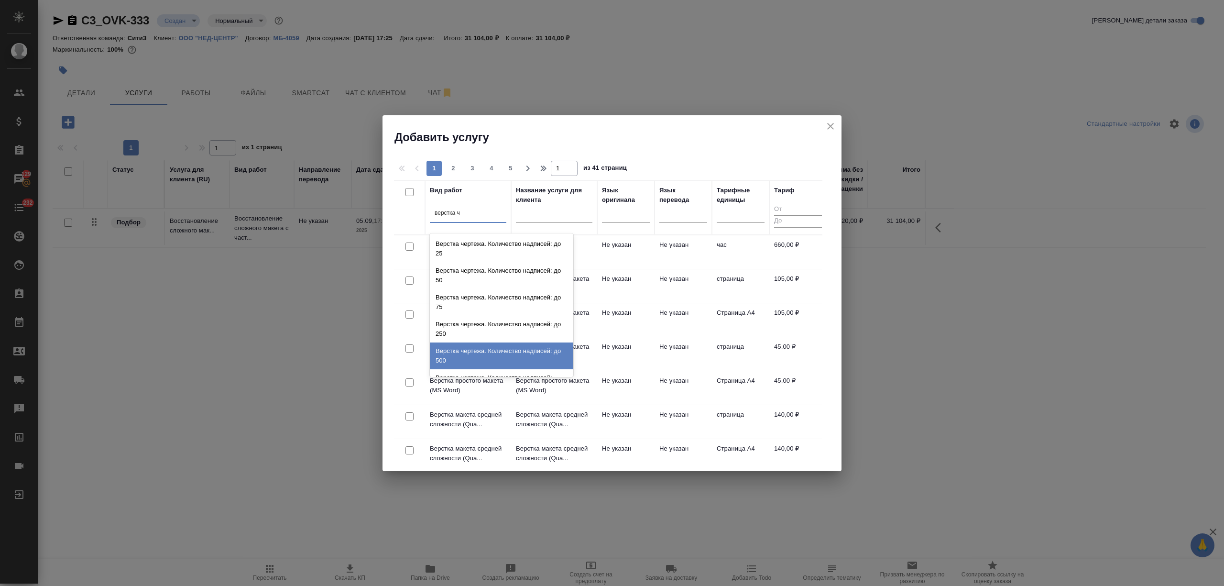
click at [492, 361] on div "Верстка чертежа. Количество надписей: до 500" at bounding box center [501, 355] width 143 height 27
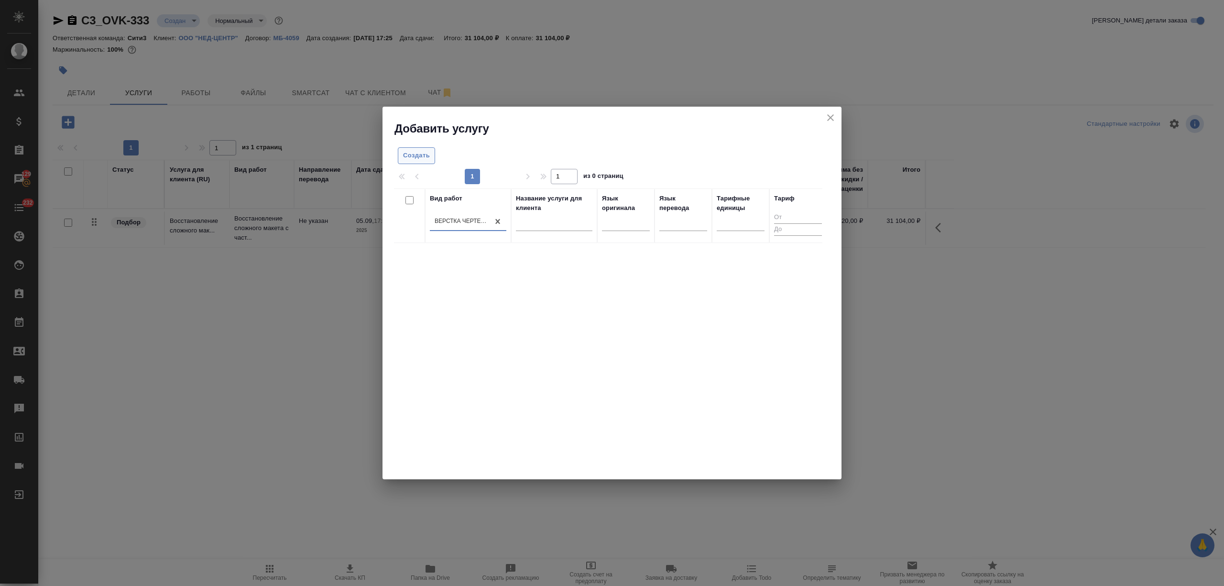
click at [413, 155] on span "Создать" at bounding box center [416, 155] width 27 height 11
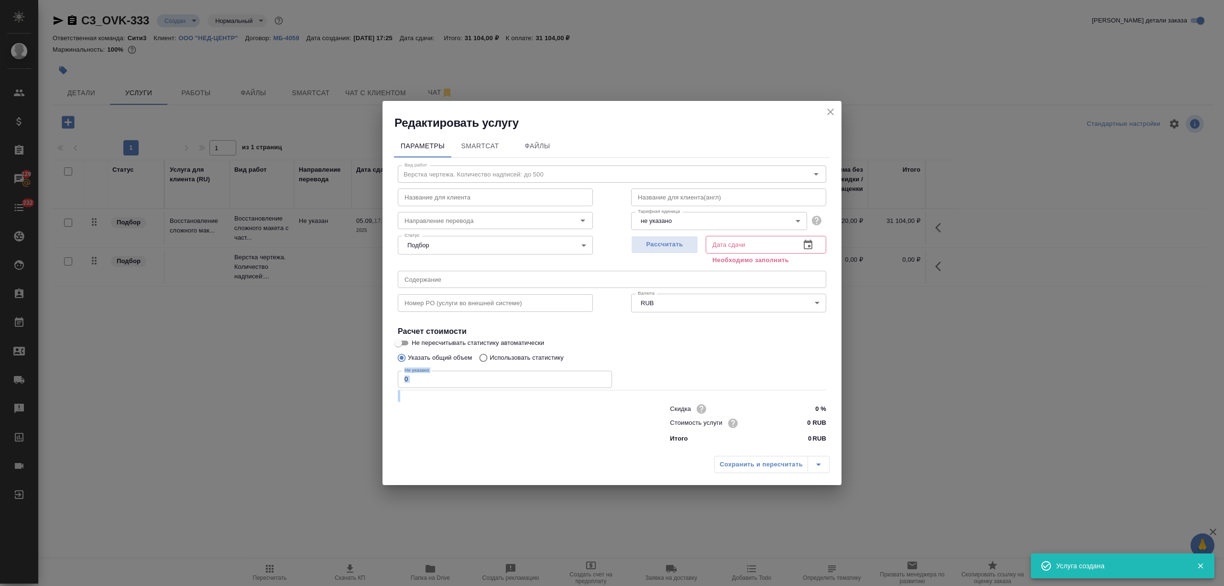
drag, startPoint x: 417, startPoint y: 367, endPoint x: 383, endPoint y: 376, distance: 35.5
click at [383, 376] on div "Параметры SmartCat Файлы Вид работ Верстка чертежа. Количество надписей: до 500…" at bounding box center [612, 291] width 459 height 320
click at [400, 379] on input "0" at bounding box center [505, 379] width 214 height 17
click at [437, 374] on input "0" at bounding box center [505, 379] width 214 height 17
drag, startPoint x: 444, startPoint y: 382, endPoint x: 363, endPoint y: 383, distance: 80.8
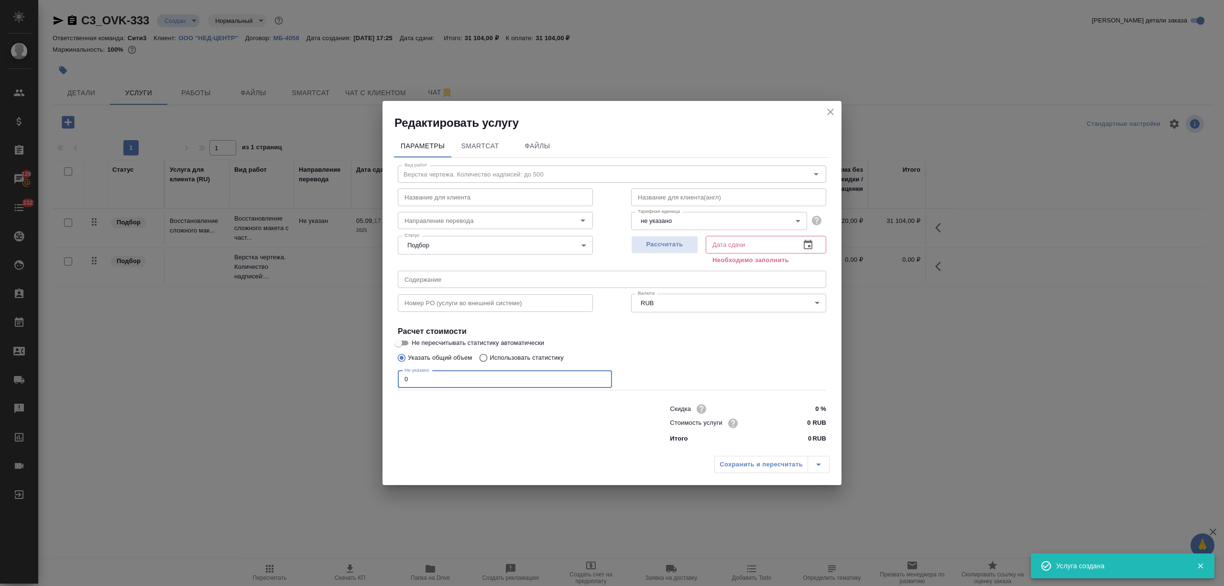
click at [363, 383] on div "Редактировать услугу Параметры SmartCat Файлы Вид работ Верстка чертежа. Количе…" at bounding box center [612, 293] width 1224 height 586
type input "9"
click at [804, 250] on icon "button" at bounding box center [807, 244] width 11 height 11
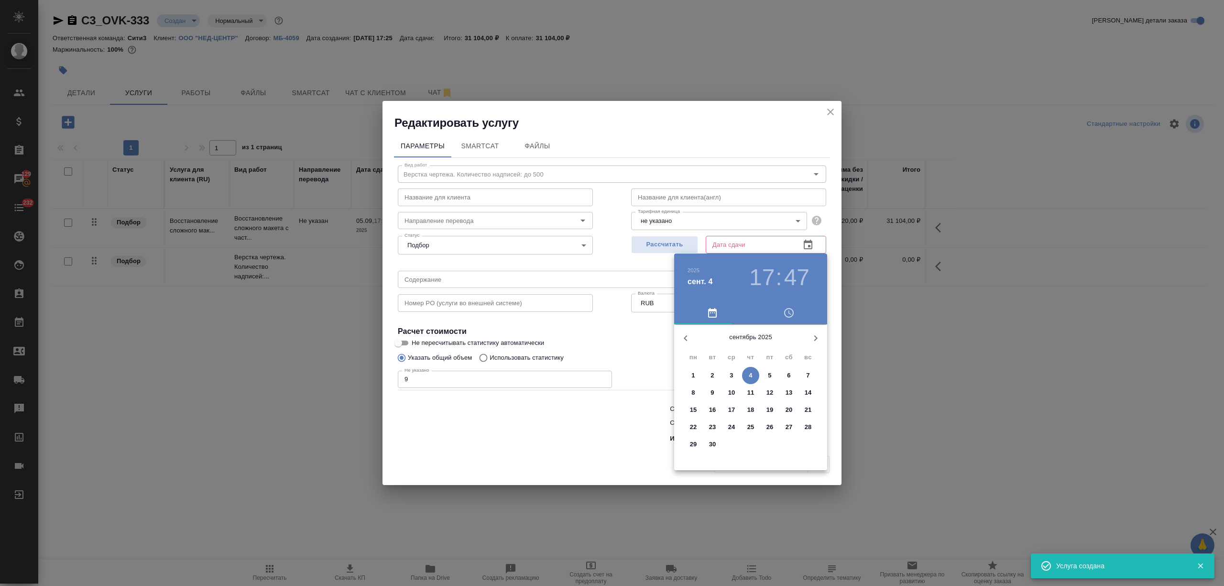
drag, startPoint x: 776, startPoint y: 373, endPoint x: 437, endPoint y: 403, distance: 339.8
click at [776, 372] on span "5" at bounding box center [769, 376] width 17 height 10
type input "05.09.2025 17:47"
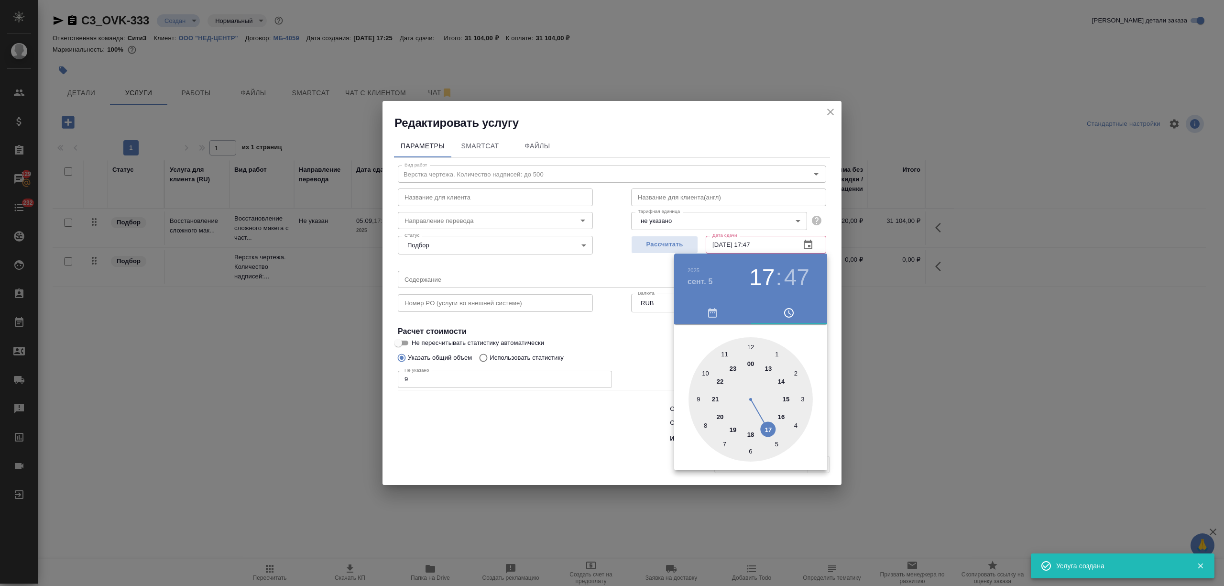
drag, startPoint x: 429, startPoint y: 403, endPoint x: 731, endPoint y: 447, distance: 304.9
click at [429, 404] on div at bounding box center [612, 293] width 1224 height 586
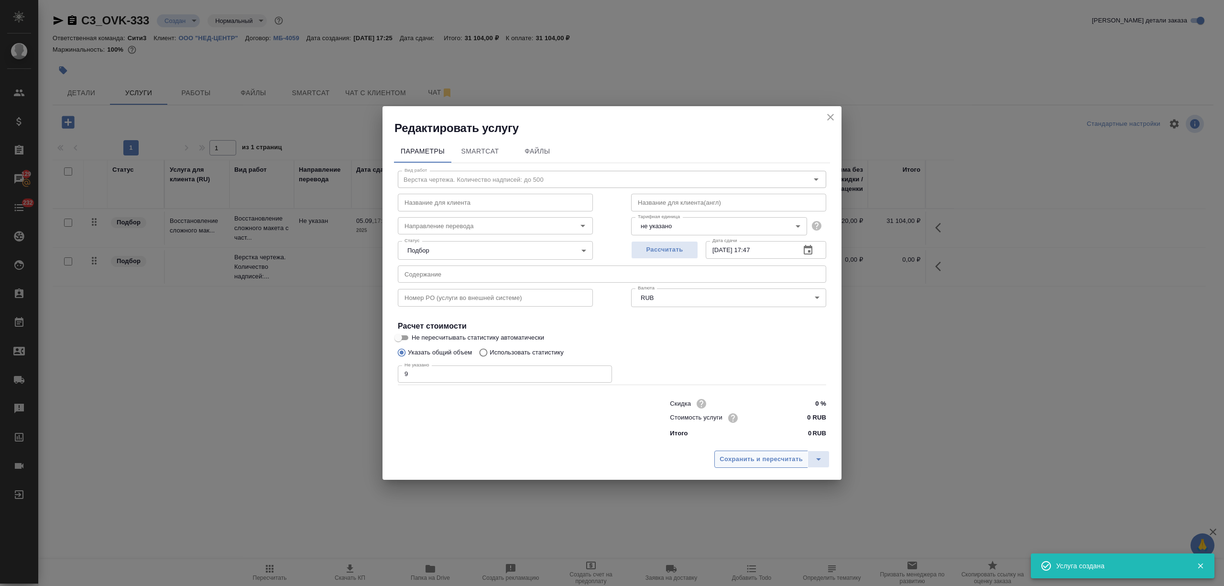
click at [758, 454] on span "Сохранить и пересчитать" at bounding box center [761, 459] width 83 height 11
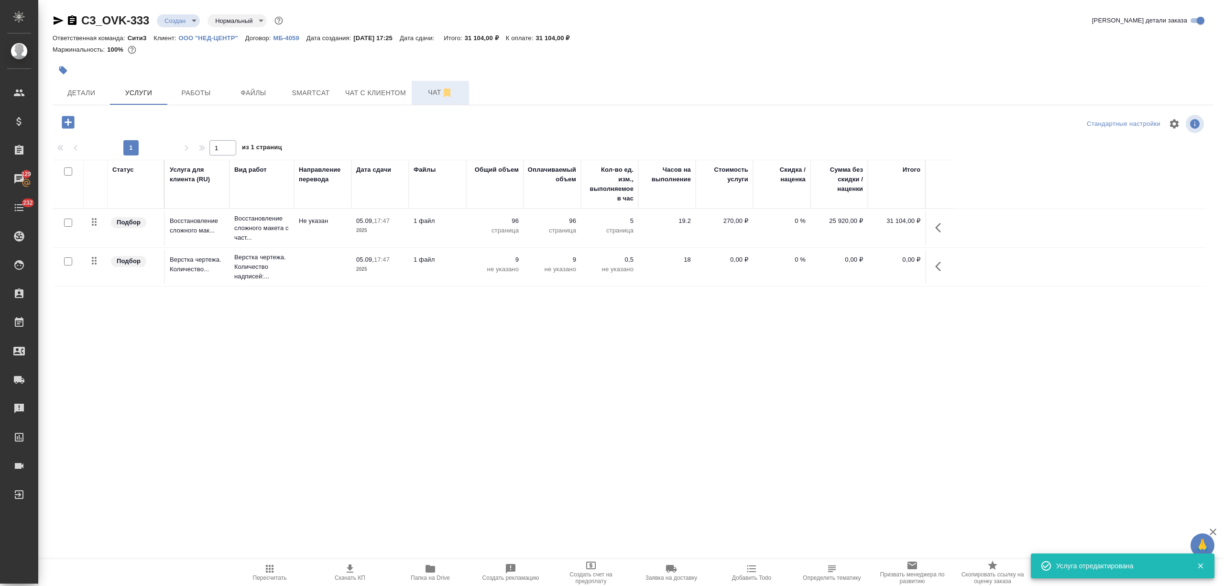
click at [427, 100] on button "Чат" at bounding box center [440, 93] width 57 height 24
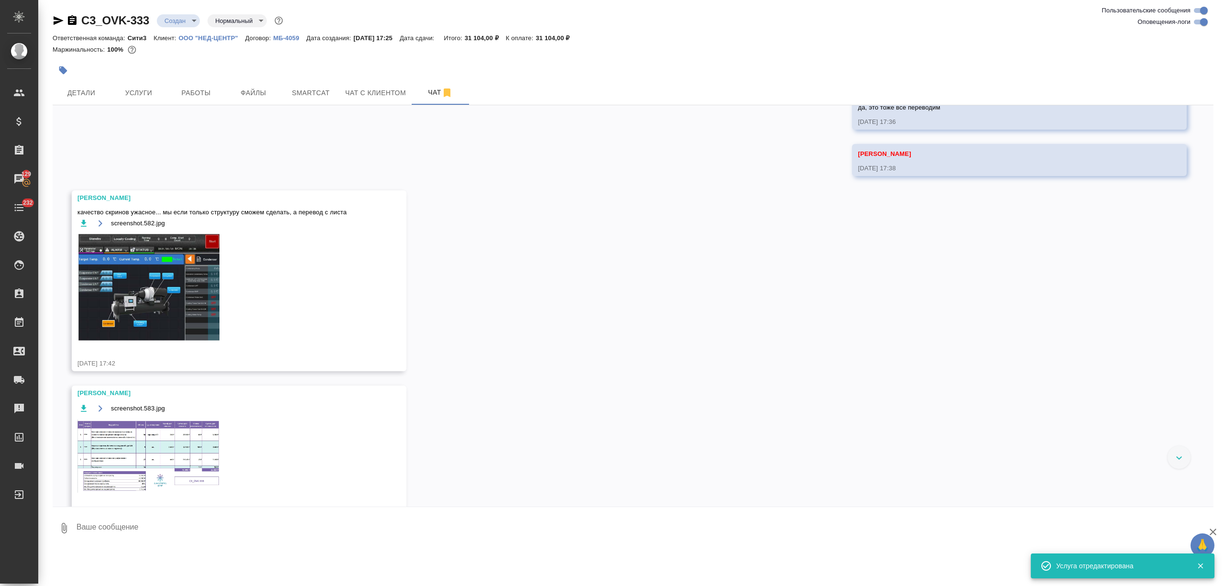
scroll to position [558, 0]
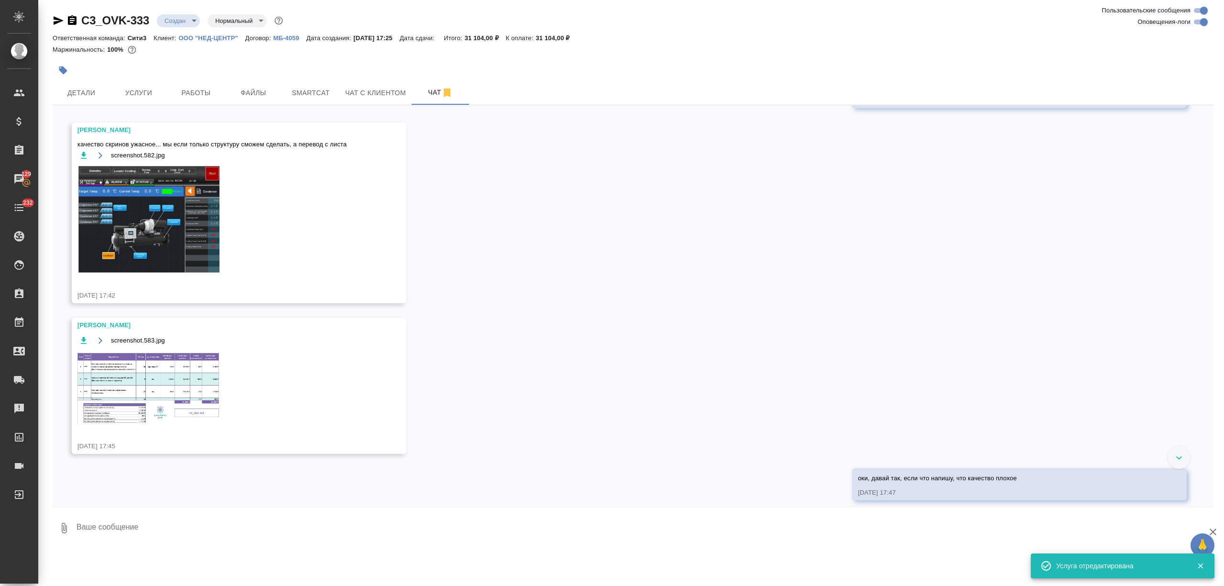
click at [182, 530] on textarea at bounding box center [645, 528] width 1138 height 33
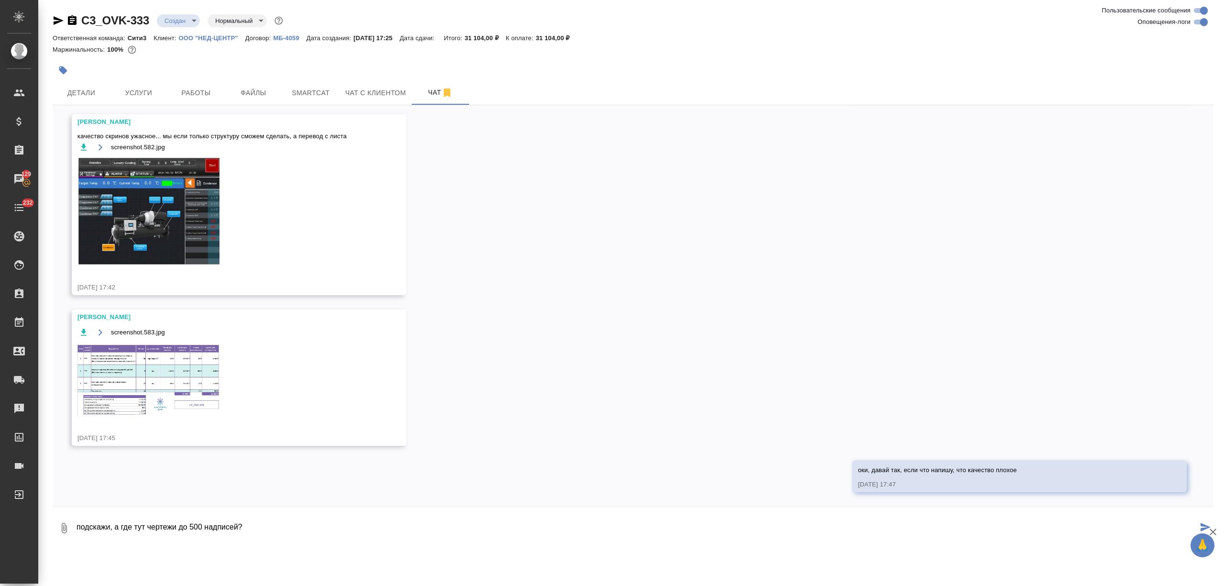
type textarea "подскажи, а где тут чертежи до 500 надписей?"
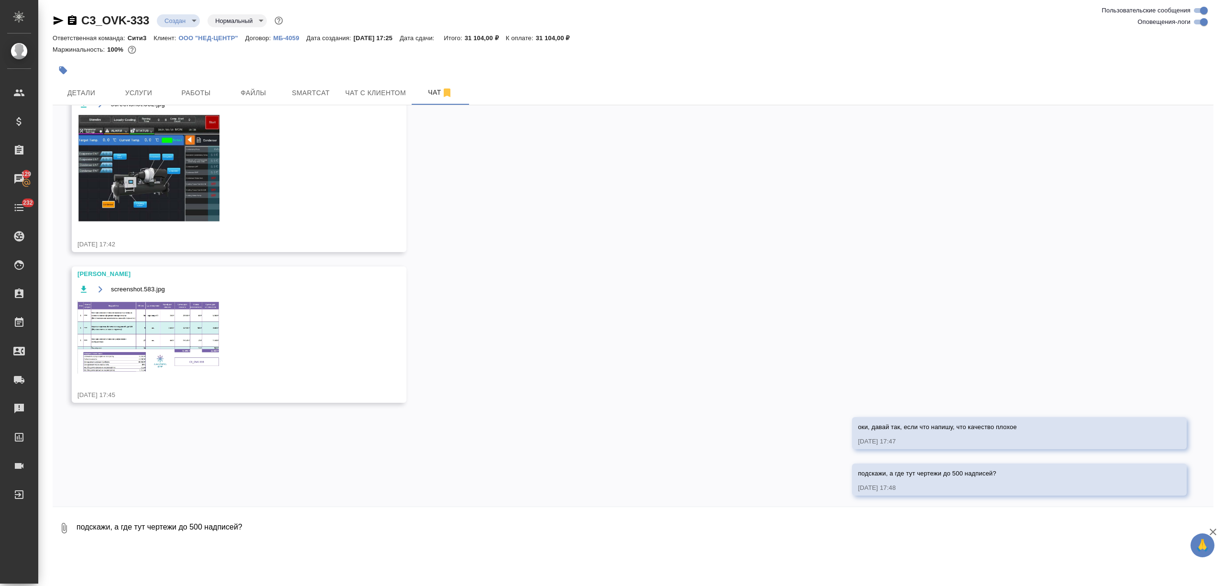
scroll to position [605, 0]
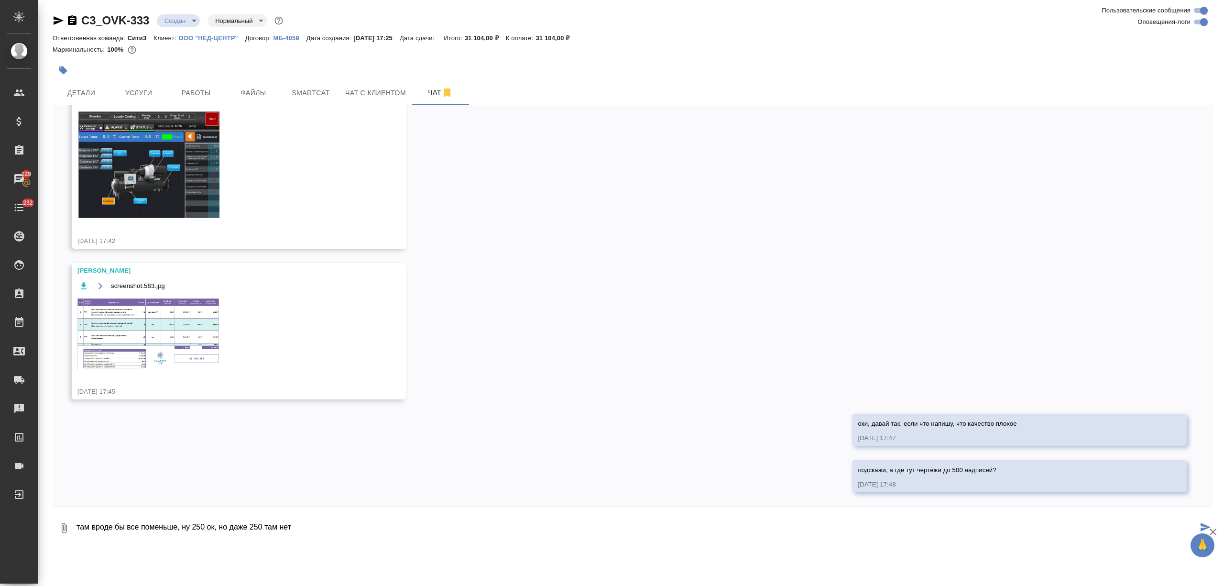
type textarea "там вроде бы все поменьше, ну 250 ок, но даже 250 там нет"
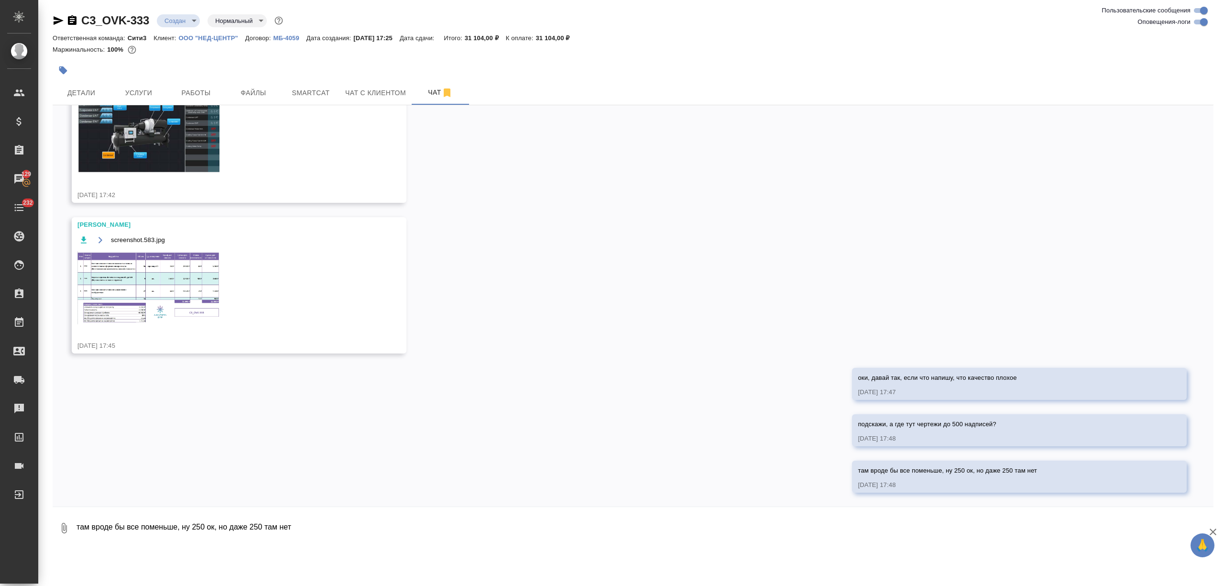
click at [178, 277] on img at bounding box center [148, 287] width 143 height 73
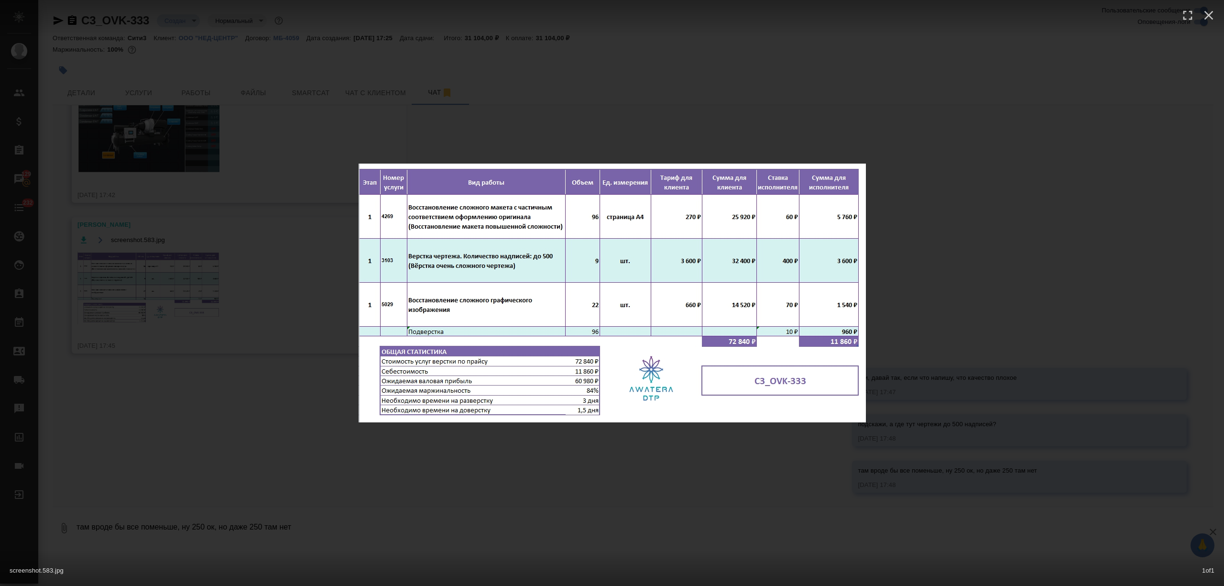
click at [241, 335] on div "screenshot.583.jpg 1 of 1" at bounding box center [612, 293] width 1224 height 586
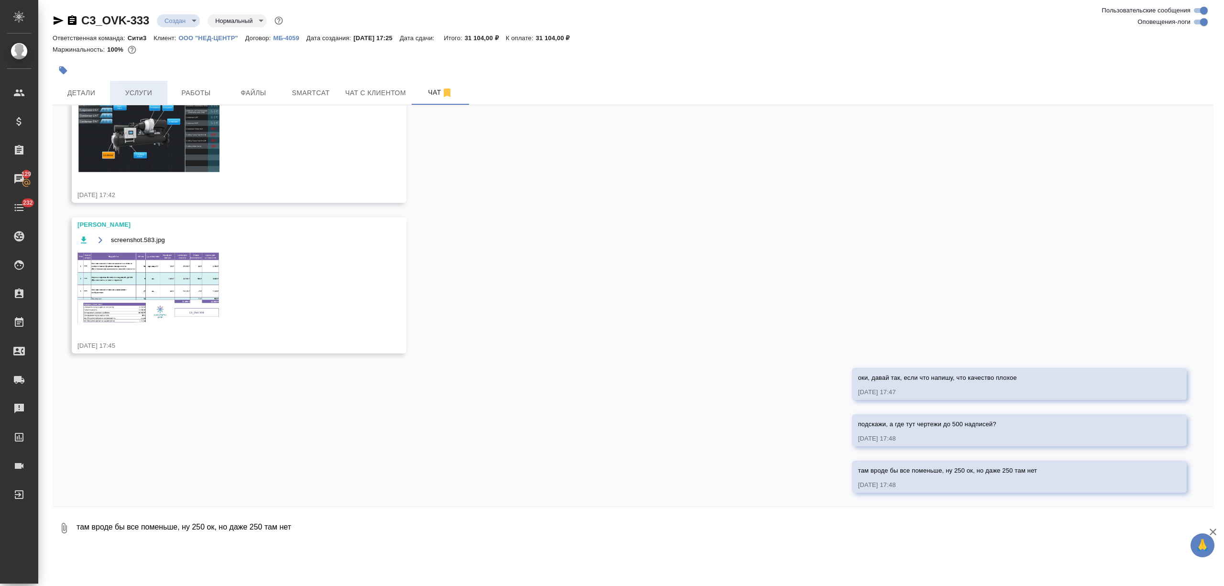
click at [131, 84] on button "Услуги" at bounding box center [138, 93] width 57 height 24
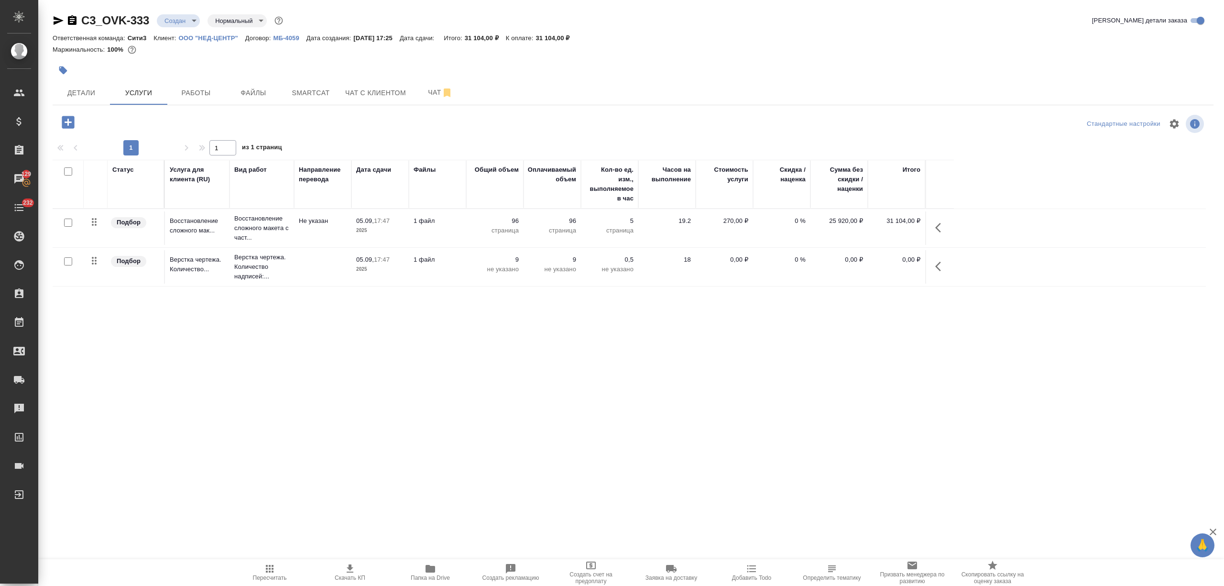
click at [70, 121] on icon "button" at bounding box center [68, 122] width 17 height 17
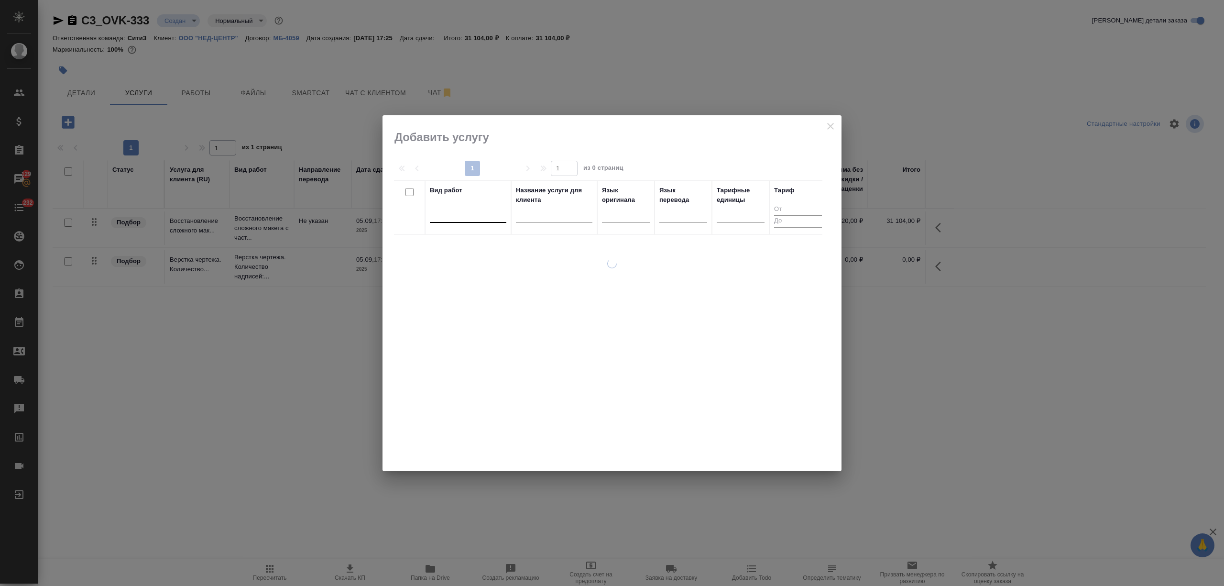
click at [469, 213] on div at bounding box center [468, 213] width 77 height 14
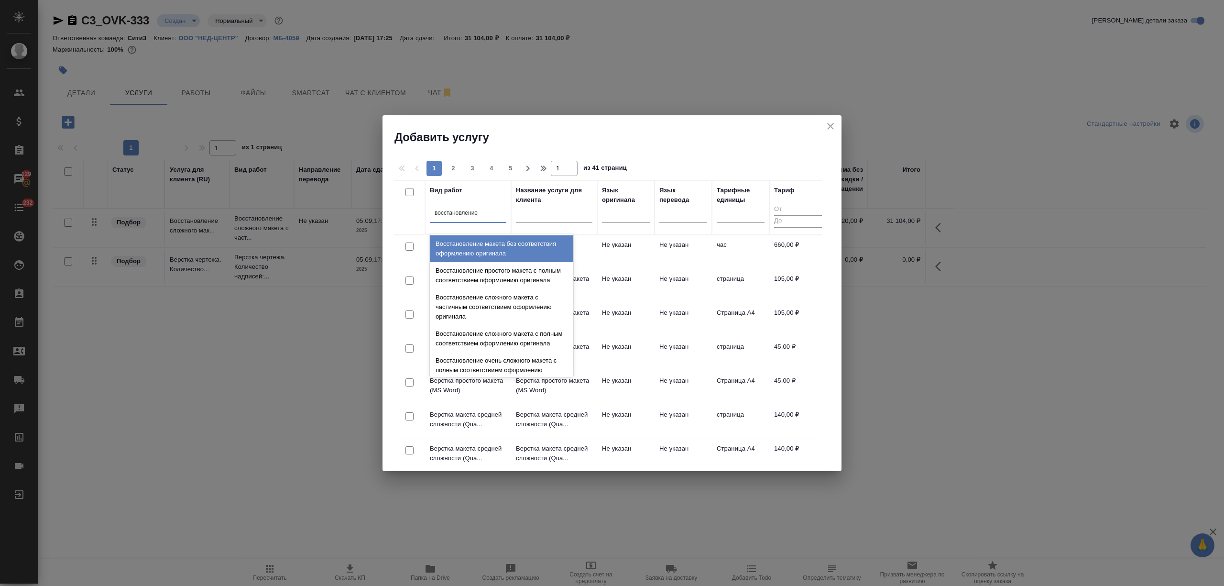
type input "восстановление г"
click at [490, 240] on div "Восстановление графического изображения средней сложности" at bounding box center [501, 248] width 143 height 27
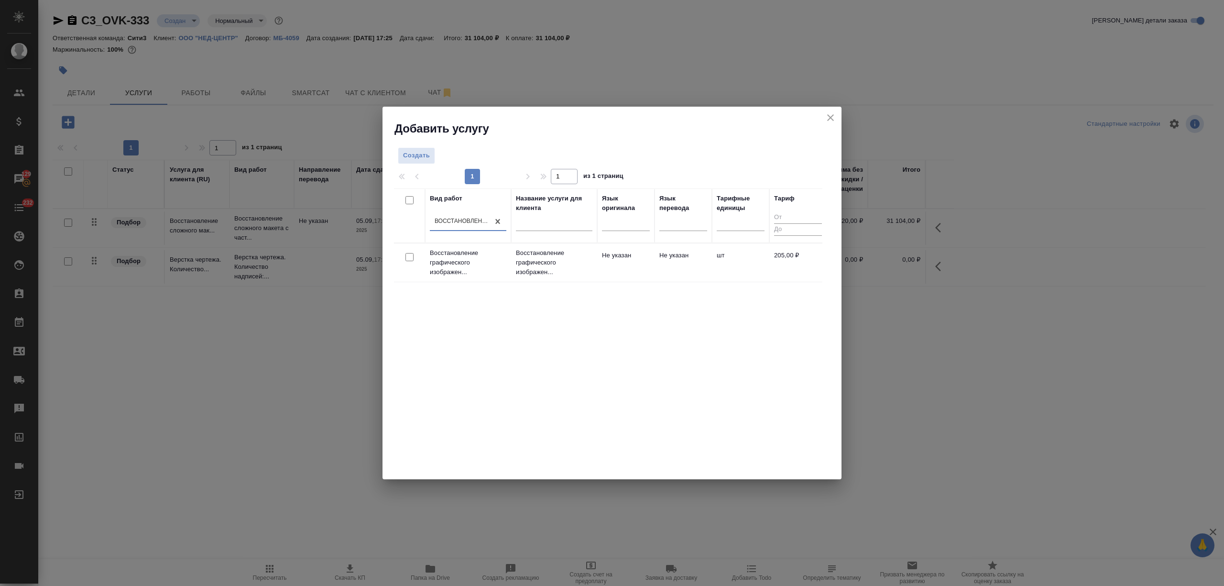
click at [617, 270] on td "Не указан" at bounding box center [625, 262] width 57 height 33
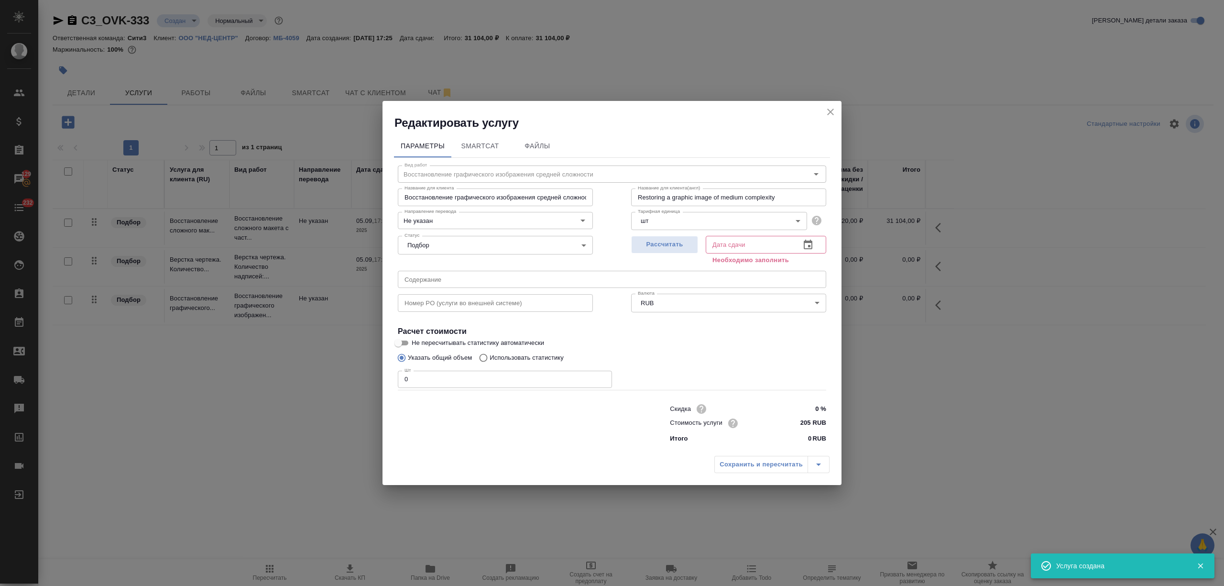
drag, startPoint x: 396, startPoint y: 379, endPoint x: 369, endPoint y: 379, distance: 26.8
click at [369, 379] on div "Редактировать услугу Параметры SmartCat Файлы Вид работ Восстановление графичес…" at bounding box center [612, 293] width 1224 height 586
drag, startPoint x: 408, startPoint y: 386, endPoint x: 358, endPoint y: 384, distance: 49.8
click at [358, 384] on div "Редактировать услугу Параметры SmartCat Файлы Вид работ Восстановление графичес…" at bounding box center [612, 293] width 1224 height 586
type input "22"
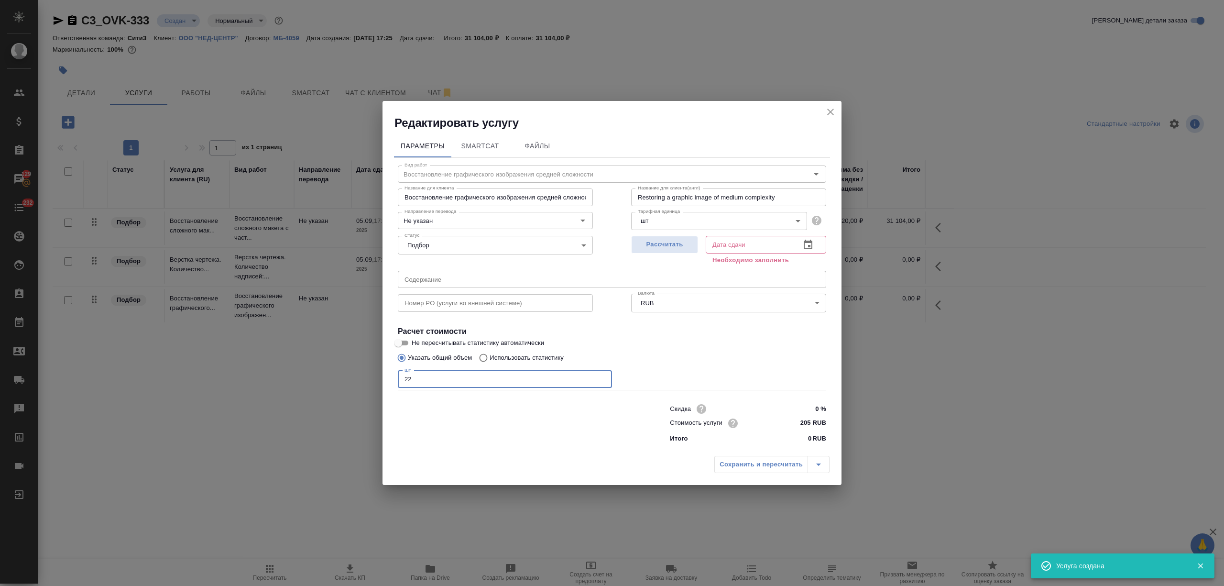
click at [807, 238] on button "button" at bounding box center [808, 244] width 23 height 23
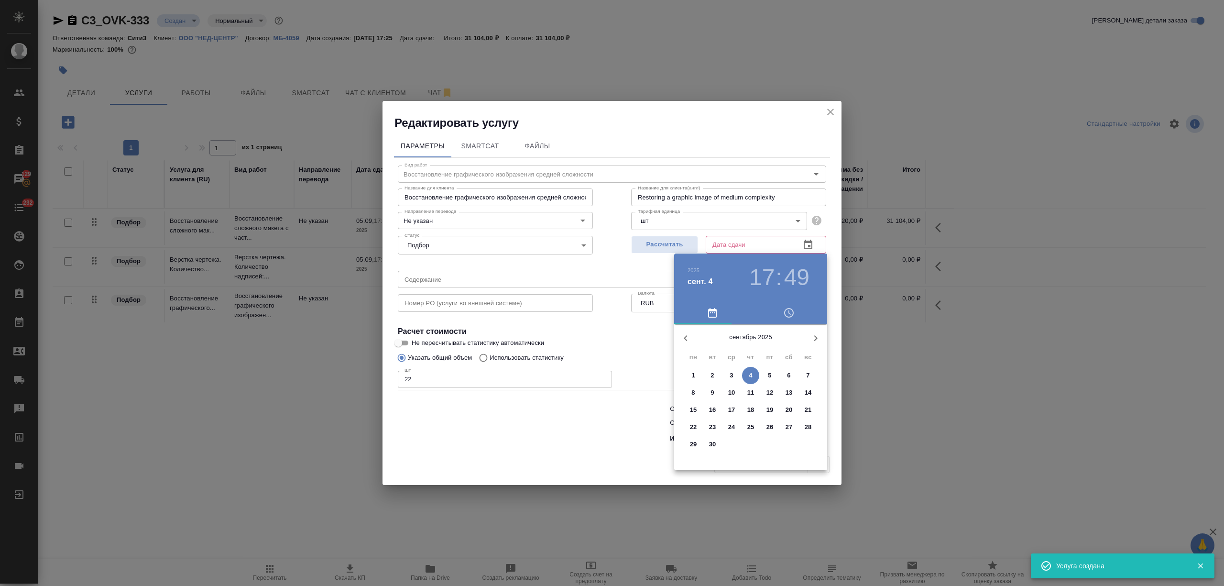
click at [764, 374] on span "5" at bounding box center [769, 376] width 17 height 10
type input "05.09.2025 17:49"
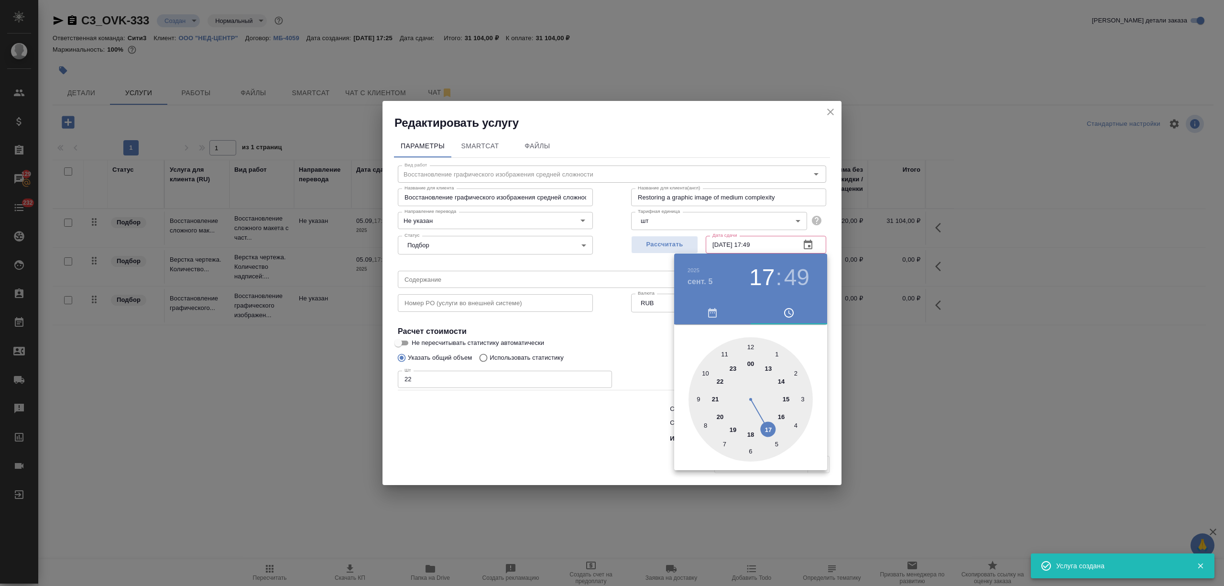
click at [562, 440] on div at bounding box center [612, 293] width 1224 height 586
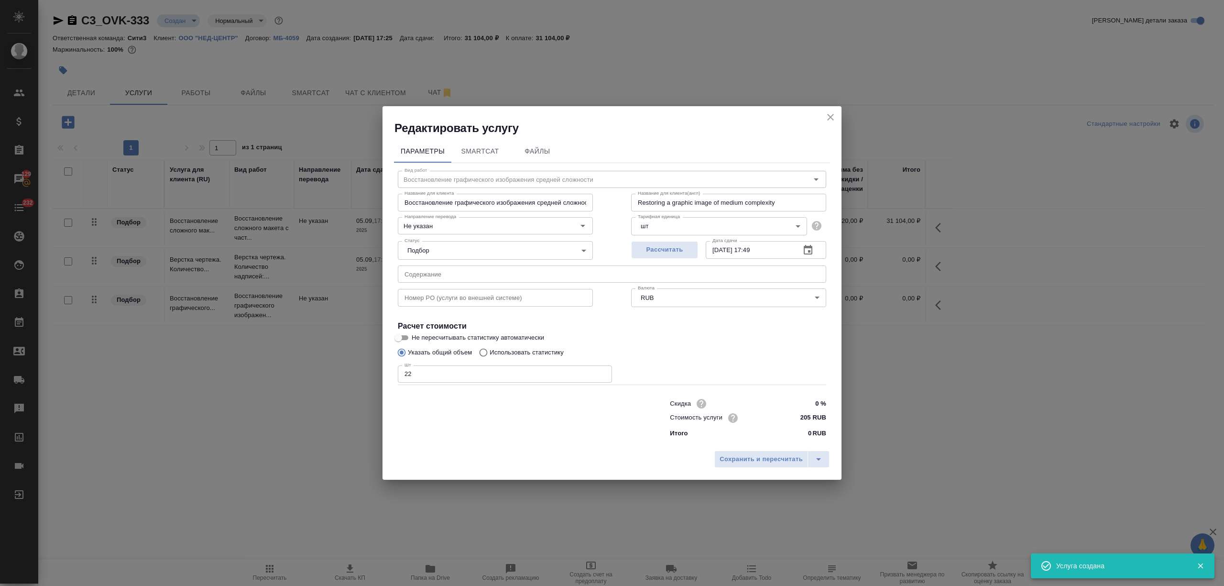
click at [751, 469] on div "Сохранить и пересчитать" at bounding box center [612, 463] width 459 height 34
click at [729, 461] on span "Сохранить и пересчитать" at bounding box center [761, 459] width 83 height 11
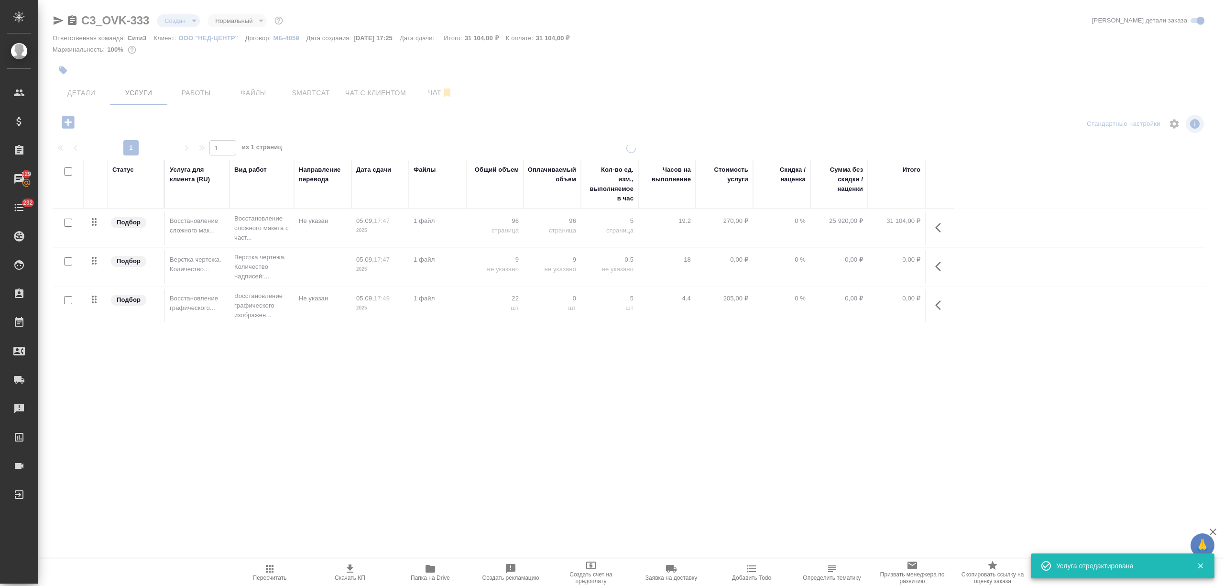
click at [431, 98] on div at bounding box center [631, 195] width 1186 height 390
click at [429, 95] on div at bounding box center [631, 195] width 1186 height 390
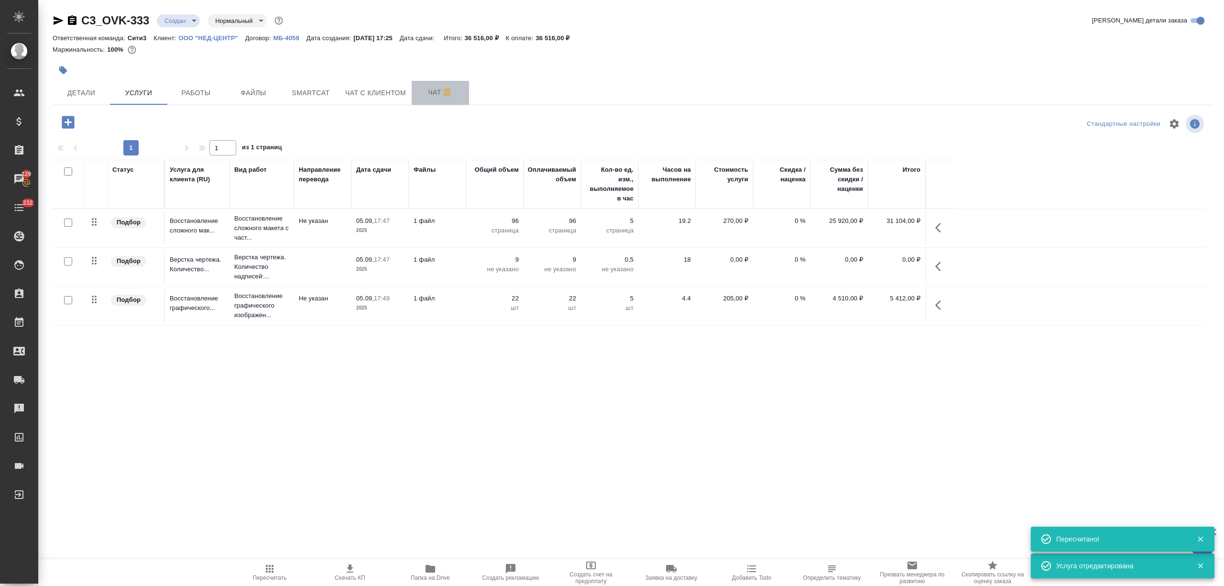
click at [427, 93] on span "Чат" at bounding box center [440, 93] width 46 height 12
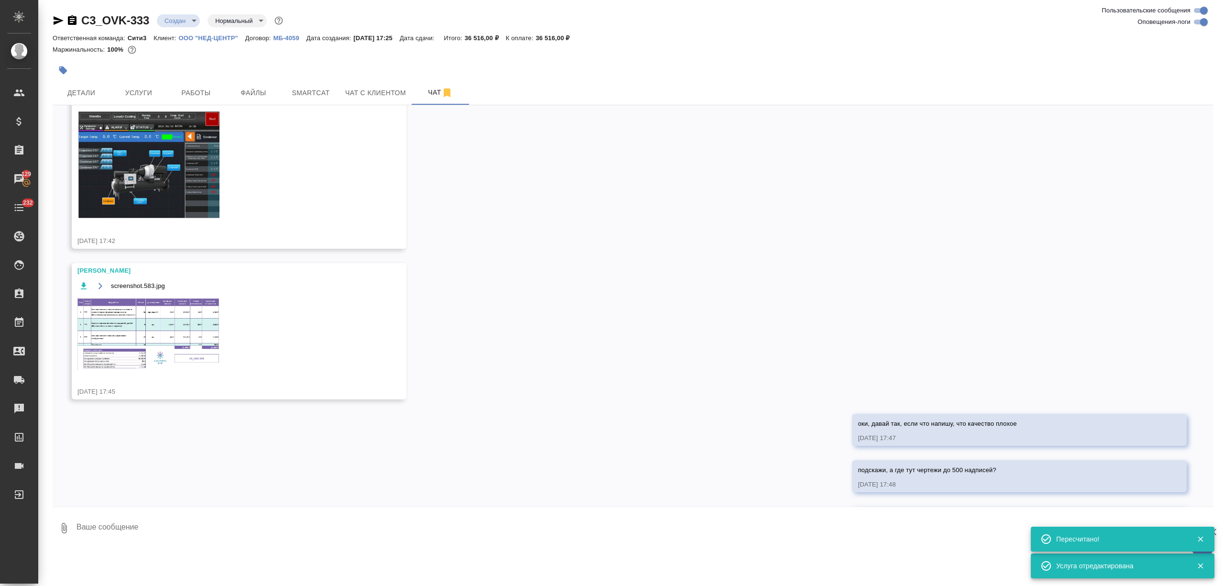
scroll to position [651, 0]
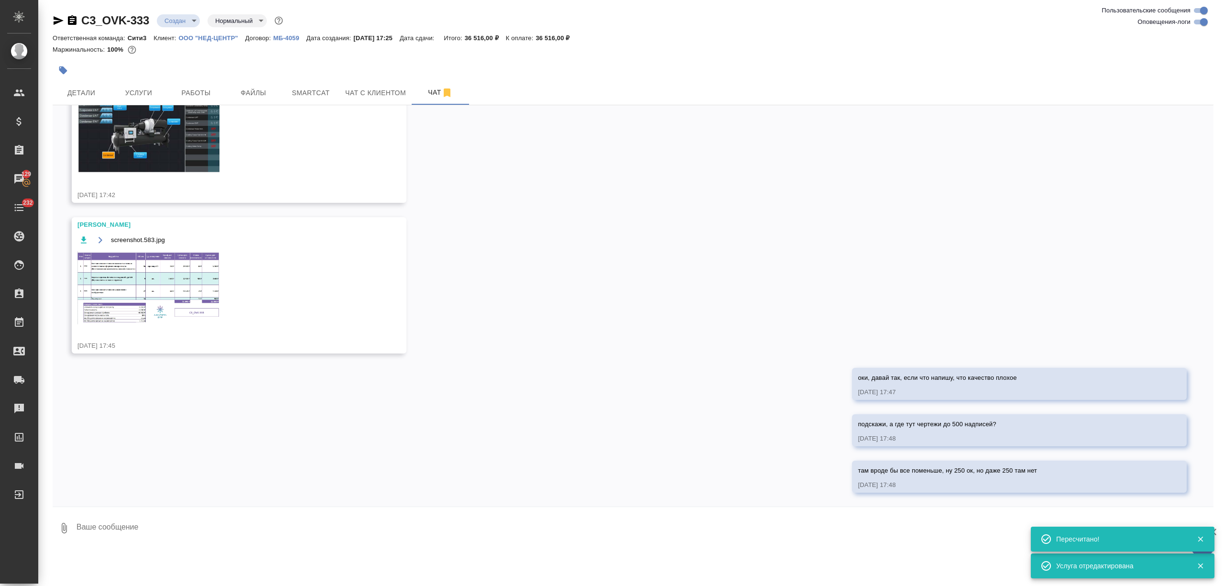
click at [158, 295] on img at bounding box center [148, 287] width 143 height 73
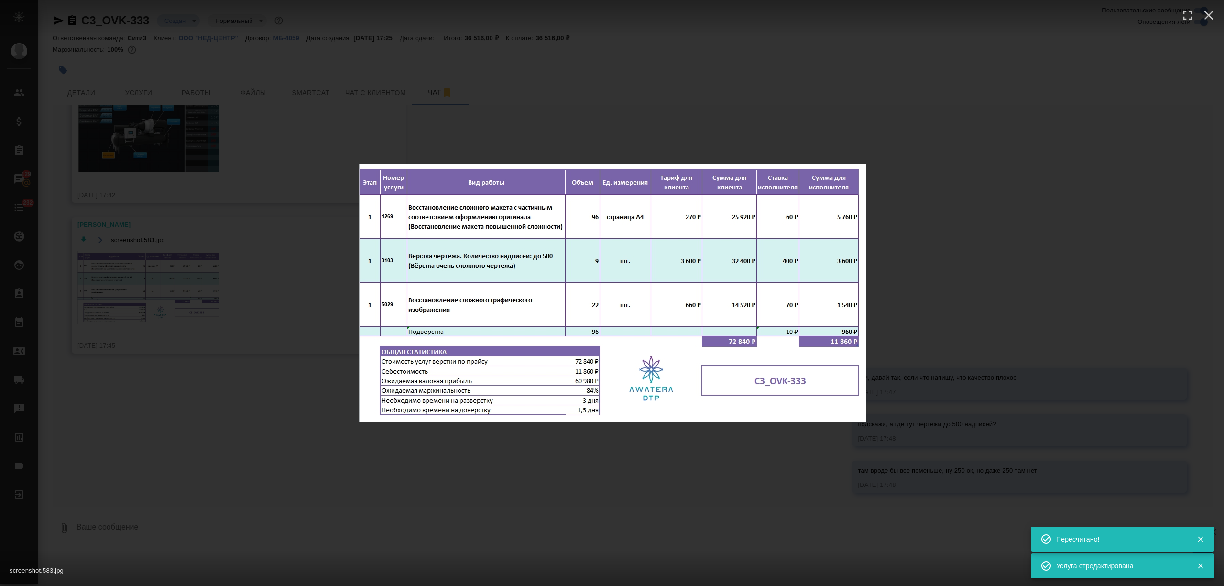
click at [223, 347] on div "screenshot.583.jpg 1 of 1" at bounding box center [612, 293] width 1224 height 586
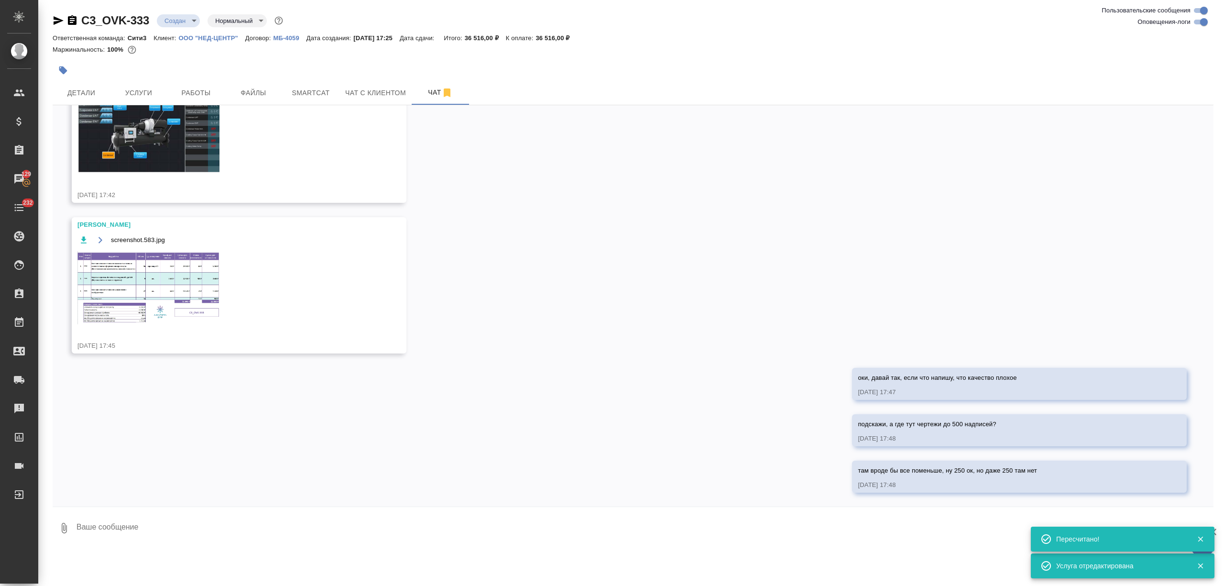
click at [151, 525] on textarea at bounding box center [645, 528] width 1138 height 33
click at [194, 280] on img at bounding box center [148, 287] width 143 height 73
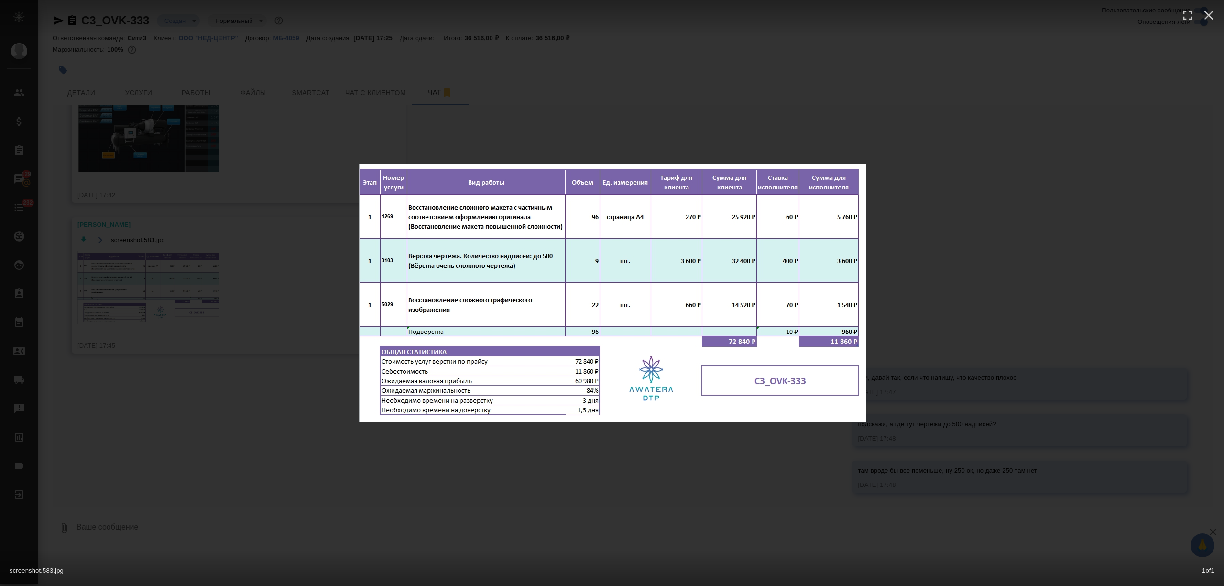
click at [261, 291] on div "screenshot.583.jpg 1 of 1" at bounding box center [612, 293] width 1224 height 586
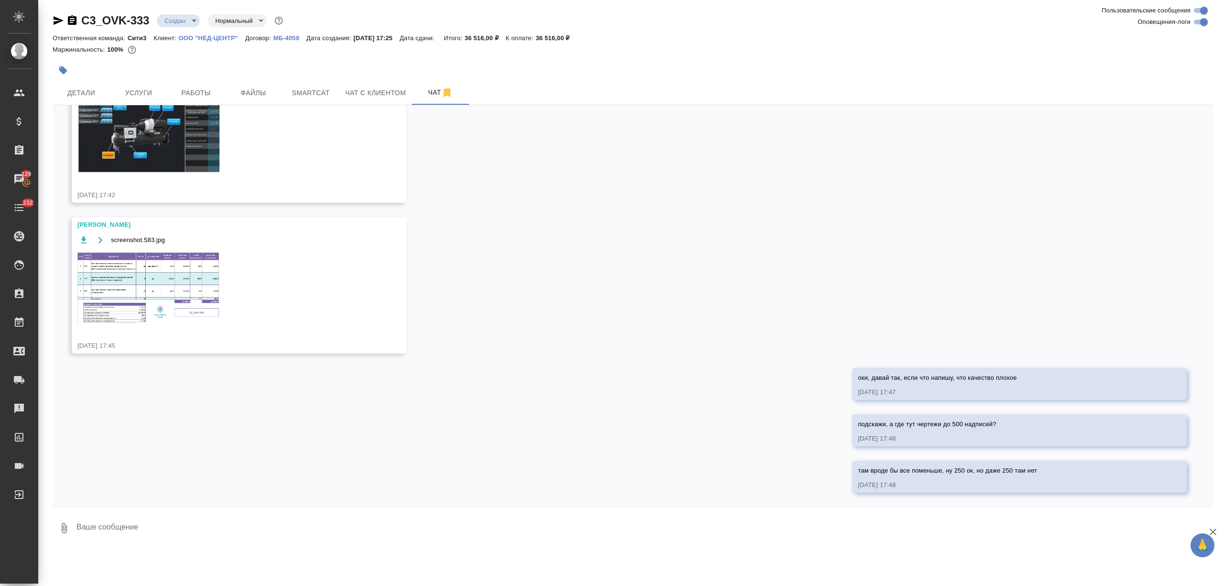
click at [148, 526] on textarea at bounding box center [645, 528] width 1138 height 33
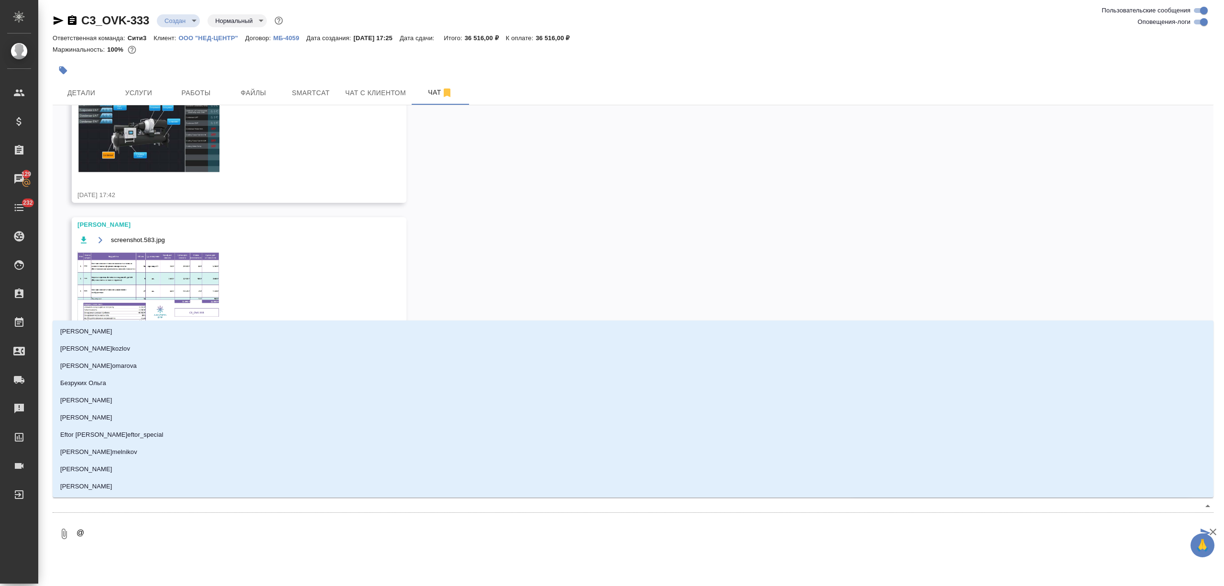
type textarea "@а"
type input "а"
type textarea "@ар"
type input "ар"
type textarea "@арс"
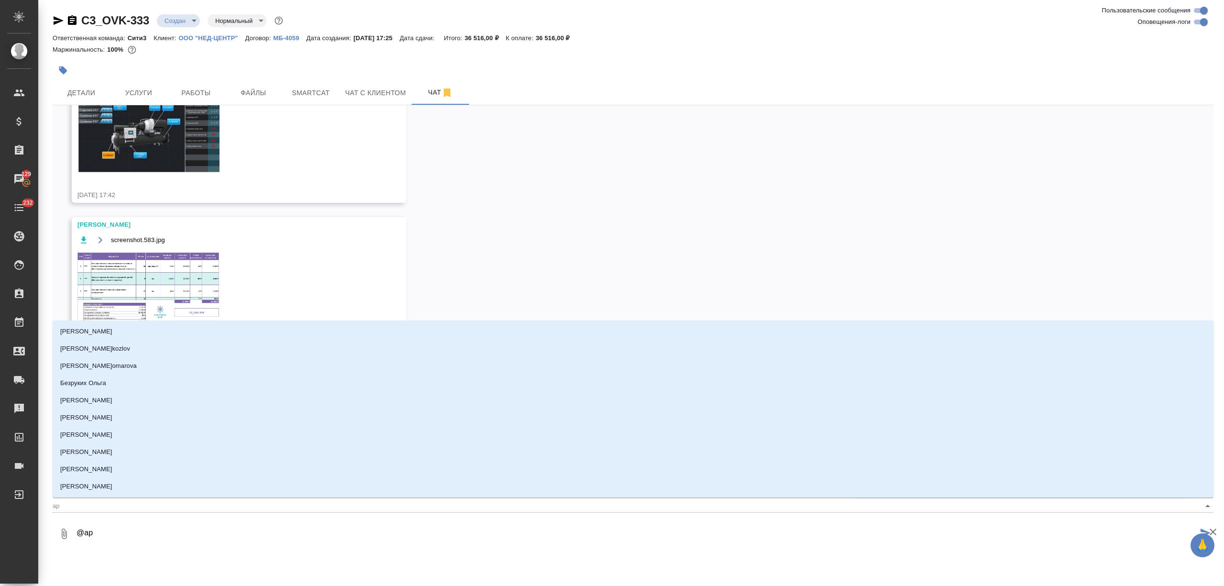
type input "арс"
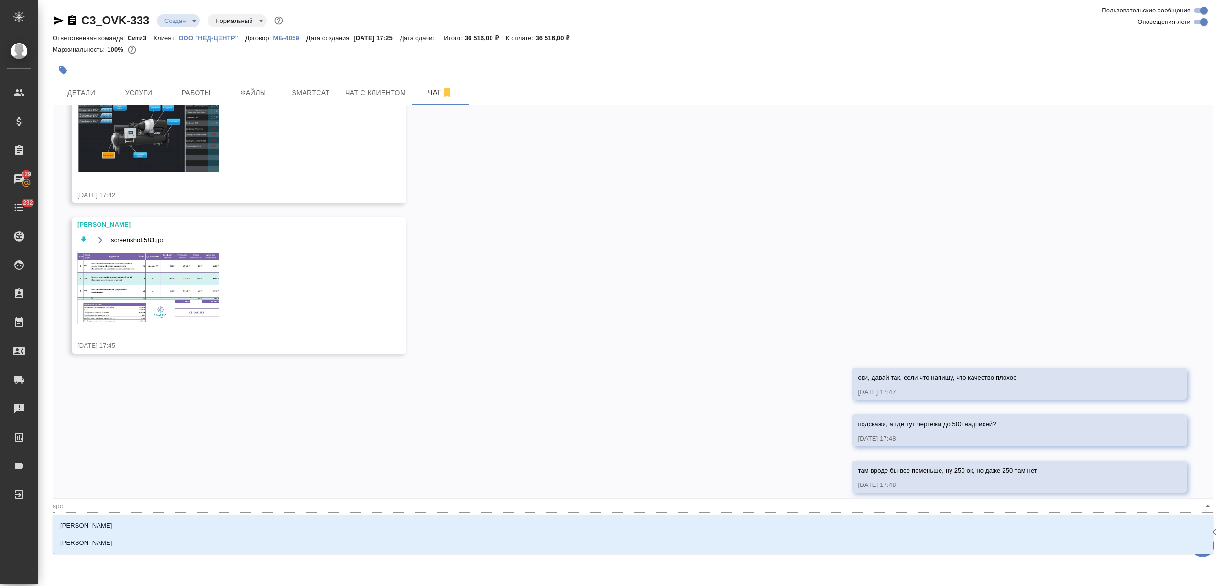
click at [136, 521] on li "Арсеньева Вера" at bounding box center [633, 525] width 1161 height 17
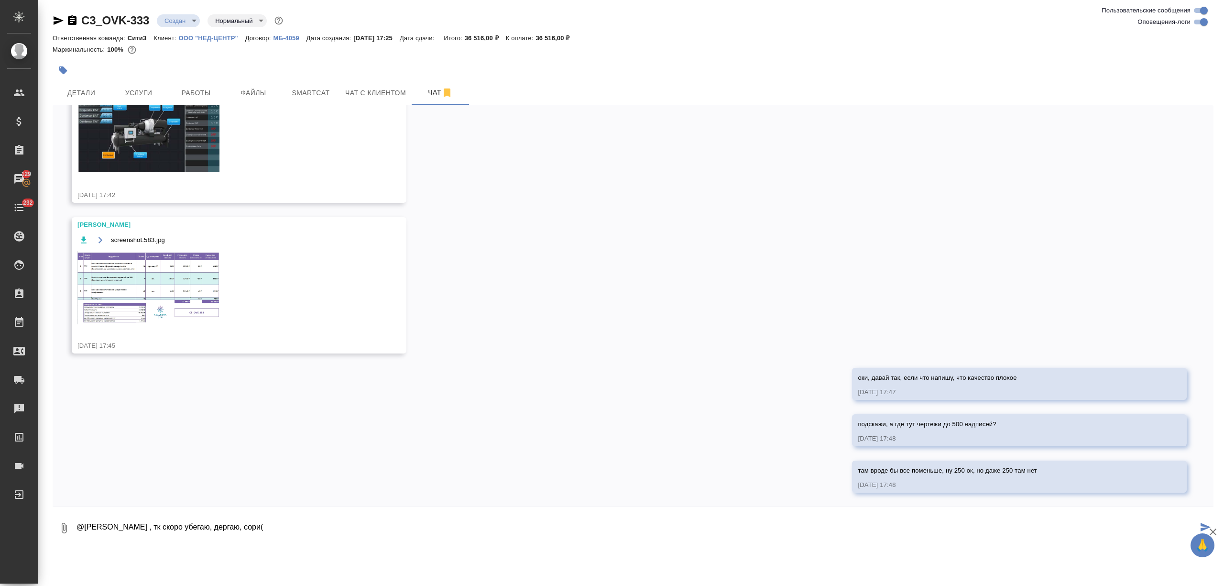
type textarea "@Арсеньева Вера , тк скоро убегаю, дергаю, сори("
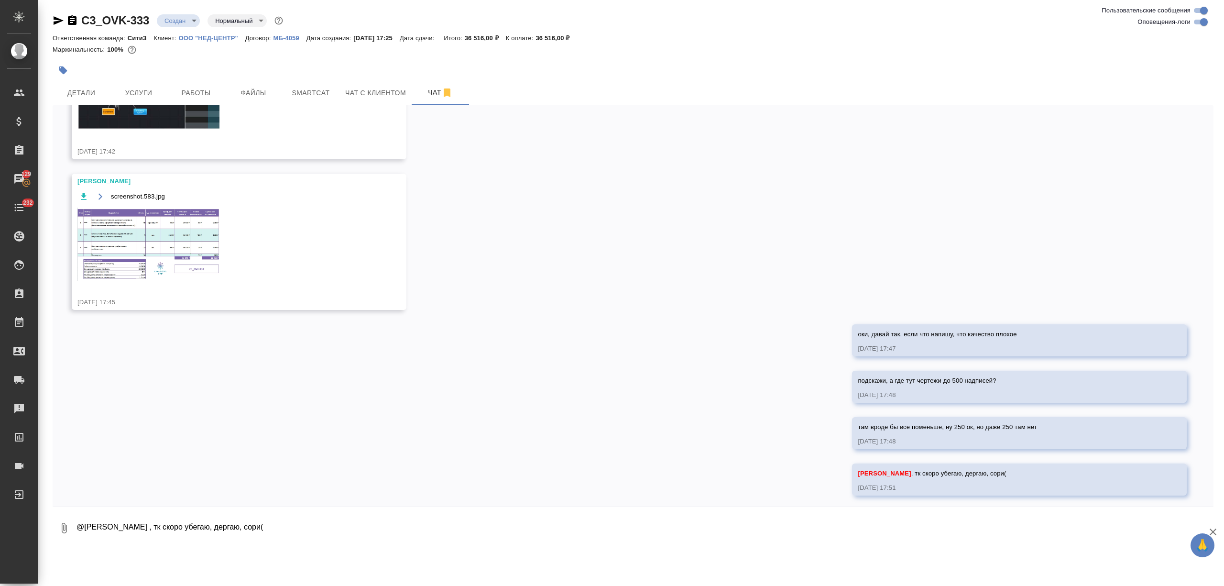
scroll to position [697, 0]
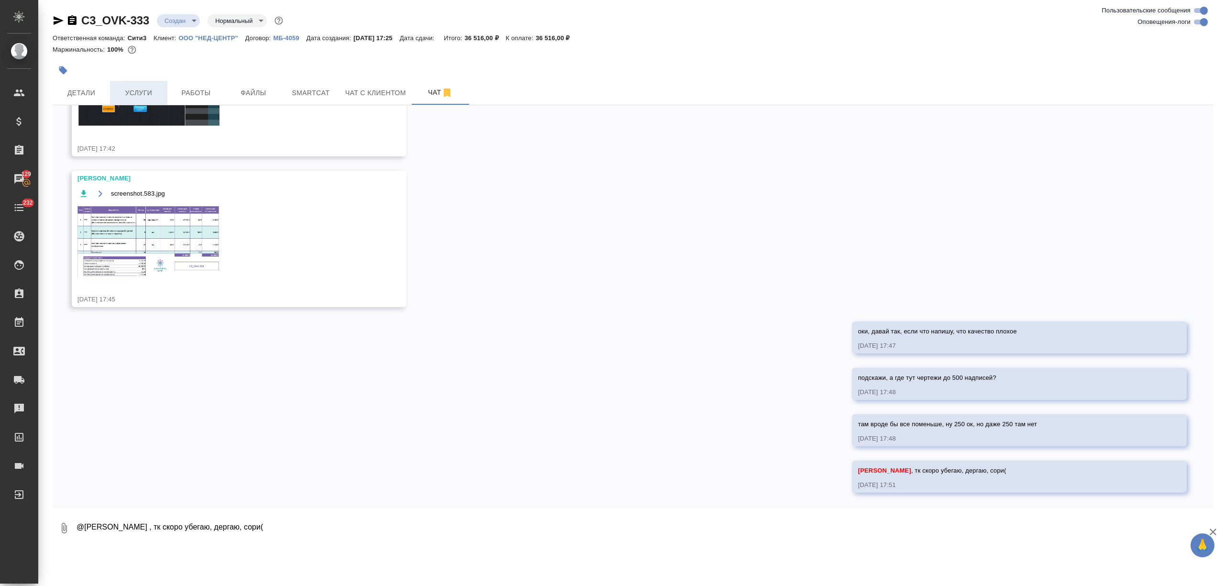
click at [135, 90] on span "Услуги" at bounding box center [139, 93] width 46 height 12
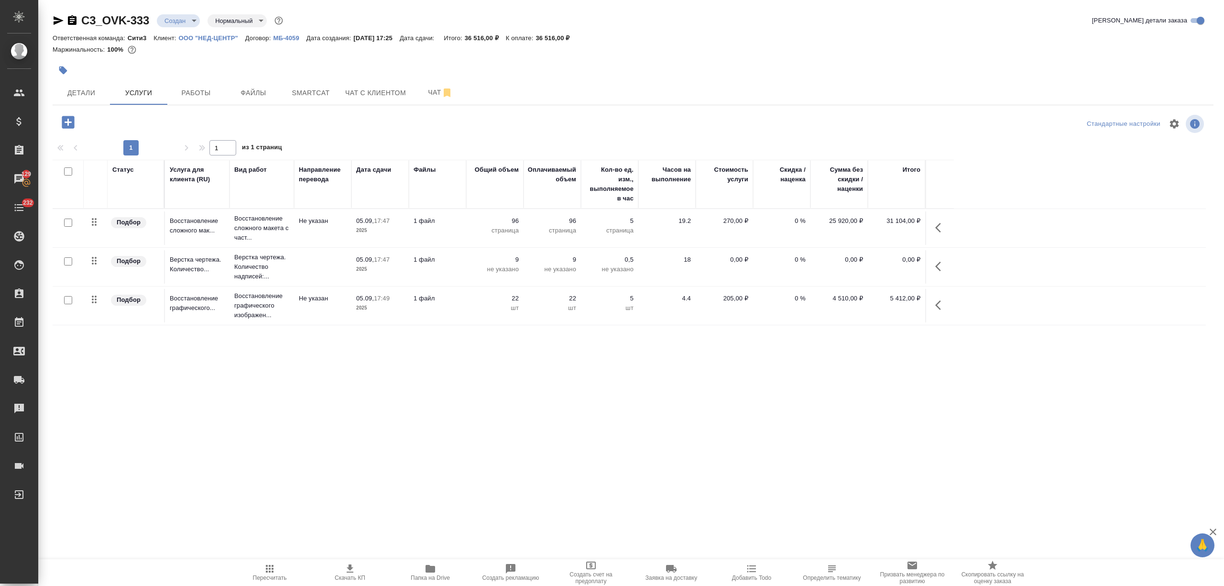
click at [75, 123] on icon "button" at bounding box center [68, 122] width 17 height 17
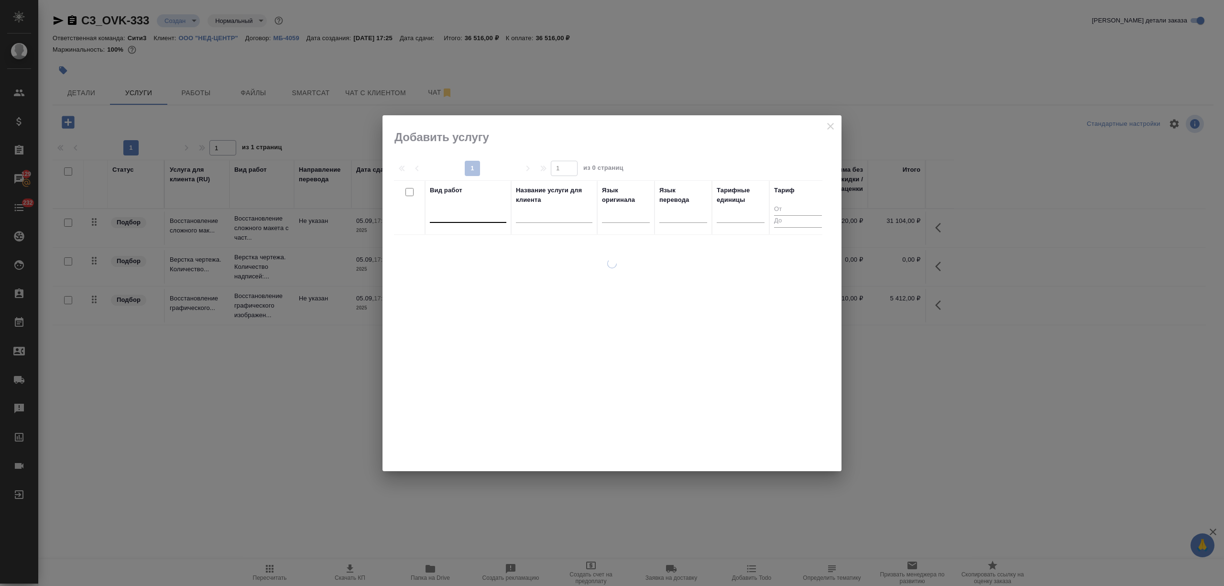
click at [473, 219] on div at bounding box center [468, 213] width 77 height 14
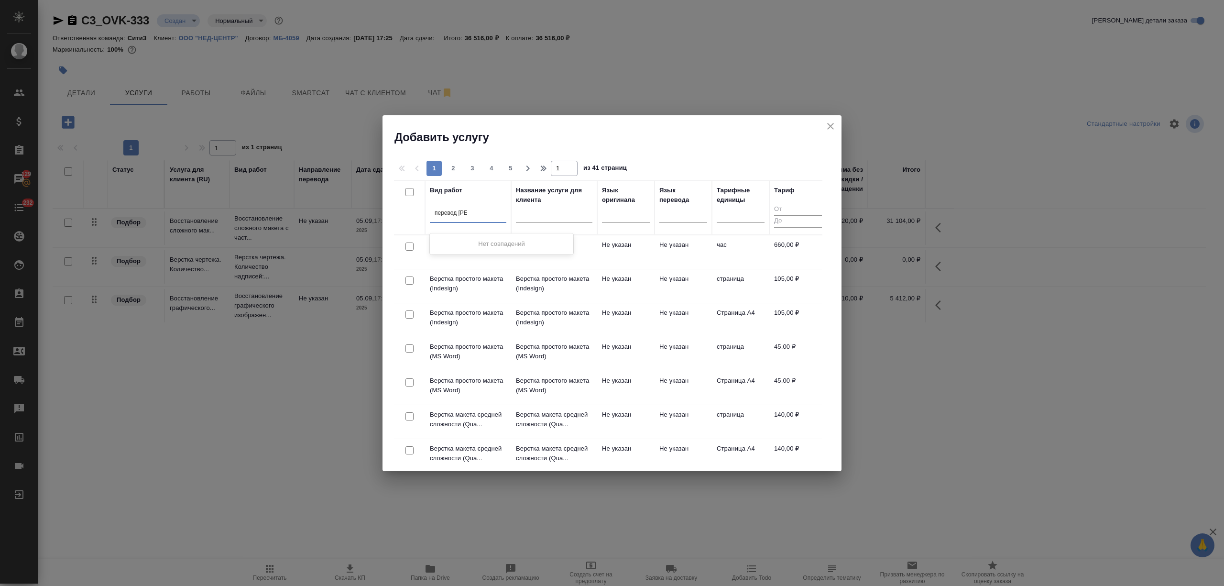
type input "перевод ст"
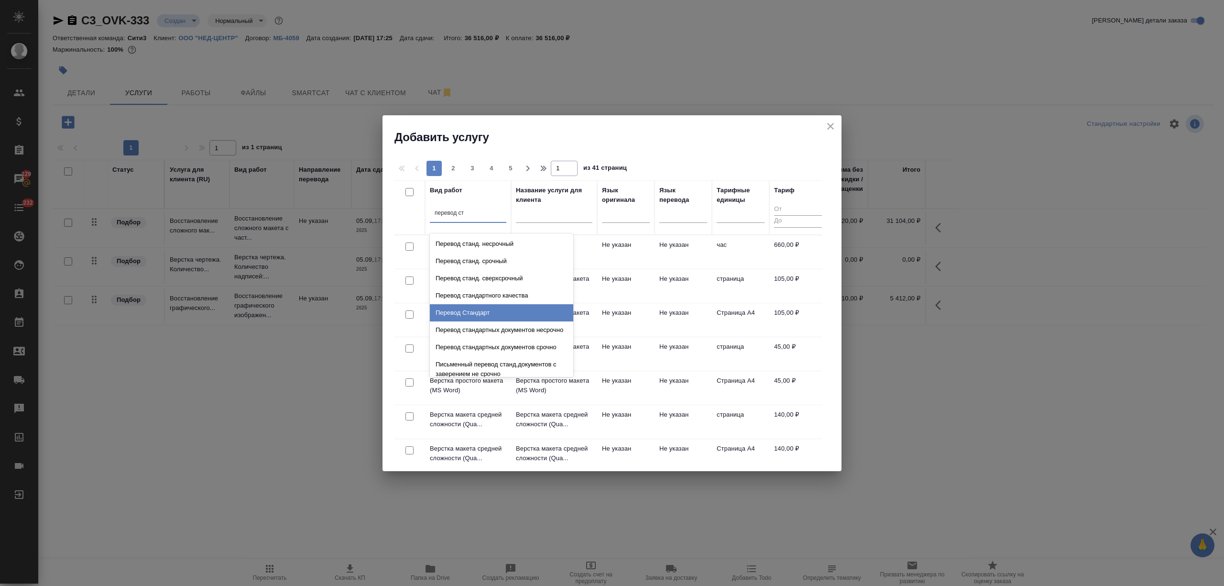
click at [497, 308] on div "Перевод Стандарт" at bounding box center [501, 312] width 143 height 17
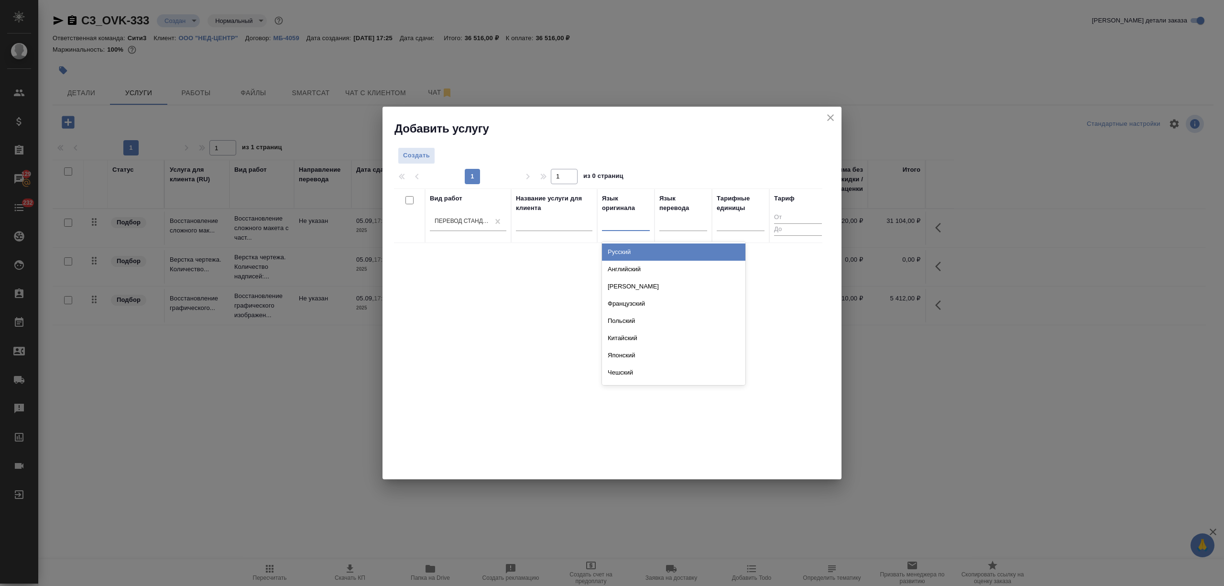
click at [620, 228] on div at bounding box center [626, 221] width 48 height 14
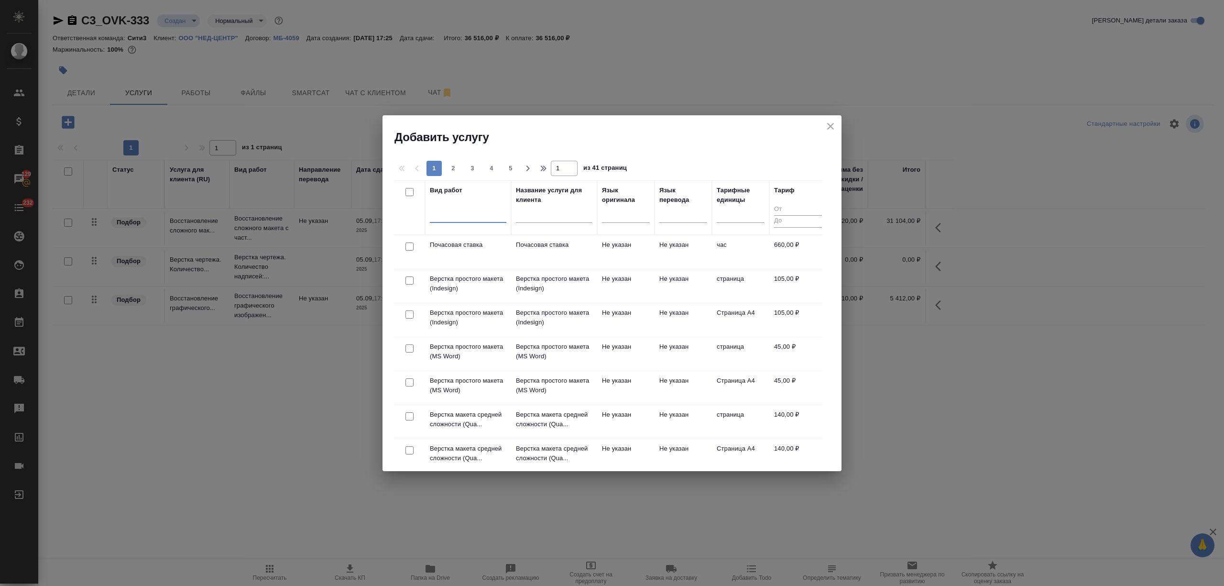
click at [471, 219] on div at bounding box center [468, 213] width 77 height 14
type input "перевод опт"
click at [475, 239] on div "Перевод Оптимальный" at bounding box center [501, 243] width 143 height 17
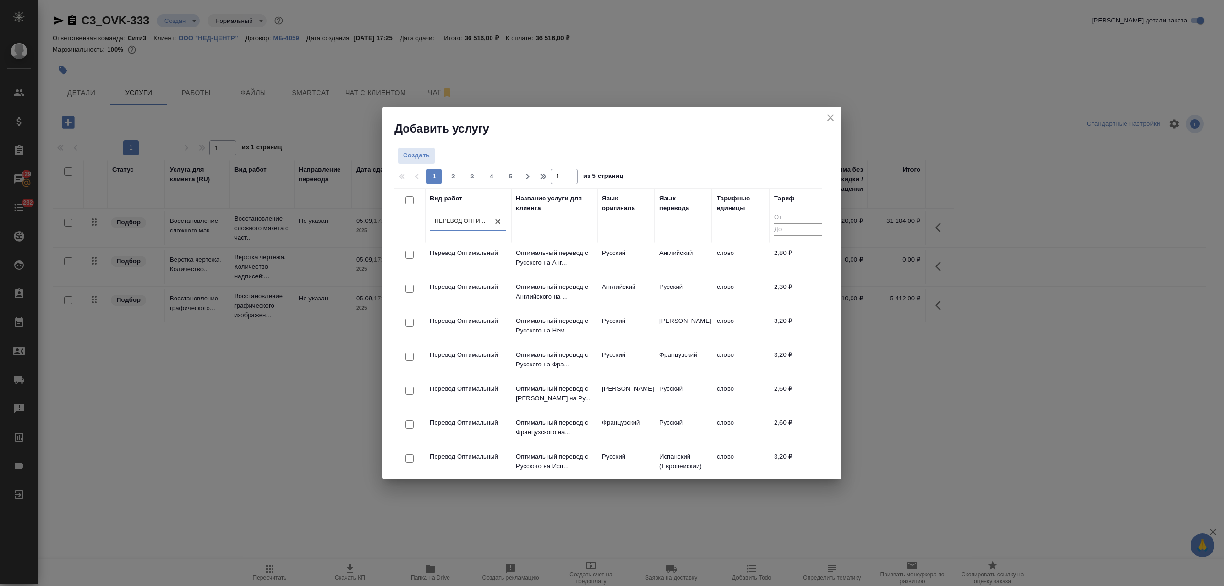
click at [629, 296] on td "Английский" at bounding box center [625, 293] width 57 height 33
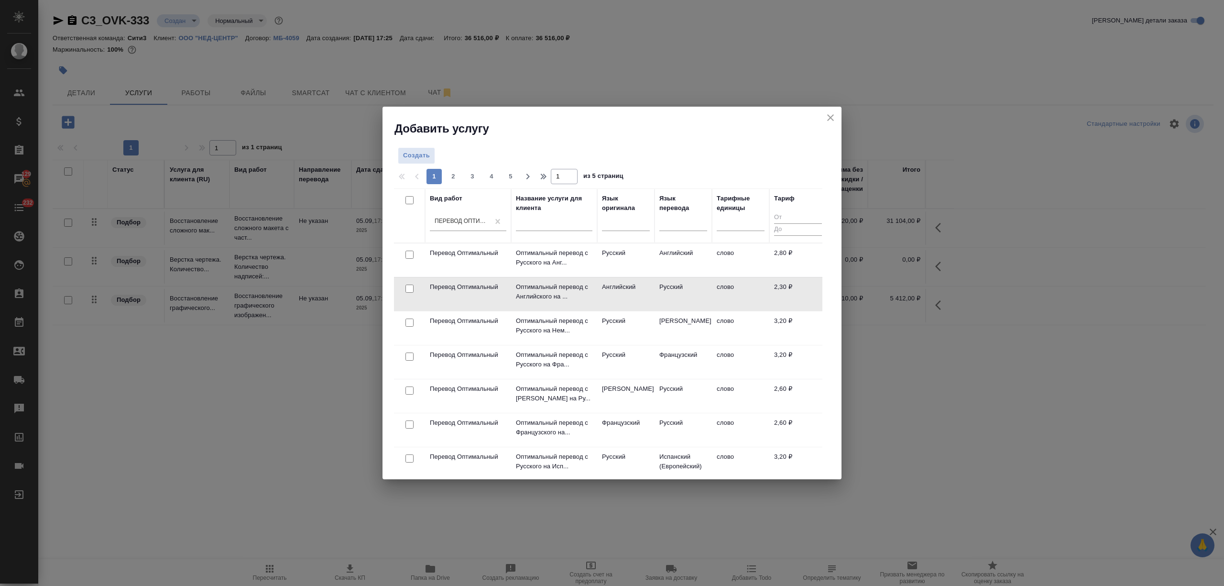
click at [629, 296] on td "Английский" at bounding box center [625, 293] width 57 height 33
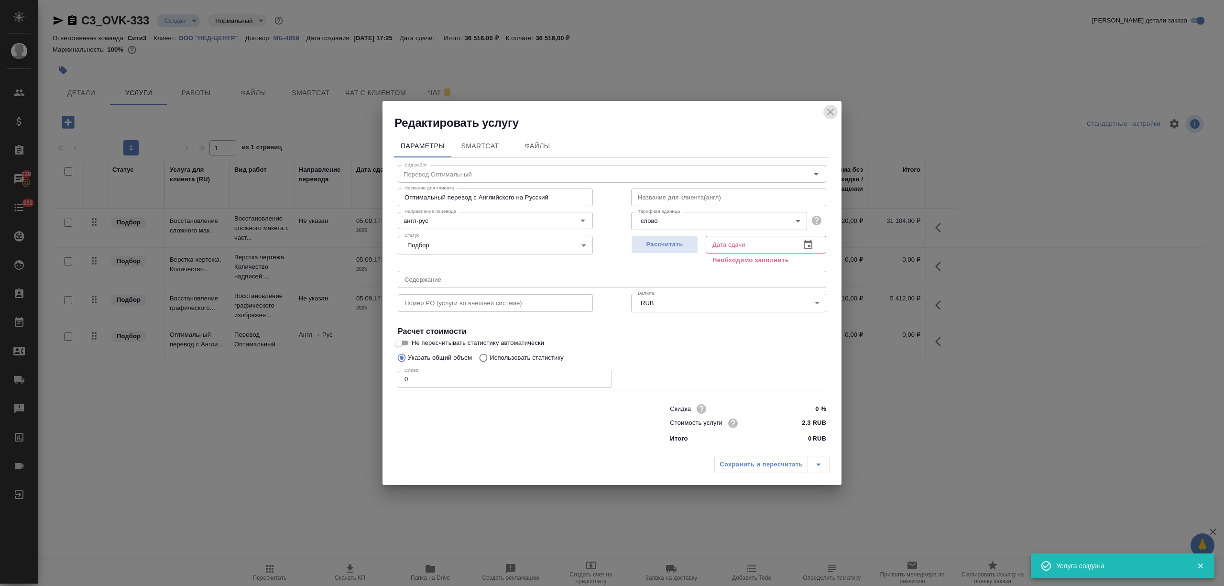
click at [829, 112] on icon "close" at bounding box center [830, 111] width 11 height 11
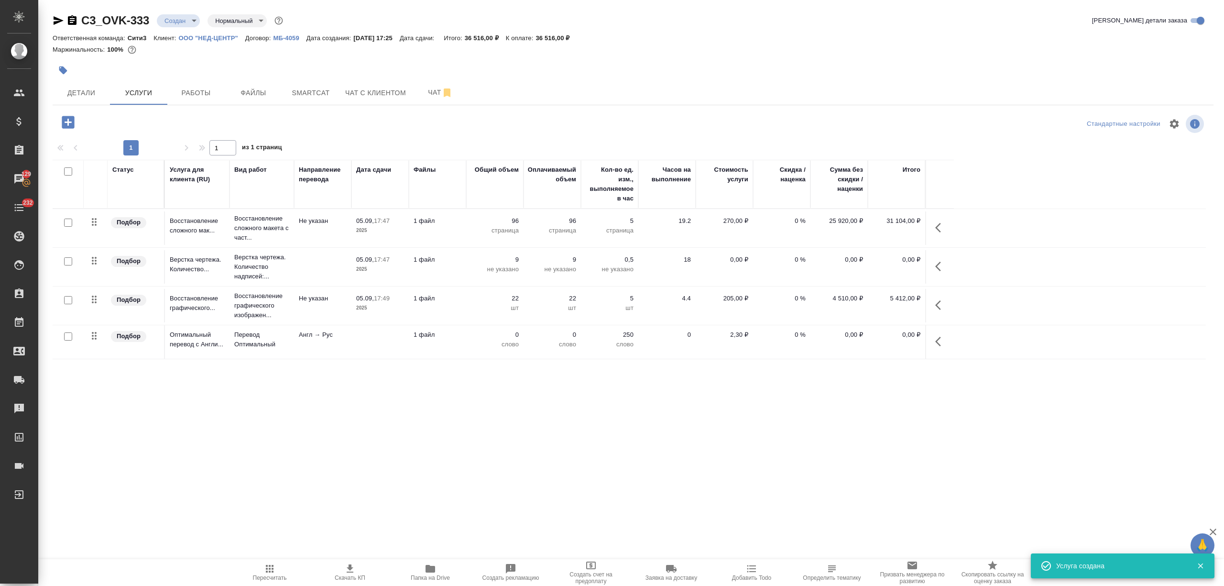
click at [66, 337] on input "checkbox" at bounding box center [68, 336] width 8 height 8
checkbox input "true"
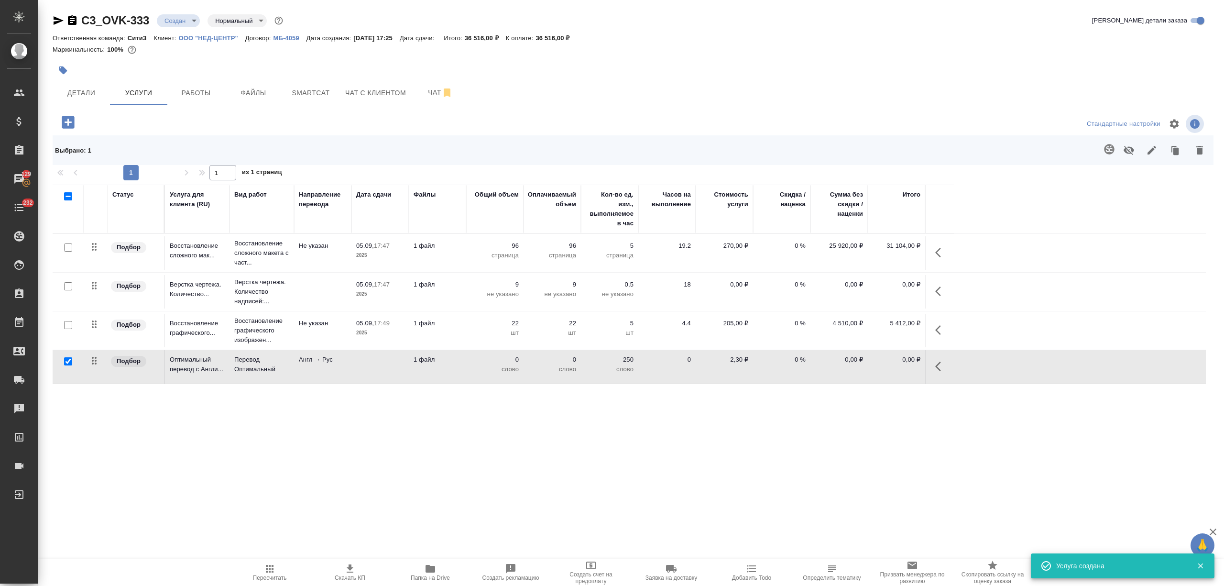
click at [1106, 145] on icon "button" at bounding box center [1109, 149] width 10 height 10
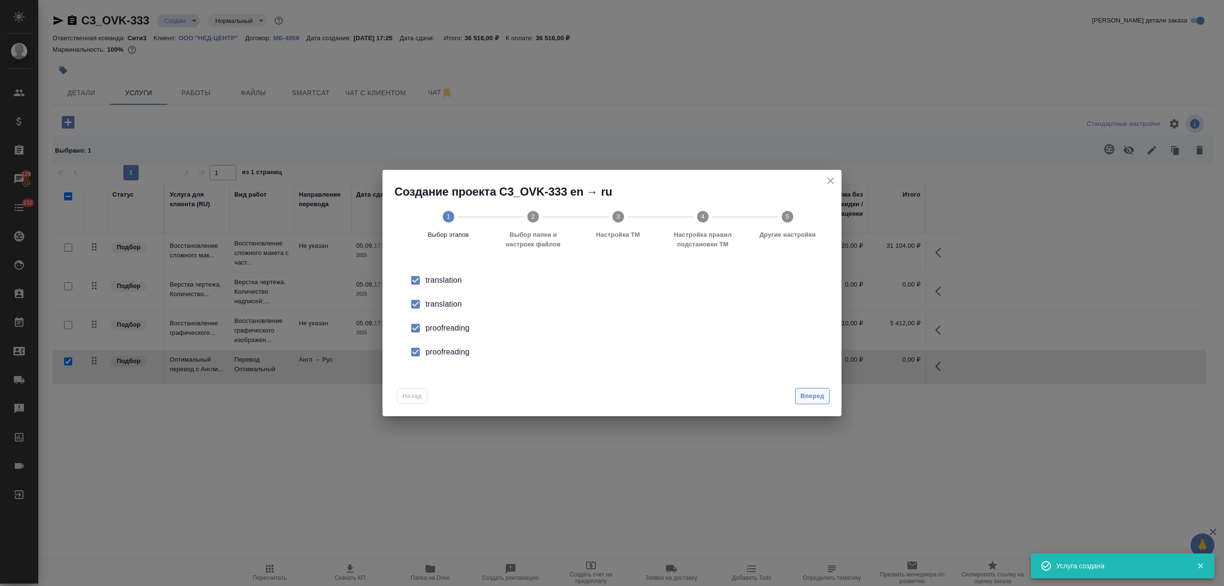
click at [807, 393] on span "Вперед" at bounding box center [812, 396] width 24 height 11
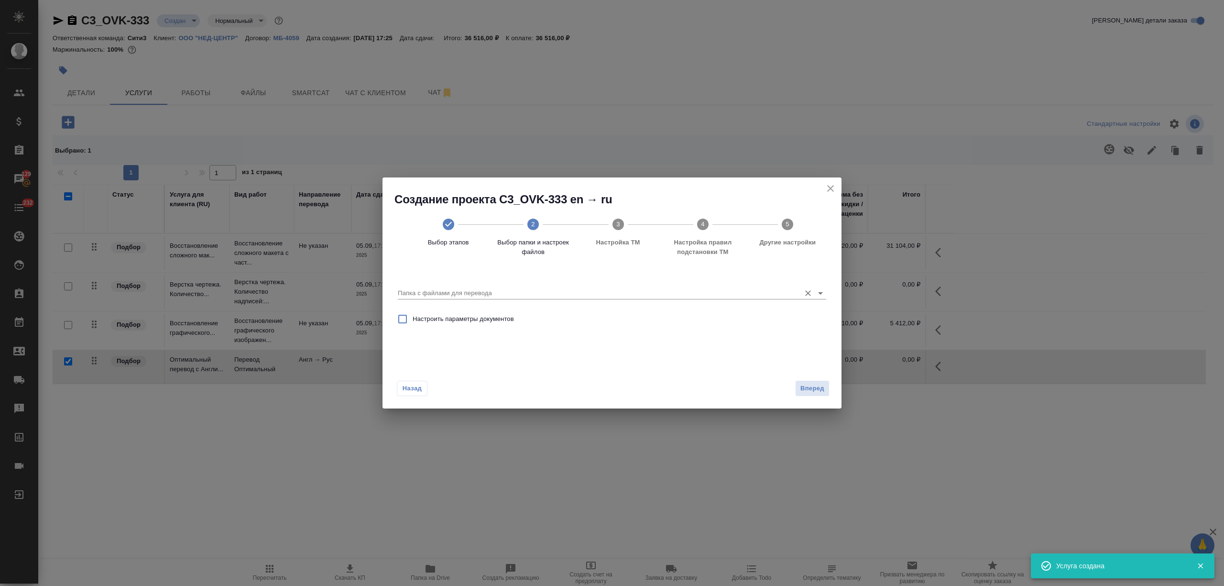
click at [701, 289] on input "Папка с файлами для перевода" at bounding box center [597, 292] width 398 height 11
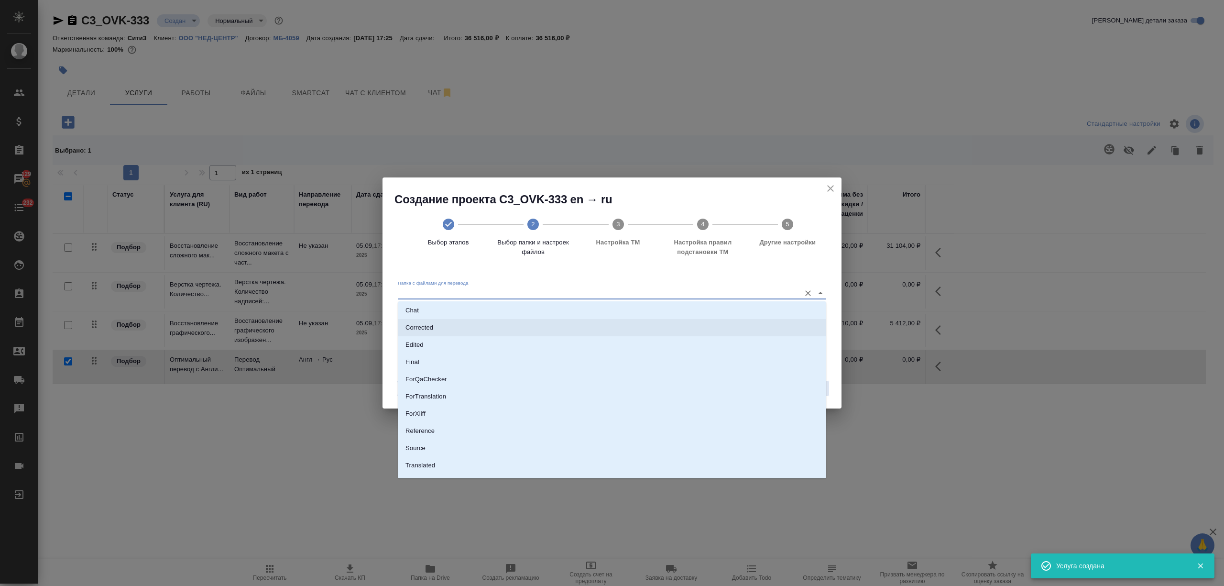
scroll to position [50, 0]
click at [493, 435] on li "Source" at bounding box center [612, 434] width 428 height 17
type input "Source"
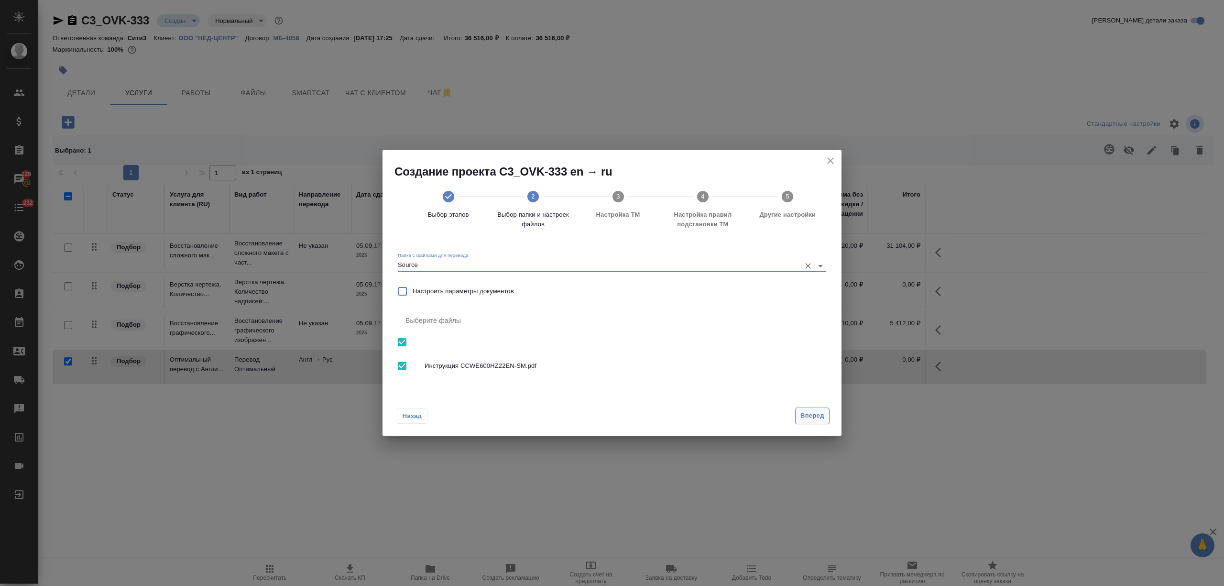
click at [804, 419] on span "Вперед" at bounding box center [812, 415] width 24 height 11
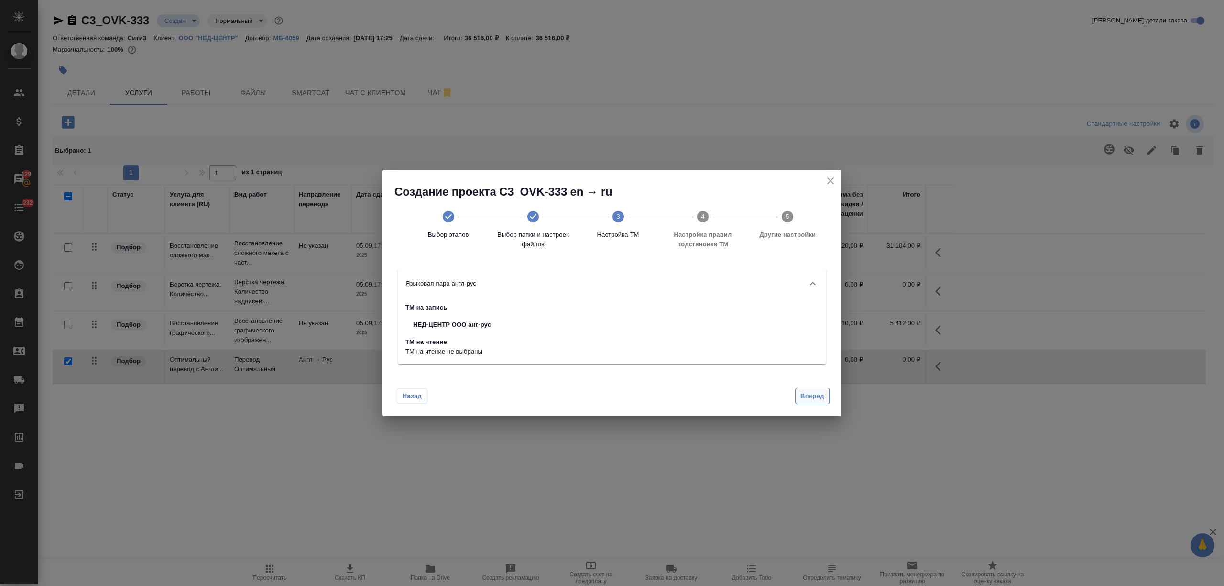
click at [811, 396] on span "Вперед" at bounding box center [812, 396] width 24 height 11
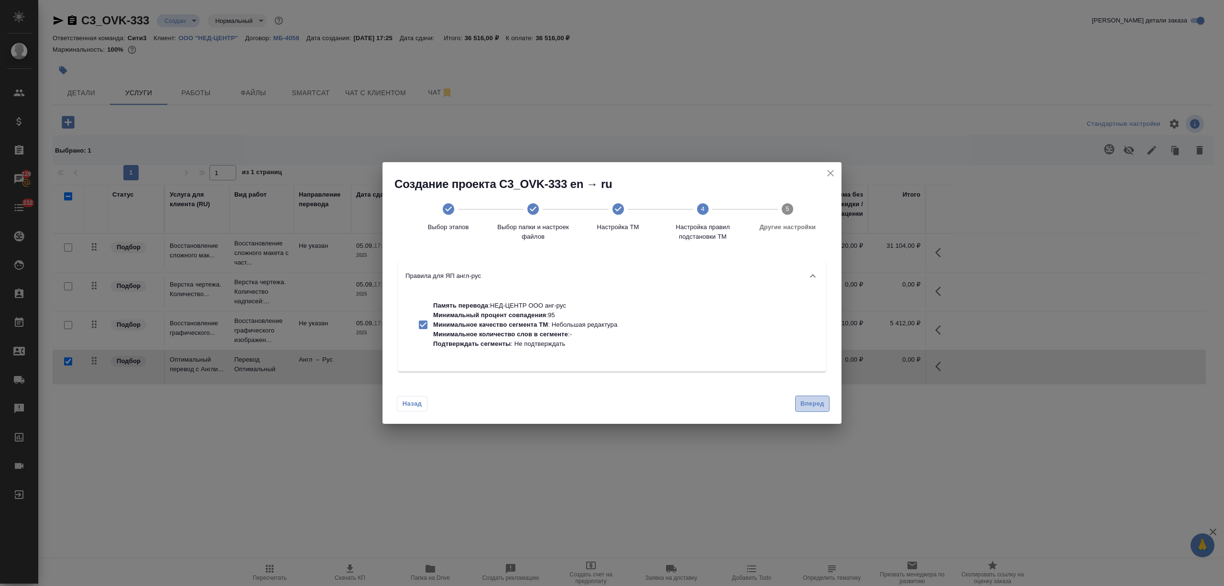
click at [811, 396] on button "Вперед" at bounding box center [812, 403] width 34 height 17
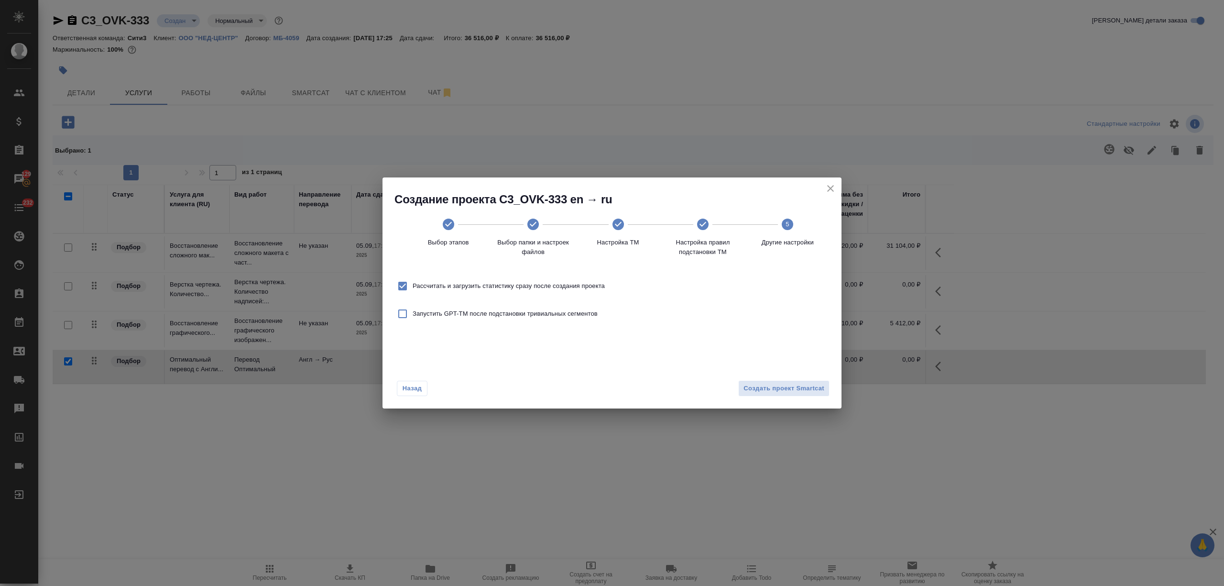
click at [531, 285] on span "Рассчитать и загрузить статистику сразу после создания проекта" at bounding box center [509, 286] width 192 height 10
click at [413, 285] on input "Рассчитать и загрузить статистику сразу после создания проекта" at bounding box center [403, 286] width 20 height 20
checkbox input "false"
click at [742, 387] on button "Создать проект Smartcat" at bounding box center [783, 388] width 91 height 17
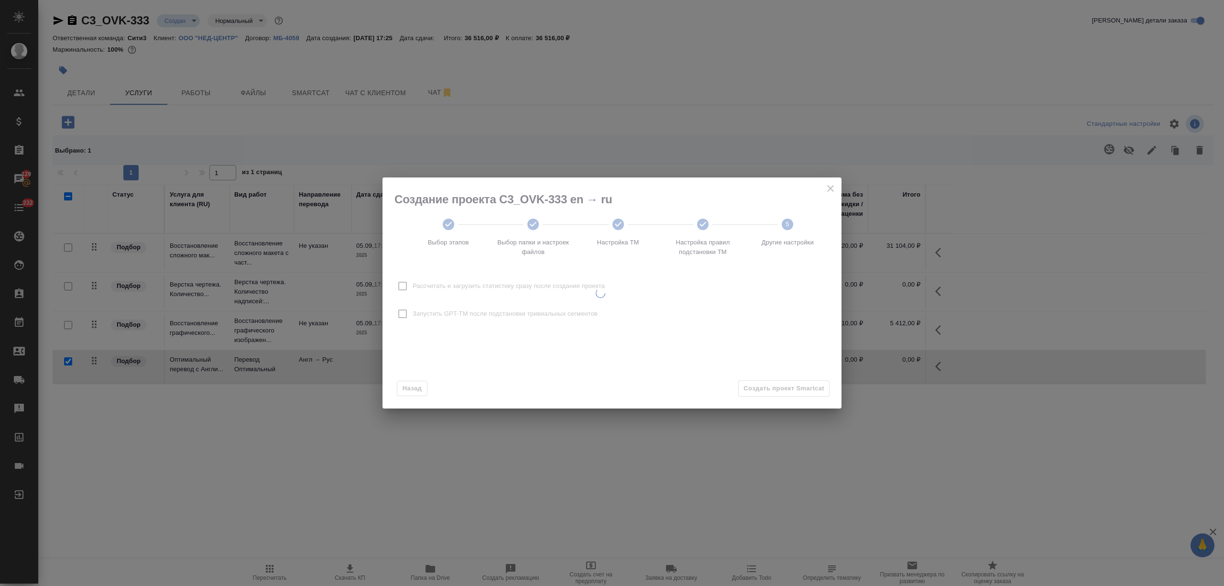
click at [756, 387] on div at bounding box center [601, 292] width 436 height 231
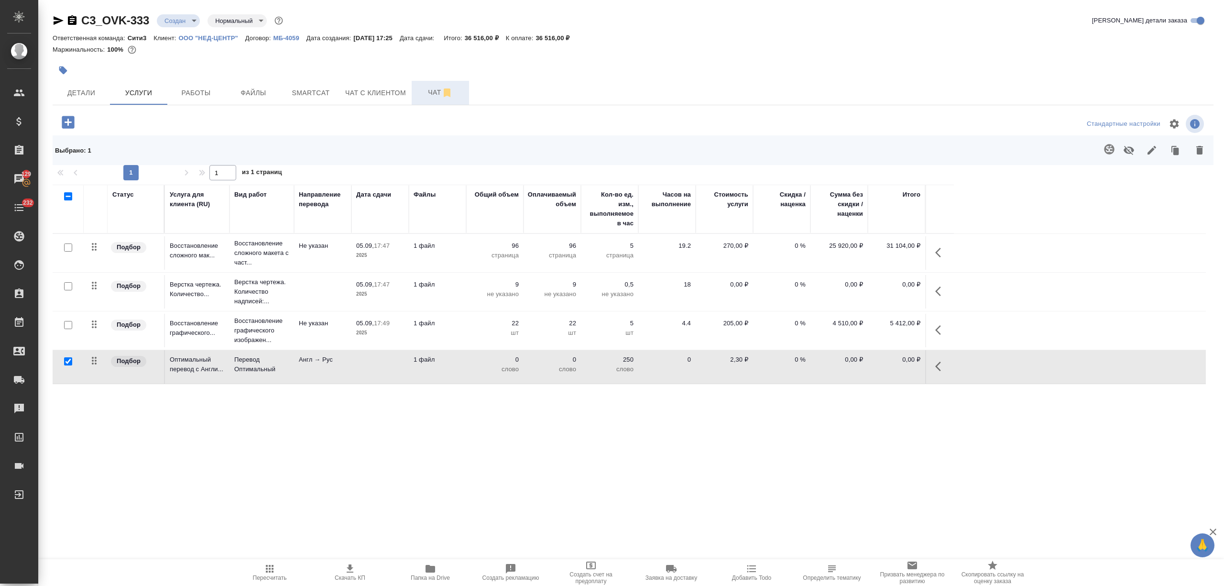
click at [424, 97] on span "Чат" at bounding box center [440, 93] width 46 height 12
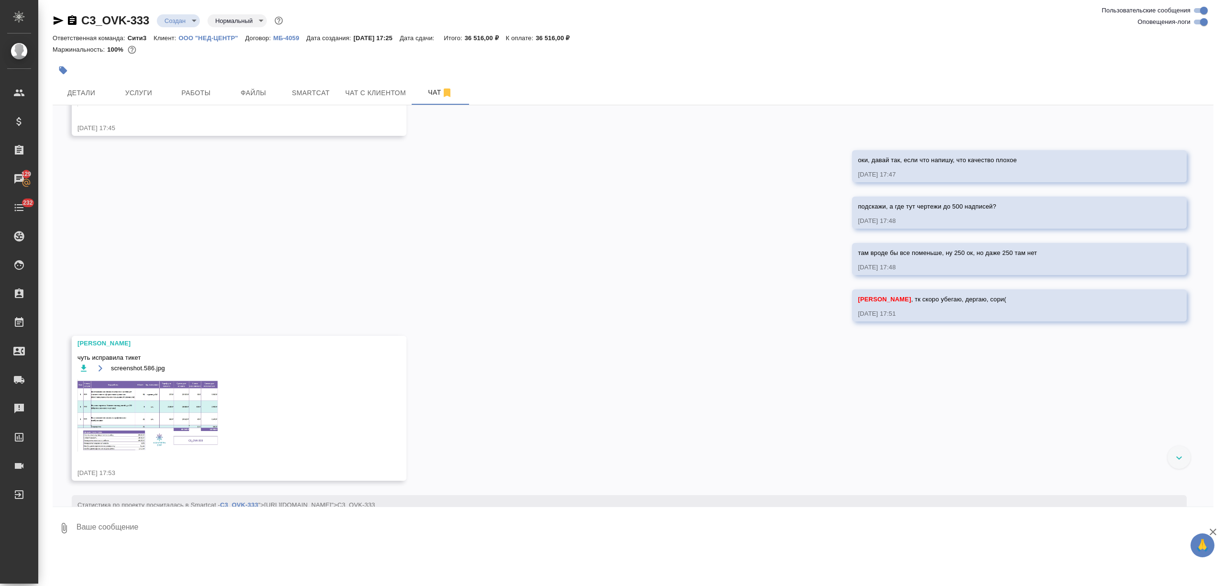
scroll to position [903, 0]
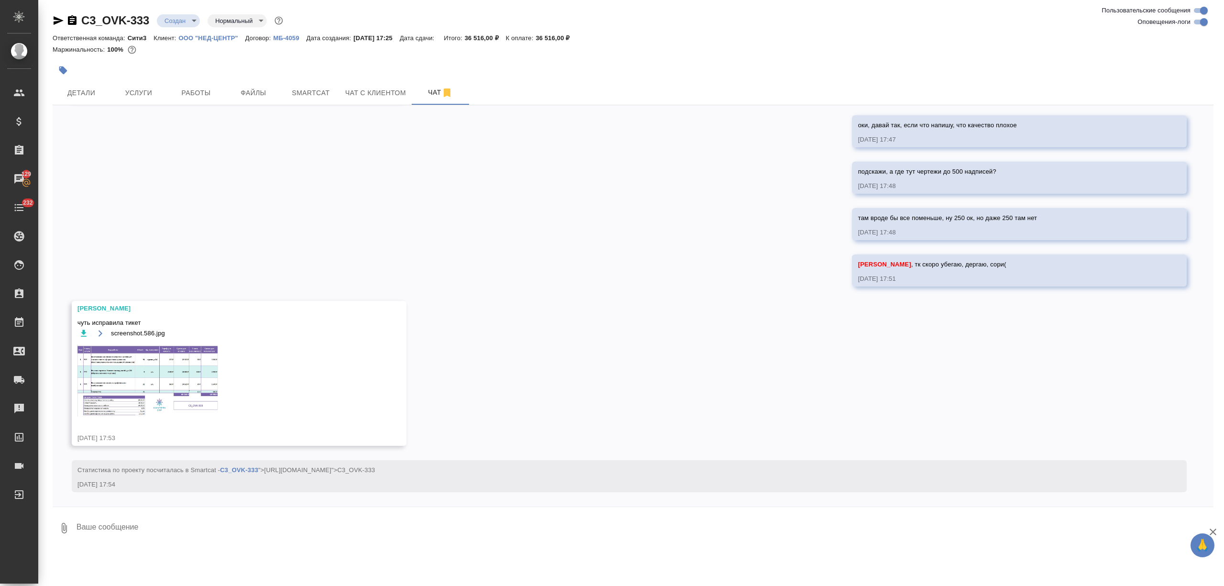
click at [200, 375] on img at bounding box center [148, 380] width 143 height 72
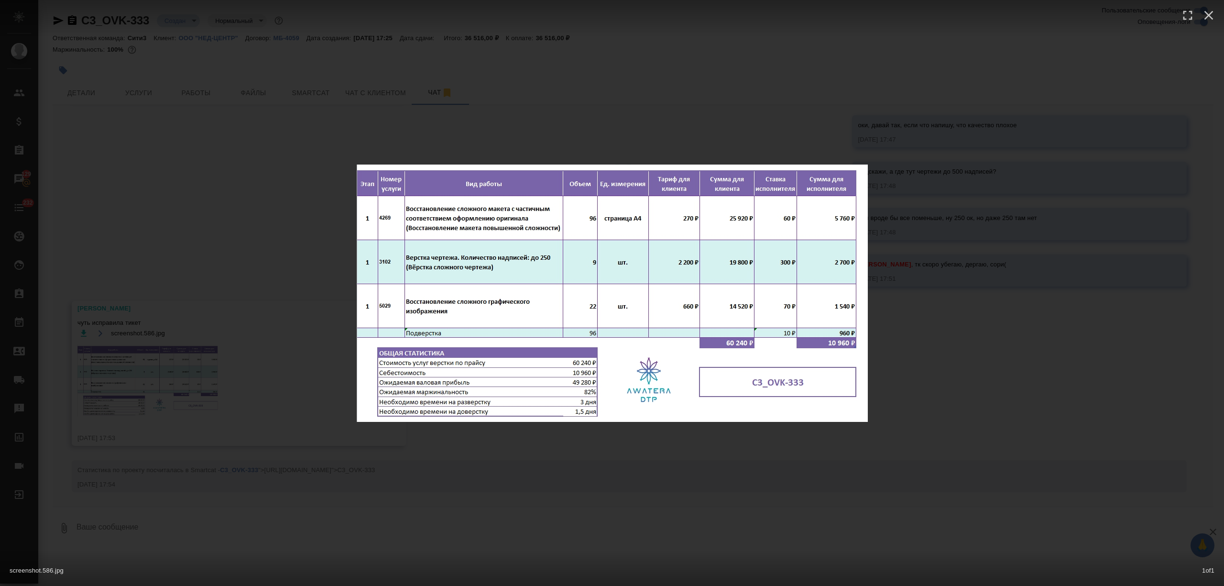
click at [196, 349] on div "screenshot.586.jpg 1 of 1" at bounding box center [612, 293] width 1224 height 586
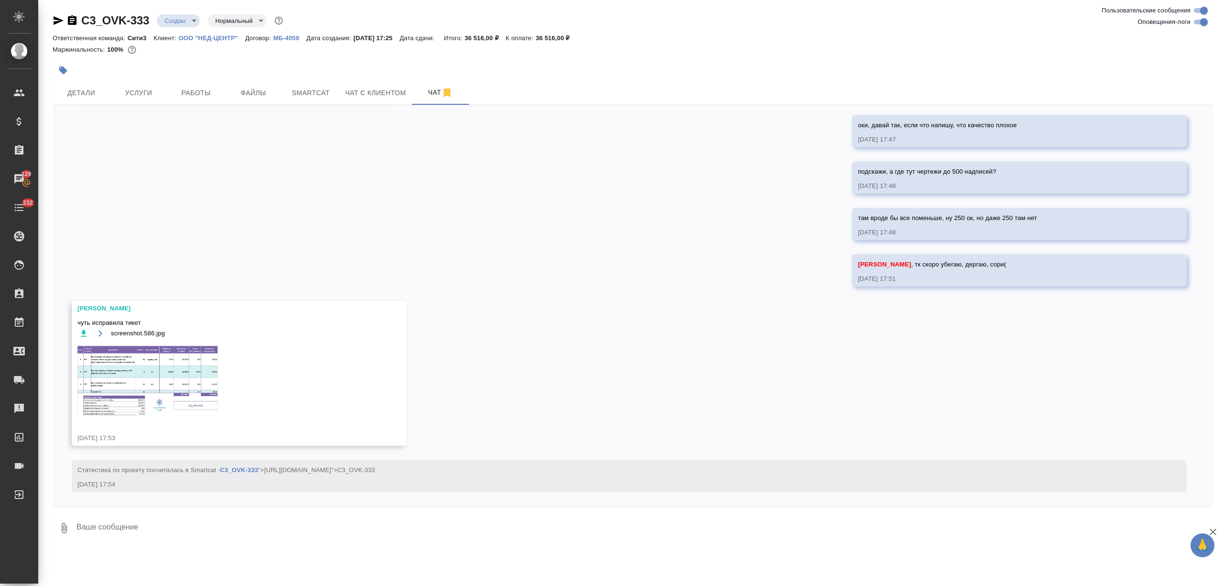
click at [140, 88] on div "screenshot.586.jpg 1 of 1" at bounding box center [612, 311] width 1102 height 527
click at [149, 98] on span "Услуги" at bounding box center [139, 93] width 46 height 12
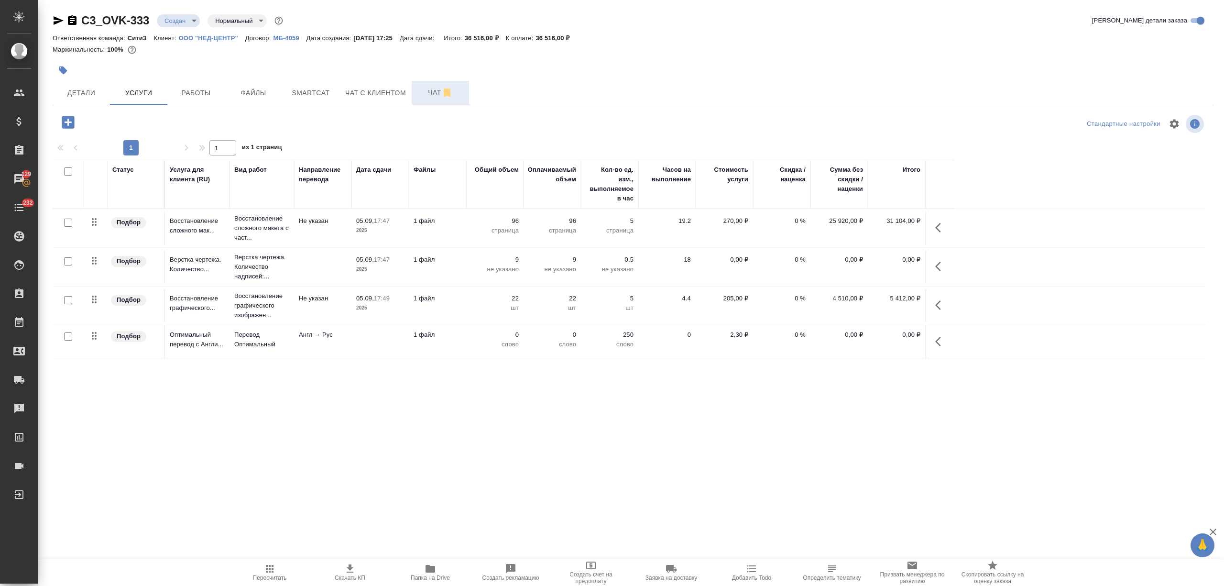
click at [432, 98] on span "Чат" at bounding box center [440, 93] width 46 height 12
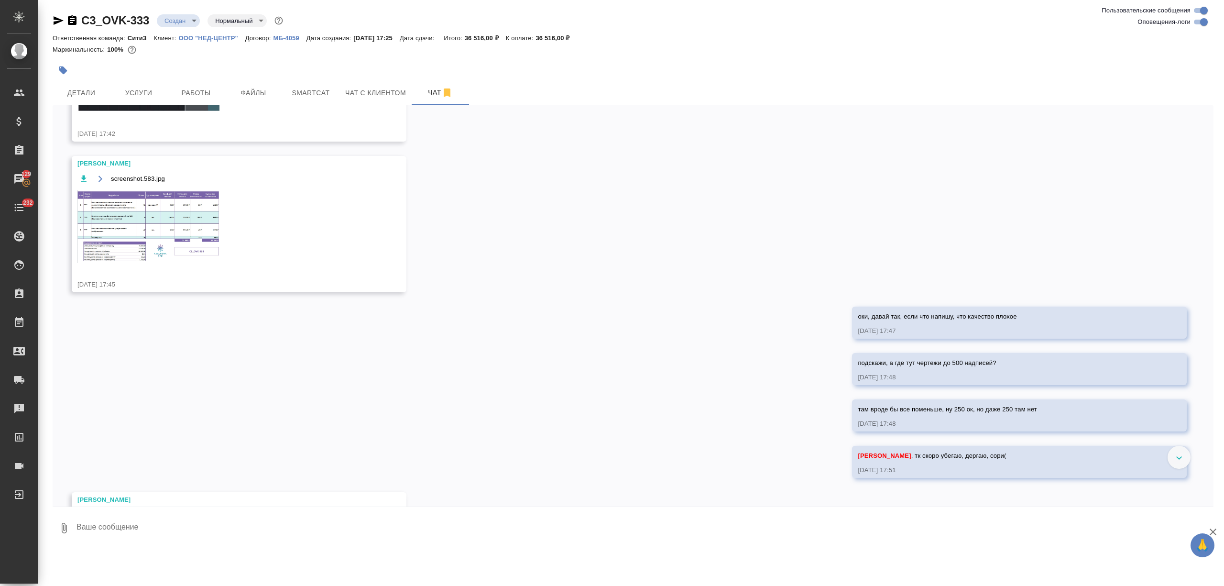
scroll to position [521, 0]
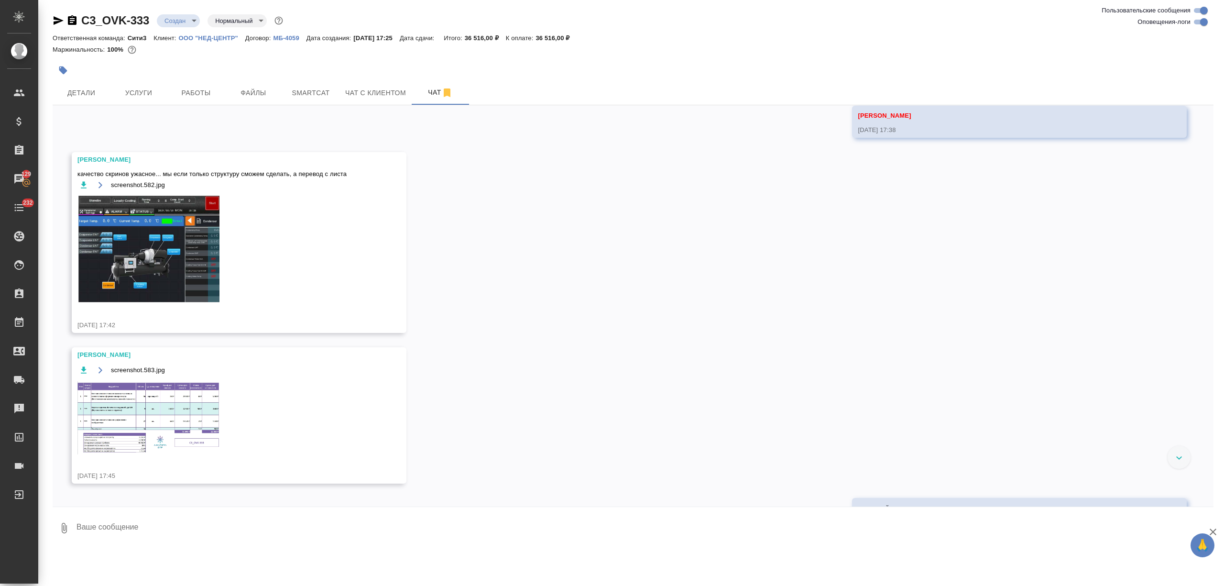
click at [160, 394] on img at bounding box center [148, 417] width 143 height 73
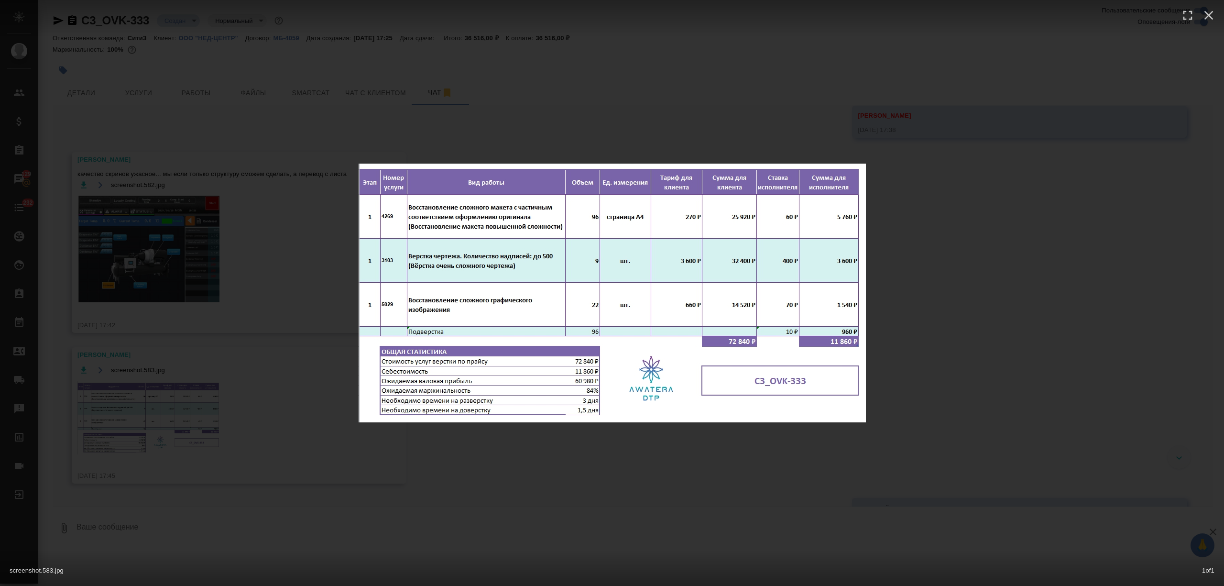
click at [316, 321] on div "screenshot.583.jpg 1 of 1" at bounding box center [612, 293] width 1224 height 586
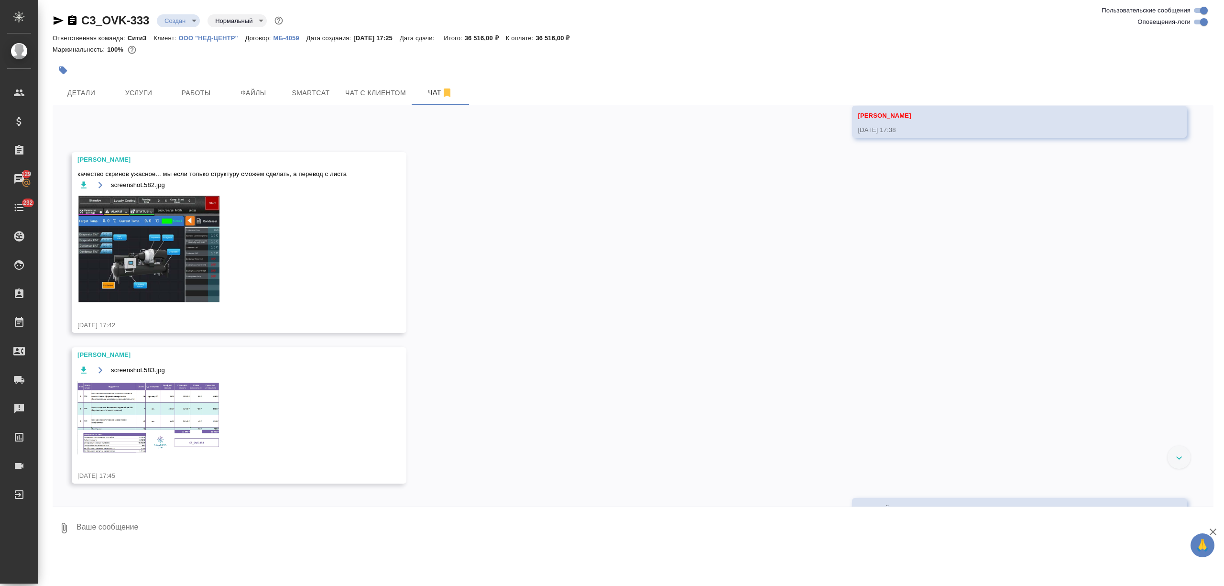
click at [333, 525] on textarea at bounding box center [645, 528] width 1138 height 33
type textarea "я не вижу таких чертежей, правда, мы не возьмем проект с таким тикетом((( я пос…"
click at [316, 84] on button "Smartcat" at bounding box center [310, 93] width 57 height 24
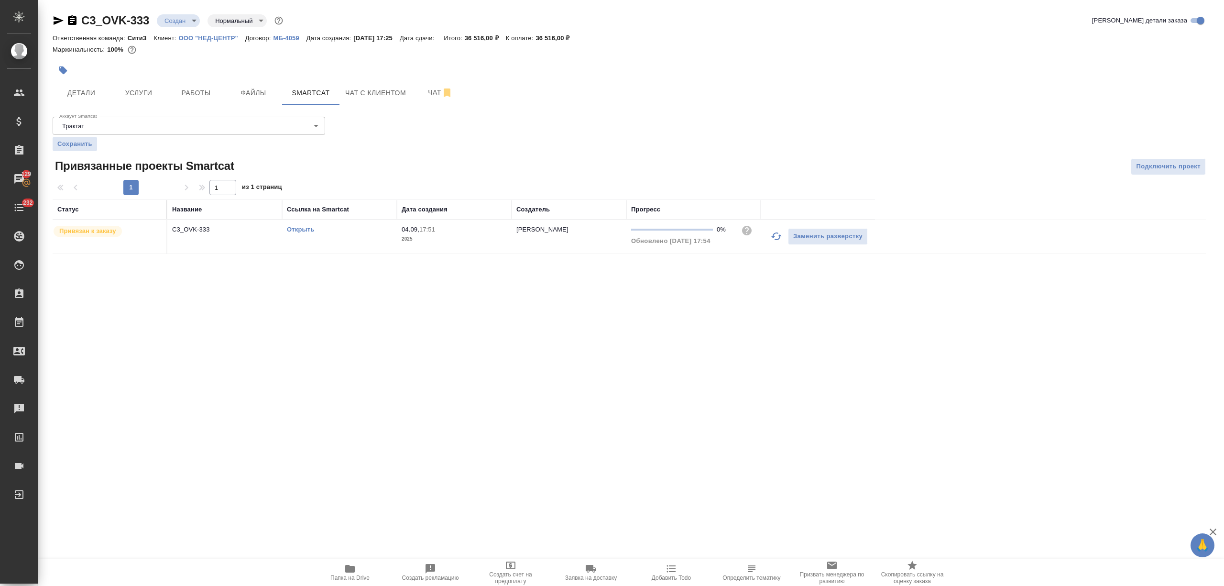
click at [346, 573] on icon "button" at bounding box center [349, 568] width 11 height 11
click at [278, 39] on p "МБ-4059" at bounding box center [289, 37] width 33 height 7
click at [139, 87] on span "Услуги" at bounding box center [139, 93] width 46 height 12
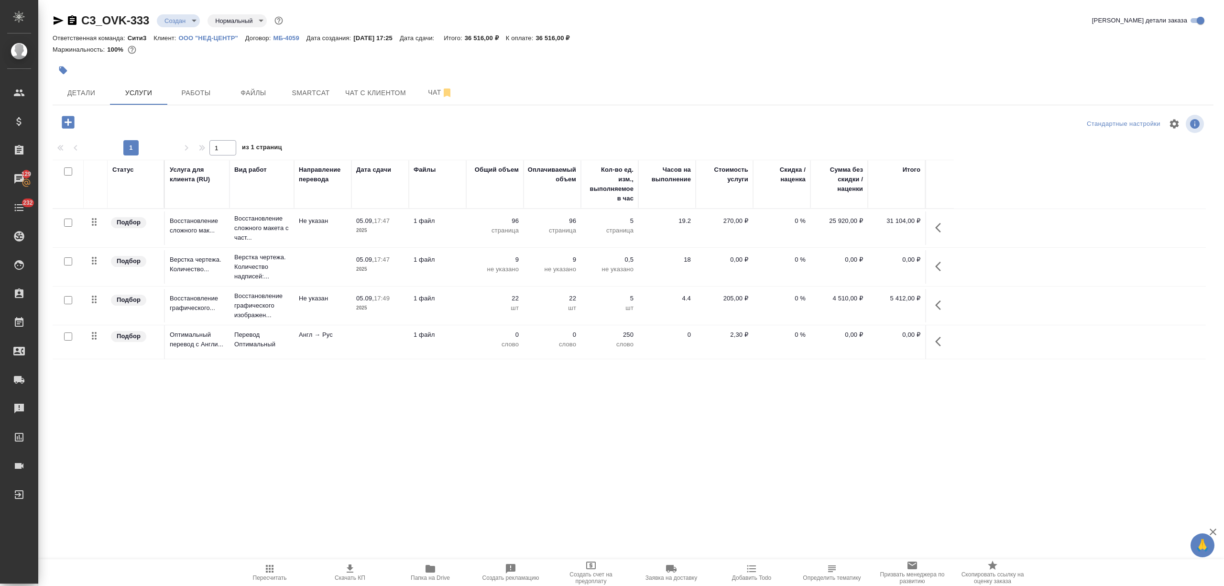
click at [64, 168] on input "checkbox" at bounding box center [68, 171] width 8 height 8
checkbox input "true"
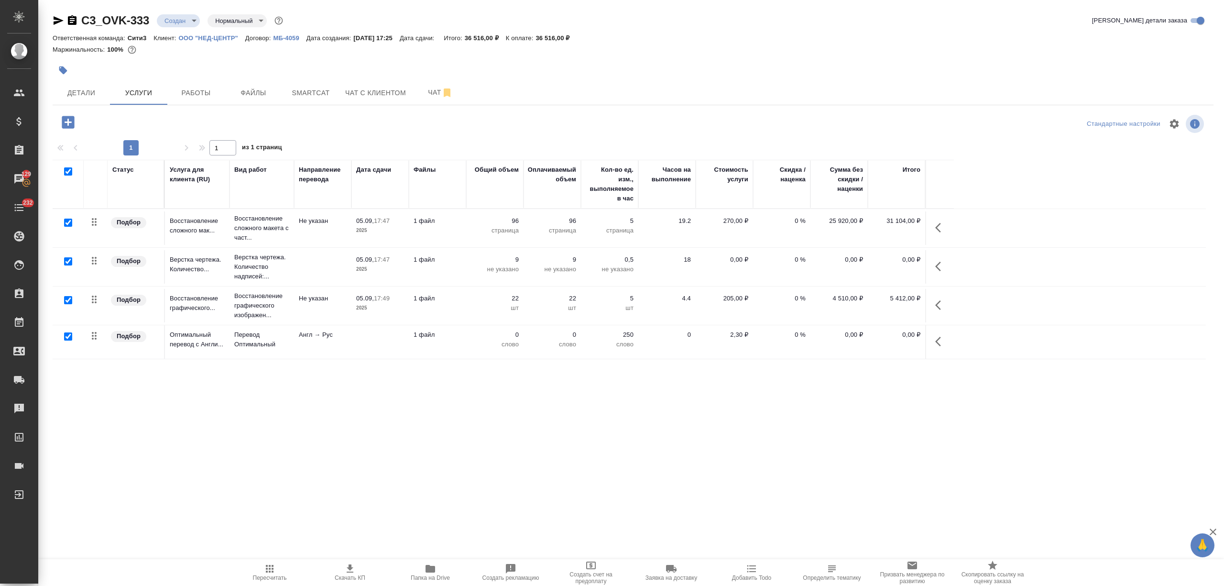
checkbox input "true"
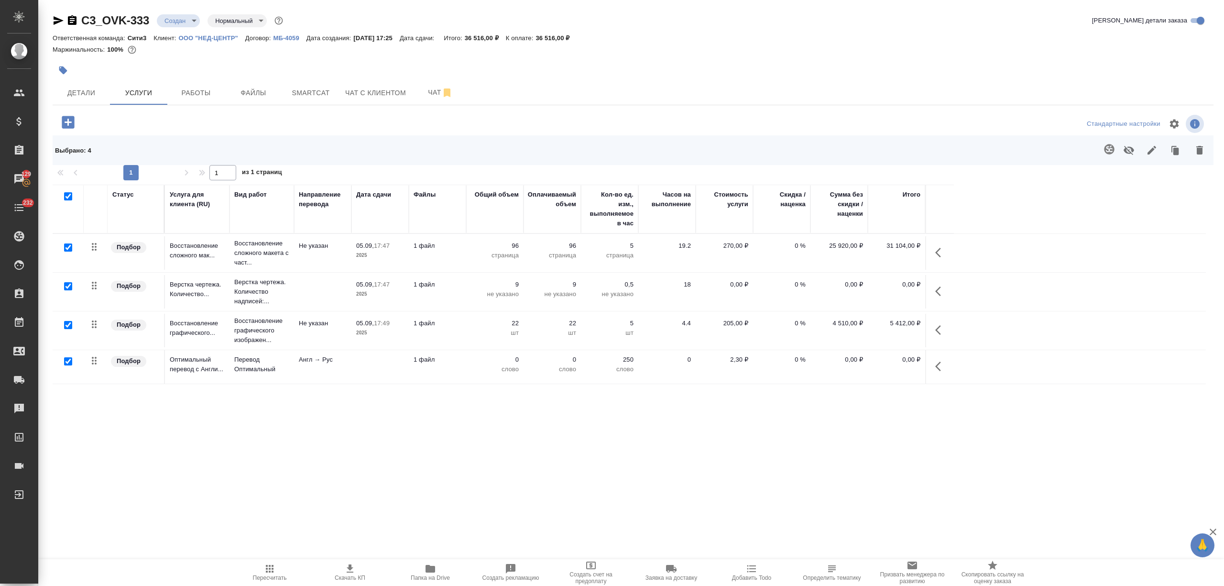
click at [1196, 144] on icon "button" at bounding box center [1199, 149] width 11 height 11
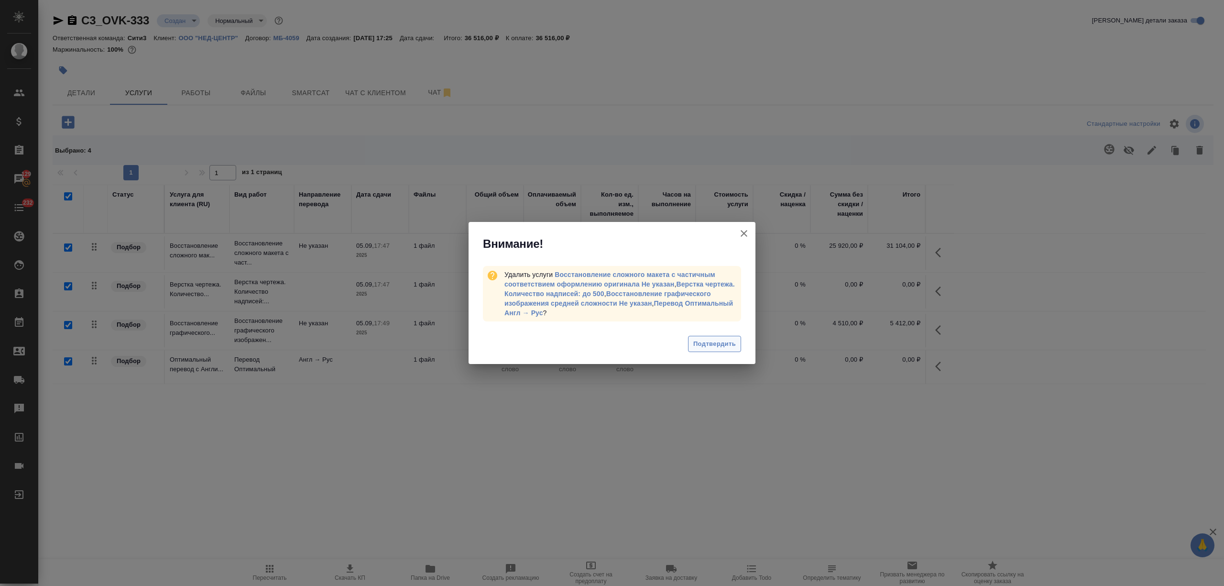
click at [704, 339] on span "Подтвердить" at bounding box center [714, 344] width 43 height 11
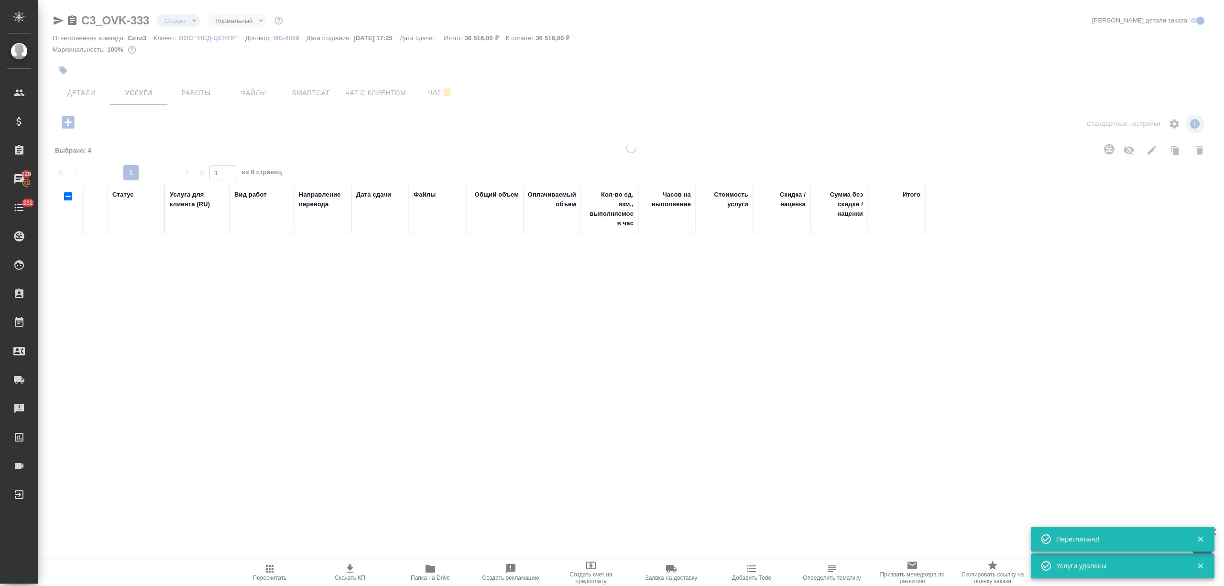
checkbox input "false"
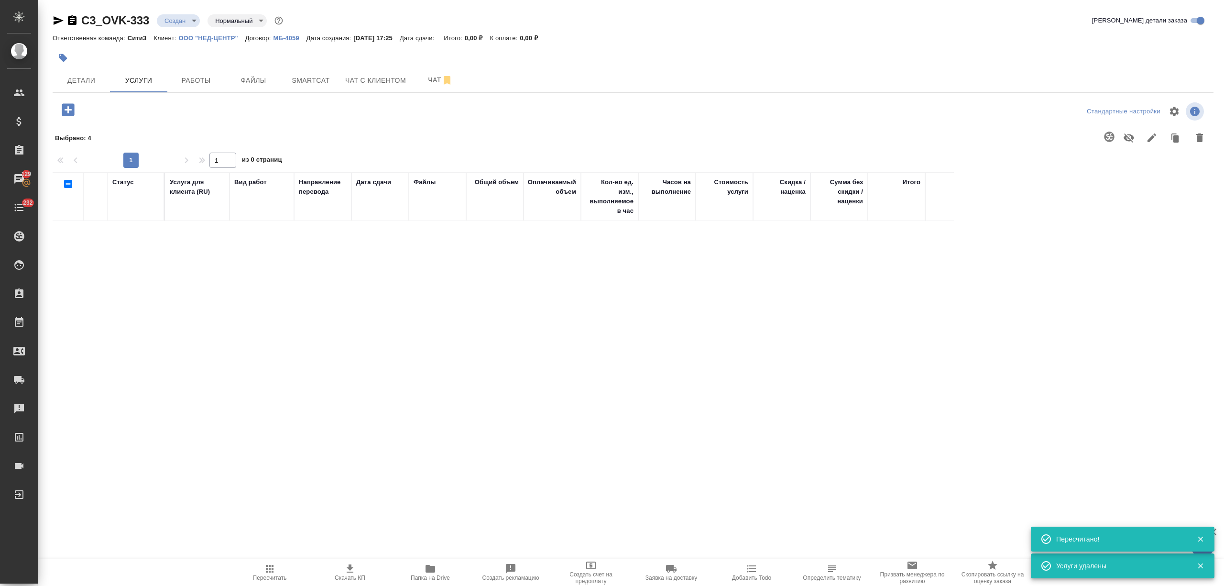
click at [67, 120] on div at bounding box center [246, 111] width 387 height 23
click at [67, 111] on icon "button" at bounding box center [68, 109] width 12 height 12
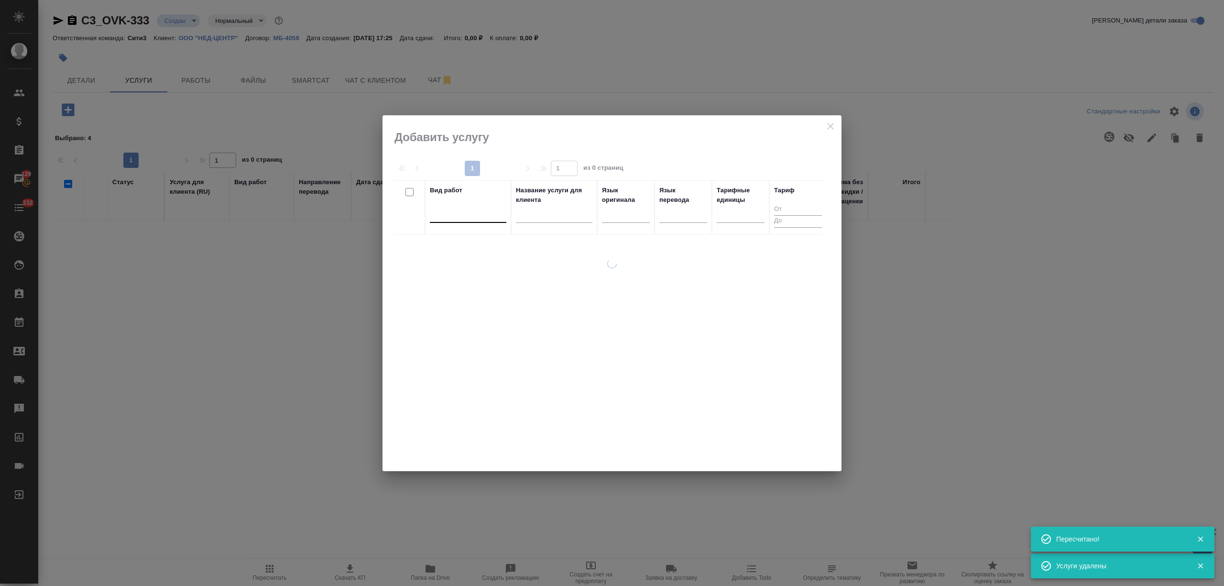
click at [482, 209] on div at bounding box center [468, 213] width 77 height 14
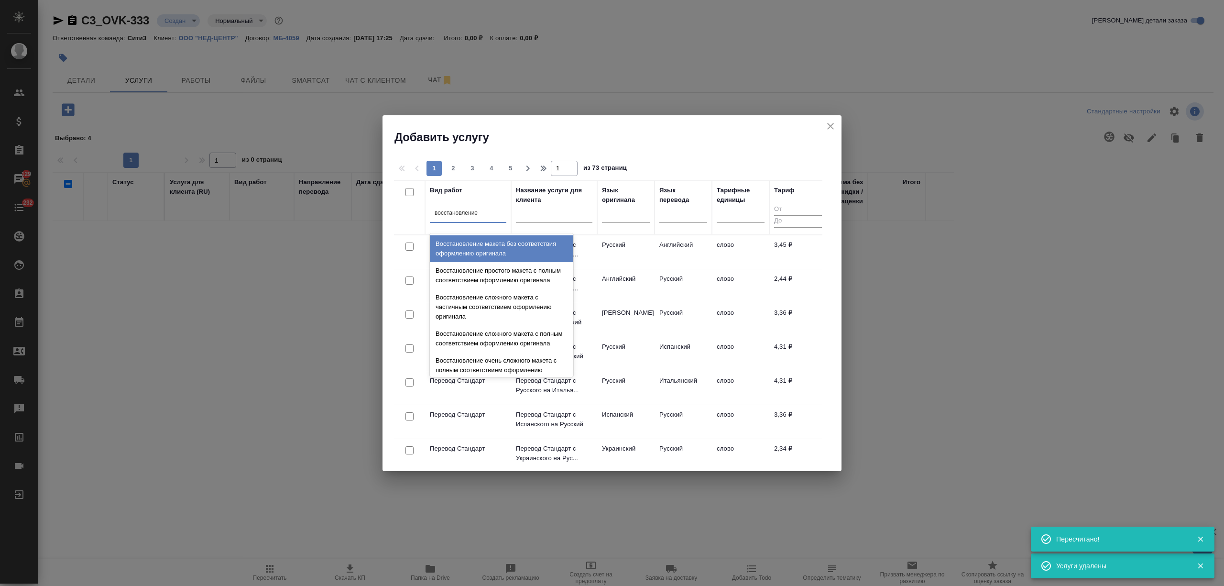
type input "восстановление м"
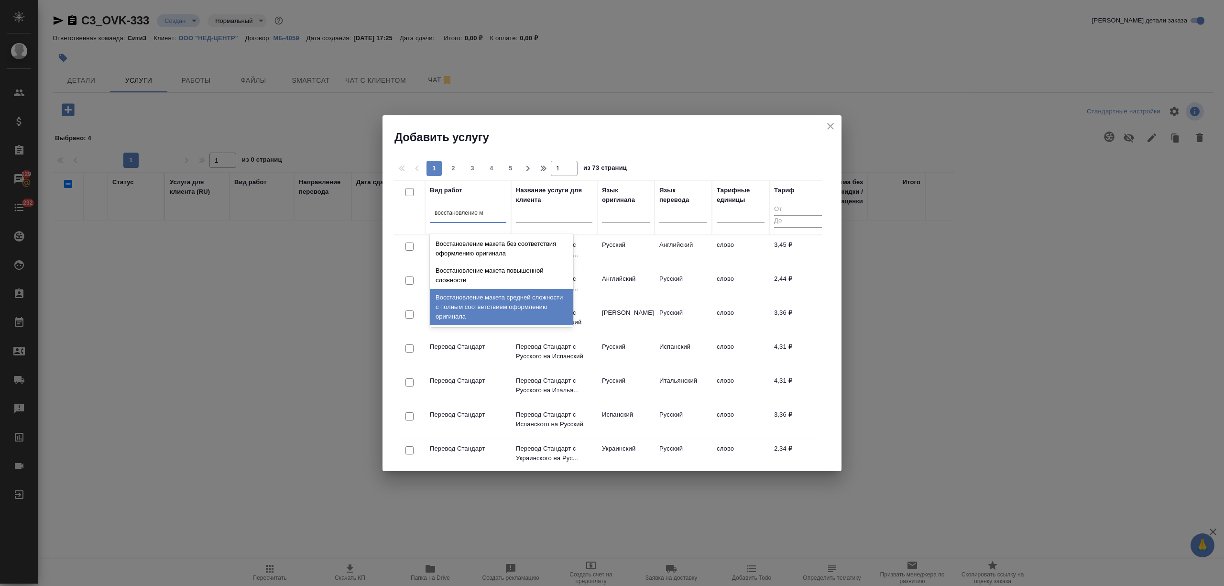
click at [498, 312] on div "Восстановление макета средней сложности с полным соответствием оформлению ориги…" at bounding box center [501, 307] width 143 height 36
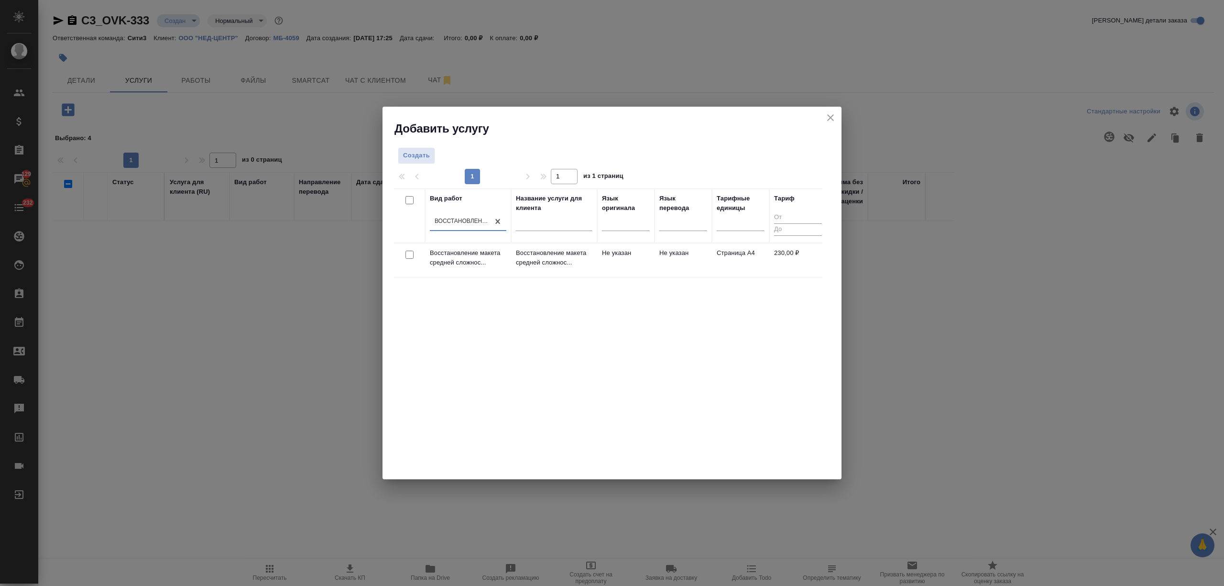
click at [565, 267] on p "Восстановление макета средней сложнос..." at bounding box center [554, 257] width 77 height 19
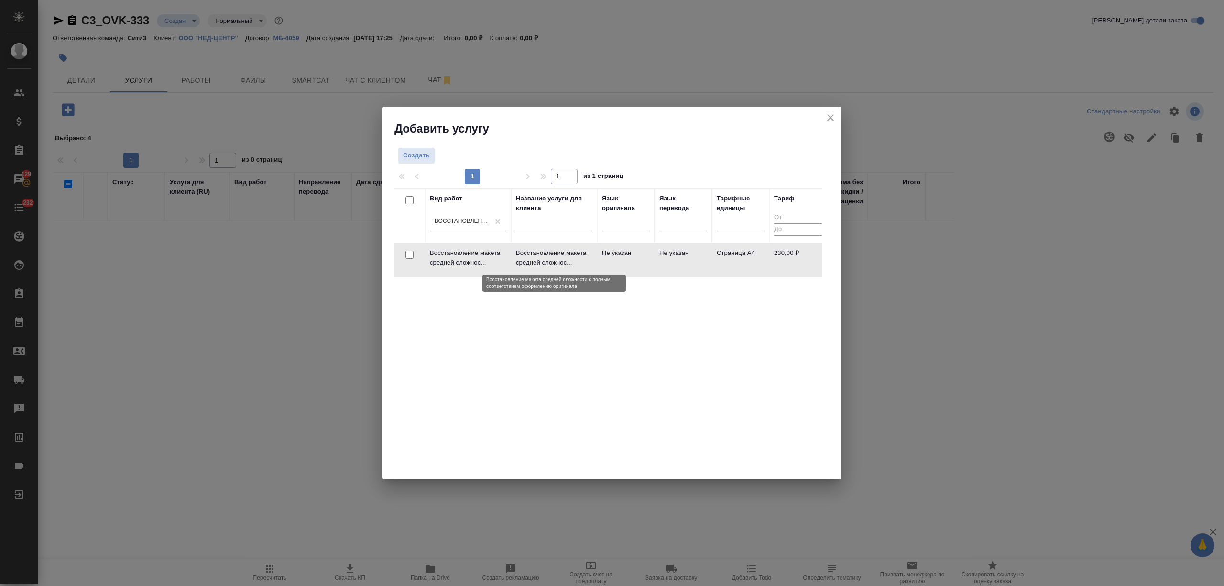
click at [565, 267] on p "Восстановление макета средней сложнос..." at bounding box center [554, 257] width 77 height 19
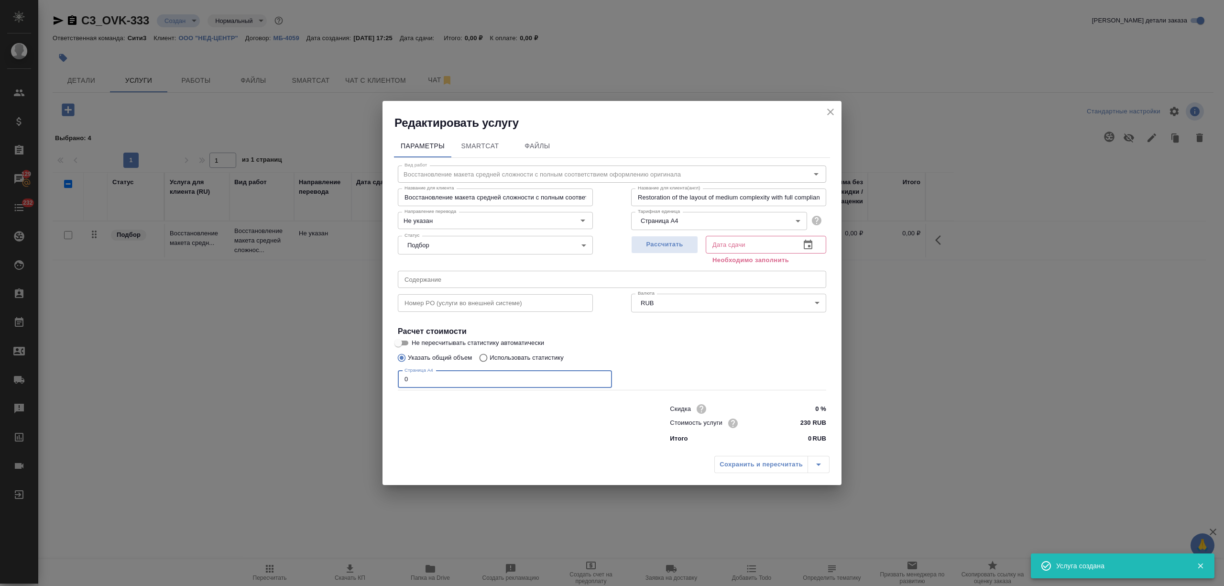
drag, startPoint x: 431, startPoint y: 377, endPoint x: 375, endPoint y: 375, distance: 55.5
click at [375, 375] on div "Редактировать услугу Параметры SmartCat Файлы Вид работ Восстановление макета с…" at bounding box center [612, 293] width 1224 height 586
type input "96"
click at [805, 239] on icon "button" at bounding box center [807, 244] width 11 height 11
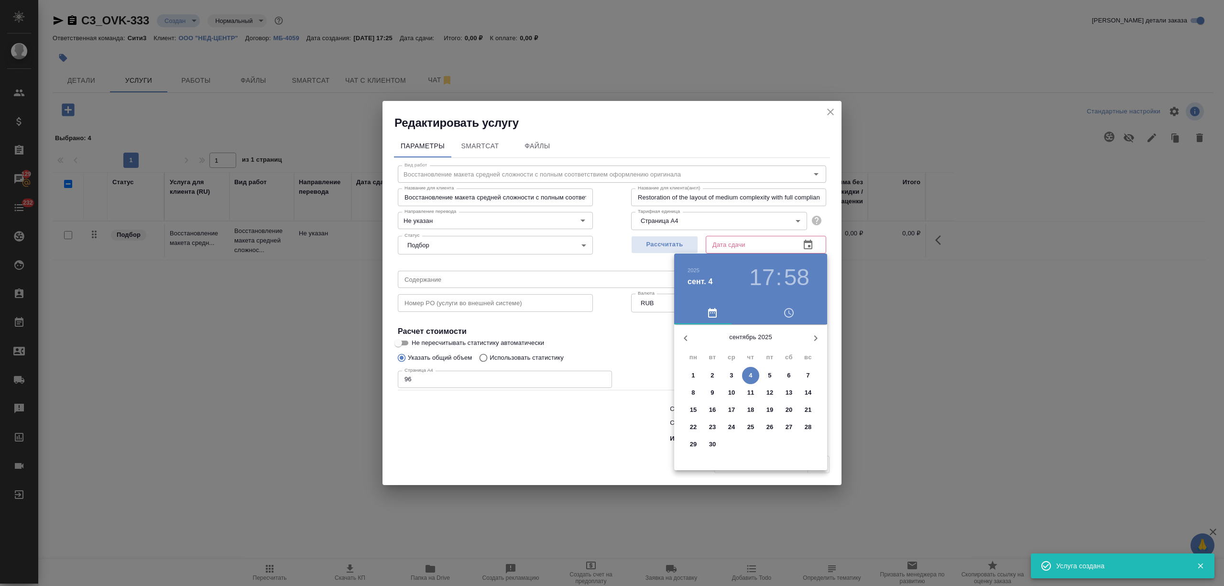
click at [765, 373] on span "5" at bounding box center [769, 376] width 17 height 10
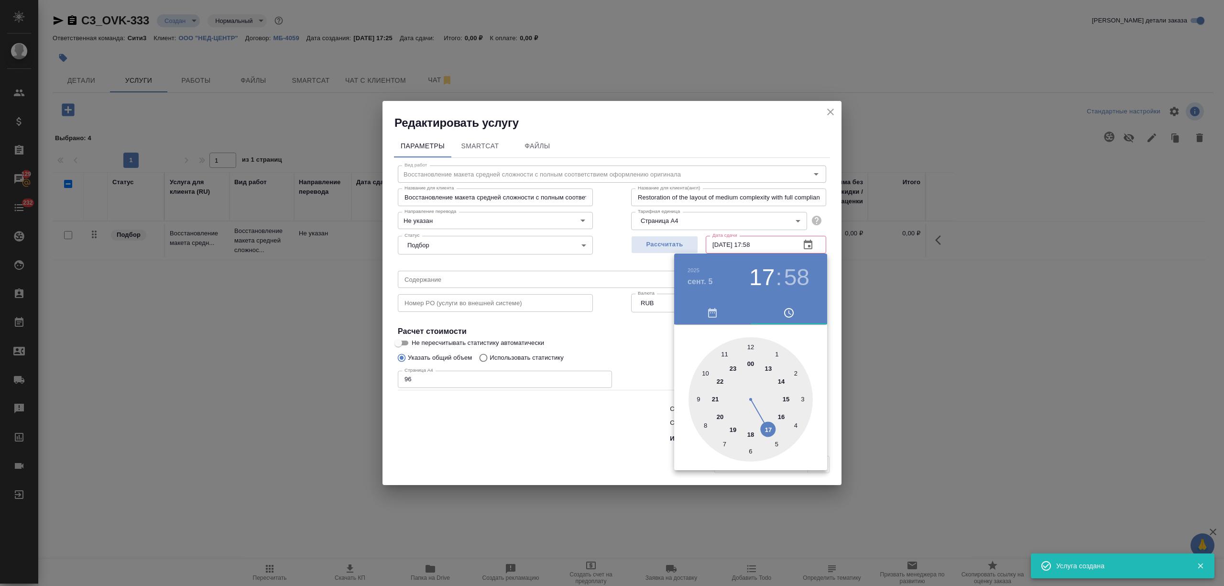
type input "05.09.2025 17:58"
click at [578, 413] on div at bounding box center [612, 293] width 1224 height 586
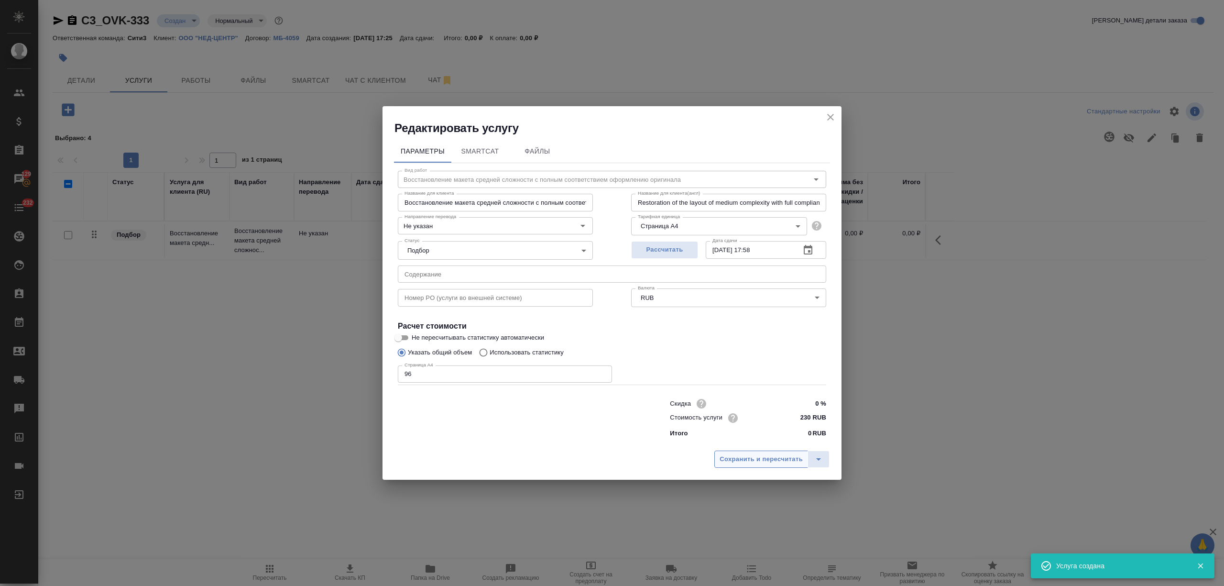
click at [783, 455] on span "Сохранить и пересчитать" at bounding box center [761, 459] width 83 height 11
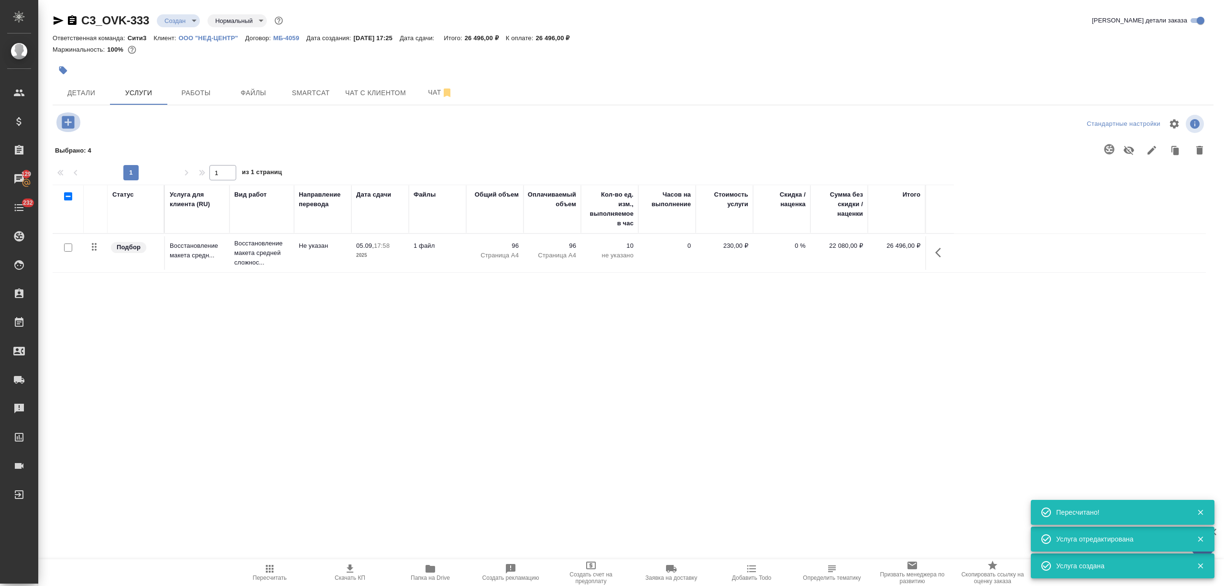
click at [67, 119] on icon "button" at bounding box center [68, 122] width 12 height 12
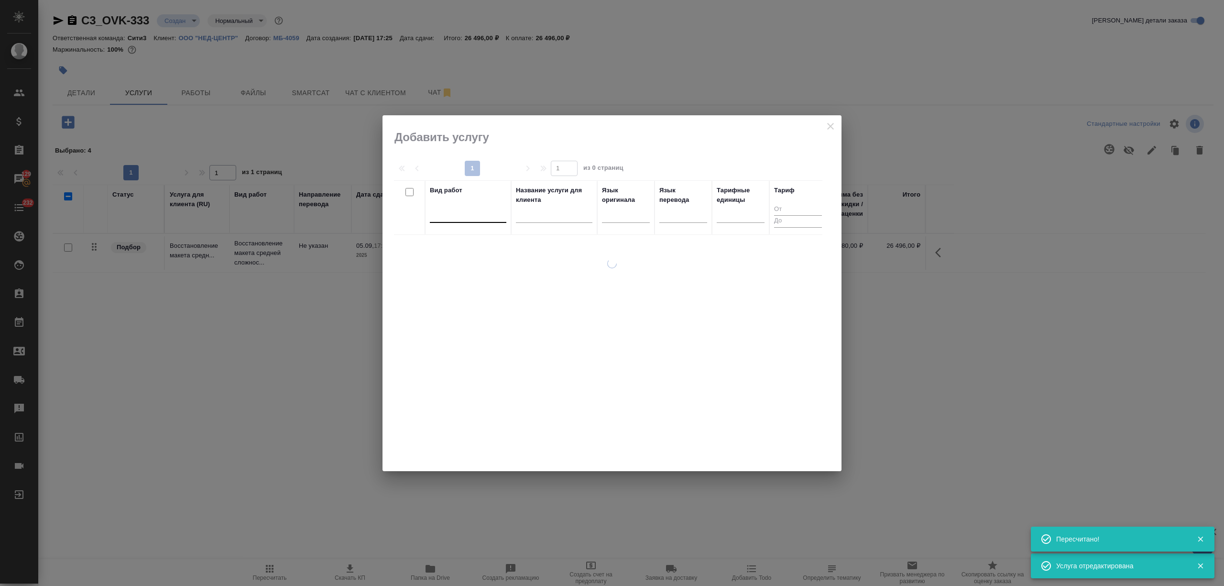
click at [488, 210] on div at bounding box center [468, 213] width 77 height 14
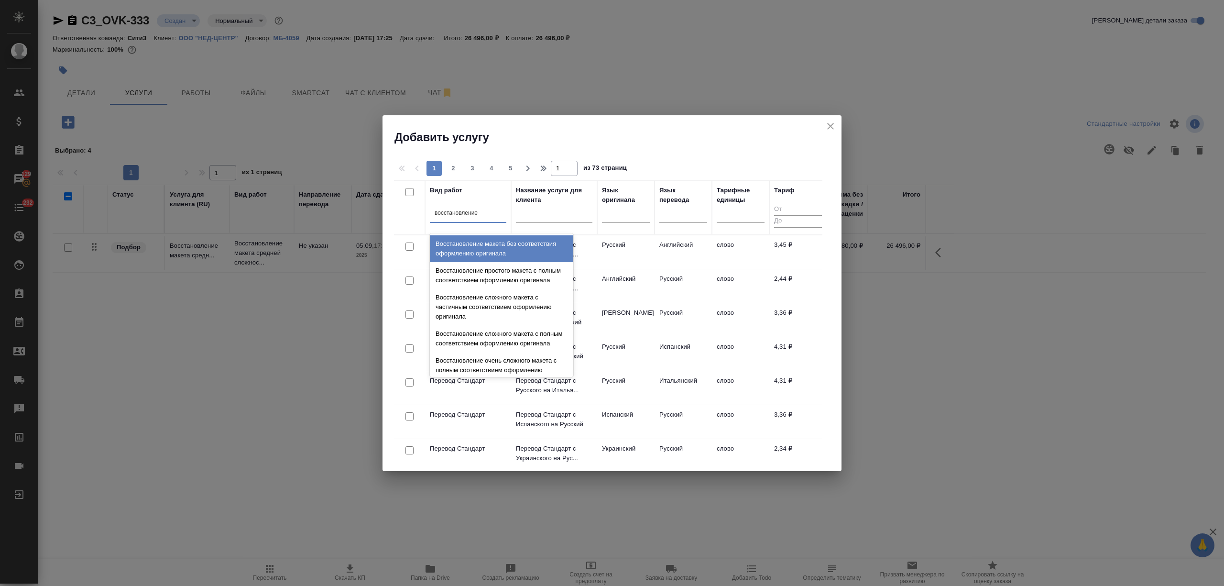
type input "восстановление с"
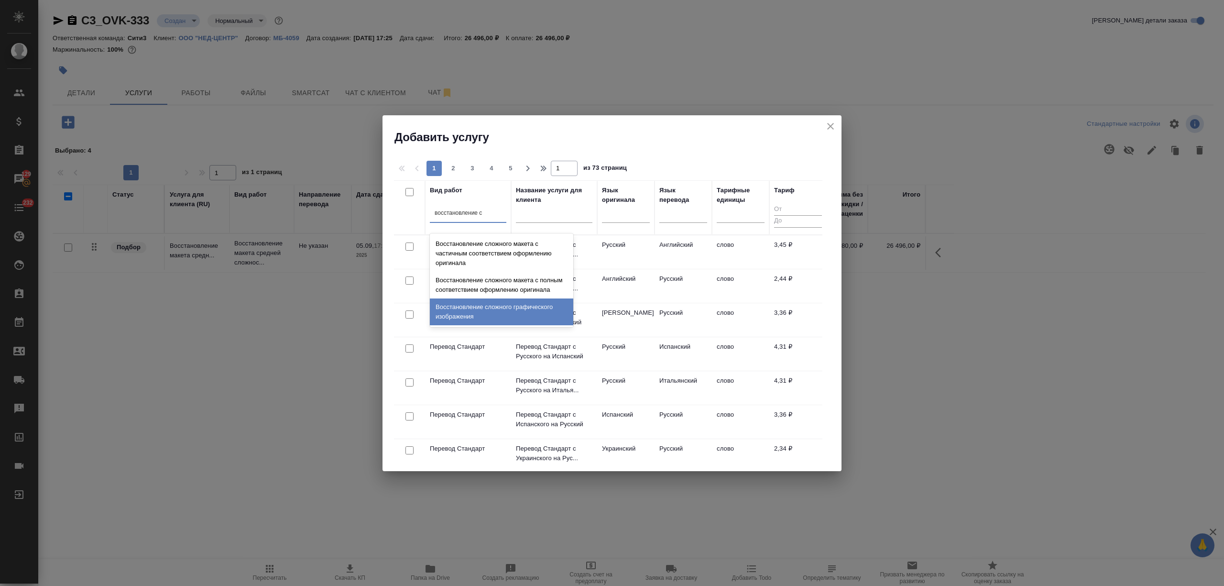
click at [502, 310] on div "Восстановление сложного графического изображения" at bounding box center [501, 311] width 143 height 27
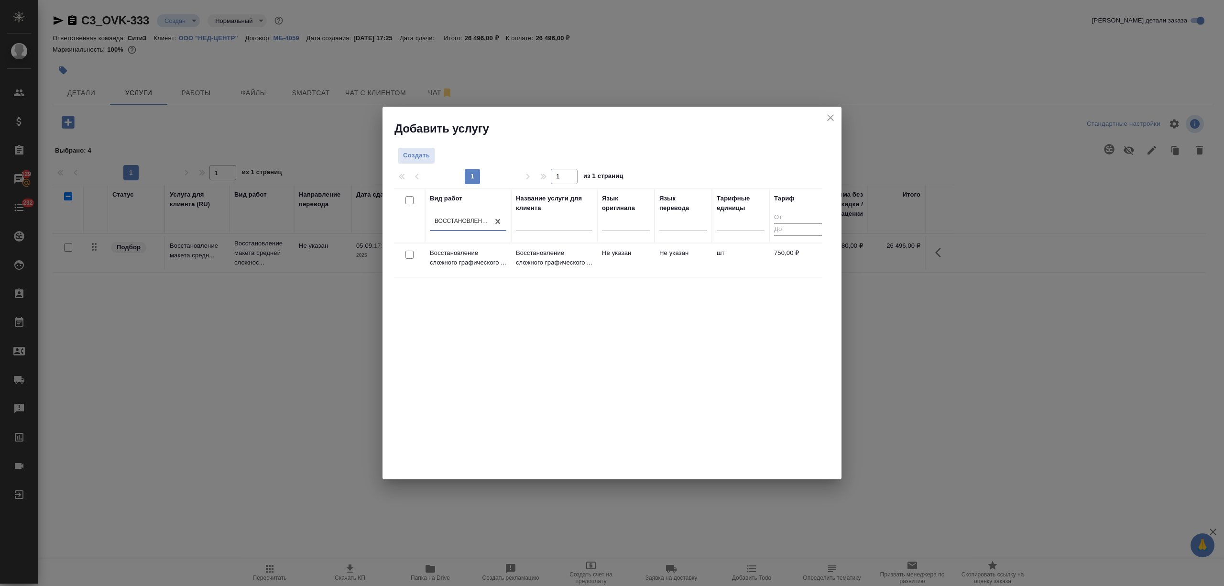
click at [544, 264] on p "Восстановление сложного графического ..." at bounding box center [554, 257] width 77 height 19
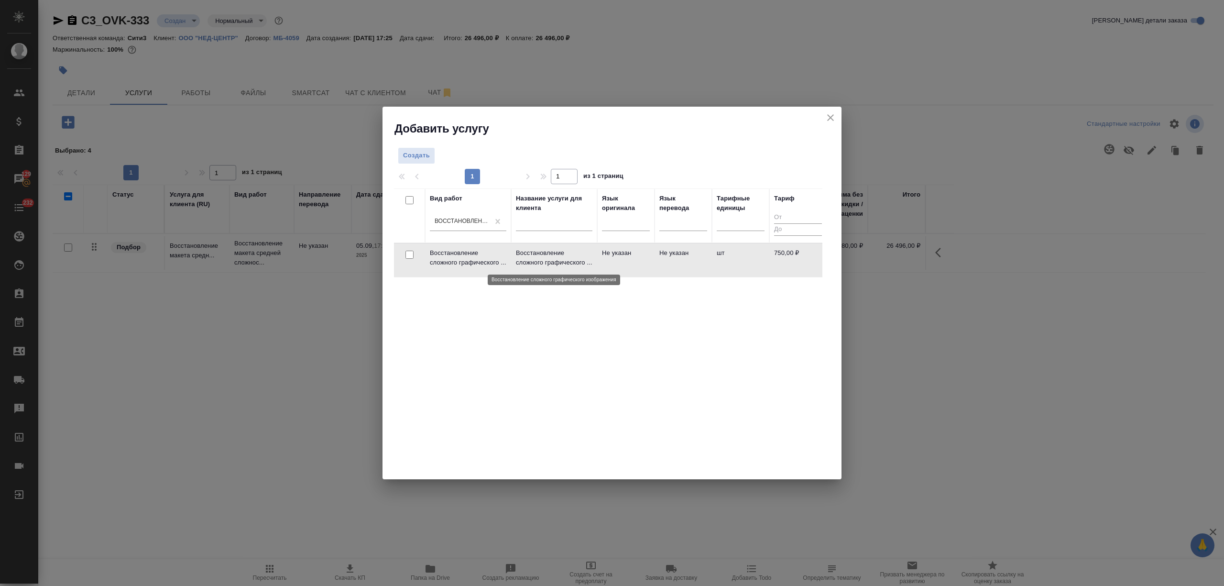
click at [544, 264] on p "Восстановление сложного графического ..." at bounding box center [554, 257] width 77 height 19
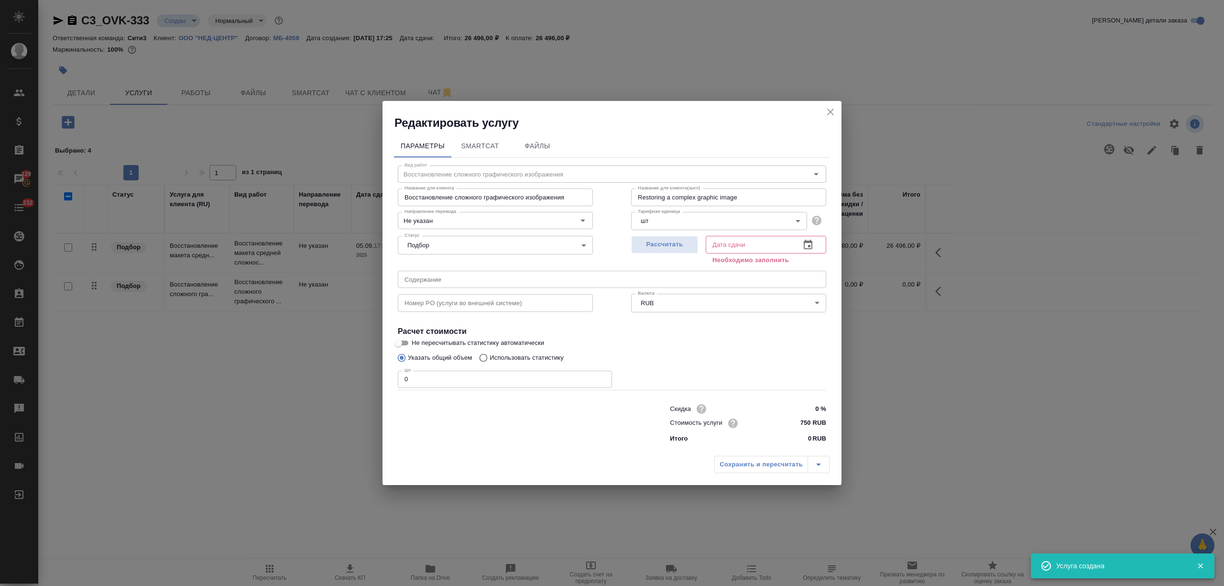
drag, startPoint x: 427, startPoint y: 379, endPoint x: 368, endPoint y: 377, distance: 58.8
click at [368, 377] on div "Редактировать услугу Параметры SmartCat Файлы Вид работ Восстановление сложного…" at bounding box center [612, 293] width 1224 height 586
type input "22"
click at [817, 239] on button "button" at bounding box center [808, 244] width 23 height 23
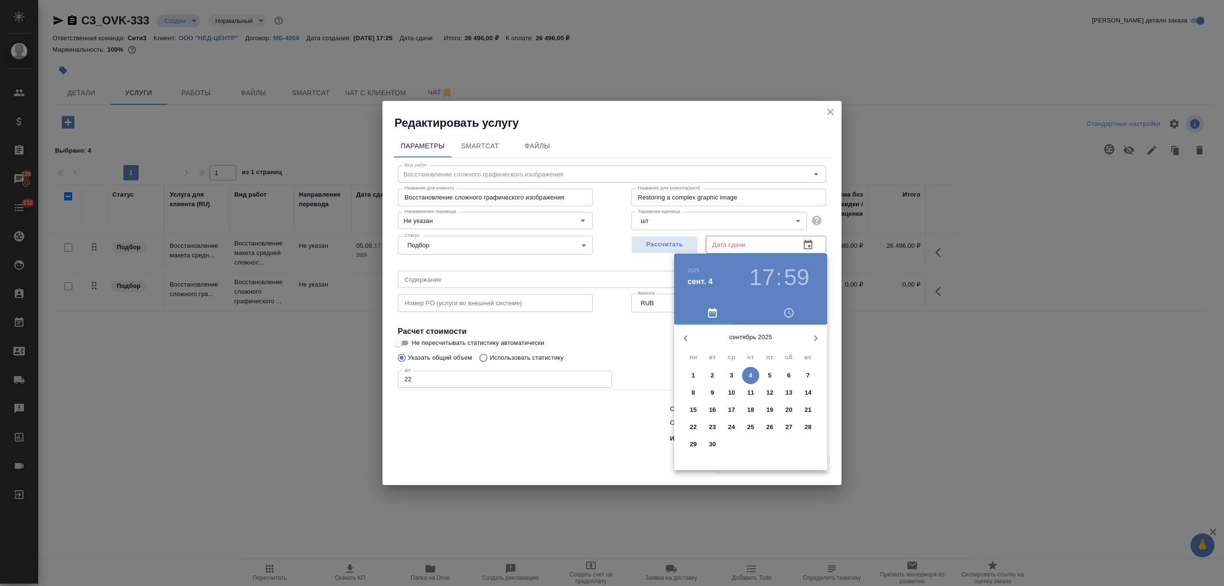
click at [760, 375] on div "5" at bounding box center [769, 375] width 19 height 17
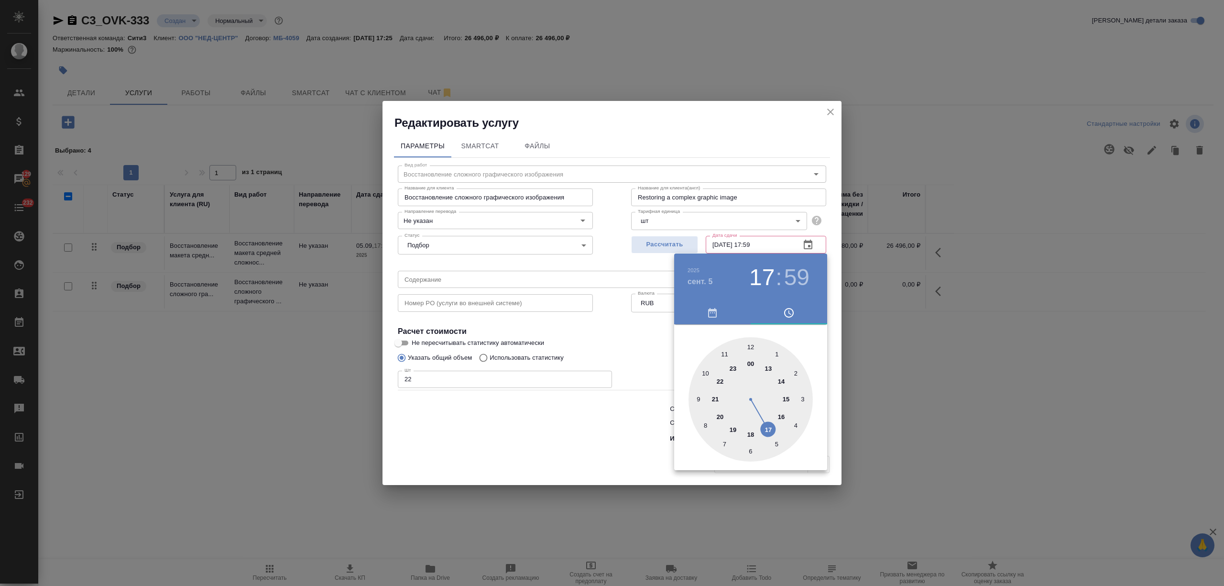
type input "05.09.2025 17:59"
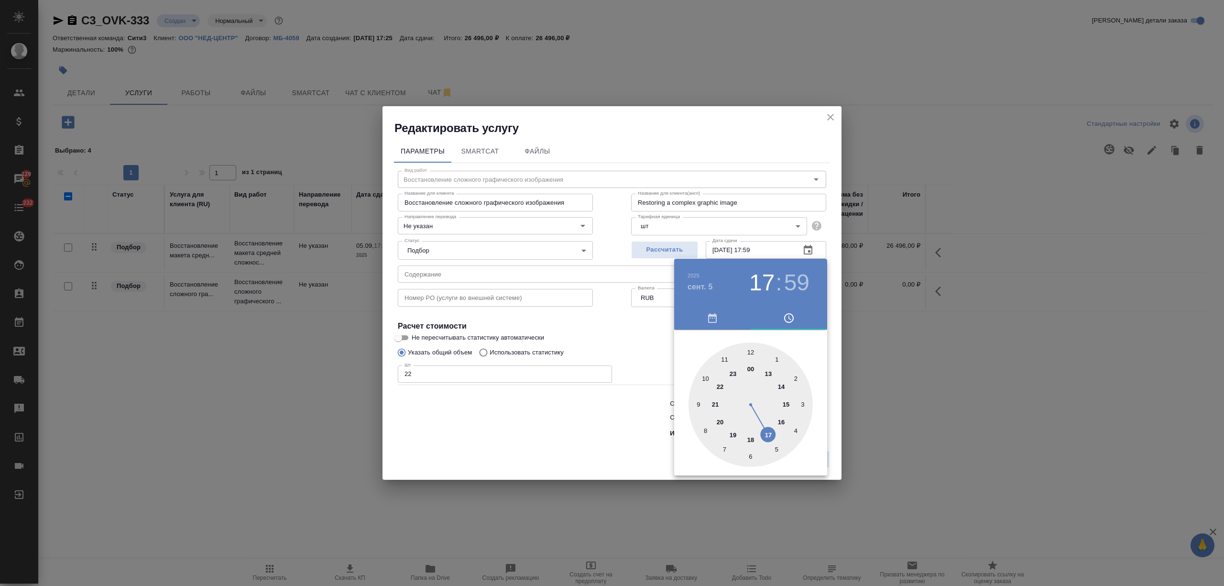
click at [613, 406] on div at bounding box center [612, 293] width 1224 height 586
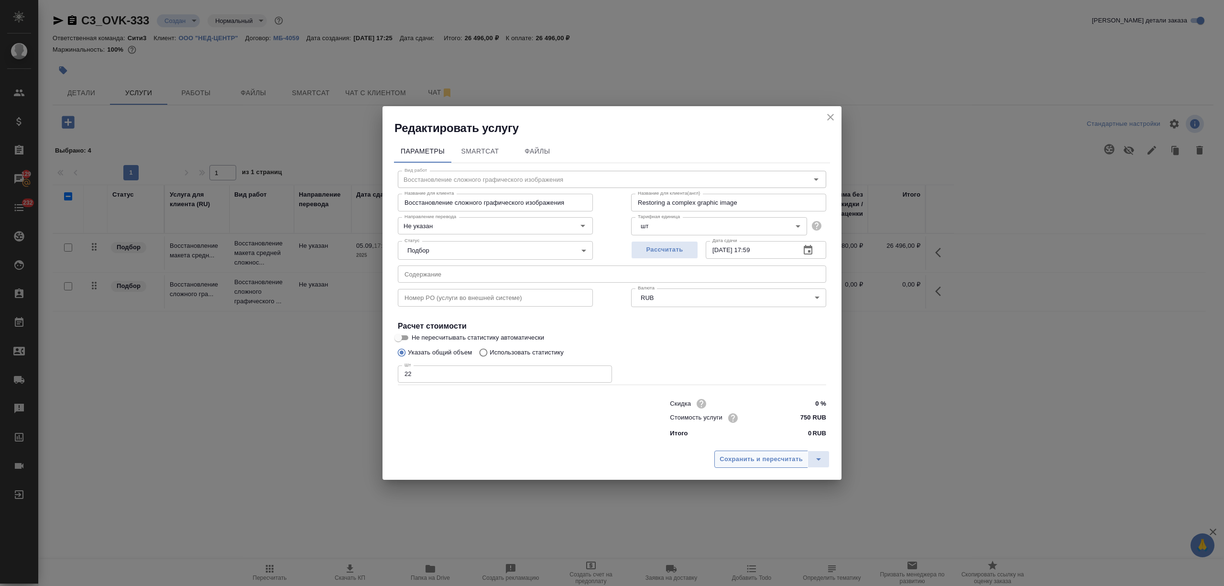
click at [762, 460] on span "Сохранить и пересчитать" at bounding box center [761, 459] width 83 height 11
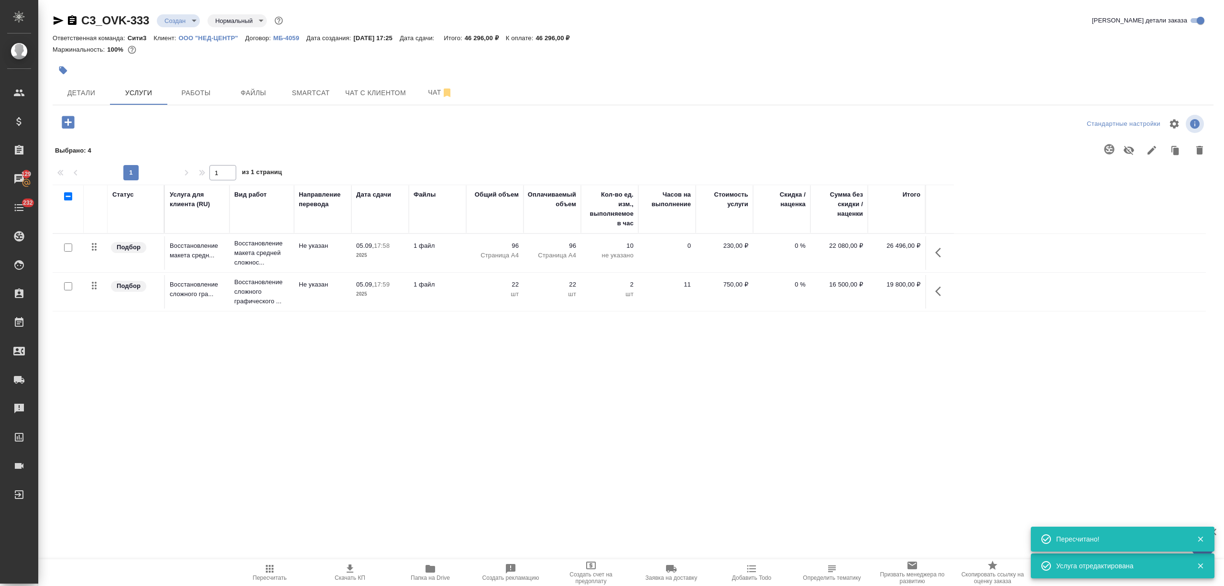
click at [64, 117] on icon "button" at bounding box center [68, 122] width 12 height 12
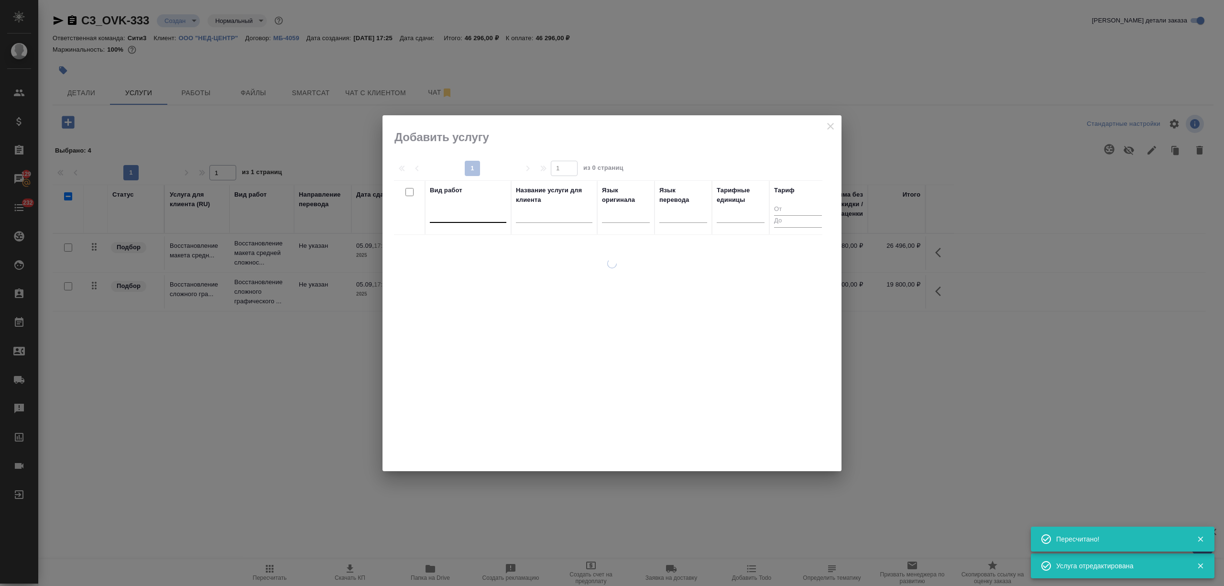
click at [452, 213] on div at bounding box center [468, 213] width 77 height 14
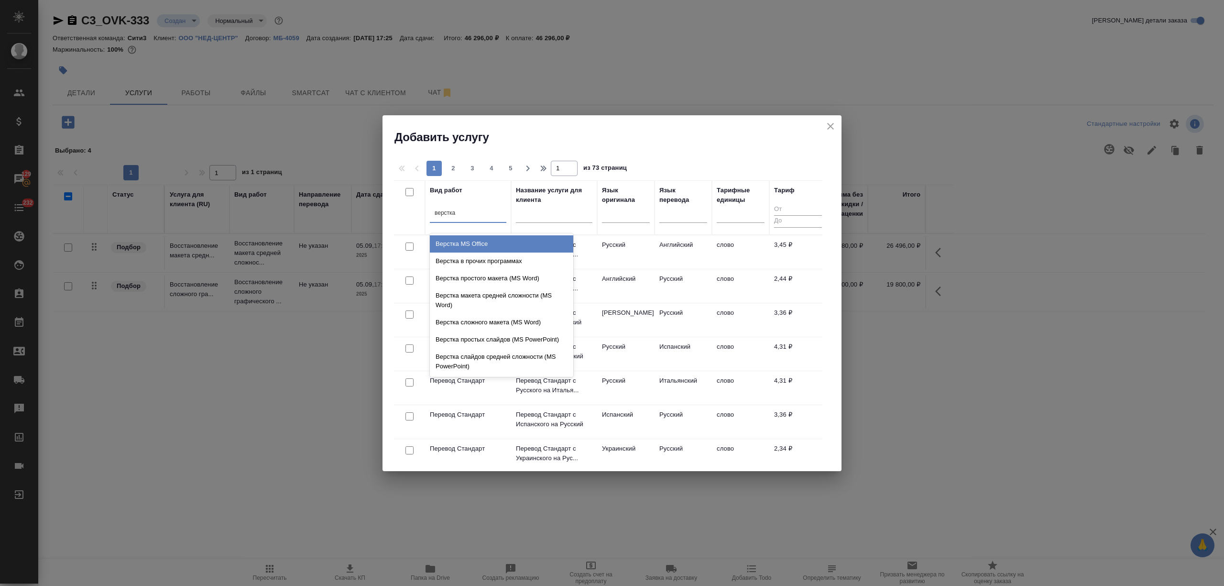
type input "верстка ч"
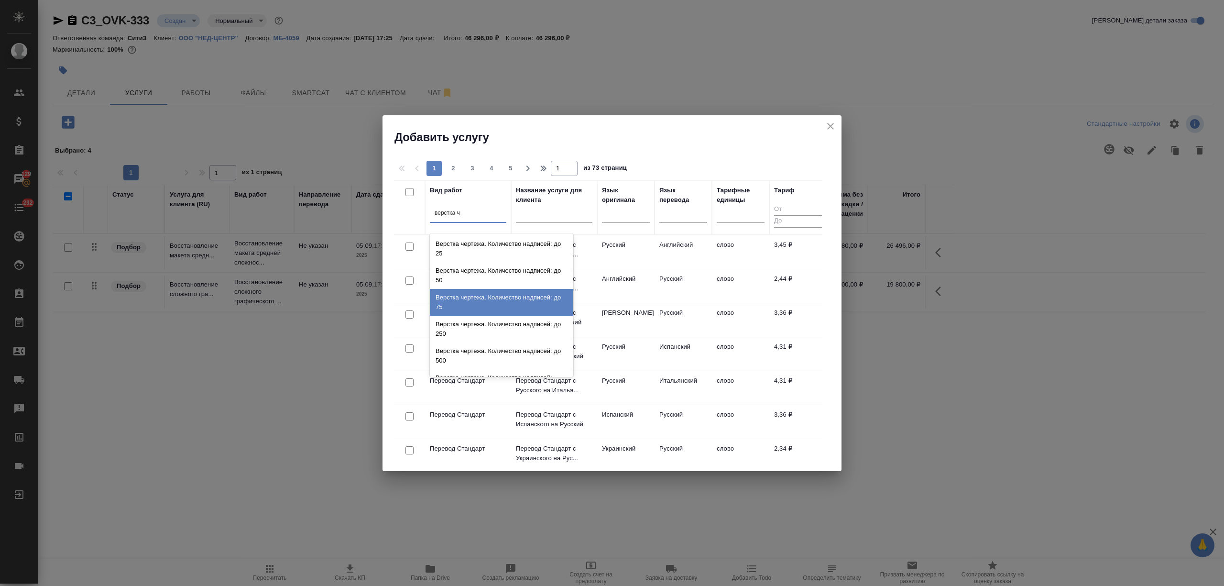
click at [494, 325] on div "Верстка чертежа. Количество надписей: до 250" at bounding box center [501, 329] width 143 height 27
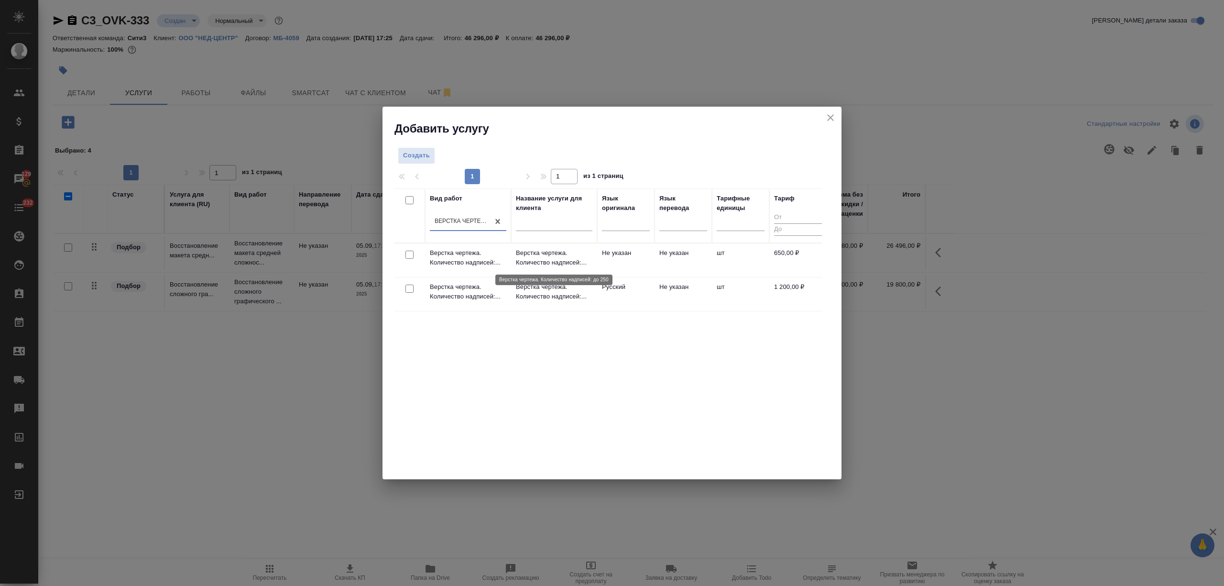
click at [553, 257] on p "Верстка чертежа. Количество надписей:..." at bounding box center [554, 257] width 77 height 19
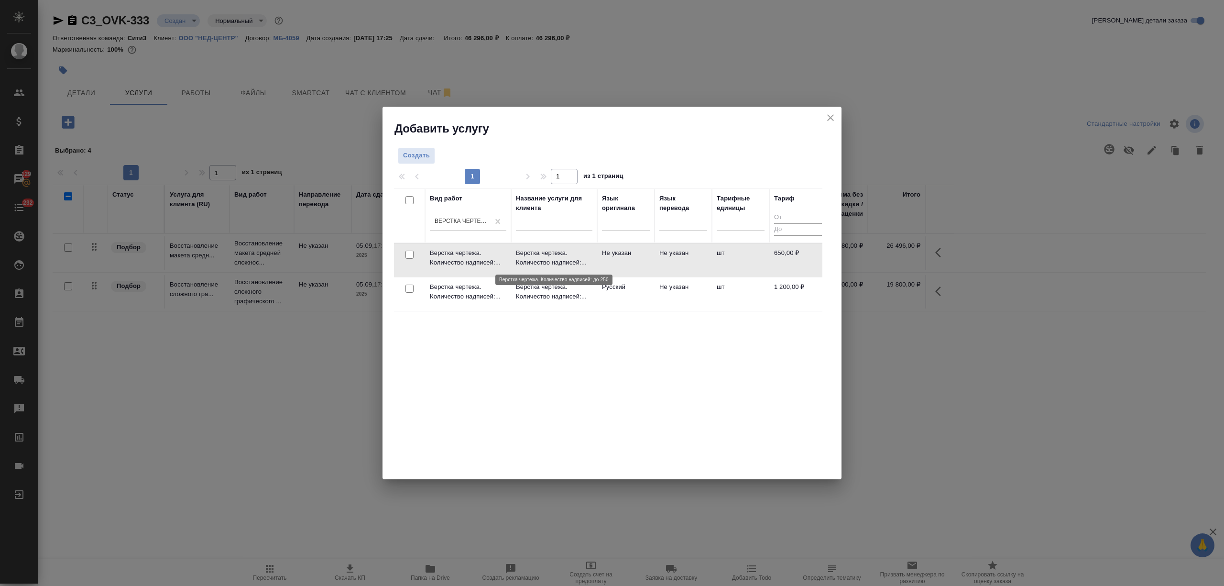
click at [553, 257] on p "Верстка чертежа. Количество надписей:..." at bounding box center [554, 257] width 77 height 19
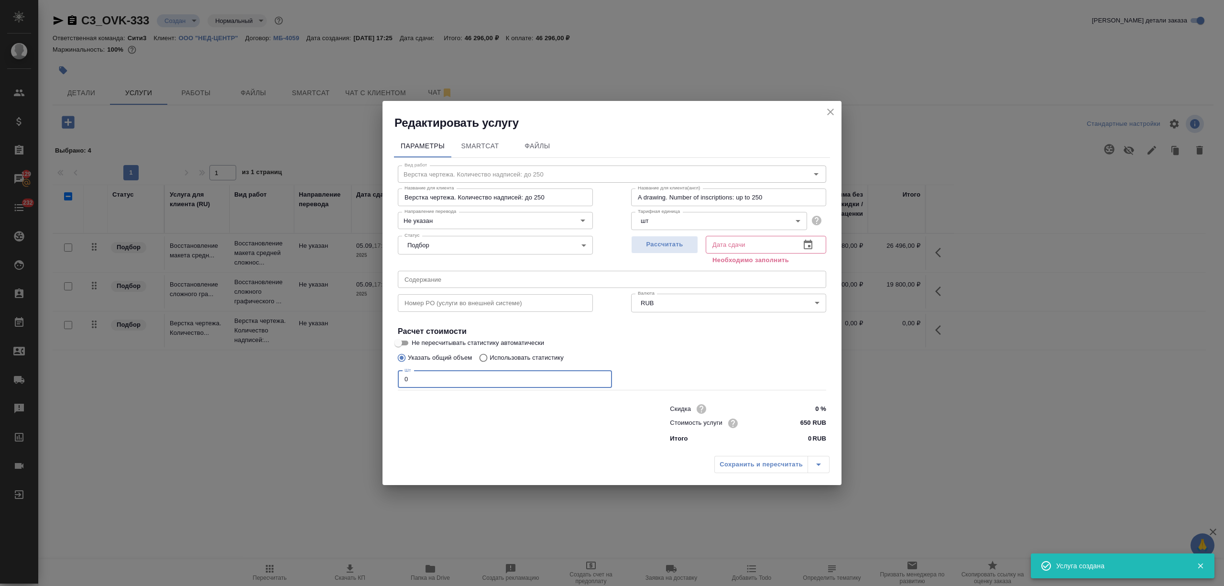
drag, startPoint x: 420, startPoint y: 370, endPoint x: 389, endPoint y: 374, distance: 31.3
click at [389, 374] on div "Параметры SmartCat Файлы Вид работ Верстка чертежа. Количество надписей: до 250…" at bounding box center [612, 291] width 459 height 320
type input "9"
click at [803, 247] on icon "button" at bounding box center [807, 244] width 11 height 11
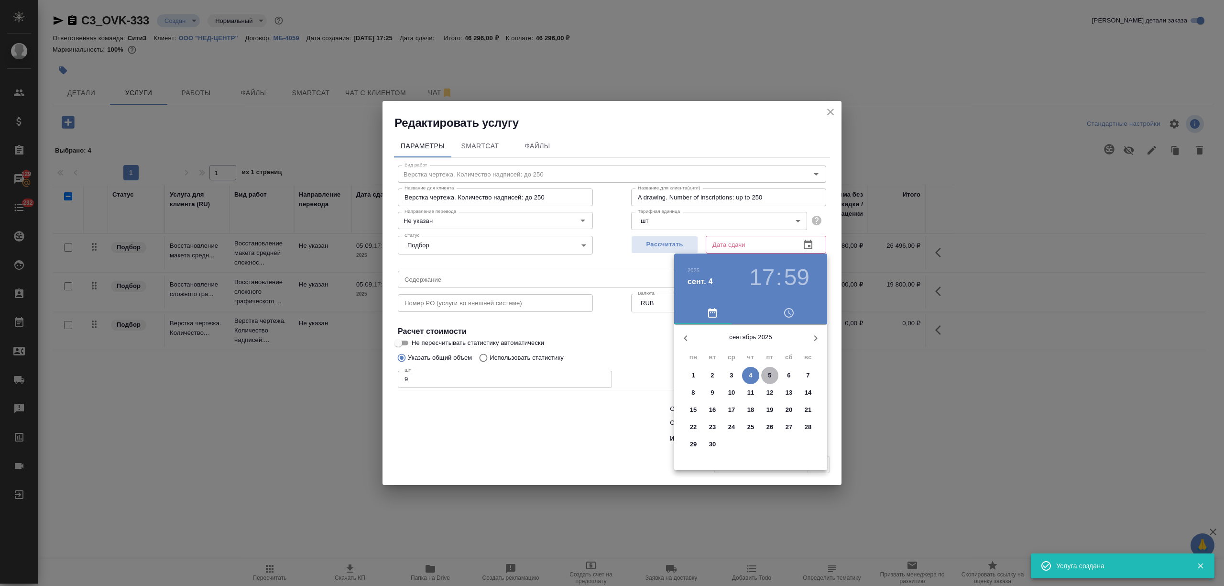
click at [767, 372] on span "5" at bounding box center [769, 376] width 17 height 10
type input "05.09.2025 17:59"
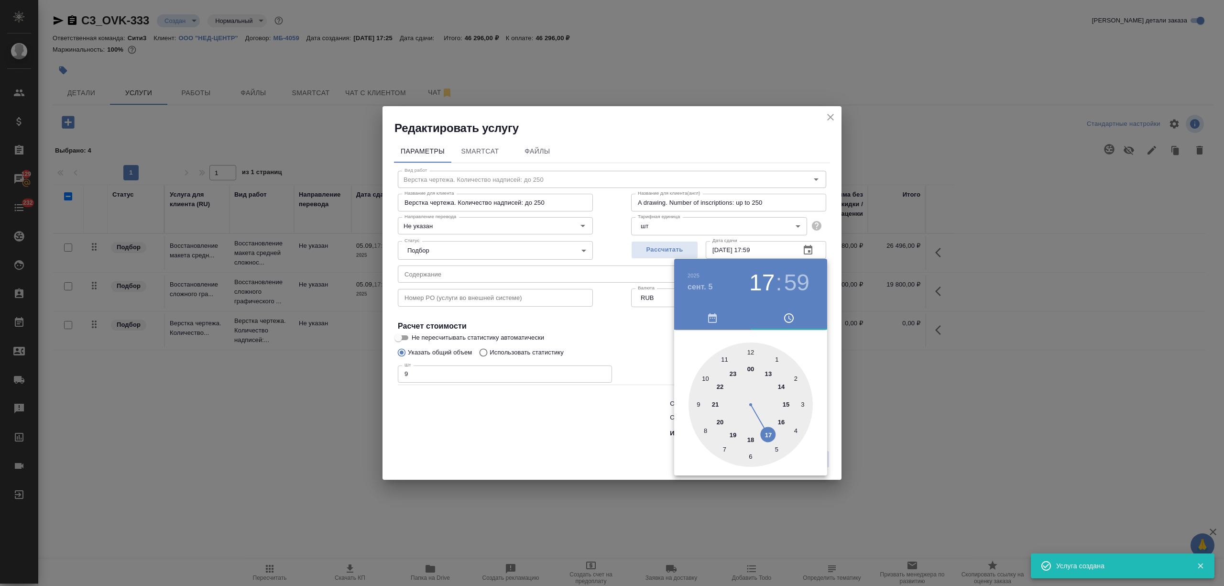
click at [563, 438] on div at bounding box center [612, 293] width 1224 height 586
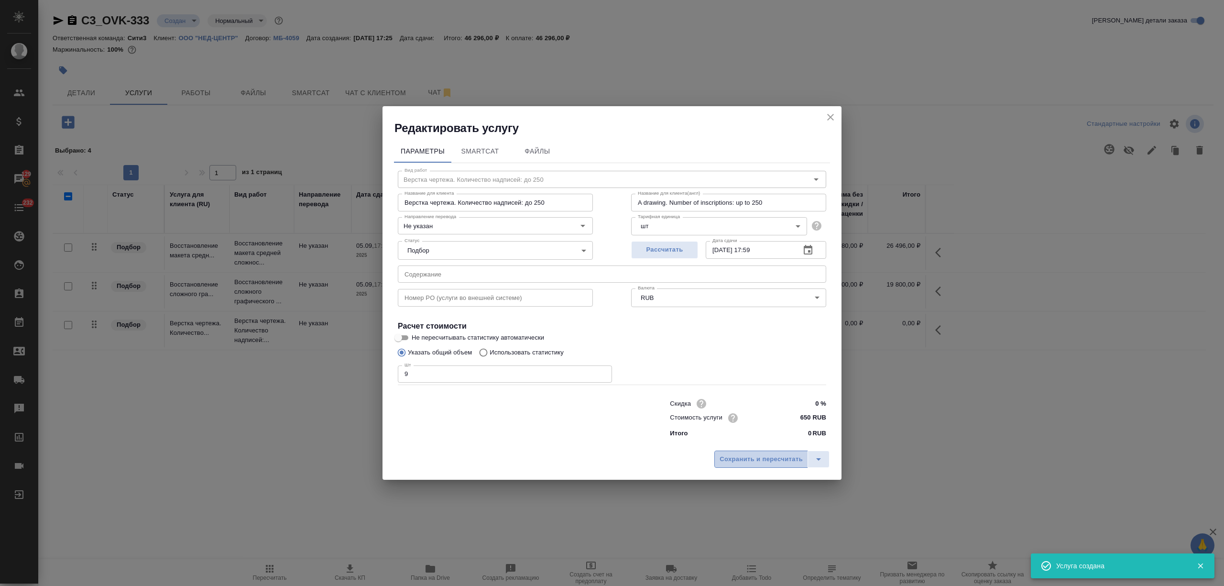
click at [739, 458] on span "Сохранить и пересчитать" at bounding box center [761, 459] width 83 height 11
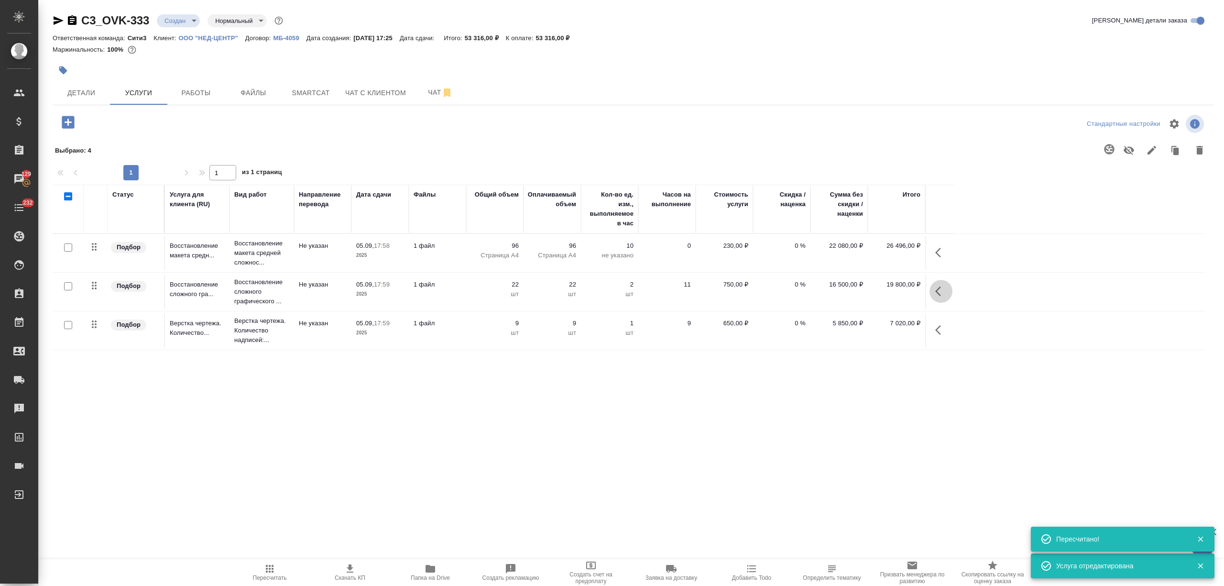
click at [947, 290] on button "button" at bounding box center [941, 291] width 23 height 23
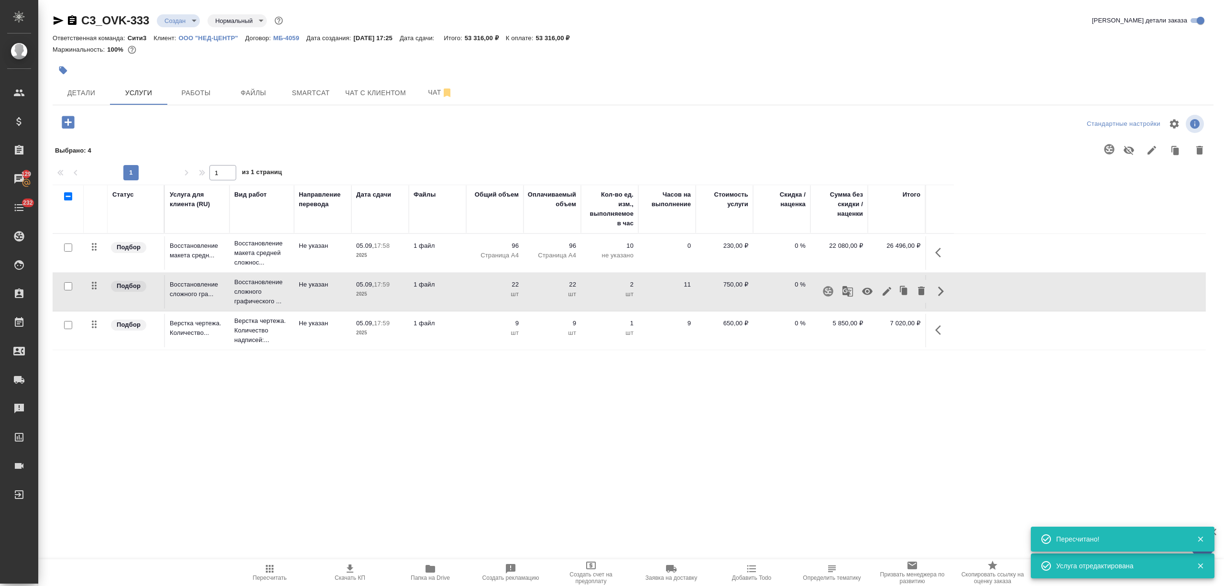
click at [919, 293] on icon "button" at bounding box center [921, 290] width 7 height 9
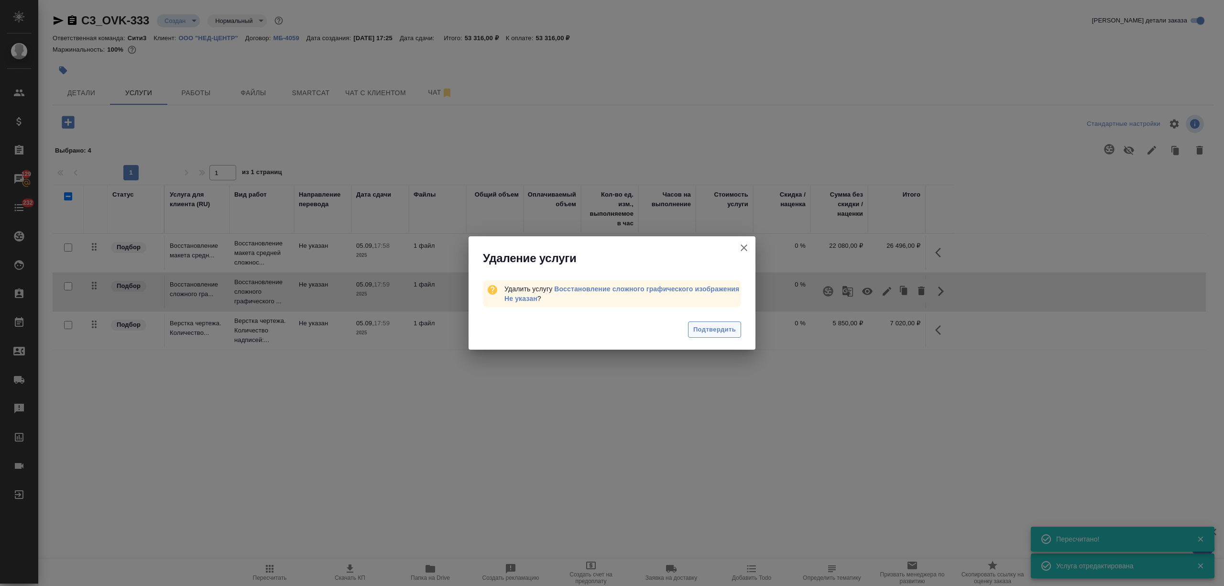
click at [727, 337] on button "Подтвердить" at bounding box center [714, 329] width 53 height 17
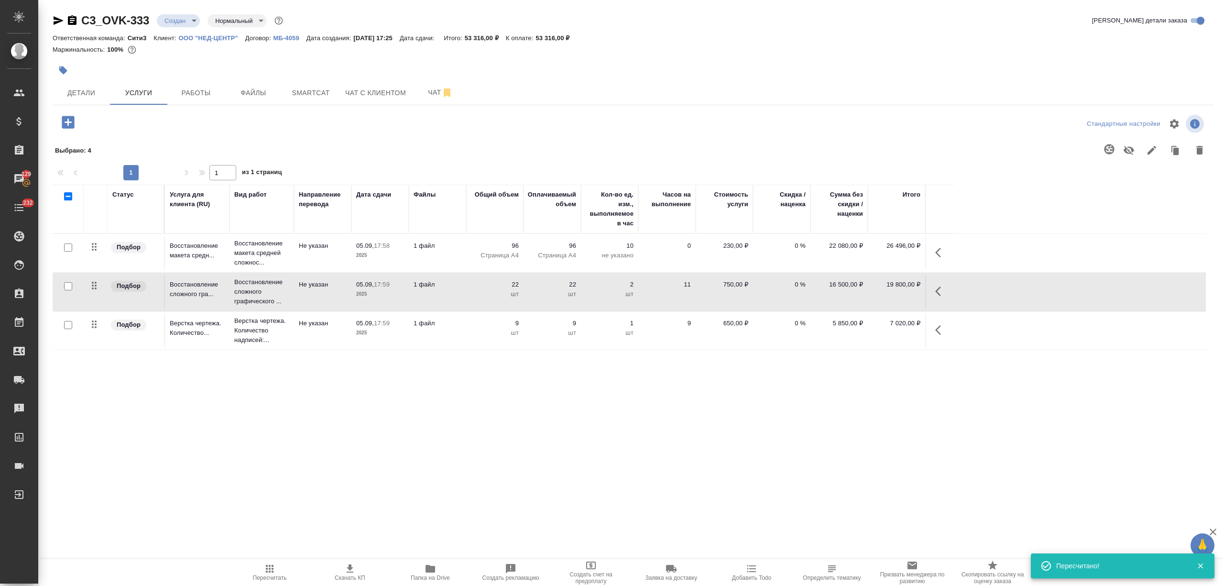
click at [72, 123] on icon "button" at bounding box center [68, 122] width 12 height 12
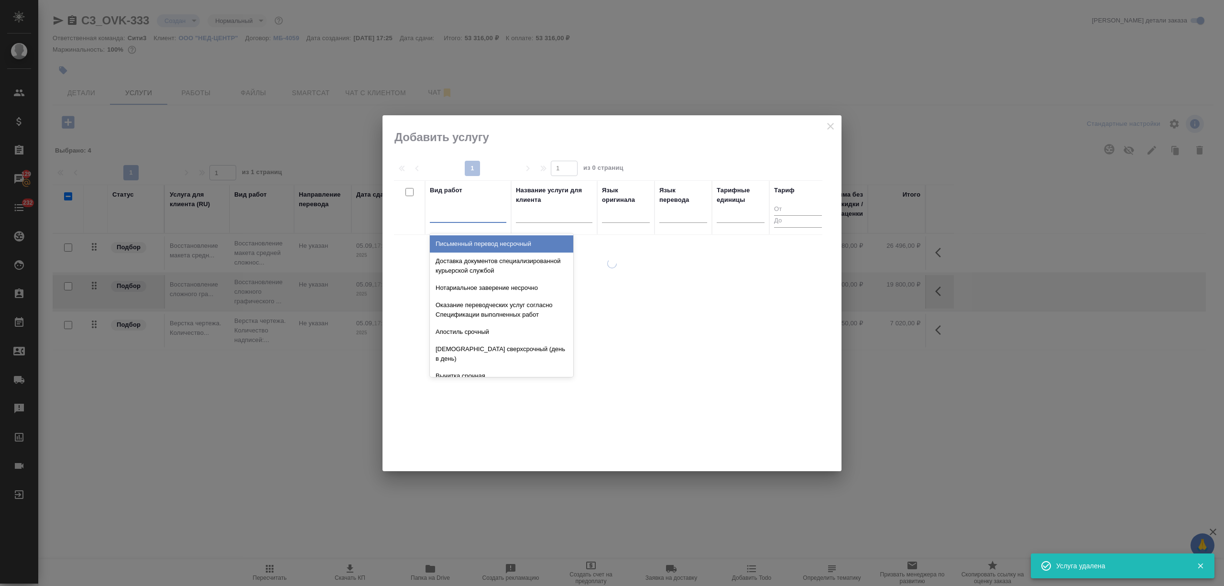
click at [463, 213] on div at bounding box center [468, 213] width 77 height 14
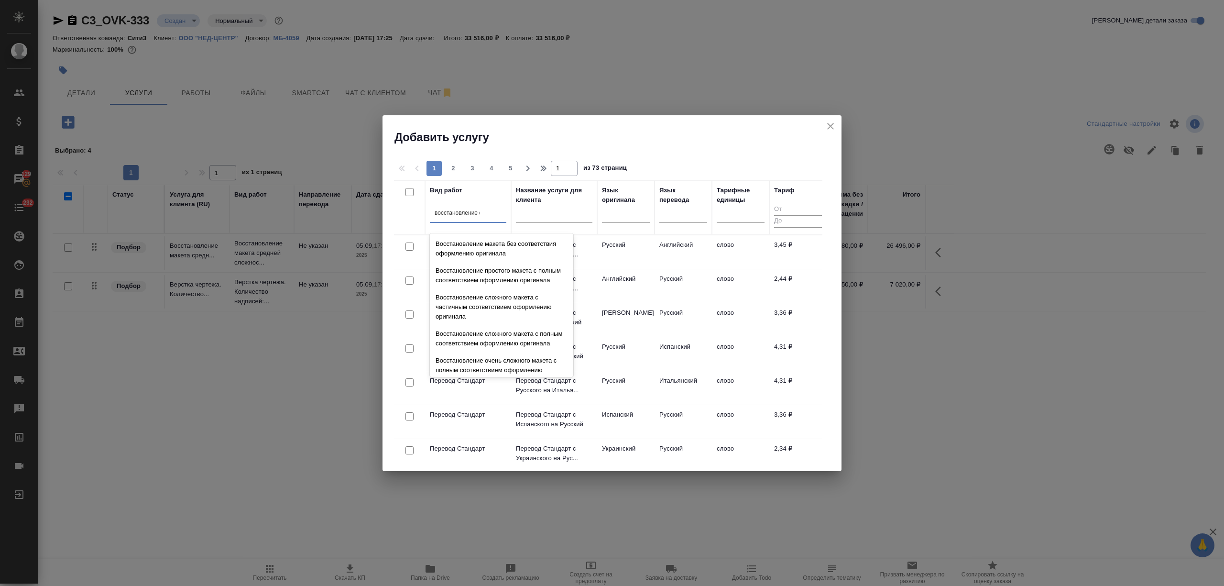
type input "восстановление сл"
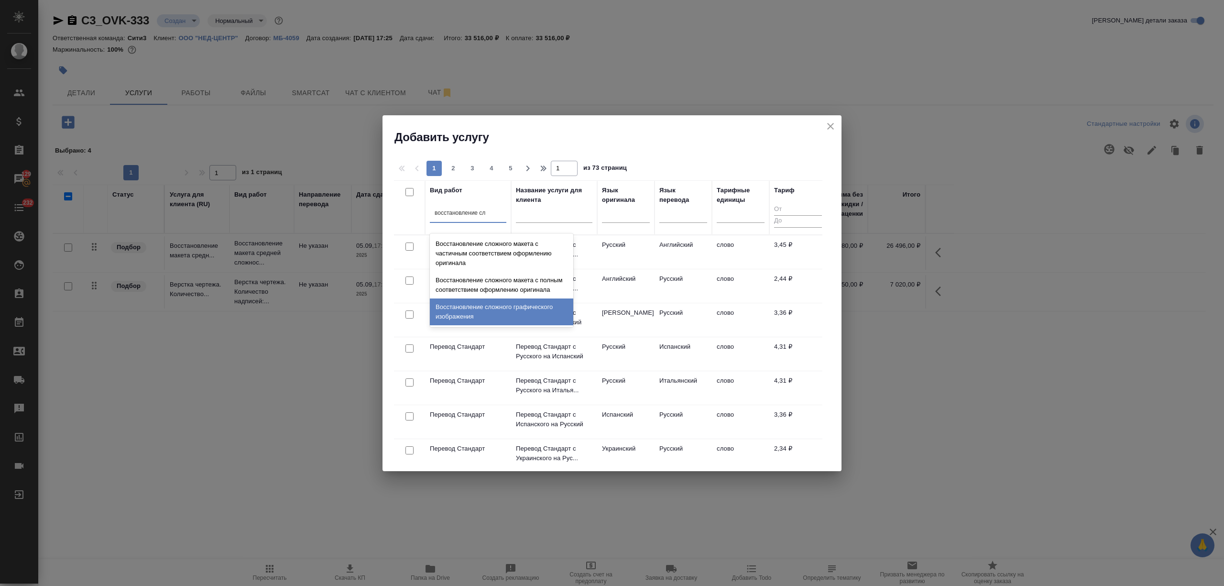
click at [492, 312] on div "Восстановление сложного графического изображения" at bounding box center [501, 311] width 143 height 27
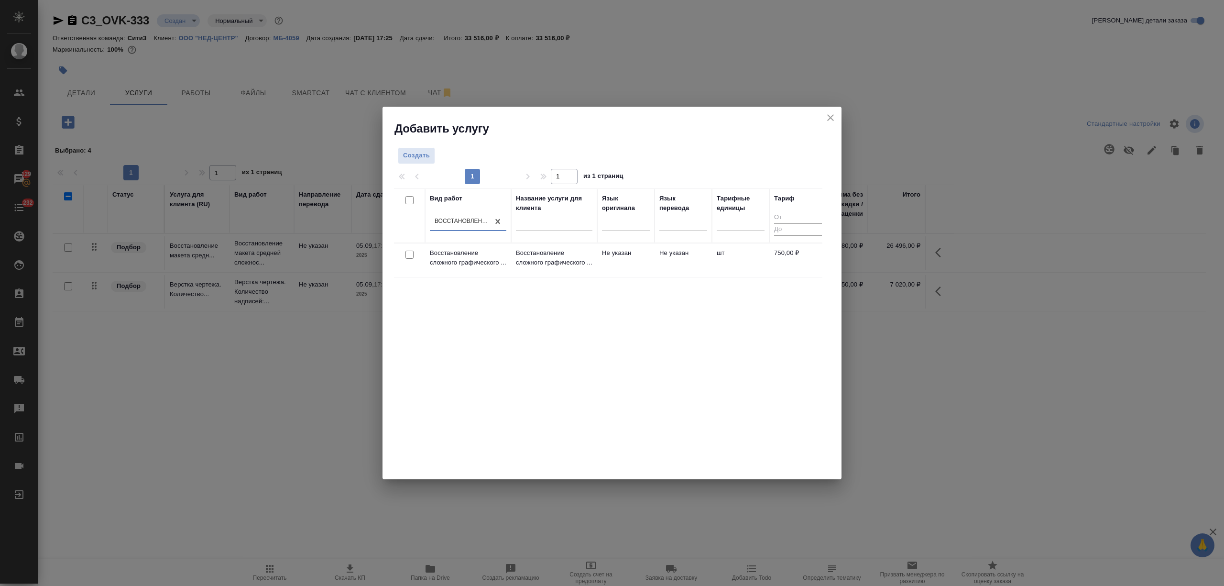
click at [578, 273] on td "Восстановление сложного графического ..." at bounding box center [554, 259] width 86 height 33
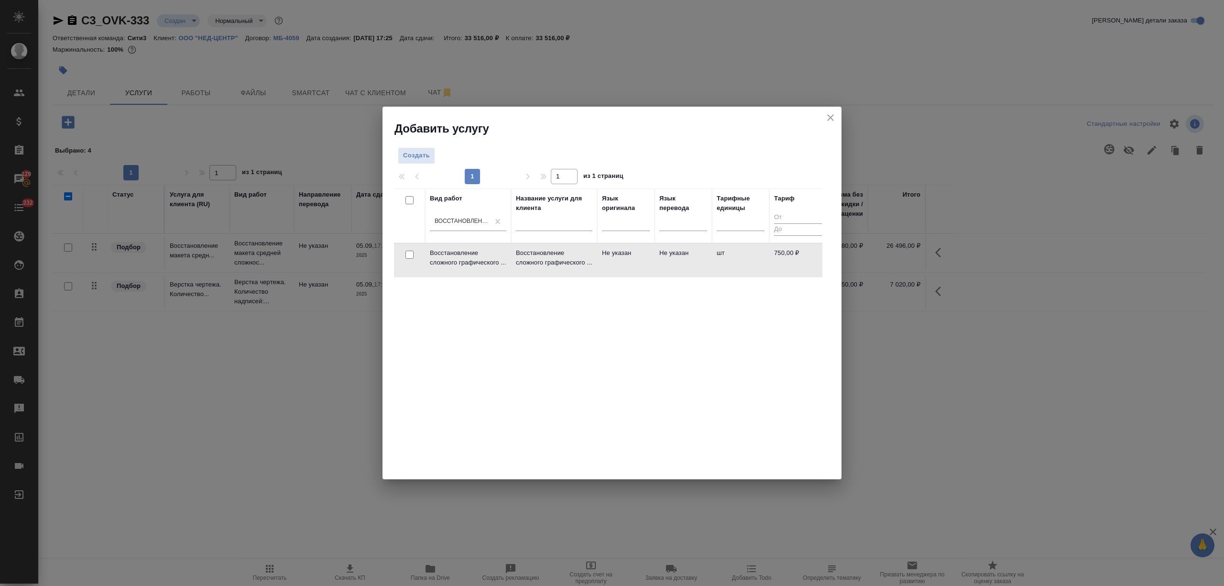
click at [578, 273] on td "Восстановление сложного графического ..." at bounding box center [554, 259] width 86 height 33
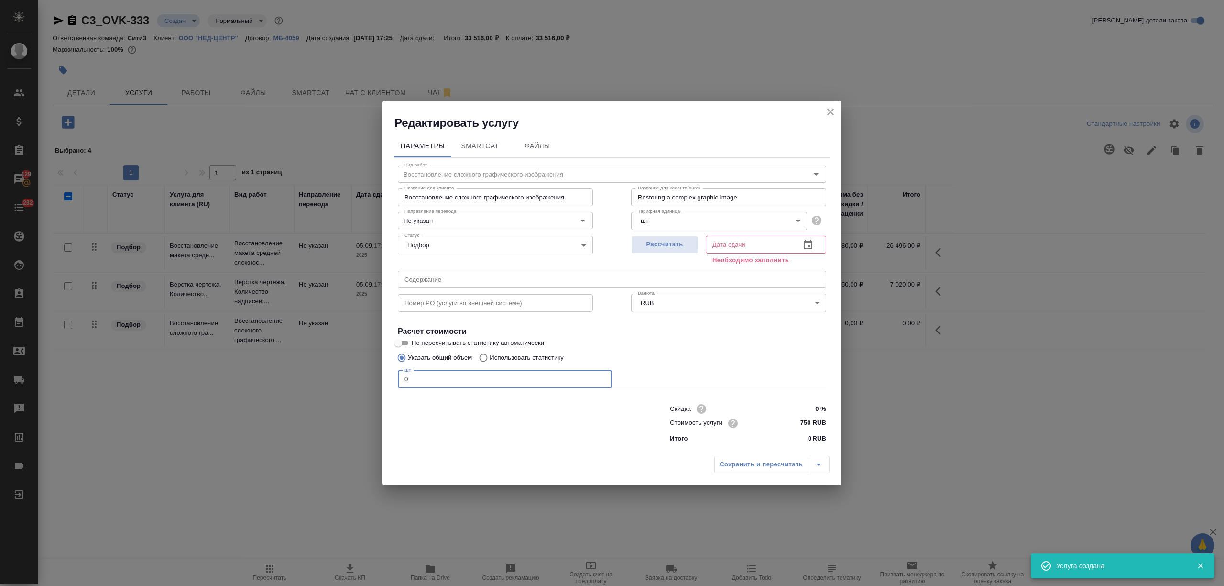
drag, startPoint x: 419, startPoint y: 380, endPoint x: 457, endPoint y: 375, distance: 38.6
click at [346, 379] on div "Редактировать услугу Параметры SmartCat Файлы Вид работ Восстановление сложного…" at bounding box center [612, 293] width 1224 height 586
type input "22"
click at [810, 245] on icon "button" at bounding box center [808, 245] width 9 height 10
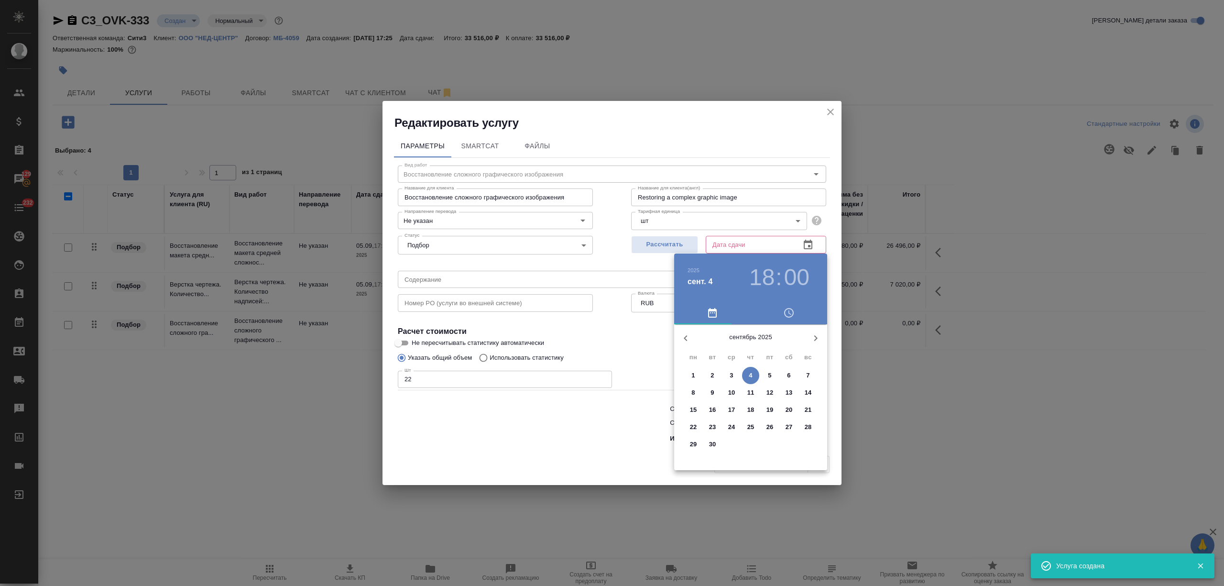
click at [773, 377] on span "5" at bounding box center [769, 376] width 17 height 10
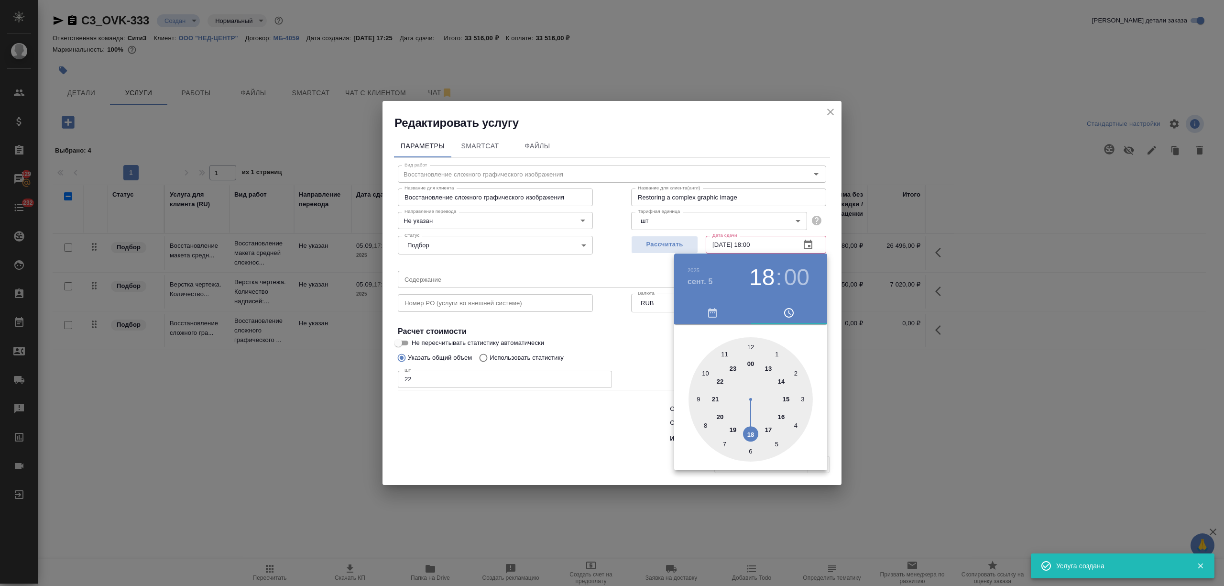
type input "05.09.2025 18:00"
click at [515, 433] on div at bounding box center [612, 293] width 1224 height 586
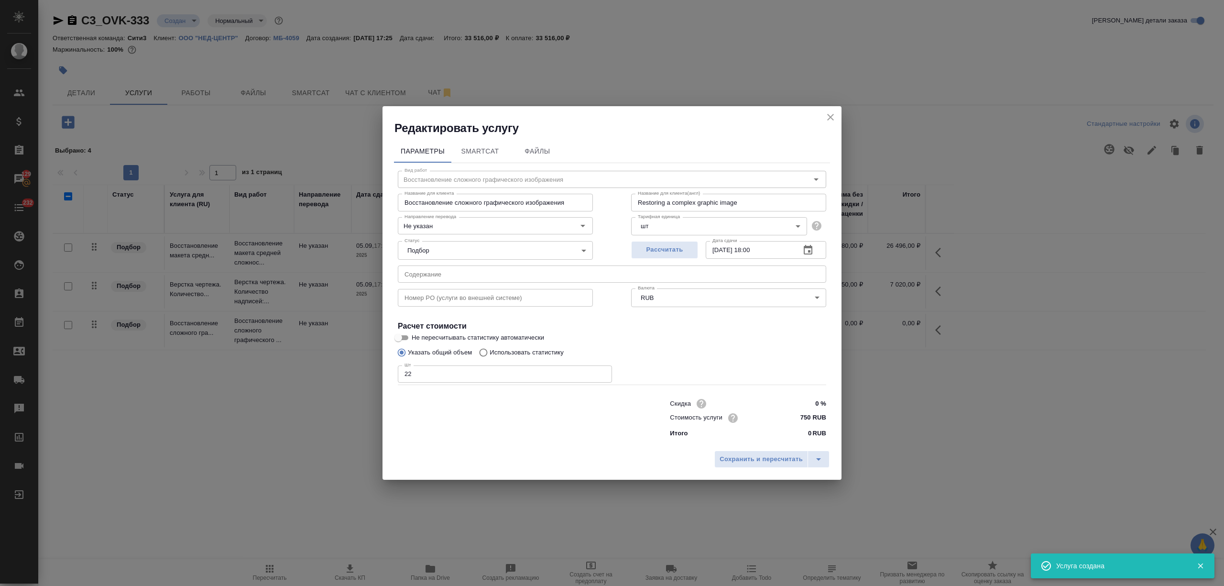
click at [762, 448] on div "Сохранить и пересчитать" at bounding box center [612, 463] width 459 height 34
click at [757, 454] on span "Сохранить и пересчитать" at bounding box center [761, 459] width 83 height 11
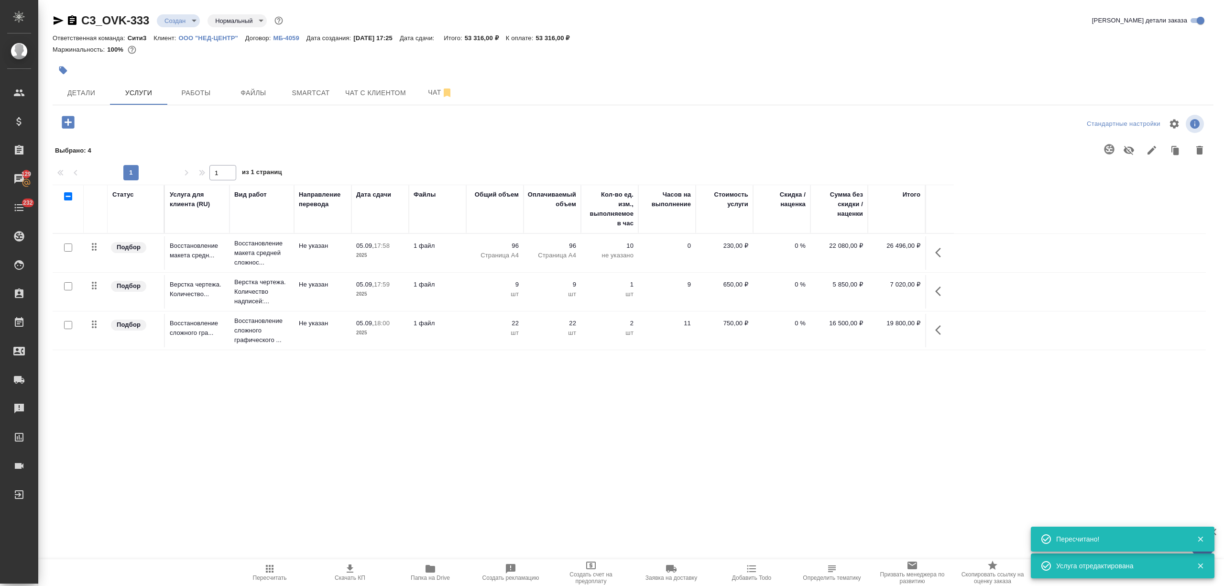
click at [69, 124] on icon "button" at bounding box center [68, 122] width 12 height 12
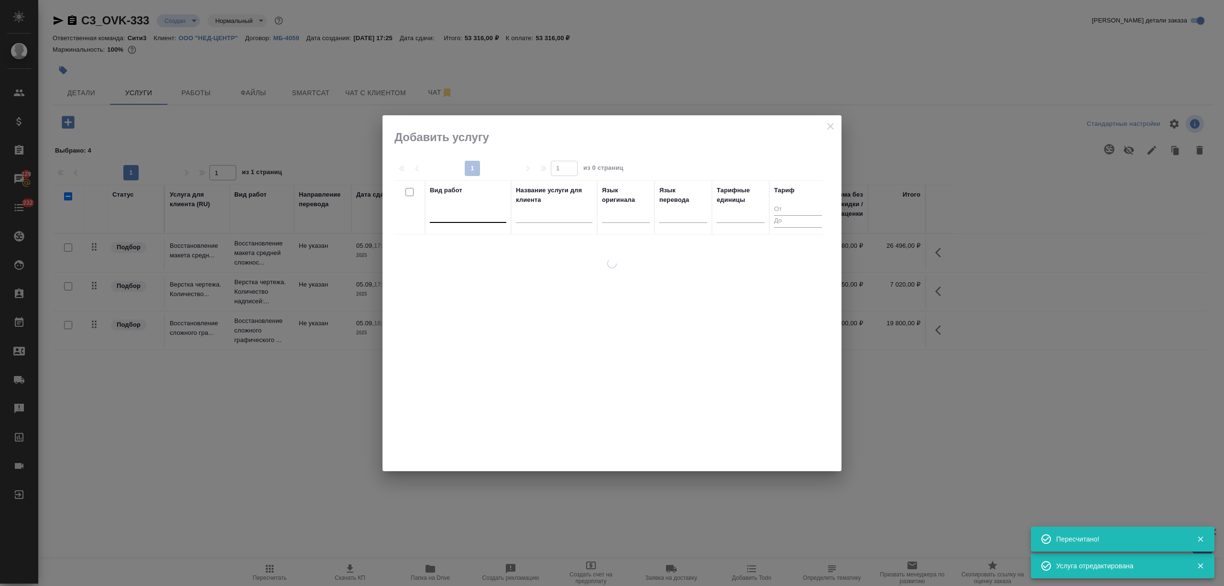
click at [460, 213] on div at bounding box center [468, 213] width 77 height 14
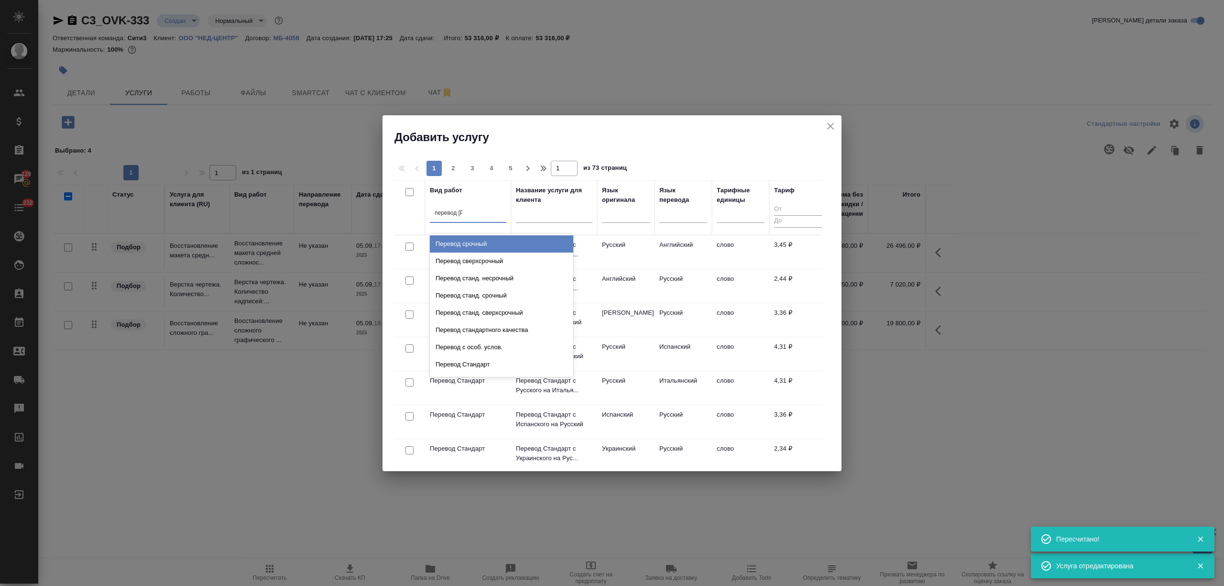
type input "перевод ст"
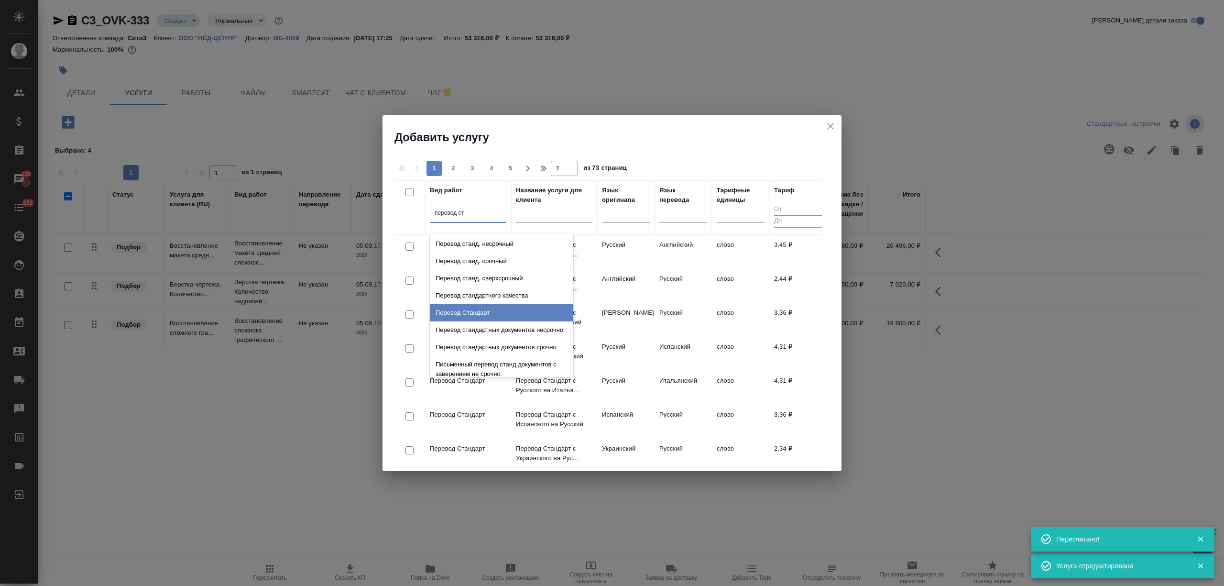
click at [477, 308] on div "Перевод Стандарт" at bounding box center [501, 312] width 143 height 17
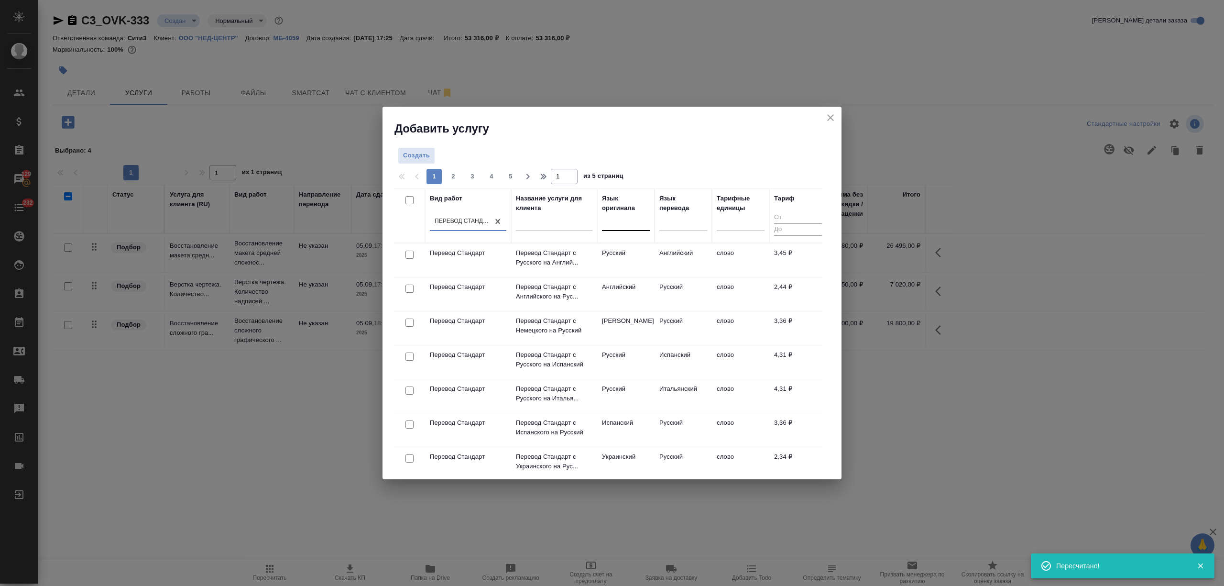
click at [630, 225] on div at bounding box center [626, 221] width 48 height 14
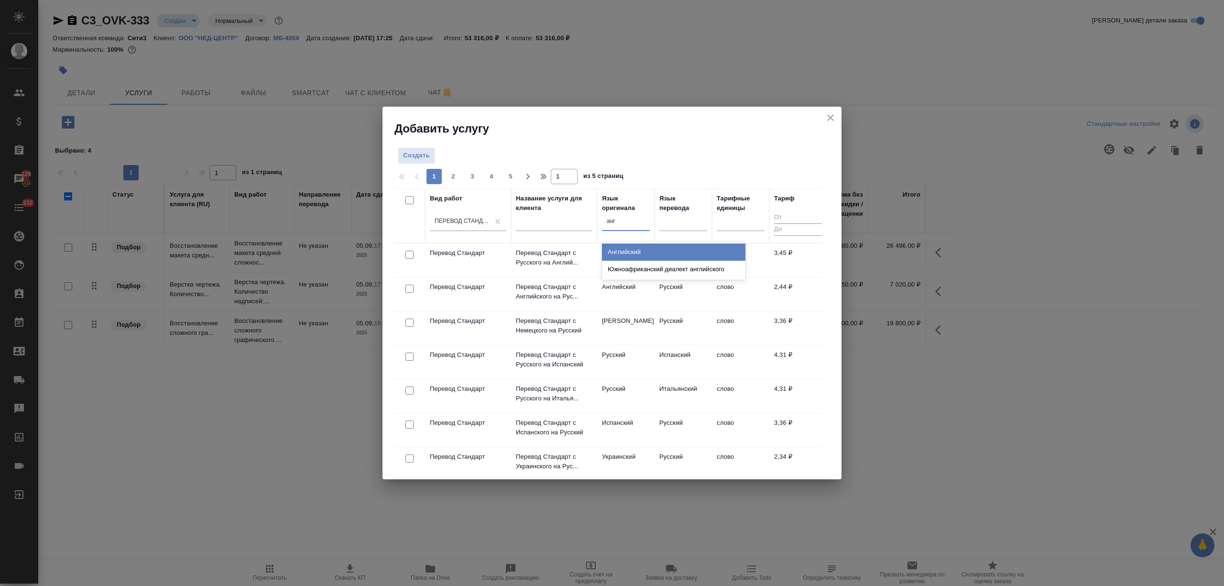
type input "англ"
click at [649, 247] on div "Английский" at bounding box center [673, 251] width 143 height 17
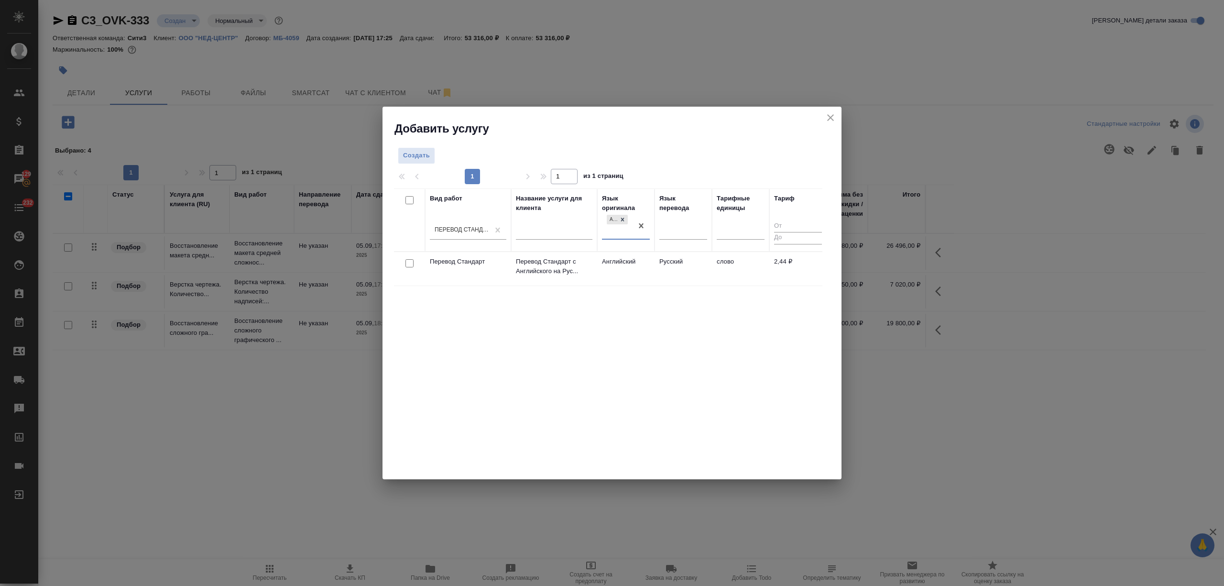
click at [658, 261] on td "Русский" at bounding box center [683, 268] width 57 height 33
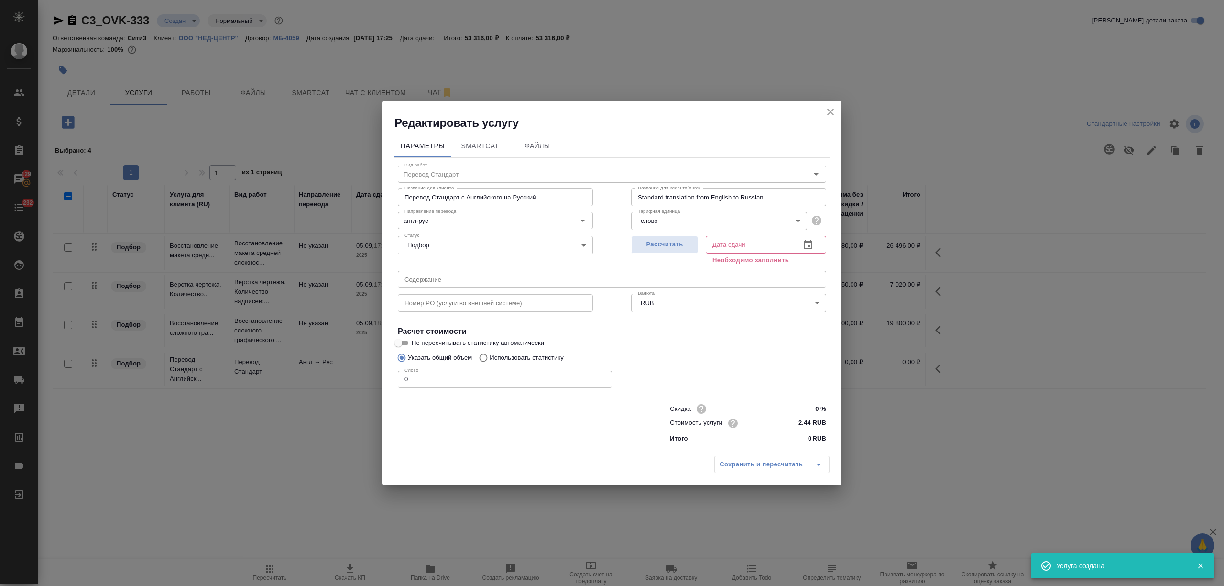
click at [832, 105] on button "close" at bounding box center [830, 112] width 14 height 14
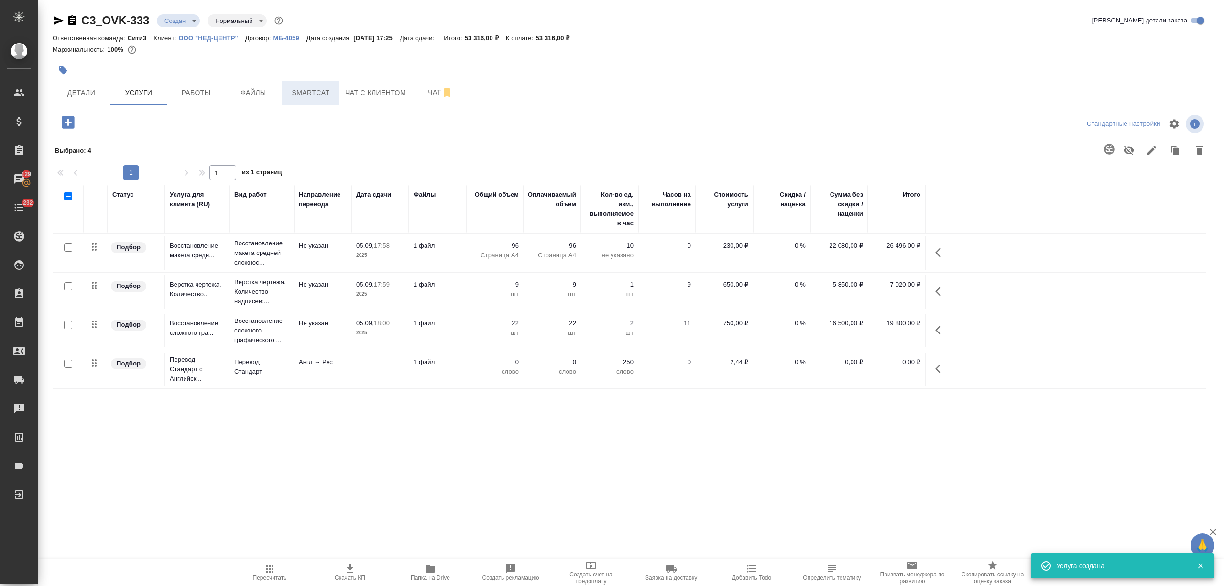
click at [297, 98] on span "Smartcat" at bounding box center [311, 93] width 46 height 12
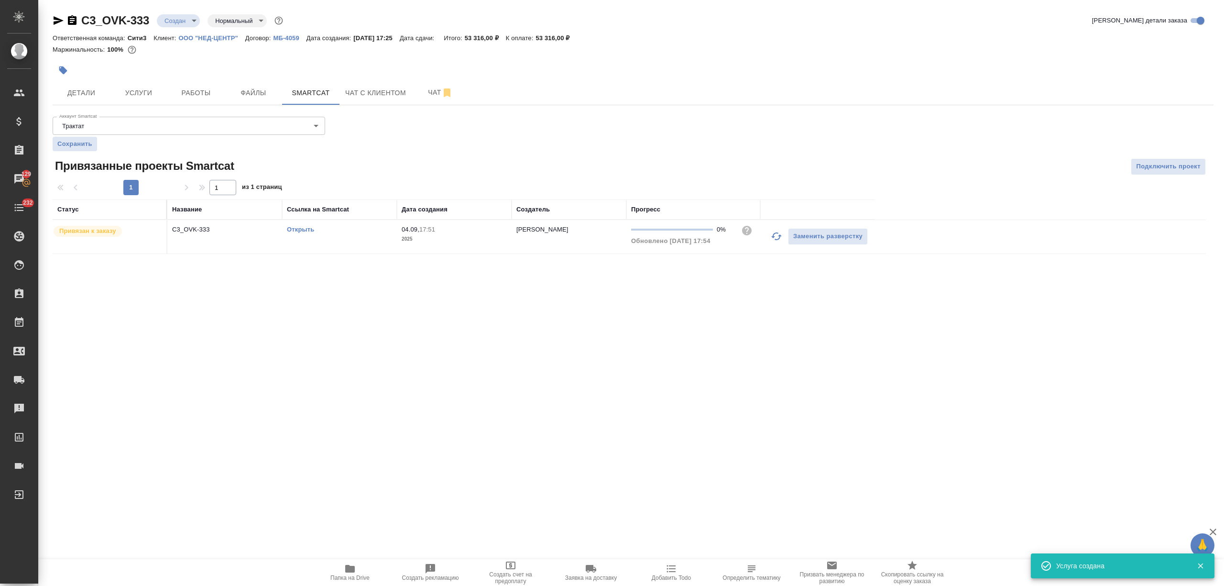
click at [296, 228] on link "Открыть" at bounding box center [300, 229] width 27 height 7
click at [133, 88] on span "Услуги" at bounding box center [139, 93] width 46 height 12
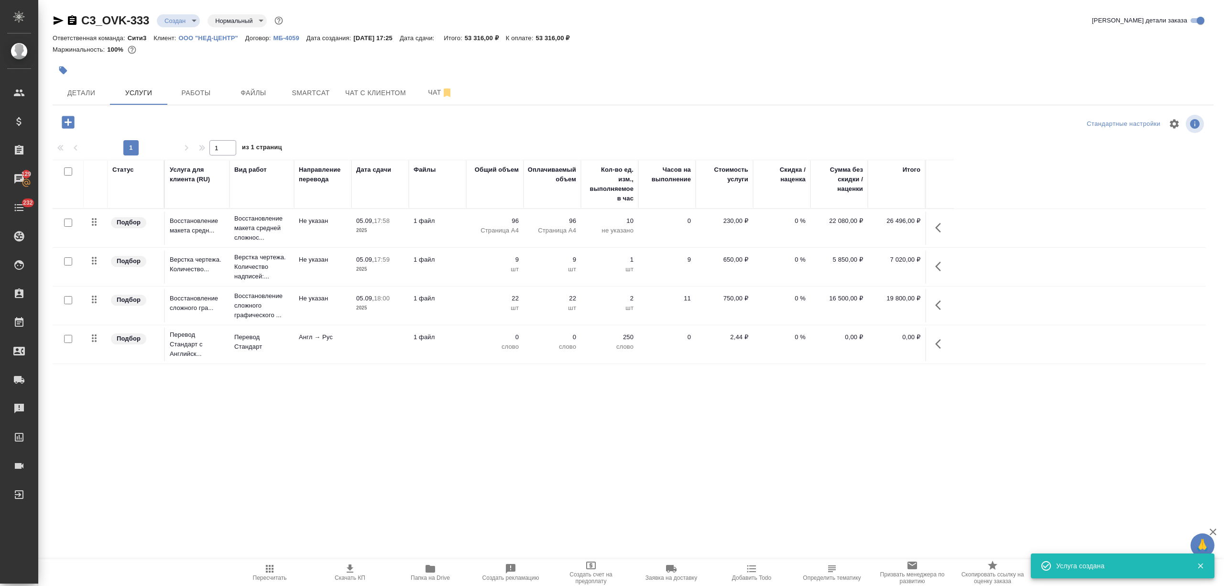
click at [361, 334] on td at bounding box center [379, 344] width 57 height 33
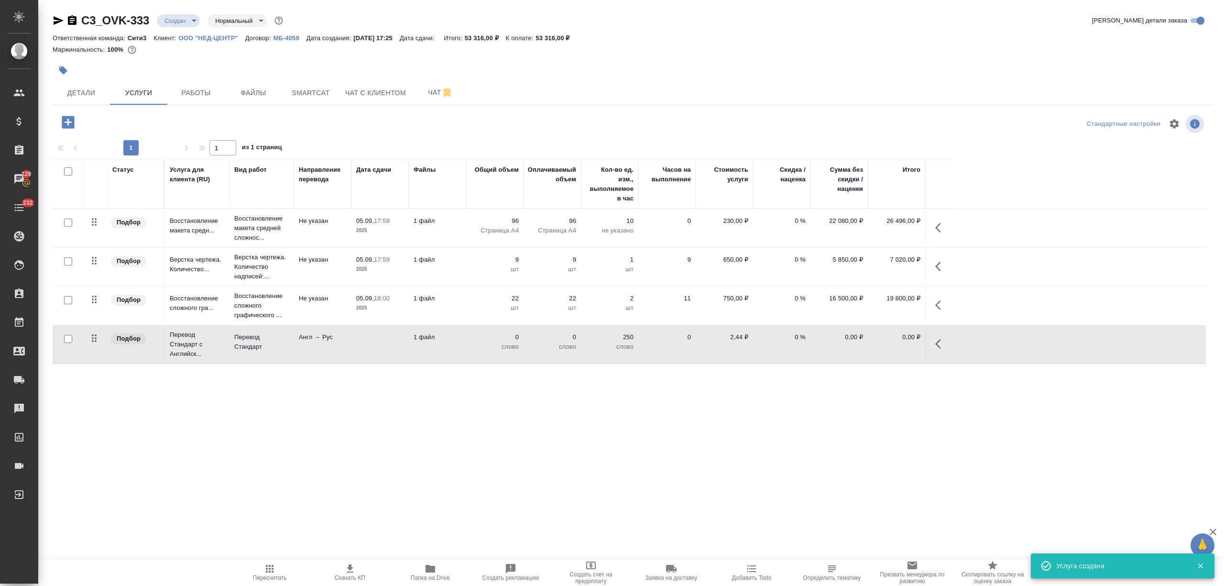
click at [361, 334] on td at bounding box center [379, 344] width 57 height 33
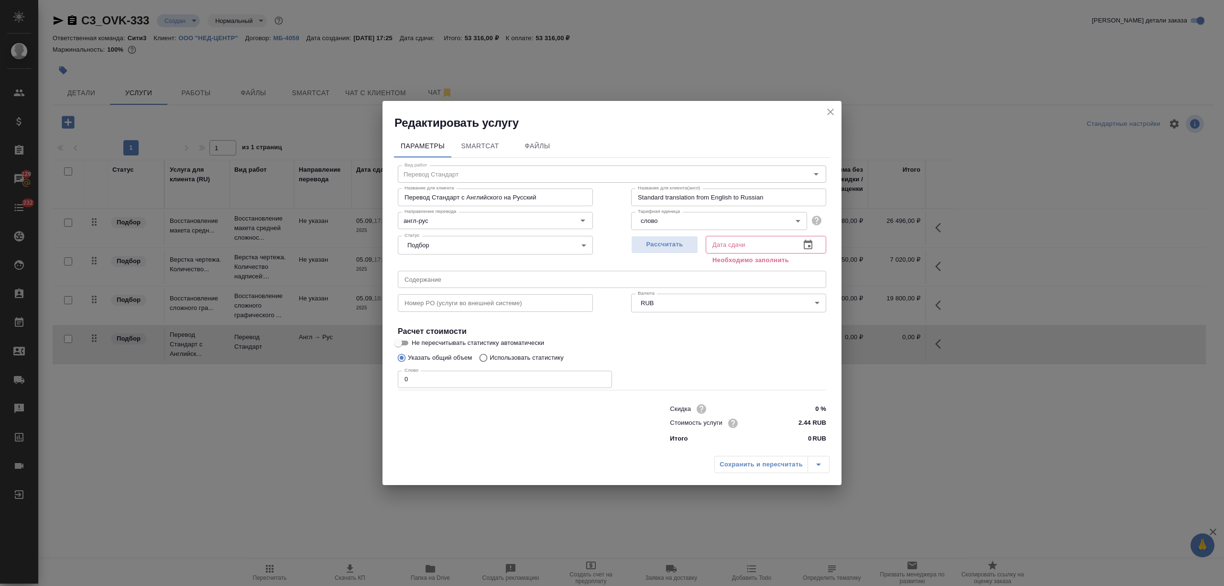
click at [515, 363] on label "Использовать статистику" at bounding box center [518, 358] width 89 height 18
click at [490, 363] on input "Использовать статистику" at bounding box center [481, 358] width 15 height 18
radio input "true"
radio input "false"
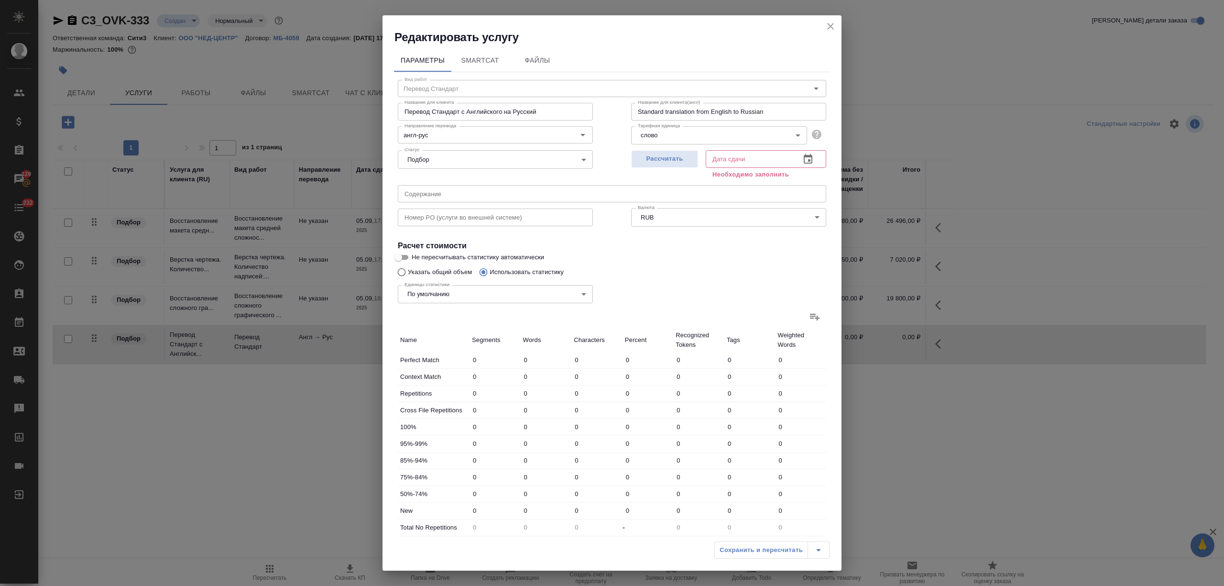
click at [809, 317] on icon at bounding box center [814, 316] width 11 height 11
click at [0, 0] on input "file" at bounding box center [0, 0] width 0 height 0
click at [810, 161] on div "Дата сдачи" at bounding box center [766, 158] width 120 height 17
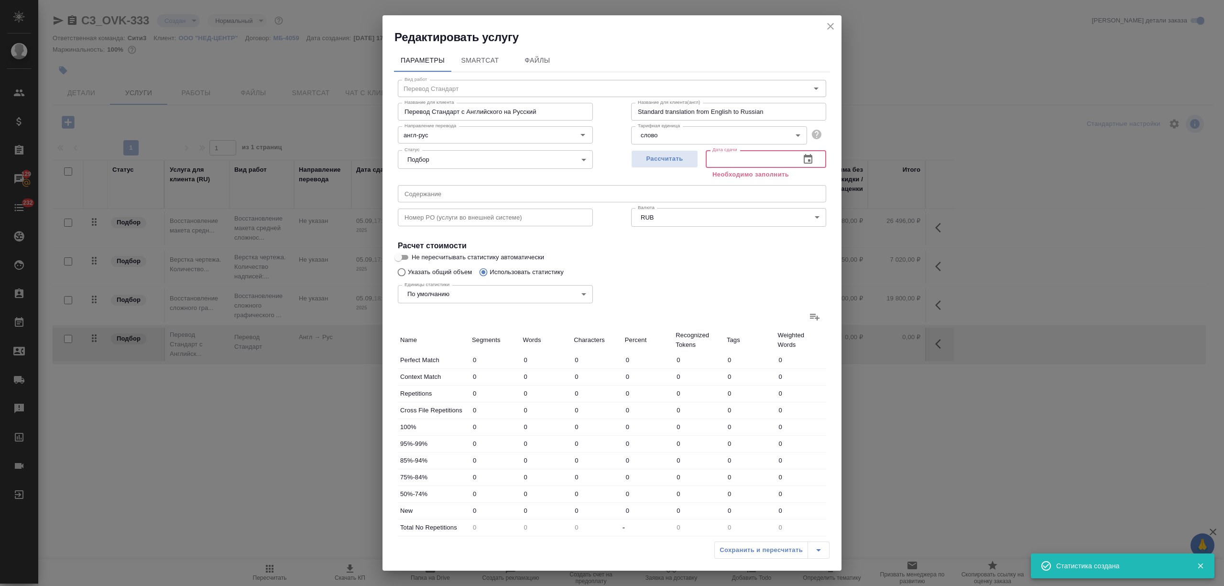
type input "1447"
type input "14505"
type input "87629"
type input "223"
type input "434"
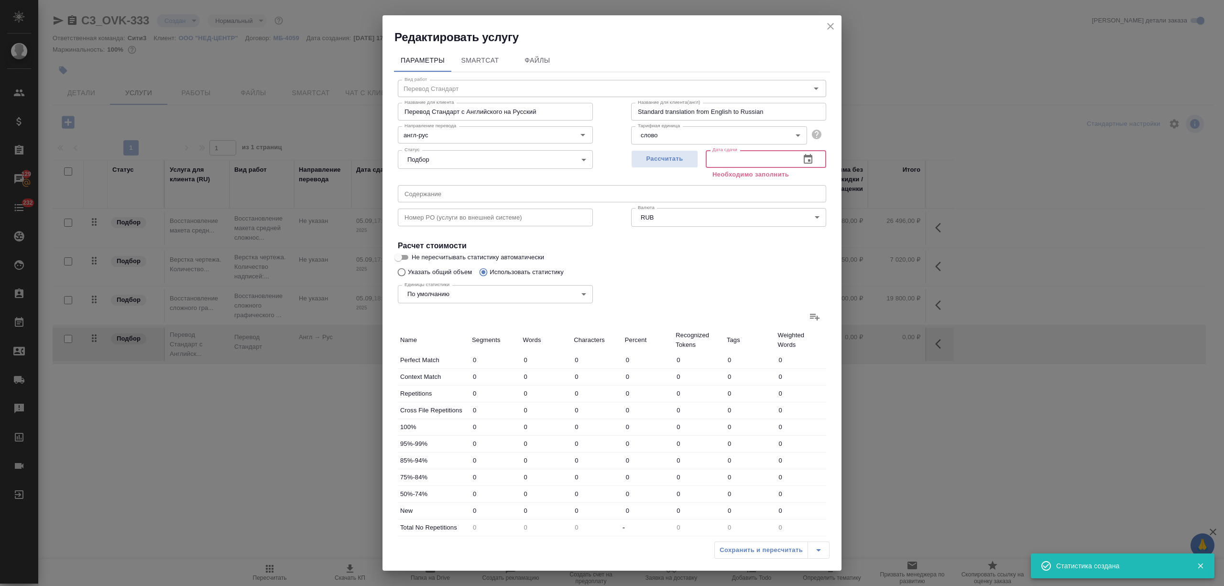
type input "2210"
type input "665"
type input "2769"
type input "16438"
type input "239"
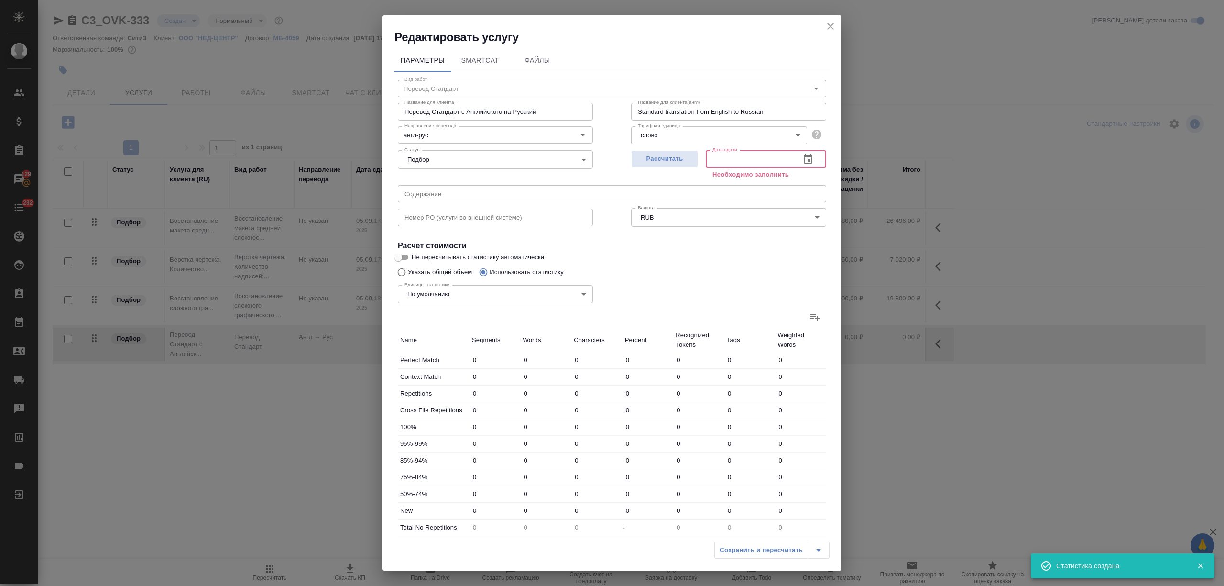
type input "4339"
type input "25776"
type input "161"
type input "1171"
type input "7652"
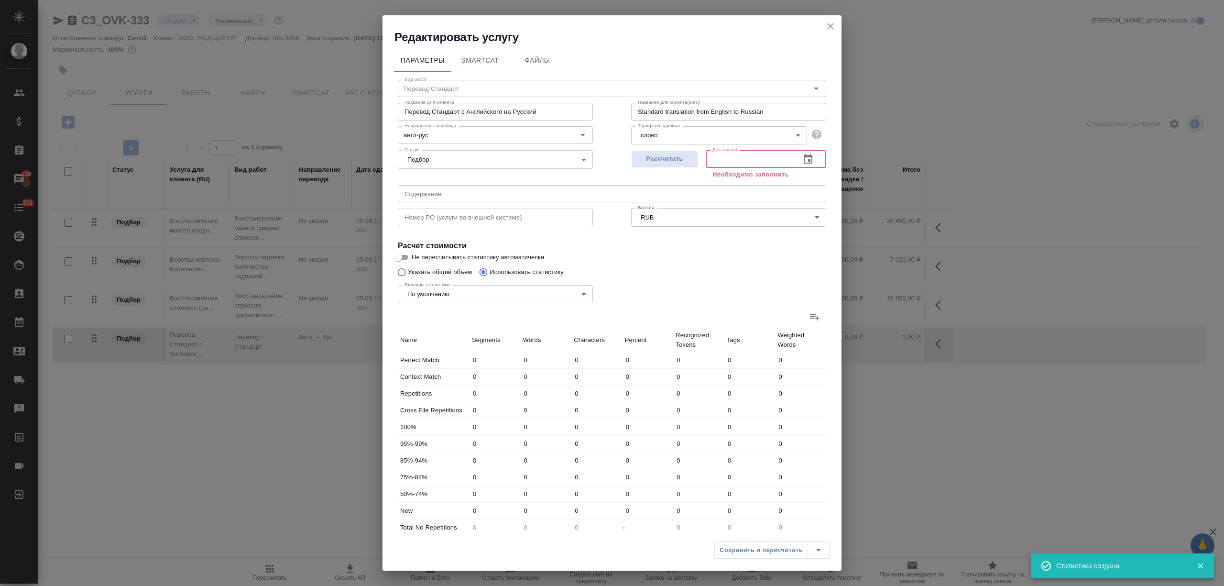
type input "112"
type input "400"
type input "2625"
type input "314"
type input "1480"
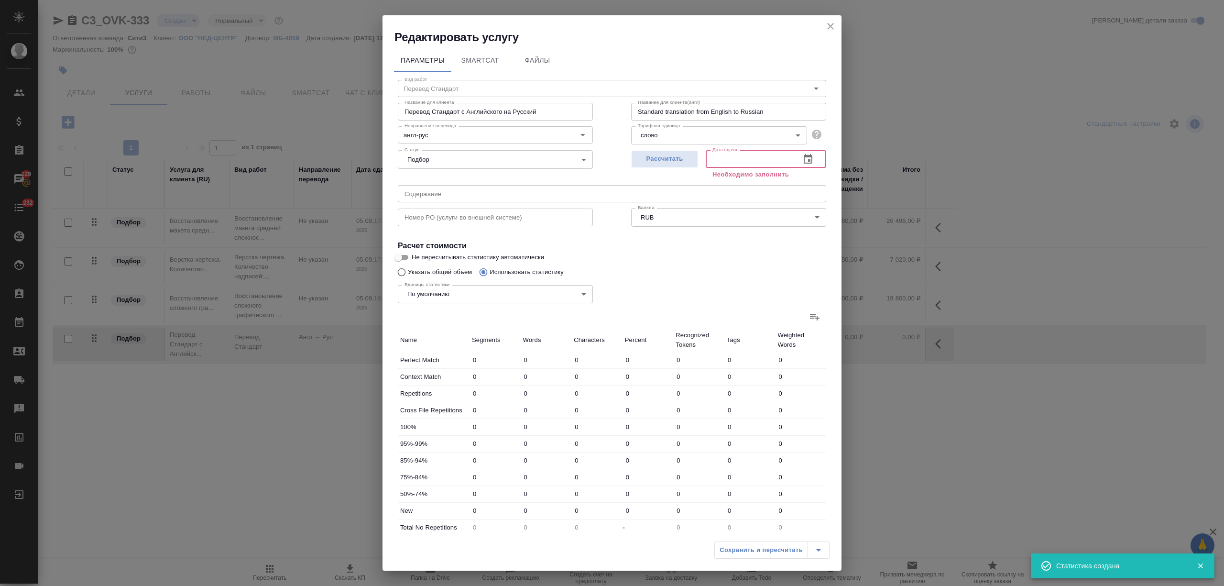
type input "8327"
type input "2938"
type input "24664"
type input "148447"
type input "3161"
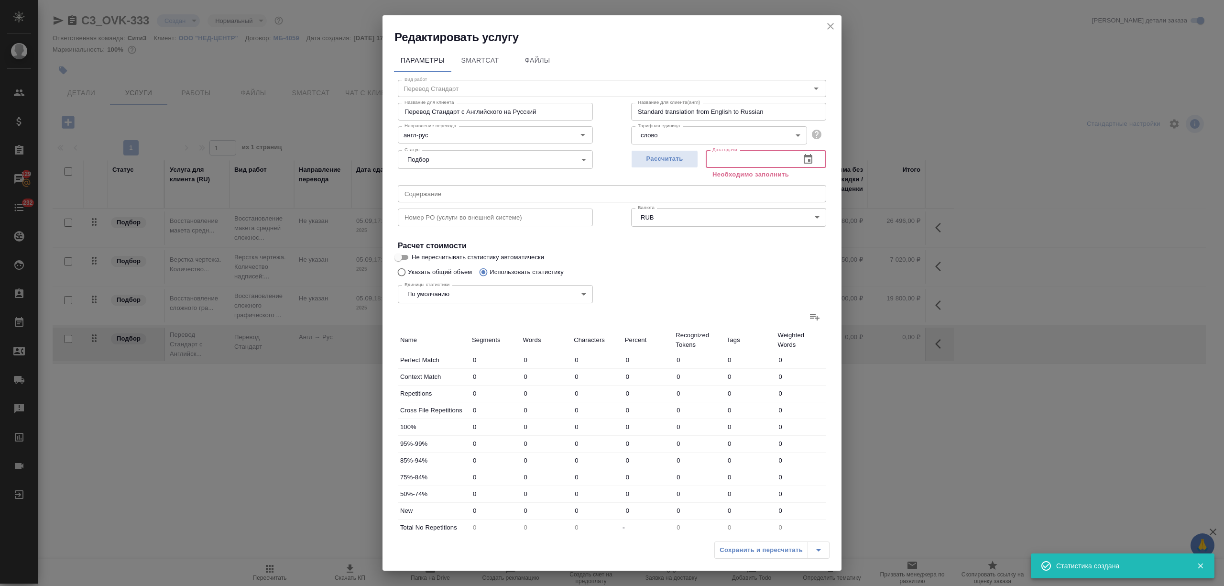
type input "25098"
type input "150657"
click at [803, 164] on icon "button" at bounding box center [807, 158] width 11 height 11
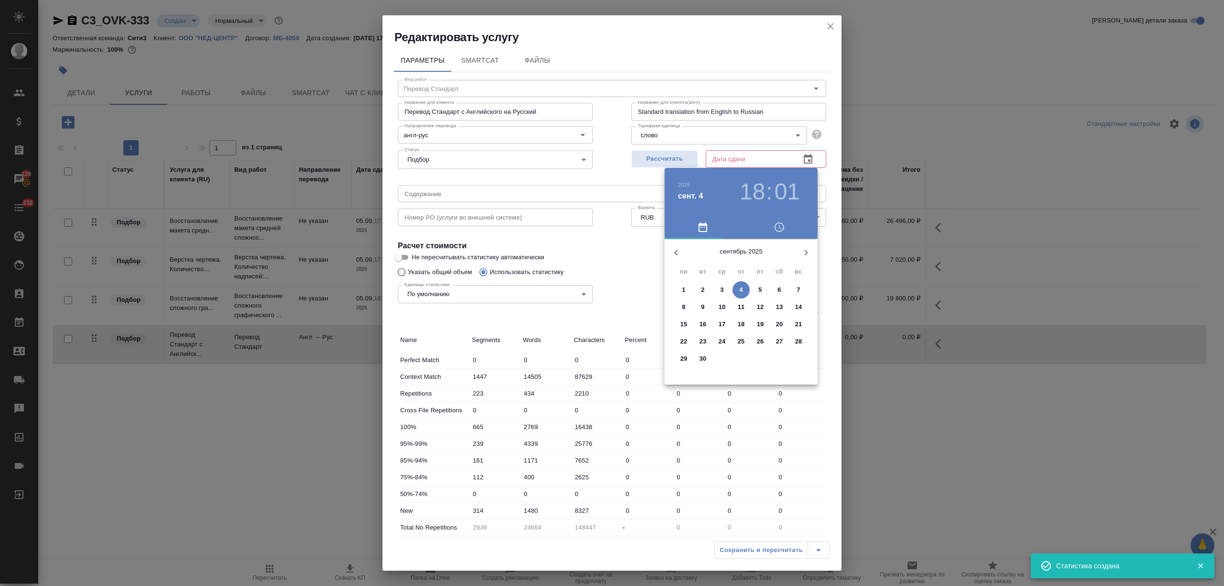
click at [779, 292] on p "6" at bounding box center [778, 290] width 3 height 10
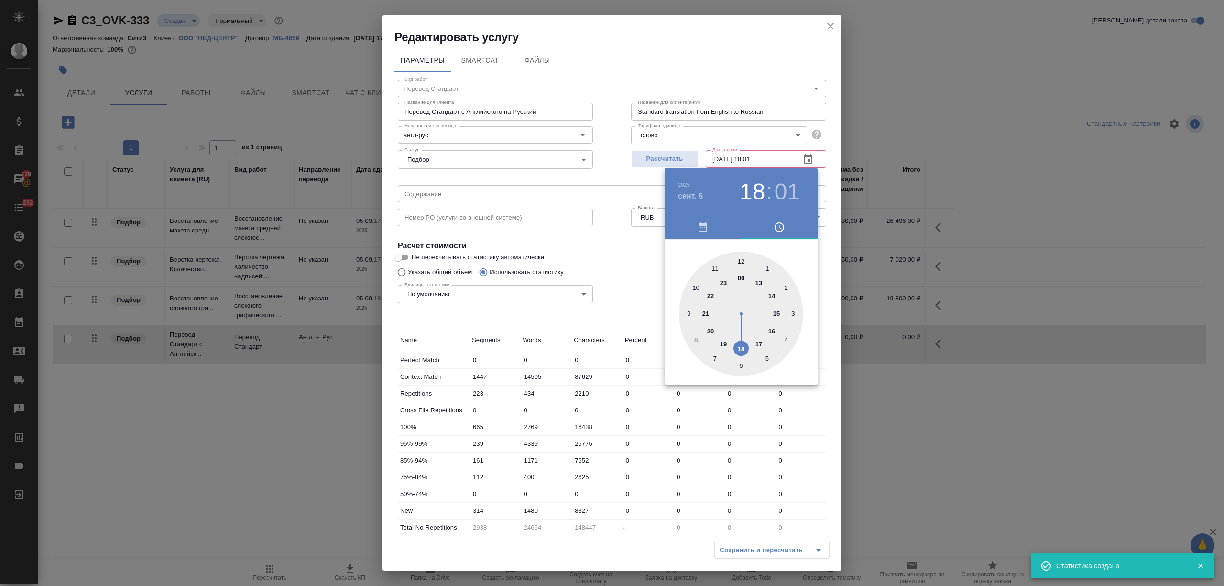
type input "06.09.2025 18:01"
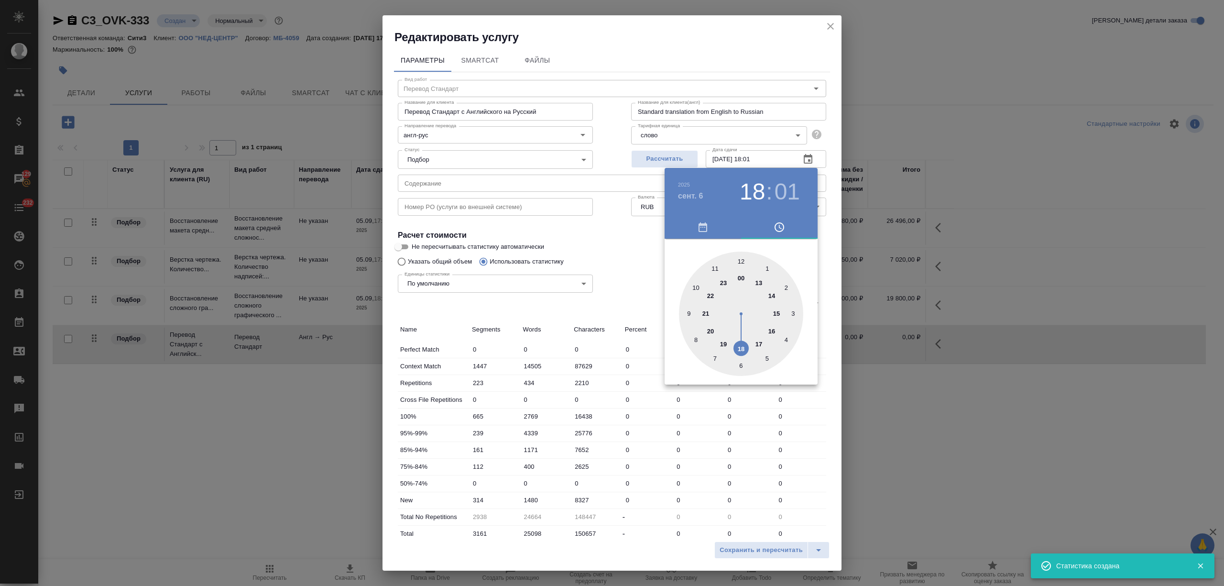
click at [702, 380] on div "00 1 2 3 4 5 6 7 8 9 10 11 12 13 14 15 16 17 18 19 20 21 22 23" at bounding box center [741, 312] width 153 height 146
click at [747, 548] on div at bounding box center [612, 293] width 1224 height 586
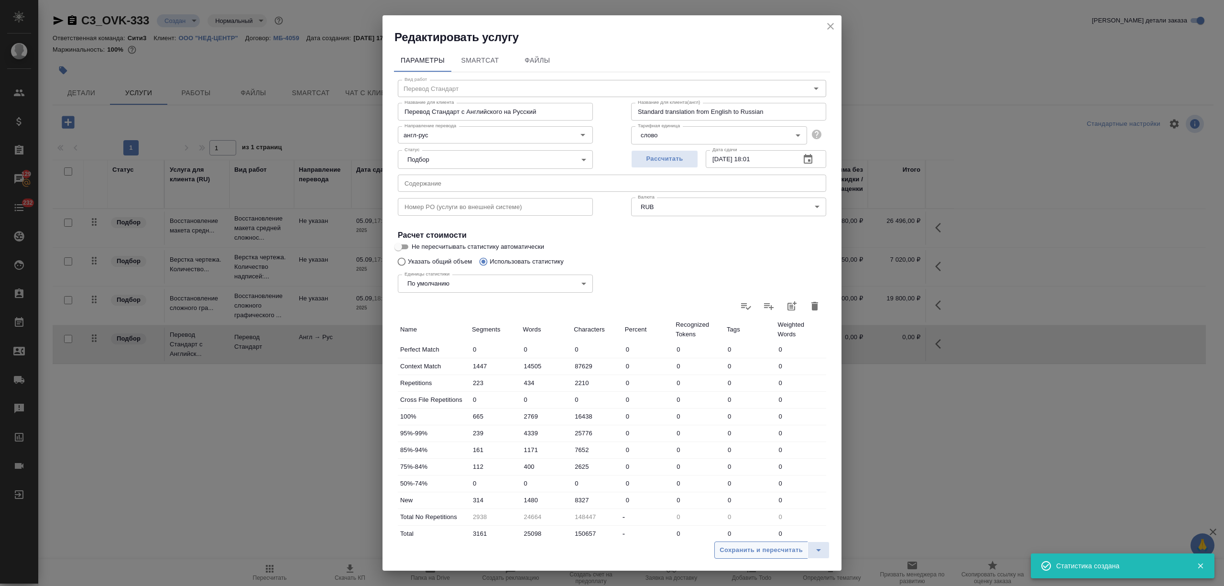
click at [748, 552] on span "Сохранить и пересчитать" at bounding box center [761, 550] width 83 height 11
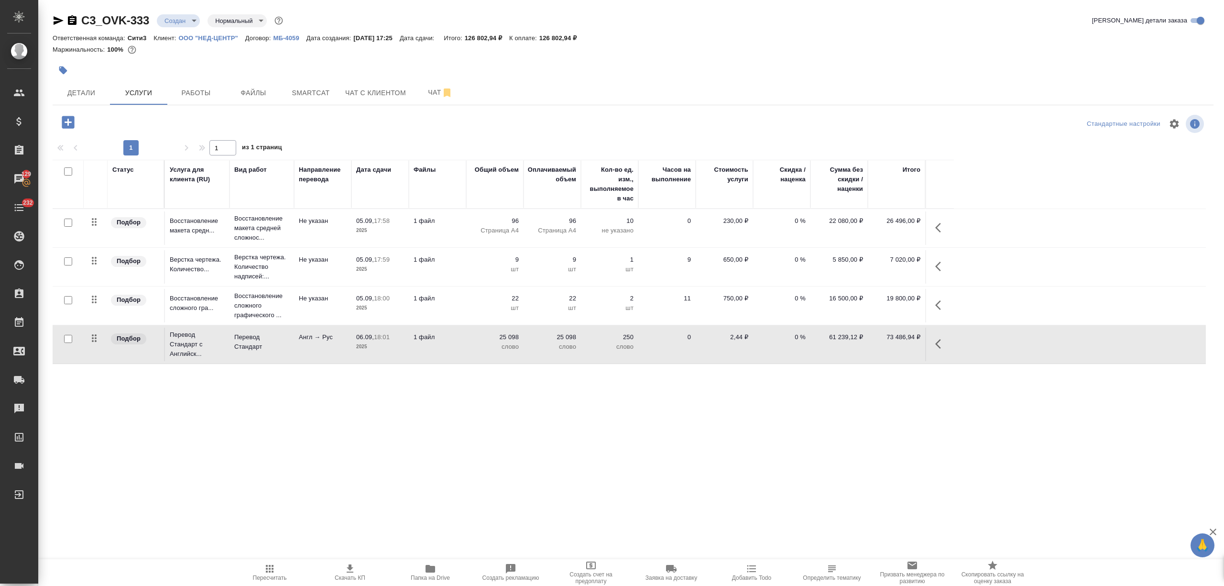
click at [290, 37] on p "МБ-4059" at bounding box center [289, 37] width 33 height 7
click at [278, 569] on span "Пересчитать" at bounding box center [269, 572] width 69 height 18
click at [355, 577] on span "Скачать КП" at bounding box center [350, 577] width 31 height 7
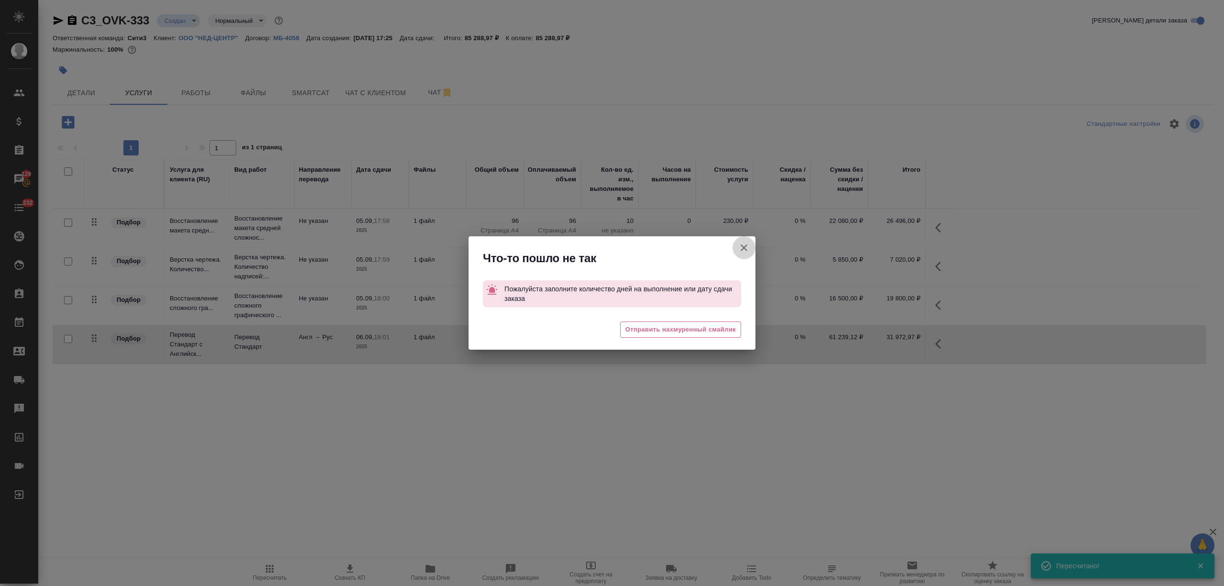
click at [743, 247] on icon "button" at bounding box center [744, 247] width 7 height 7
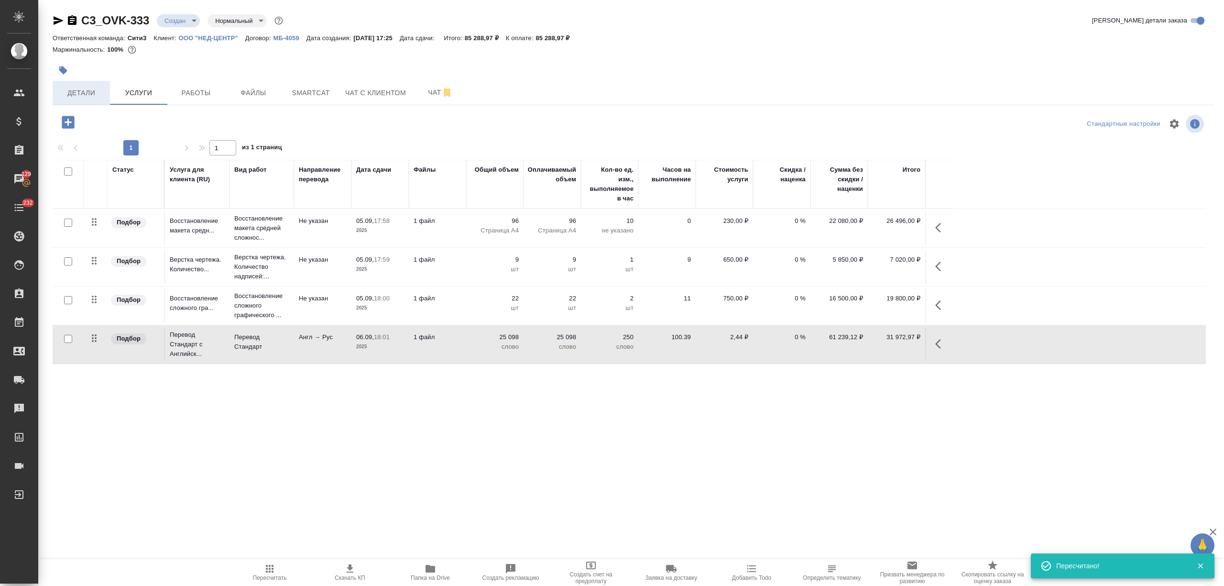
click at [92, 94] on span "Детали" at bounding box center [81, 93] width 46 height 12
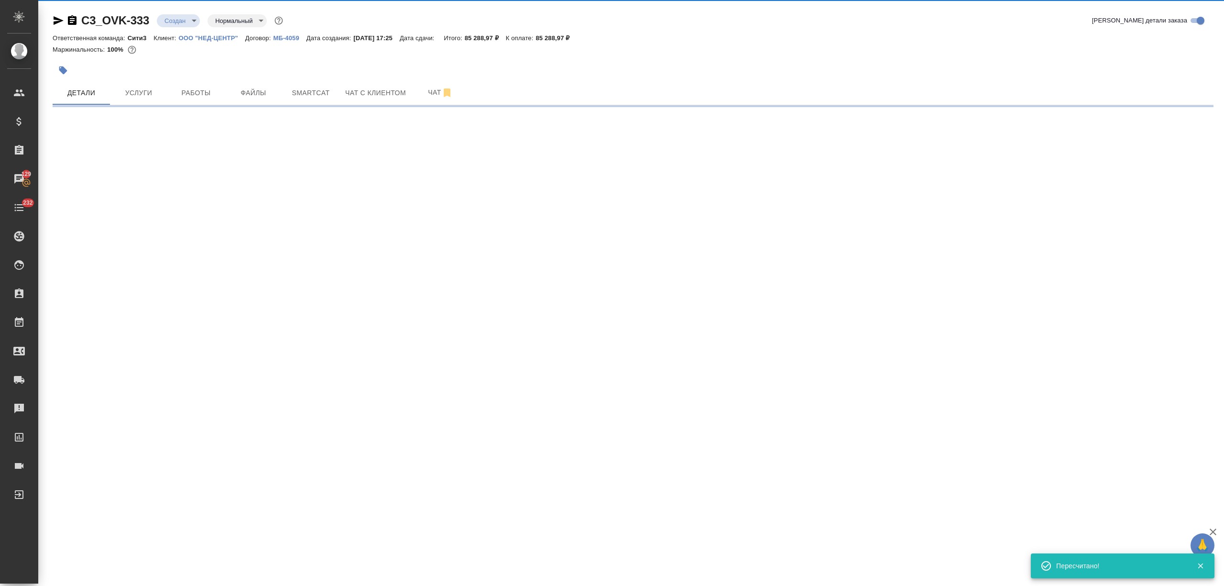
select select "RU"
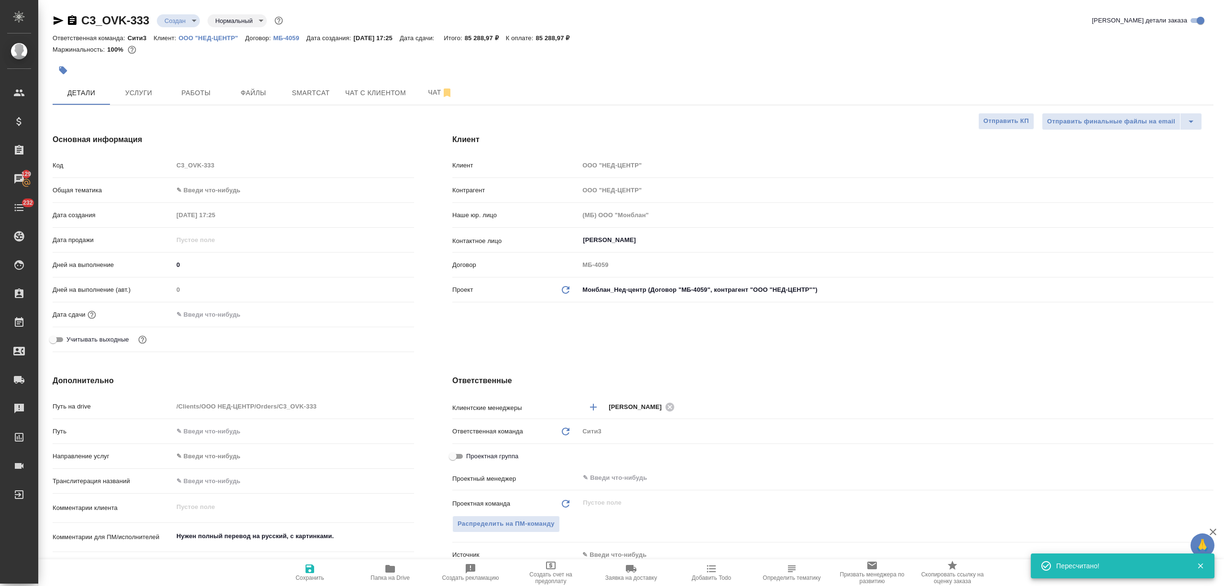
type textarea "x"
click at [213, 309] on input "text" at bounding box center [215, 314] width 84 height 14
click at [384, 312] on icon "button" at bounding box center [386, 313] width 11 height 11
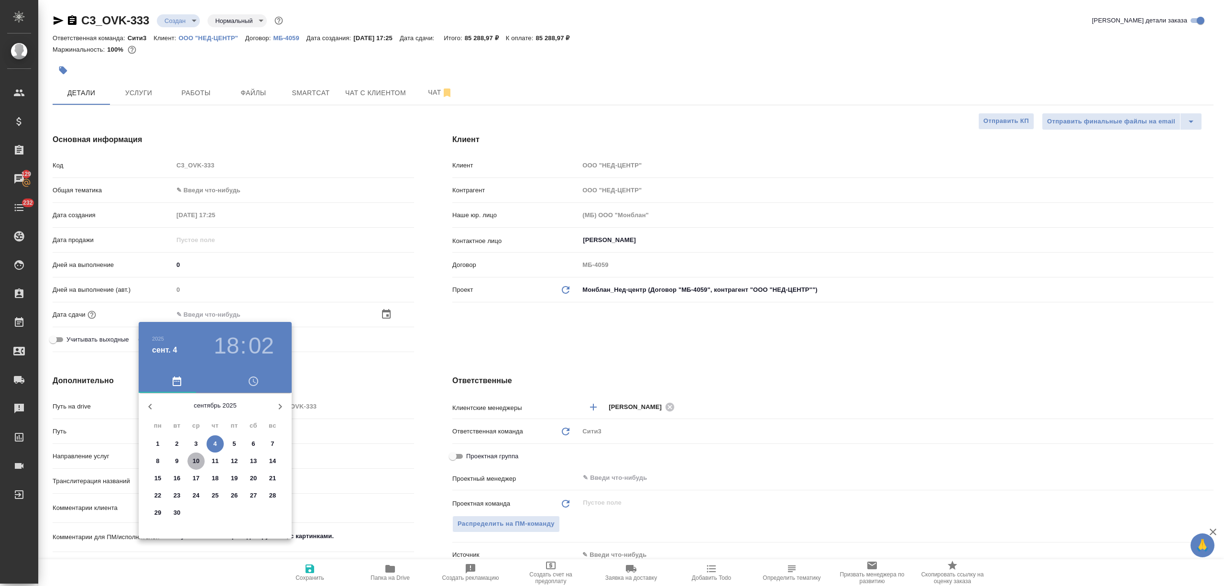
click at [197, 461] on p "10" at bounding box center [196, 461] width 7 height 10
type input "10.09.2025 18:02"
type textarea "x"
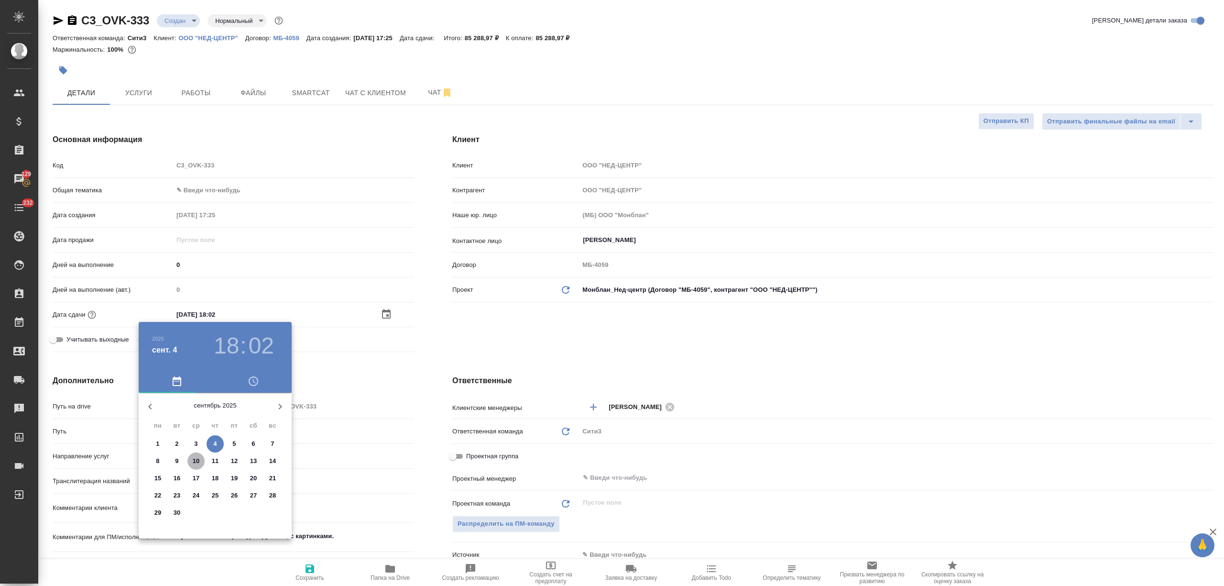
click at [378, 473] on div at bounding box center [612, 293] width 1224 height 586
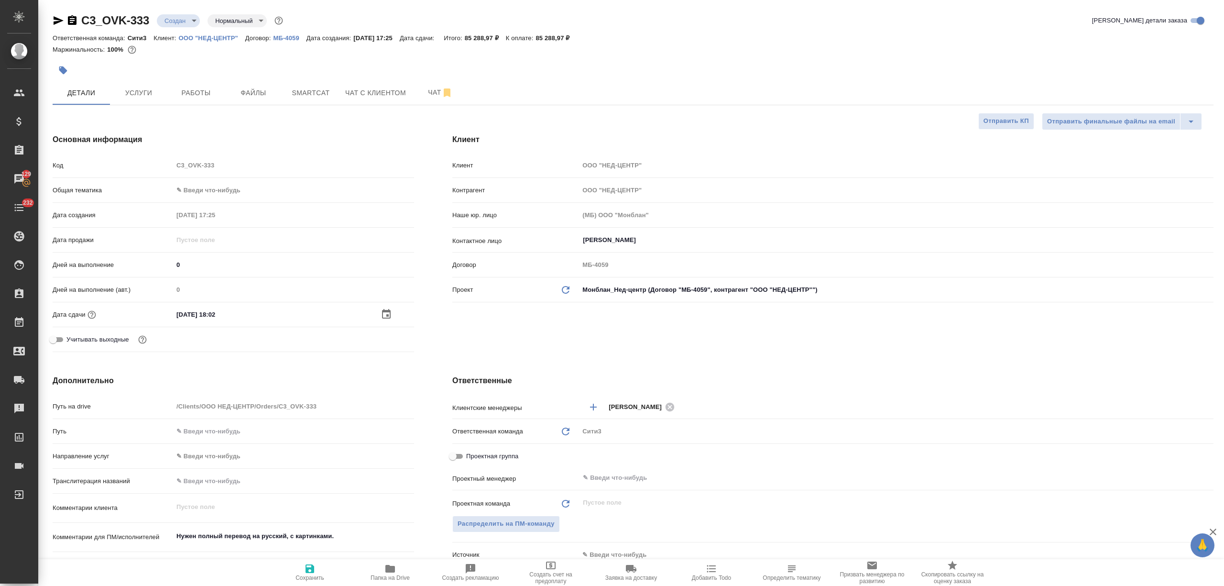
click at [324, 574] on span "Сохранить" at bounding box center [309, 572] width 69 height 18
type textarea "x"
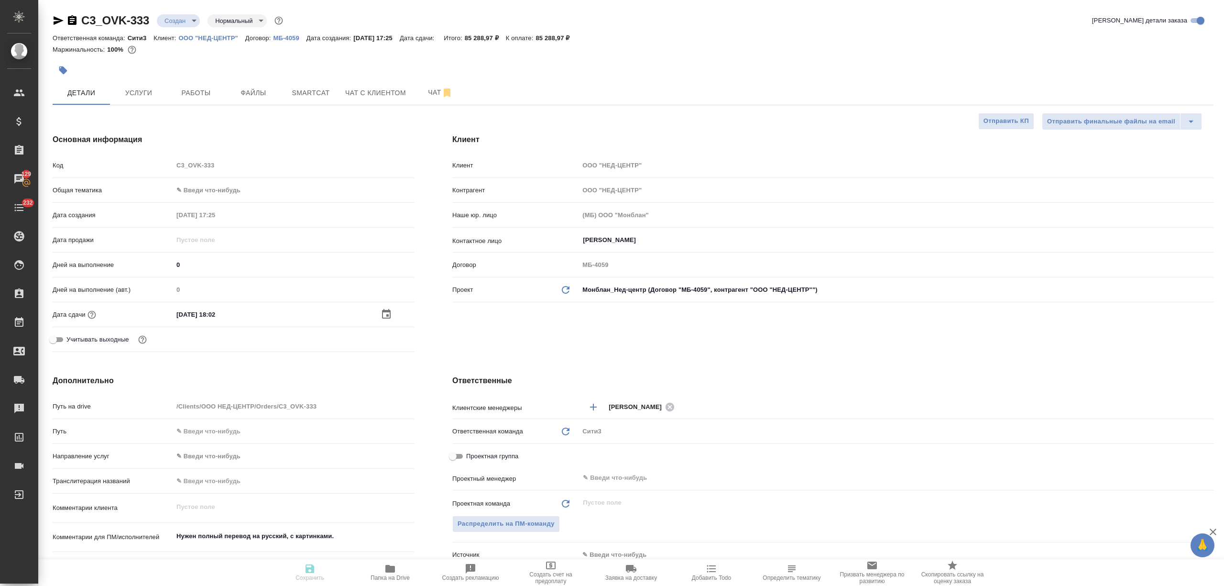
type textarea "x"
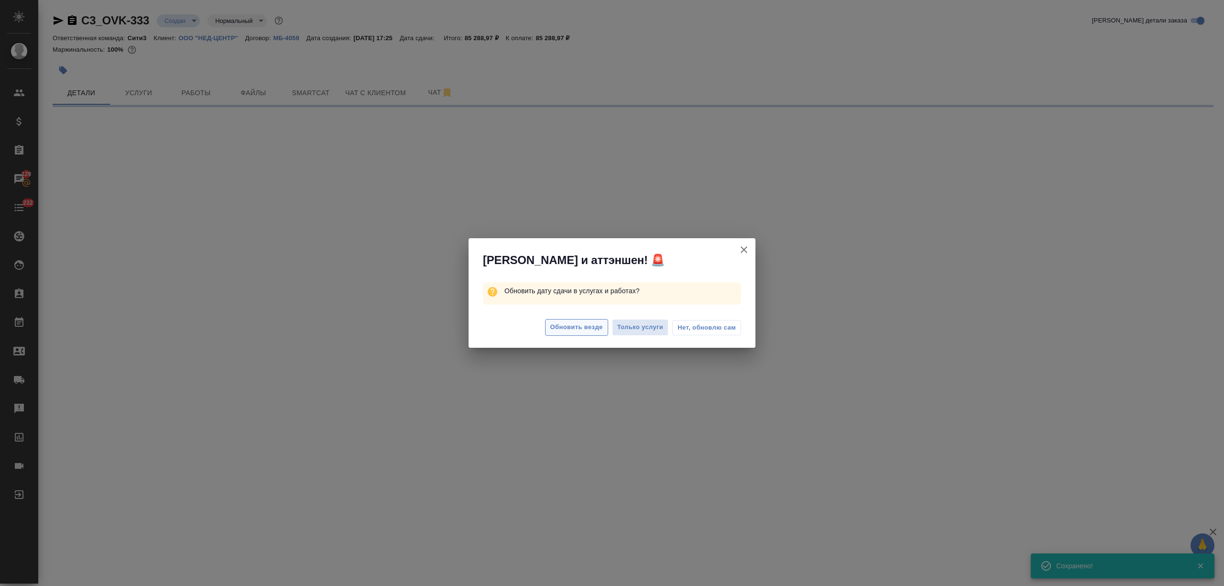
click at [592, 324] on span "Обновить везде" at bounding box center [576, 327] width 53 height 11
select select "RU"
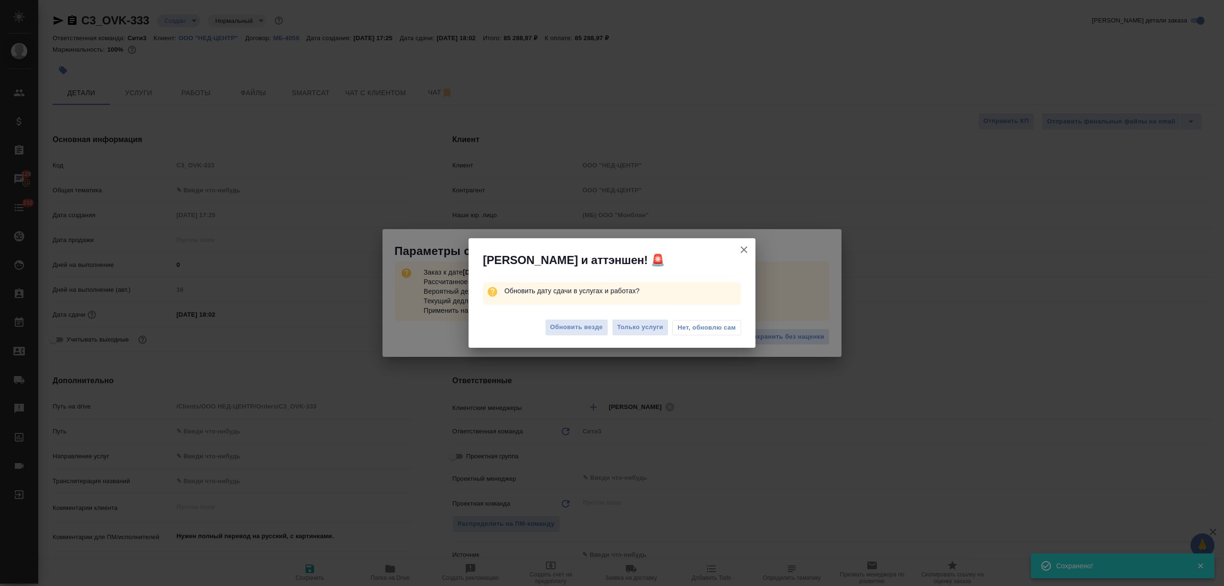
type textarea "x"
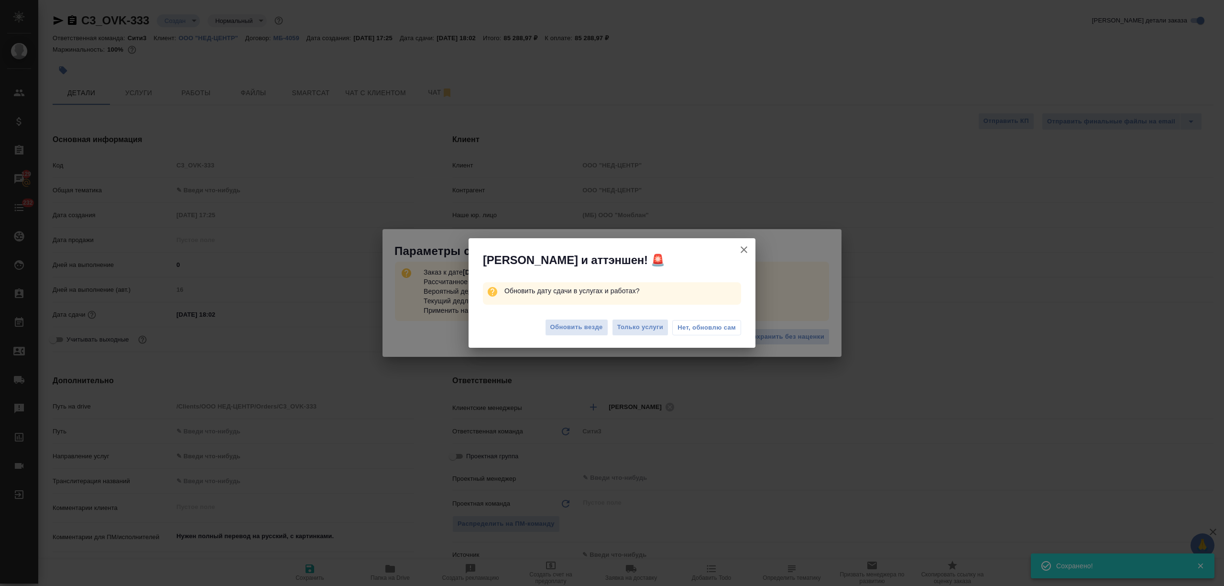
type textarea "x"
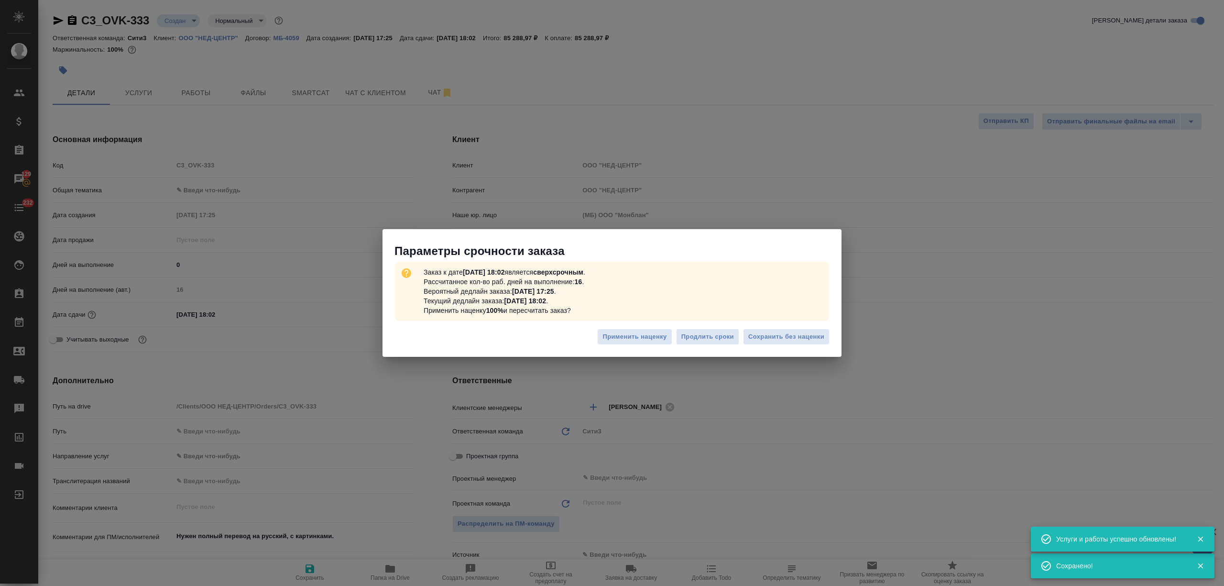
click at [767, 333] on span "Сохранить без наценки" at bounding box center [786, 336] width 76 height 11
type textarea "x"
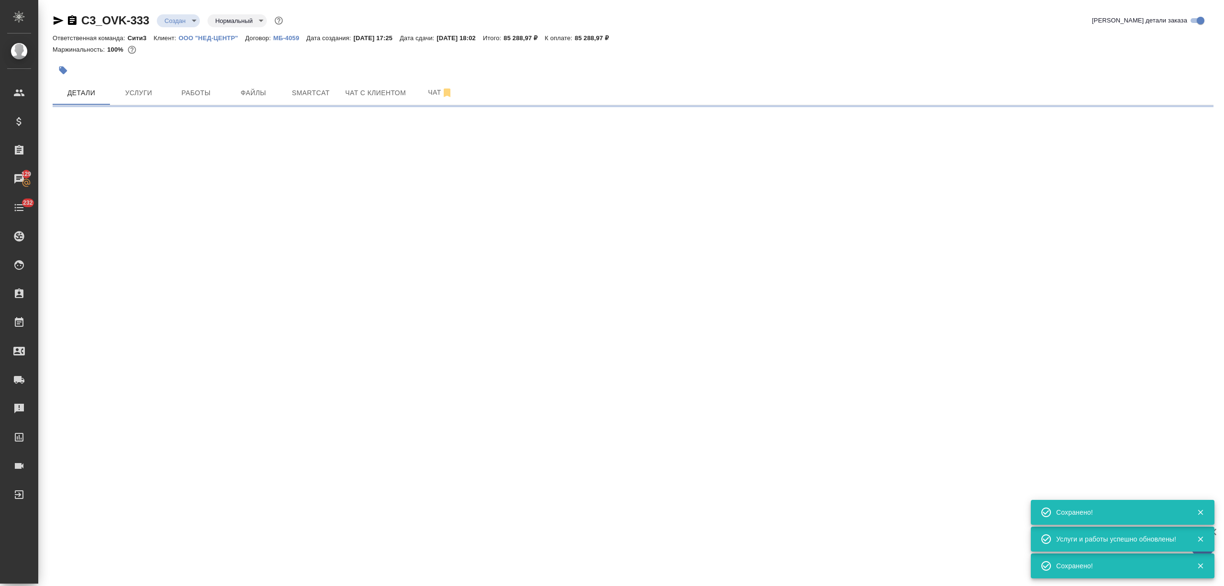
type input "urgent"
select select "RU"
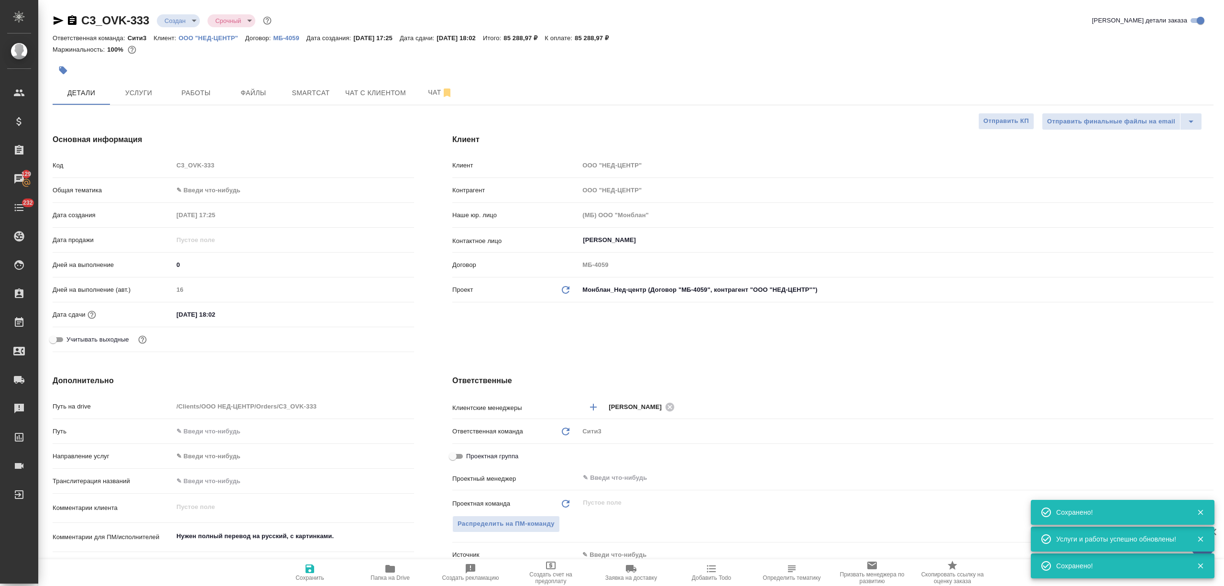
type textarea "x"
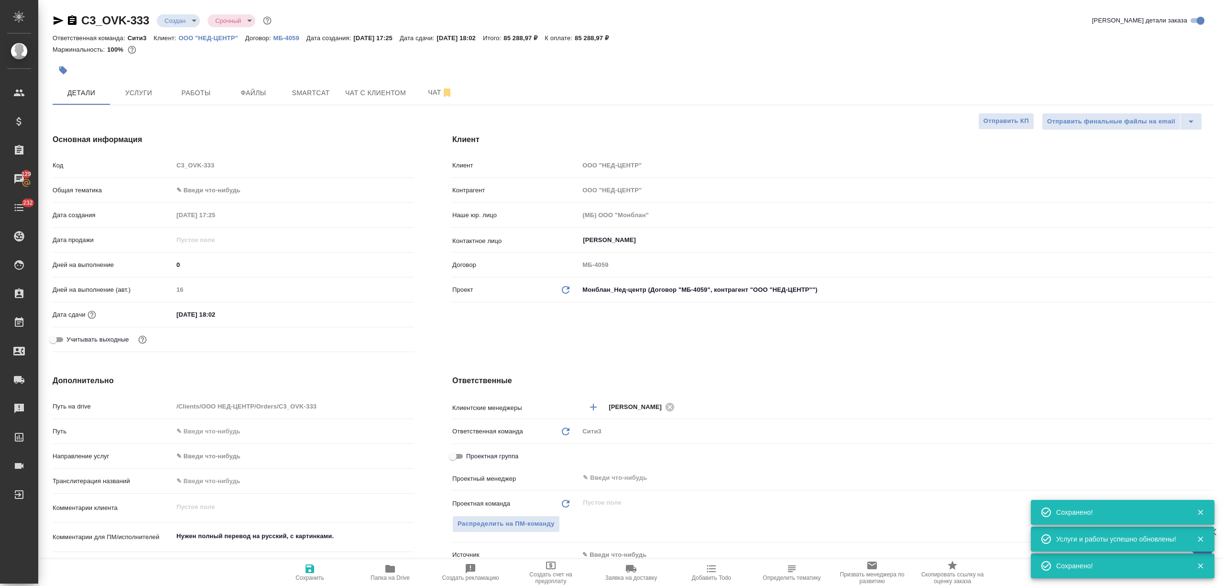
type textarea "x"
click at [428, 85] on button "Чат" at bounding box center [440, 93] width 57 height 24
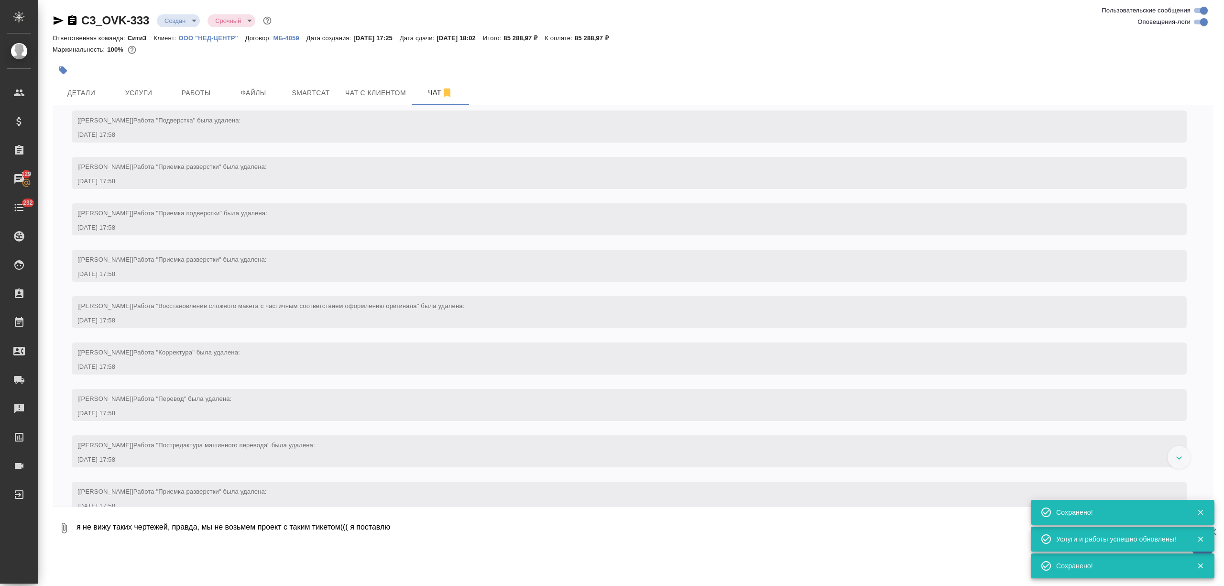
scroll to position [1573, 0]
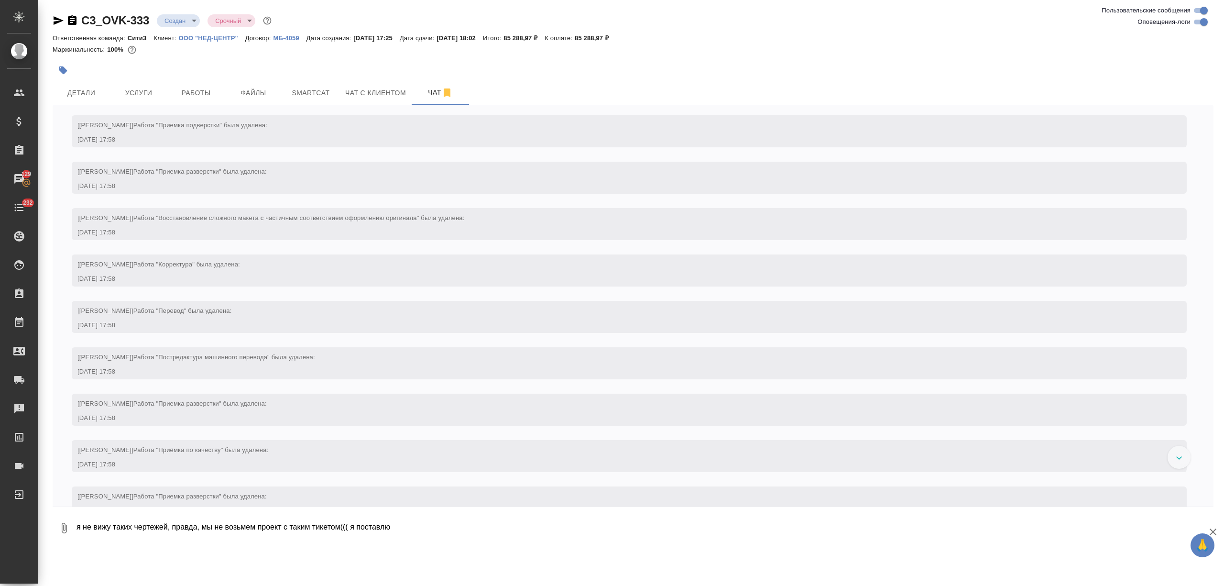
click at [417, 528] on textarea "я не вижу таких чертежей, правда, мы не возьмем проект с таким тикетом((( я пос…" at bounding box center [645, 528] width 1138 height 33
type textarea "я"
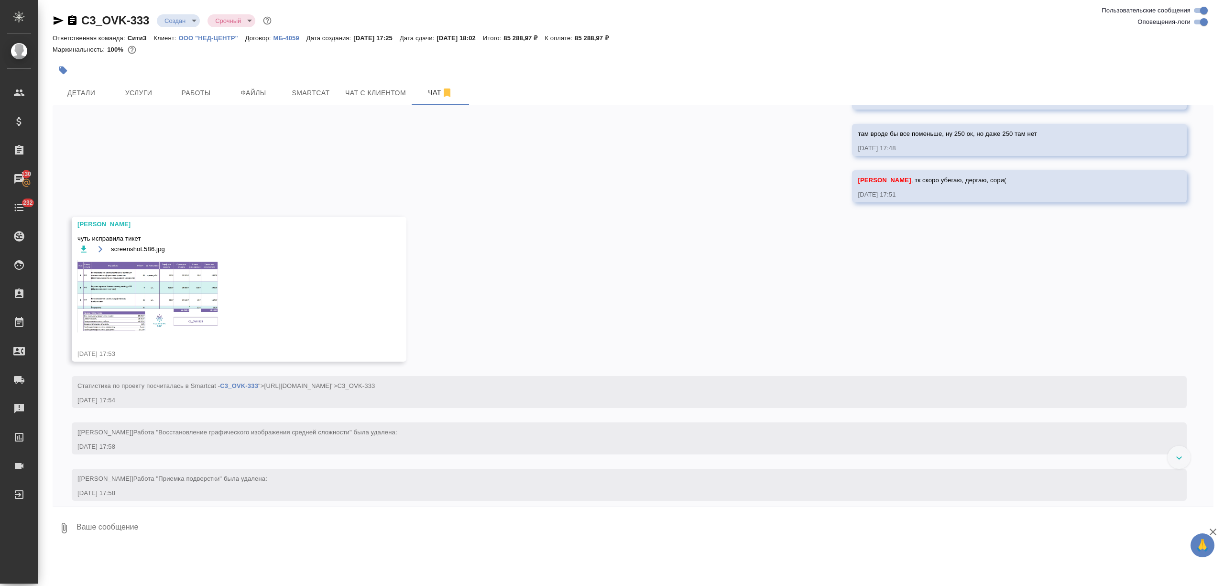
scroll to position [871, 0]
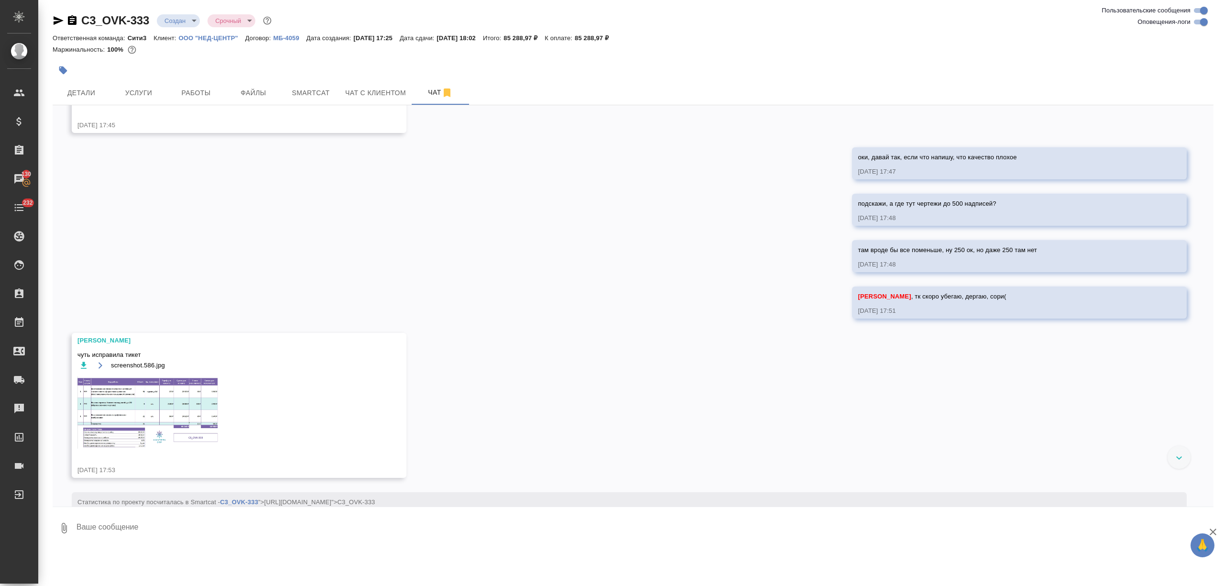
click at [150, 411] on img at bounding box center [148, 412] width 143 height 72
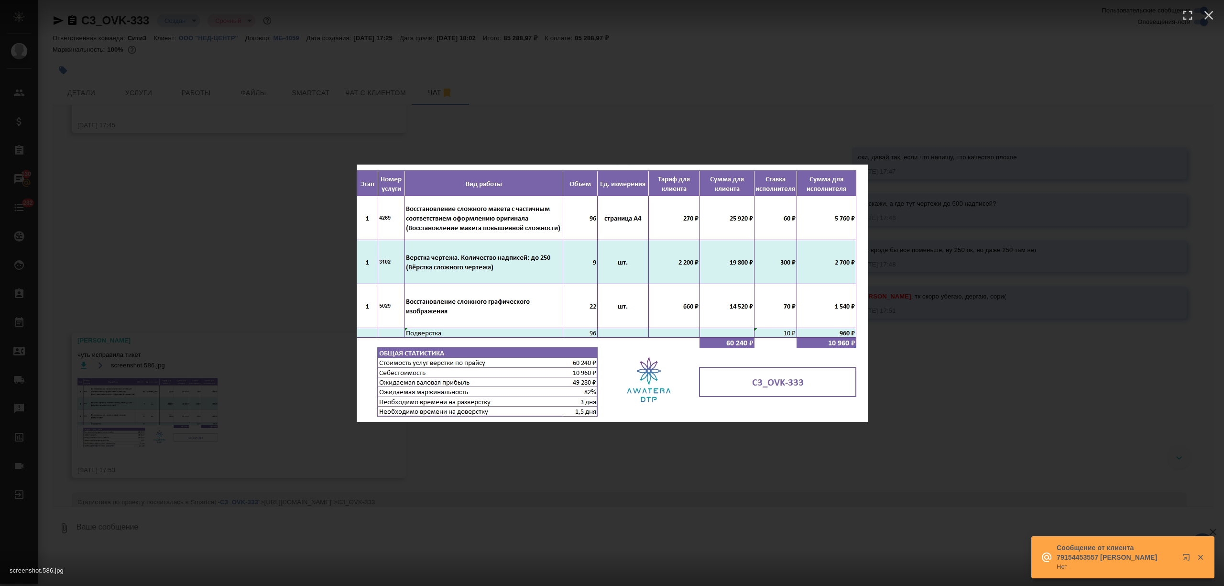
click at [263, 211] on div "screenshot.586.jpg 1 of 1" at bounding box center [612, 293] width 1224 height 586
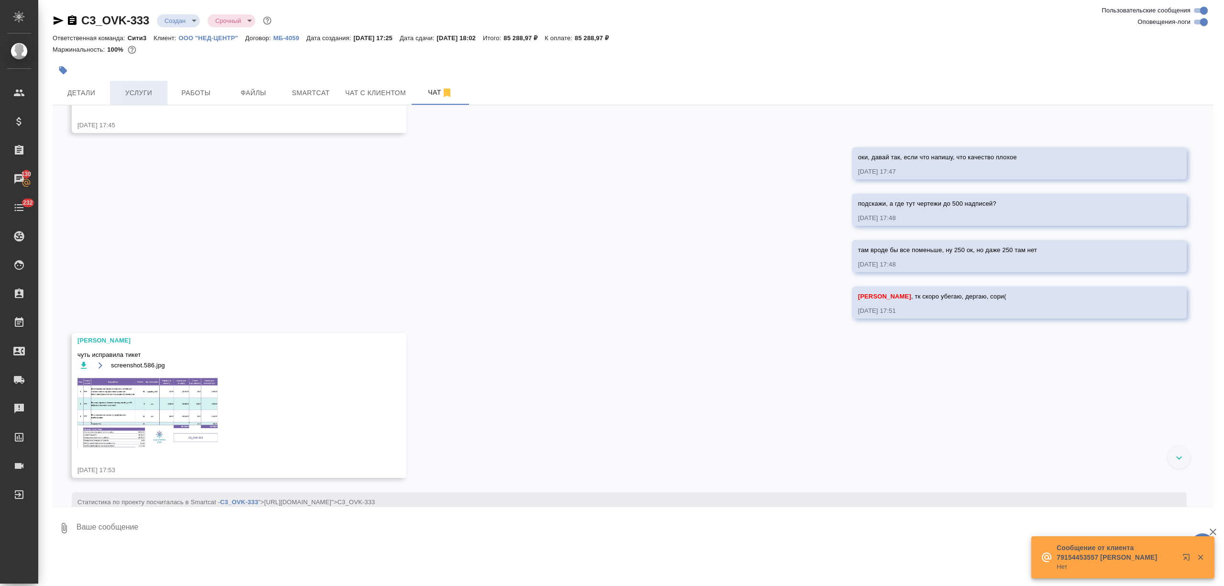
click at [149, 94] on span "Услуги" at bounding box center [139, 93] width 46 height 12
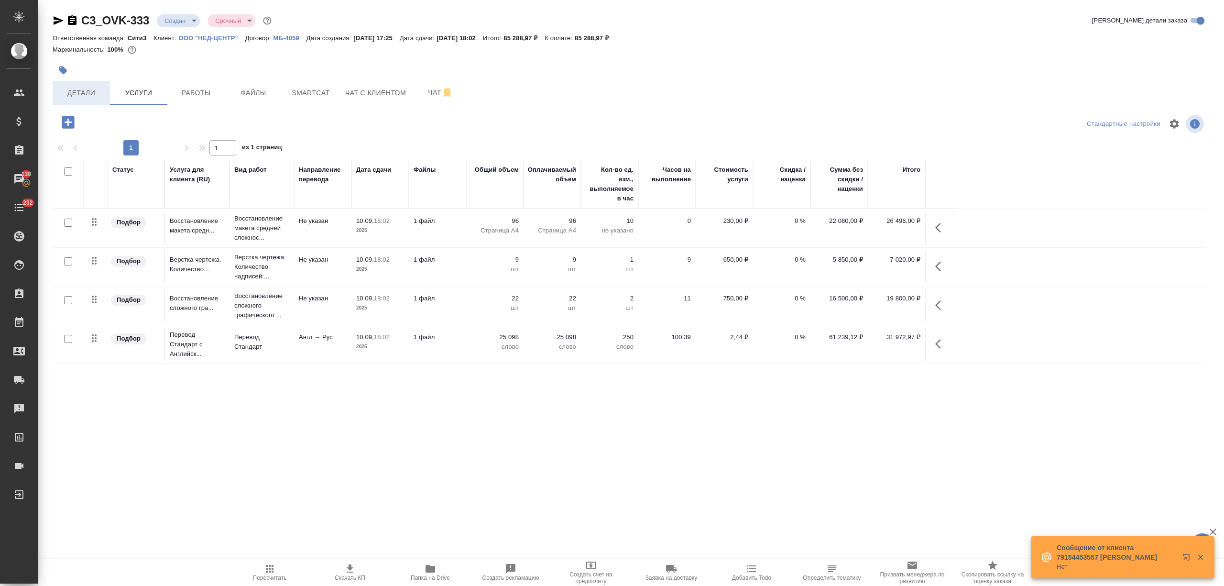
click at [106, 87] on button "Детали" at bounding box center [81, 93] width 57 height 24
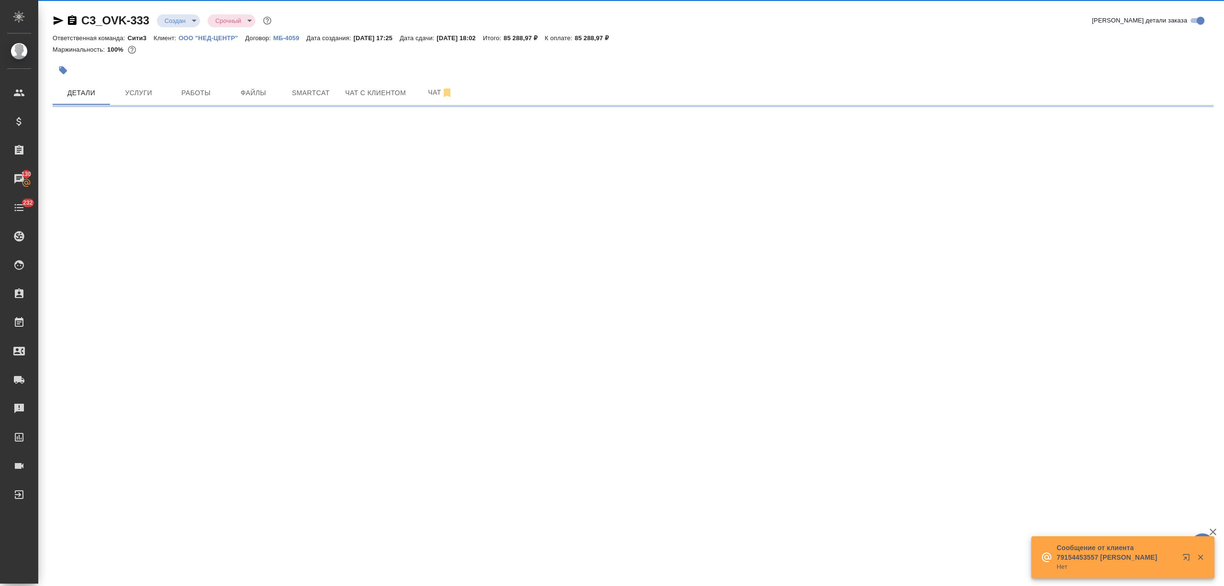
select select "RU"
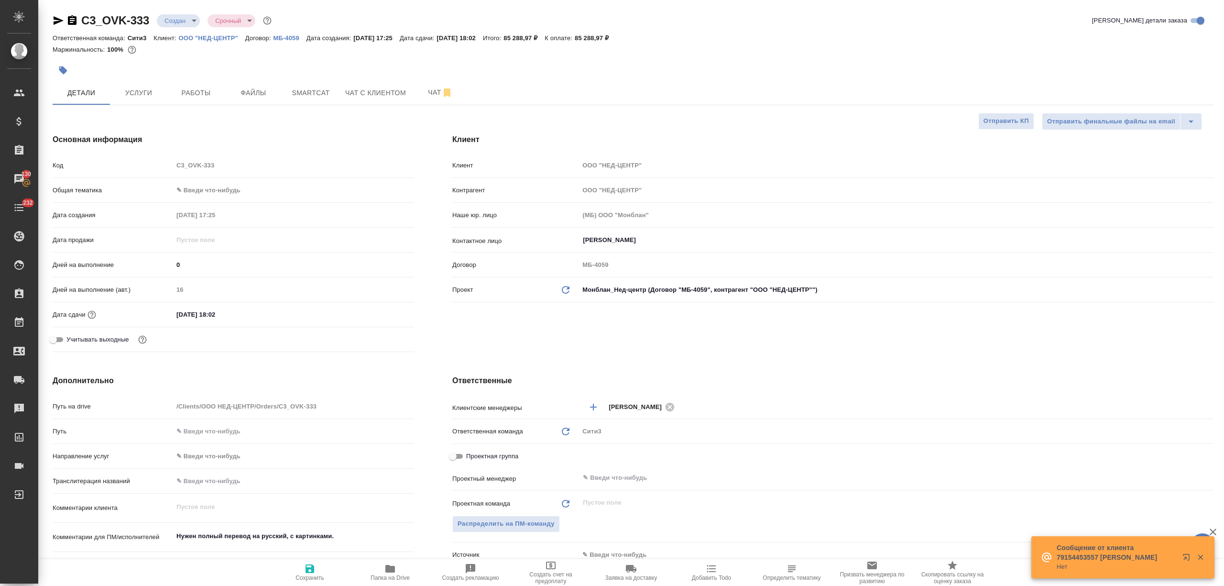
type textarea "x"
click at [147, 90] on span "Услуги" at bounding box center [139, 93] width 46 height 12
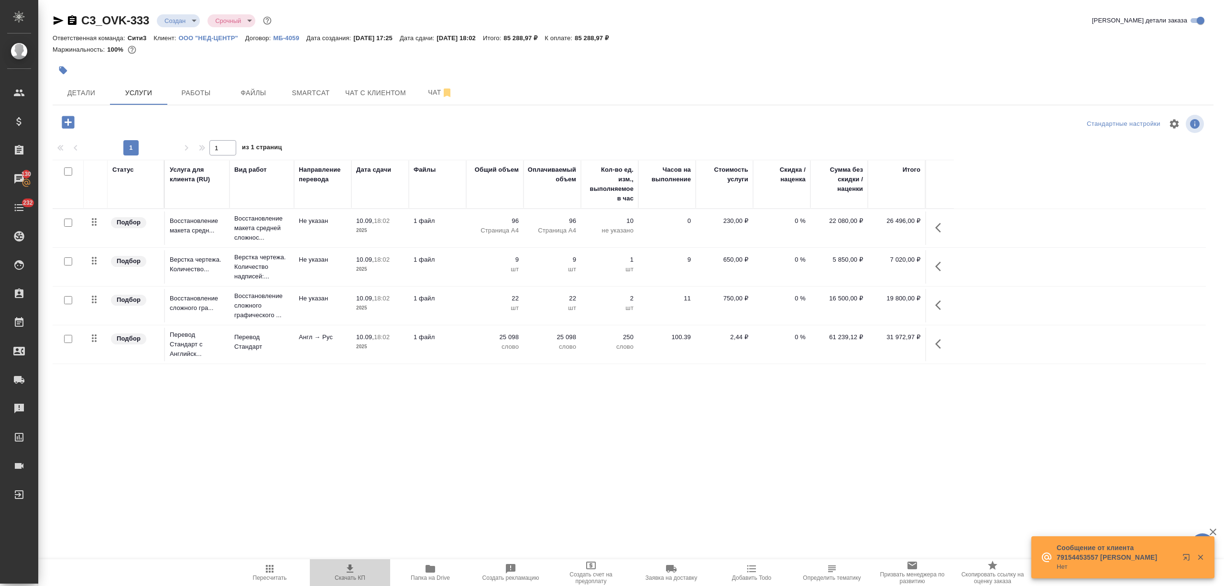
click at [352, 565] on icon "button" at bounding box center [349, 568] width 11 height 11
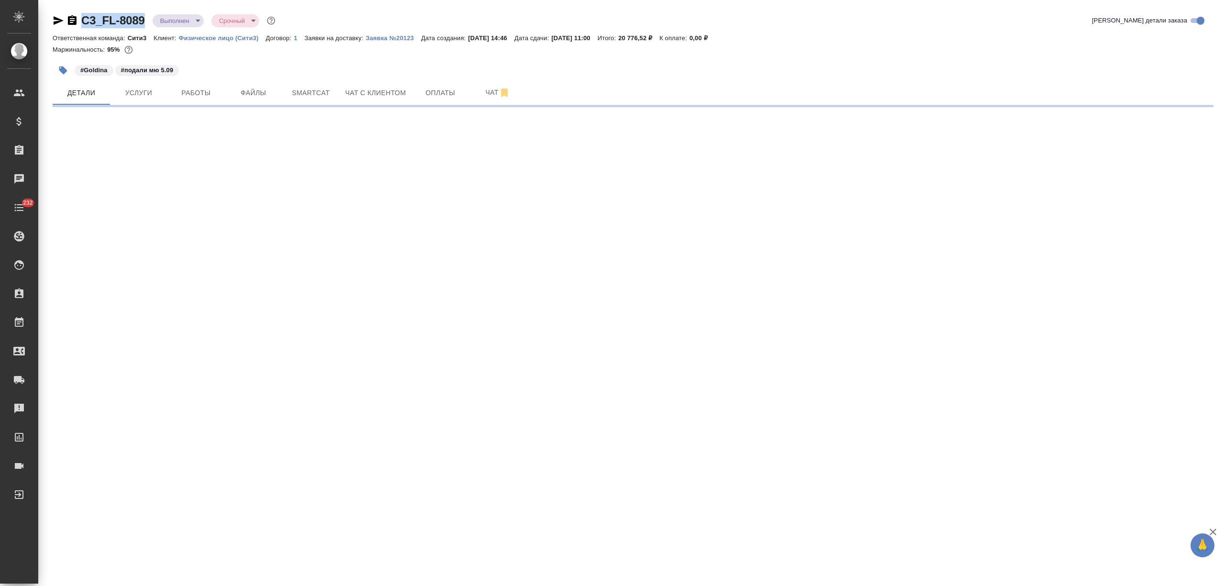
drag, startPoint x: 145, startPoint y: 18, endPoint x: 83, endPoint y: 21, distance: 62.7
click at [83, 21] on div "C3_FL-8089 Выполнен completed Срочный urgent" at bounding box center [165, 20] width 225 height 15
copy link "C3_FL-8089"
select select "RU"
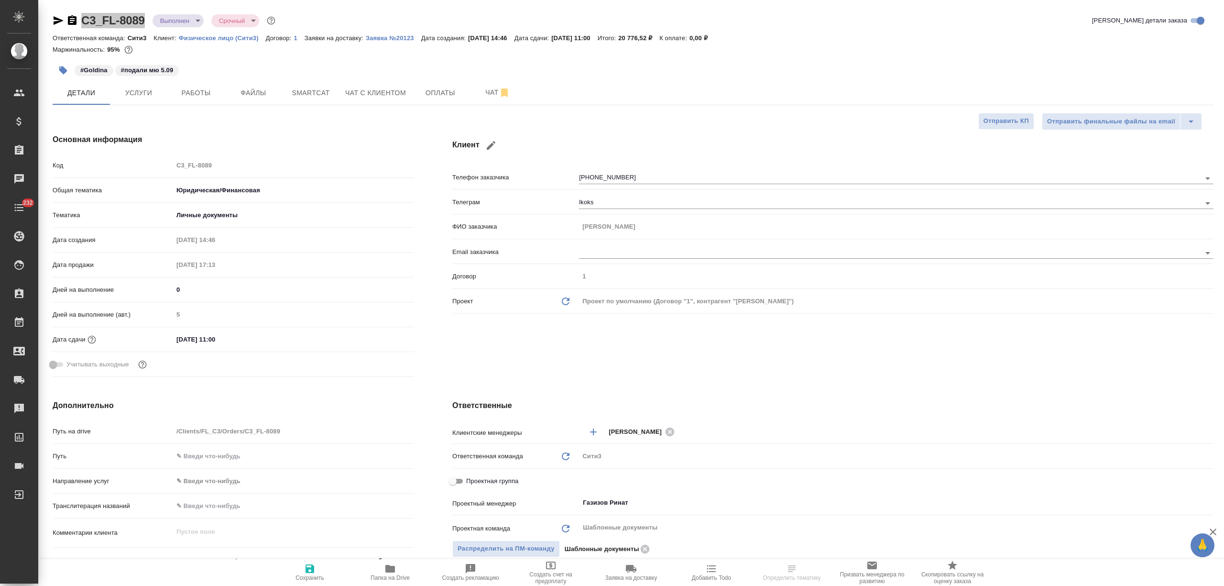
type textarea "x"
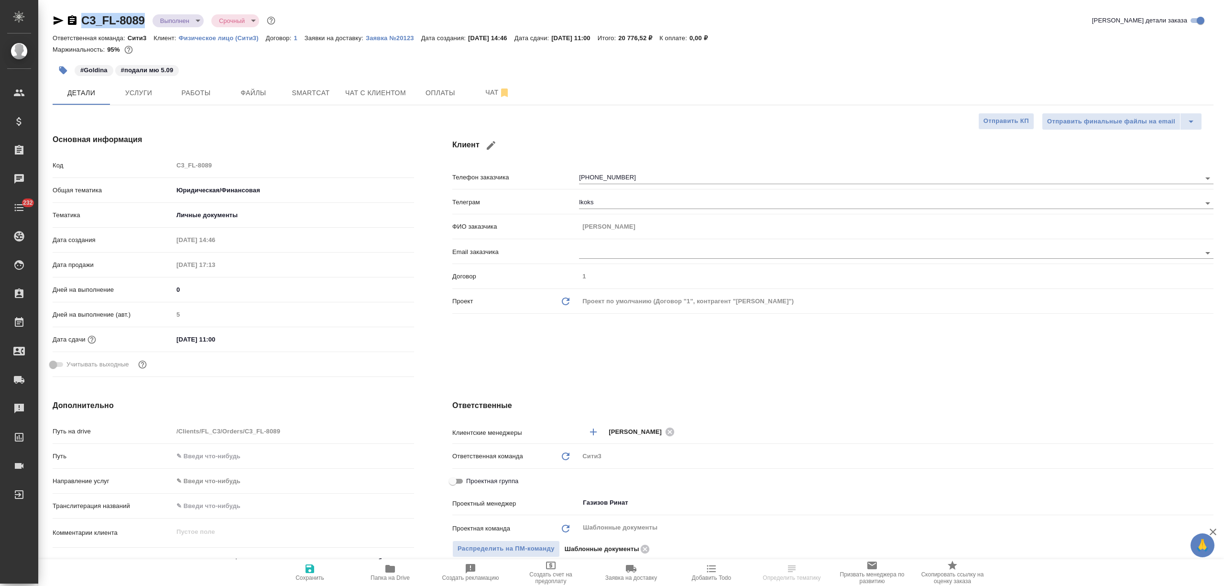
type textarea "x"
click at [138, 94] on span "Услуги" at bounding box center [139, 93] width 46 height 12
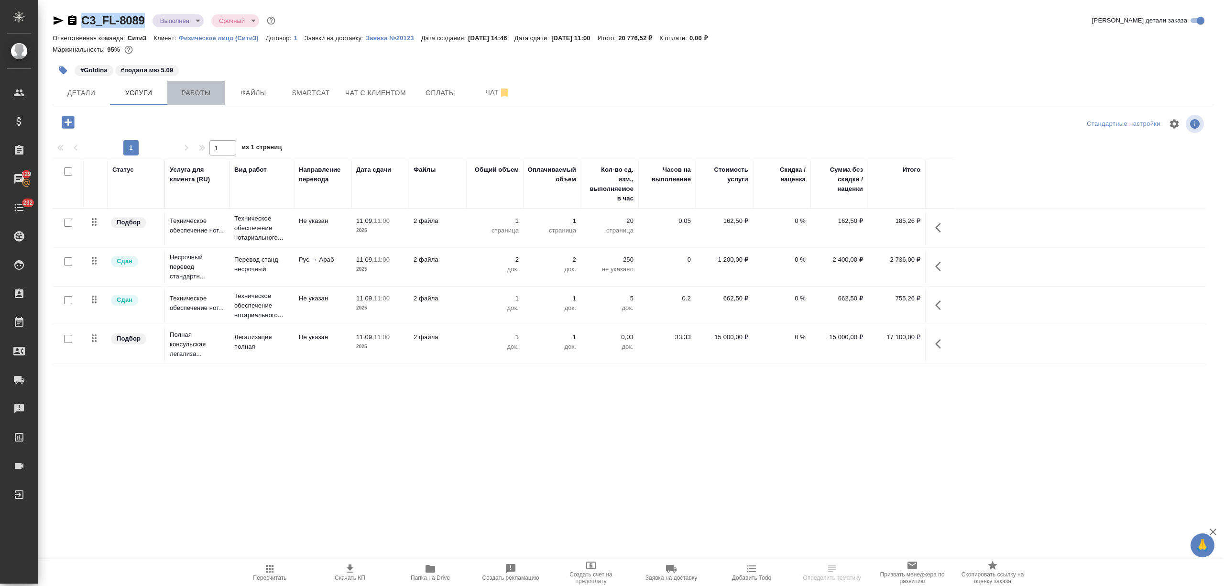
click at [216, 97] on span "Работы" at bounding box center [196, 93] width 46 height 12
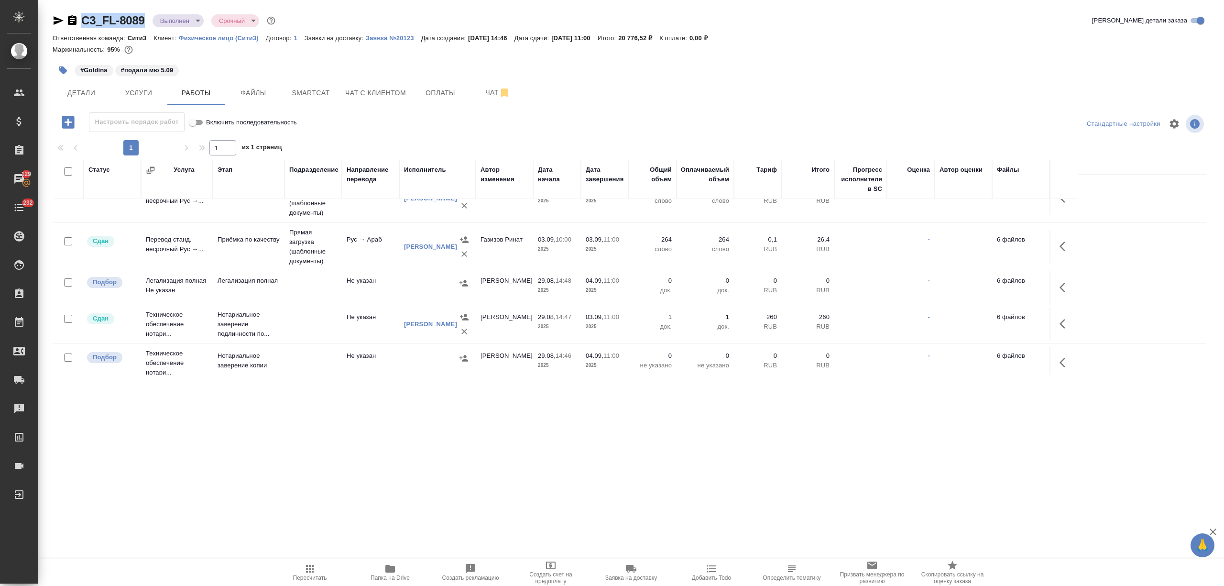
scroll to position [33, 0]
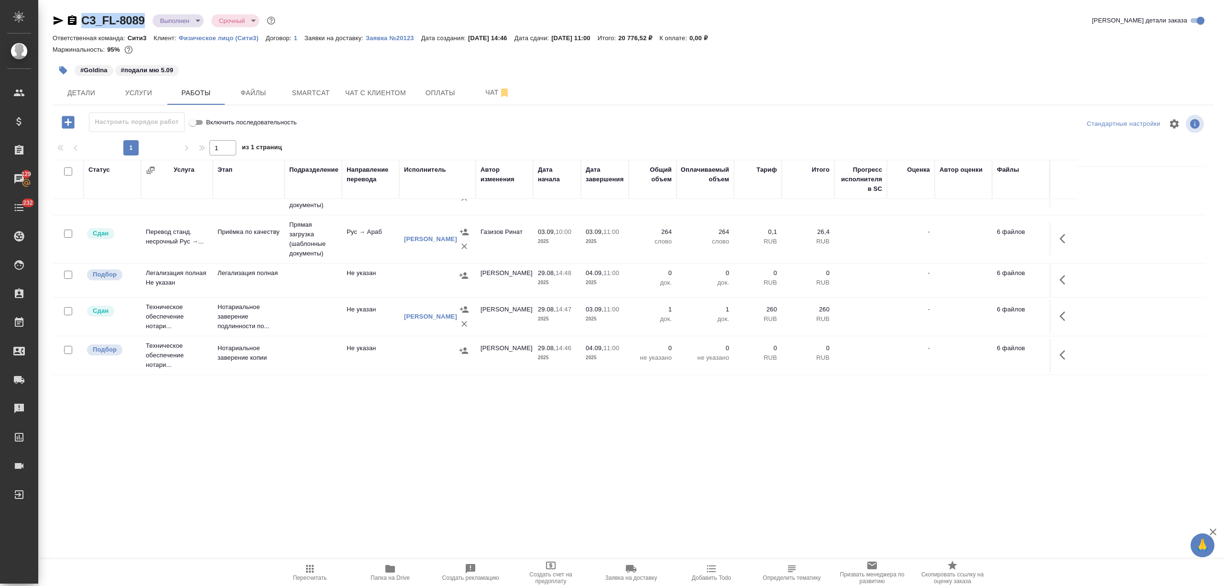
click at [345, 361] on td "Не указан" at bounding box center [370, 355] width 57 height 33
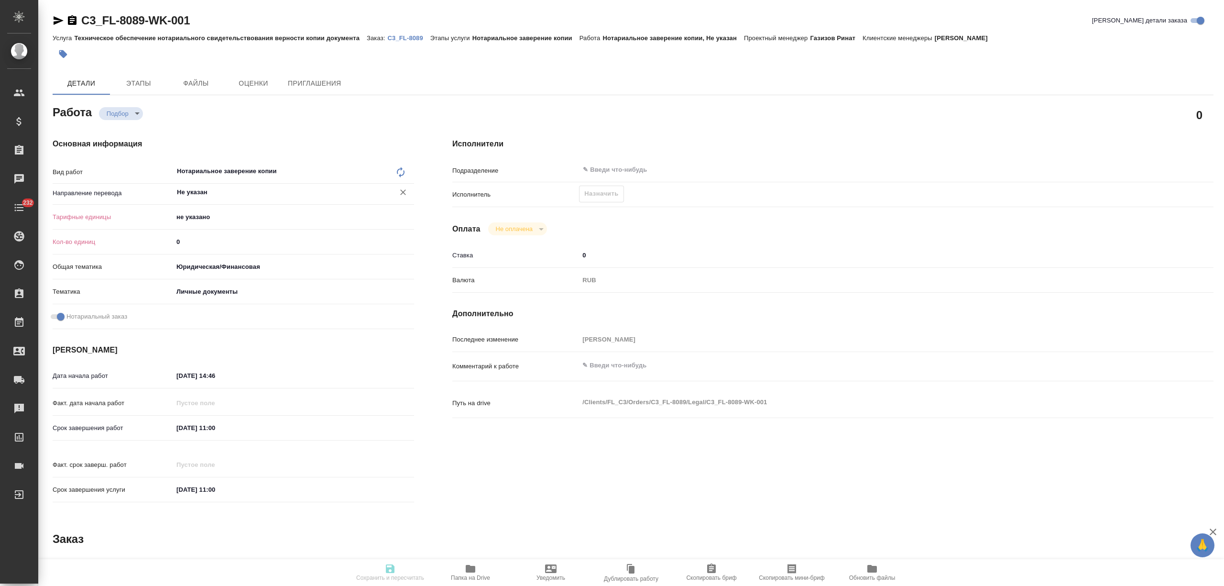
type textarea "x"
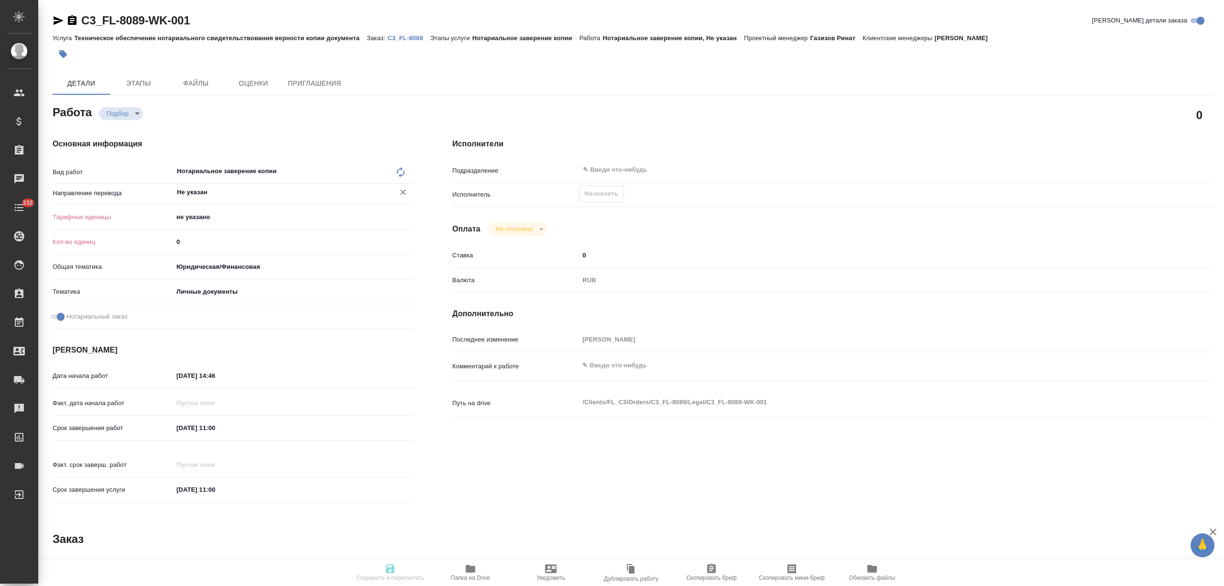
type textarea "x"
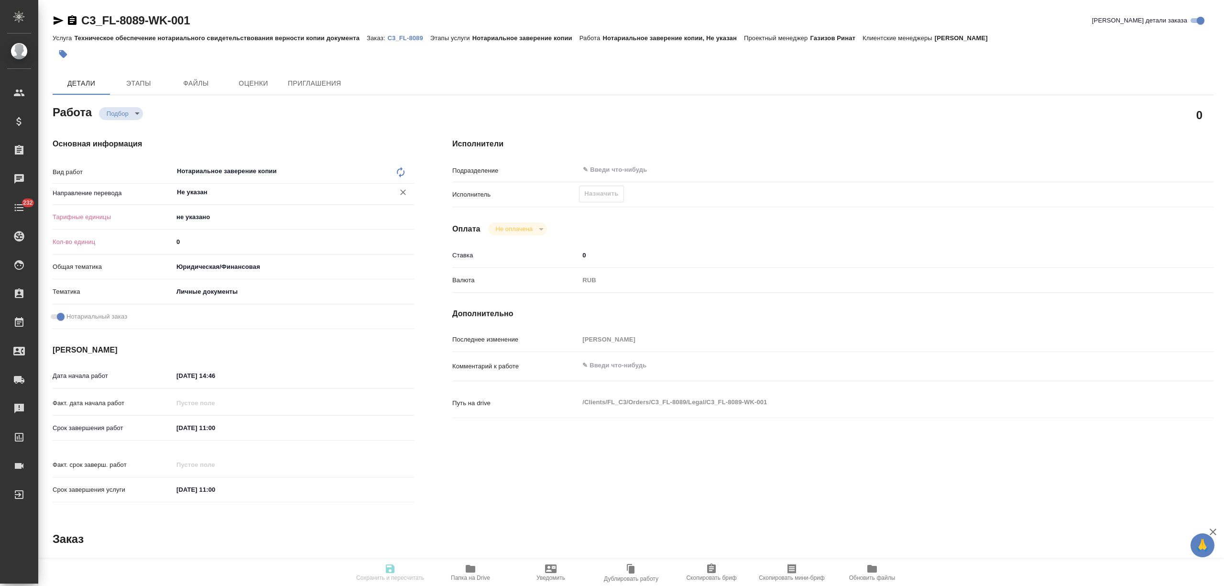
type textarea "x"
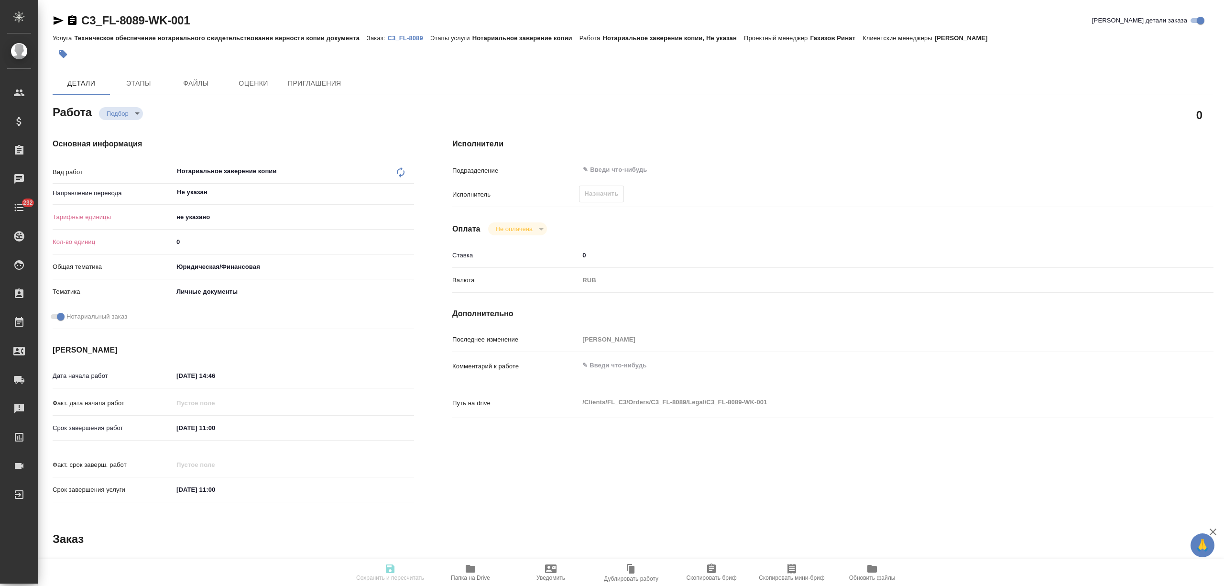
type textarea "x"
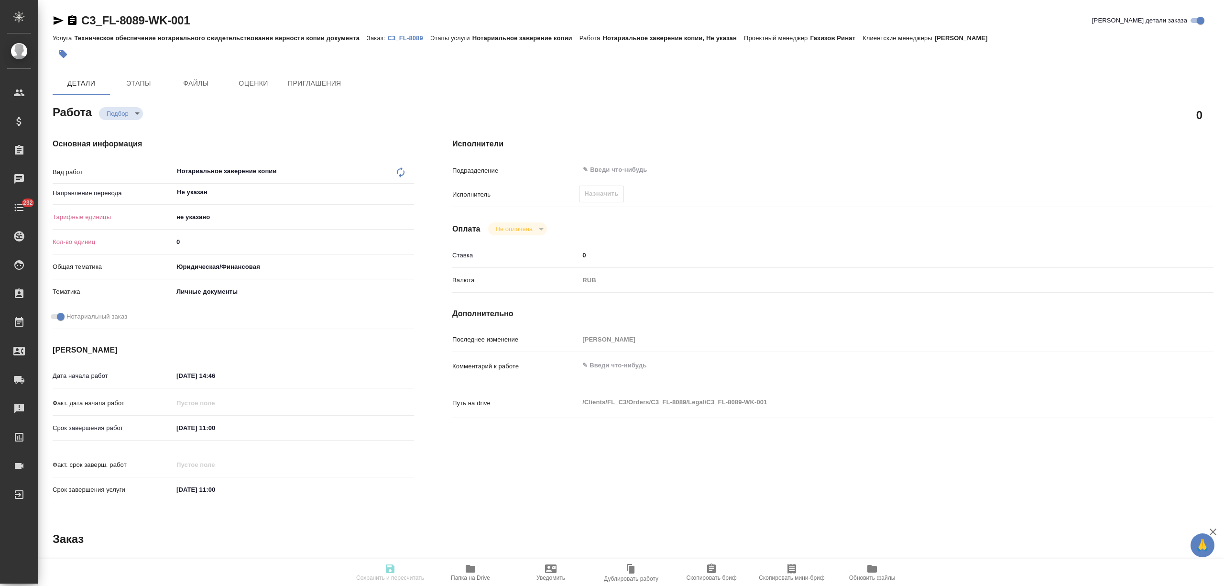
type textarea "x"
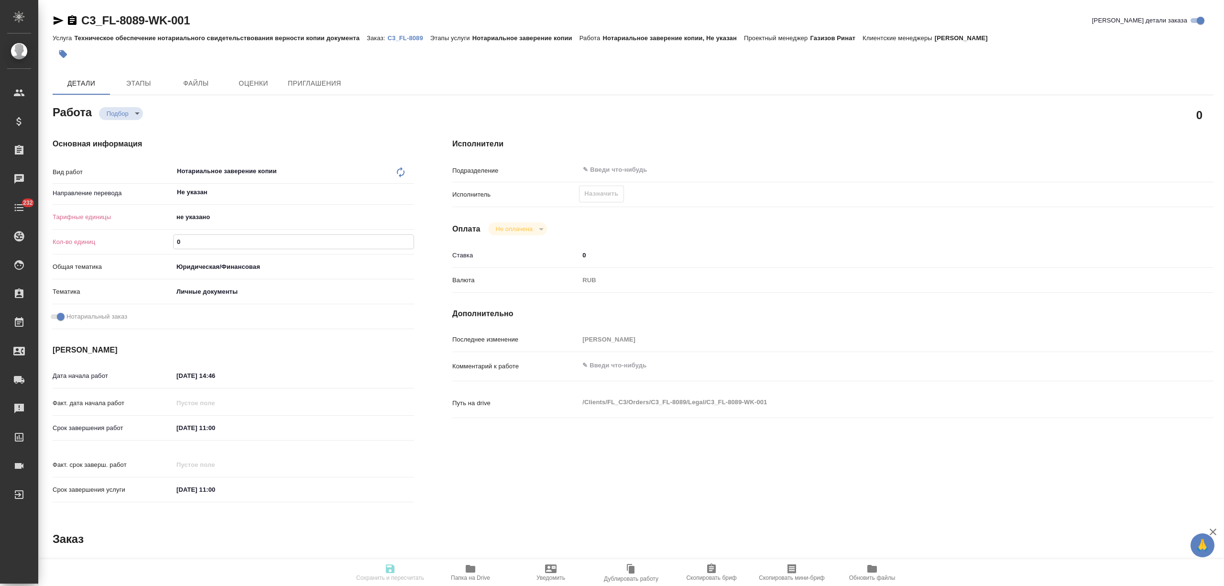
click at [167, 240] on div "Кол-во единиц 0" at bounding box center [233, 241] width 361 height 17
type textarea "x"
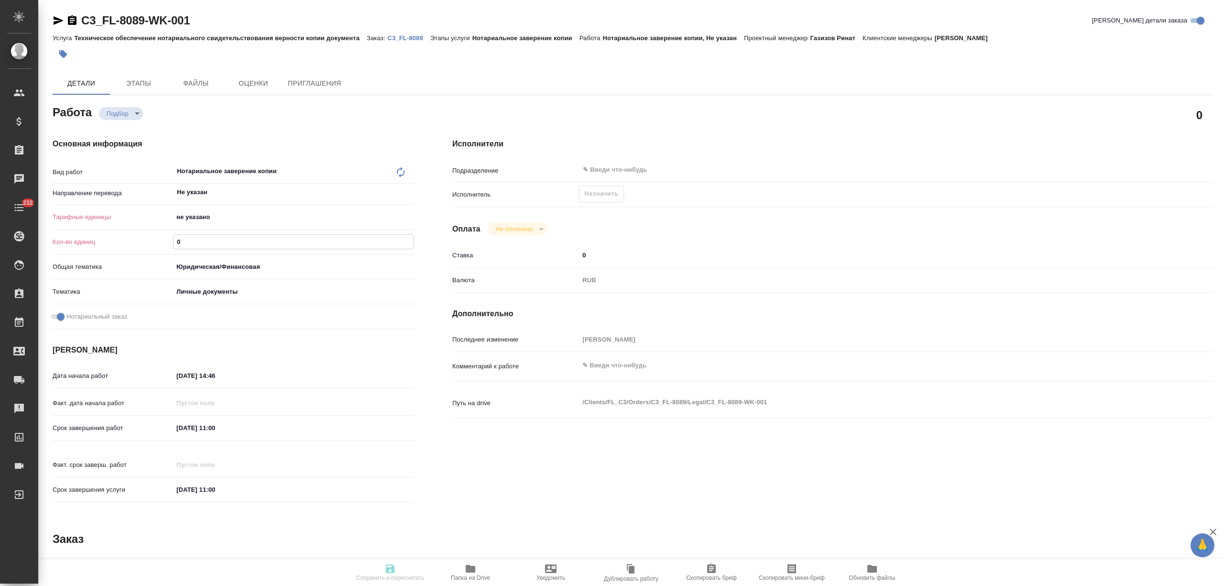
type textarea "x"
type input "2"
type textarea "x"
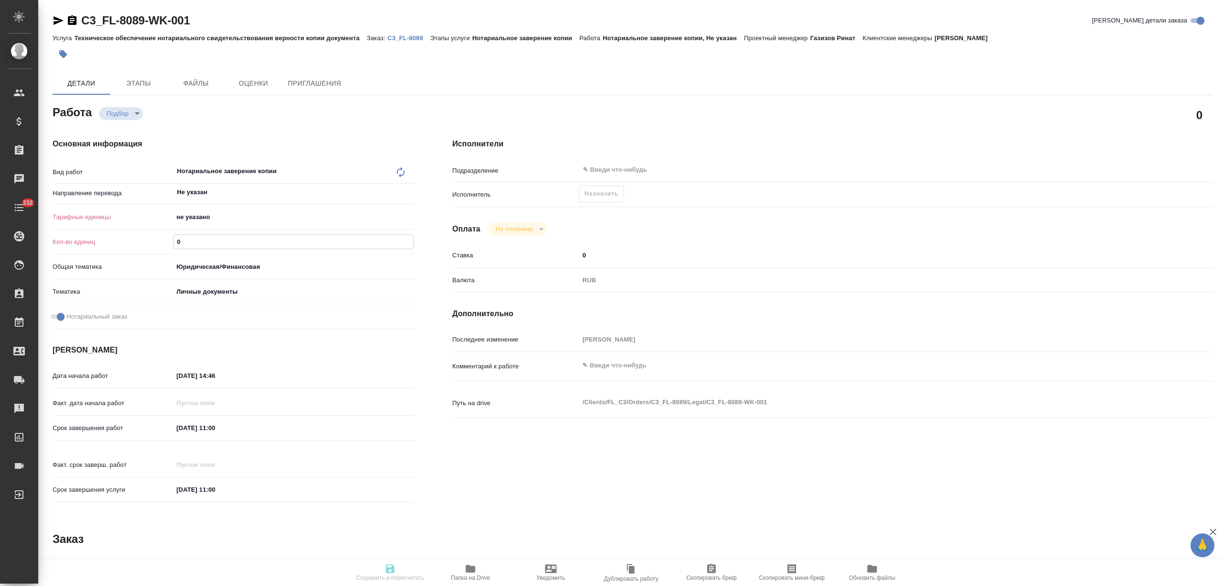
type textarea "x"
type input "2"
click at [198, 215] on body "🙏 .cls-1 fill:#fff; AWATERA [PERSON_NAME] Спецификации Заказы Чаты 232 Todo Про…" at bounding box center [612, 293] width 1224 height 586
type textarea "x"
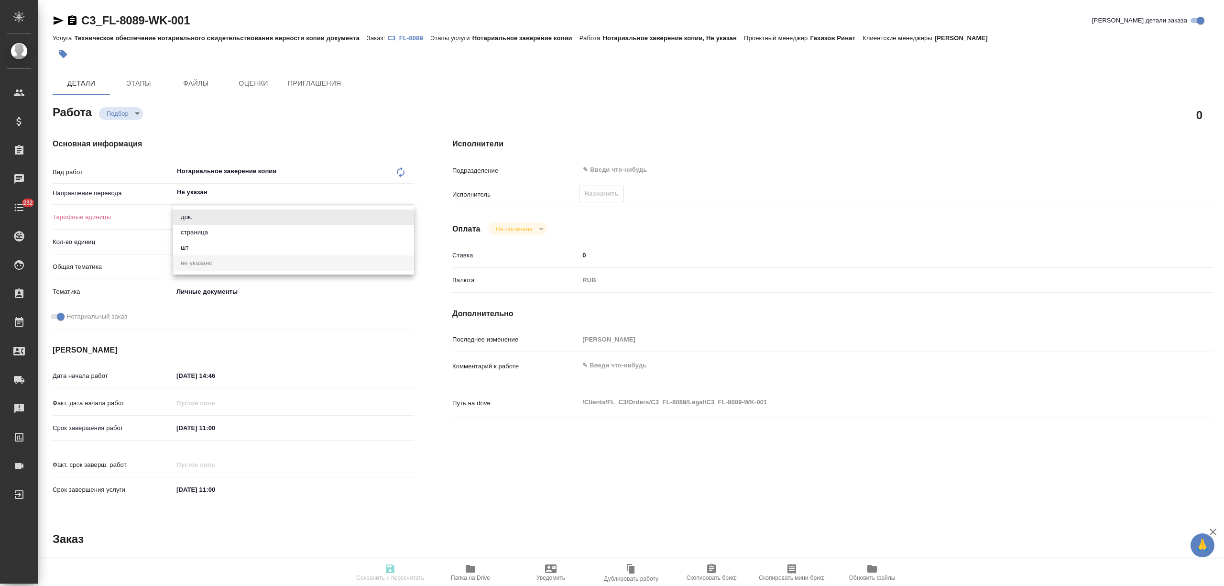
type textarea "x"
click at [199, 230] on li "страница" at bounding box center [293, 232] width 241 height 15
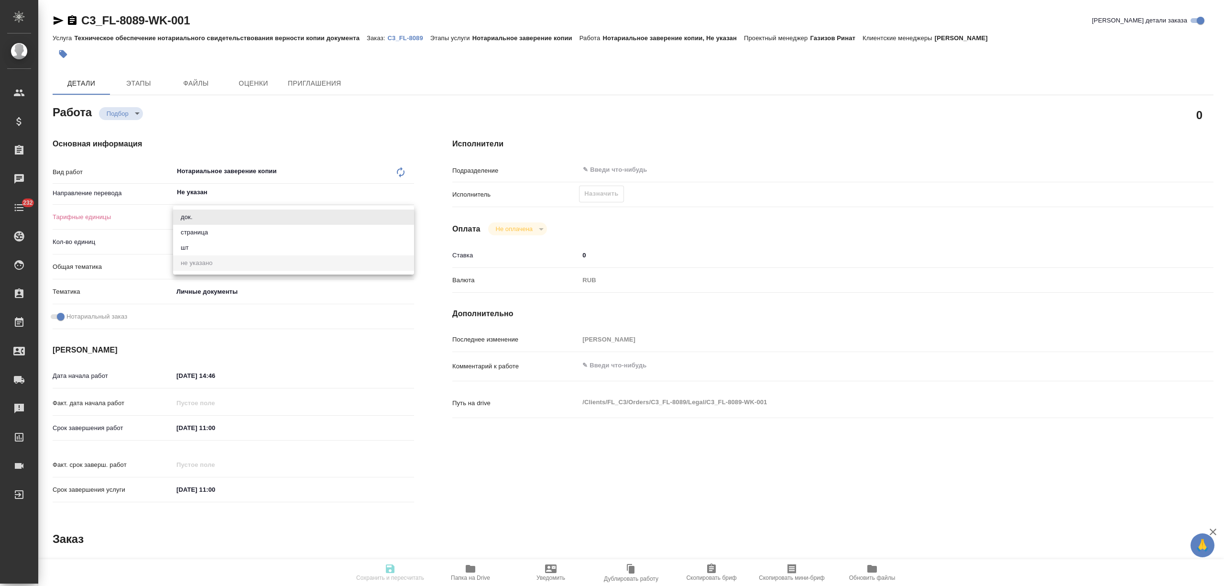
type textarea "x"
type input "5a8b1489cc6b4906c91bfdb2"
type textarea "x"
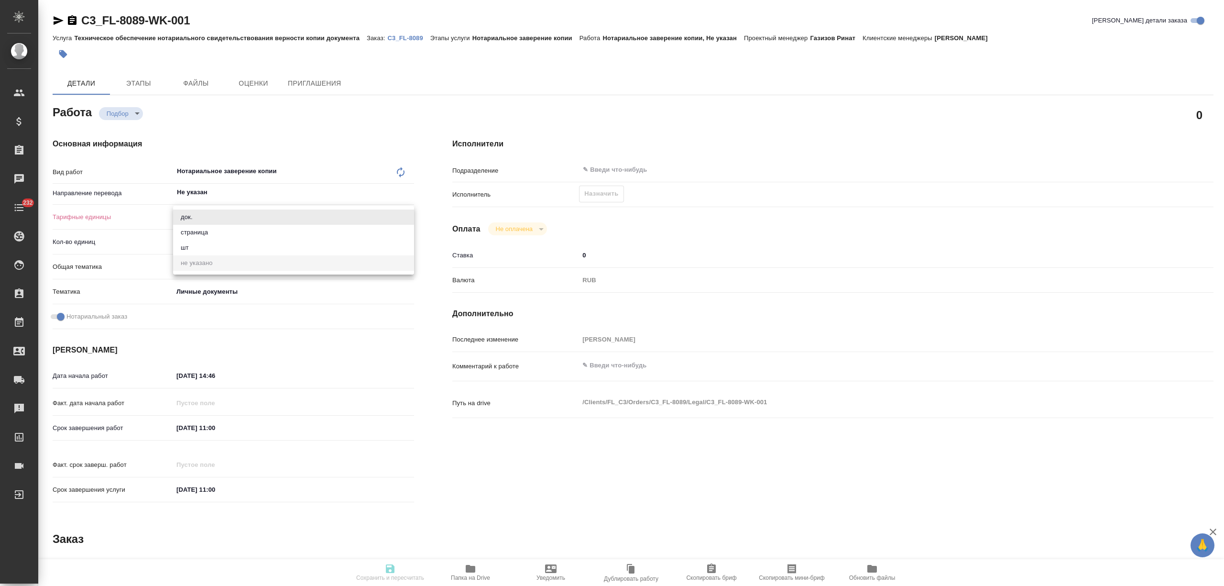
type textarea "x"
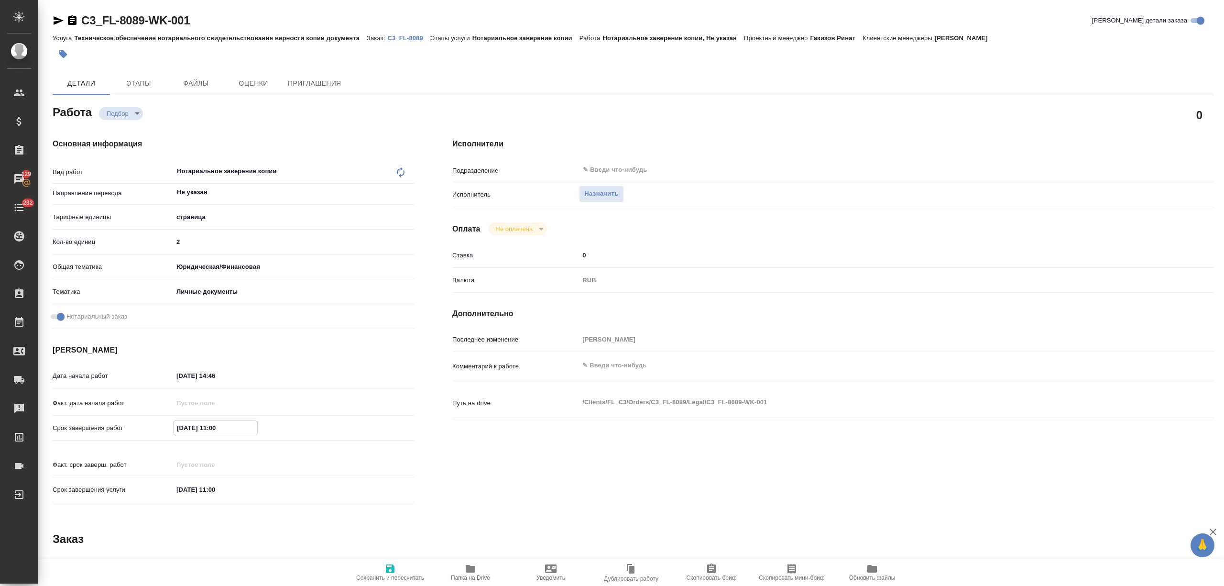
click at [182, 427] on input "[DATE] 11:00" at bounding box center [216, 428] width 84 height 14
type textarea "x"
type input "[DATE] 11:00"
type textarea "x"
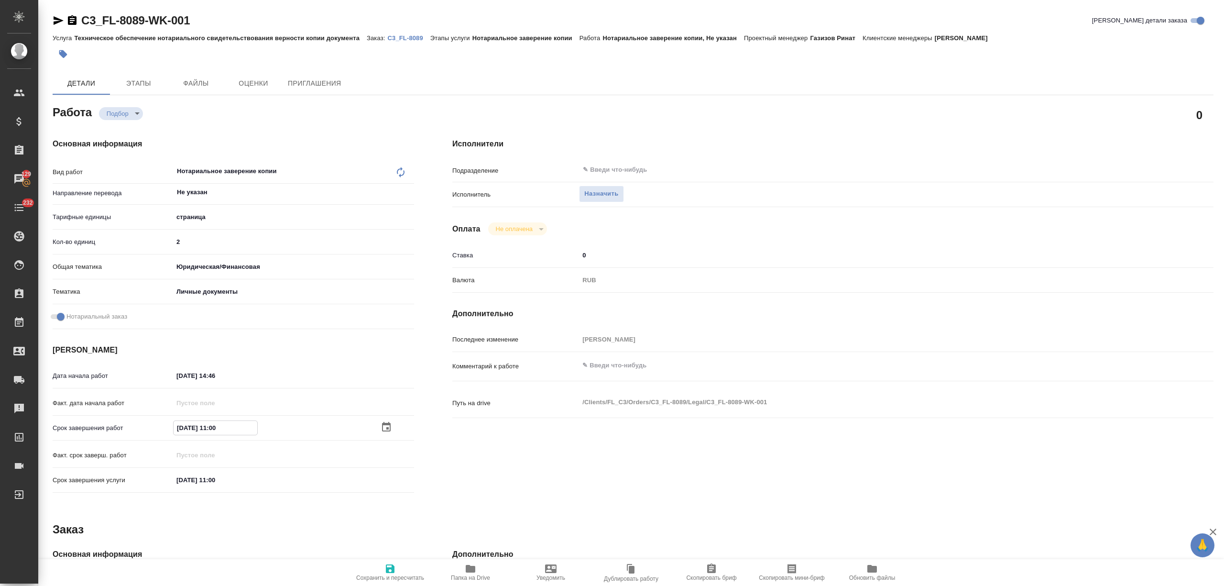
type textarea "x"
type input "[DATE] 11:00"
click at [391, 567] on icon "button" at bounding box center [390, 568] width 9 height 9
type textarea "x"
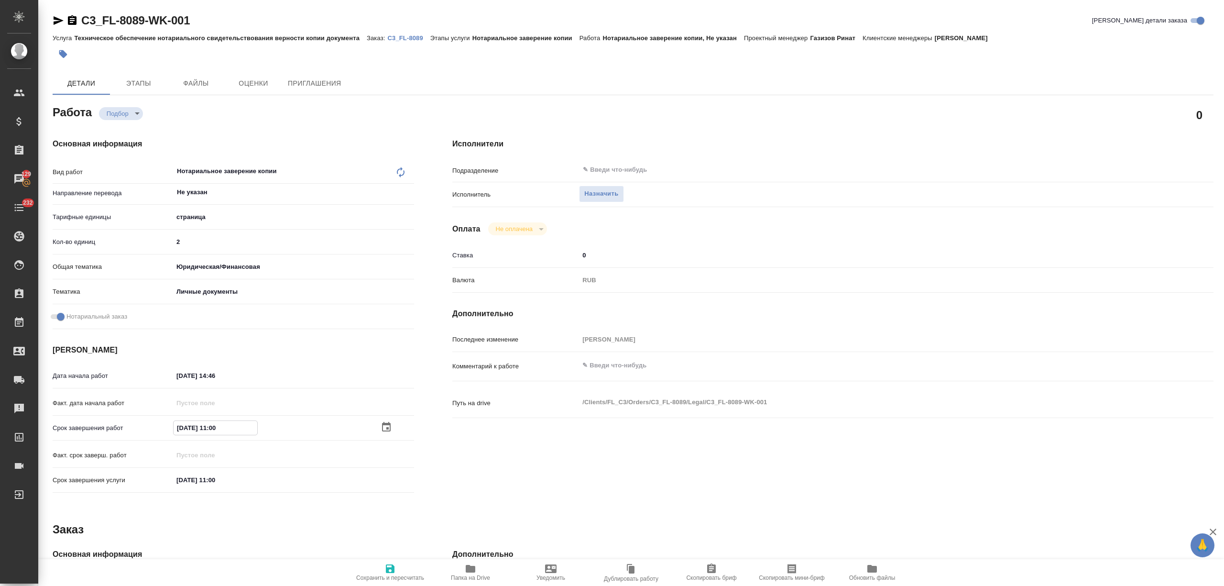
type textarea "x"
type input "recruiting"
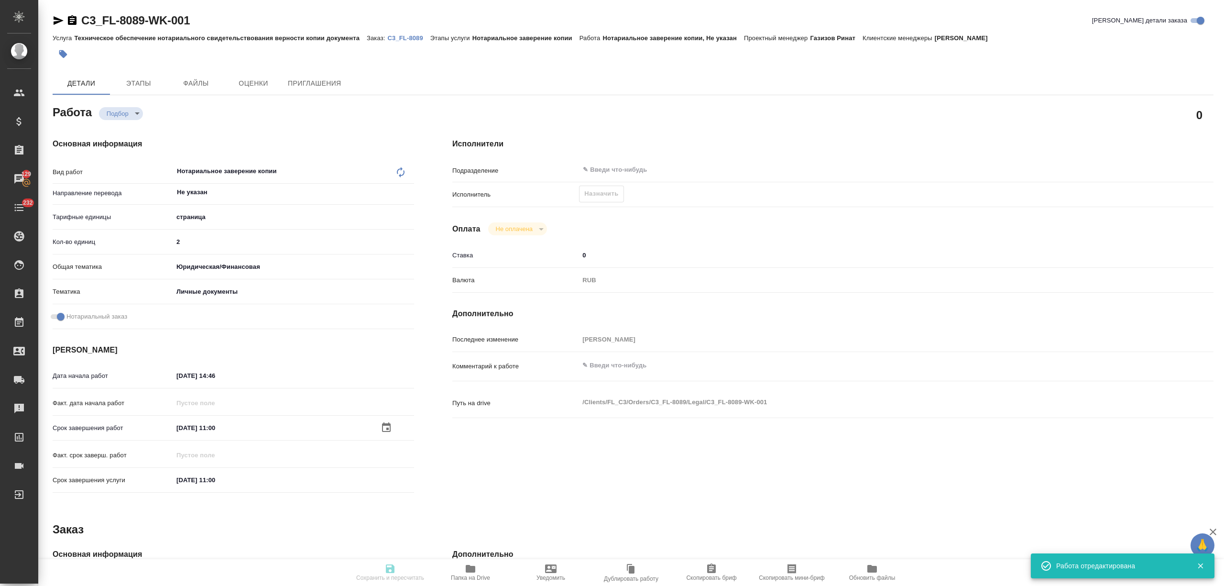
type textarea "Нотариальное заверение копии"
type textarea "x"
type input "Не указан"
type input "5a8b1489cc6b4906c91bfdb2"
type input "2"
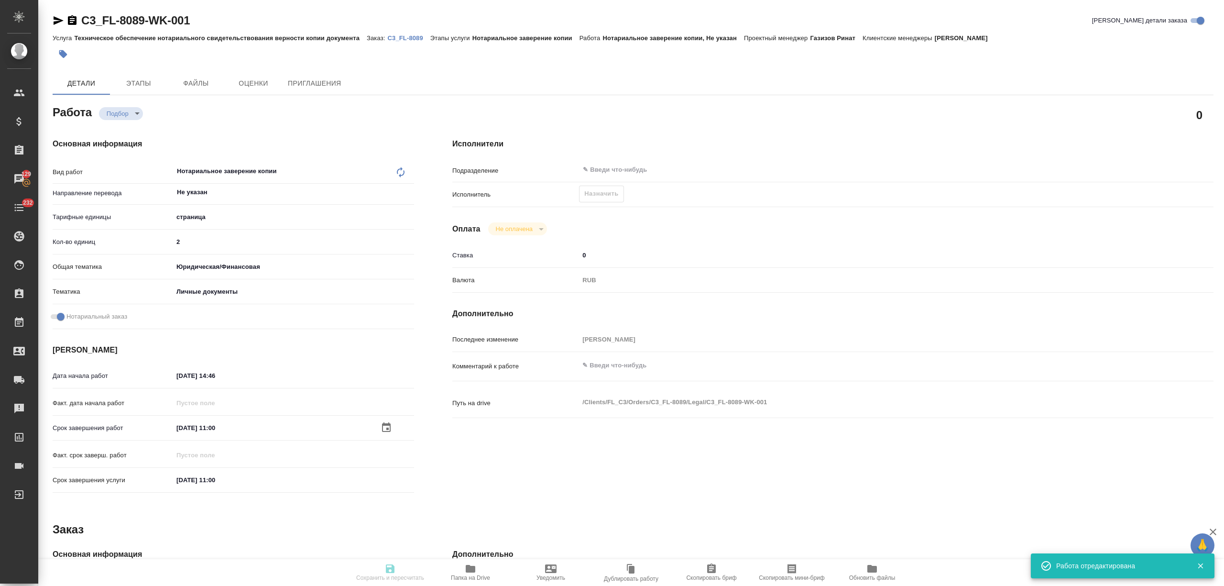
type input "yr-fn"
type input "5a8b8b956a9677013d343cfe"
checkbox input "true"
type input "29.08.2025 14:46"
type input "02.09.2025 11:00"
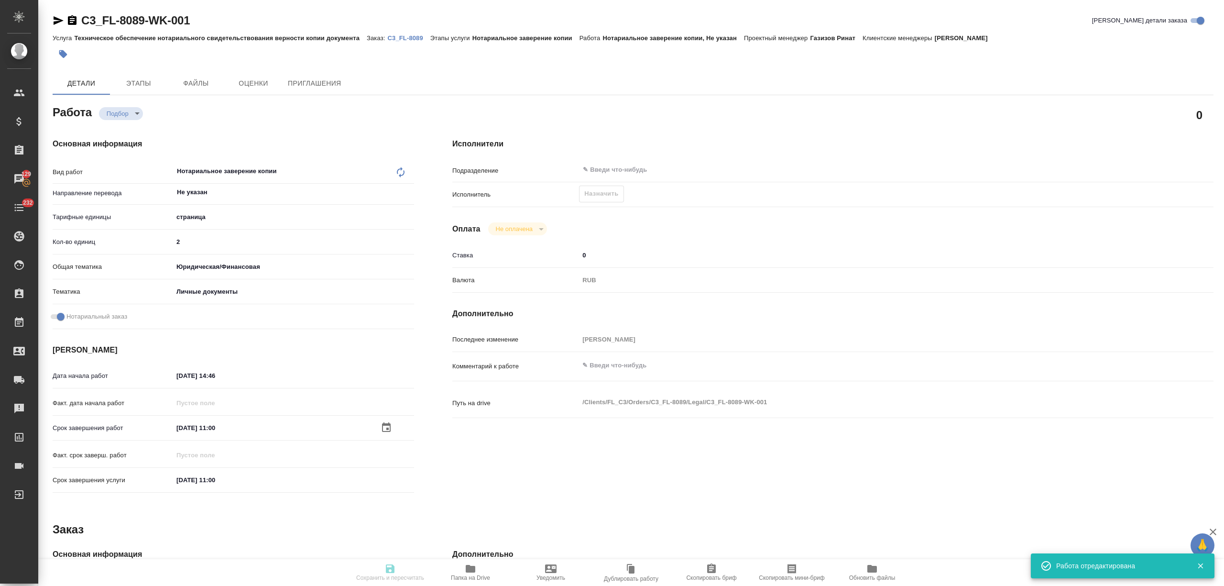
type input "11.09.2025 11:00"
type input "notPayed"
type input "0"
type input "RUB"
type input "[PERSON_NAME]"
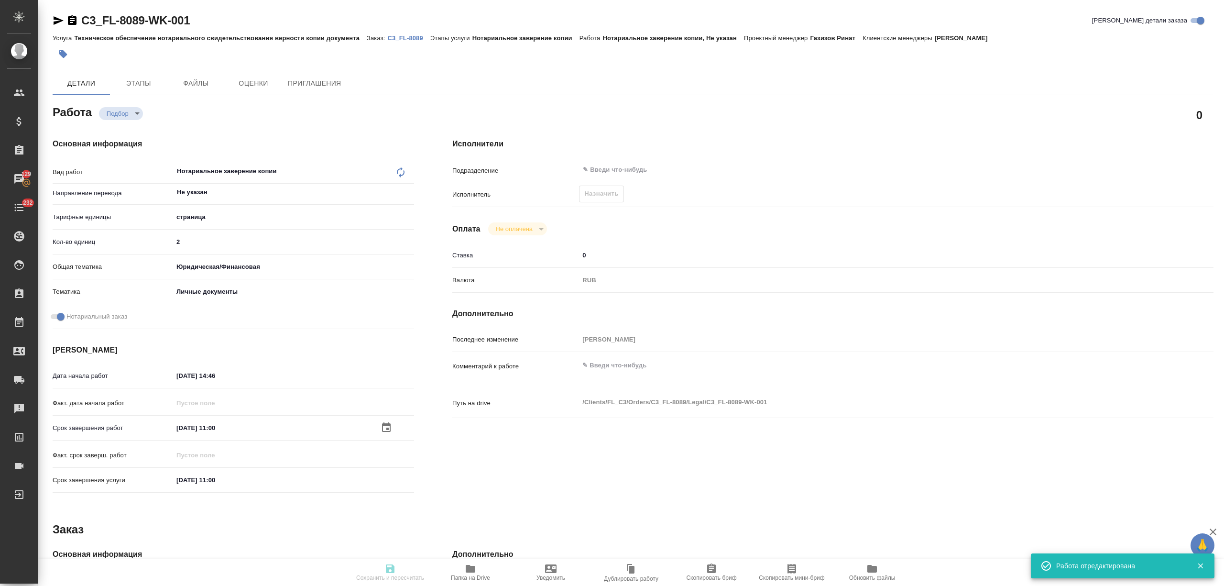
type textarea "x"
type textarea "/Clients/FL_C3/Orders/C3_FL-8089/Legal/C3_FL-8089-WK-001"
type textarea "x"
type input "C3_FL-8089"
type input "Техническое обеспечение нотариального свидетельствования верности копии докумен…"
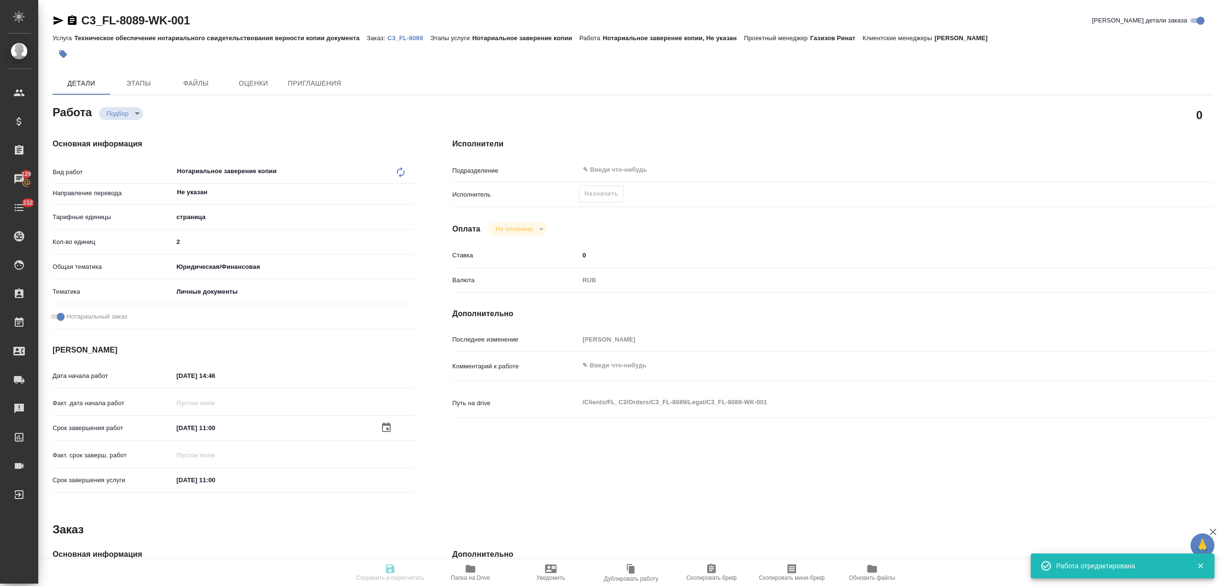
type input "Нотариальное заверение копии"
type input "[PERSON_NAME]"
type input "/Clients/FL_C3/Orders/C3_FL-8089"
type textarea "x"
type textarea "переводим копию (оригинал подгрузила, если вдруг в скане не будет что-то видно)…"
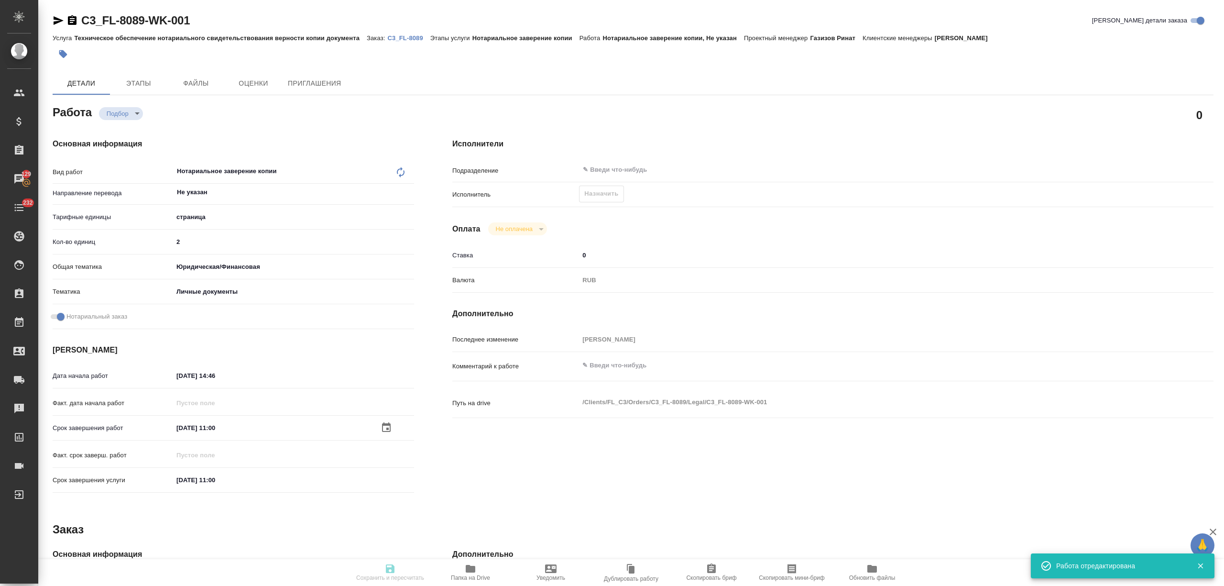
type textarea "x"
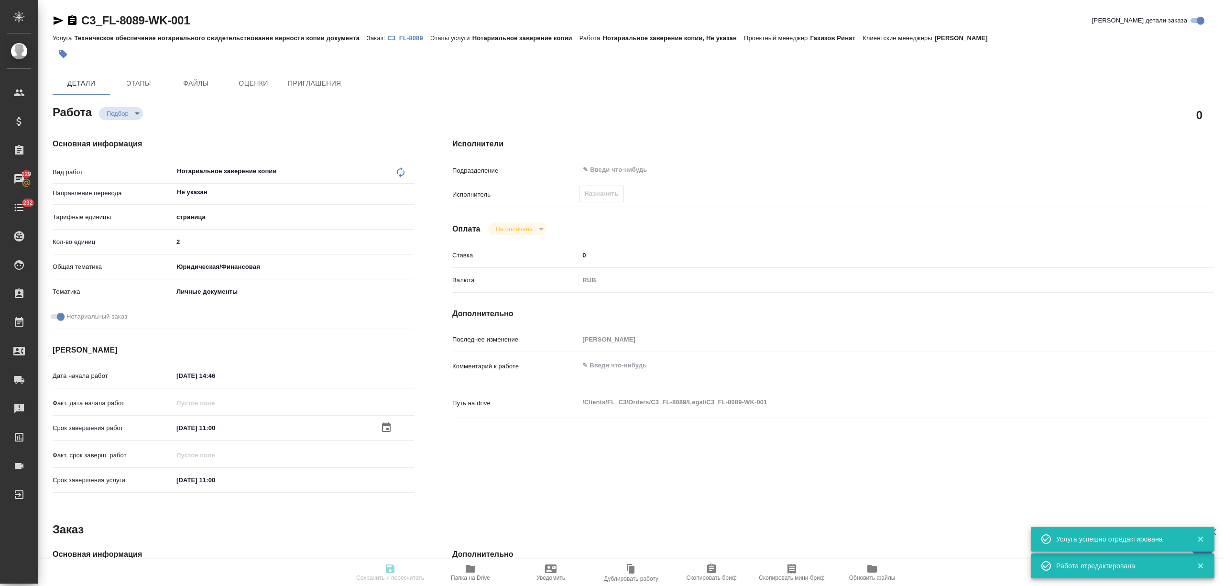
type textarea "x"
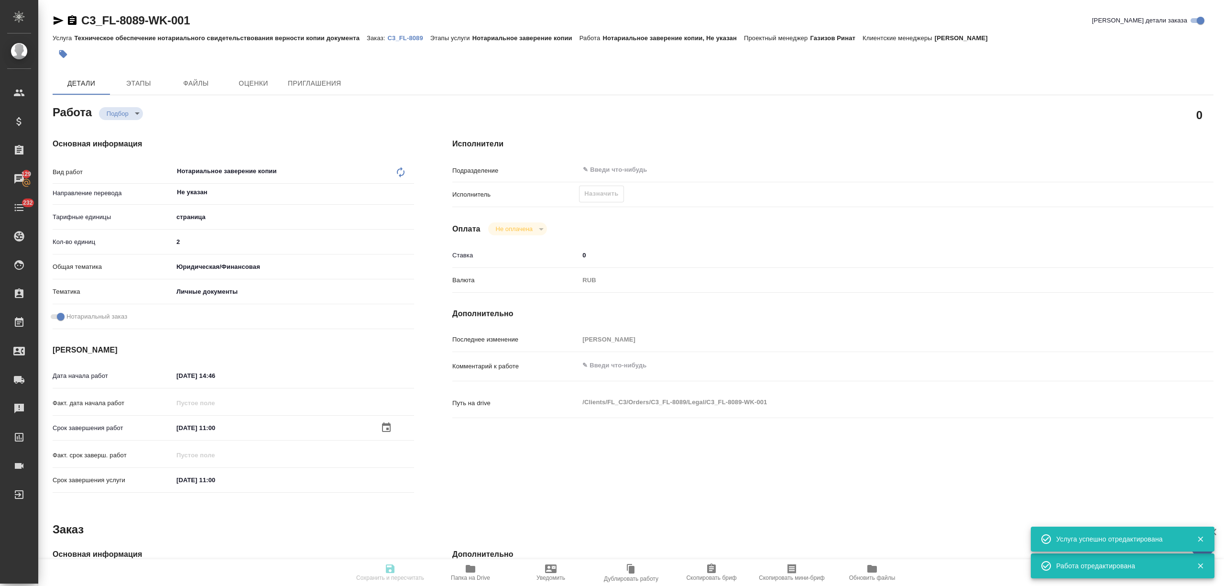
type textarea "x"
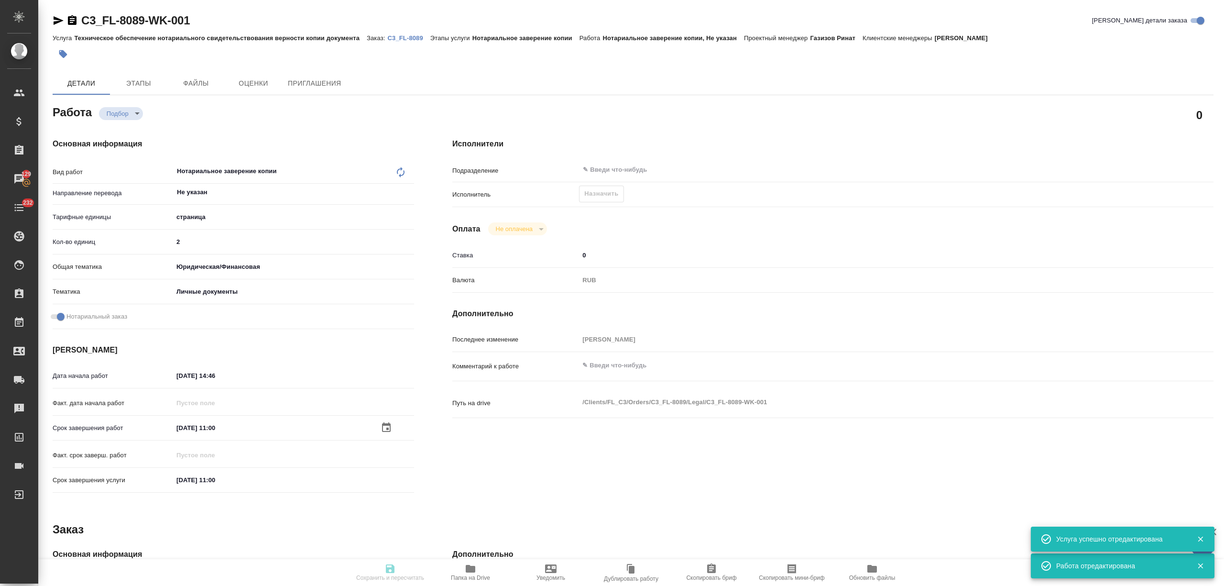
type textarea "x"
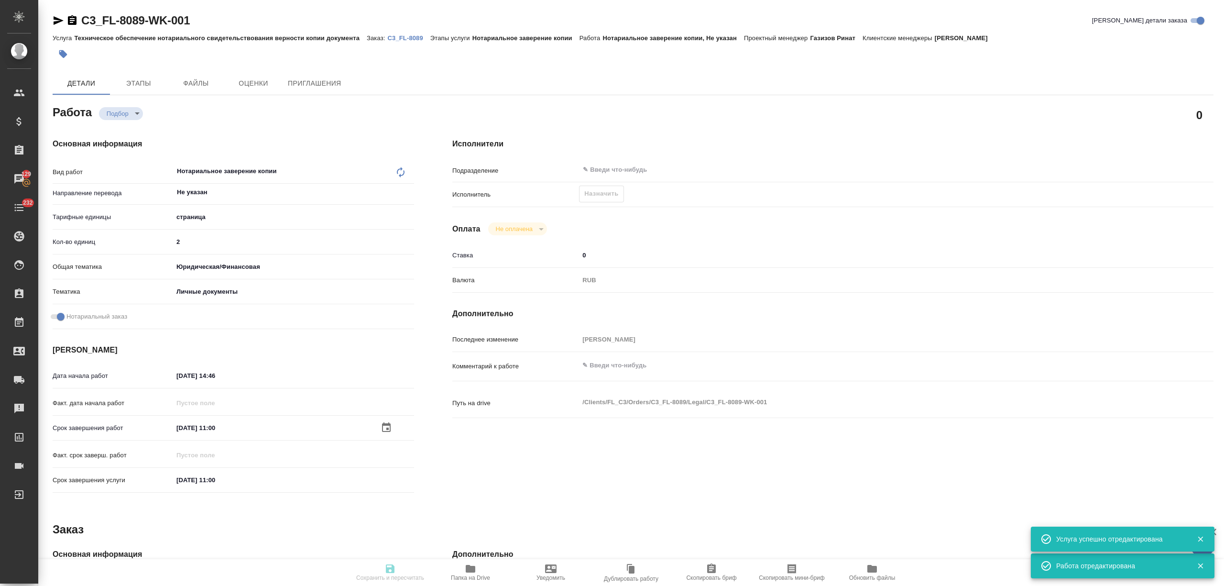
type textarea "x"
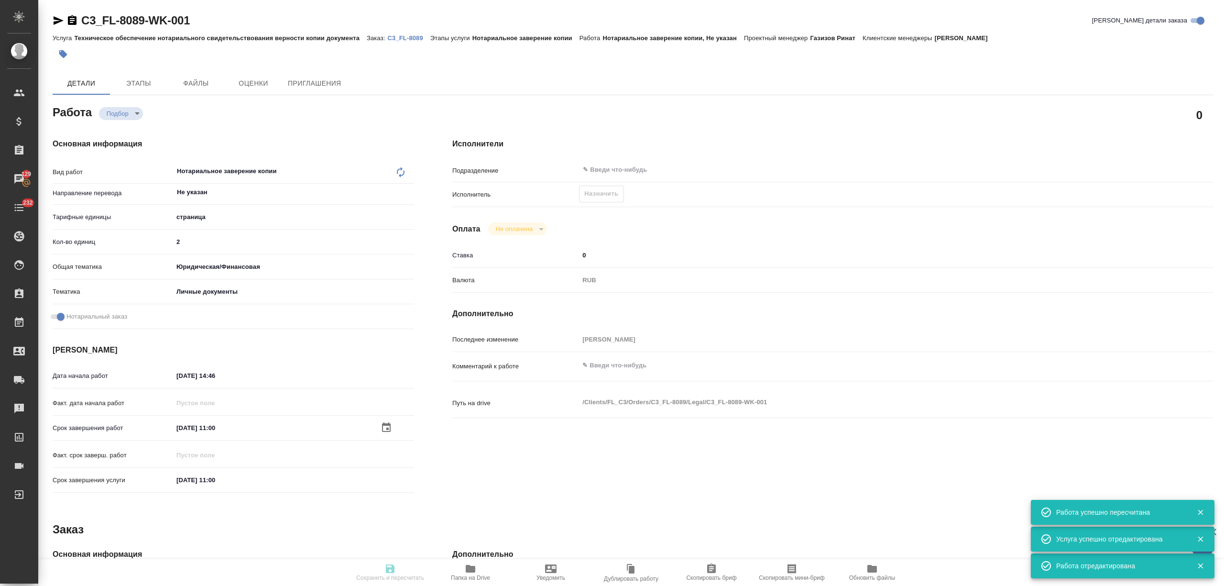
type textarea "x"
type input "recruiting"
type textarea "Нотариальное заверение копии"
type textarea "x"
type input "Не указан"
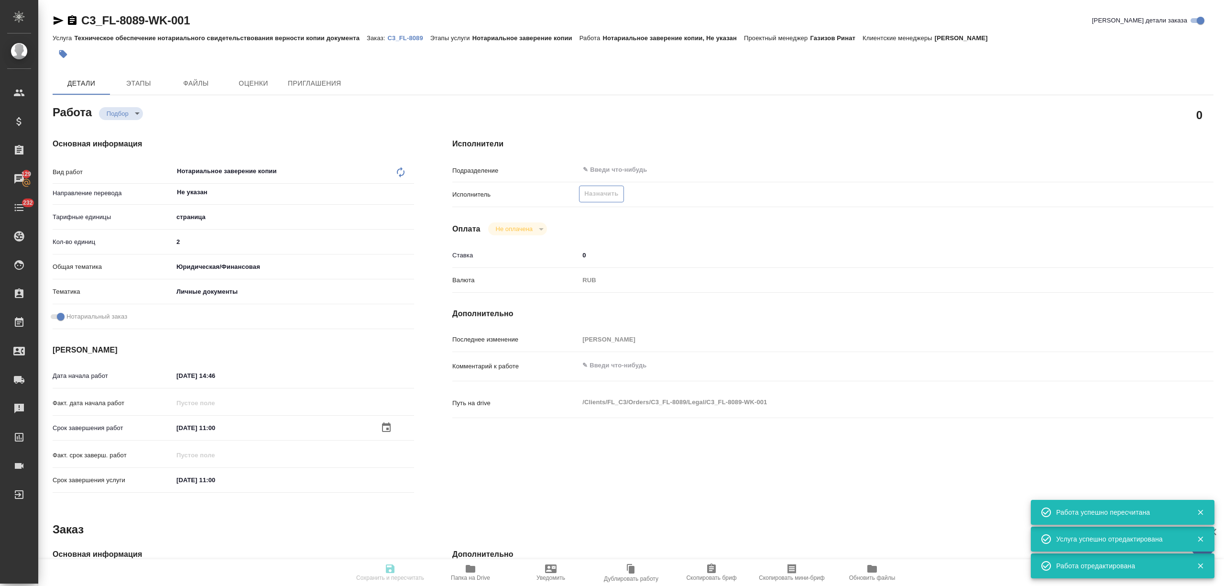
type input "5a8b1489cc6b4906c91bfdb2"
type input "2"
type input "yr-fn"
type input "5a8b8b956a9677013d343cfe"
checkbox input "true"
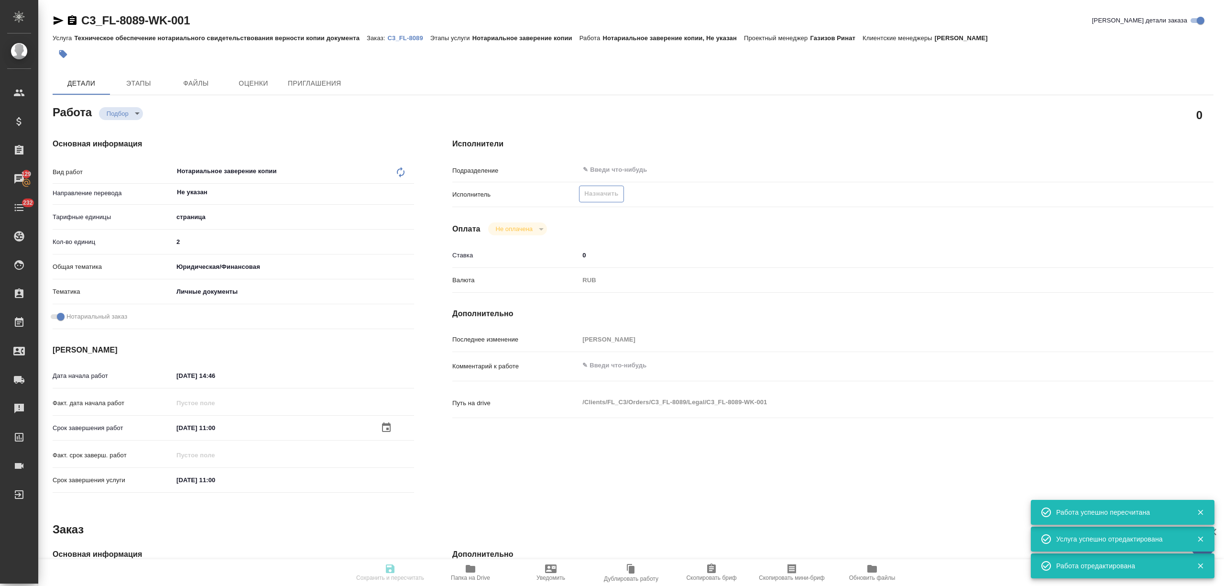
type input "29.08.2025 14:46"
type input "02.09.2025 11:00"
type input "11.09.2025 11:00"
type input "notPayed"
type input "0"
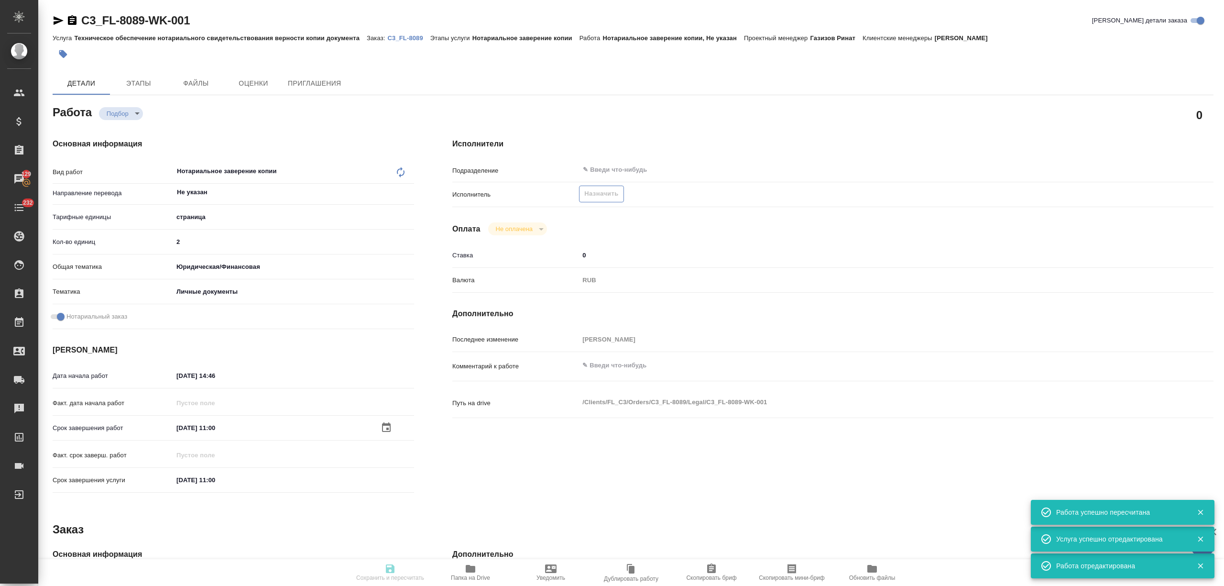
type input "RUB"
type input "Никитина Татьяна"
type textarea "x"
type textarea "/Clients/FL_C3/Orders/C3_FL-8089/Legal/C3_FL-8089-WK-001"
type textarea "x"
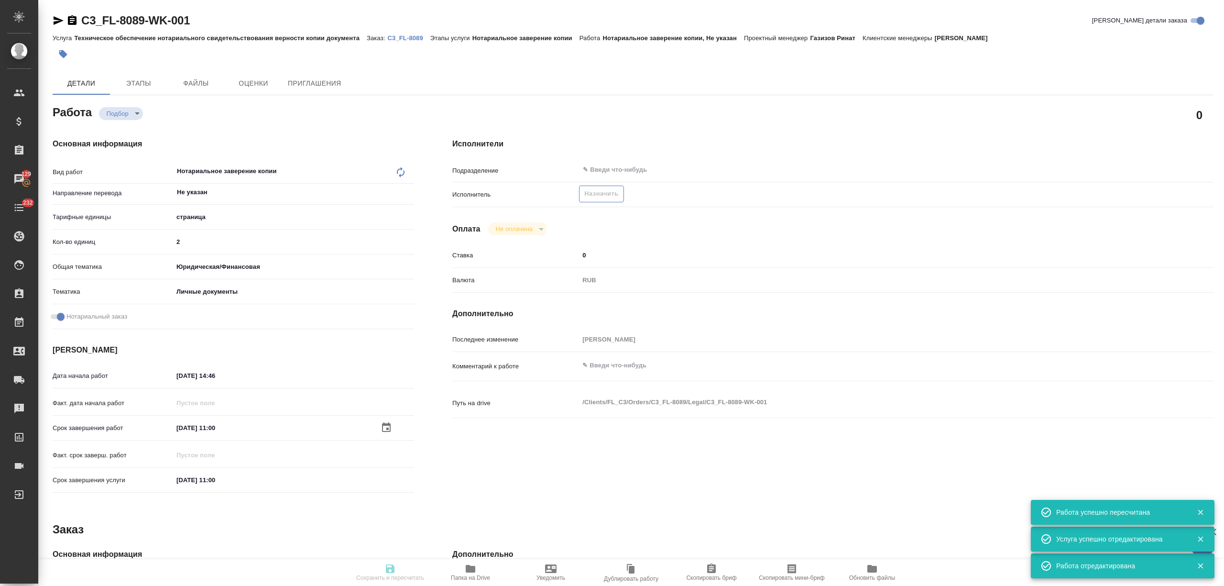
type input "C3_FL-8089"
type input "Техническое обеспечение нотариального свидетельствования верности копии докумен…"
type input "Нотариальное заверение копии"
type input "Никитина Татьяна"
type input "/Clients/FL_C3/Orders/C3_FL-8089"
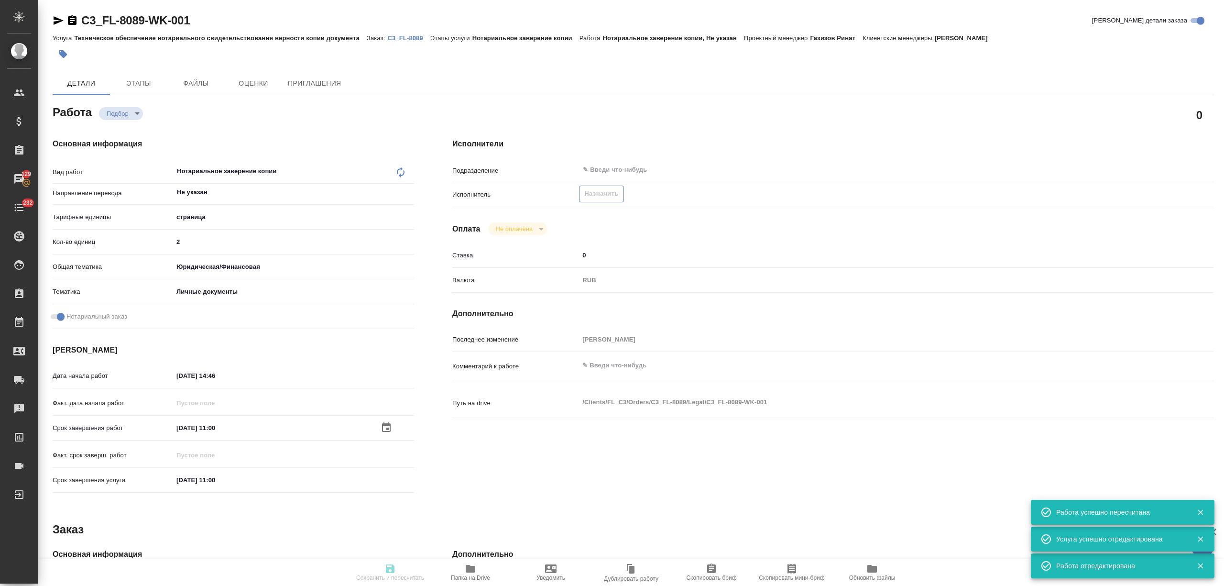
type textarea "x"
type textarea "переводим копию (оригинал подгрузила, если вдруг в скане не будет что-то видно)…"
type textarea "x"
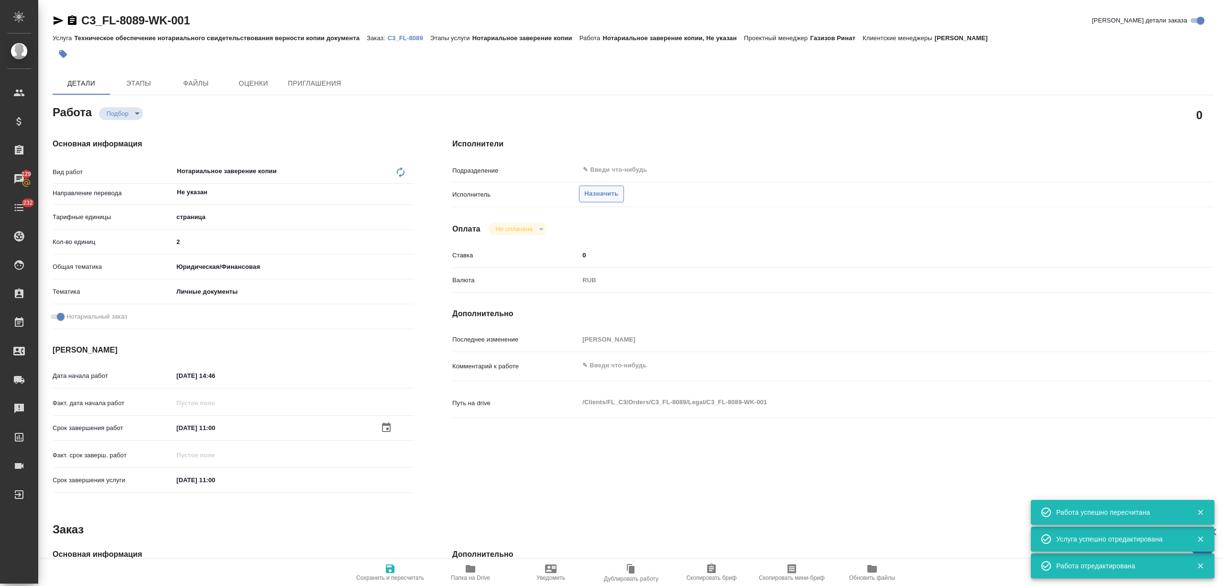
type textarea "x"
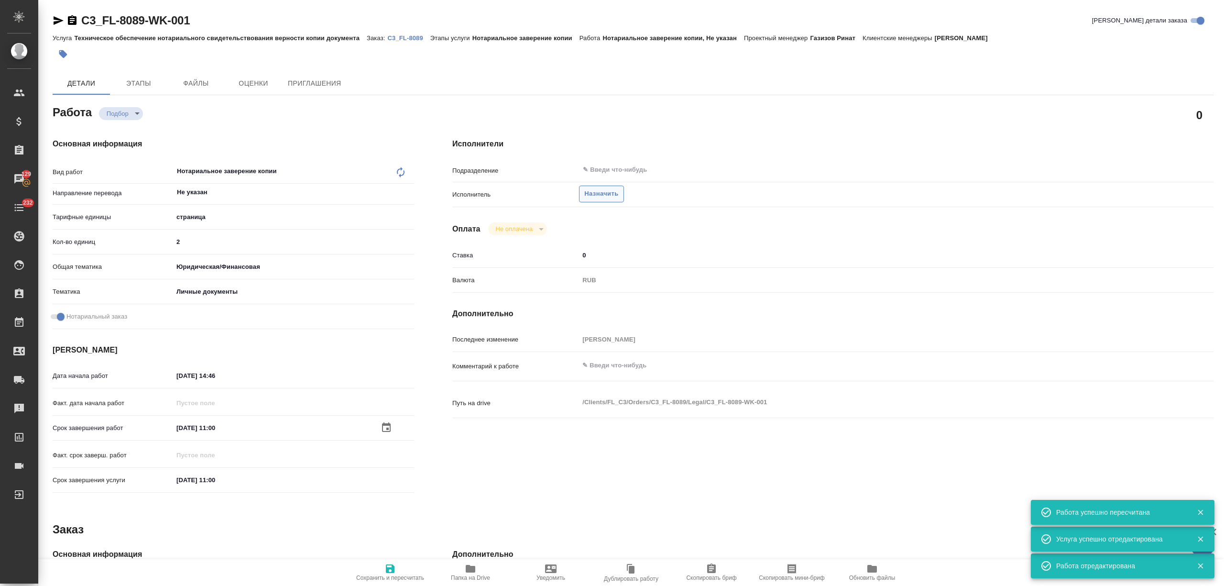
type textarea "x"
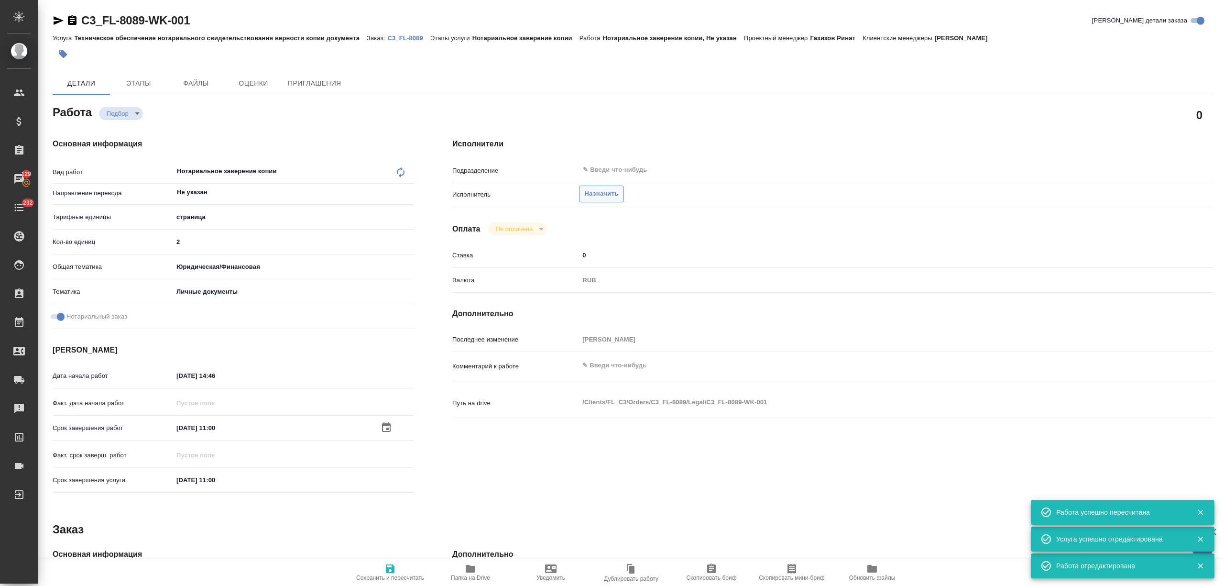
type textarea "x"
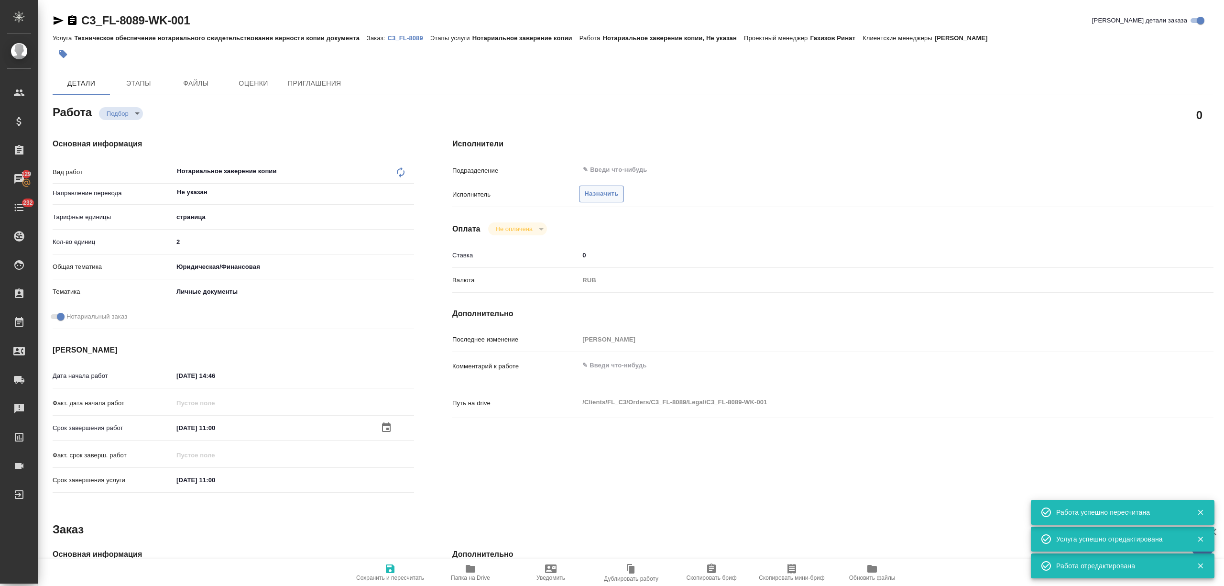
type textarea "x"
click at [606, 194] on span "Назначить" at bounding box center [601, 193] width 34 height 11
type textarea "x"
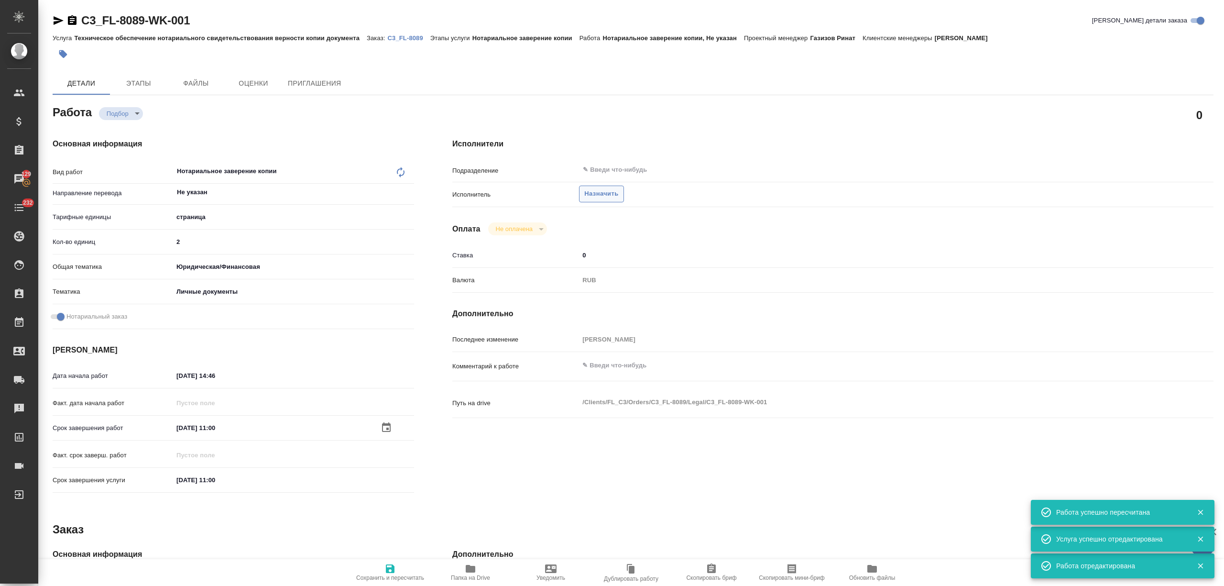
type textarea "x"
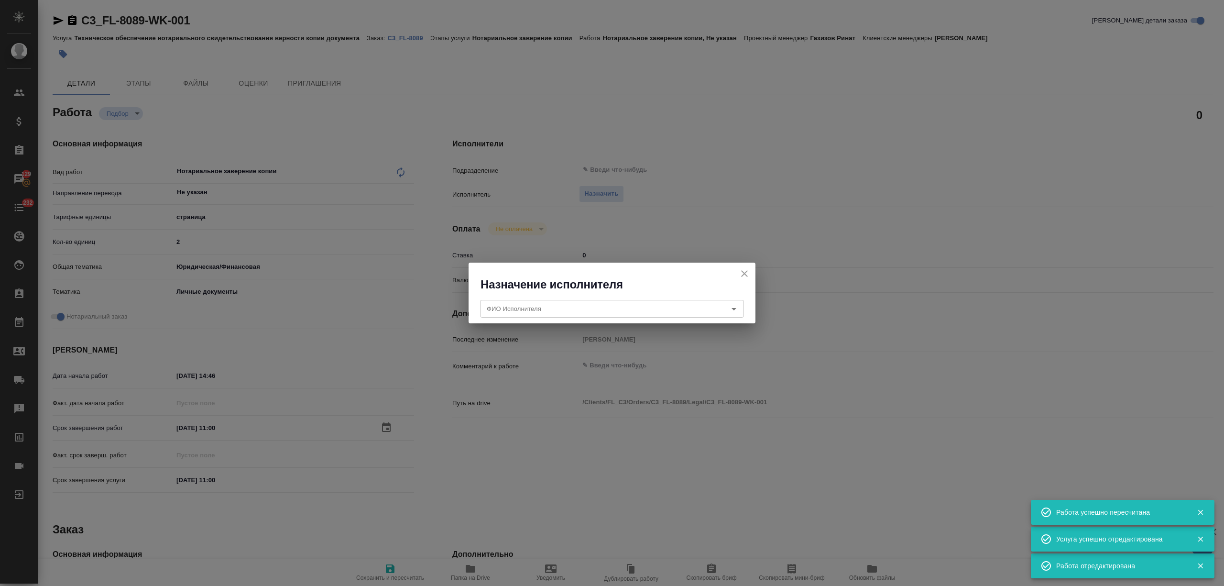
type textarea "x"
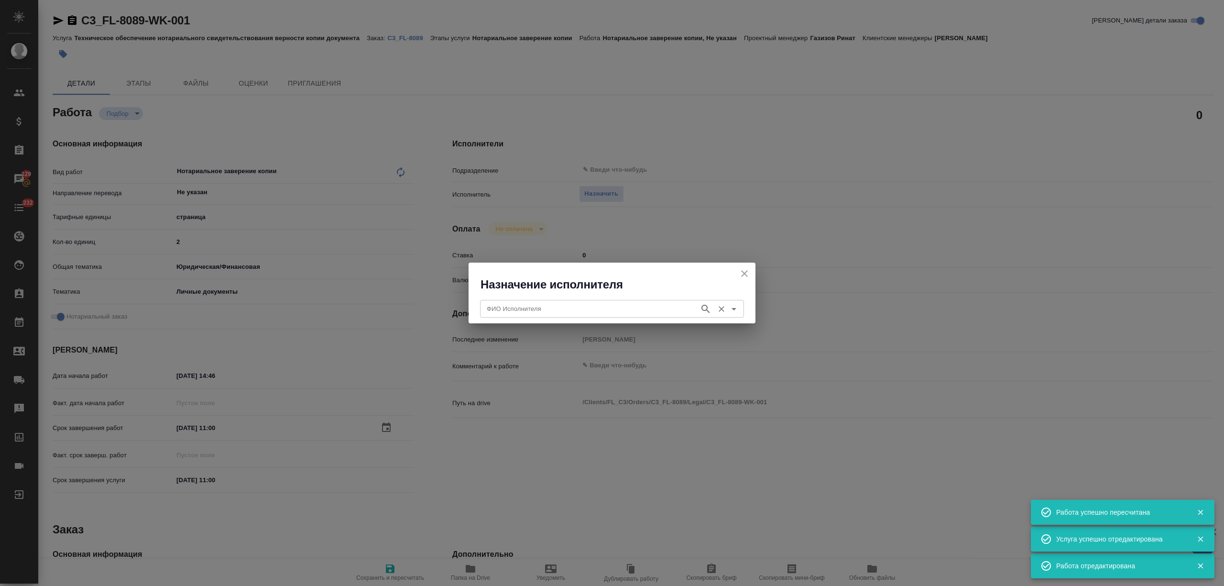
click at [521, 309] on input "ФИО Исполнителя" at bounding box center [589, 308] width 212 height 11
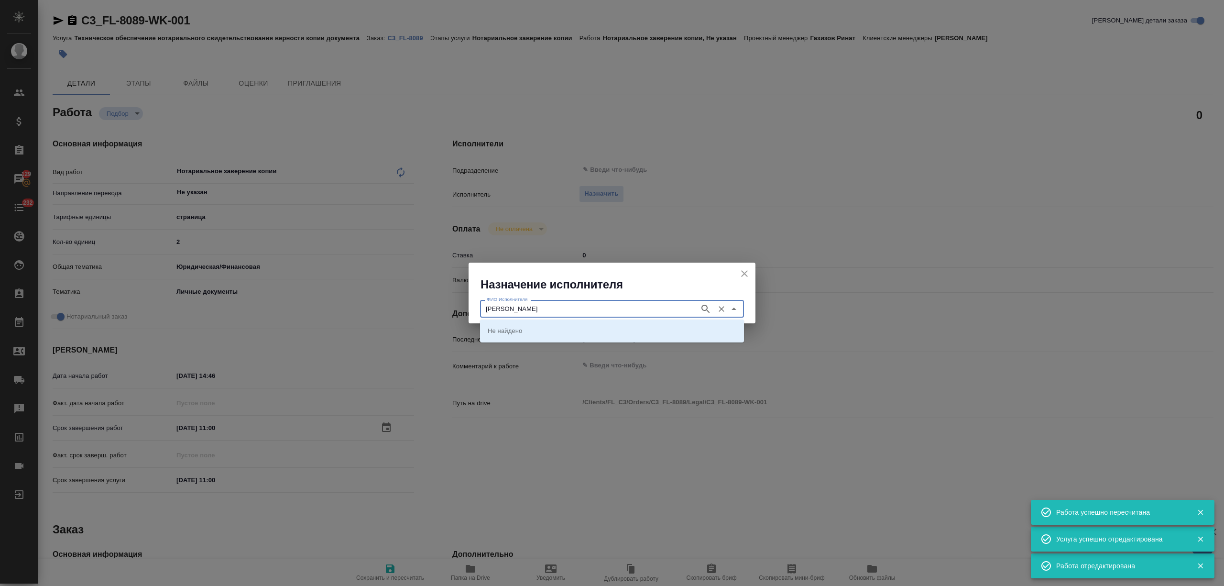
type input "миллер"
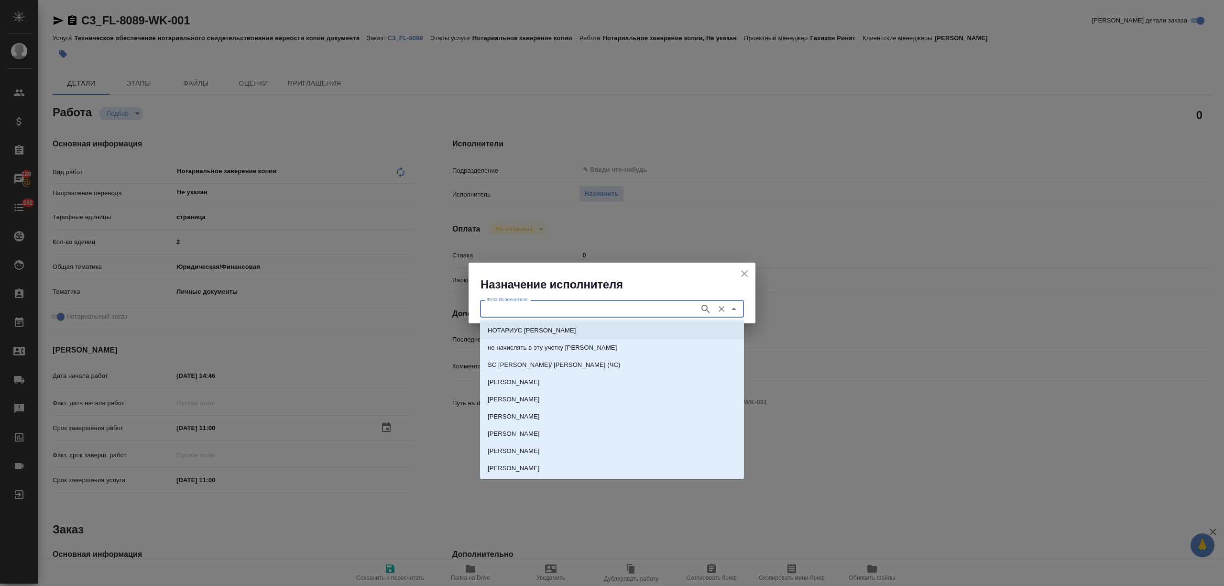
click at [538, 326] on p "НОТАРИУС Миллер Николай Николаевич" at bounding box center [532, 331] width 88 height 10
type input "НОТАРИУС Миллер Николай Николаевич"
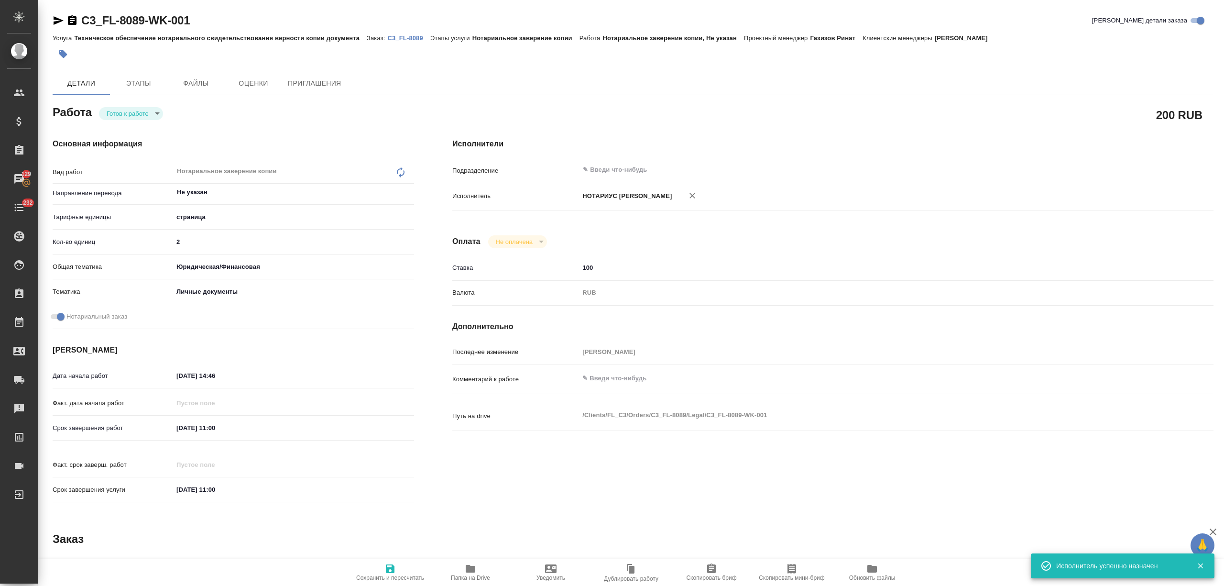
type textarea "x"
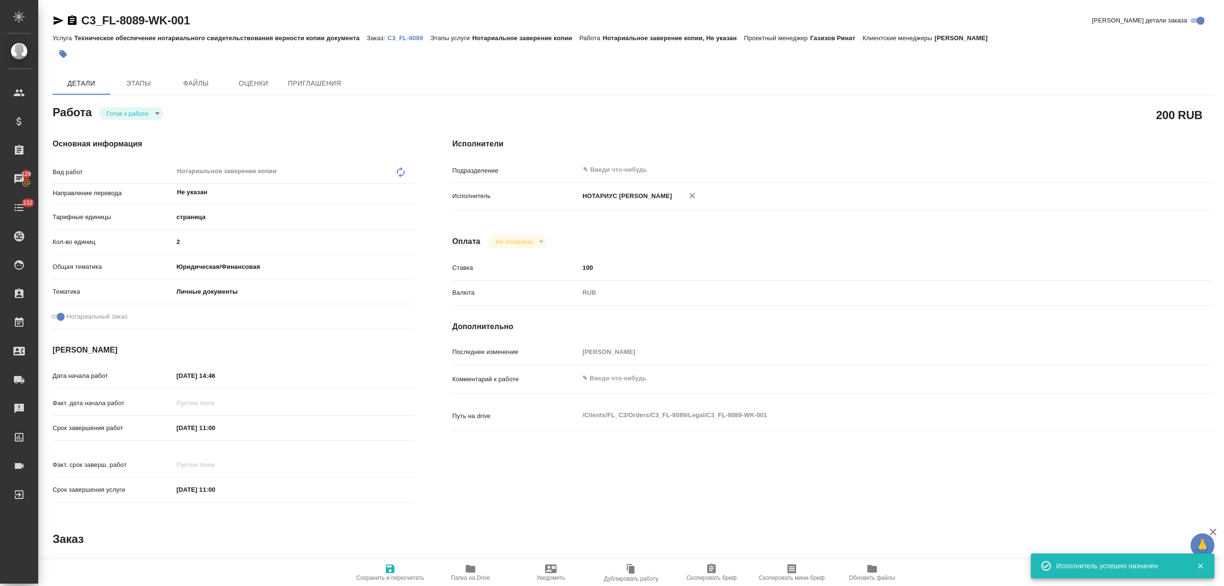
type textarea "x"
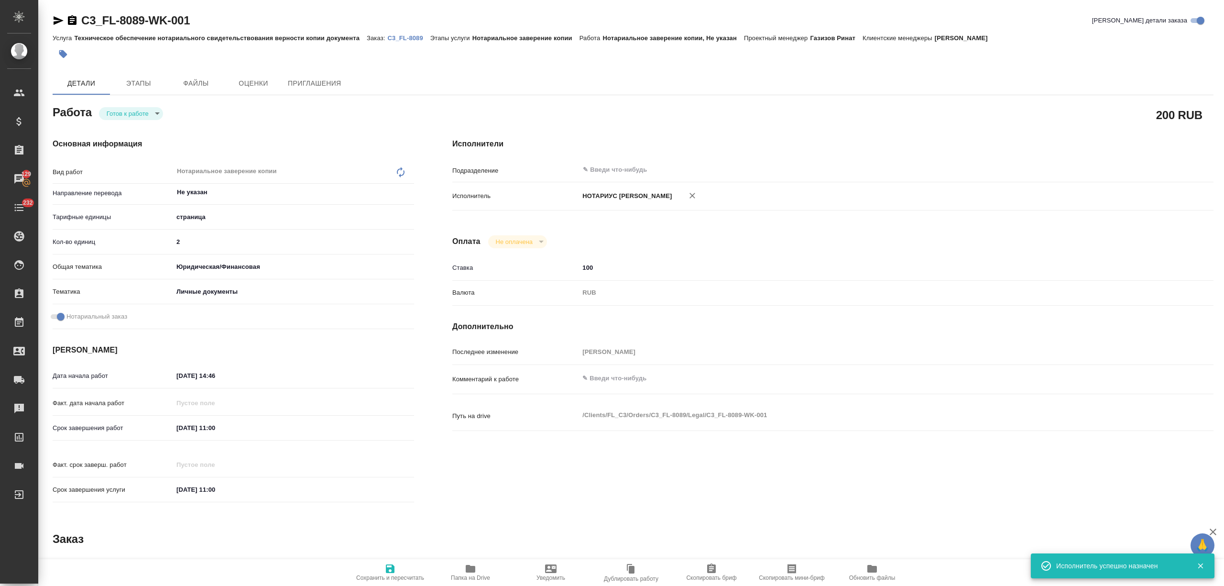
type textarea "x"
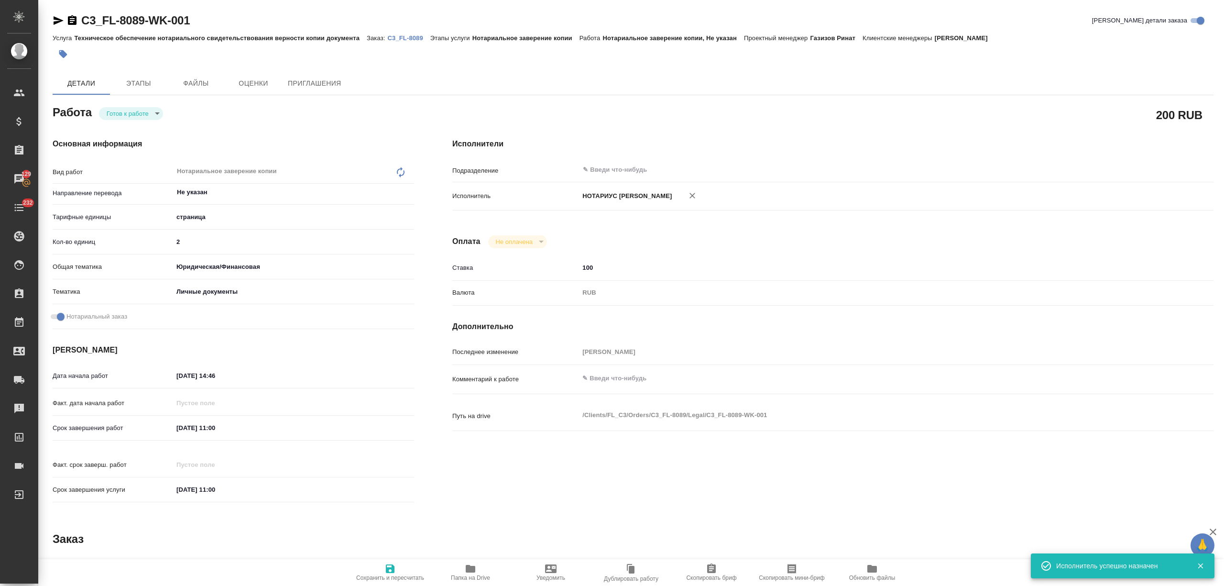
type textarea "x"
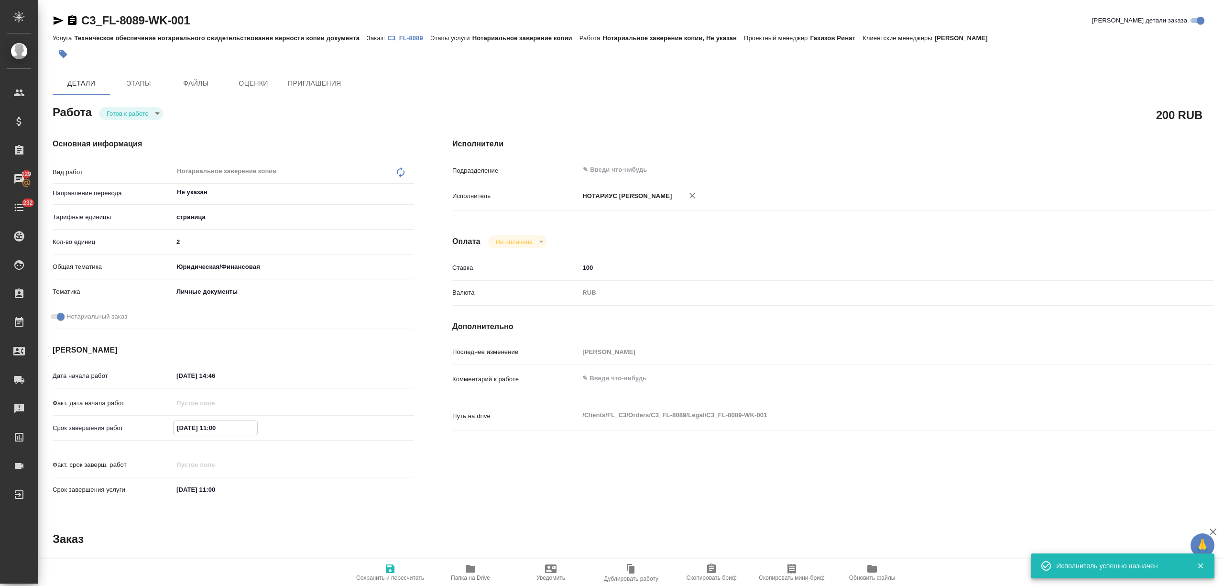
click at [184, 428] on input "02.09.2025 11:00" at bounding box center [216, 428] width 84 height 14
click at [180, 427] on input "02.09.2025 11:00" at bounding box center [216, 428] width 84 height 14
type textarea "x"
type input "01.09.2025 11:00"
type textarea "x"
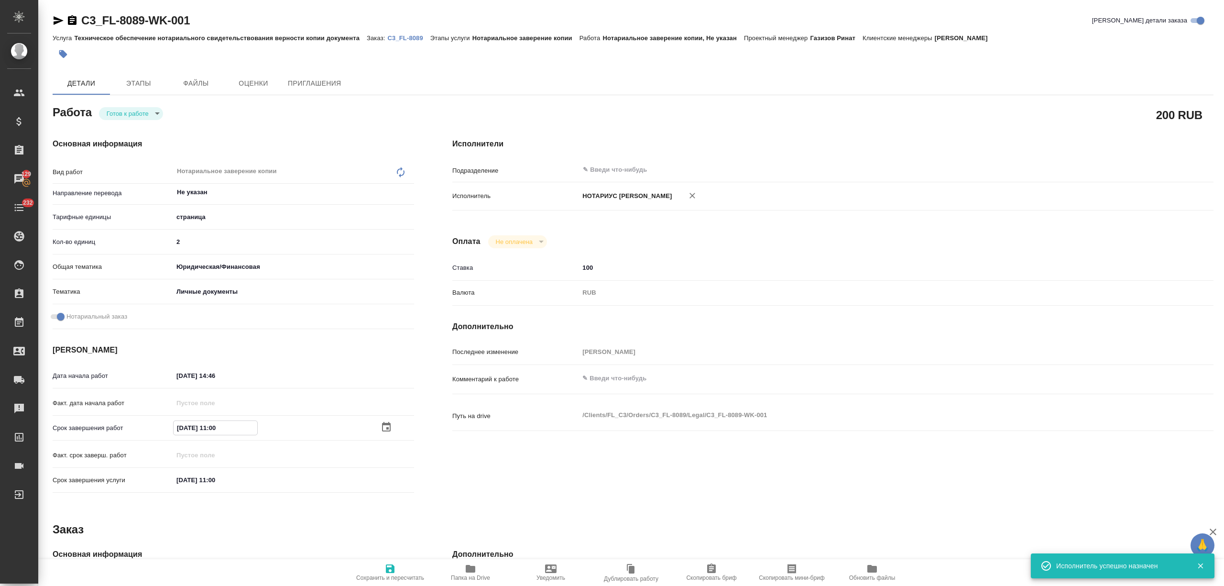
type textarea "x"
type input "01.09.2025 11:00"
click at [379, 572] on span "Сохранить и пересчитать" at bounding box center [390, 572] width 69 height 18
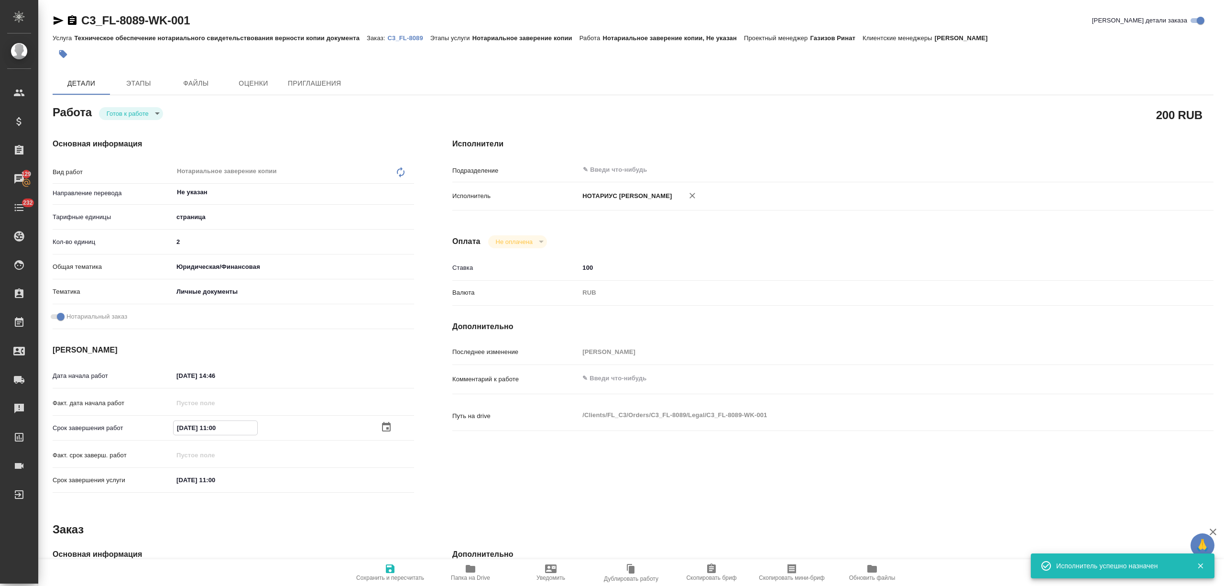
type textarea "x"
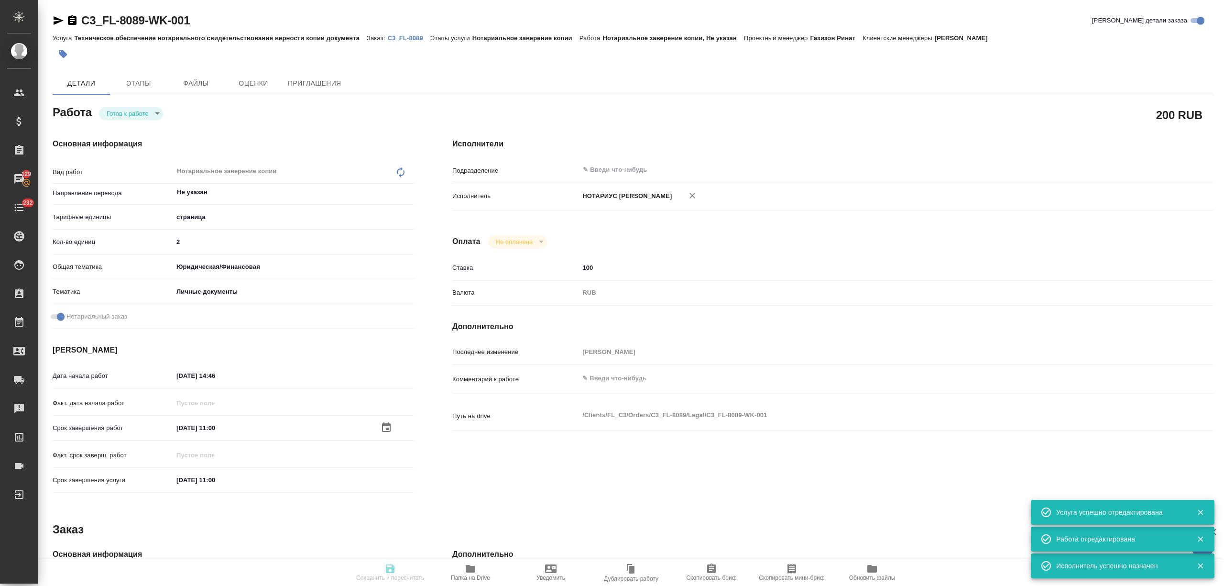
click at [149, 115] on body "🙏 .cls-1 fill:#fff; AWATERA Nikitina Tatiana Клиенты Спецификации Заказы 129 Ча…" at bounding box center [612, 293] width 1224 height 586
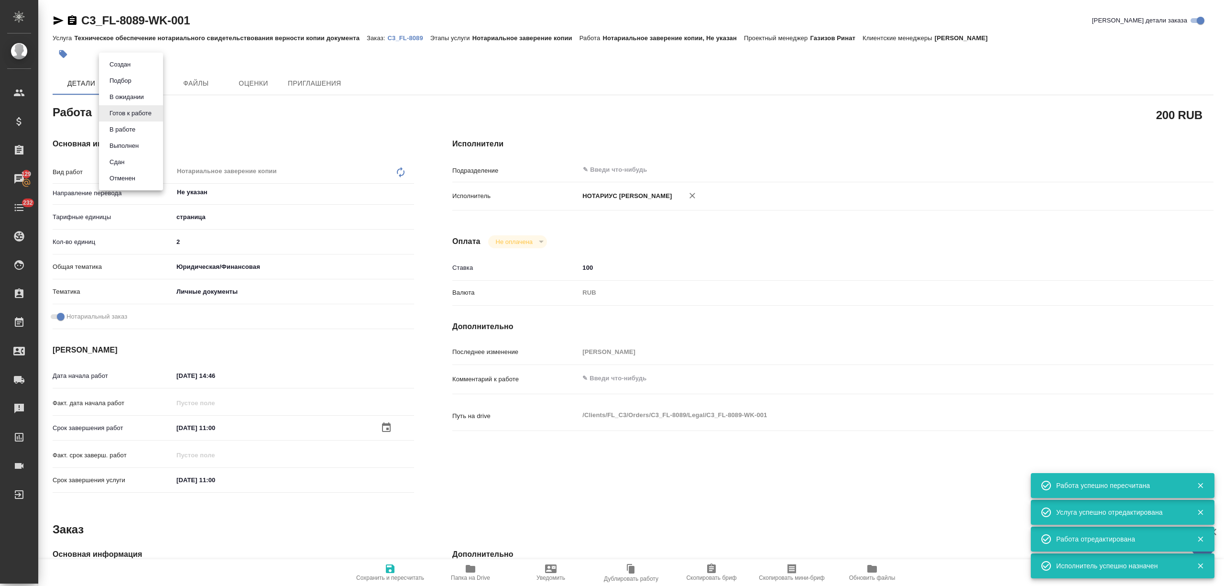
click at [131, 160] on li "Сдан" at bounding box center [131, 162] width 64 height 16
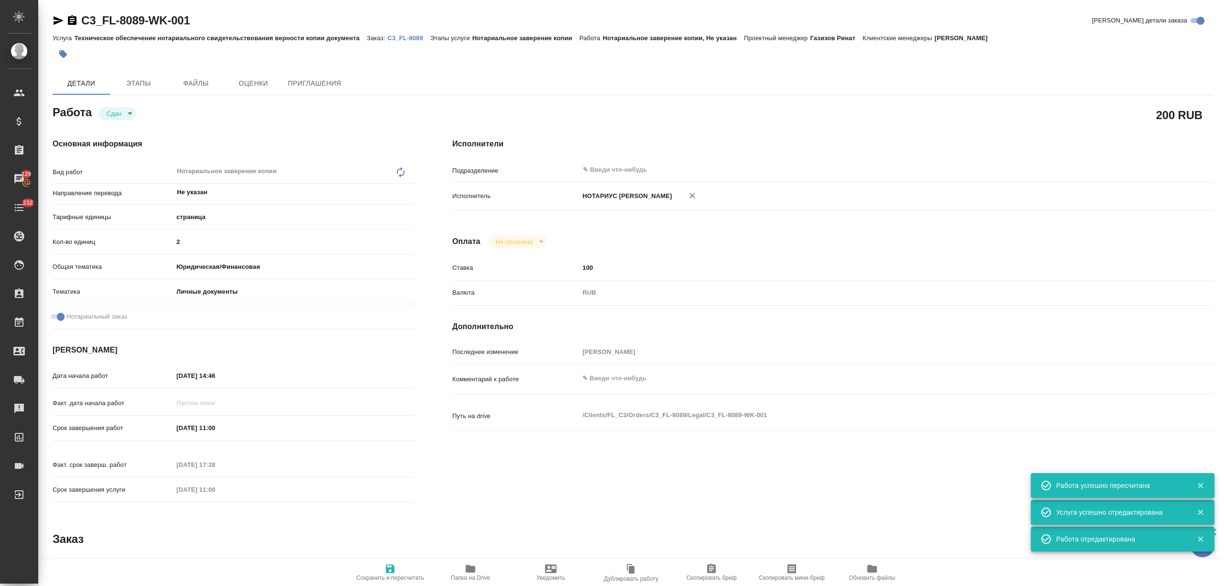
click at [404, 565] on span "Сохранить и пересчитать" at bounding box center [390, 572] width 69 height 18
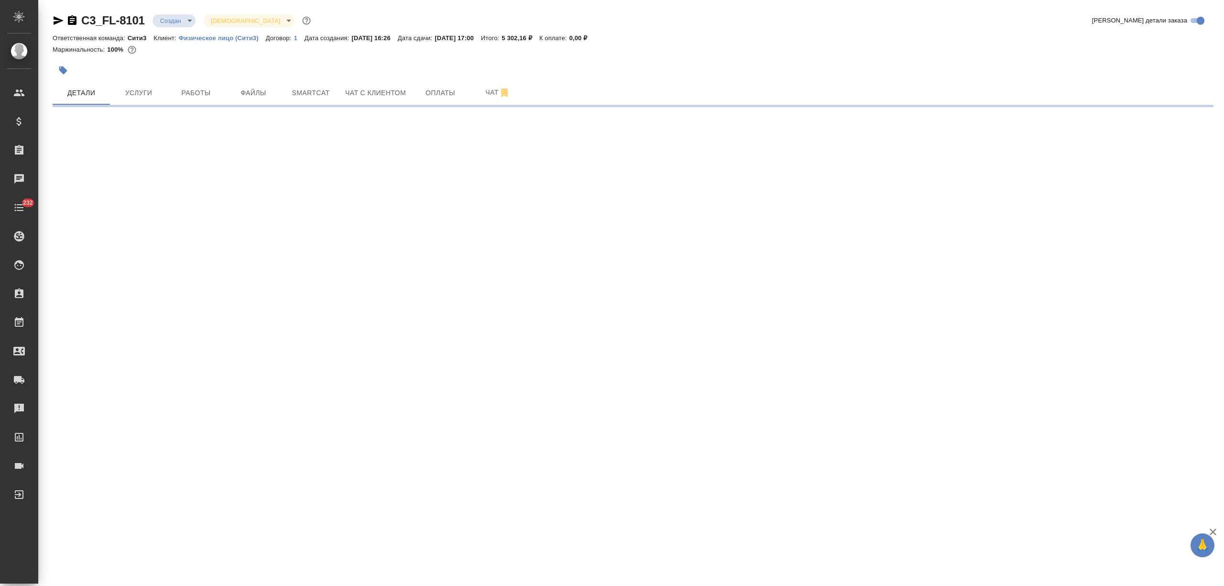
select select "RU"
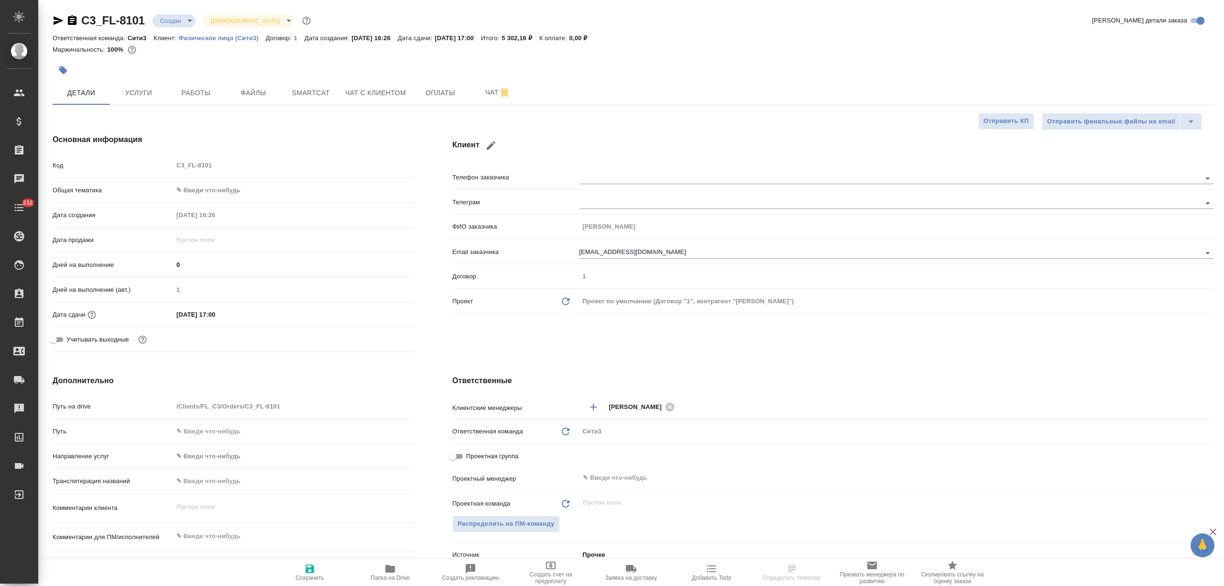
type textarea "x"
click at [209, 184] on body "🙏 .cls-1 fill:#fff; AWATERA [PERSON_NAME] Спецификации Заказы Чаты 232 Todo Про…" at bounding box center [612, 293] width 1224 height 586
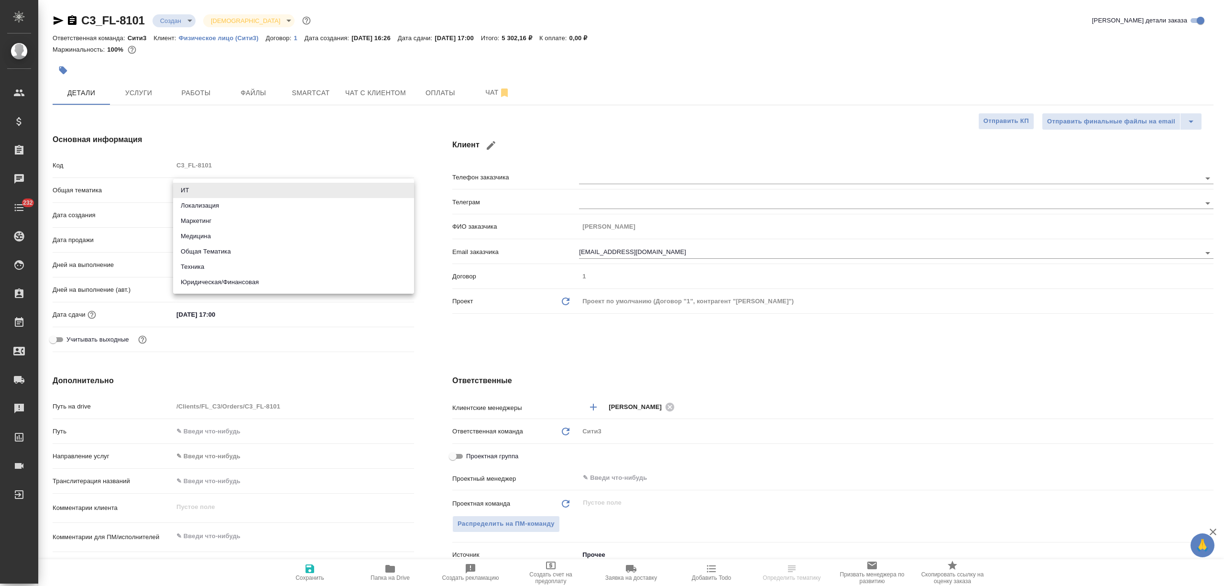
click at [201, 278] on li "Юридическая/Финансовая" at bounding box center [293, 281] width 241 height 15
type input "yr-fn"
type textarea "x"
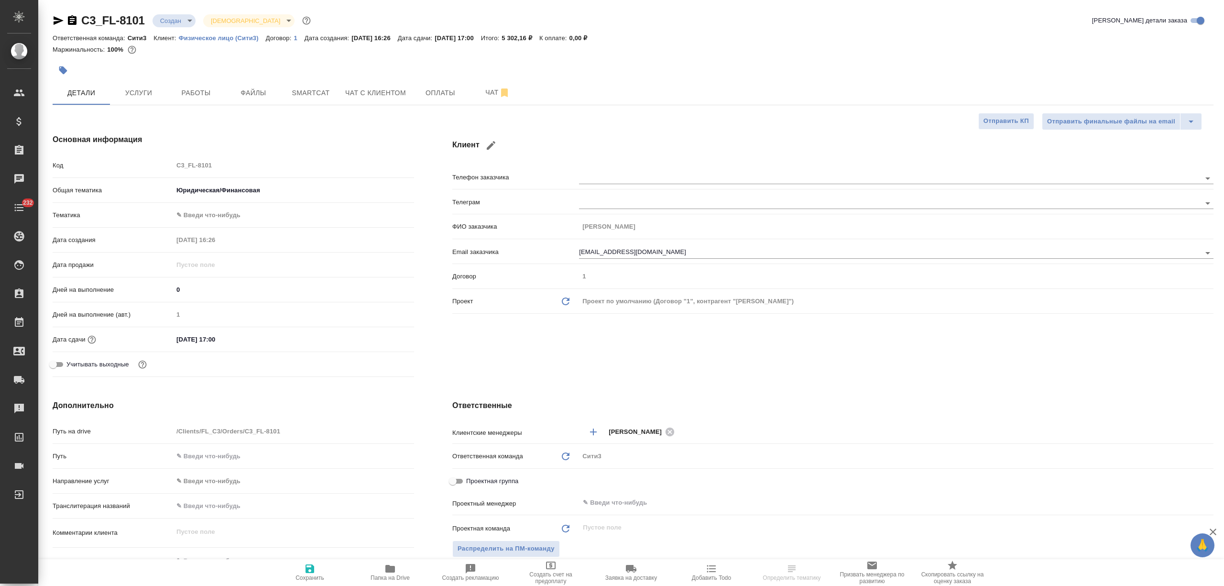
click at [227, 210] on body "🙏 .cls-1 fill:#fff; AWATERA [PERSON_NAME] Спецификации Заказы Чаты 232 Todo Про…" at bounding box center [612, 293] width 1224 height 586
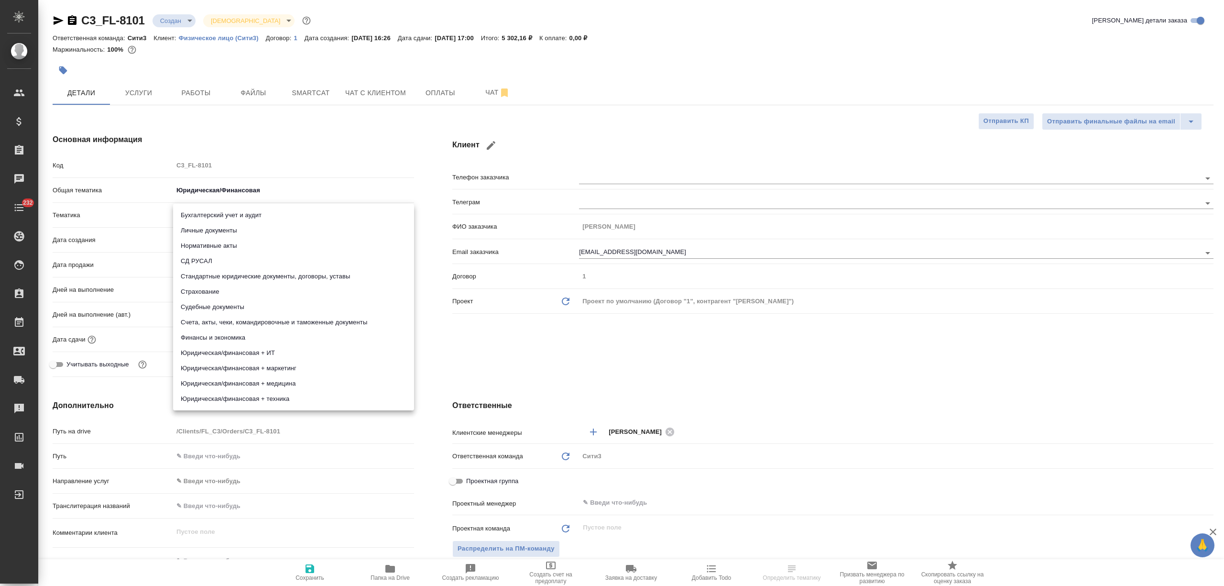
click at [241, 278] on li "Стандартные юридические документы, договоры, уставы" at bounding box center [293, 276] width 241 height 15
type textarea "x"
type input "5f647205b73bc97568ca66bf"
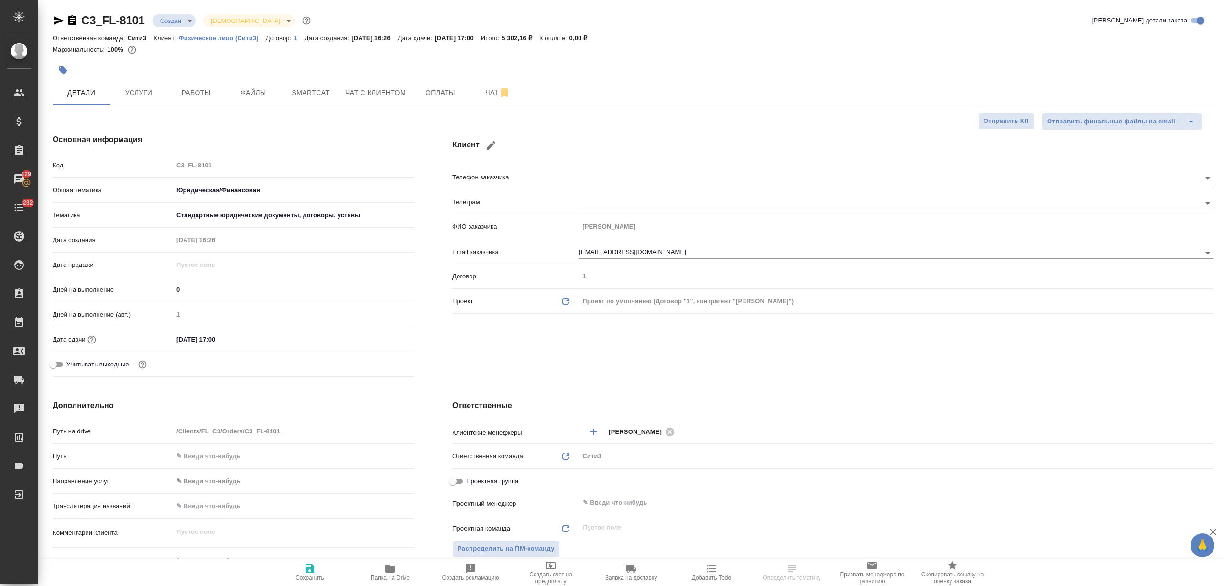
click at [314, 574] on icon "button" at bounding box center [309, 568] width 11 height 11
type textarea "x"
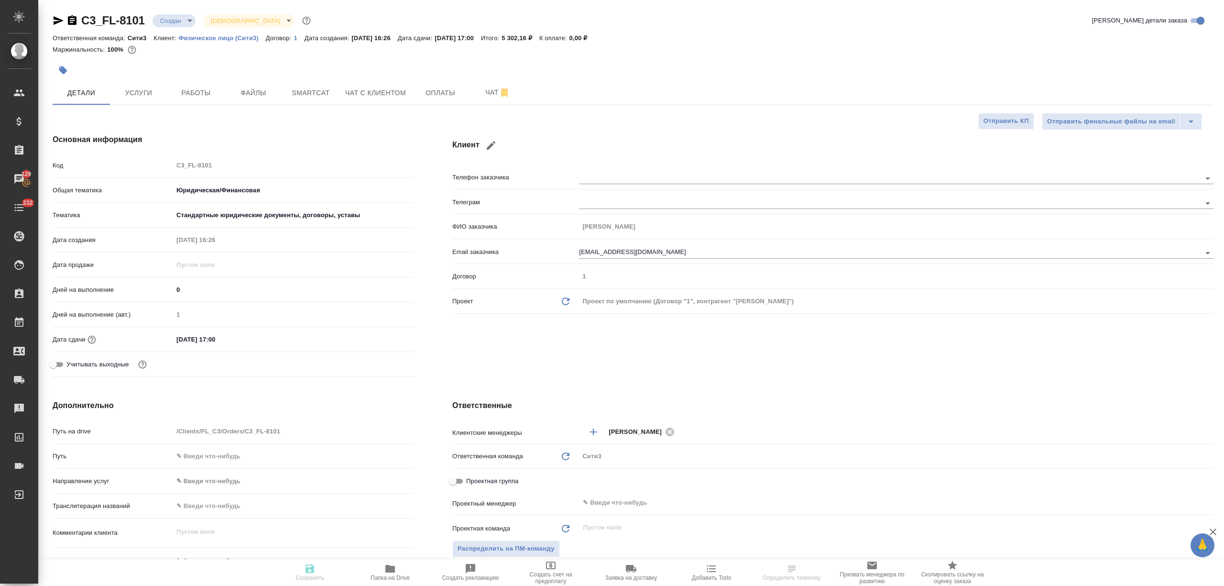
type textarea "x"
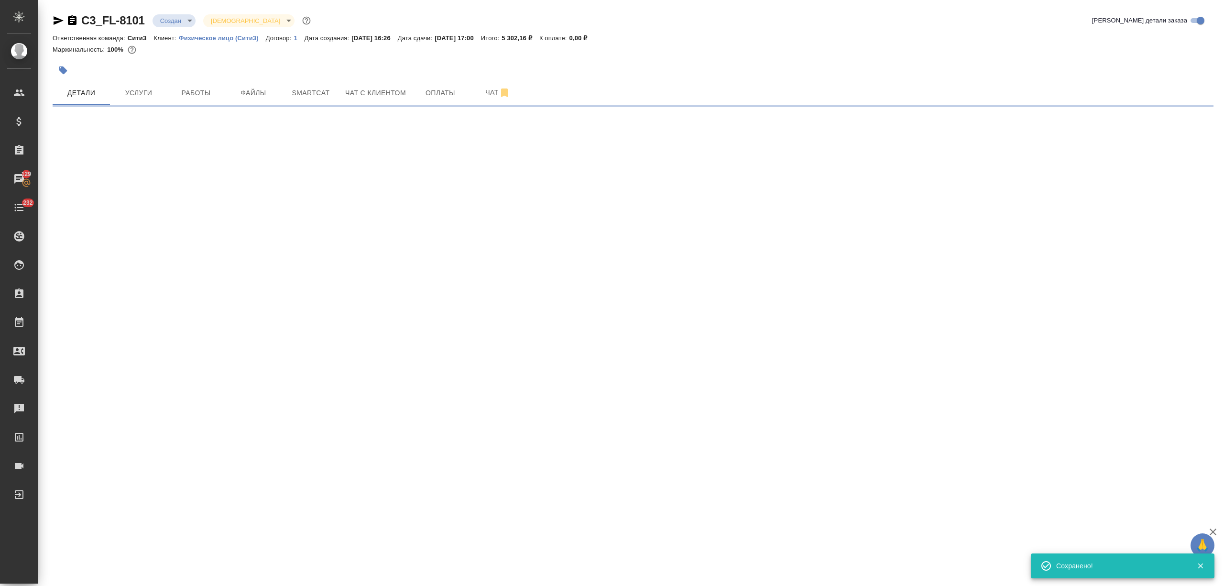
select select "RU"
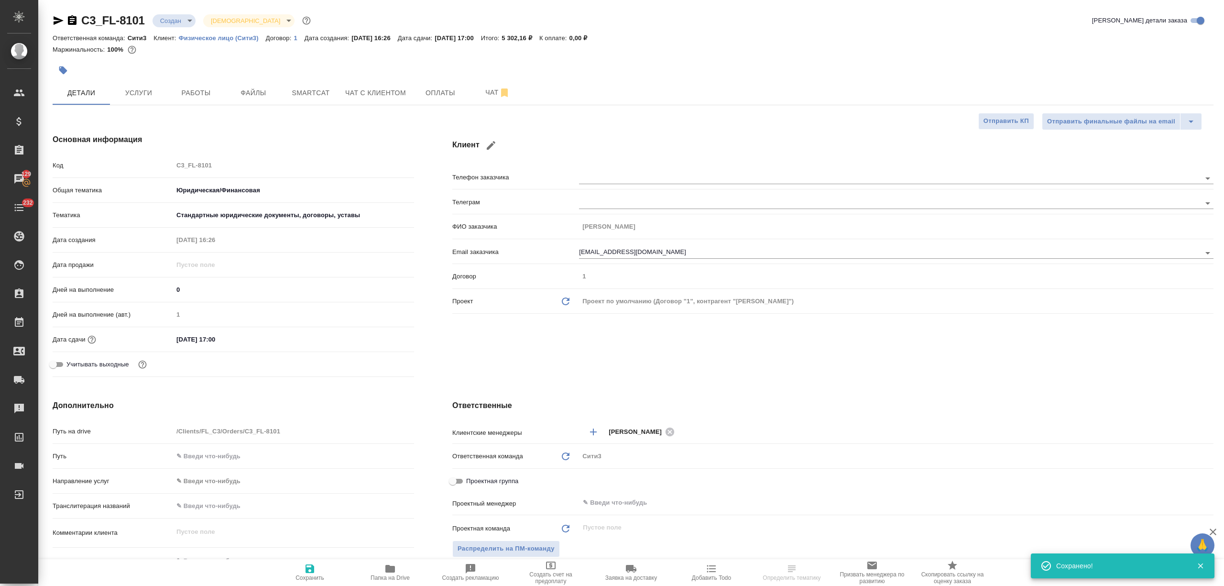
type textarea "x"
drag, startPoint x: 229, startPoint y: 339, endPoint x: 210, endPoint y: 339, distance: 18.2
click at [210, 339] on input "[DATE] 17:00" at bounding box center [216, 339] width 84 height 14
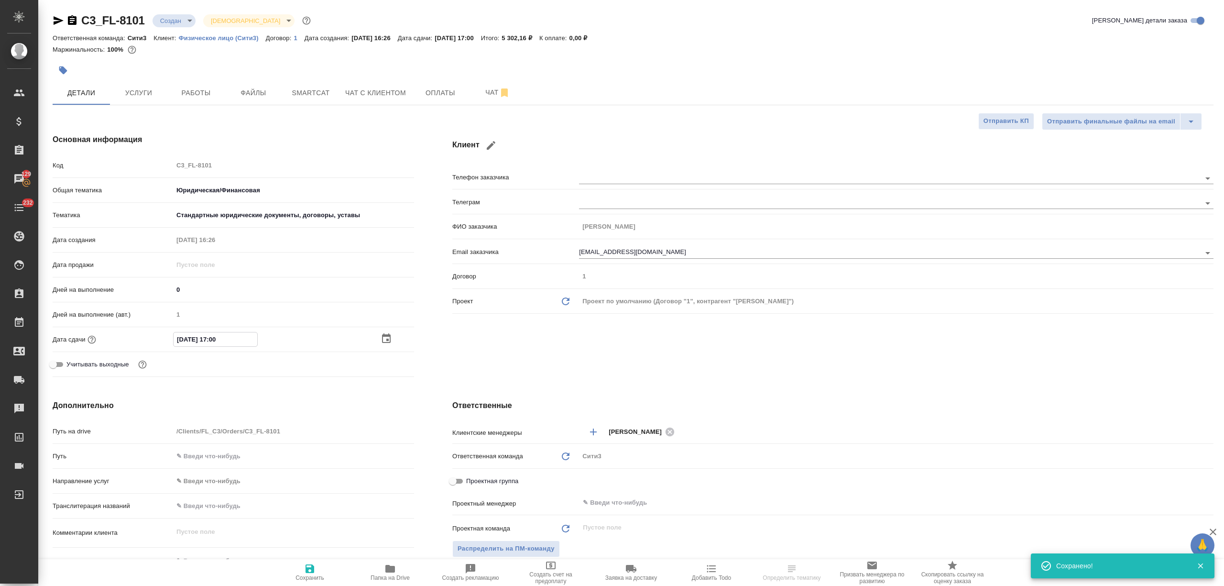
type input "[DATE] 1_:__"
type textarea "x"
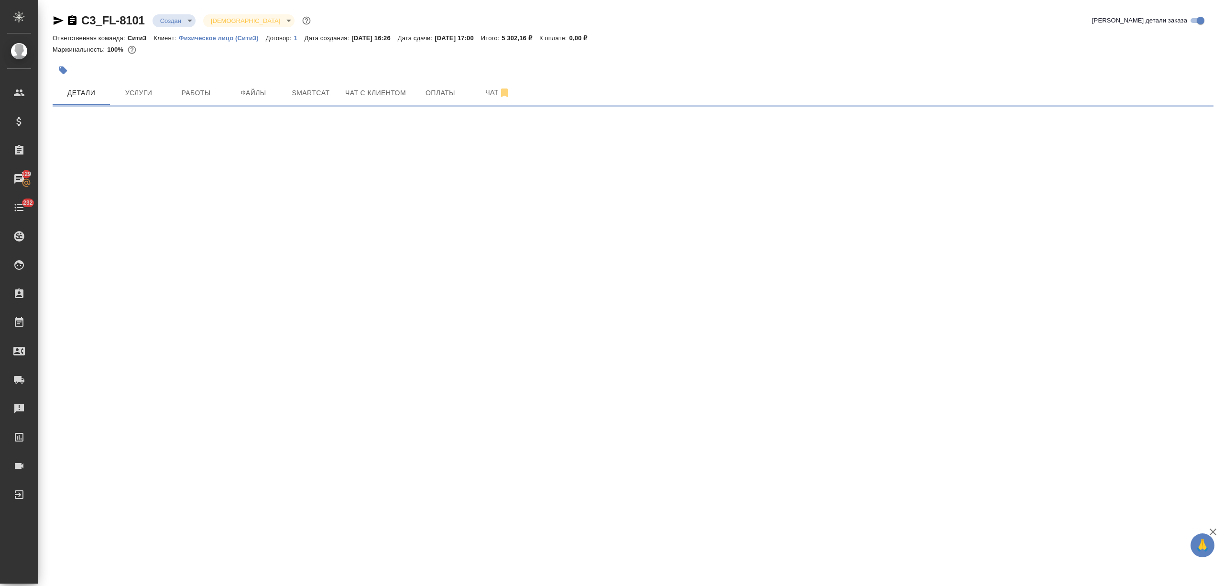
select select "RU"
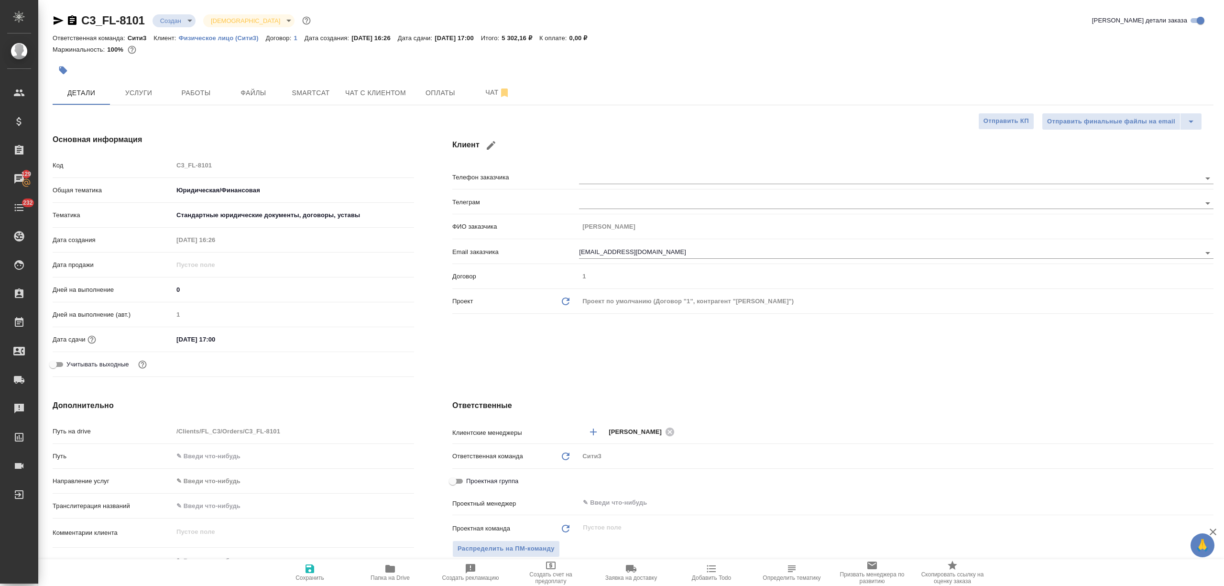
type textarea "x"
drag, startPoint x: 220, startPoint y: 338, endPoint x: 209, endPoint y: 338, distance: 11.5
click at [209, 338] on input "[DATE] 17:00" at bounding box center [216, 339] width 84 height 14
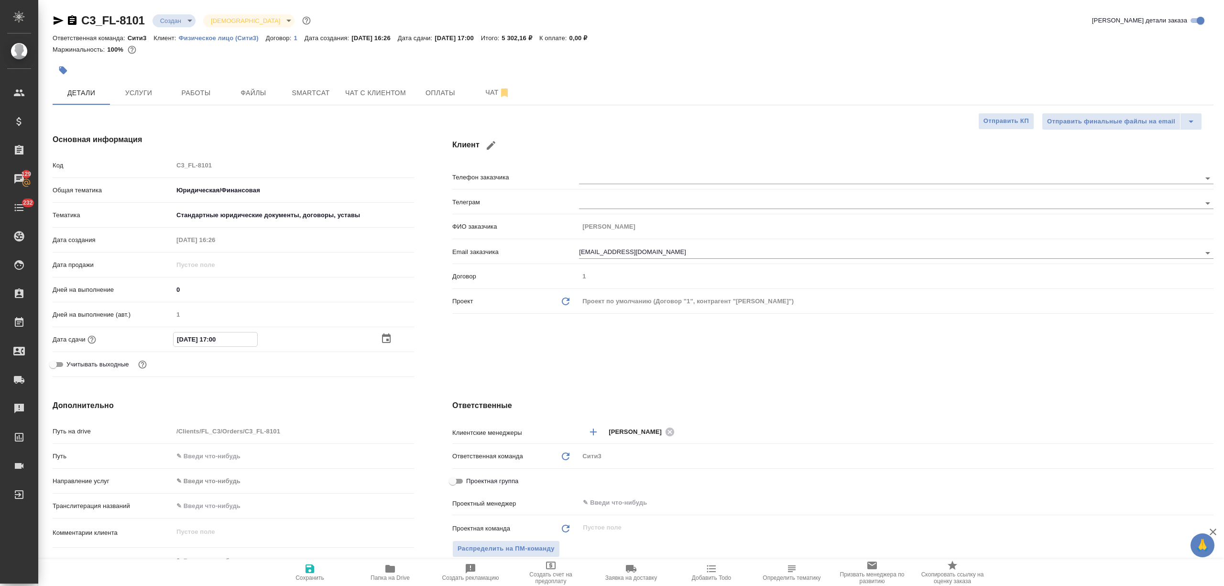
type input "[DATE] 1_:__"
type textarea "x"
type input "[DATE] 16:__"
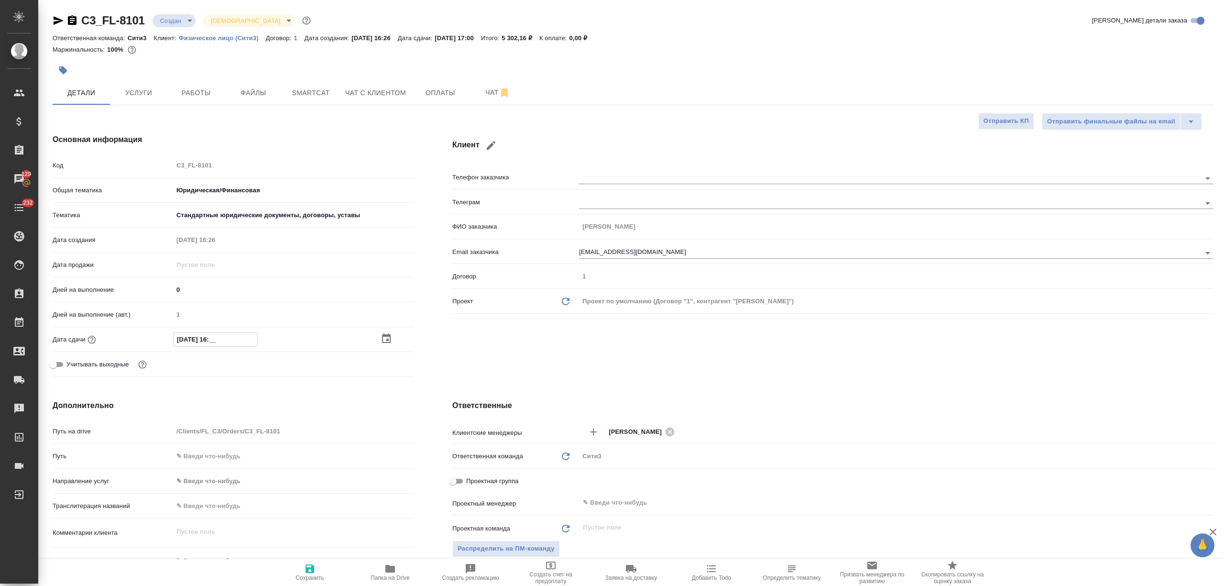
type textarea "x"
type input "[DATE] 16:3_"
type textarea "x"
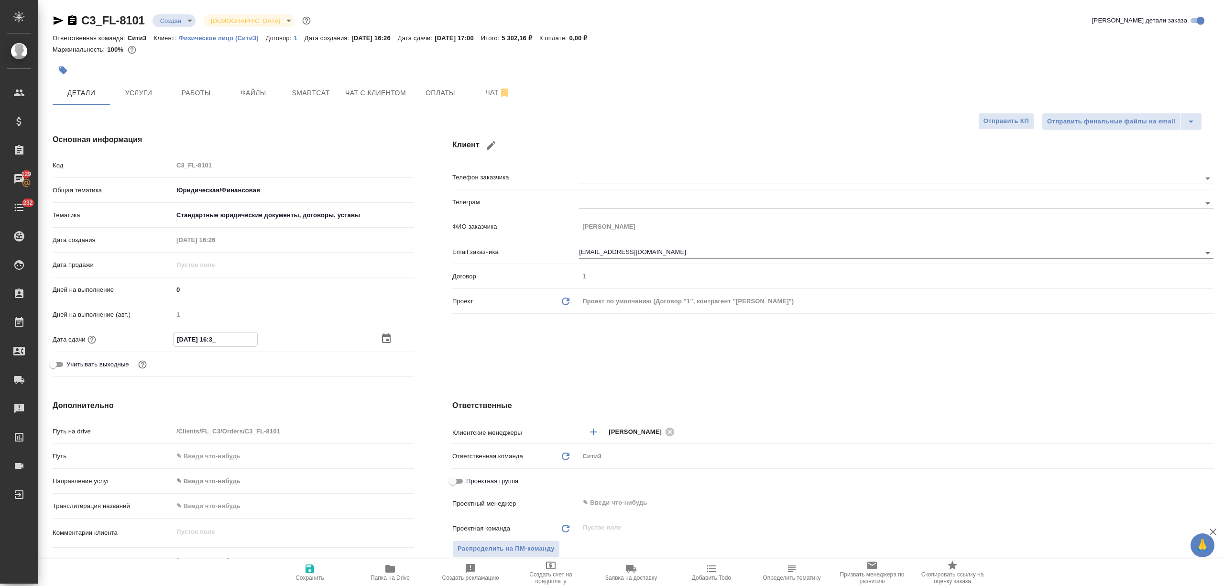
type textarea "x"
type input "[DATE] 16:30"
type textarea "x"
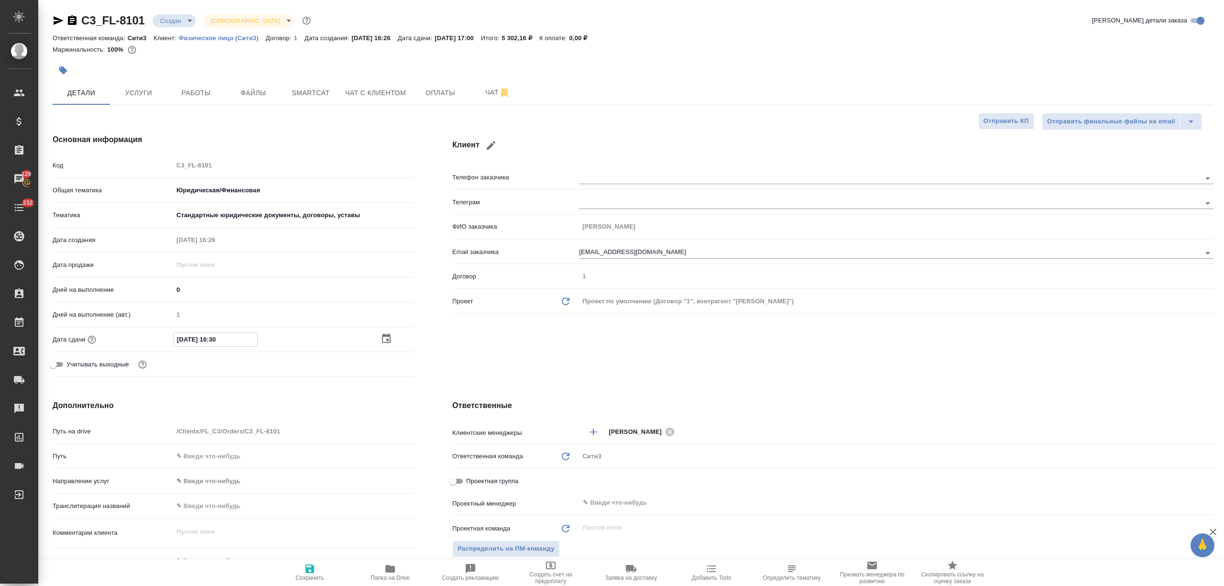
type textarea "x"
type input "[DATE] 16:30"
click at [316, 572] on span "Сохранить" at bounding box center [309, 572] width 69 height 18
type textarea "x"
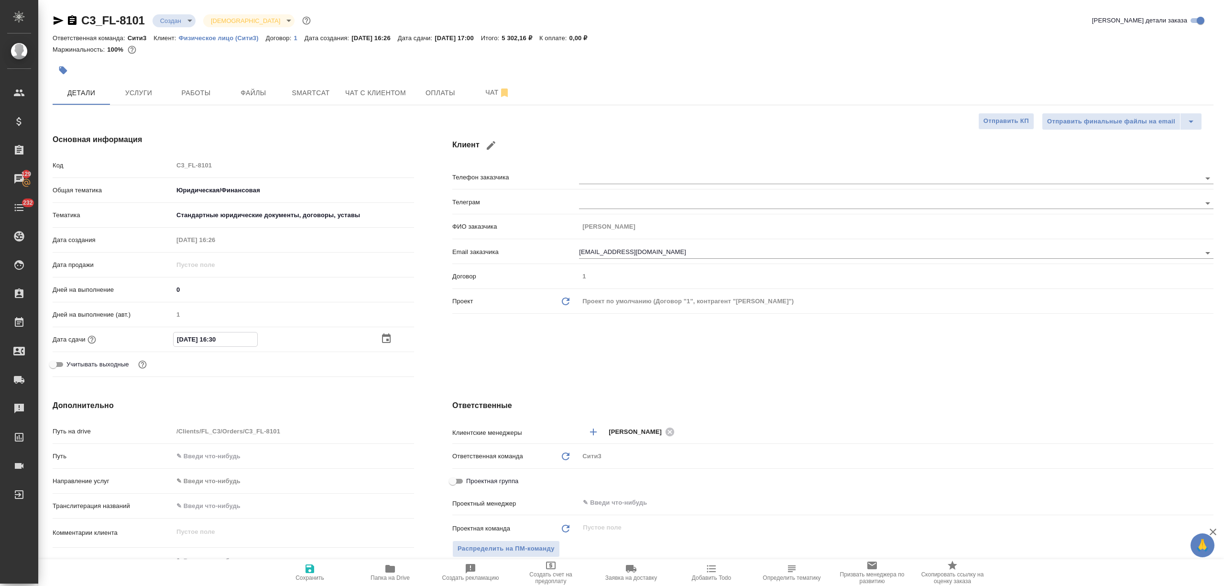
type textarea "x"
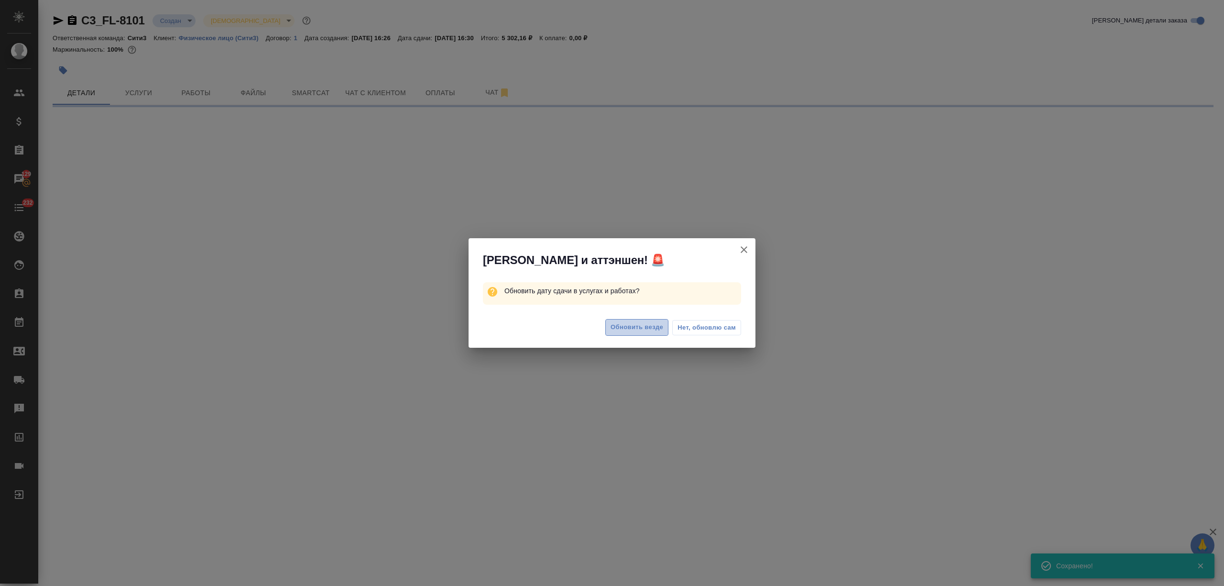
click at [624, 322] on span "Обновить везде" at bounding box center [637, 327] width 53 height 11
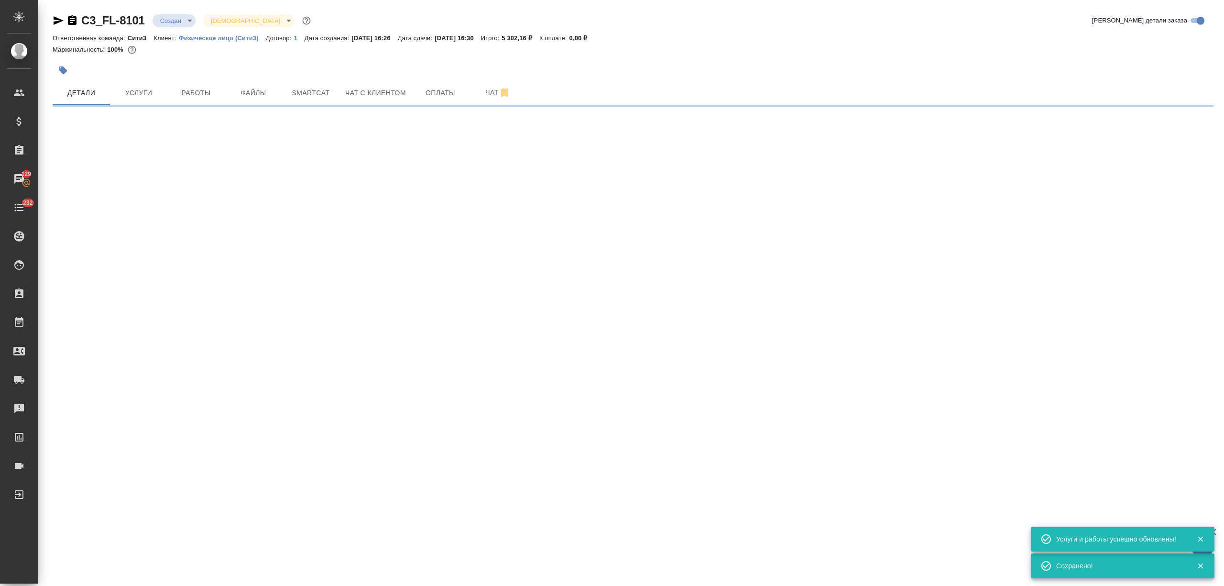
select select "RU"
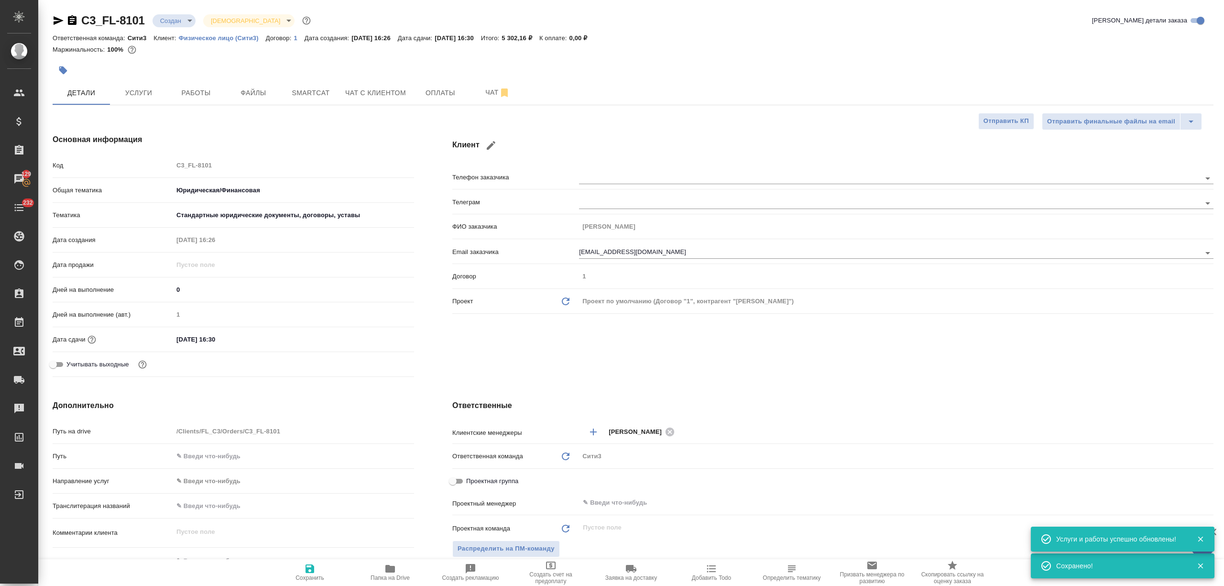
type textarea "x"
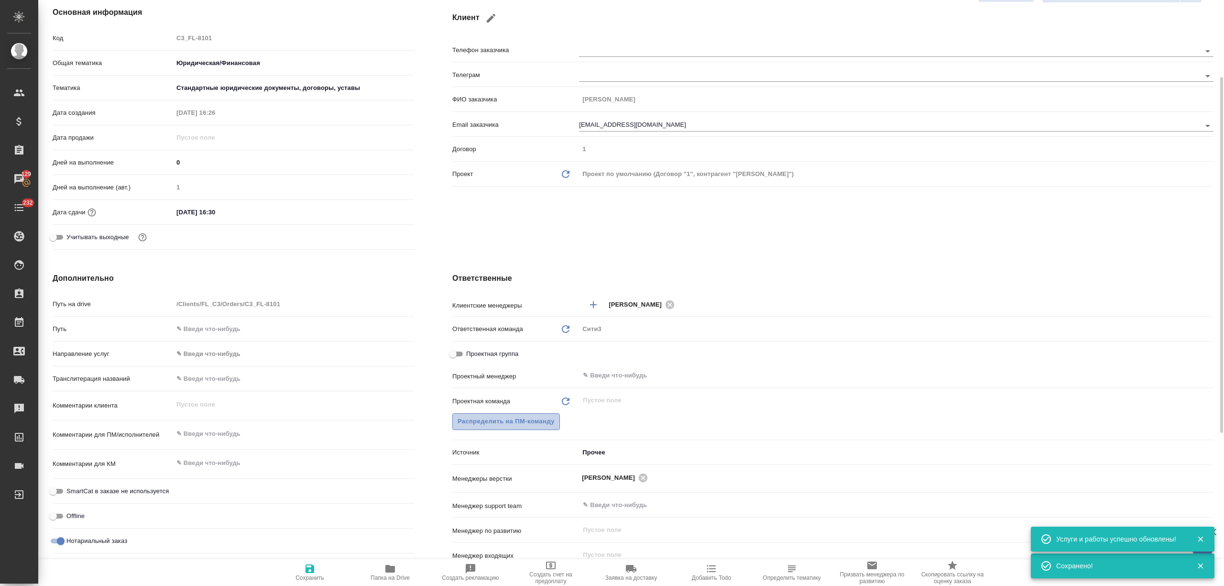
click at [526, 424] on span "Распределить на ПМ-команду" at bounding box center [506, 421] width 97 height 11
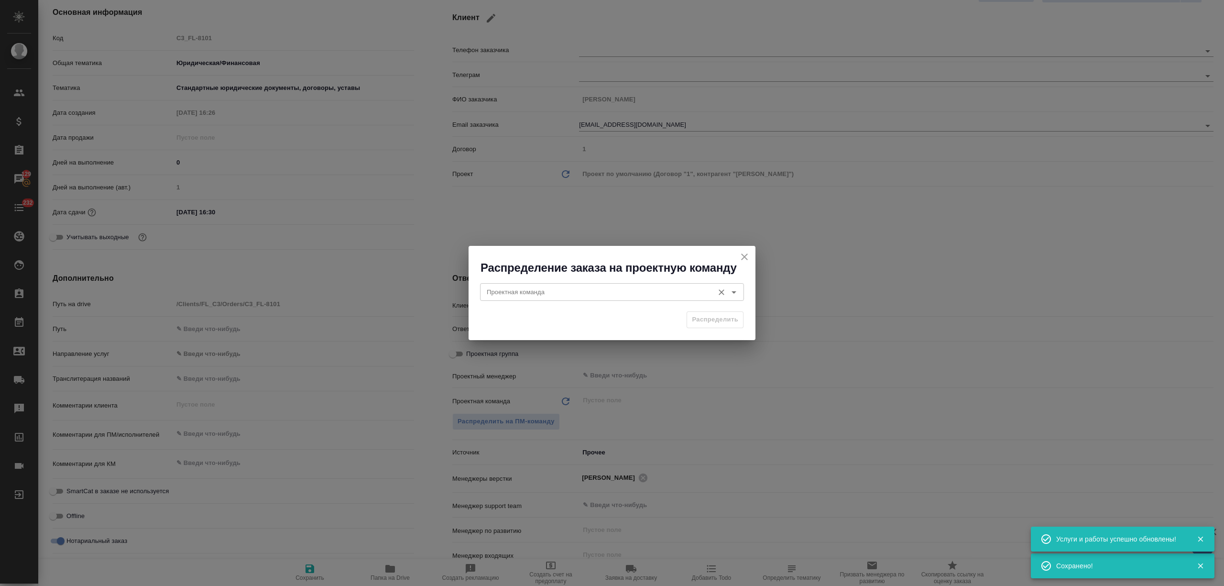
click at [541, 295] on input "Проектная команда" at bounding box center [596, 291] width 226 height 11
click at [576, 314] on li "Юридический" at bounding box center [612, 313] width 264 height 17
type input "Юридический"
click at [708, 318] on span "Распределить" at bounding box center [715, 319] width 46 height 11
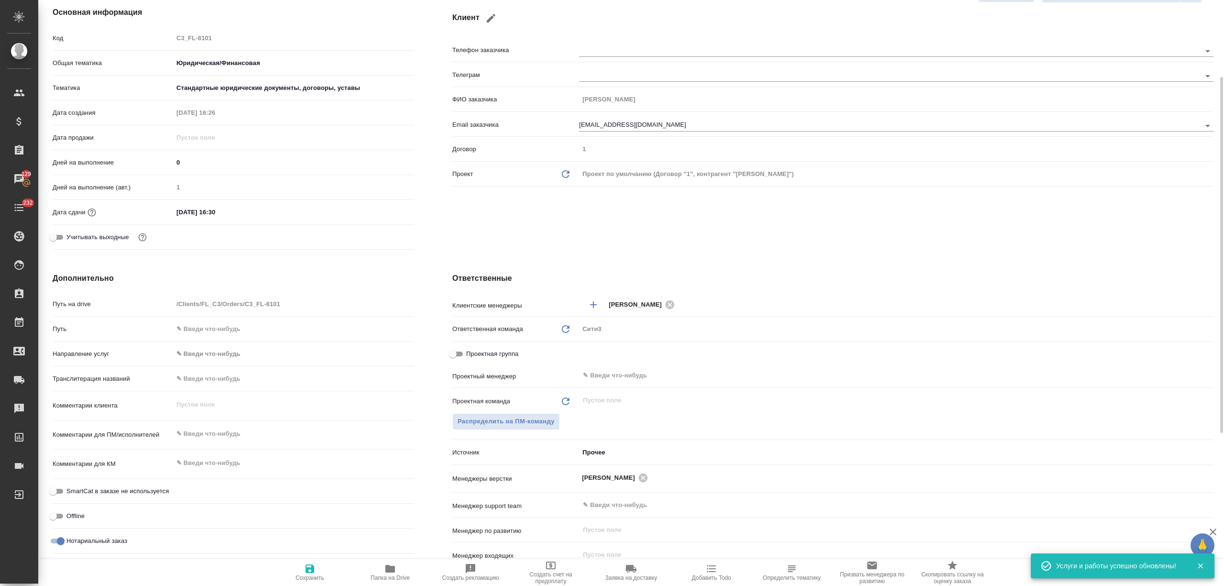
type textarea "x"
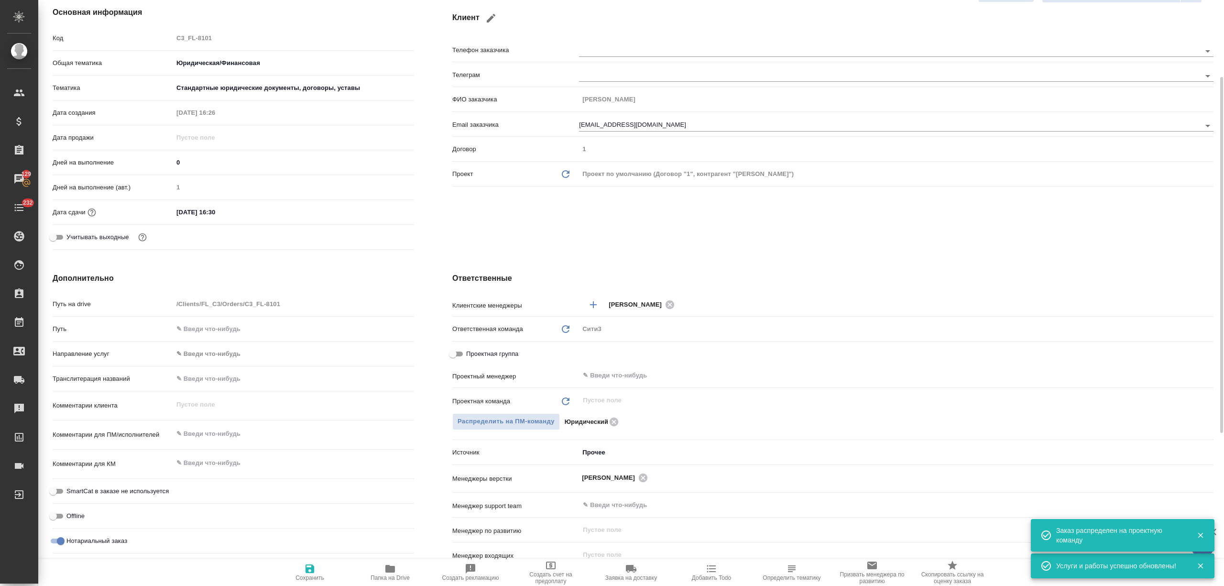
click at [318, 575] on span "Сохранить" at bounding box center [310, 577] width 29 height 7
type textarea "x"
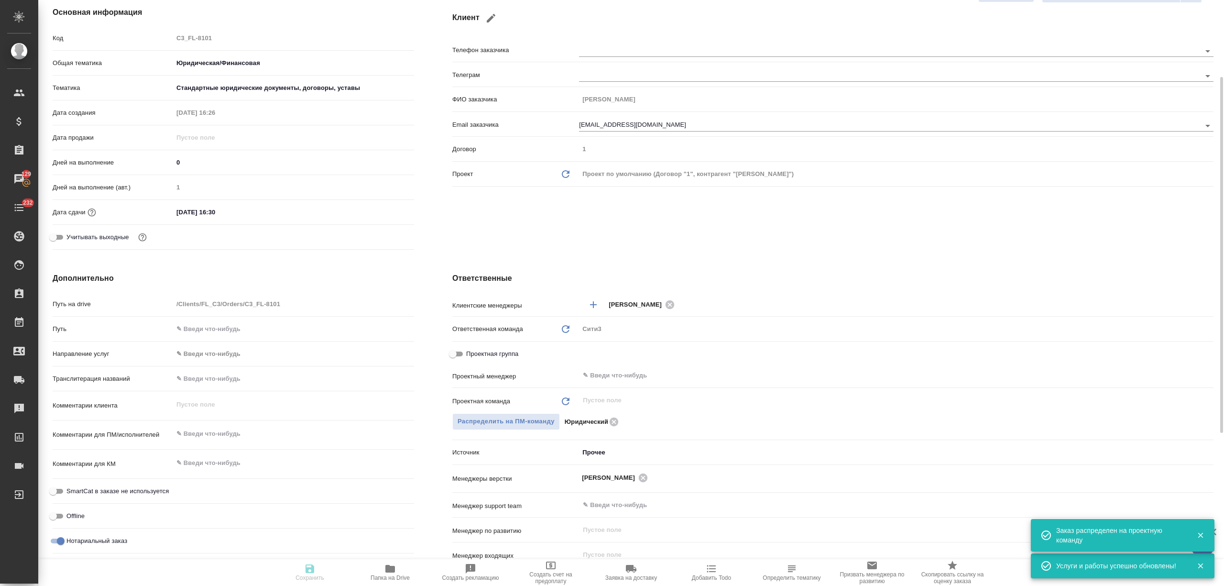
type textarea "x"
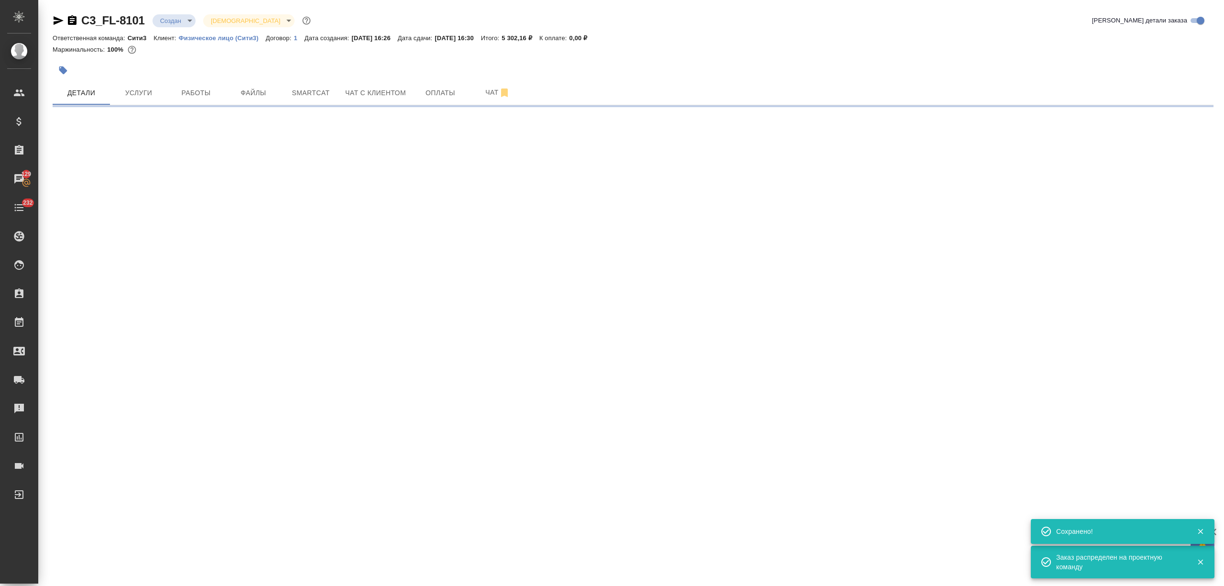
click at [178, 10] on div "C3_FL-8101 Создан new Святая троица holyTrinity Кратко детали заказа Ответствен…" at bounding box center [633, 56] width 1172 height 112
click at [184, 23] on body "🙏 .cls-1 fill:#fff; AWATERA [PERSON_NAME] Спецификации Заказы 129 Чаты 232 Todo…" at bounding box center [612, 293] width 1224 height 586
click at [194, 89] on button "Подтвержден" at bounding box center [182, 85] width 45 height 11
select select "RU"
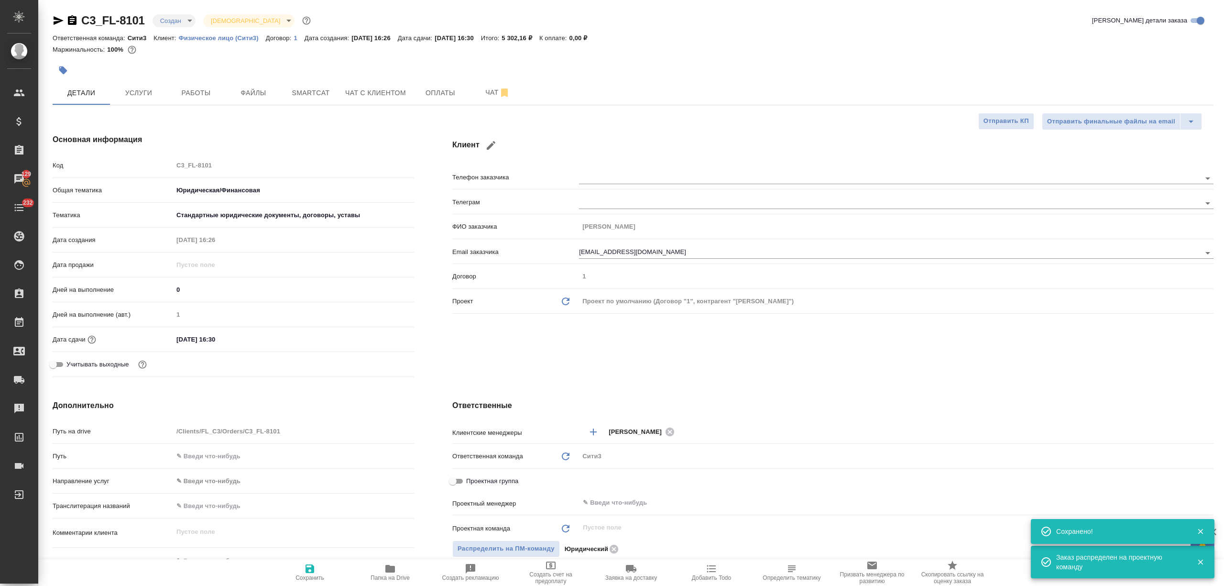
type textarea "x"
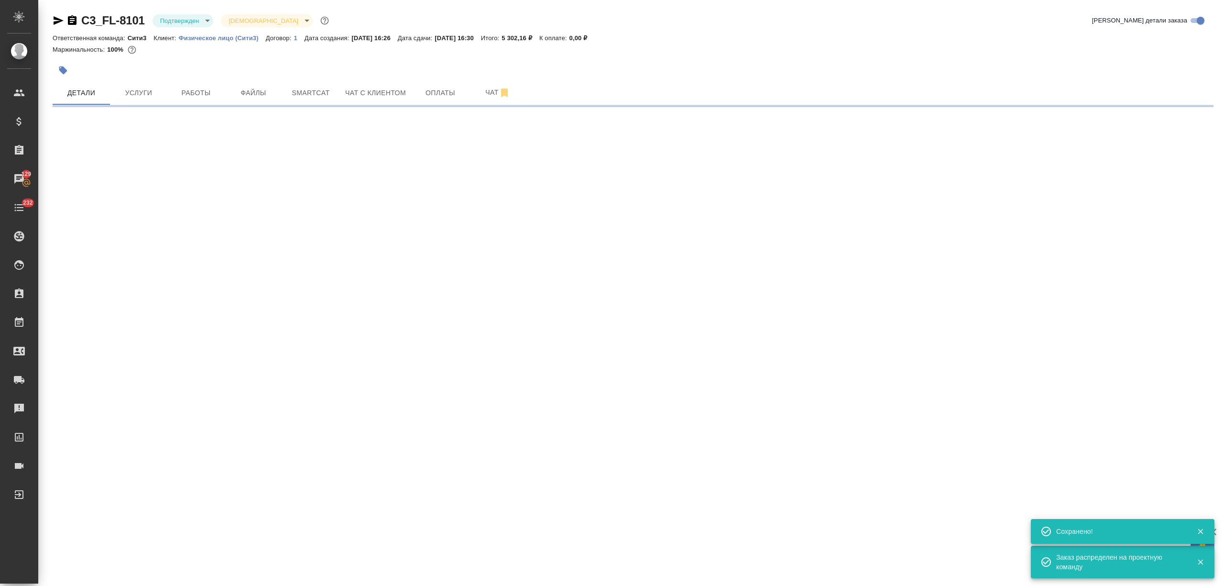
select select "RU"
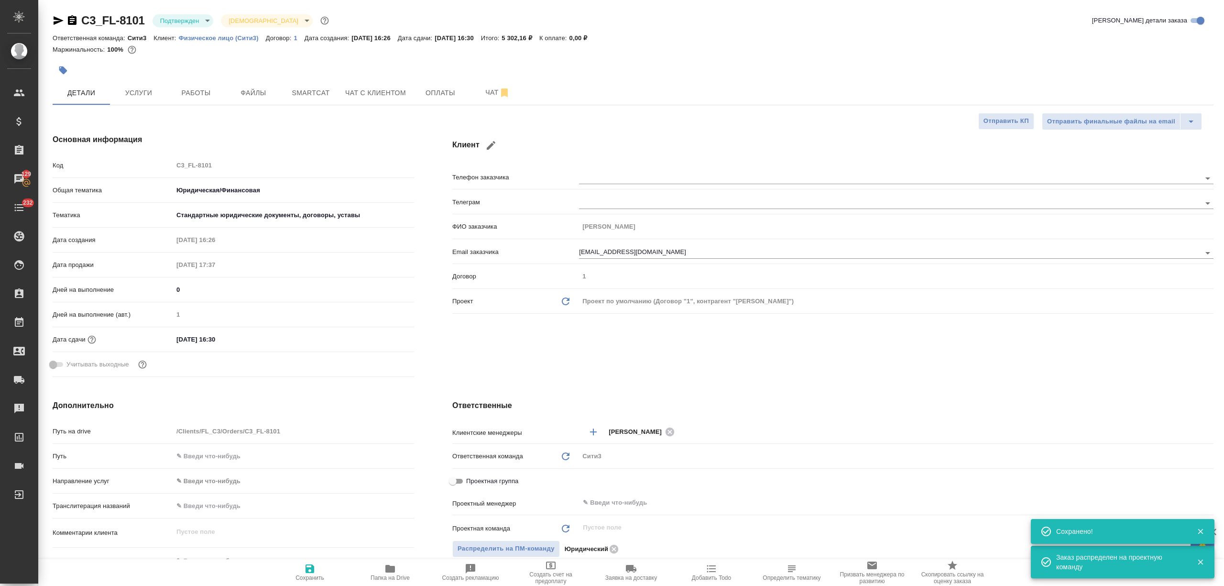
type textarea "x"
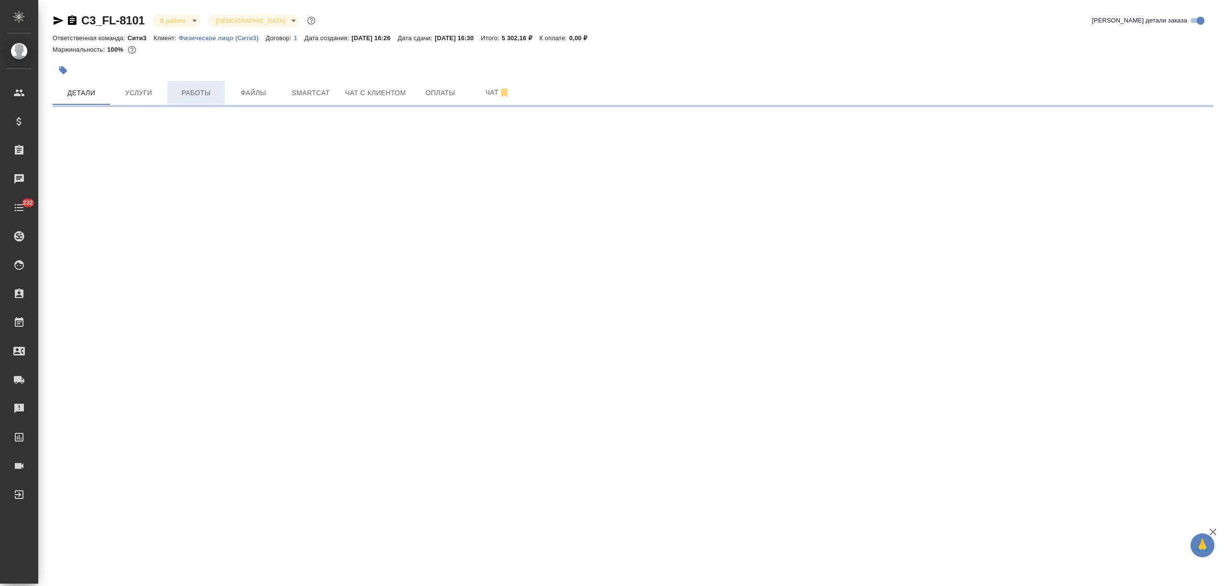
select select "RU"
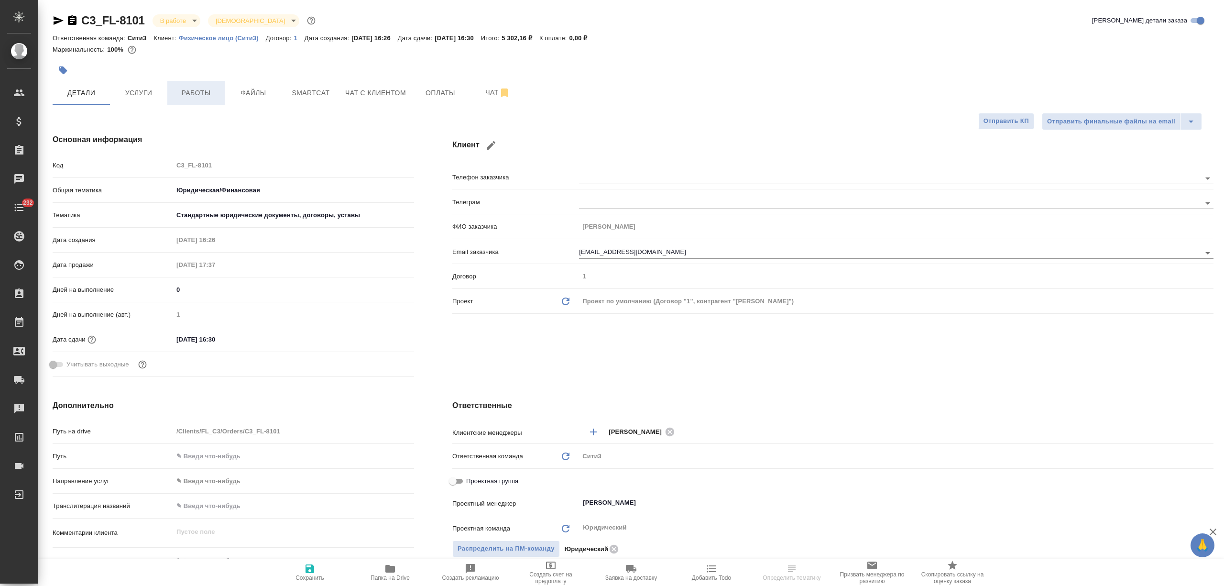
type textarea "x"
click at [201, 95] on span "Работы" at bounding box center [196, 93] width 46 height 12
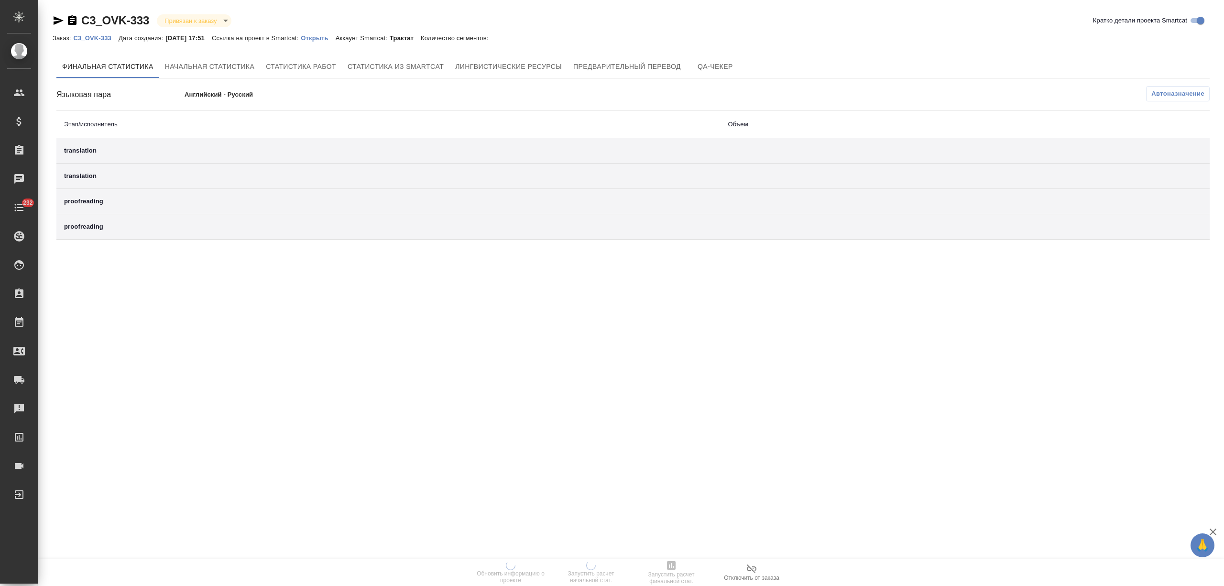
click at [326, 33] on link "Открыть" at bounding box center [318, 37] width 34 height 8
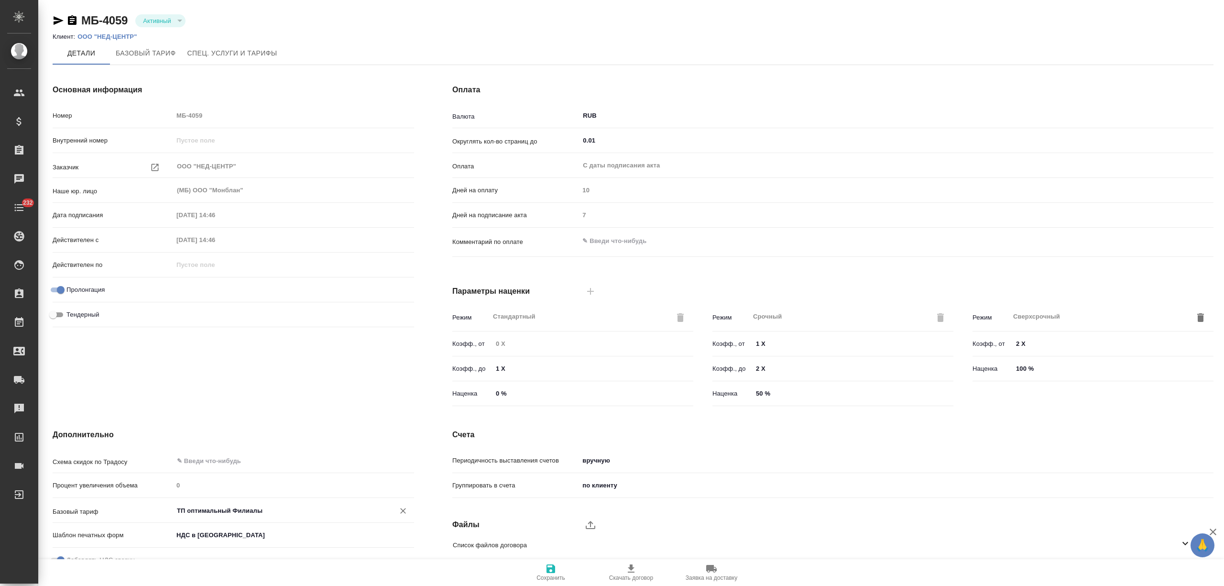
click at [231, 510] on input "ТП оптимальный Филиалы" at bounding box center [277, 509] width 203 height 11
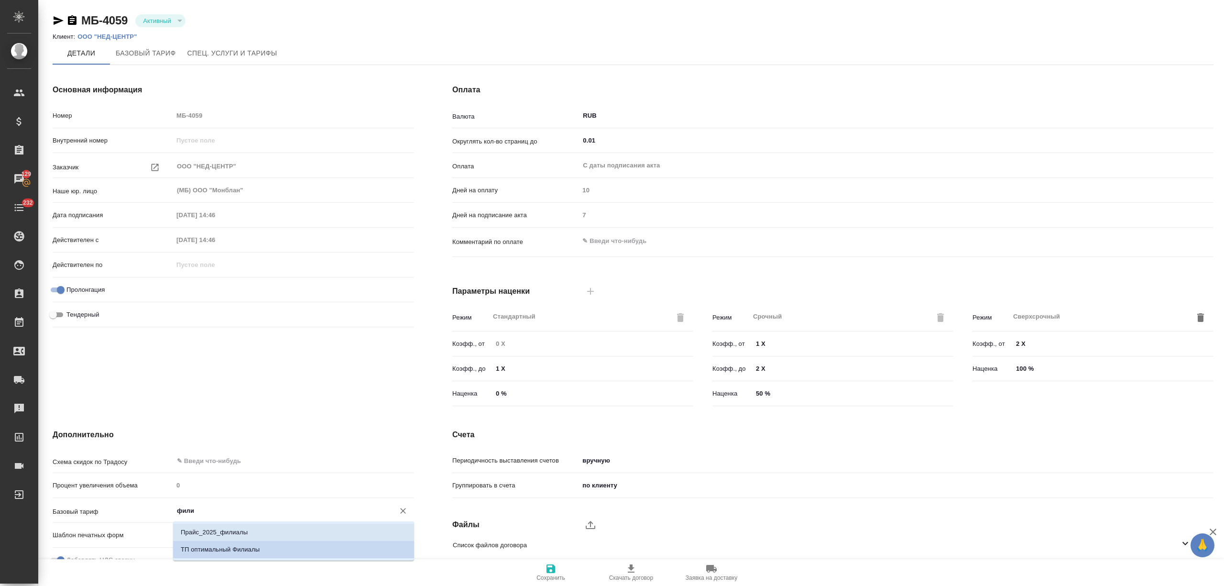
click at [243, 532] on p "Прайс_2025_филиалы" at bounding box center [214, 532] width 67 height 10
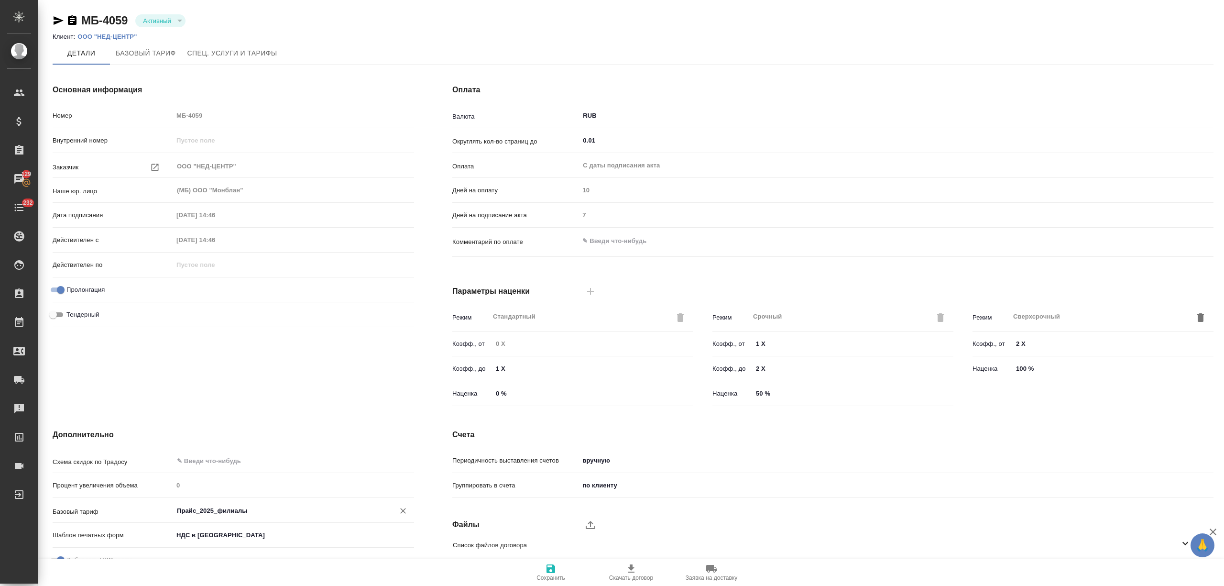
type input "Прайс_2025_филиалы"
click at [556, 569] on icon "button" at bounding box center [550, 568] width 11 height 11
type input "Прайс_2025_филиалы"
click at [224, 463] on input "text" at bounding box center [277, 460] width 203 height 11
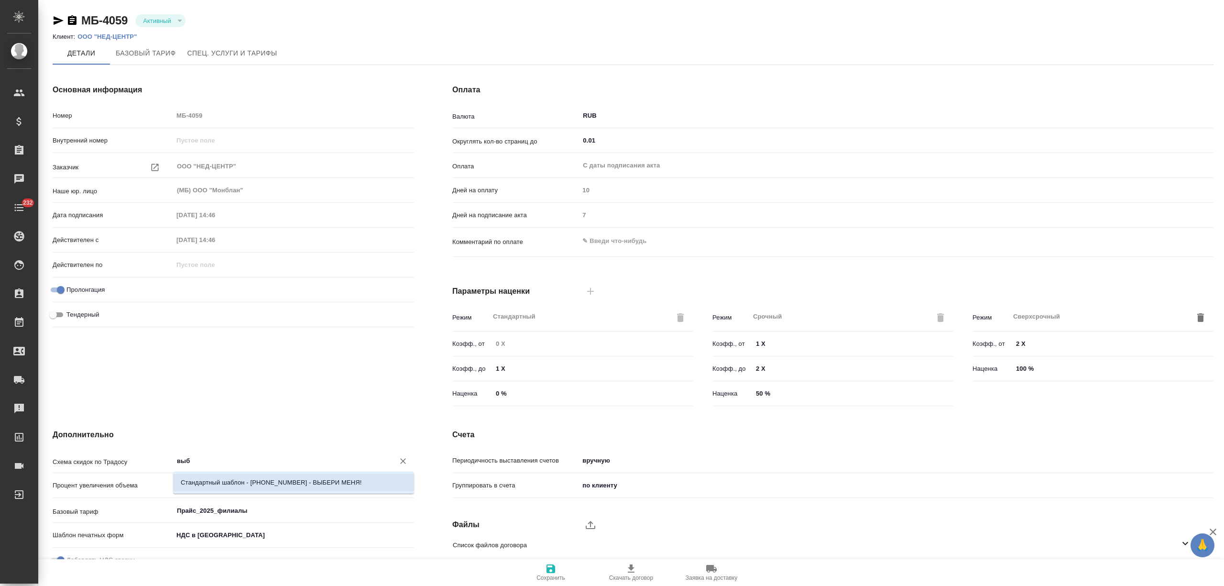
click at [230, 486] on p "Стандартный шаблон - [PHONE_NUMBER] - ВЫБЕРИ МЕНЯ!" at bounding box center [271, 483] width 181 height 10
type input "Стандартный шаблон - [PHONE_NUMBER] - ВЫБЕРИ МЕНЯ!"
click at [559, 573] on span "Сохранить" at bounding box center [550, 572] width 69 height 18
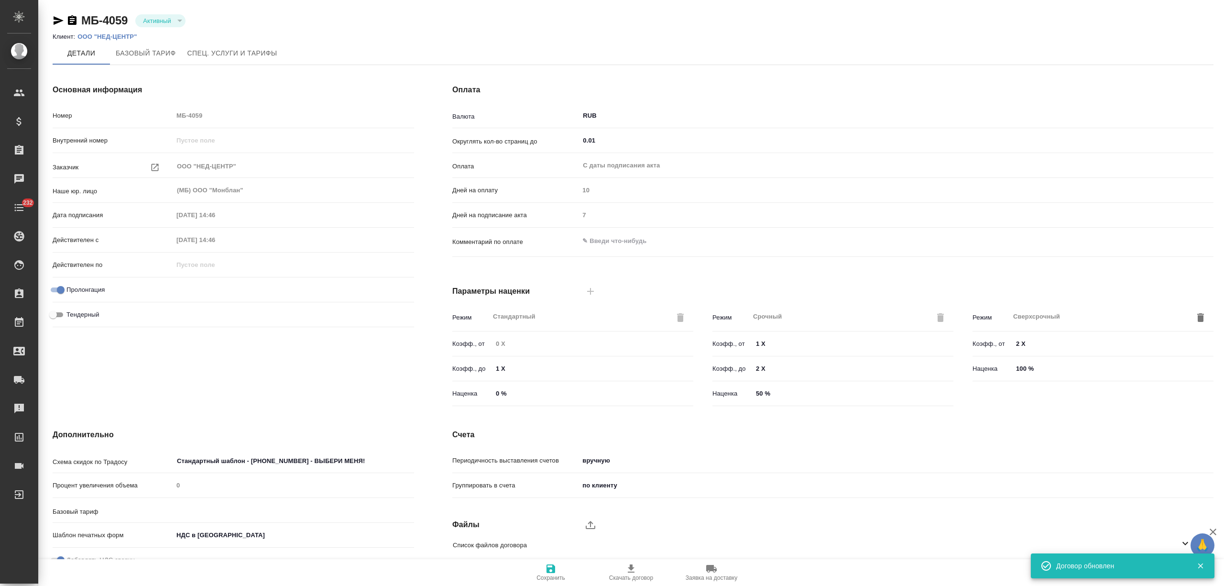
type input "Прайс_2025_филиалы"
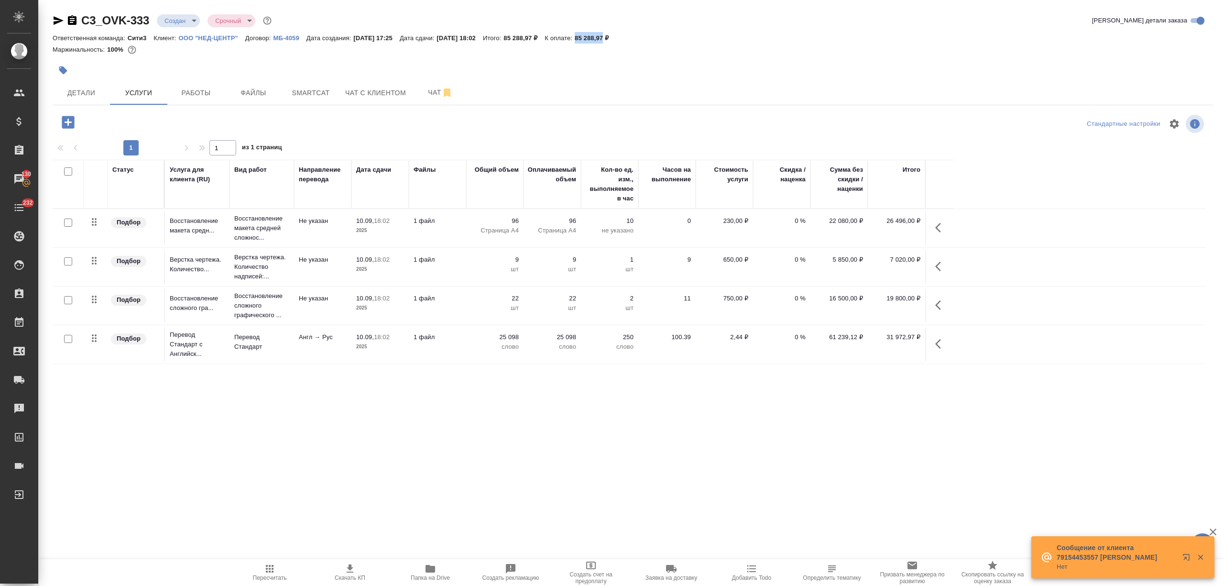
drag, startPoint x: 606, startPoint y: 37, endPoint x: 626, endPoint y: 39, distance: 20.2
click at [626, 39] on div "Ответственная команда: Сити3 Клиент: ООО "НЕД-ЦЕНТР" Договор: МБ-4059 Дата созд…" at bounding box center [633, 37] width 1161 height 11
copy p "85 288,97"
